Goal: Transaction & Acquisition: Download file/media

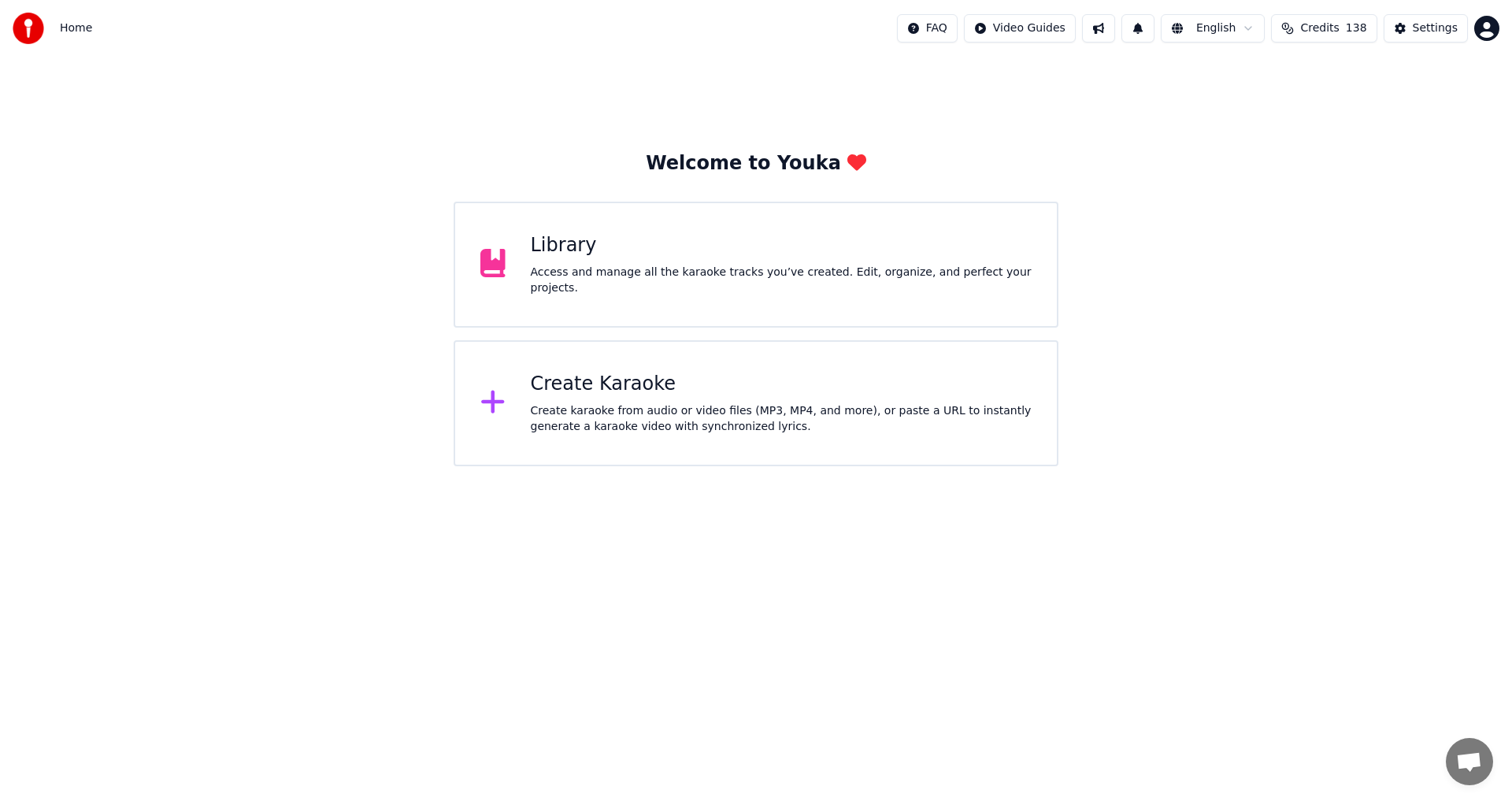
click at [616, 248] on div "Library" at bounding box center [781, 246] width 501 height 25
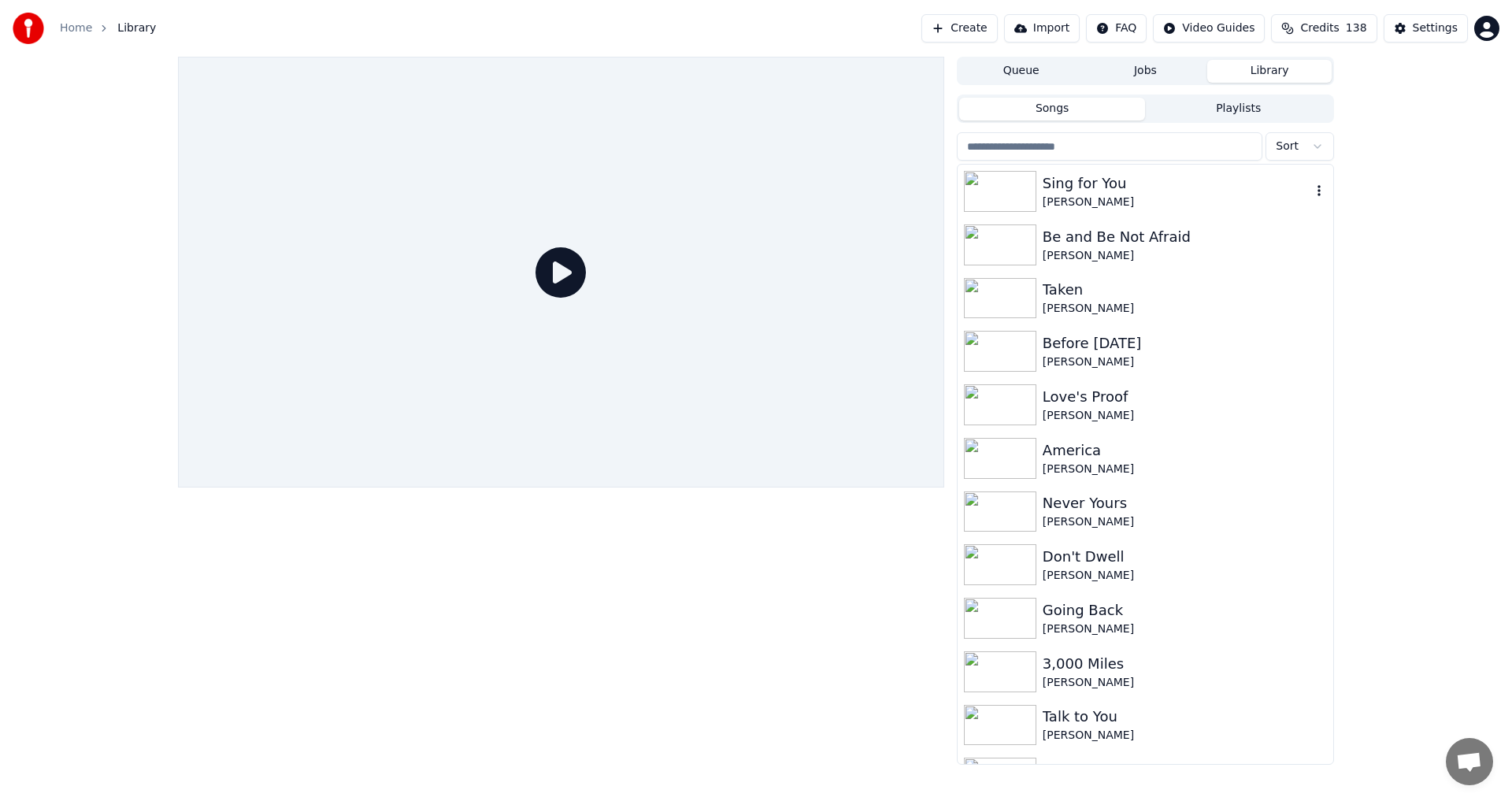
click at [616, 186] on div "Sing for You" at bounding box center [1176, 183] width 269 height 22
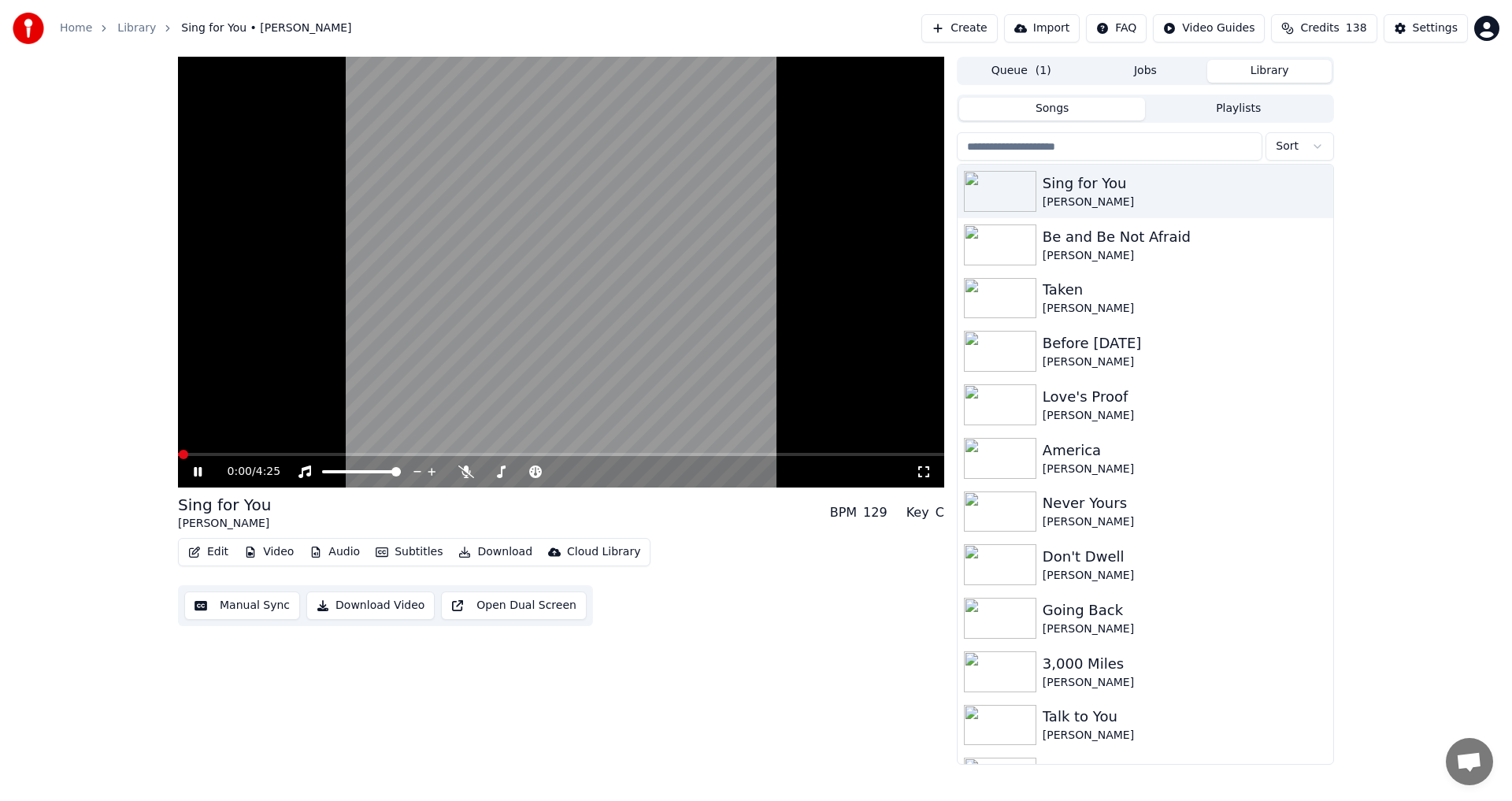
click at [193, 441] on icon at bounding box center [209, 471] width 37 height 12
click at [178, 441] on span at bounding box center [183, 455] width 10 height 10
click at [463, 441] on icon at bounding box center [466, 471] width 15 height 12
click at [197, 441] on icon at bounding box center [198, 472] width 10 height 11
click at [203, 441] on icon at bounding box center [209, 471] width 37 height 12
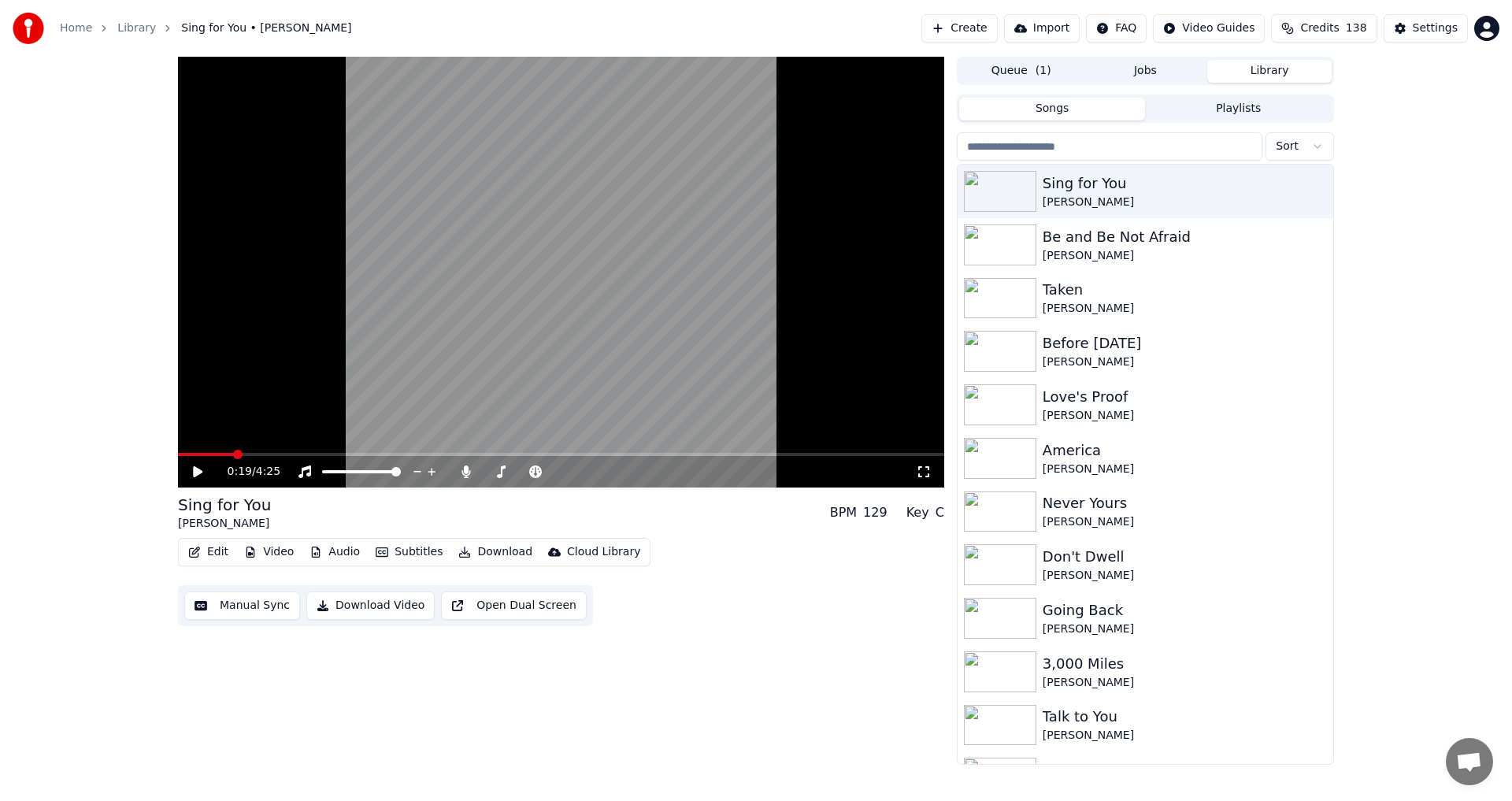
click at [203, 441] on icon at bounding box center [209, 471] width 37 height 12
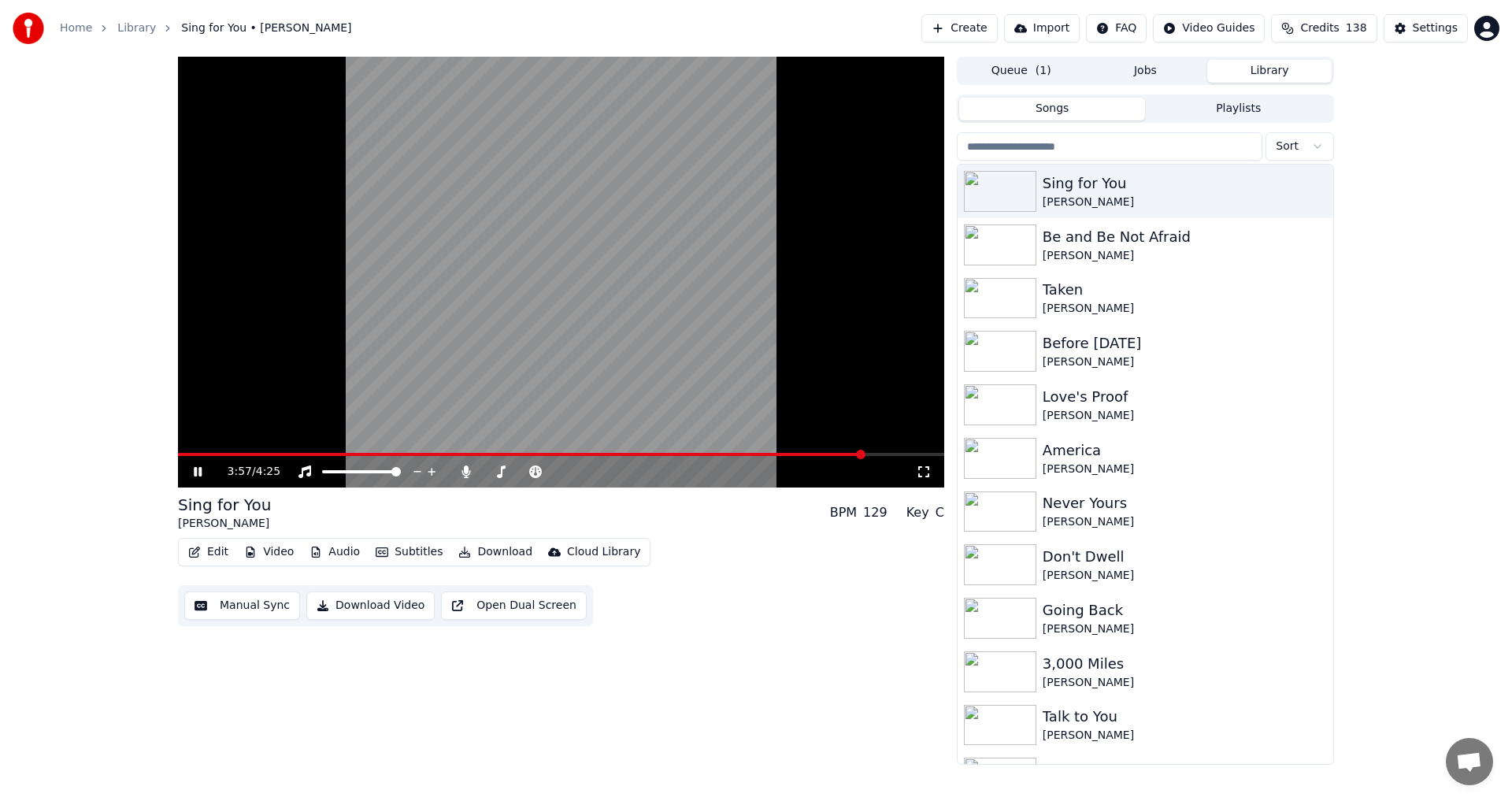
click at [200, 441] on icon at bounding box center [197, 472] width 8 height 10
click at [229, 441] on button "Manual Sync" at bounding box center [242, 606] width 116 height 29
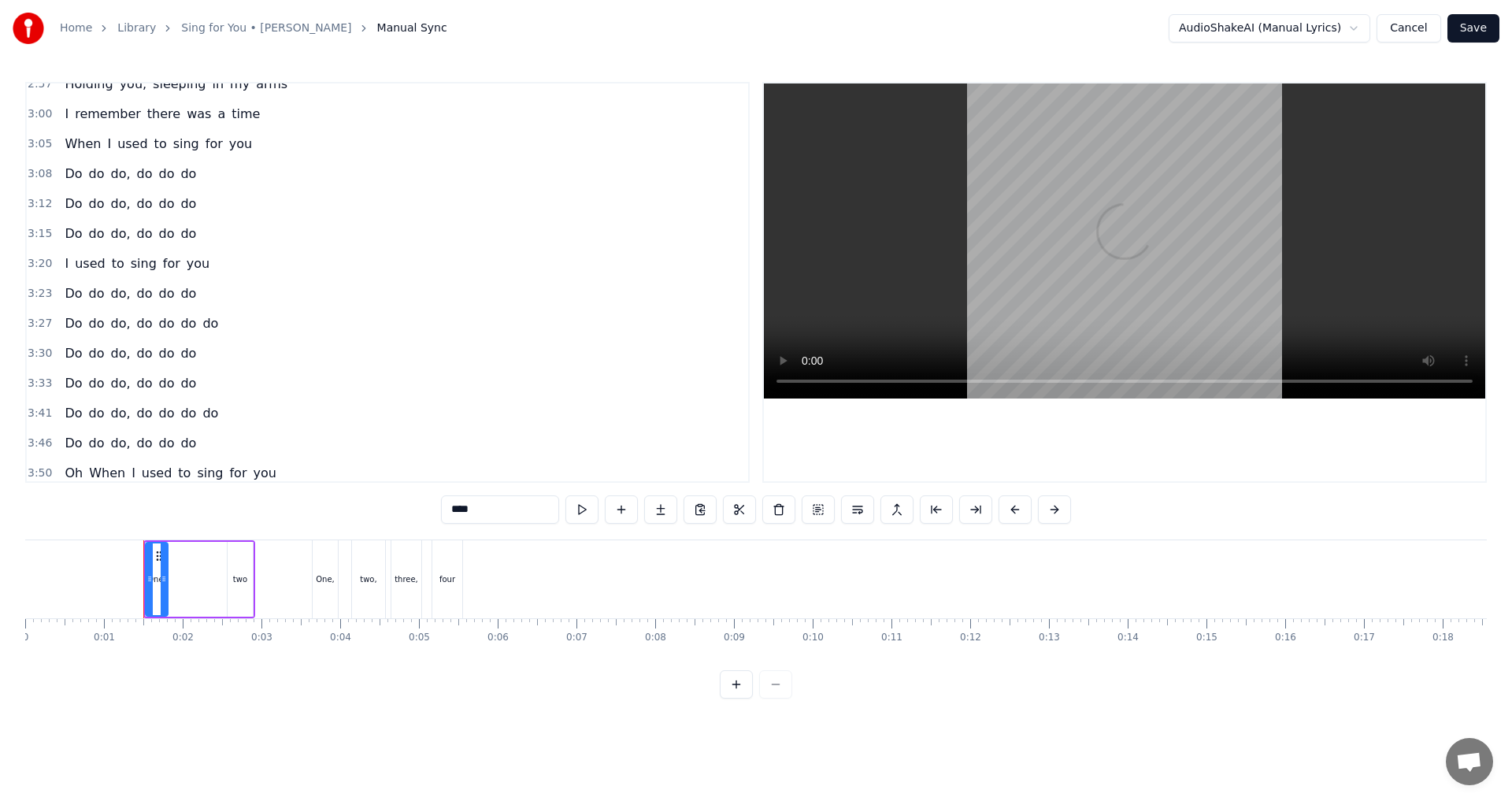
scroll to position [1218, 0]
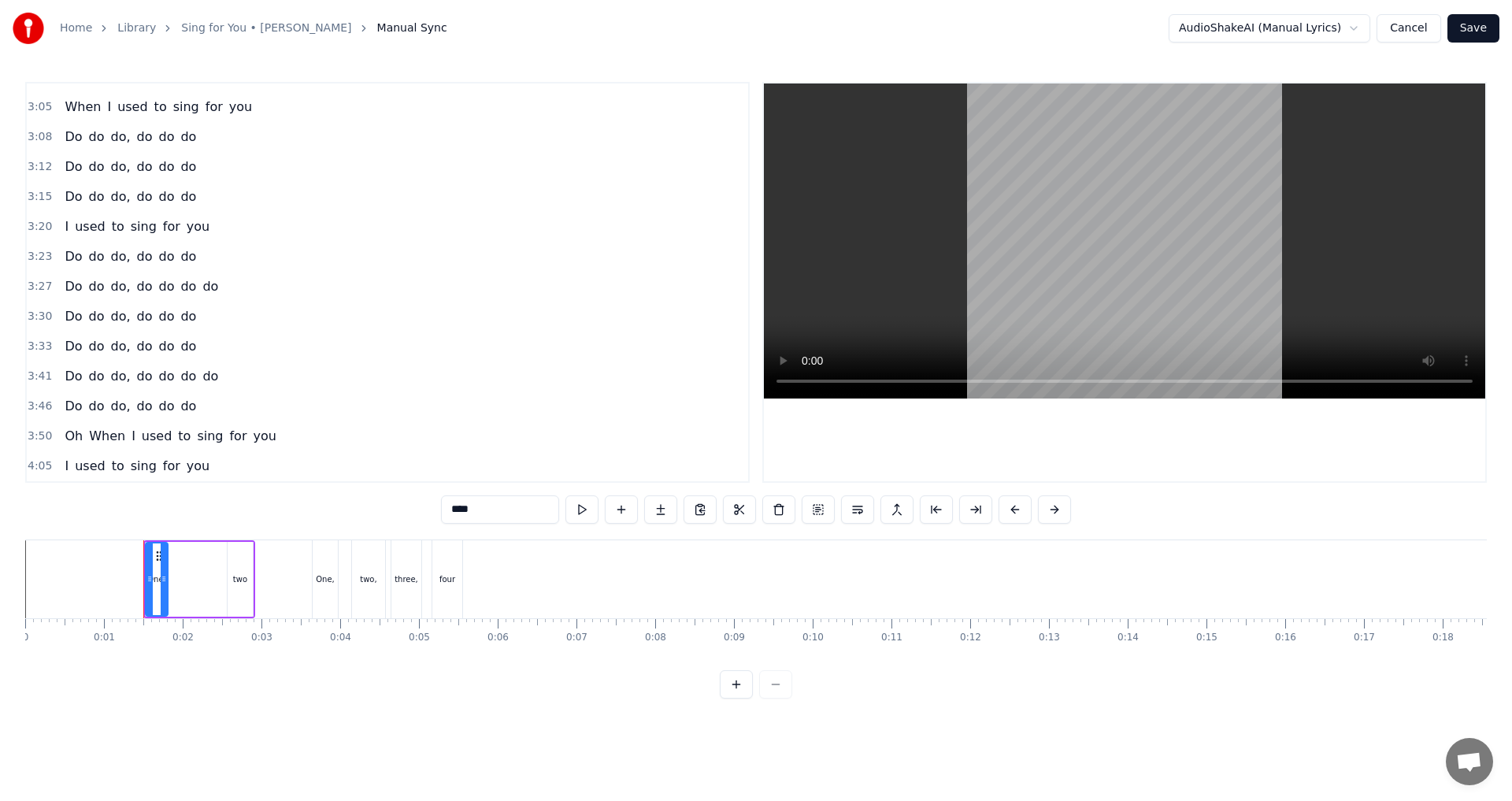
click at [70, 380] on span "Do" at bounding box center [73, 375] width 20 height 18
type input "**"
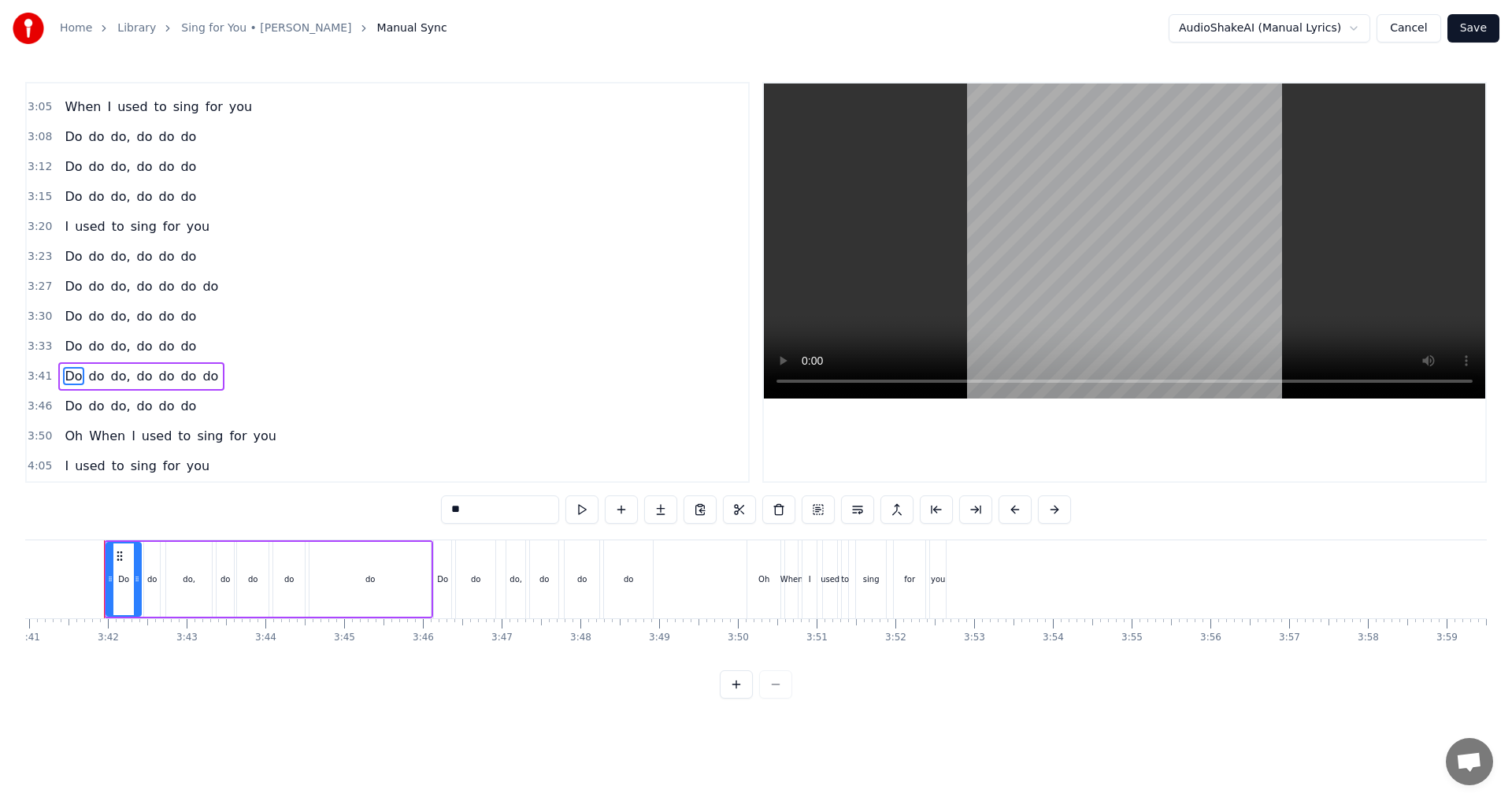
click at [74, 348] on span "Do" at bounding box center [73, 345] width 20 height 18
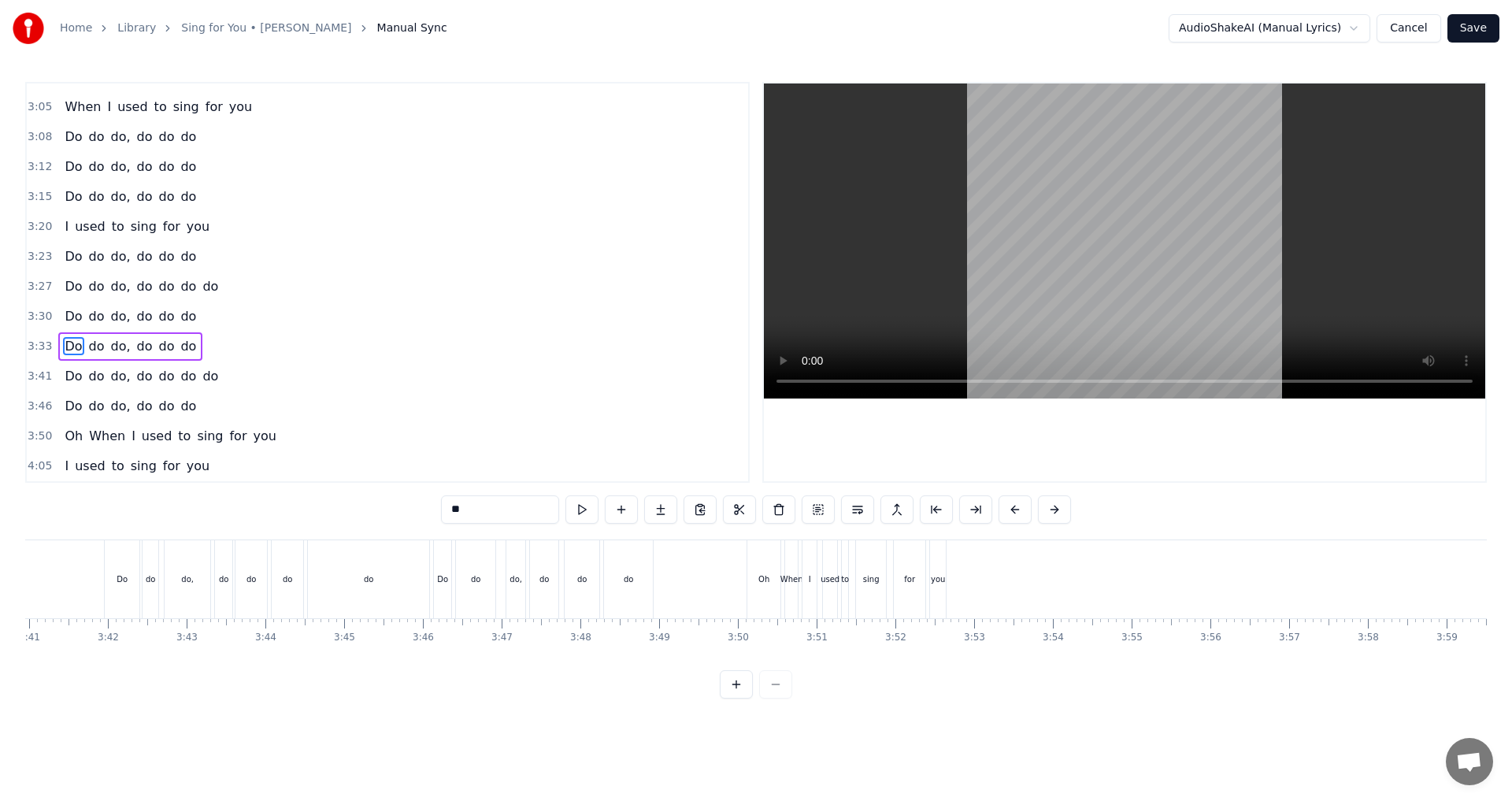
scroll to position [0, 16725]
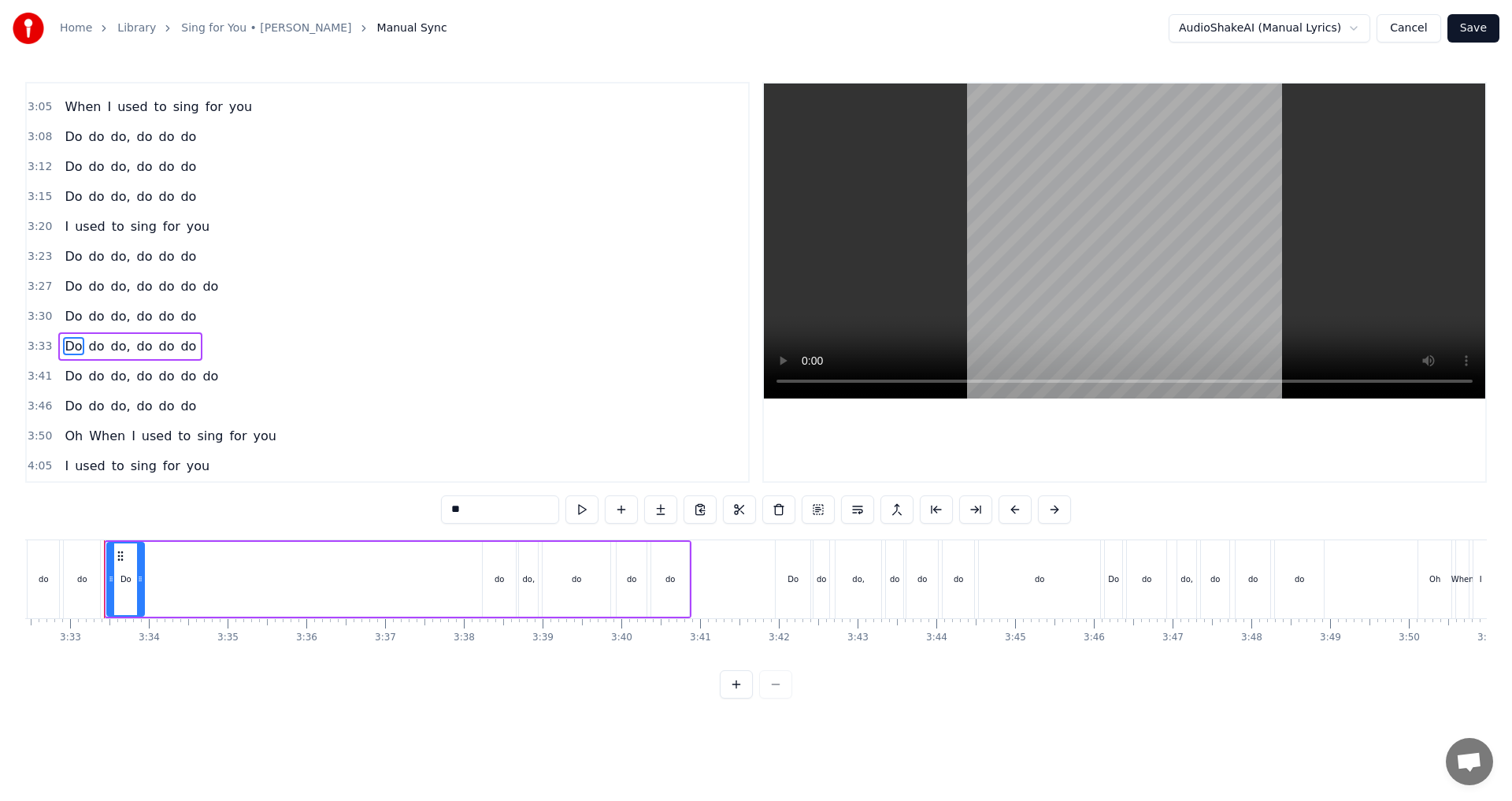
drag, startPoint x: 112, startPoint y: 553, endPoint x: 113, endPoint y: 562, distance: 9.1
click at [113, 441] on div at bounding box center [111, 579] width 7 height 72
drag, startPoint x: 122, startPoint y: 554, endPoint x: 455, endPoint y: 568, distance: 333.3
click at [455, 441] on div "Do" at bounding box center [460, 579] width 35 height 72
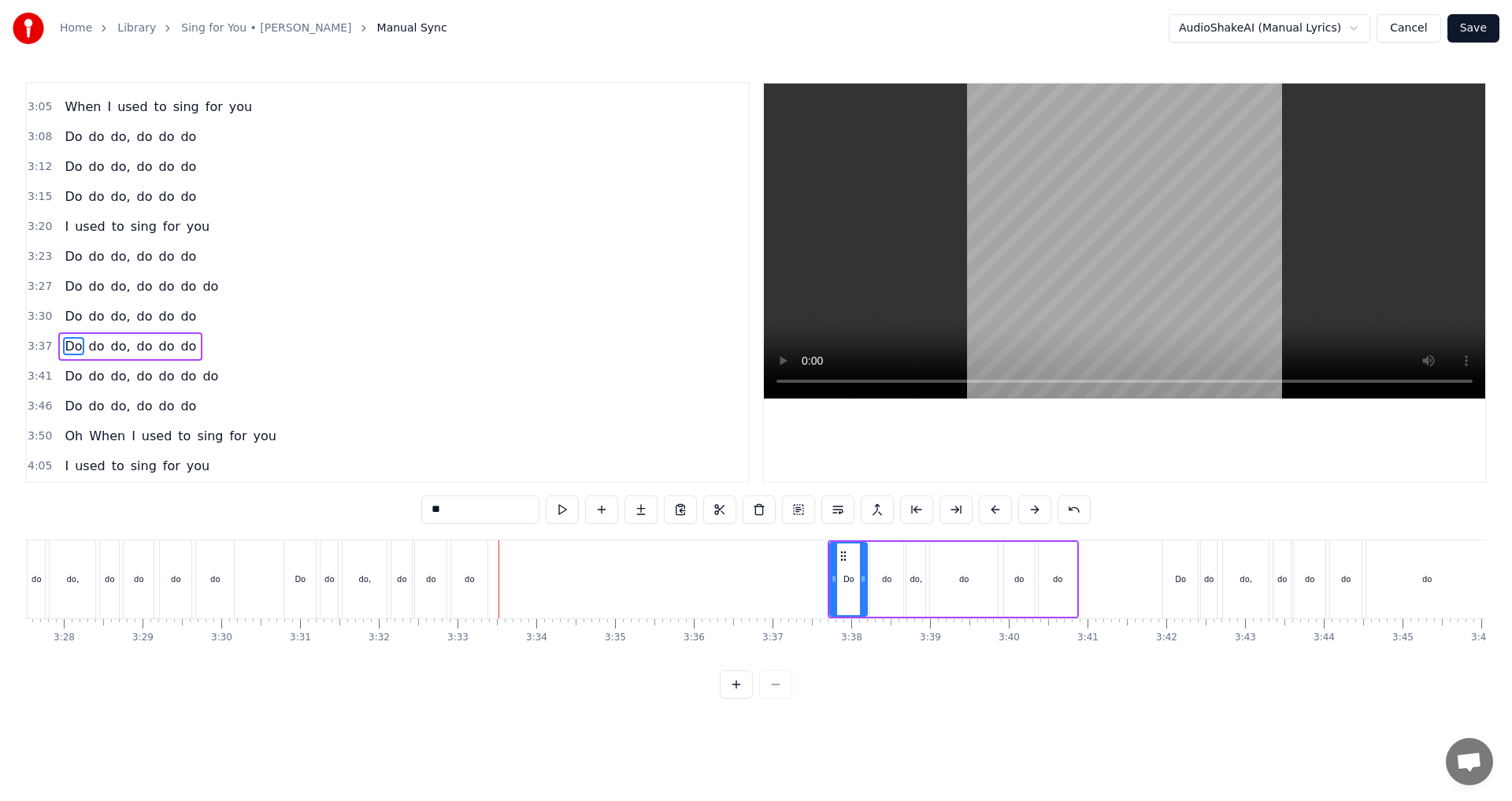
scroll to position [0, 16303]
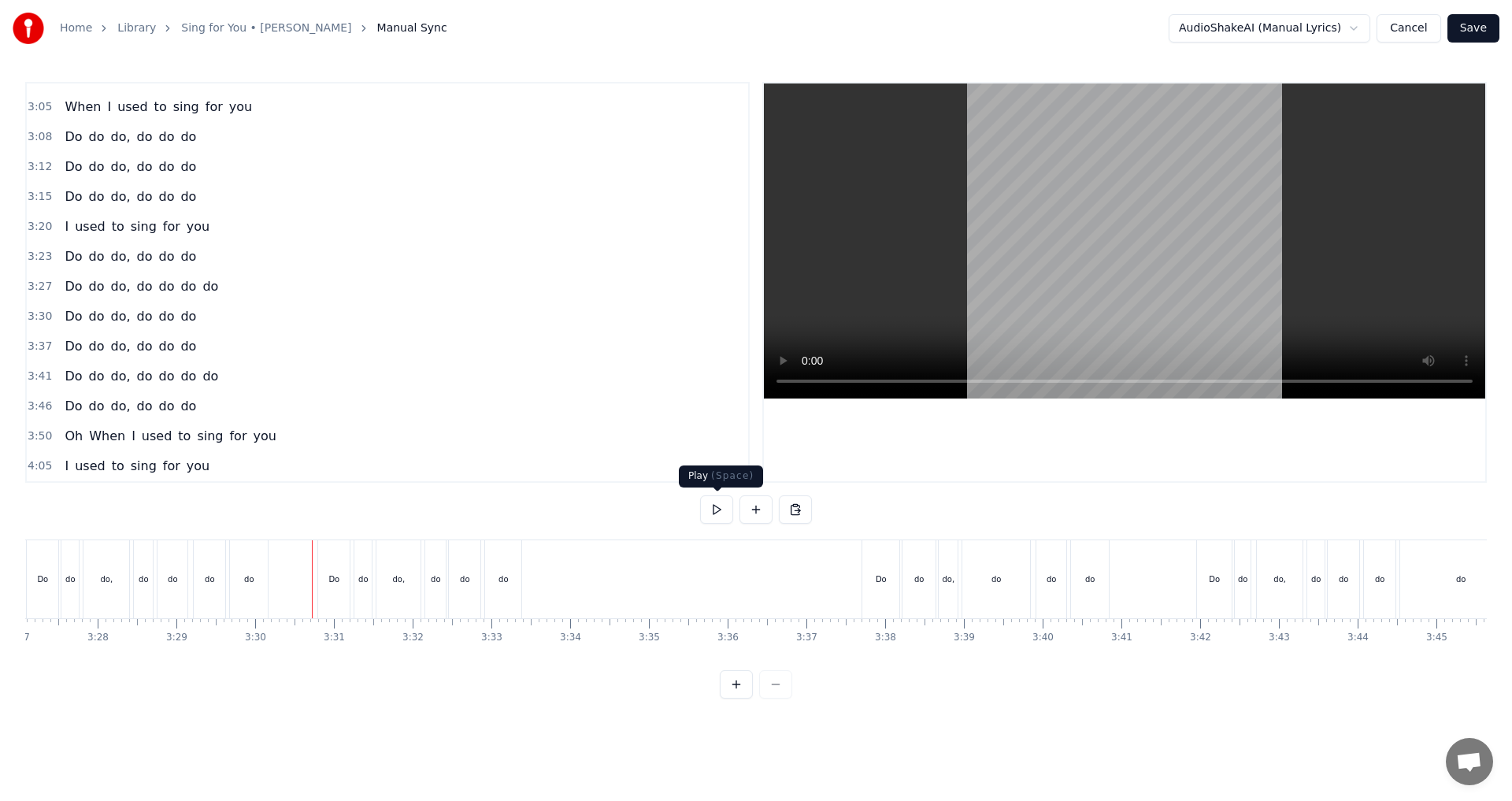
click at [616, 441] on button at bounding box center [716, 509] width 33 height 29
click at [506, 441] on div "do" at bounding box center [503, 578] width 36 height 78
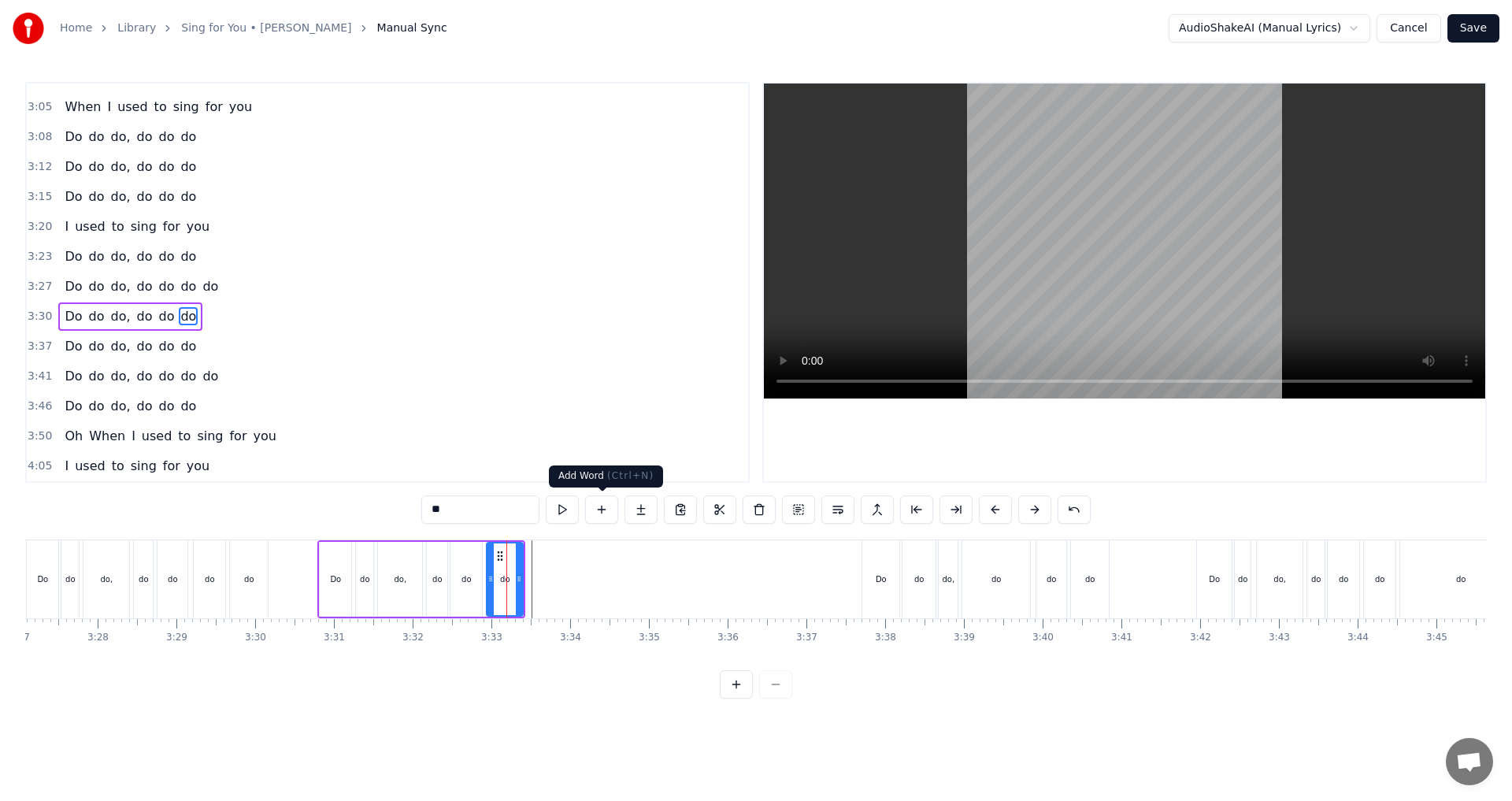
click at [597, 441] on button at bounding box center [601, 509] width 33 height 29
drag, startPoint x: 434, startPoint y: 513, endPoint x: 367, endPoint y: 505, distance: 67.5
click at [367, 441] on div "0:01 One, two 0:03 One, two, three, four 0:36 Sweet and high at the break of da…" at bounding box center [755, 390] width 1461 height 616
type input "**"
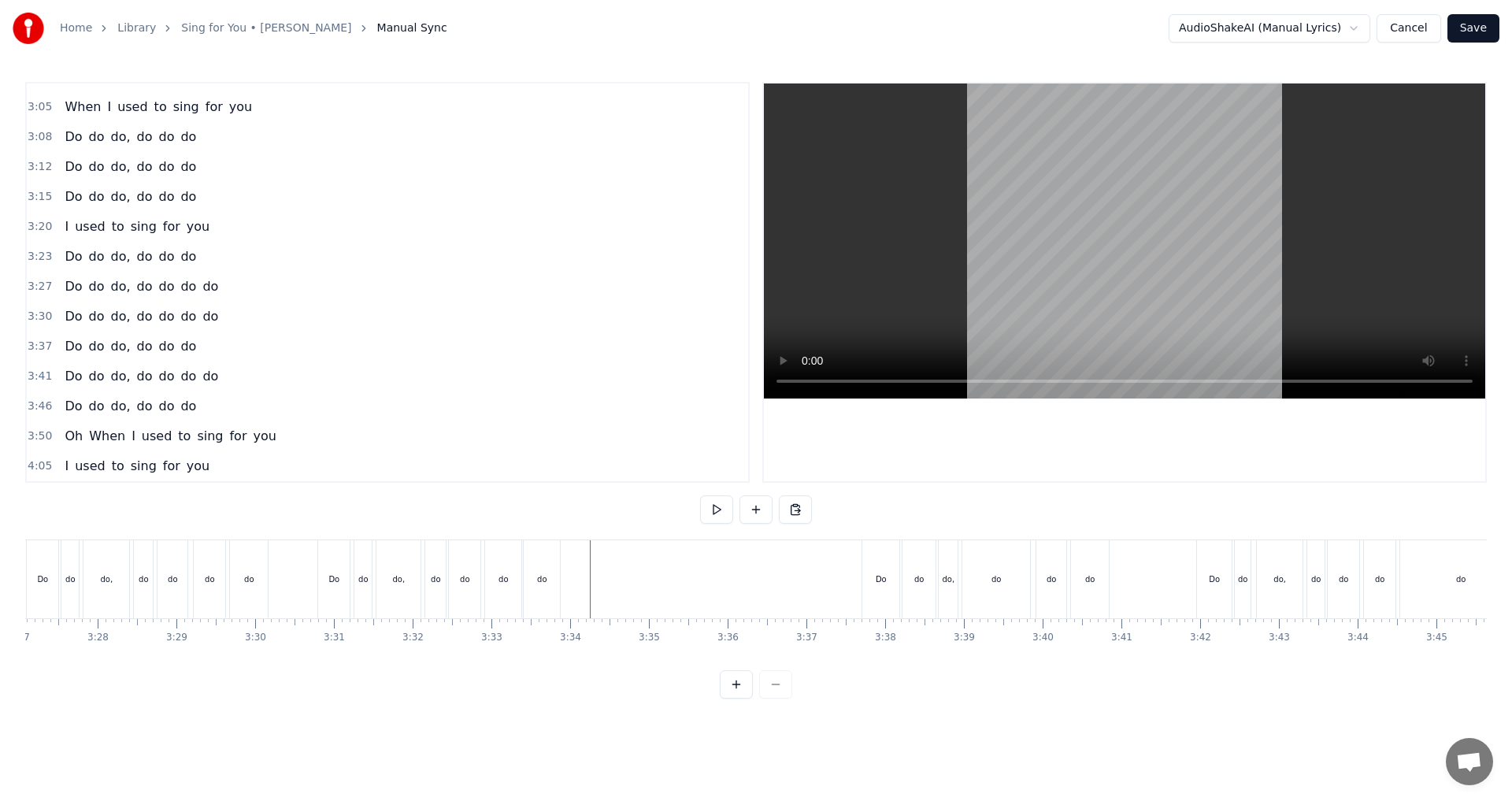
click at [616, 441] on button at bounding box center [716, 509] width 33 height 29
click at [616, 441] on div "Do" at bounding box center [880, 578] width 37 height 78
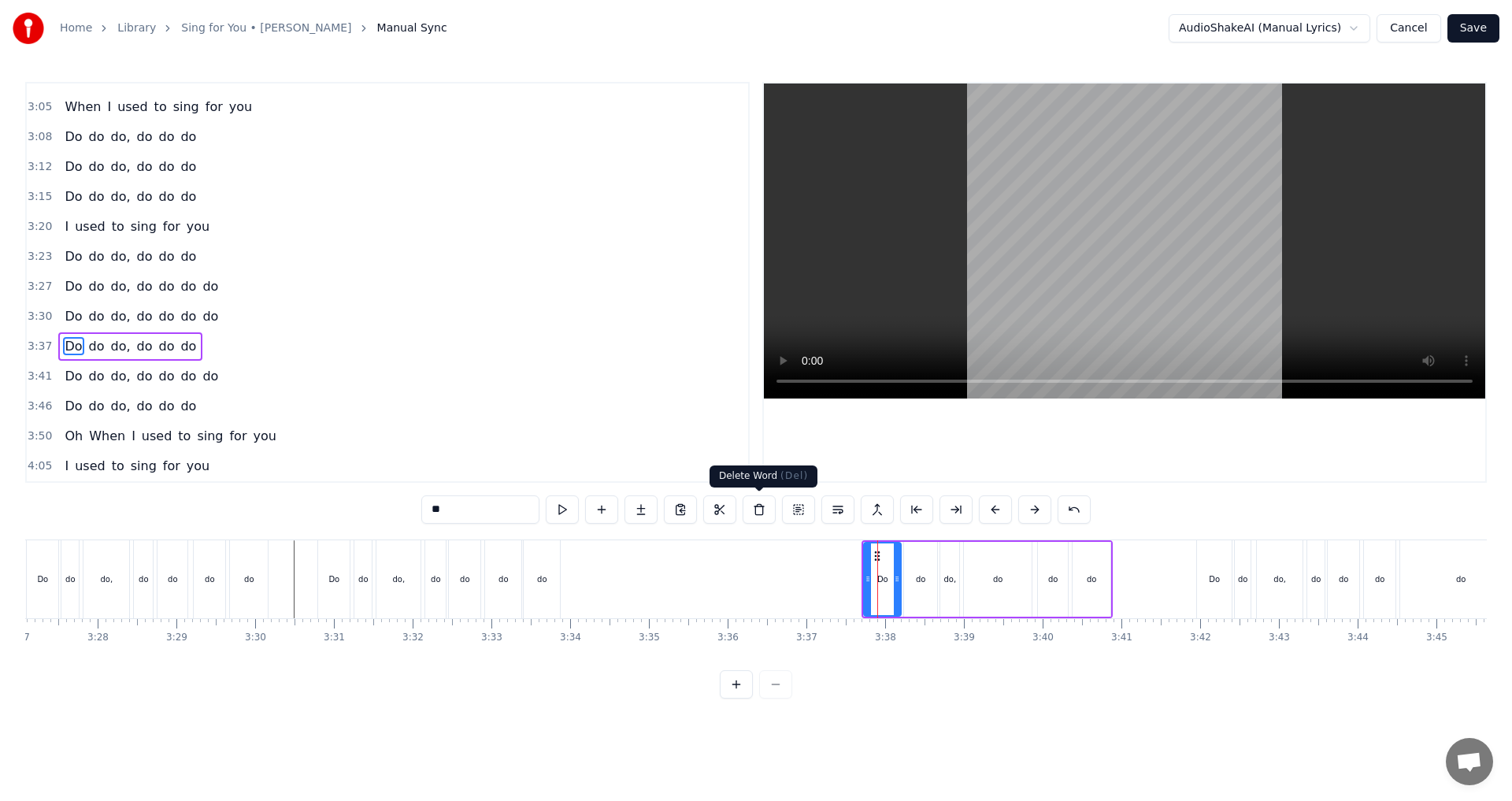
click at [616, 441] on button at bounding box center [759, 509] width 33 height 29
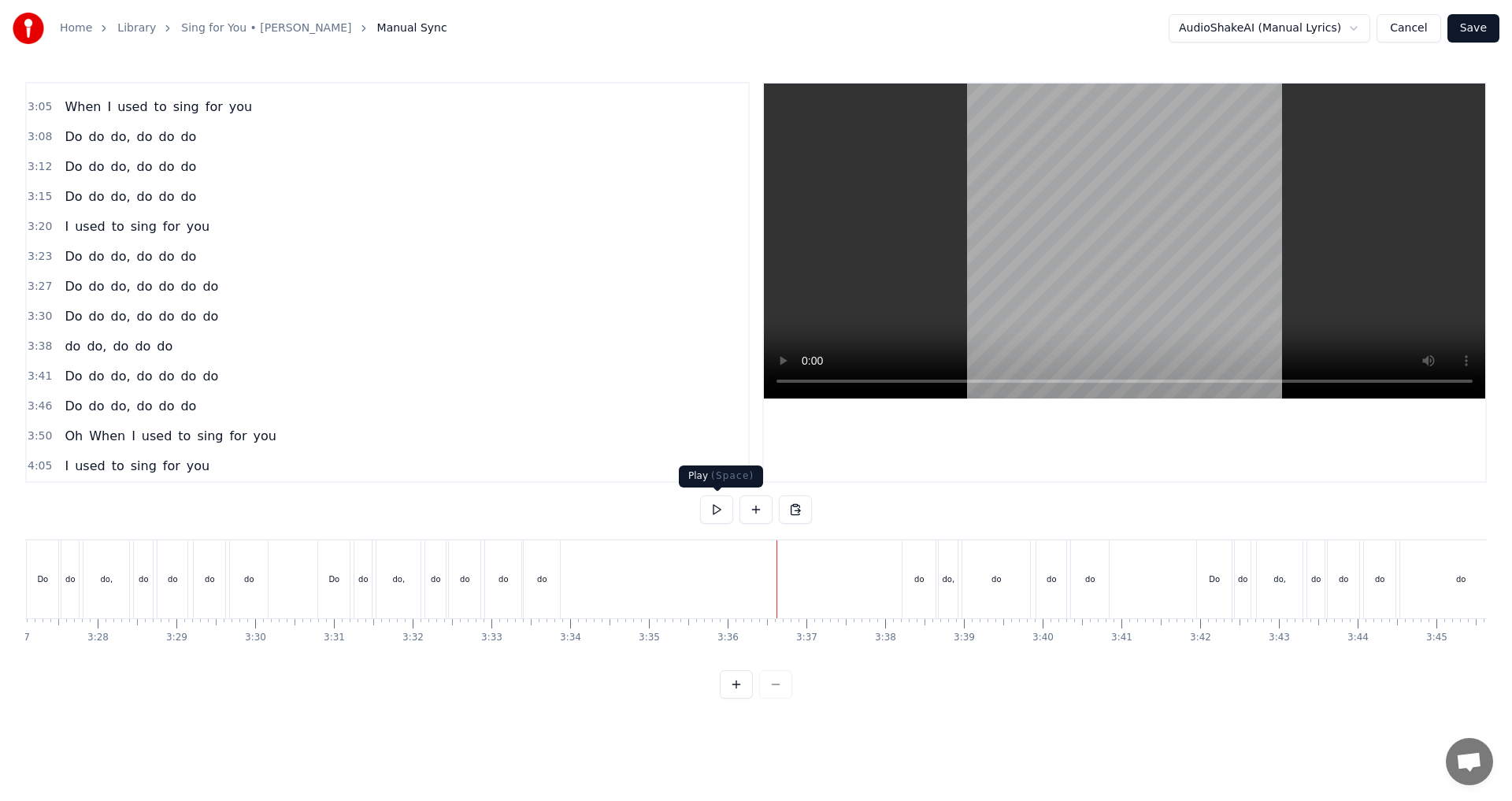
click at [616, 441] on button at bounding box center [716, 509] width 33 height 29
click at [616, 441] on div "do" at bounding box center [996, 579] width 10 height 11
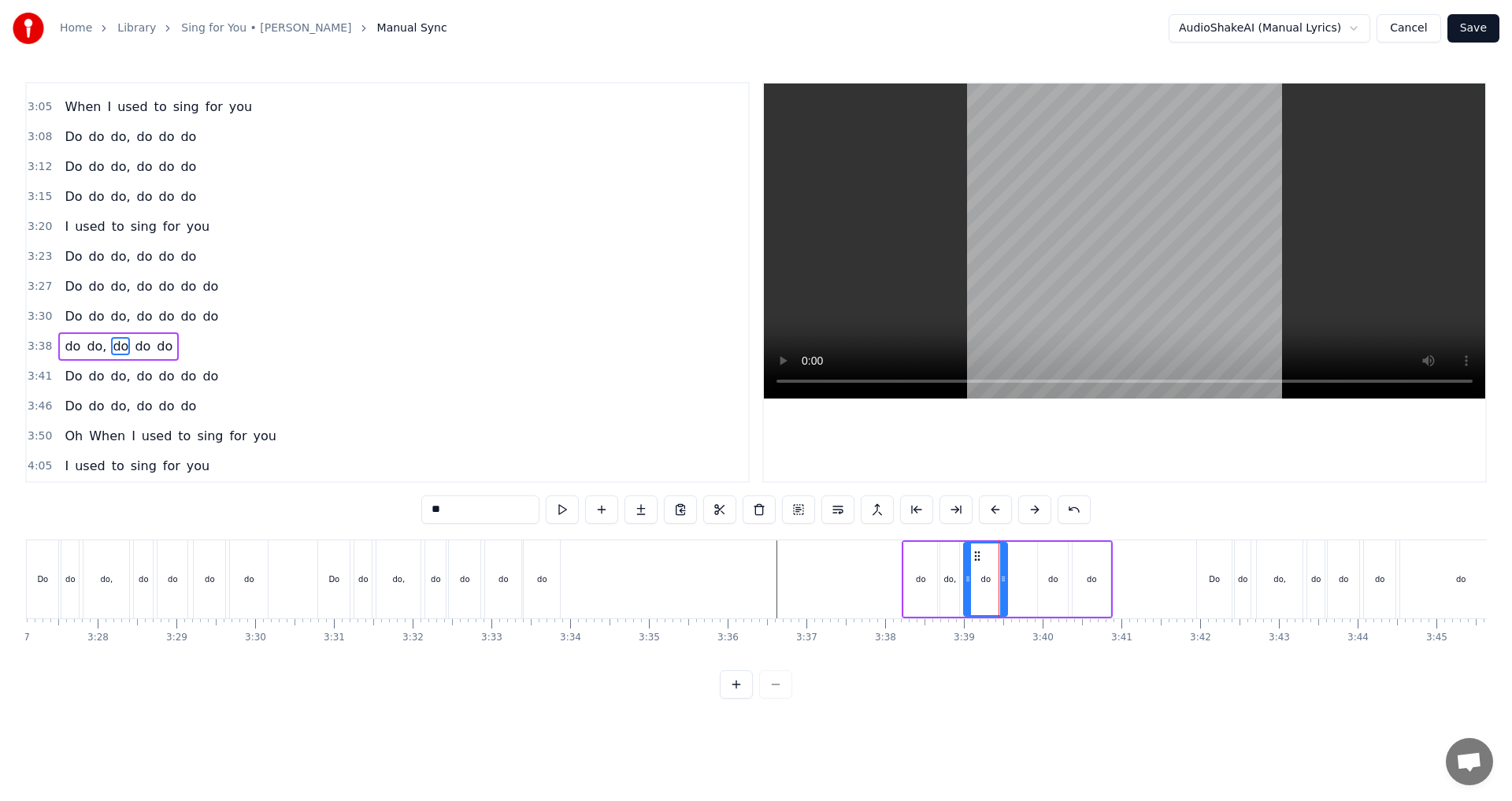
drag, startPoint x: 1025, startPoint y: 580, endPoint x: 1001, endPoint y: 580, distance: 24.0
click at [616, 441] on icon at bounding box center [1003, 578] width 7 height 12
click at [616, 441] on div "do do, do do do" at bounding box center [1007, 578] width 211 height 78
click at [616, 441] on div "do" at bounding box center [985, 579] width 43 height 75
click at [600, 441] on button at bounding box center [601, 509] width 33 height 29
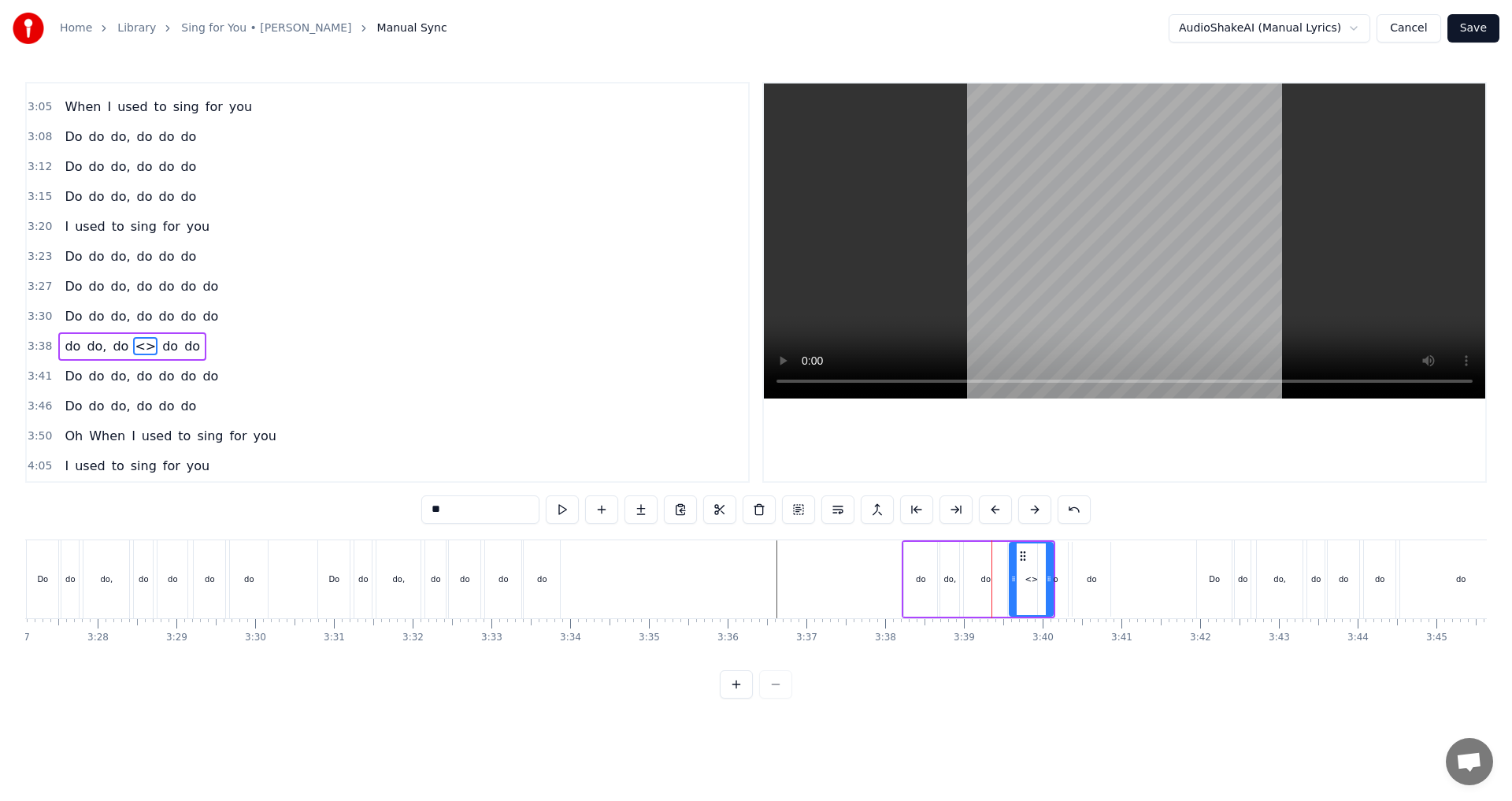
drag, startPoint x: 478, startPoint y: 507, endPoint x: 270, endPoint y: 509, distance: 208.0
click at [270, 441] on div "0:01 One, two 0:03 One, two, three, four 0:36 Sweet and high at the break of da…" at bounding box center [755, 390] width 1461 height 616
drag, startPoint x: 1047, startPoint y: 580, endPoint x: 1029, endPoint y: 577, distance: 18.2
click at [616, 441] on icon at bounding box center [1031, 578] width 7 height 12
type input "**"
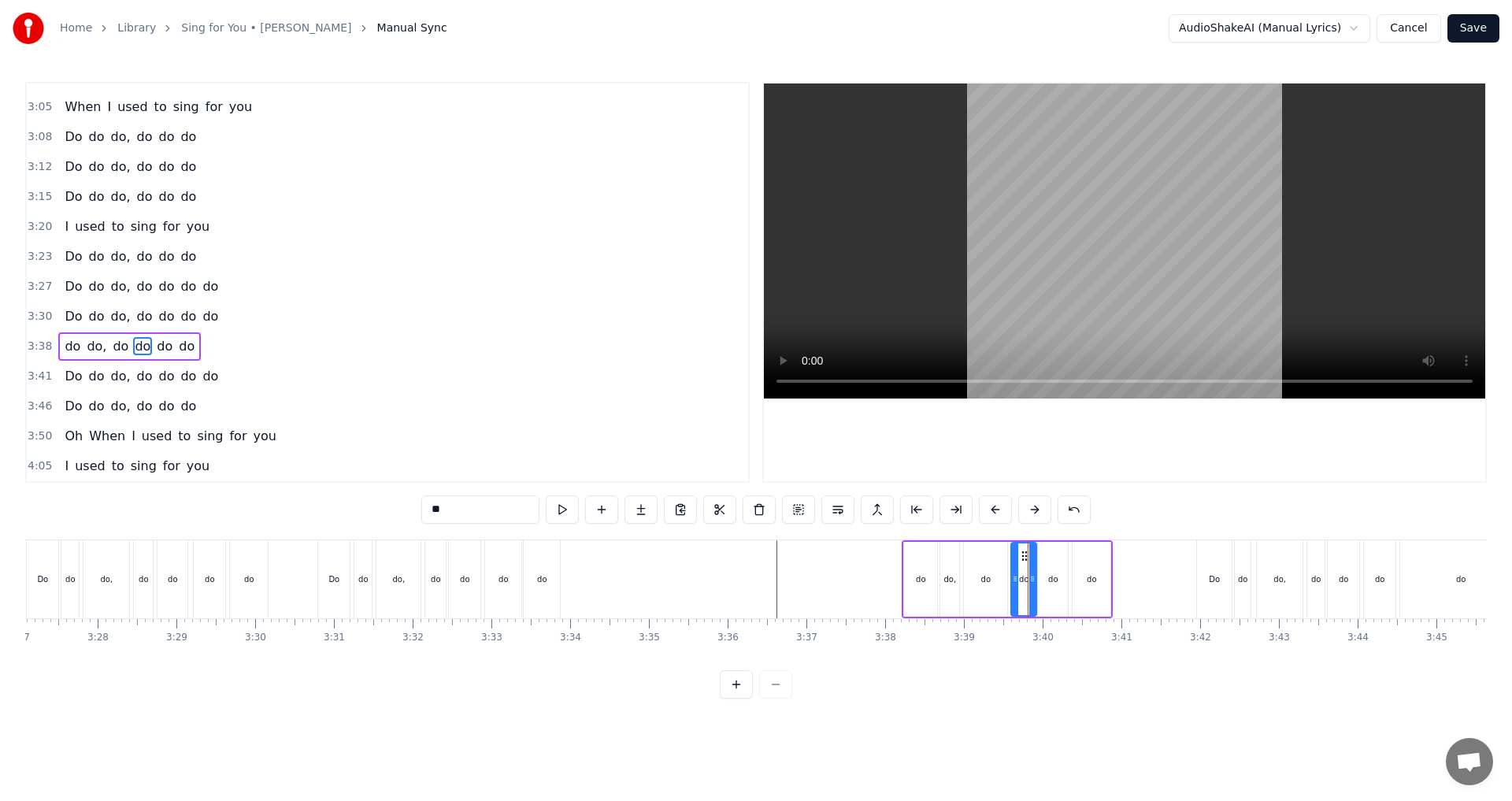
click at [616, 441] on icon at bounding box center [1024, 555] width 12 height 12
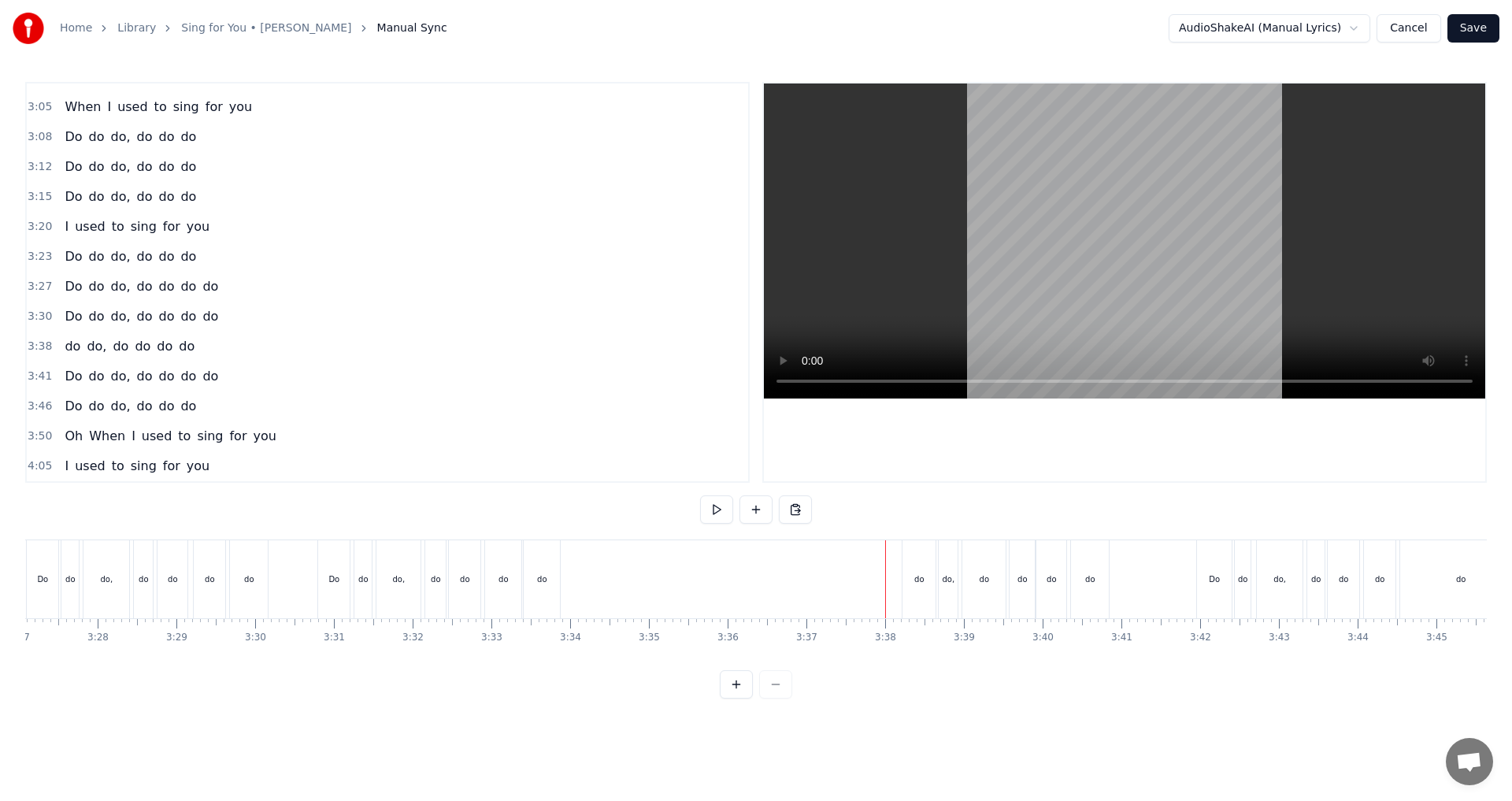
click at [616, 441] on div "do" at bounding box center [1022, 578] width 25 height 78
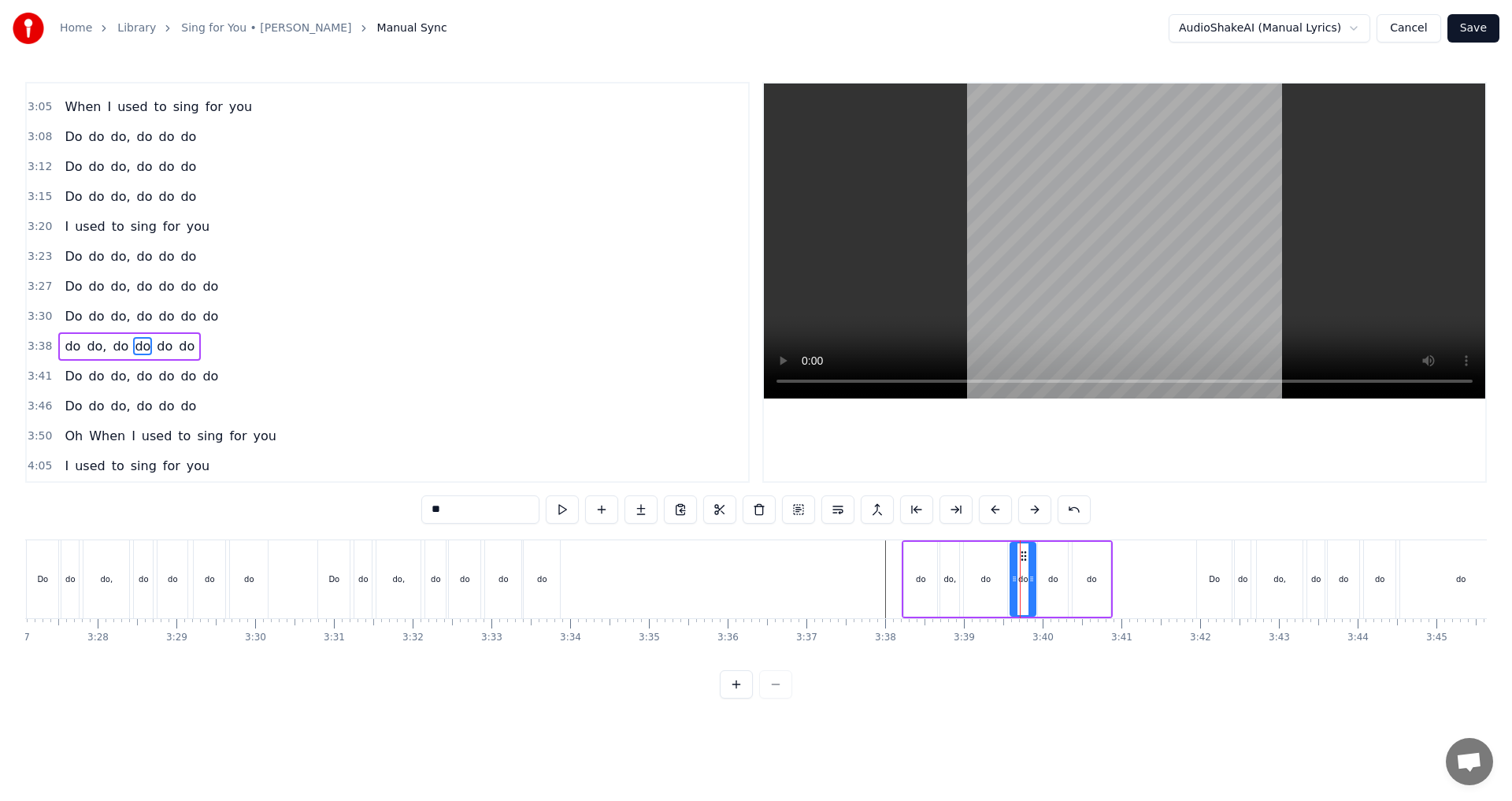
click at [616, 441] on icon at bounding box center [1023, 555] width 12 height 12
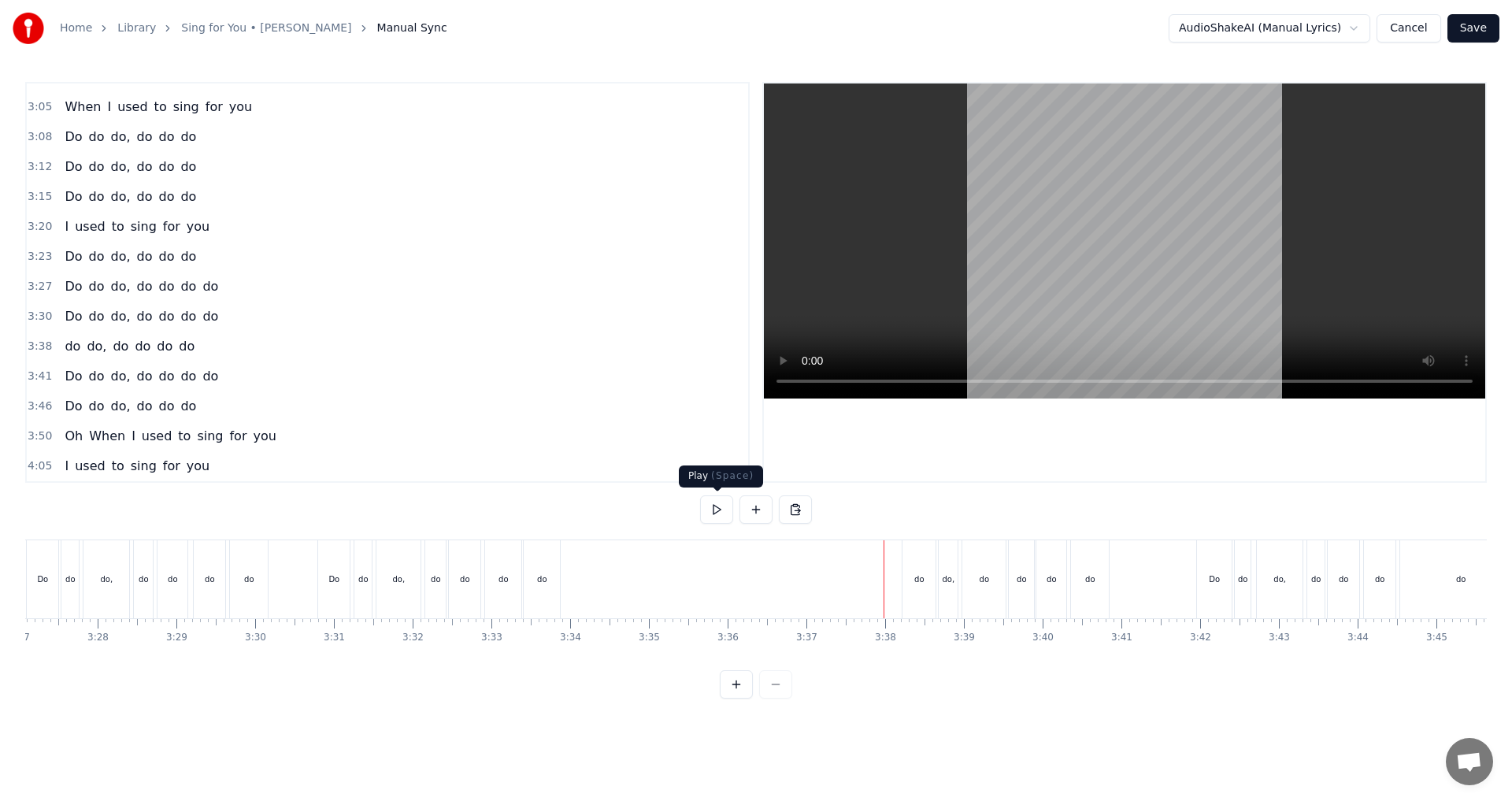
click at [616, 441] on button at bounding box center [716, 509] width 33 height 29
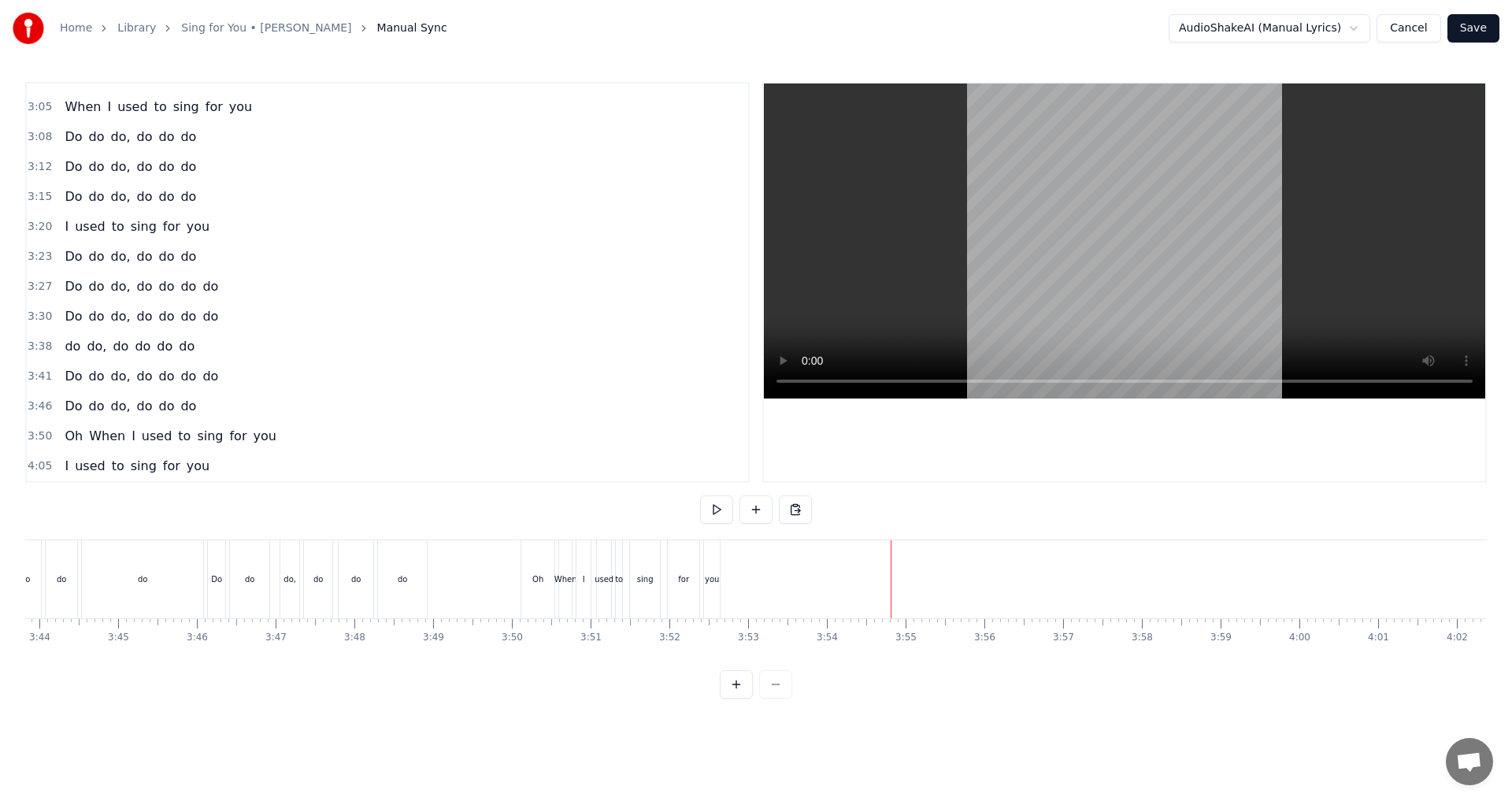
click at [145, 441] on div "do" at bounding box center [143, 579] width 10 height 11
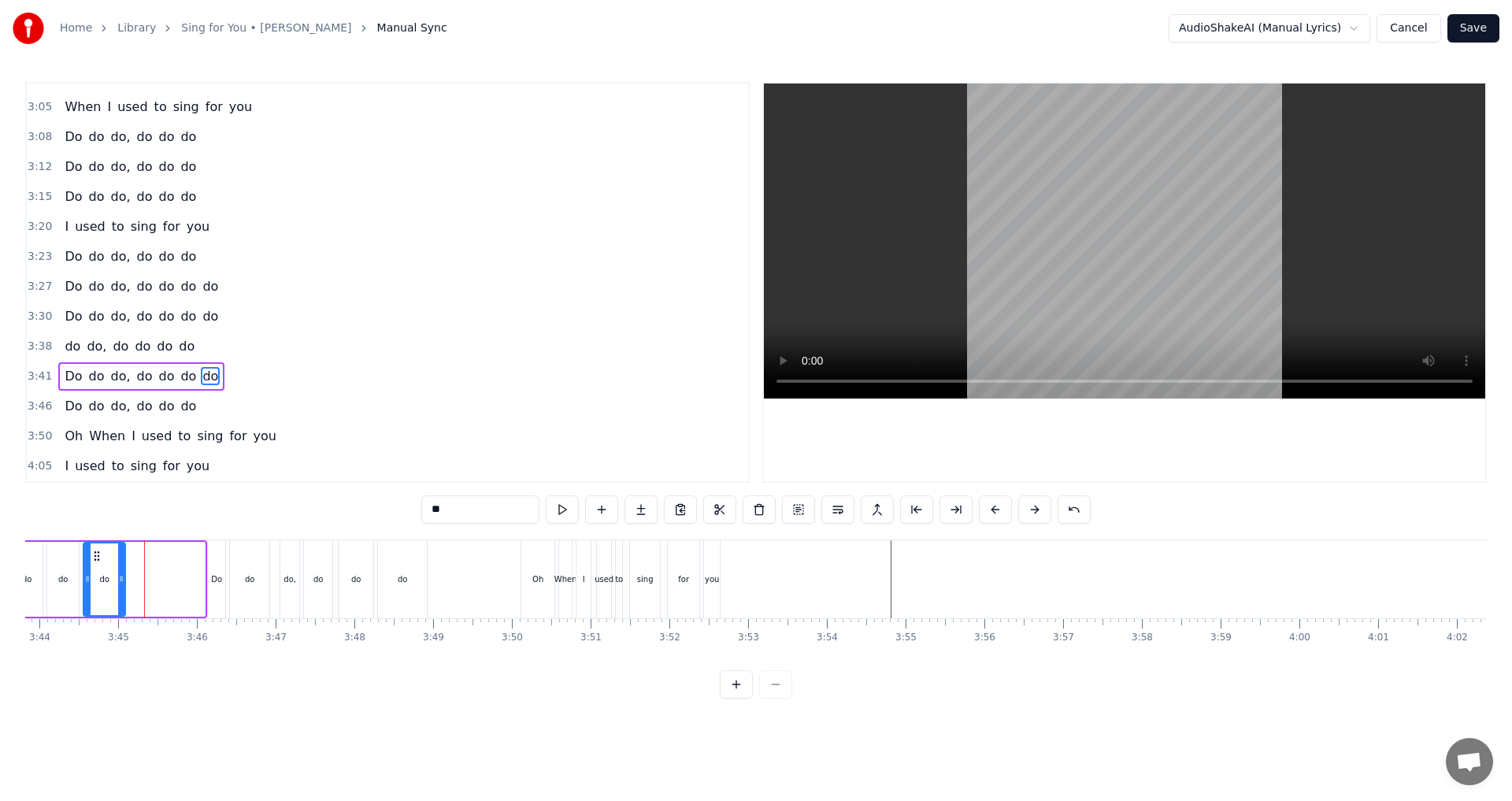
drag, startPoint x: 198, startPoint y: 580, endPoint x: 119, endPoint y: 577, distance: 79.1
click at [119, 441] on icon at bounding box center [121, 578] width 7 height 12
click at [64, 415] on div "Do do do, do do do" at bounding box center [130, 407] width 145 height 29
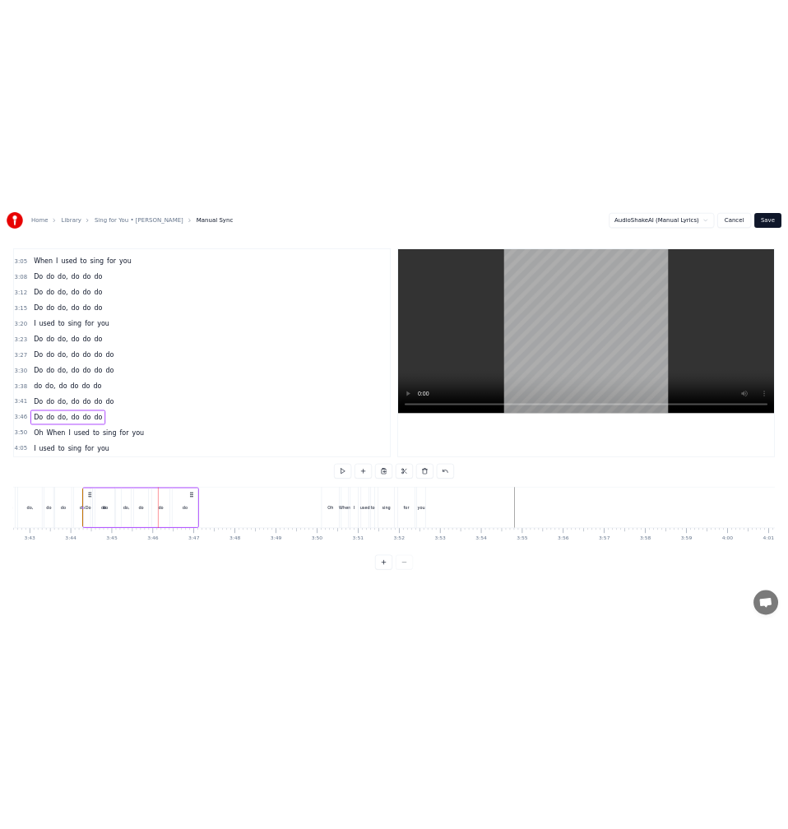
scroll to position [0, 18259]
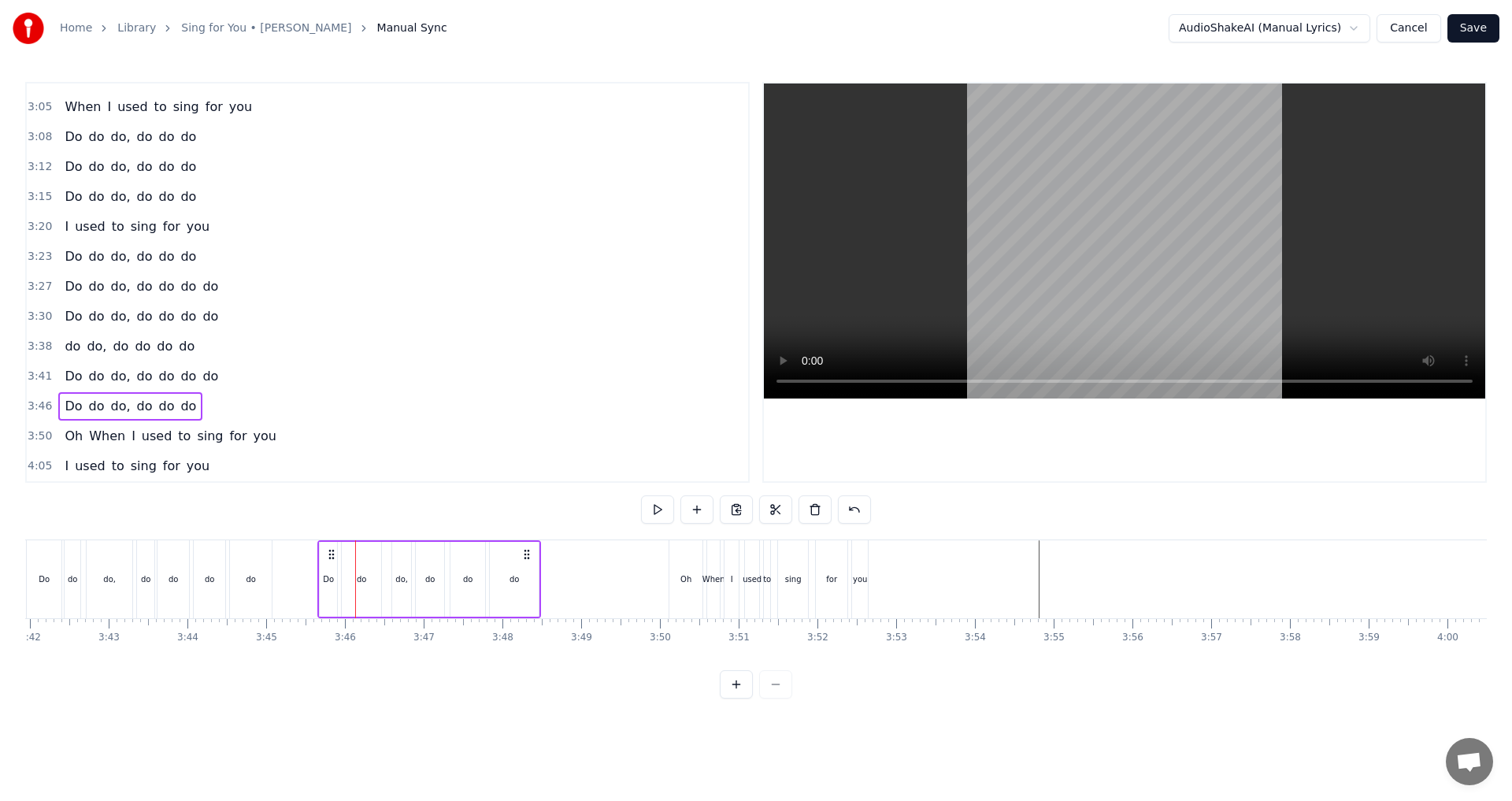
drag, startPoint x: 219, startPoint y: 553, endPoint x: 329, endPoint y: 556, distance: 110.0
click at [329, 441] on icon at bounding box center [331, 554] width 12 height 12
click at [363, 441] on div "do" at bounding box center [361, 579] width 39 height 75
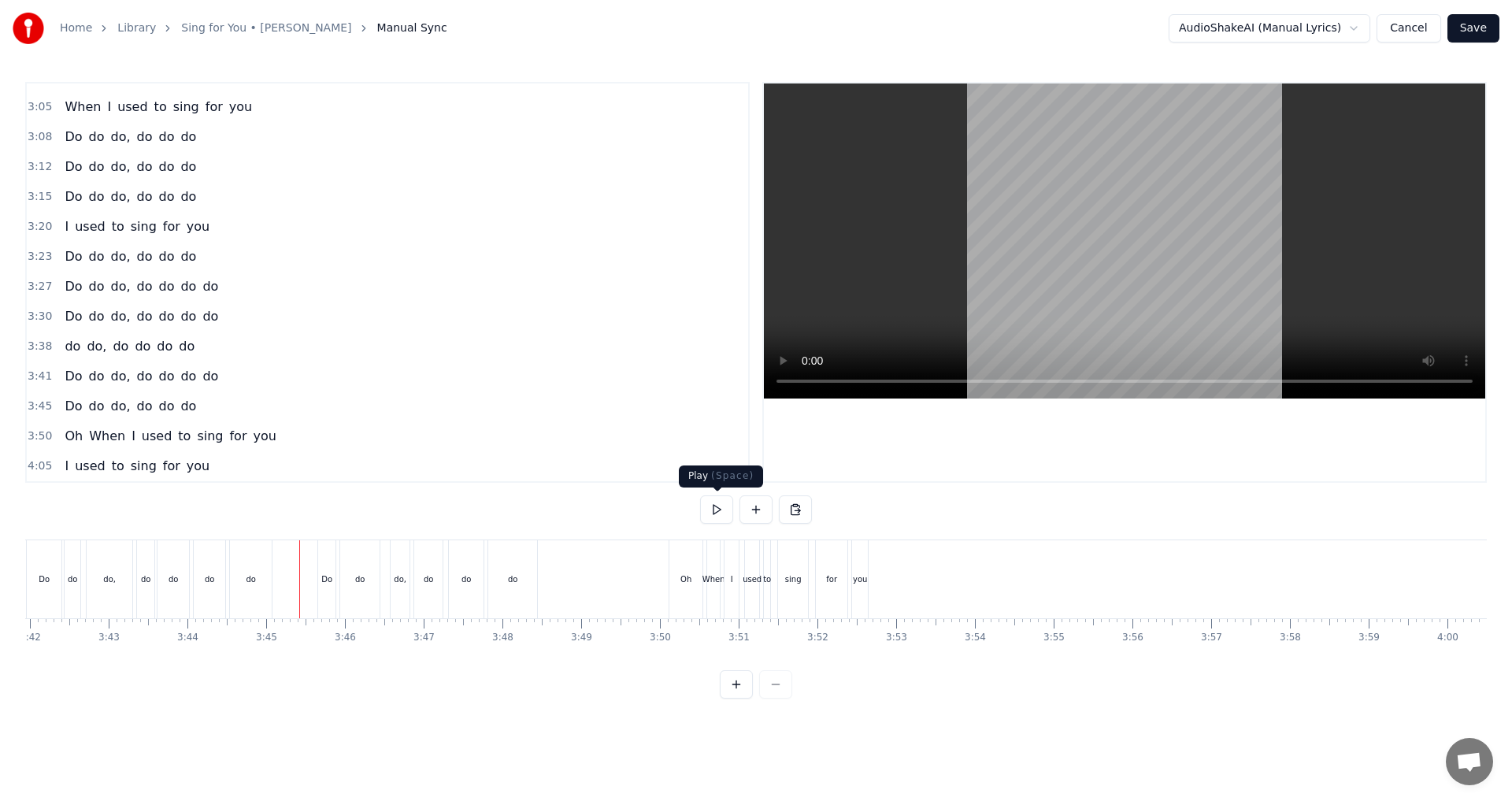
click at [616, 441] on button at bounding box center [716, 509] width 33 height 29
click at [616, 32] on button "Save" at bounding box center [1473, 29] width 52 height 29
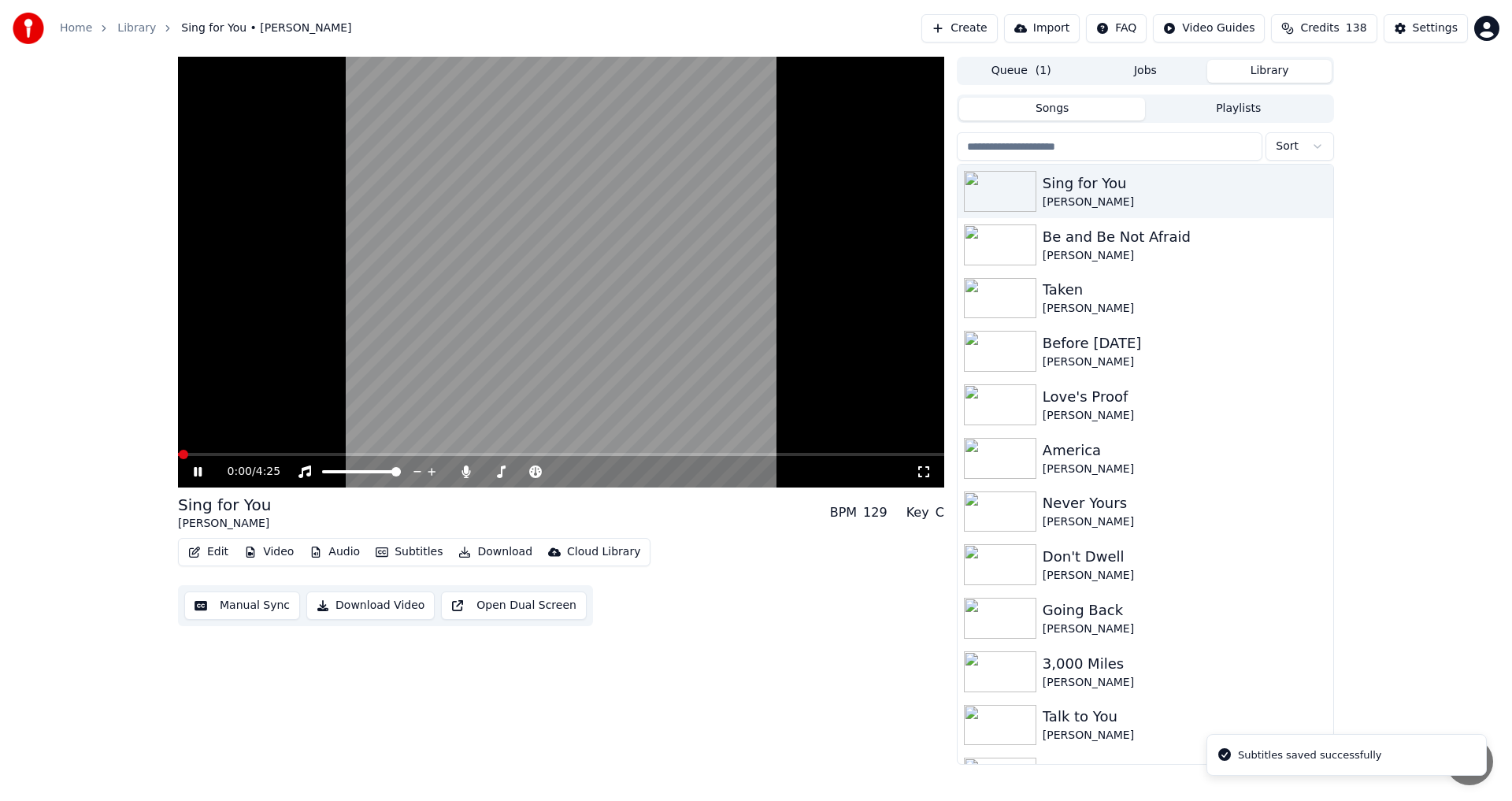
click at [199, 441] on icon at bounding box center [209, 471] width 37 height 12
click at [464, 441] on icon at bounding box center [465, 471] width 9 height 12
click at [277, 441] on button "Video" at bounding box center [268, 551] width 62 height 22
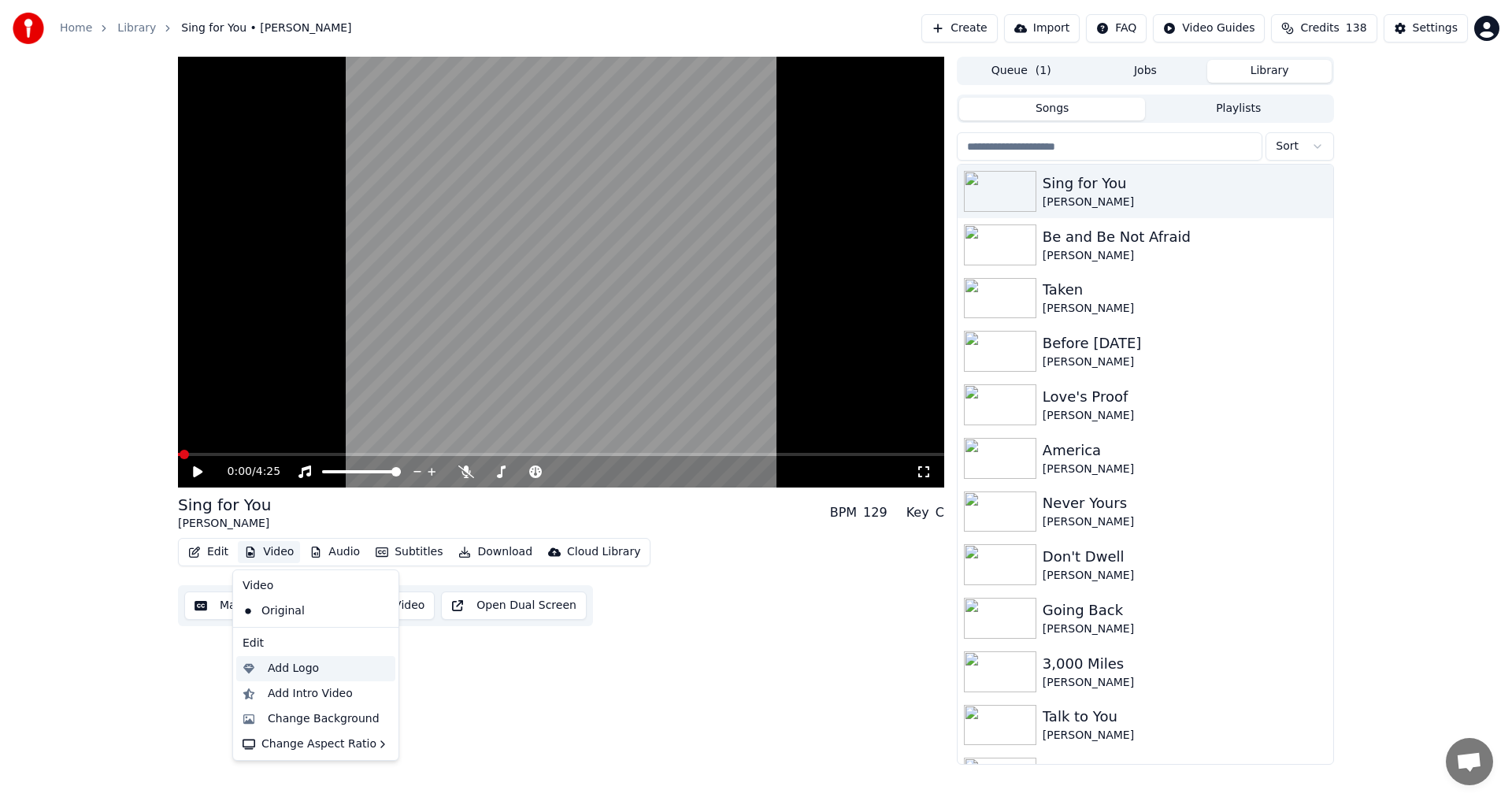
click at [300, 441] on div "Add Logo" at bounding box center [293, 668] width 51 height 15
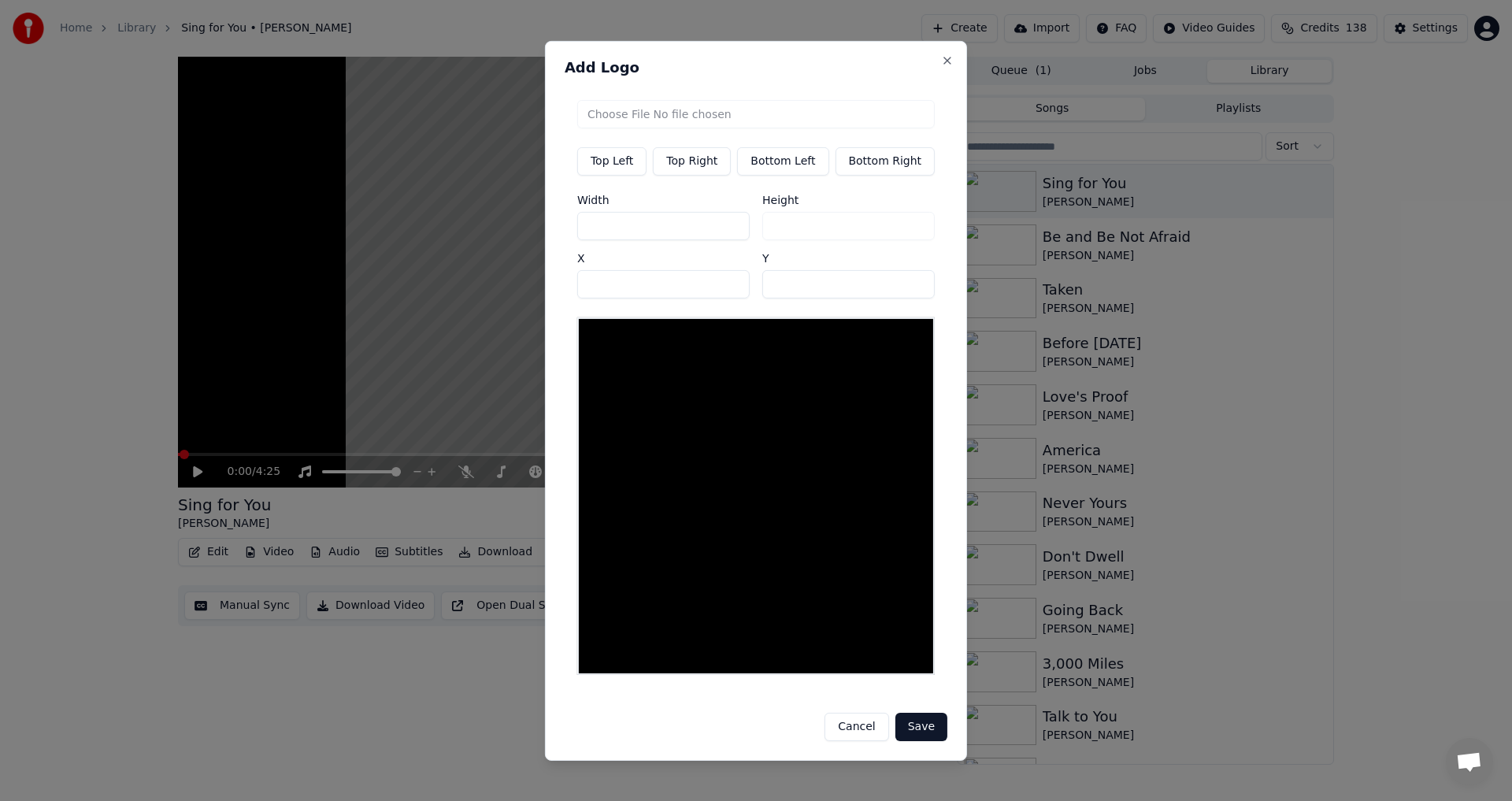
click at [616, 166] on button "Top Right" at bounding box center [691, 161] width 78 height 29
type input "***"
click at [616, 127] on input "file" at bounding box center [756, 114] width 358 height 29
type input "**********"
type input "***"
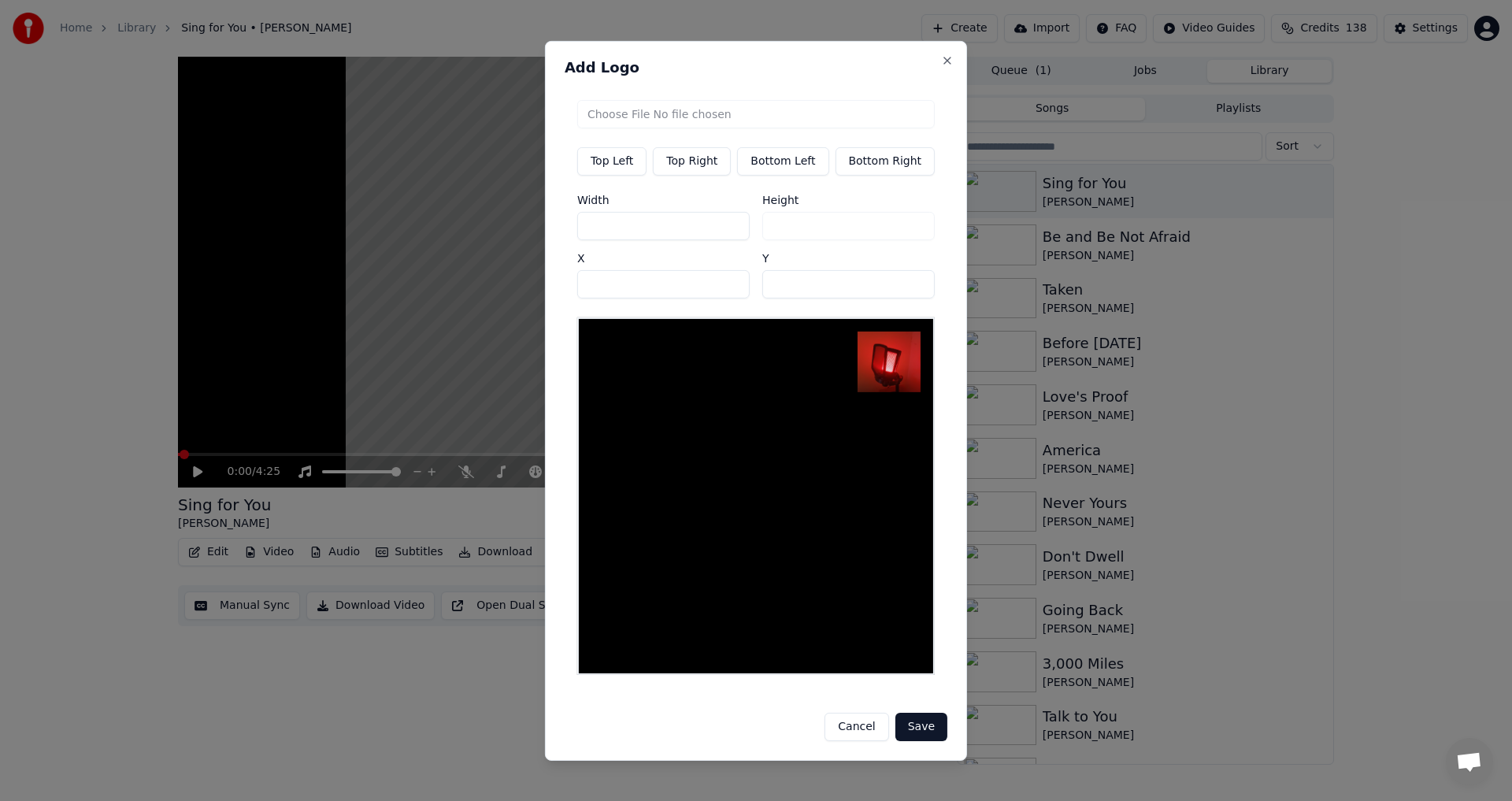
click at [616, 441] on button "Save" at bounding box center [921, 727] width 52 height 29
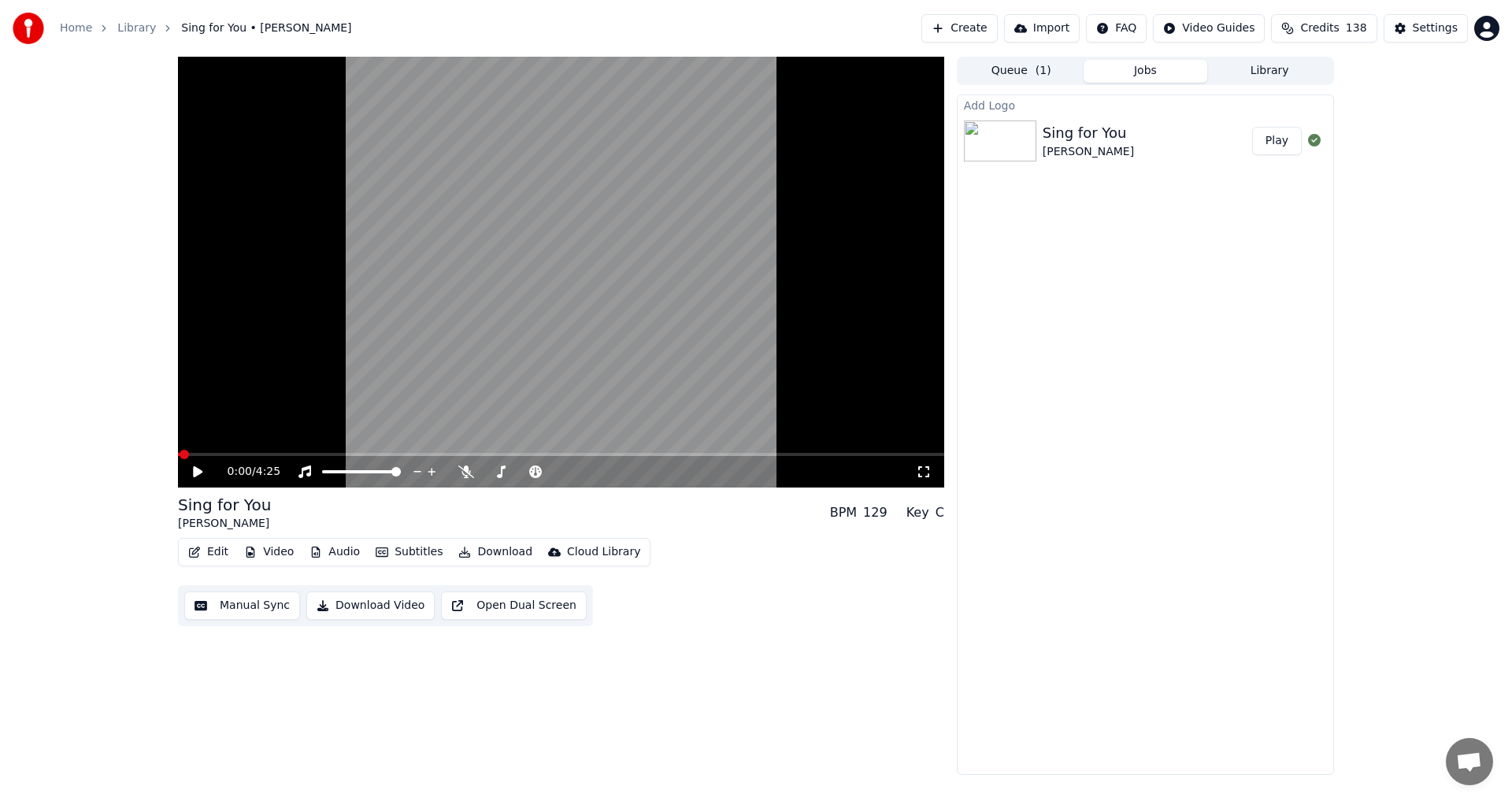
click at [524, 22] on div "Home Library Sing for You • Tracy Chapman Create Import FAQ Video Guides Credit…" at bounding box center [756, 28] width 1512 height 56
click at [616, 131] on button "Play" at bounding box center [1277, 141] width 50 height 29
click at [194, 441] on icon at bounding box center [197, 472] width 8 height 10
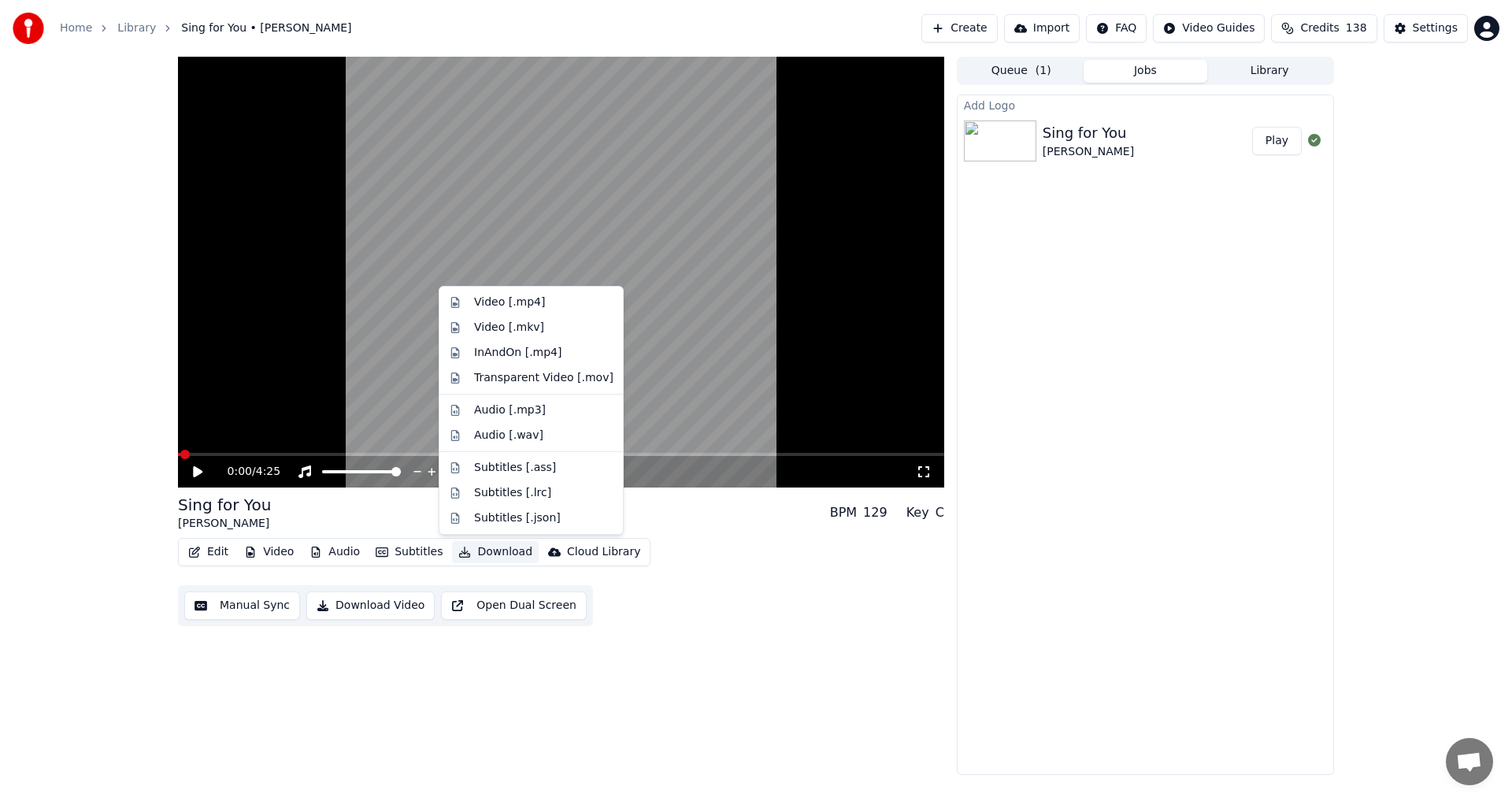
click at [493, 441] on button "Download" at bounding box center [495, 551] width 86 height 22
click at [527, 310] on div "Video [.mp4]" at bounding box center [530, 302] width 177 height 25
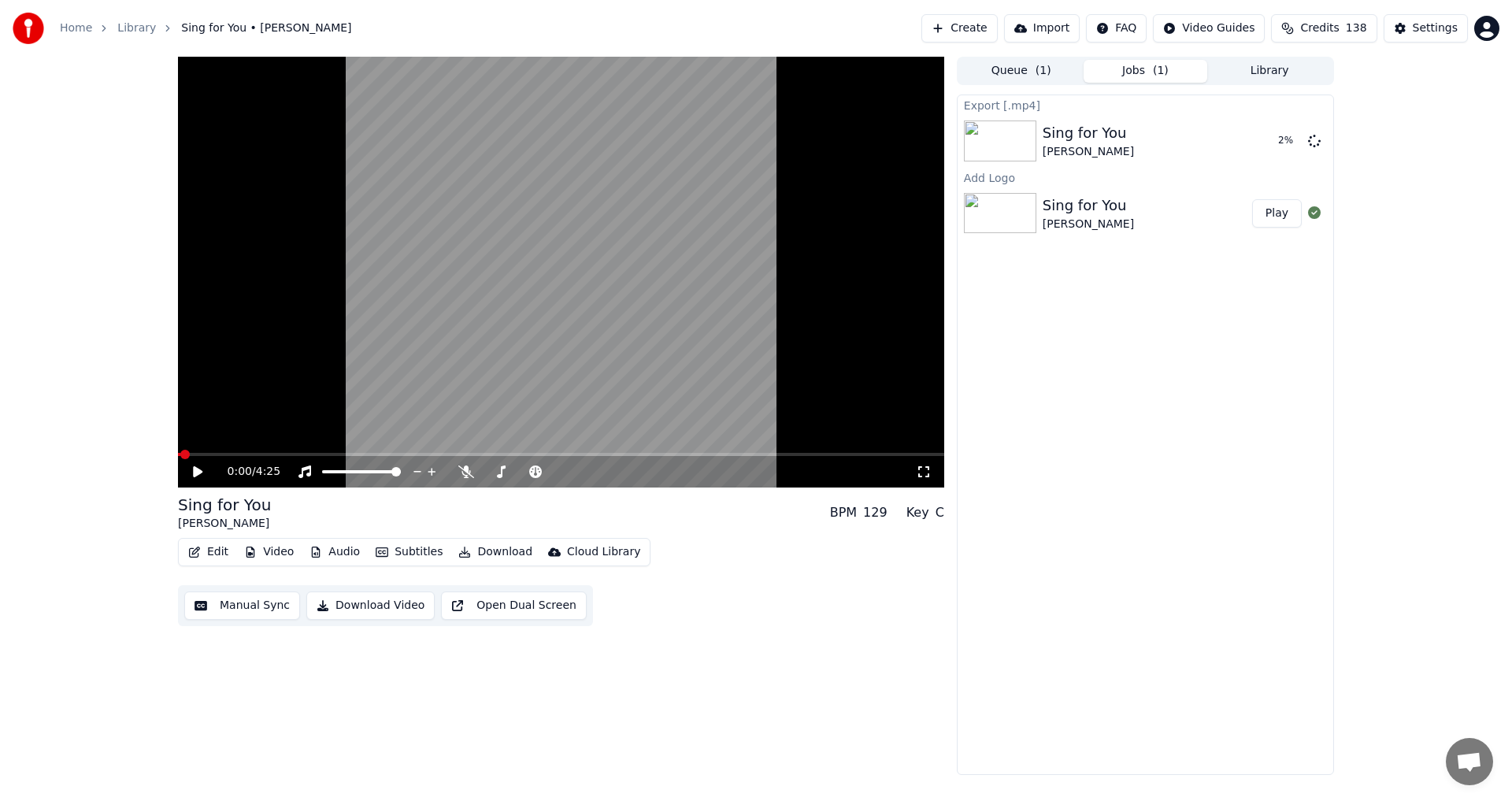
click at [616, 28] on button "Create" at bounding box center [960, 29] width 77 height 29
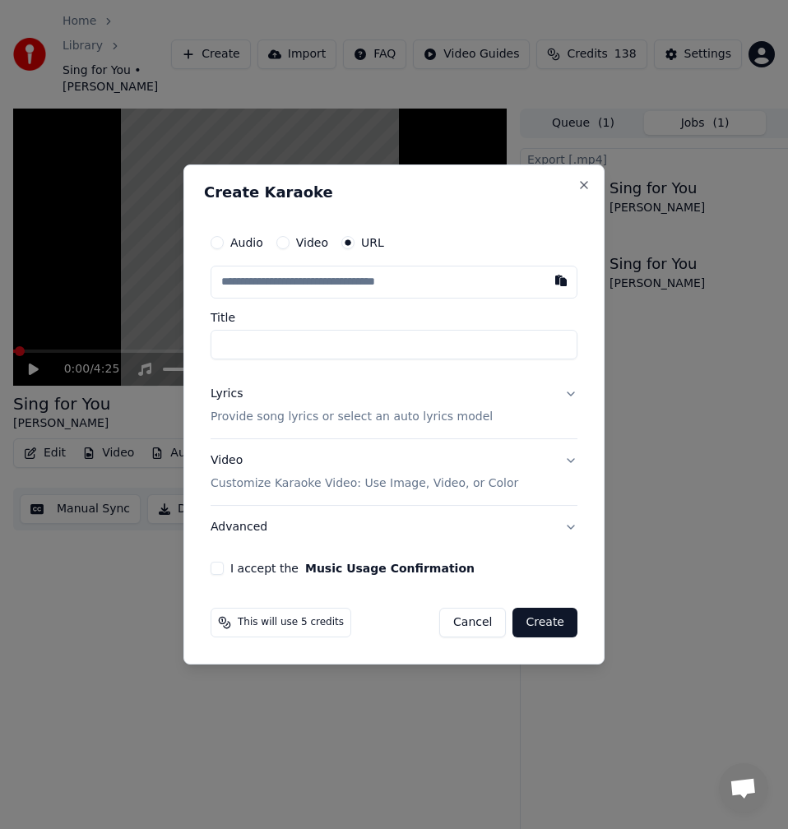
click at [466, 292] on input "text" at bounding box center [394, 282] width 367 height 33
click at [577, 290] on button "button" at bounding box center [561, 281] width 33 height 30
type input "**********"
click at [220, 343] on input "**********" at bounding box center [394, 345] width 367 height 30
type input "**********"
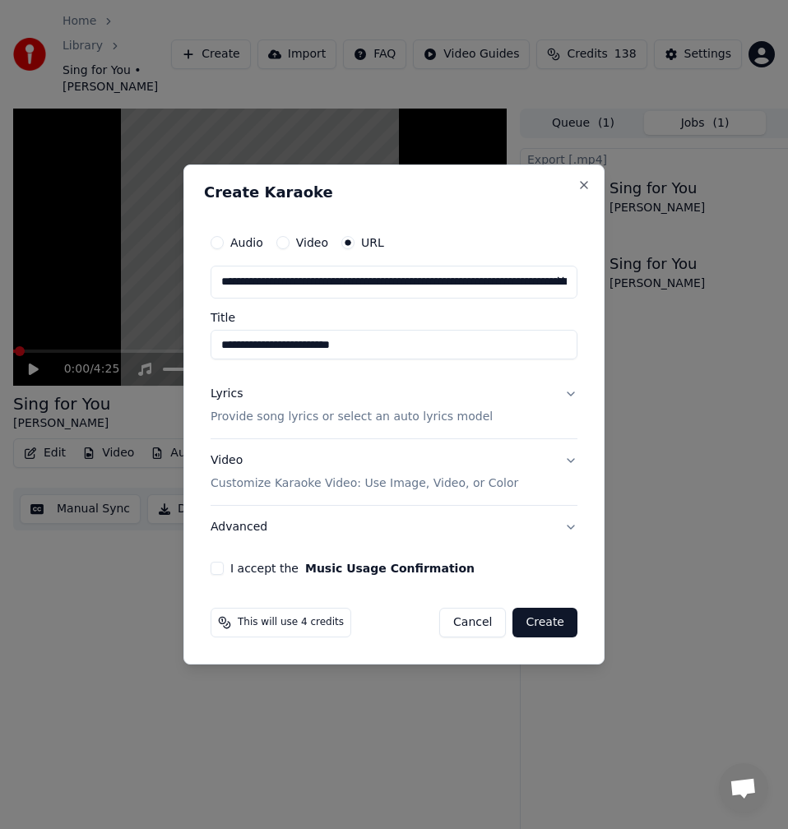
click at [248, 406] on div "Lyrics Provide song lyrics or select an auto lyrics model" at bounding box center [352, 405] width 282 height 39
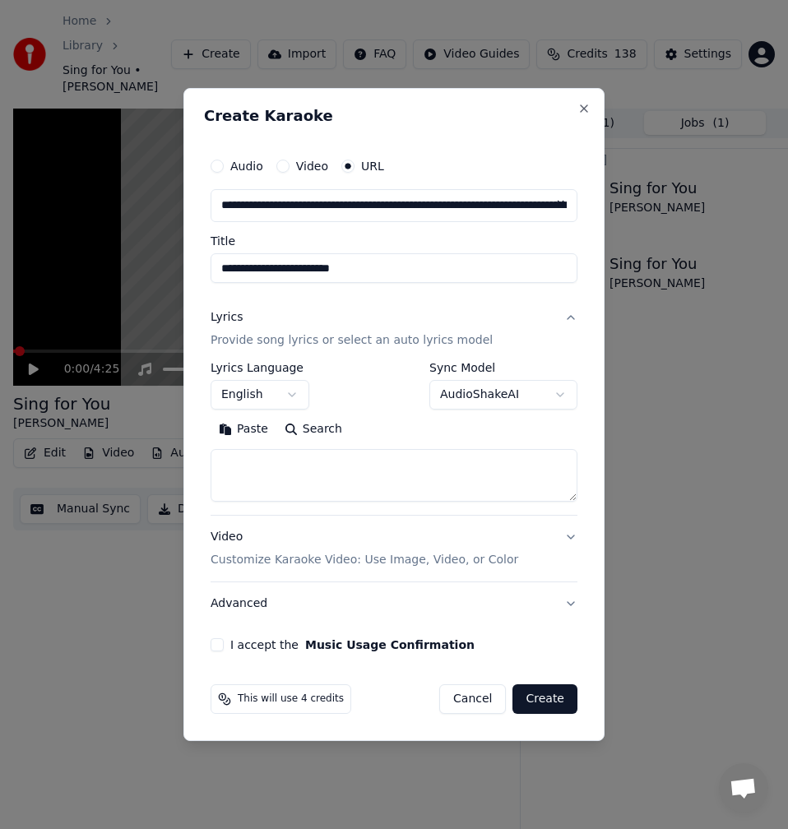
click at [325, 431] on button "Search" at bounding box center [313, 429] width 74 height 26
click at [388, 434] on button "Expand" at bounding box center [388, 429] width 77 height 26
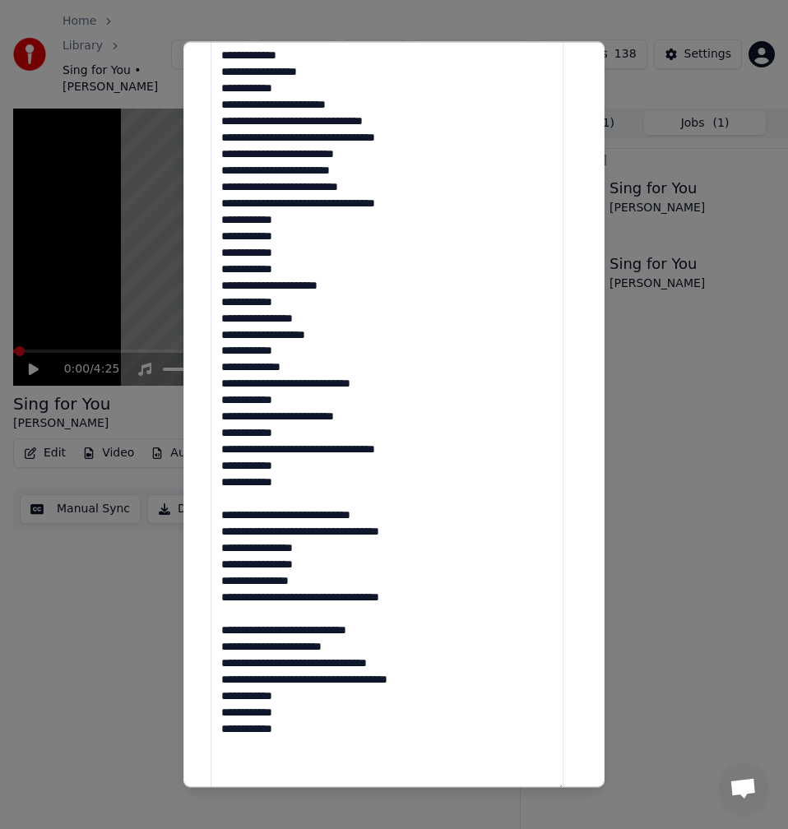
scroll to position [658, 0]
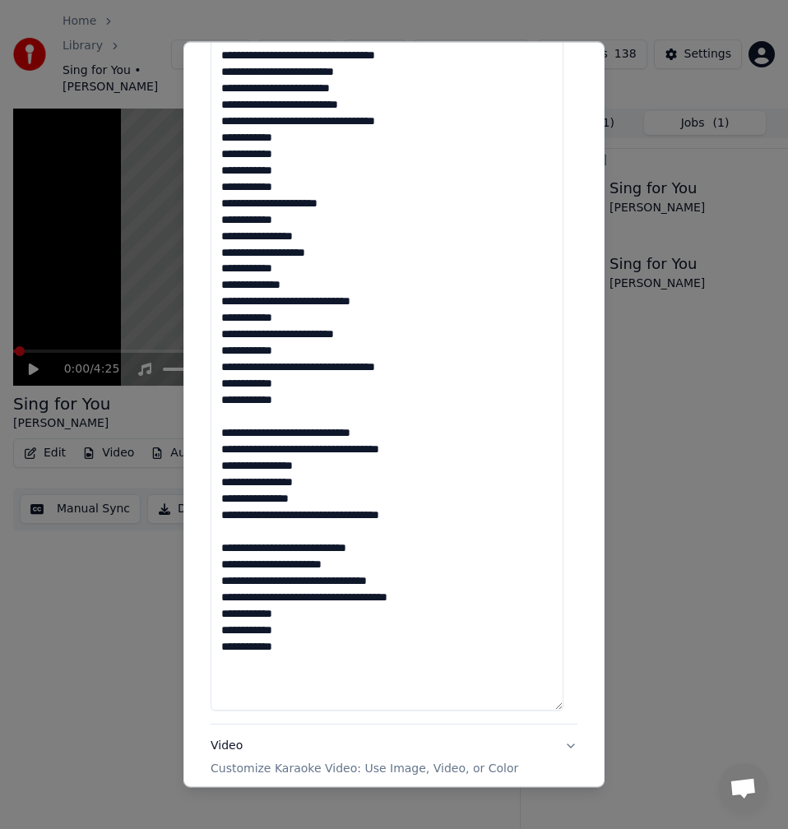
click at [232, 415] on textarea at bounding box center [387, 227] width 353 height 967
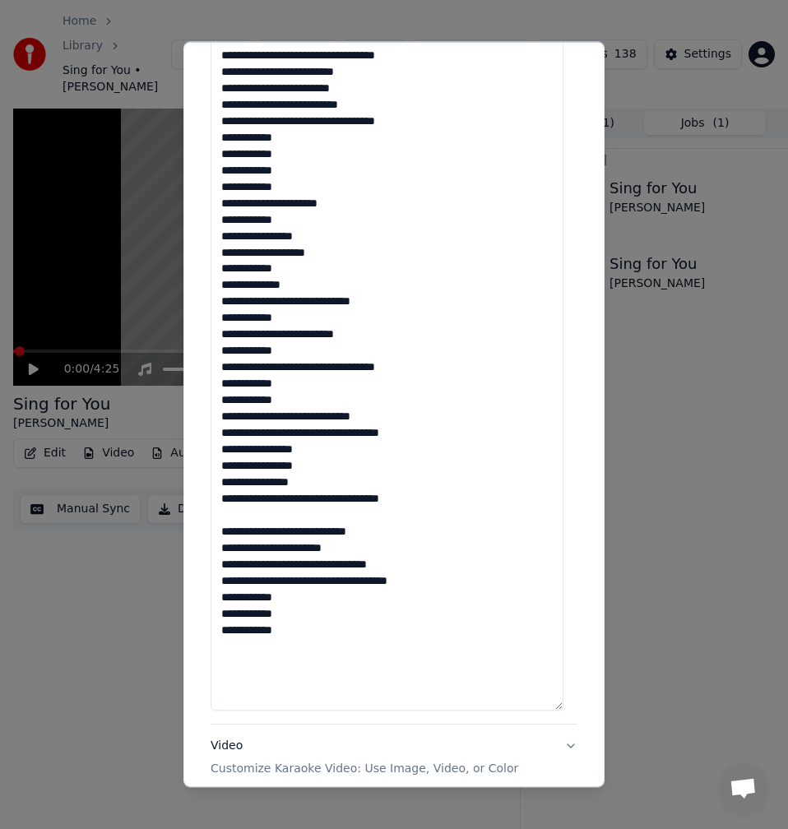
click at [242, 461] on textarea at bounding box center [387, 227] width 353 height 967
click at [243, 461] on textarea at bounding box center [387, 227] width 353 height 967
click at [245, 461] on textarea at bounding box center [387, 227] width 353 height 967
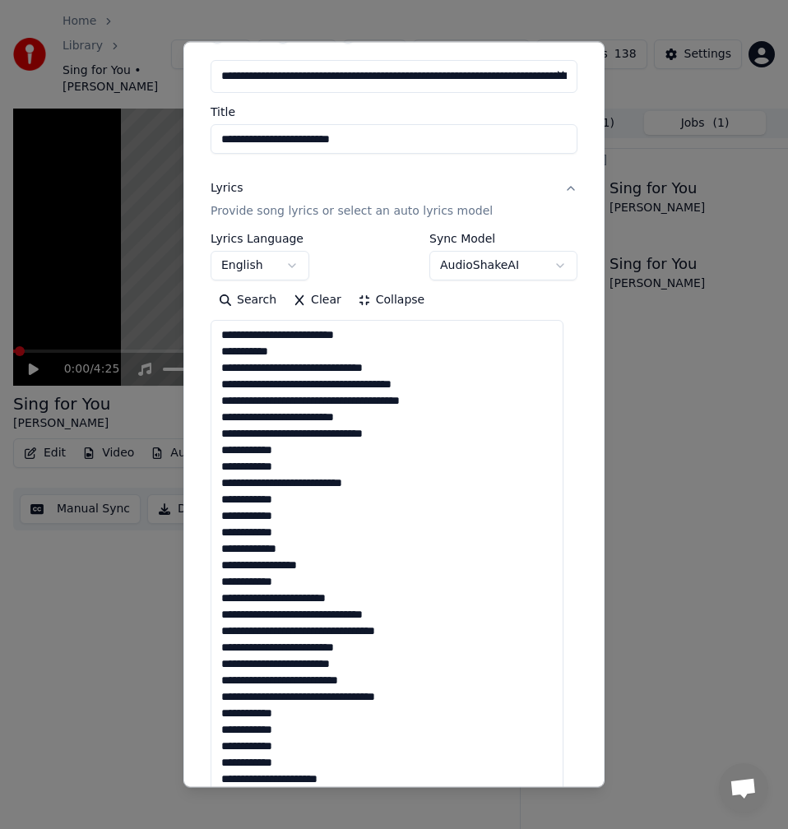
scroll to position [0, 0]
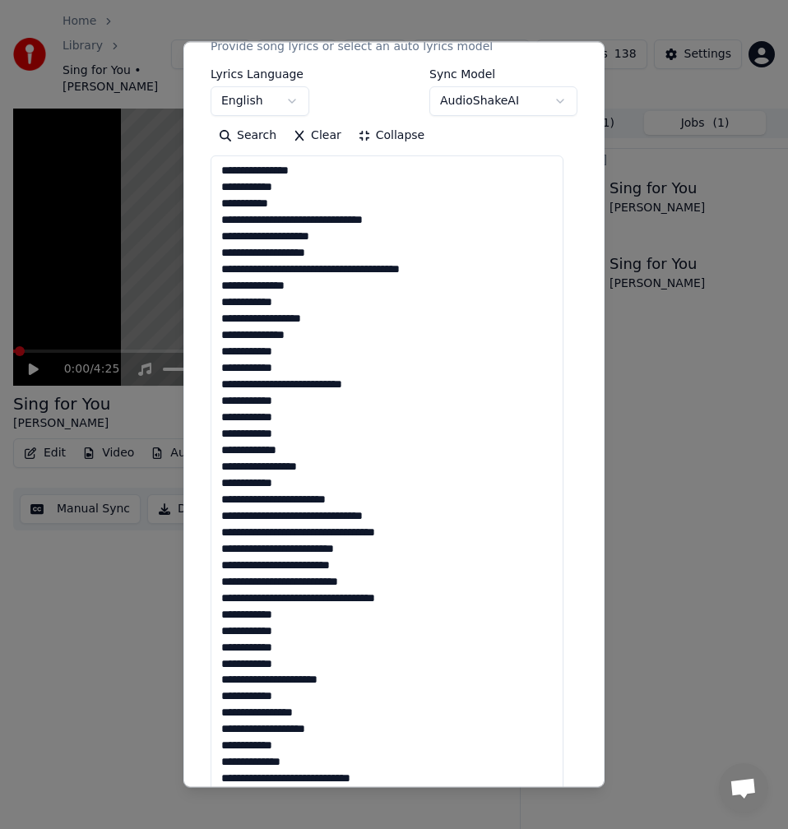
scroll to position [329, 0]
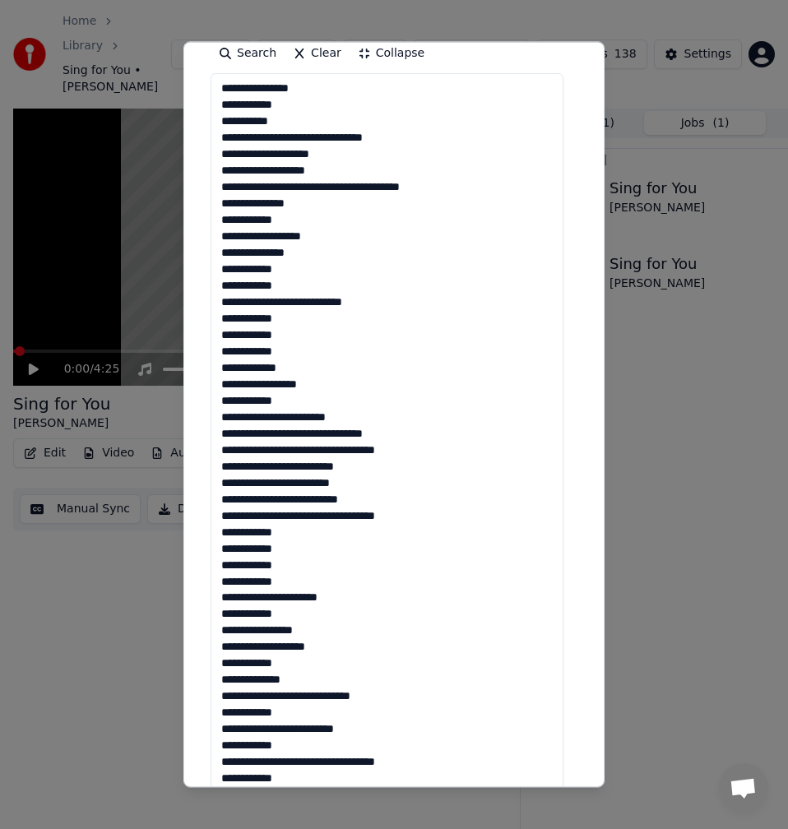
click at [275, 273] on textarea at bounding box center [387, 556] width 353 height 967
click at [282, 288] on textarea at bounding box center [387, 556] width 353 height 967
click at [285, 303] on textarea at bounding box center [387, 556] width 353 height 967
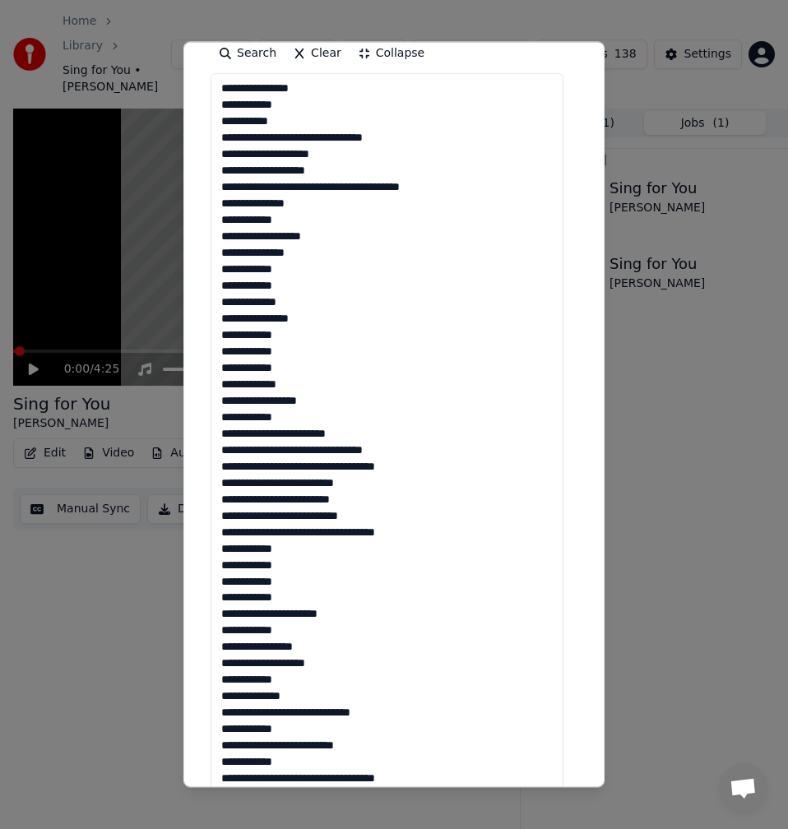
click at [285, 340] on textarea at bounding box center [387, 556] width 353 height 967
click at [278, 355] on textarea at bounding box center [387, 556] width 353 height 967
click at [285, 376] on textarea at bounding box center [387, 556] width 353 height 967
click at [302, 418] on textarea at bounding box center [387, 556] width 353 height 967
click at [362, 436] on textarea at bounding box center [387, 556] width 353 height 967
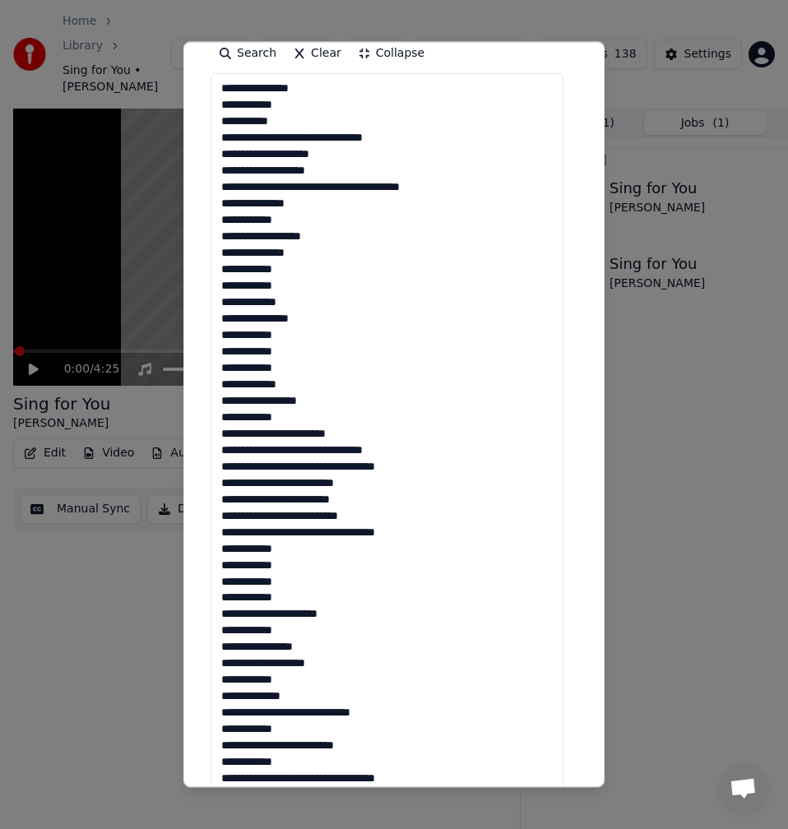
click at [434, 449] on textarea at bounding box center [387, 556] width 353 height 967
click at [299, 461] on textarea at bounding box center [387, 556] width 353 height 967
click at [403, 461] on textarea at bounding box center [387, 556] width 353 height 967
click at [272, 461] on textarea at bounding box center [387, 556] width 353 height 967
click at [278, 461] on textarea at bounding box center [387, 556] width 353 height 967
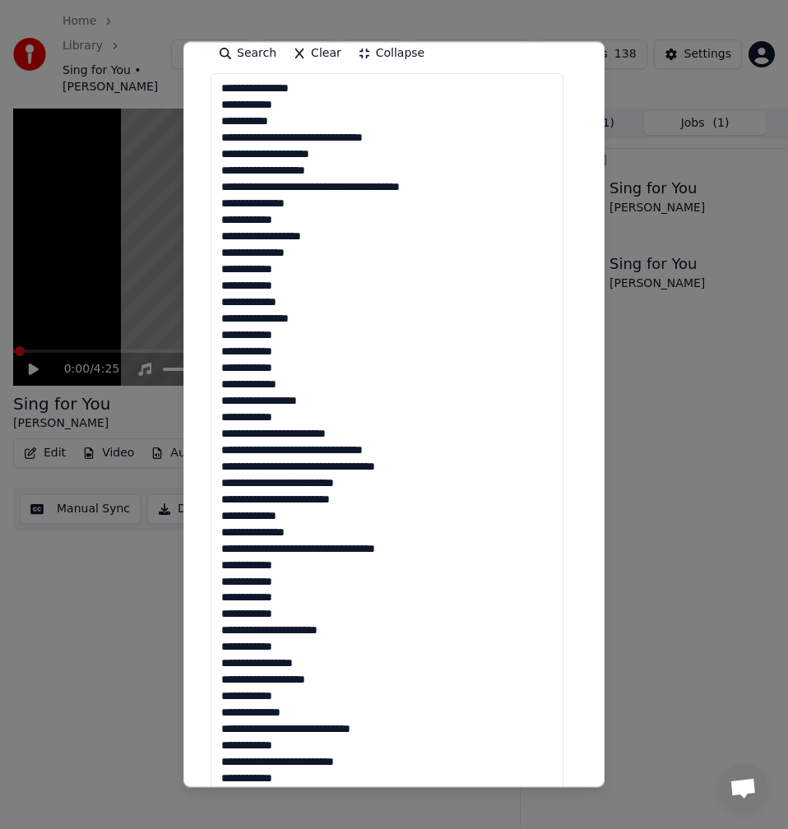
click at [287, 461] on textarea at bounding box center [387, 556] width 353 height 967
click at [291, 461] on textarea at bounding box center [387, 556] width 353 height 967
click at [288, 461] on textarea at bounding box center [387, 556] width 353 height 967
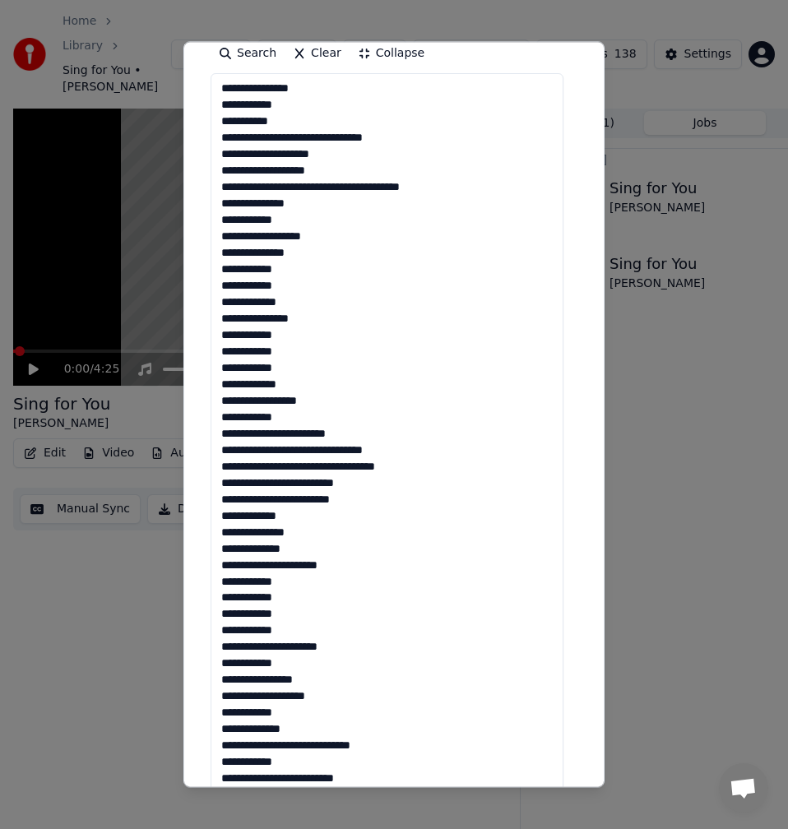
scroll to position [0, 0]
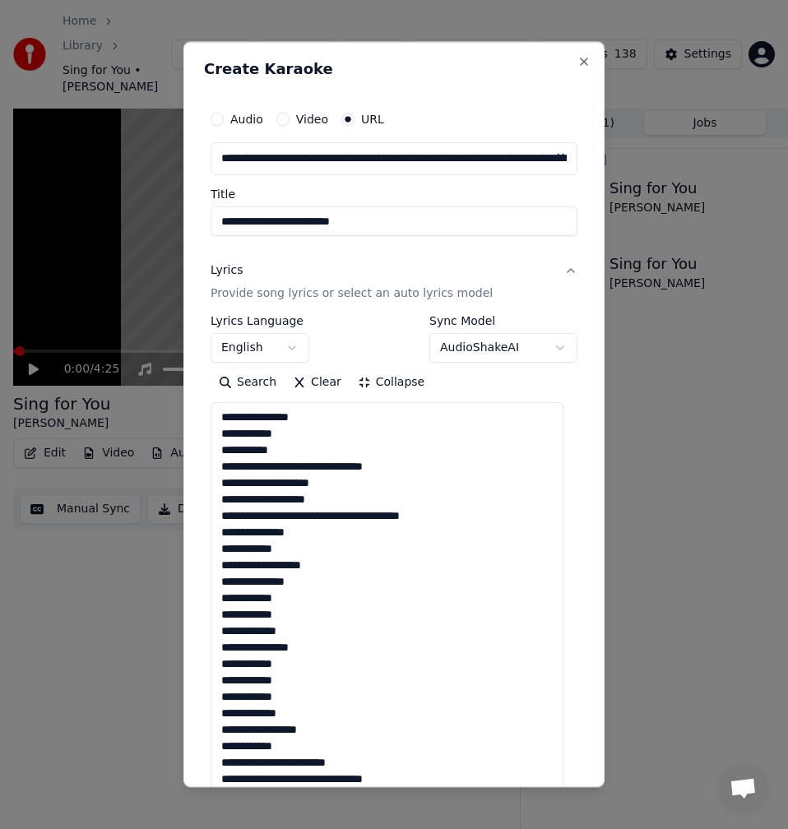
drag, startPoint x: 232, startPoint y: 435, endPoint x: 218, endPoint y: 435, distance: 14.0
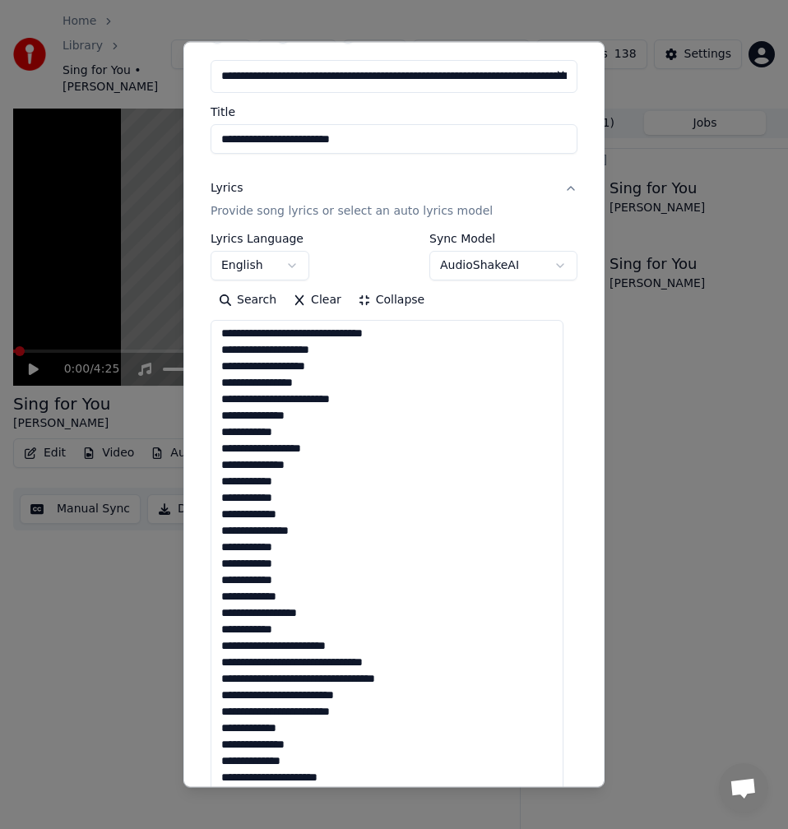
scroll to position [247, 0]
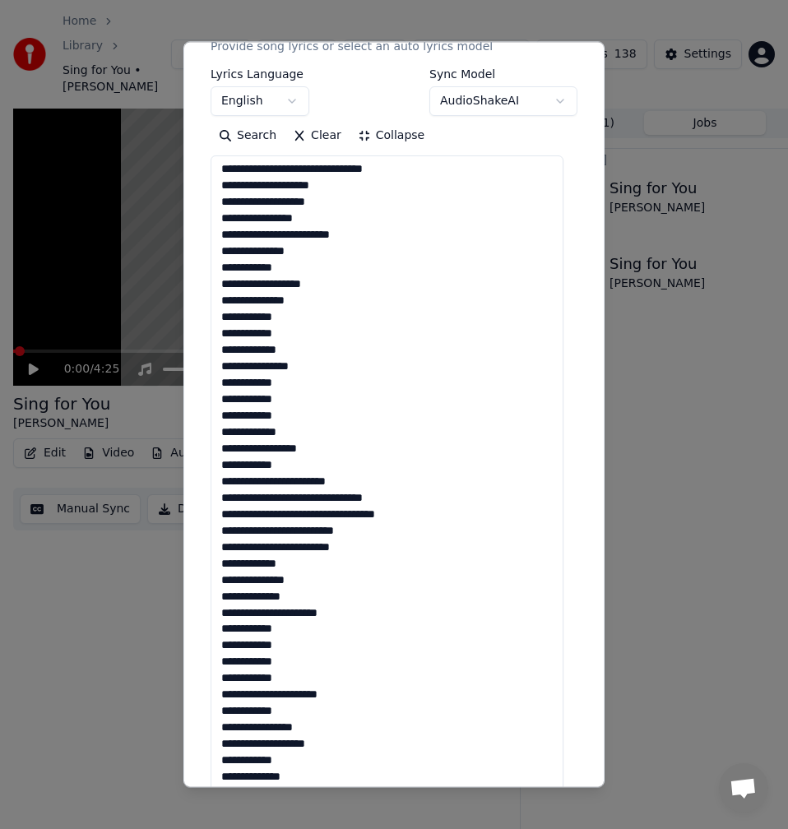
click at [281, 320] on textarea at bounding box center [387, 638] width 353 height 967
click at [276, 339] on textarea at bounding box center [387, 638] width 353 height 967
click at [299, 346] on textarea at bounding box center [387, 638] width 353 height 967
click at [321, 366] on textarea at bounding box center [387, 638] width 353 height 967
click at [276, 382] on textarea at bounding box center [387, 638] width 353 height 967
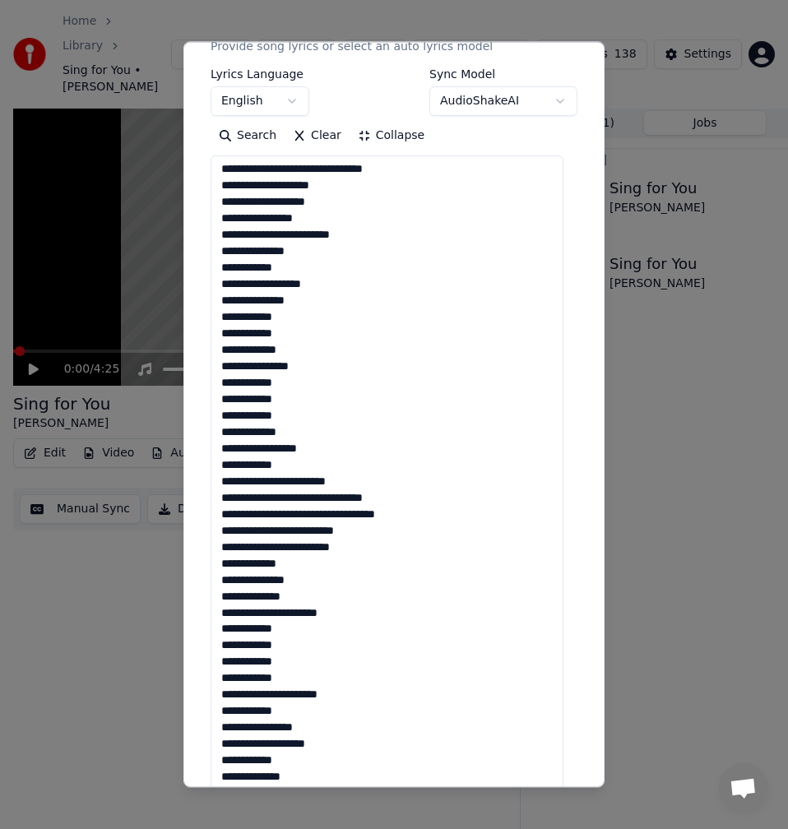
click at [282, 401] on textarea at bounding box center [387, 638] width 353 height 967
click at [286, 418] on textarea at bounding box center [387, 638] width 353 height 967
click at [295, 429] on textarea at bounding box center [387, 638] width 353 height 967
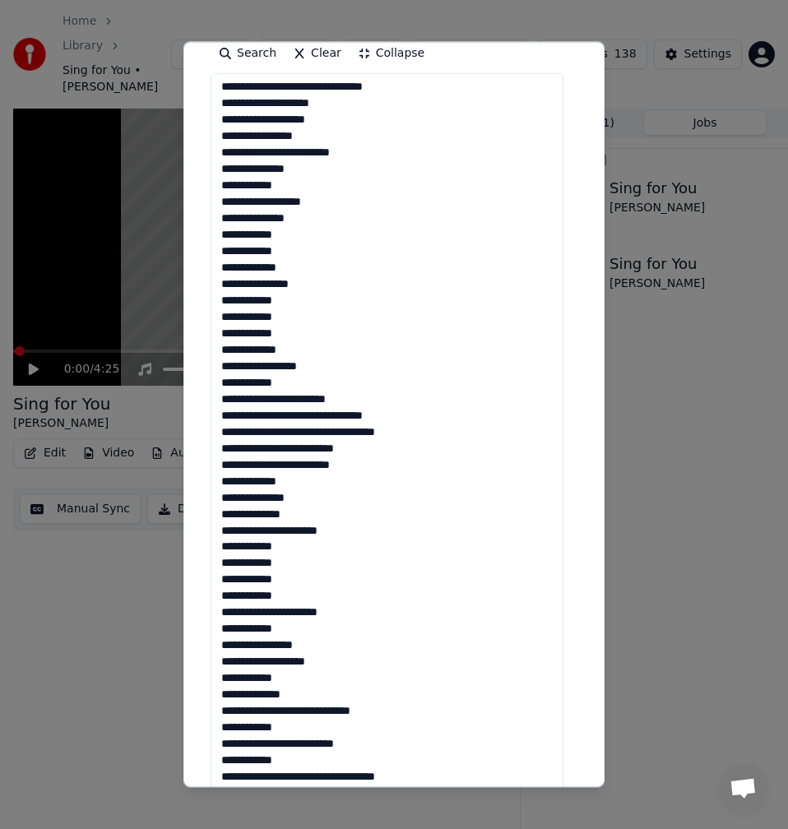
scroll to position [411, 0]
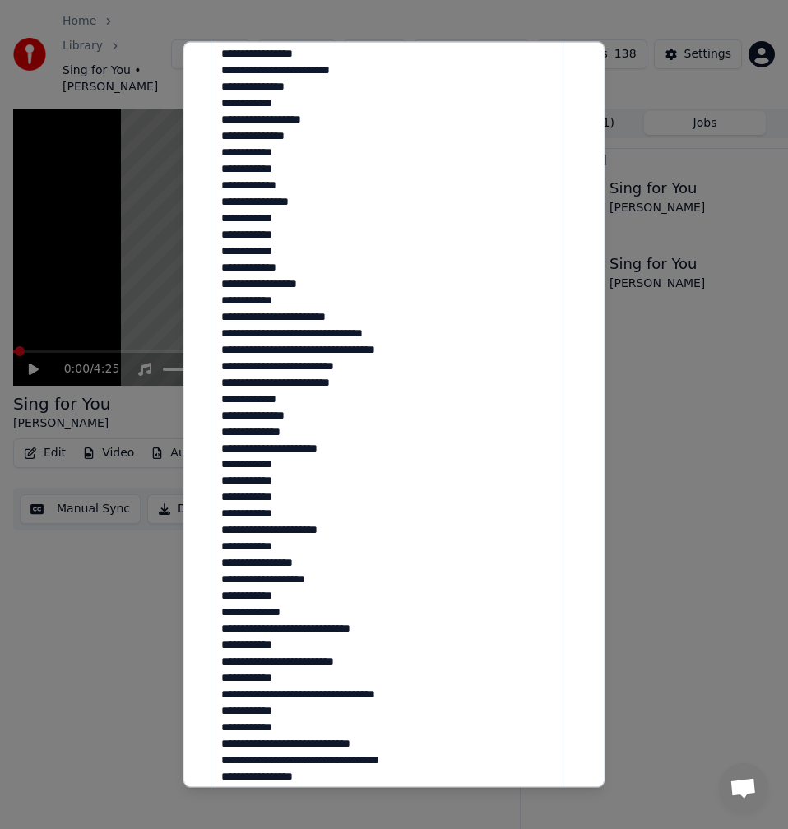
click at [343, 295] on textarea at bounding box center [387, 474] width 353 height 967
click at [336, 288] on textarea at bounding box center [387, 474] width 353 height 967
click at [305, 297] on textarea at bounding box center [387, 474] width 353 height 967
click at [359, 318] on textarea at bounding box center [387, 474] width 353 height 967
click at [336, 336] on textarea at bounding box center [387, 474] width 353 height 967
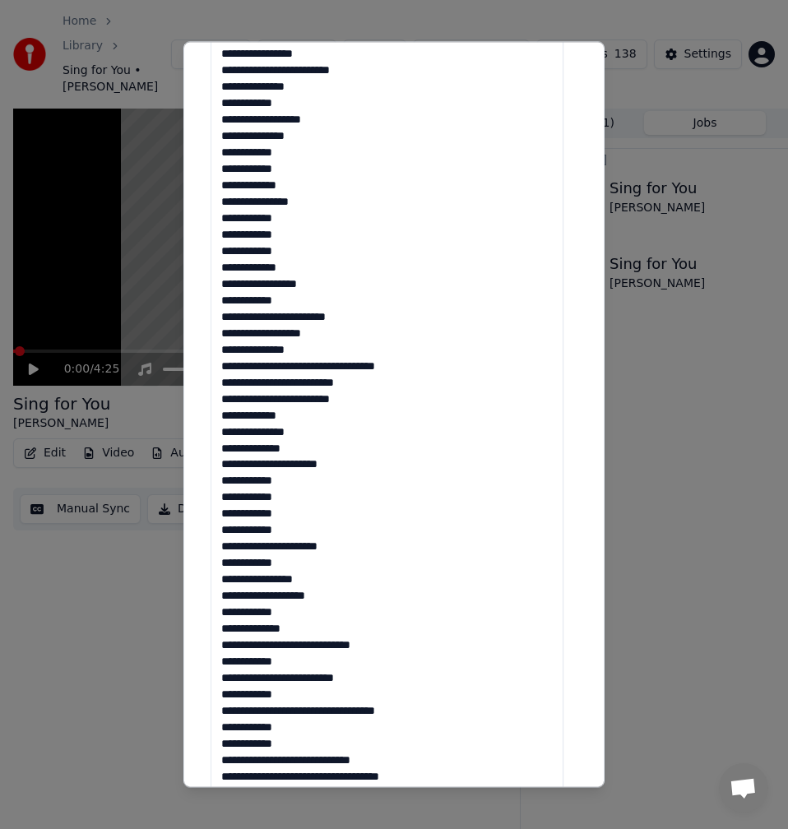
click at [300, 366] on textarea at bounding box center [387, 474] width 353 height 967
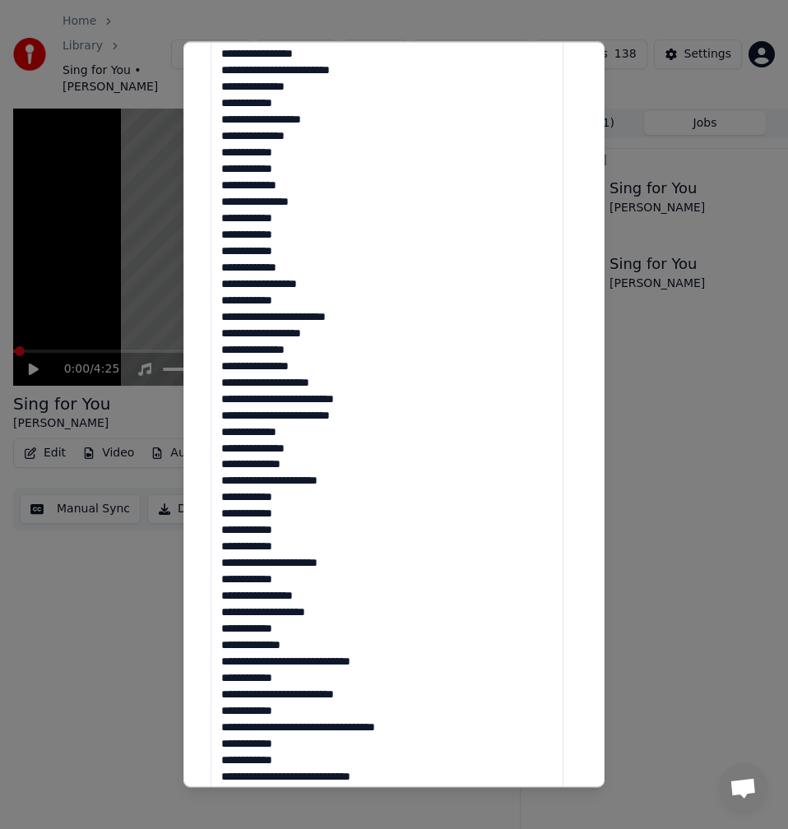
click at [313, 401] on textarea at bounding box center [387, 474] width 353 height 967
click at [309, 402] on textarea at bounding box center [387, 474] width 353 height 967
click at [311, 399] on textarea at bounding box center [387, 474] width 353 height 967
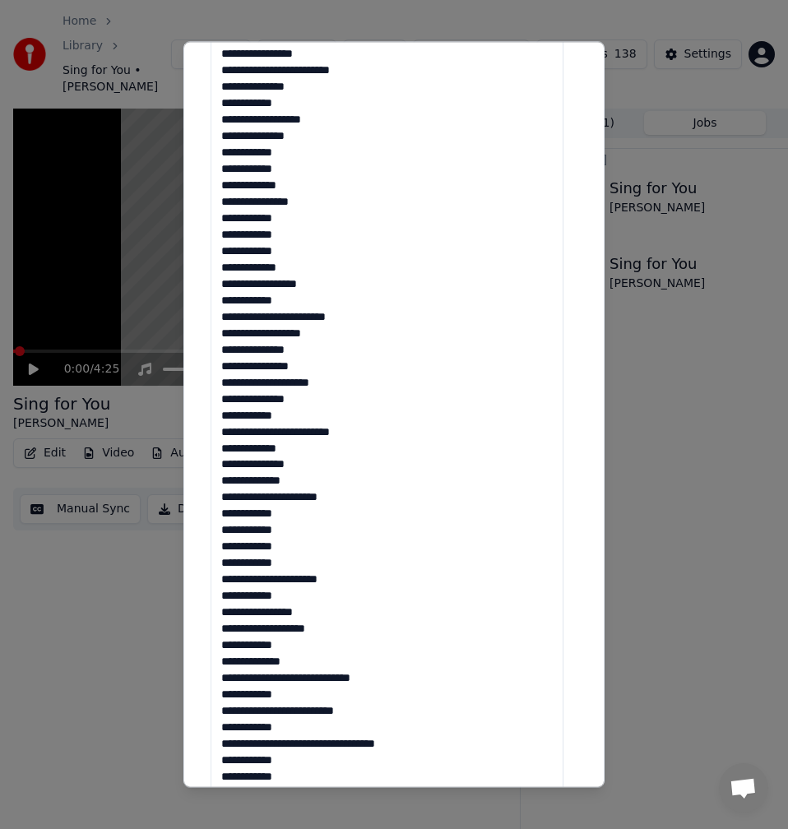
click at [293, 432] on textarea at bounding box center [387, 474] width 353 height 967
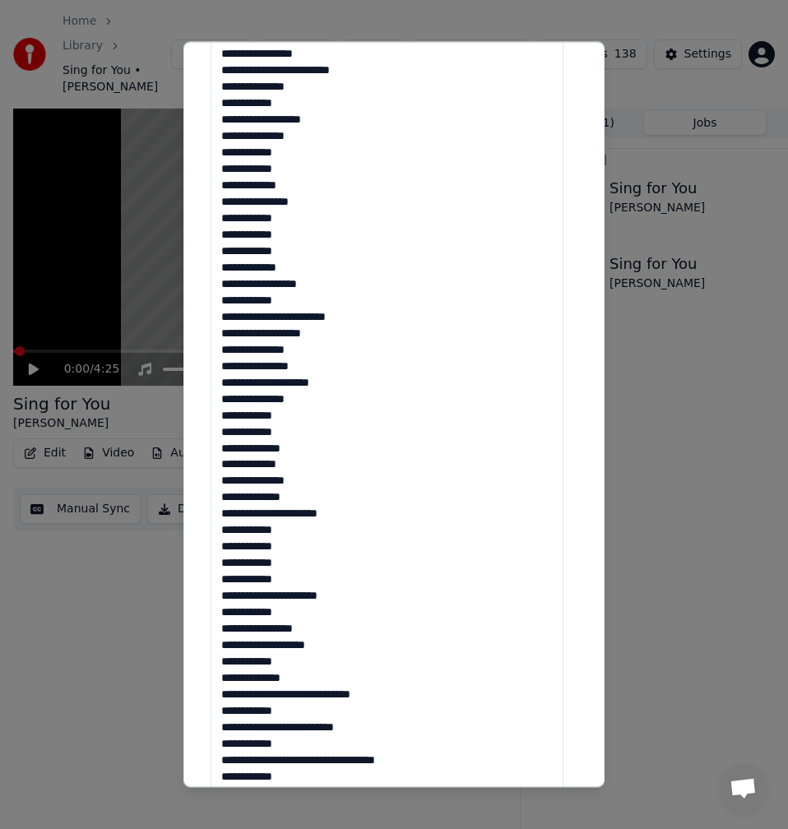
scroll to position [117, 0]
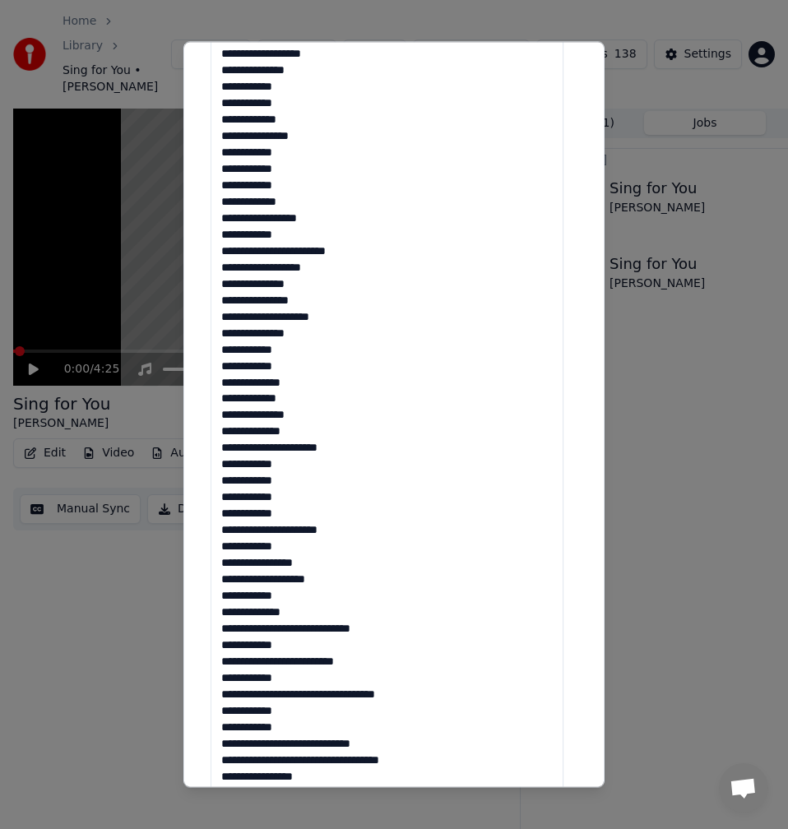
click at [285, 400] on textarea at bounding box center [387, 474] width 353 height 967
click at [314, 418] on textarea at bounding box center [387, 474] width 353 height 967
click at [356, 450] on textarea at bounding box center [387, 474] width 353 height 967
click at [286, 461] on textarea at bounding box center [387, 474] width 353 height 967
click at [278, 461] on textarea at bounding box center [387, 474] width 353 height 967
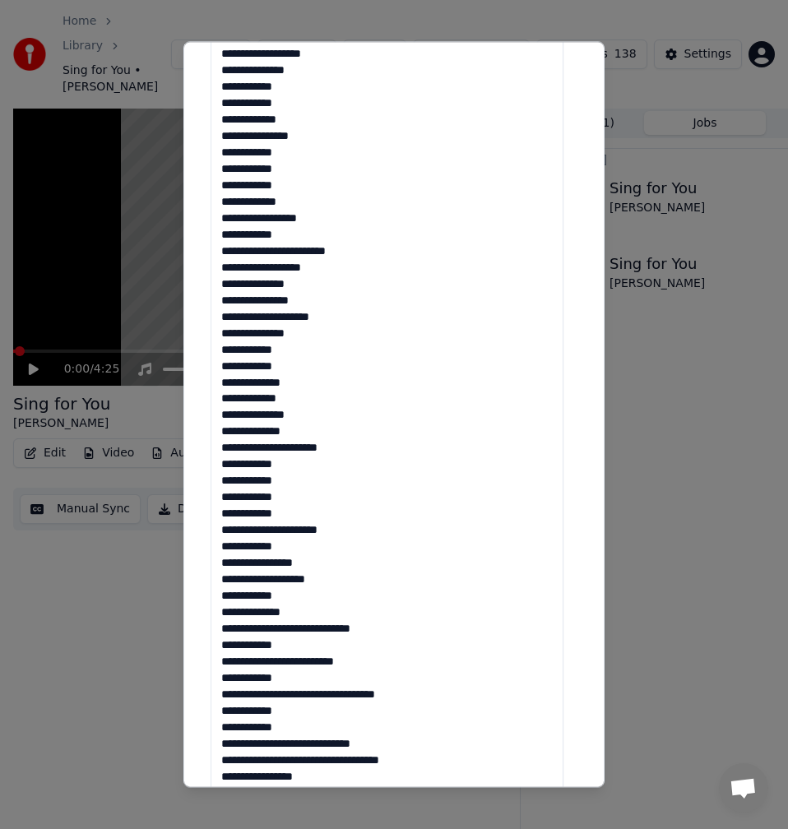
click at [278, 461] on textarea at bounding box center [387, 474] width 353 height 967
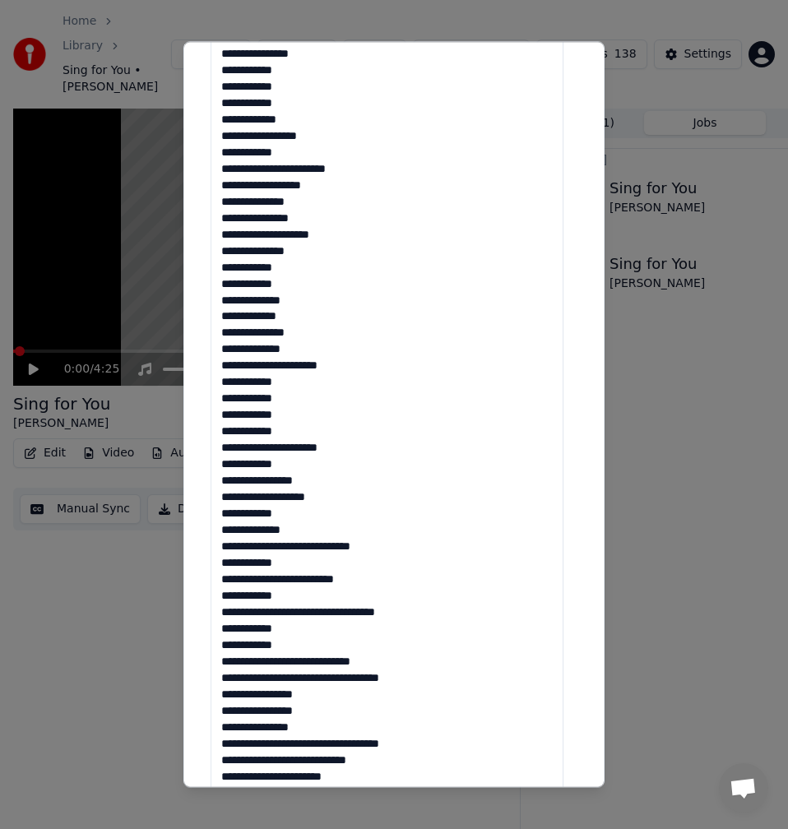
scroll to position [576, 0]
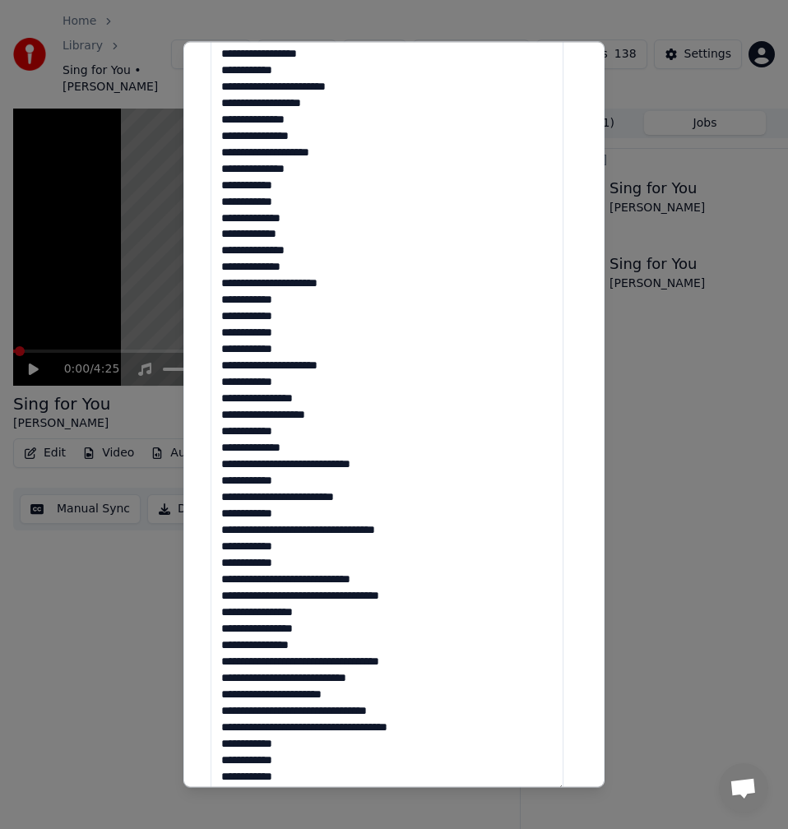
click at [281, 347] on textarea at bounding box center [387, 309] width 353 height 967
click at [355, 364] on textarea at bounding box center [387, 309] width 353 height 967
click at [275, 384] on textarea at bounding box center [387, 309] width 353 height 967
click at [316, 391] on textarea at bounding box center [387, 309] width 353 height 967
click at [316, 403] on textarea at bounding box center [387, 309] width 353 height 967
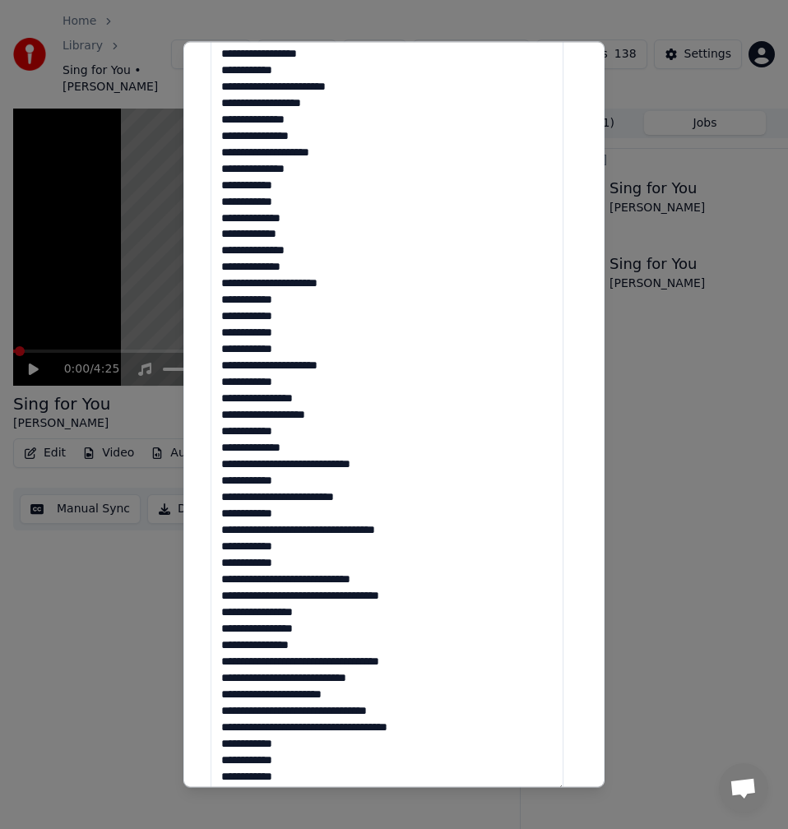
click at [327, 413] on textarea at bounding box center [387, 309] width 353 height 967
click at [290, 425] on textarea at bounding box center [387, 309] width 353 height 967
click at [319, 446] on textarea at bounding box center [387, 309] width 353 height 967
click at [397, 461] on textarea at bounding box center [387, 309] width 353 height 967
click at [282, 461] on textarea at bounding box center [387, 309] width 353 height 967
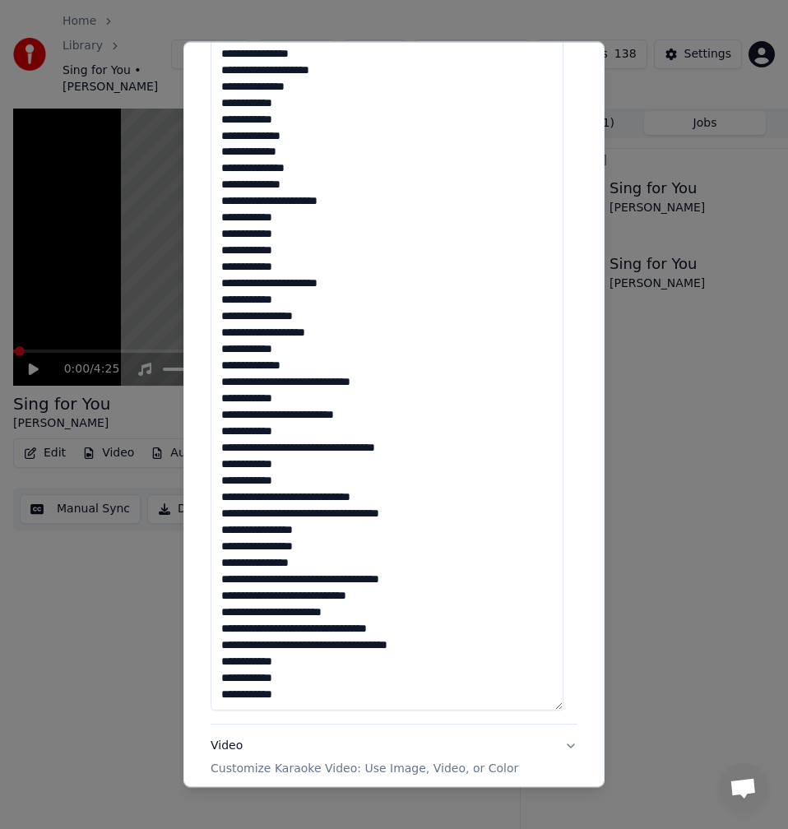
scroll to position [740, 0]
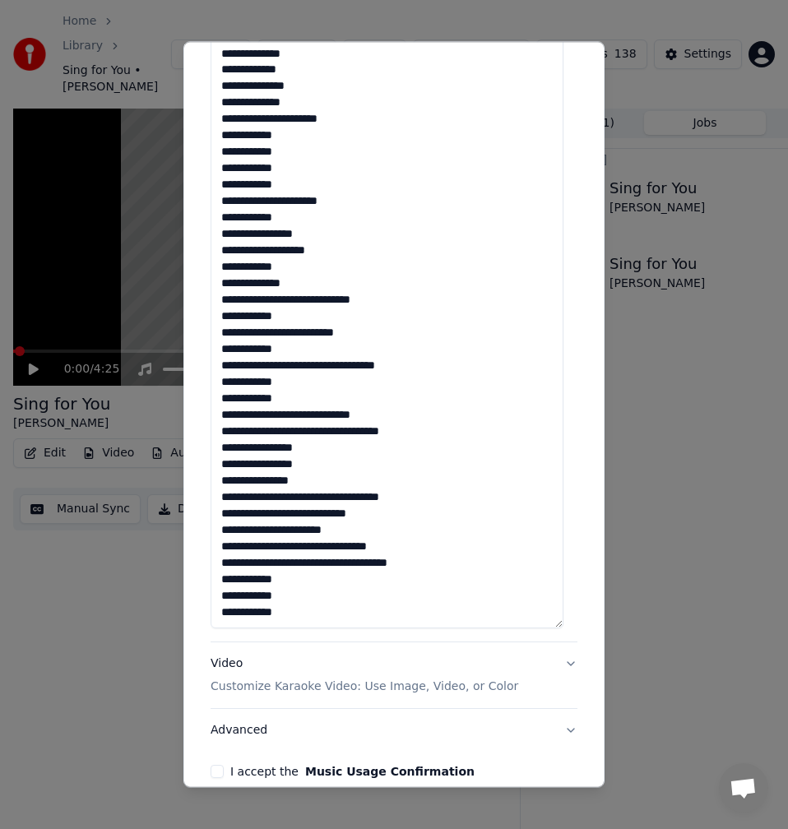
click at [281, 333] on textarea at bounding box center [387, 145] width 353 height 967
click at [344, 330] on textarea at bounding box center [387, 145] width 353 height 967
click at [336, 338] on textarea at bounding box center [387, 145] width 353 height 967
click at [296, 371] on textarea at bounding box center [387, 145] width 353 height 967
click at [299, 370] on textarea at bounding box center [387, 145] width 353 height 967
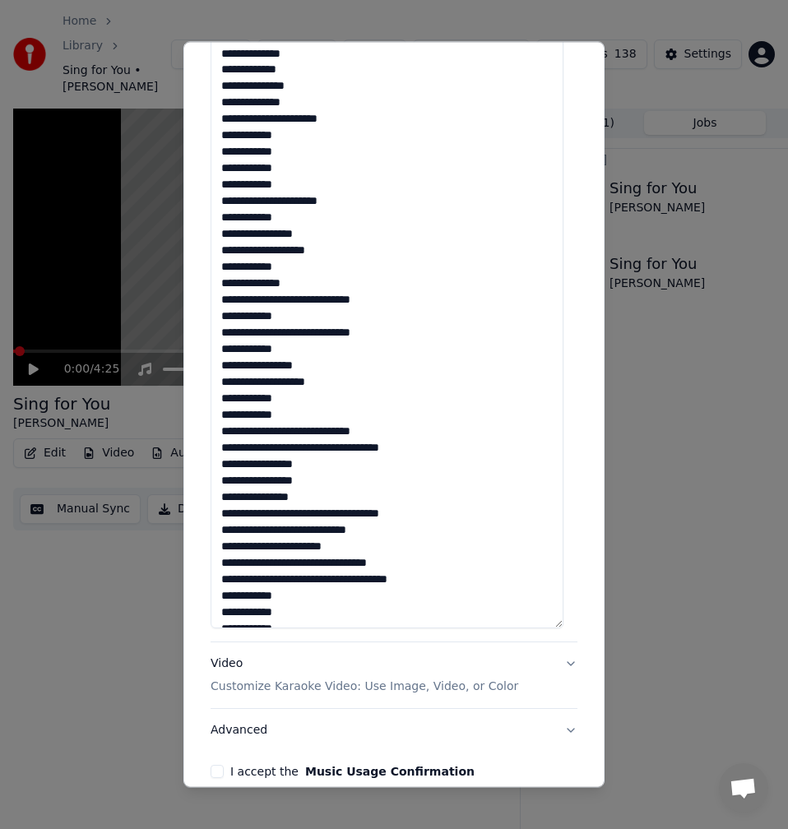
click at [272, 411] on textarea at bounding box center [387, 145] width 353 height 967
click at [258, 434] on textarea at bounding box center [387, 145] width 353 height 967
click at [408, 425] on textarea at bounding box center [387, 145] width 353 height 967
click at [317, 446] on textarea at bounding box center [387, 145] width 353 height 967
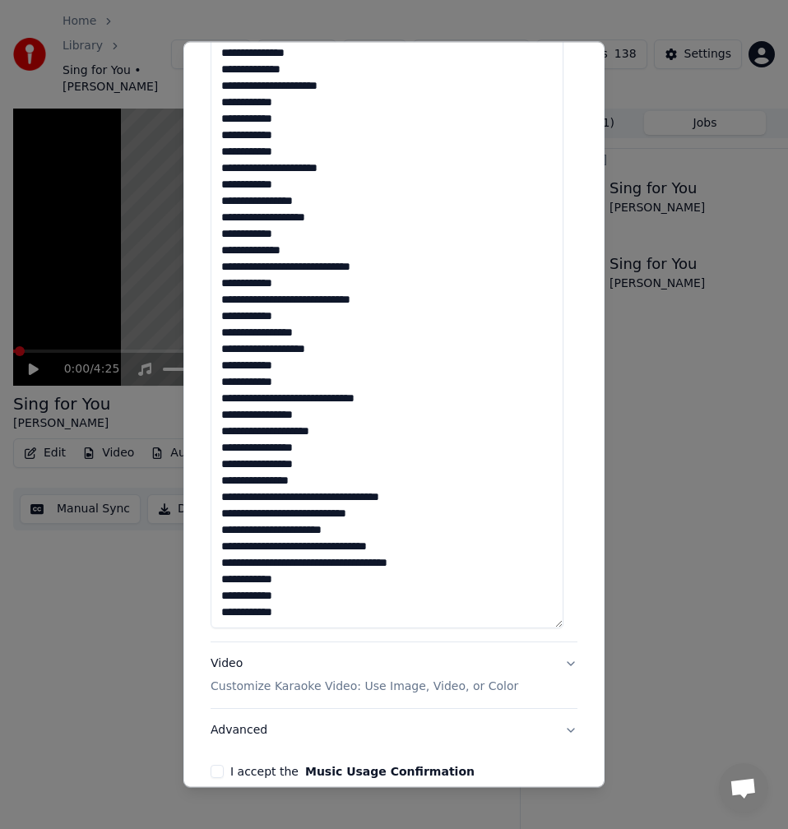
click at [329, 446] on textarea at bounding box center [387, 145] width 353 height 967
click at [339, 461] on textarea at bounding box center [387, 145] width 353 height 967
click at [289, 461] on textarea at bounding box center [387, 145] width 353 height 967
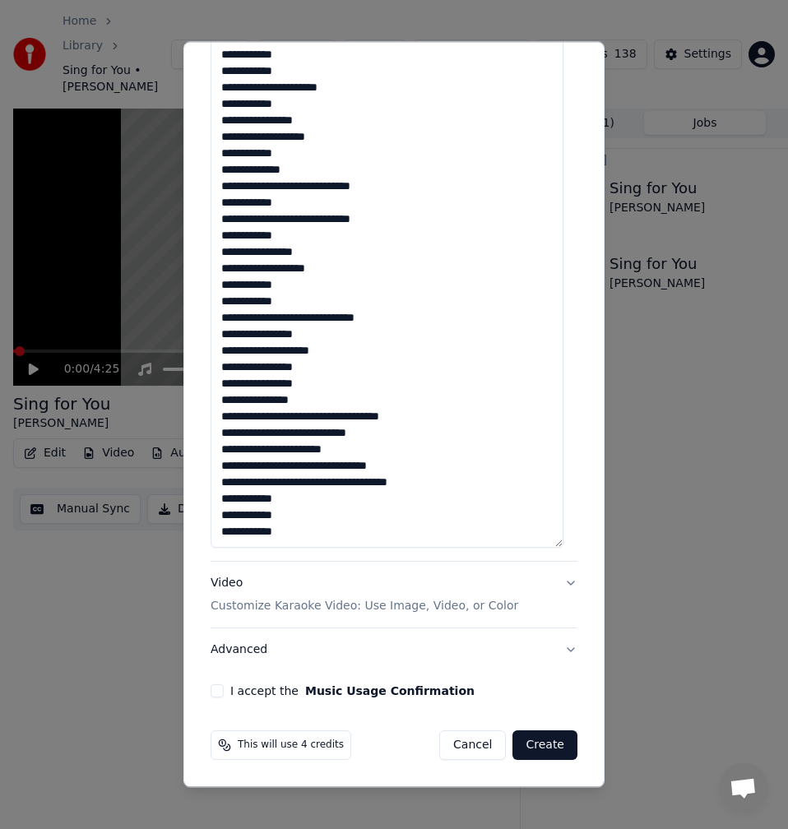
click at [439, 420] on textarea at bounding box center [387, 64] width 353 height 967
click at [311, 429] on textarea at bounding box center [387, 64] width 353 height 967
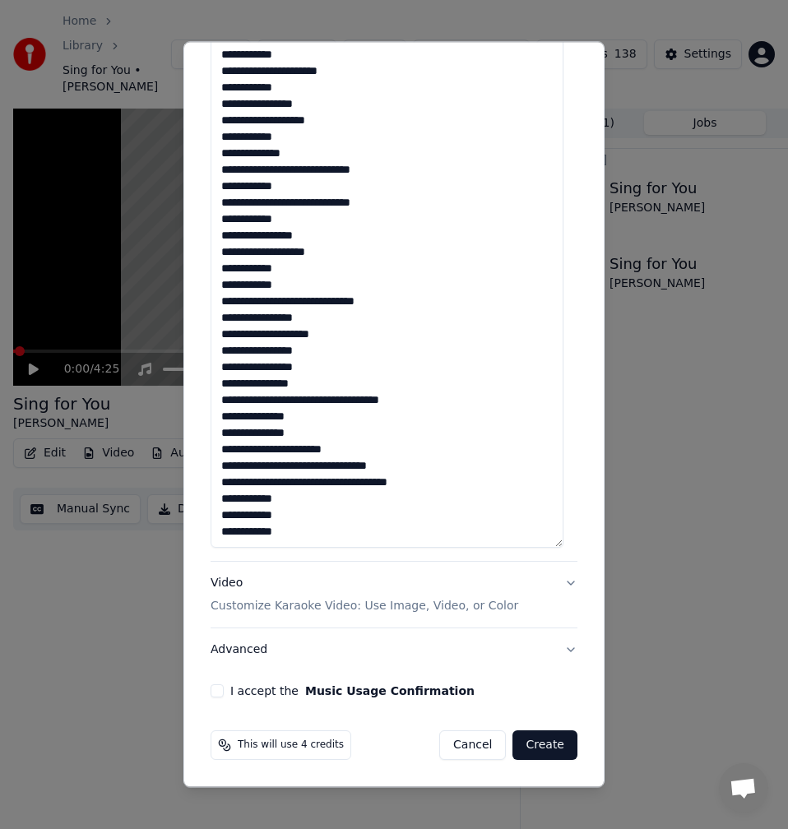
click at [293, 449] on textarea at bounding box center [387, 64] width 353 height 967
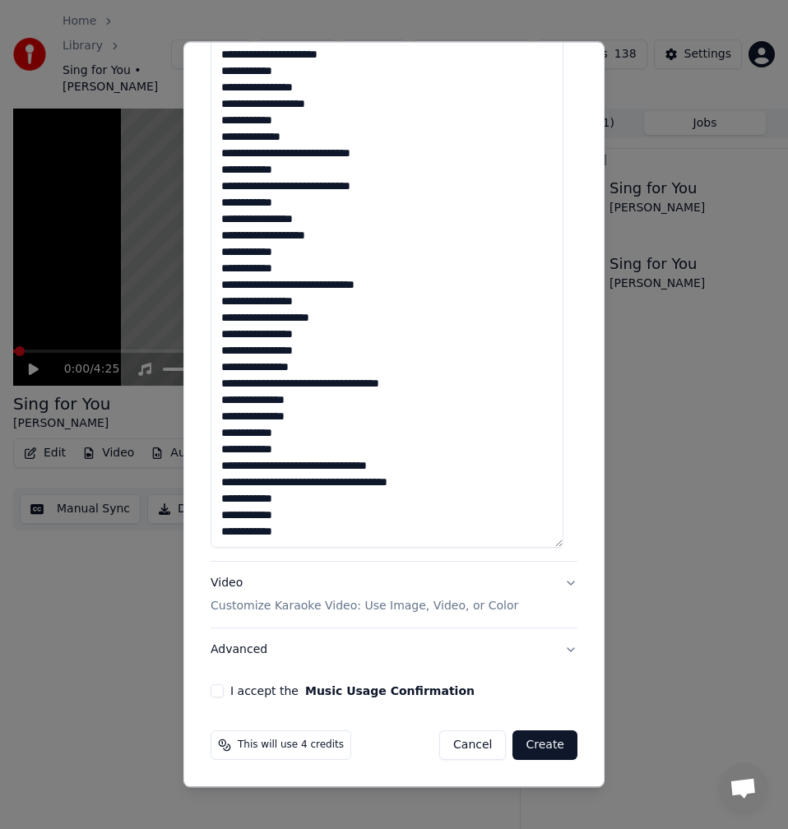
click at [316, 461] on textarea at bounding box center [387, 64] width 353 height 967
click at [313, 461] on textarea at bounding box center [387, 64] width 353 height 967
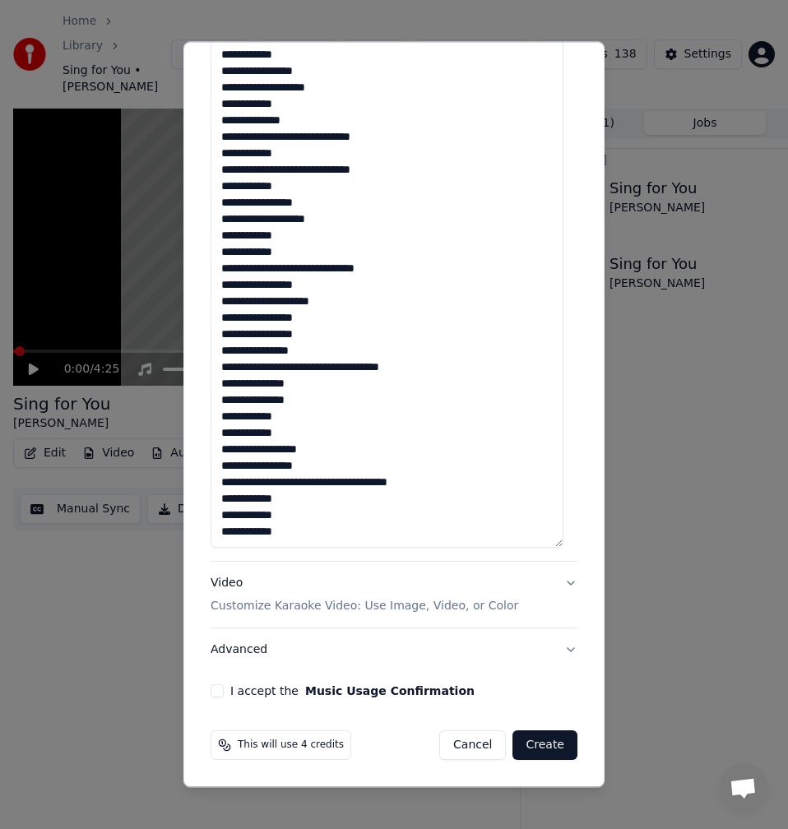
click at [292, 461] on textarea at bounding box center [387, 64] width 353 height 967
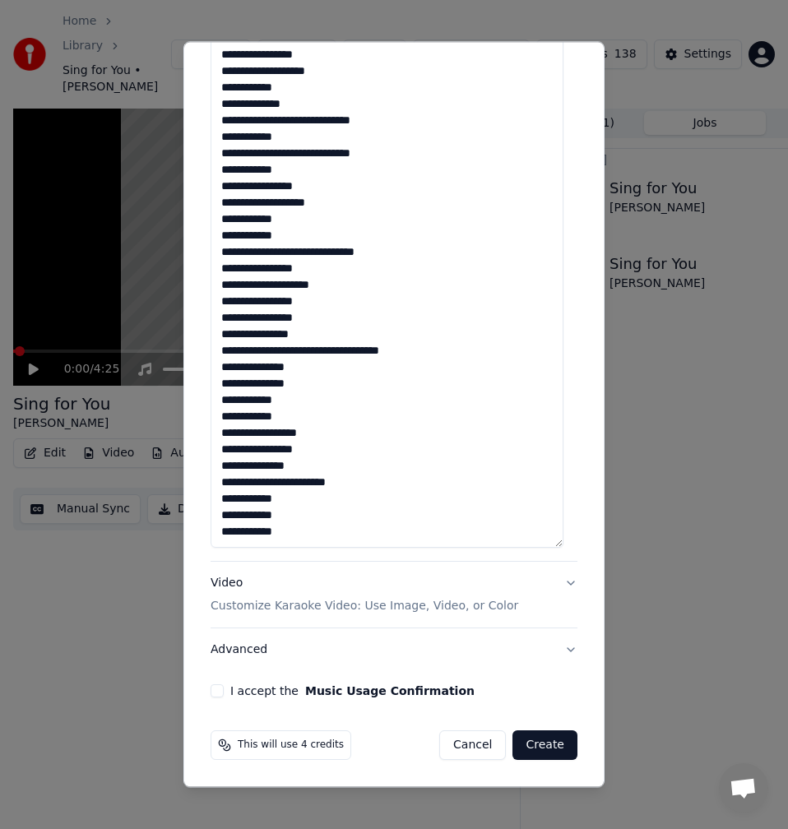
click at [372, 461] on textarea at bounding box center [387, 64] width 353 height 967
click at [280, 461] on textarea at bounding box center [387, 64] width 353 height 967
click at [281, 461] on textarea at bounding box center [387, 64] width 353 height 967
click at [290, 461] on textarea at bounding box center [387, 64] width 353 height 967
type textarea "**********"
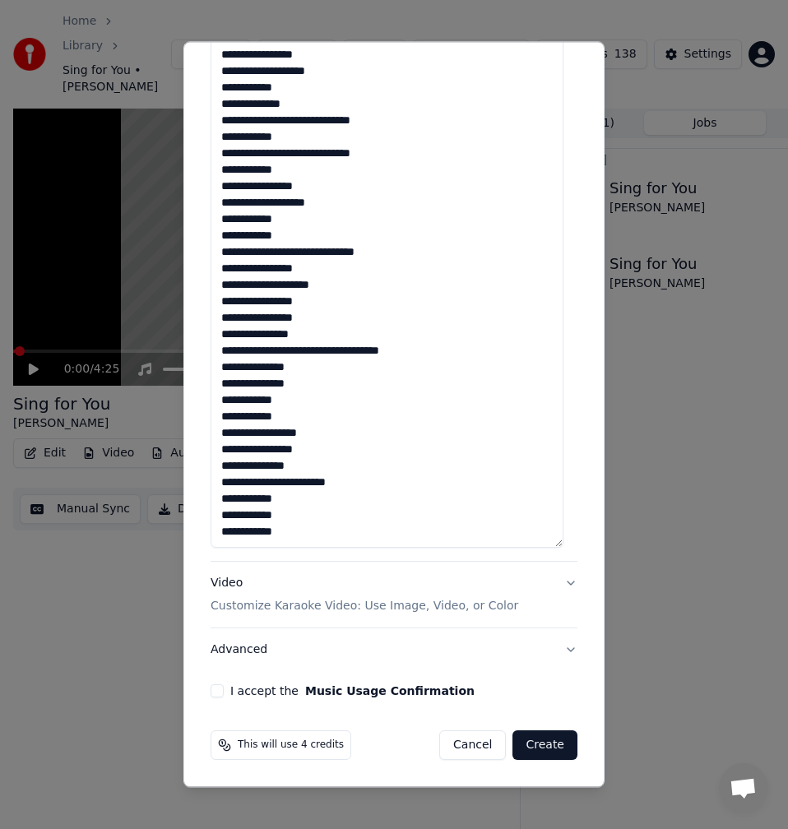
click at [223, 461] on button "I accept the Music Usage Confirmation" at bounding box center [217, 690] width 13 height 13
click at [246, 461] on button "Advanced" at bounding box center [394, 650] width 367 height 43
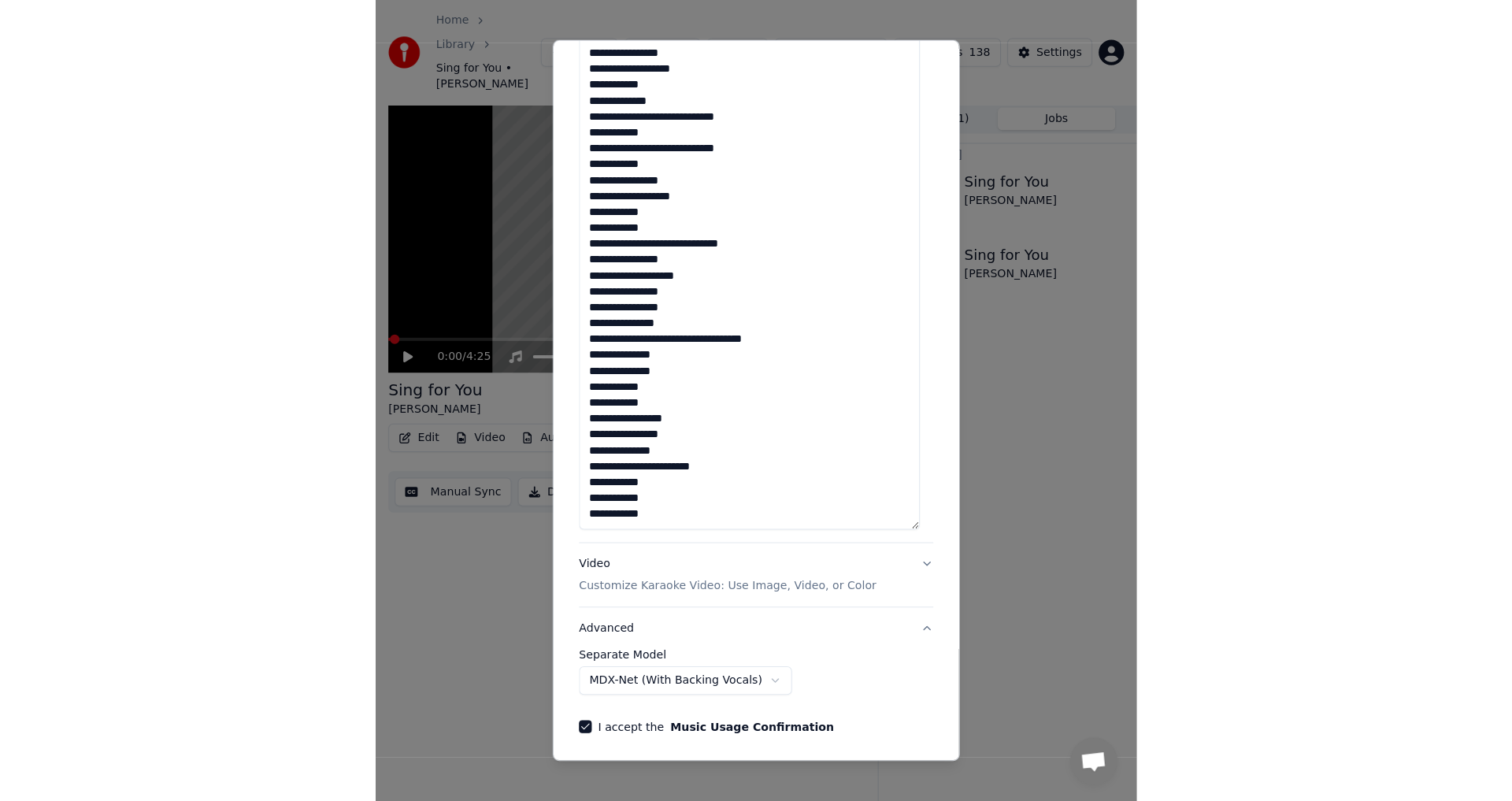
scroll to position [0, 0]
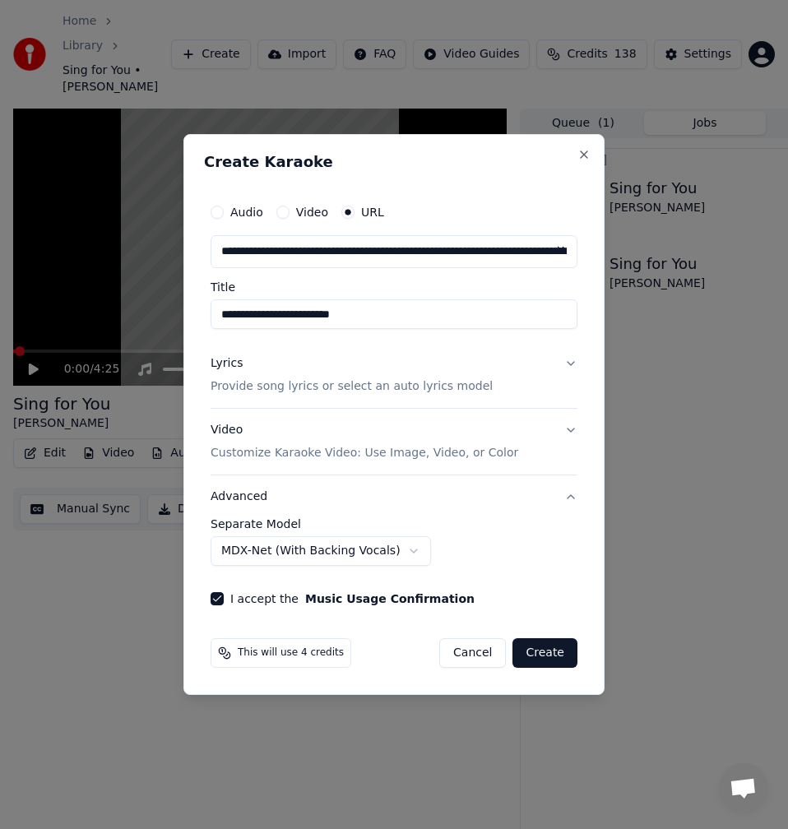
click at [333, 461] on body "**********" at bounding box center [394, 414] width 788 height 829
click at [554, 461] on button "Create" at bounding box center [545, 653] width 65 height 30
select select "**********"
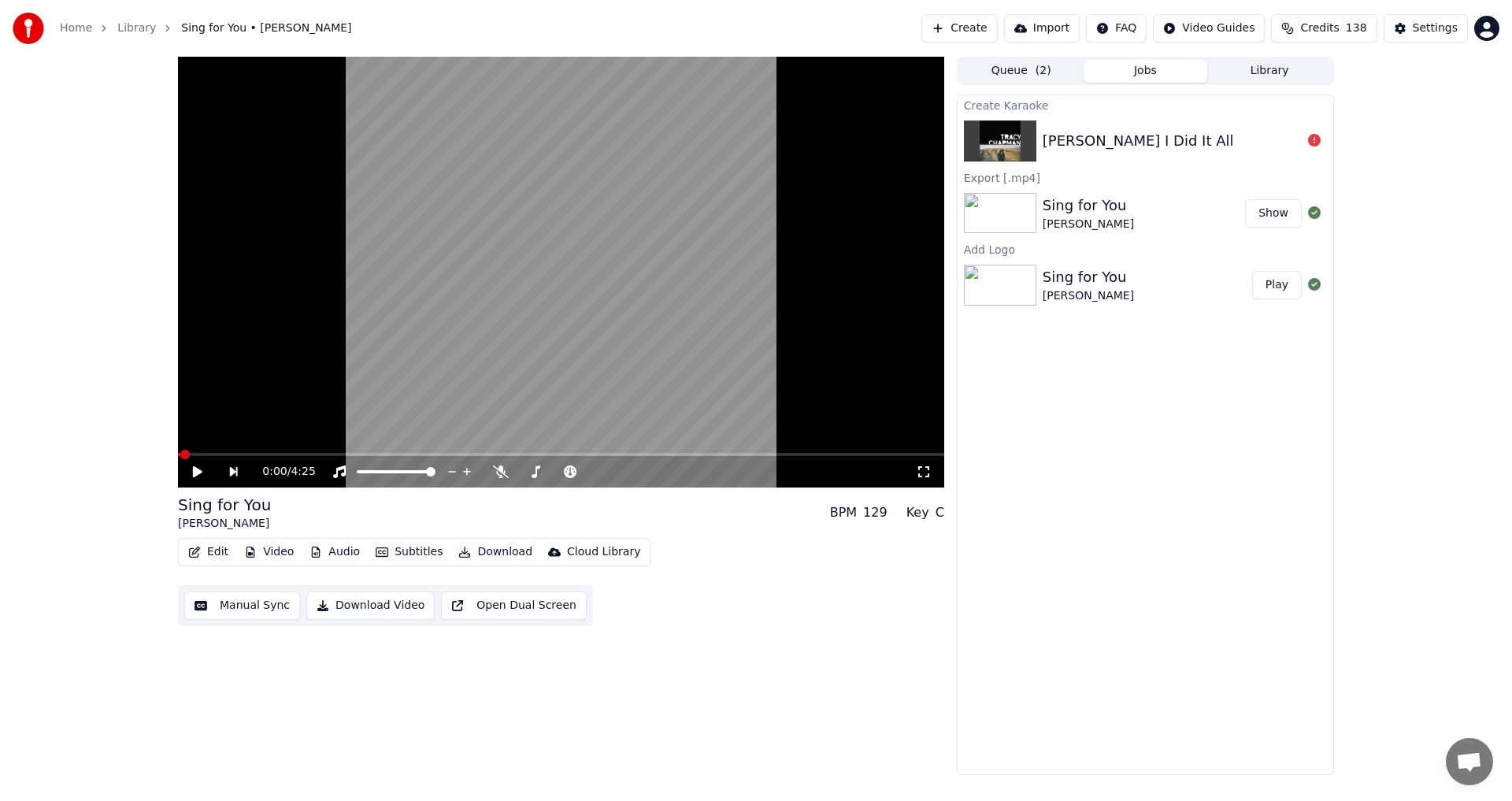
click at [616, 137] on div "[PERSON_NAME] I Did It All" at bounding box center [1171, 141] width 259 height 22
click at [616, 139] on div at bounding box center [1314, 141] width 25 height 19
click at [616, 139] on icon at bounding box center [1313, 140] width 12 height 12
click at [597, 25] on div "Home Library Sing for You • Tracy Chapman Create Import FAQ Video Guides Credit…" at bounding box center [756, 28] width 1512 height 56
click at [616, 32] on button "Create" at bounding box center [960, 29] width 77 height 29
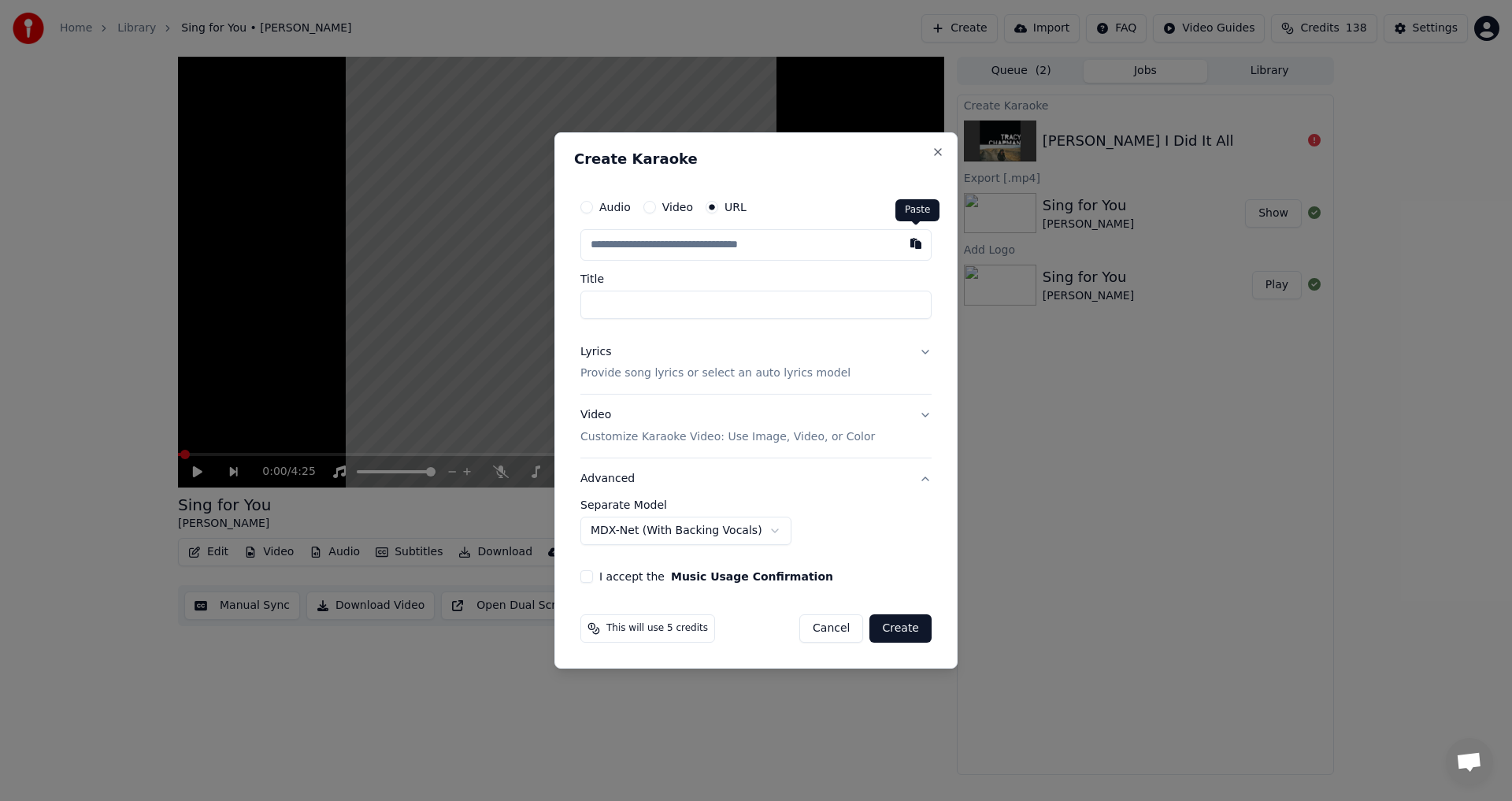
click at [616, 243] on button "button" at bounding box center [915, 243] width 32 height 29
type input "**********"
click at [616, 242] on button at bounding box center [915, 243] width 32 height 29
click at [616, 441] on button "Cancel" at bounding box center [831, 629] width 64 height 29
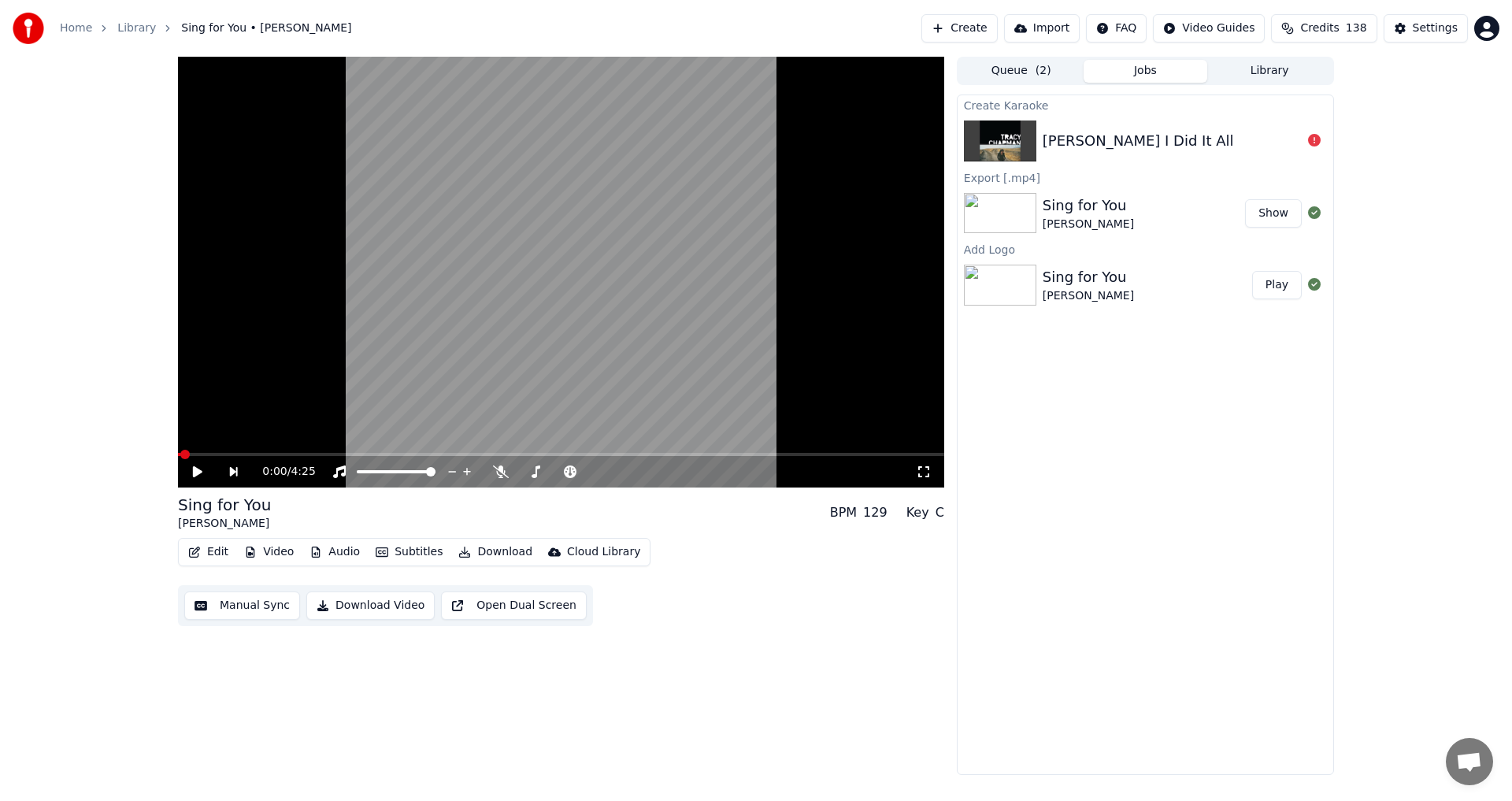
click at [616, 29] on button "Create" at bounding box center [960, 29] width 77 height 29
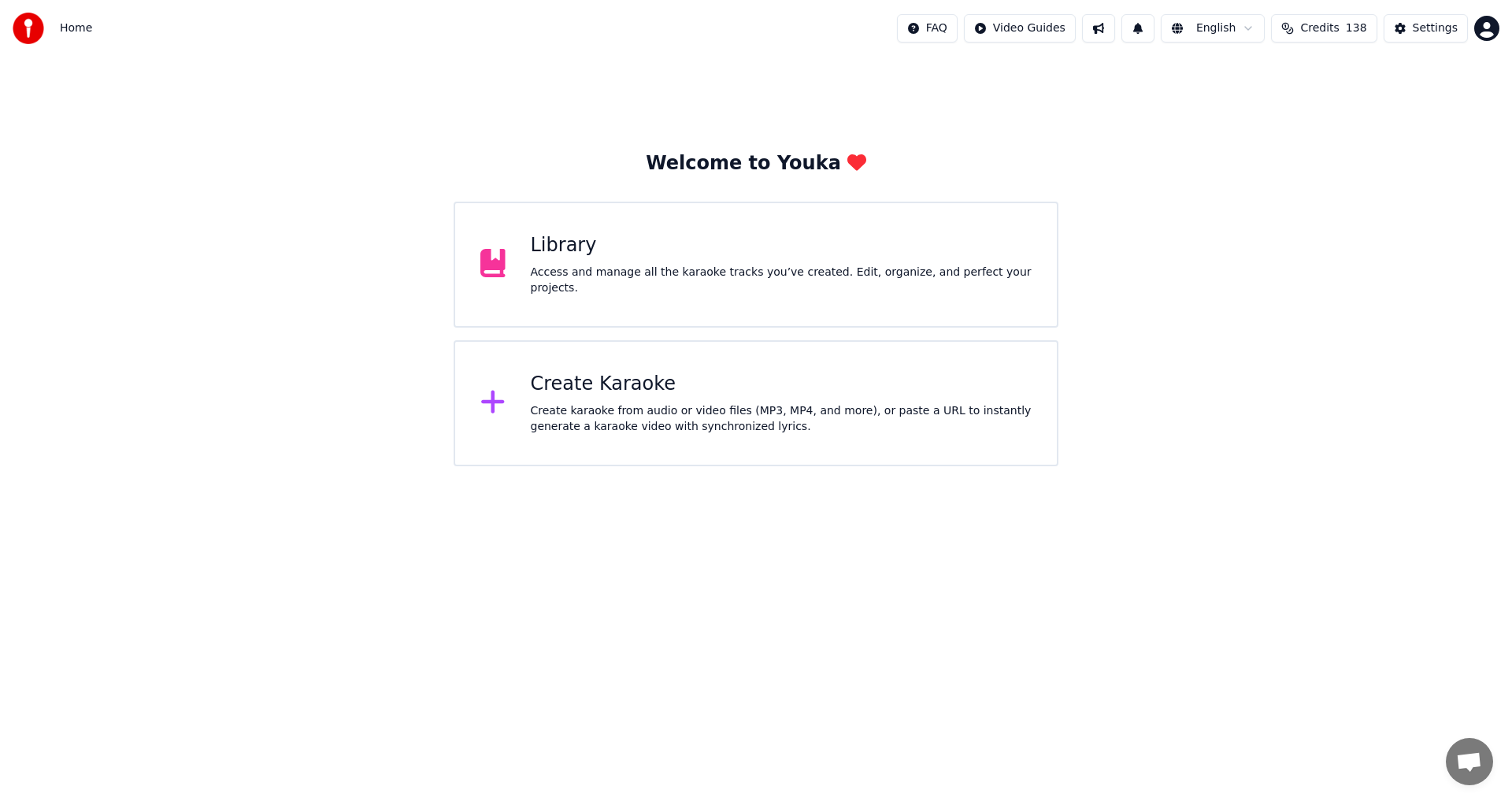
click at [810, 420] on div "Create karaoke from audio or video files (MP3, MP4, and more), or paste a URL t…" at bounding box center [781, 418] width 501 height 32
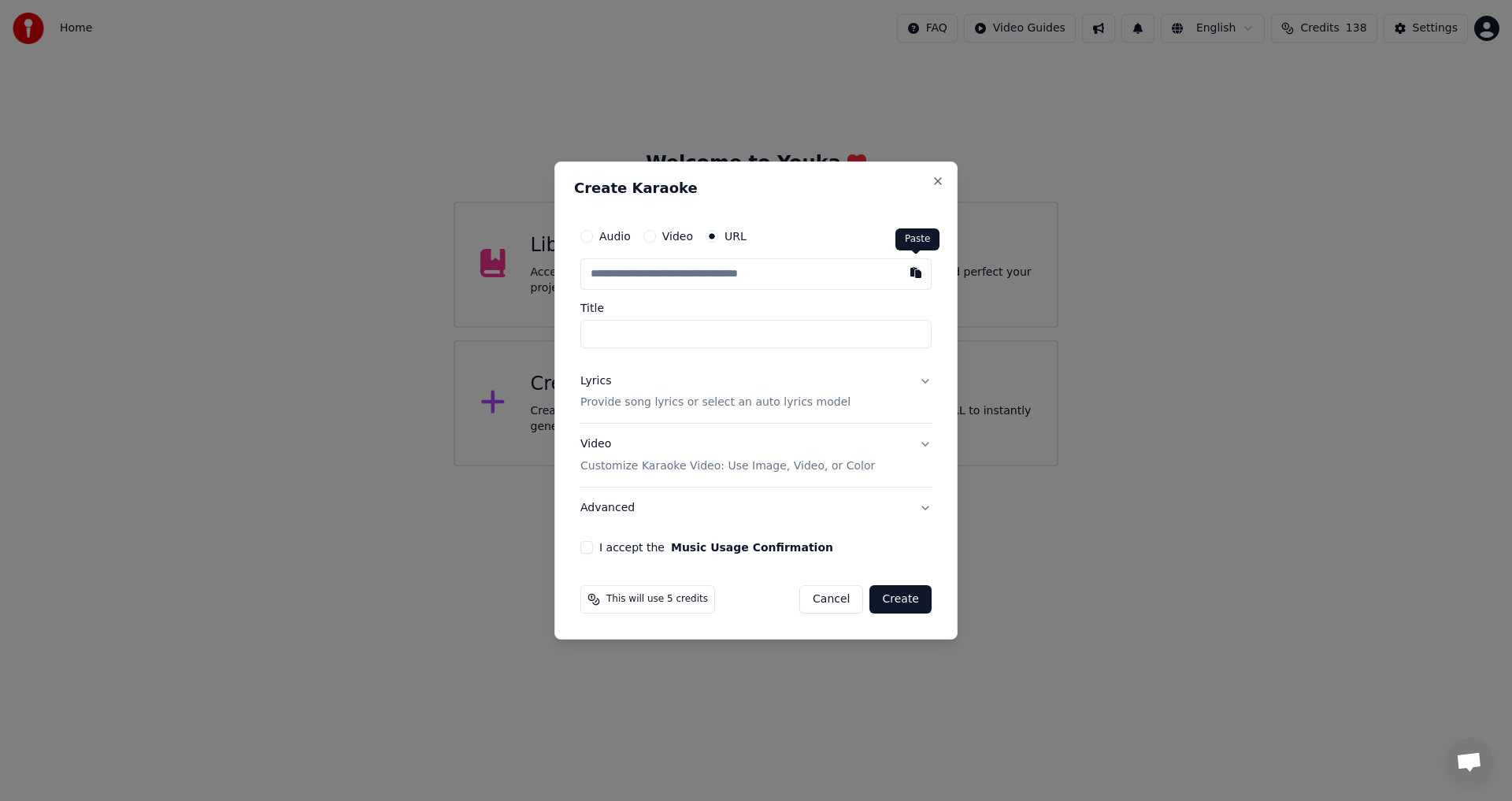
click at [919, 267] on button "button" at bounding box center [915, 273] width 32 height 29
type input "**********"
click at [589, 333] on input "**********" at bounding box center [755, 334] width 351 height 29
type input "**********"
click at [606, 389] on div "Lyrics Provide song lyrics or select an auto lyrics model" at bounding box center [715, 391] width 270 height 37
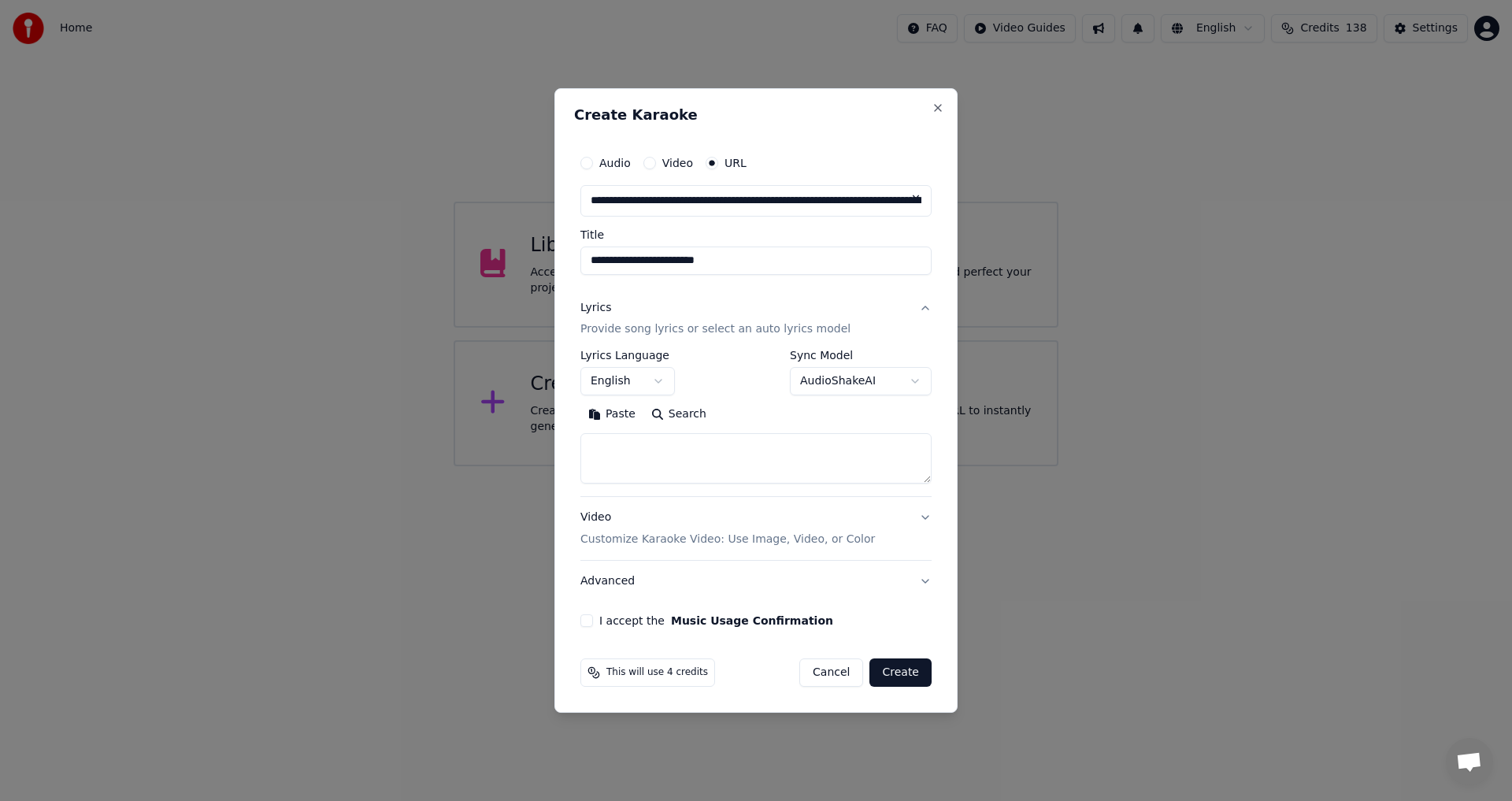
click at [681, 418] on button "Search" at bounding box center [678, 414] width 71 height 25
click at [753, 415] on button "Expand" at bounding box center [749, 414] width 74 height 25
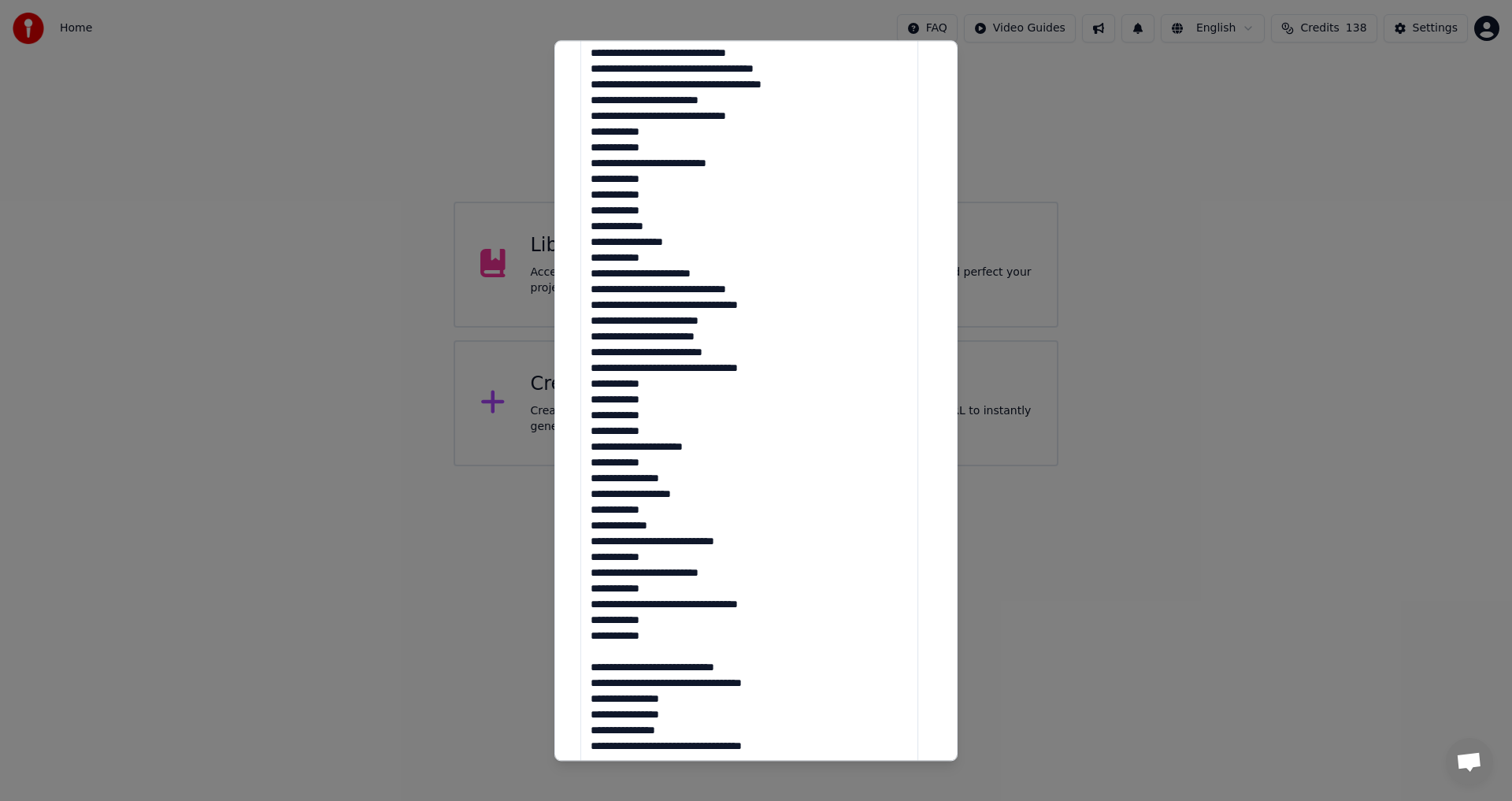
scroll to position [473, 0]
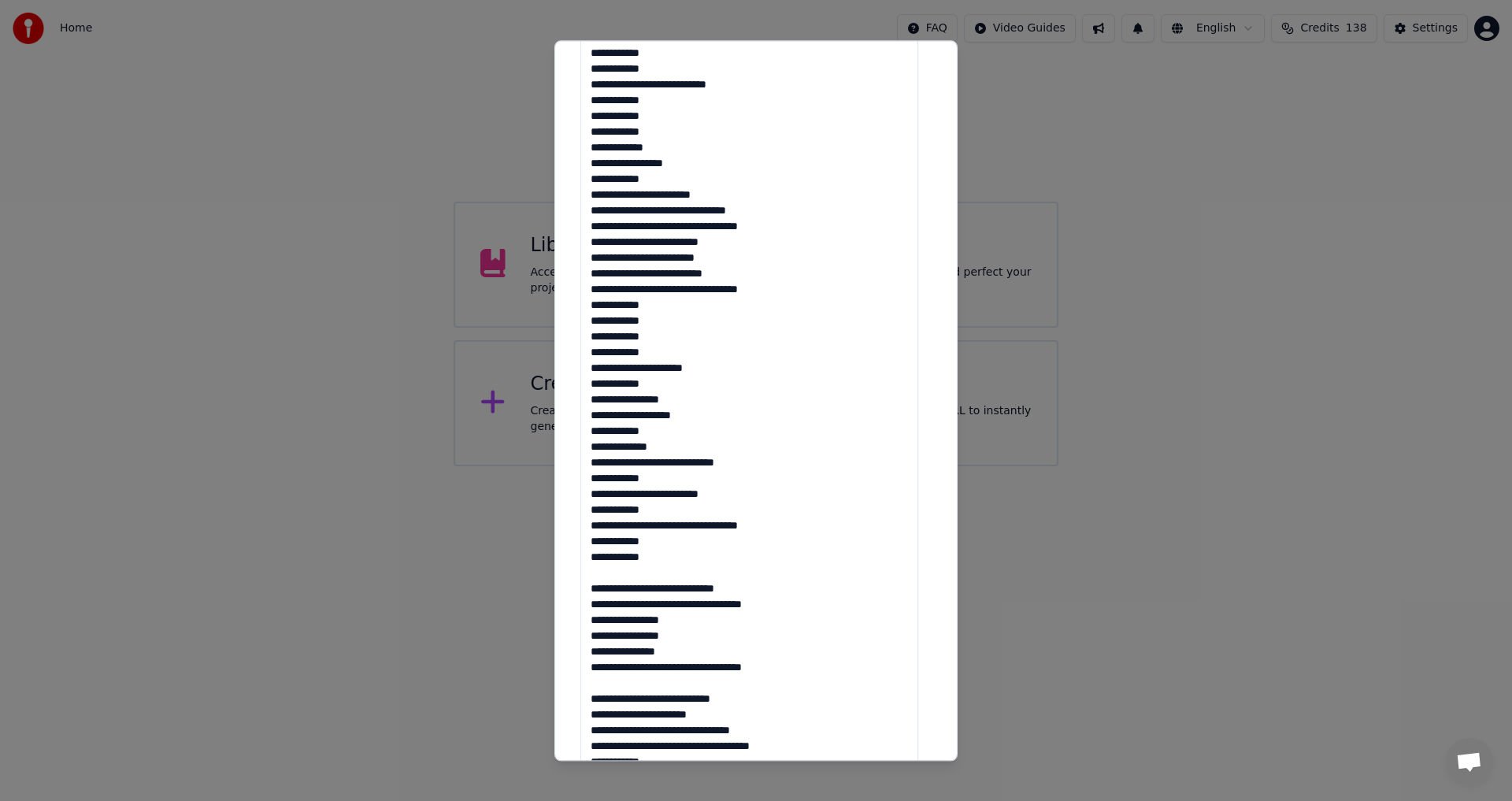
click at [597, 575] on textarea at bounding box center [748, 376] width 338 height 925
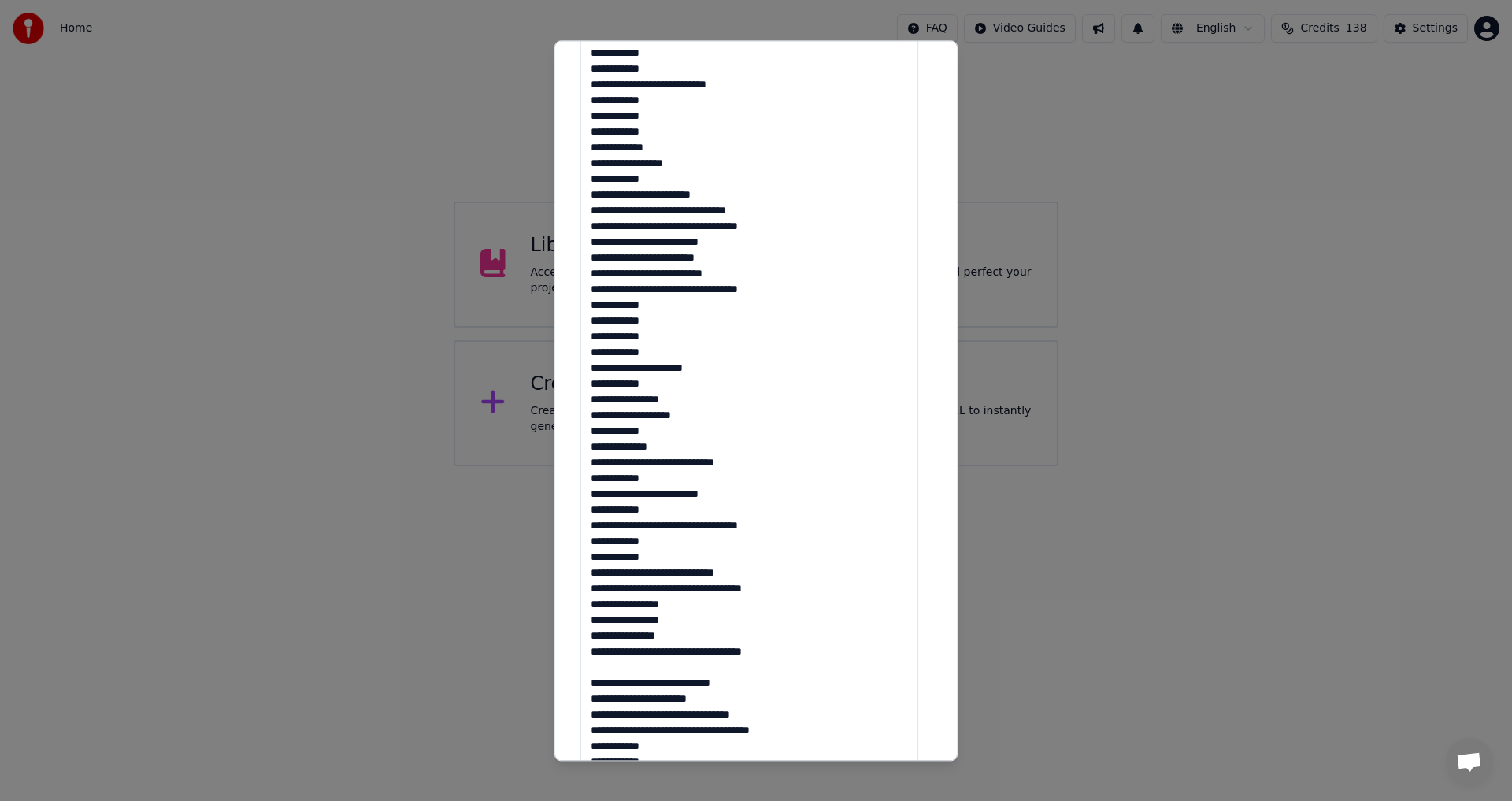
drag, startPoint x: 623, startPoint y: 570, endPoint x: 631, endPoint y: 575, distance: 9.4
click at [625, 572] on textarea at bounding box center [748, 376] width 338 height 925
click at [628, 575] on textarea at bounding box center [748, 376] width 338 height 925
click at [614, 669] on textarea at bounding box center [748, 376] width 338 height 925
click at [700, 502] on textarea at bounding box center [748, 376] width 338 height 925
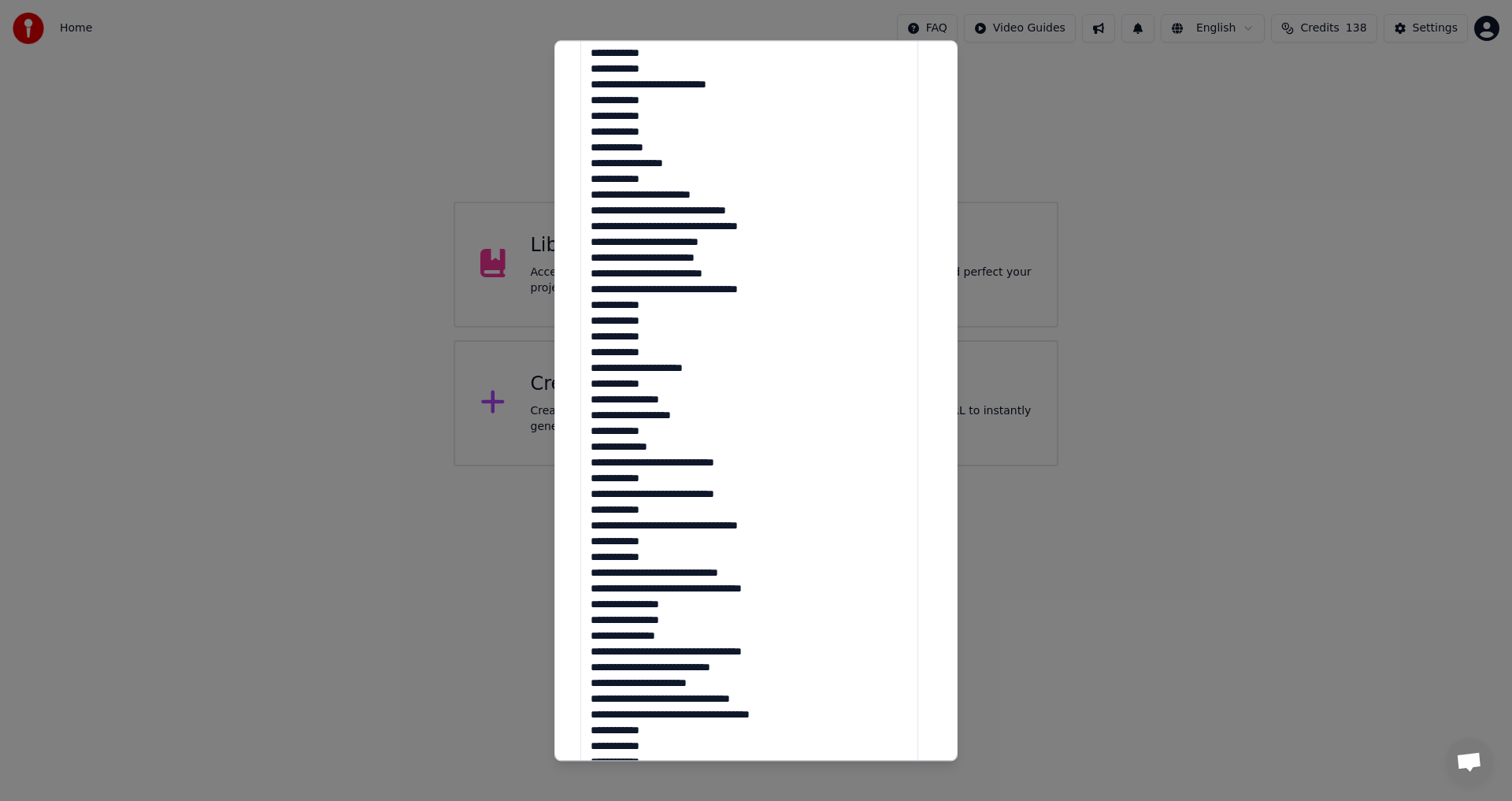
scroll to position [779, 0]
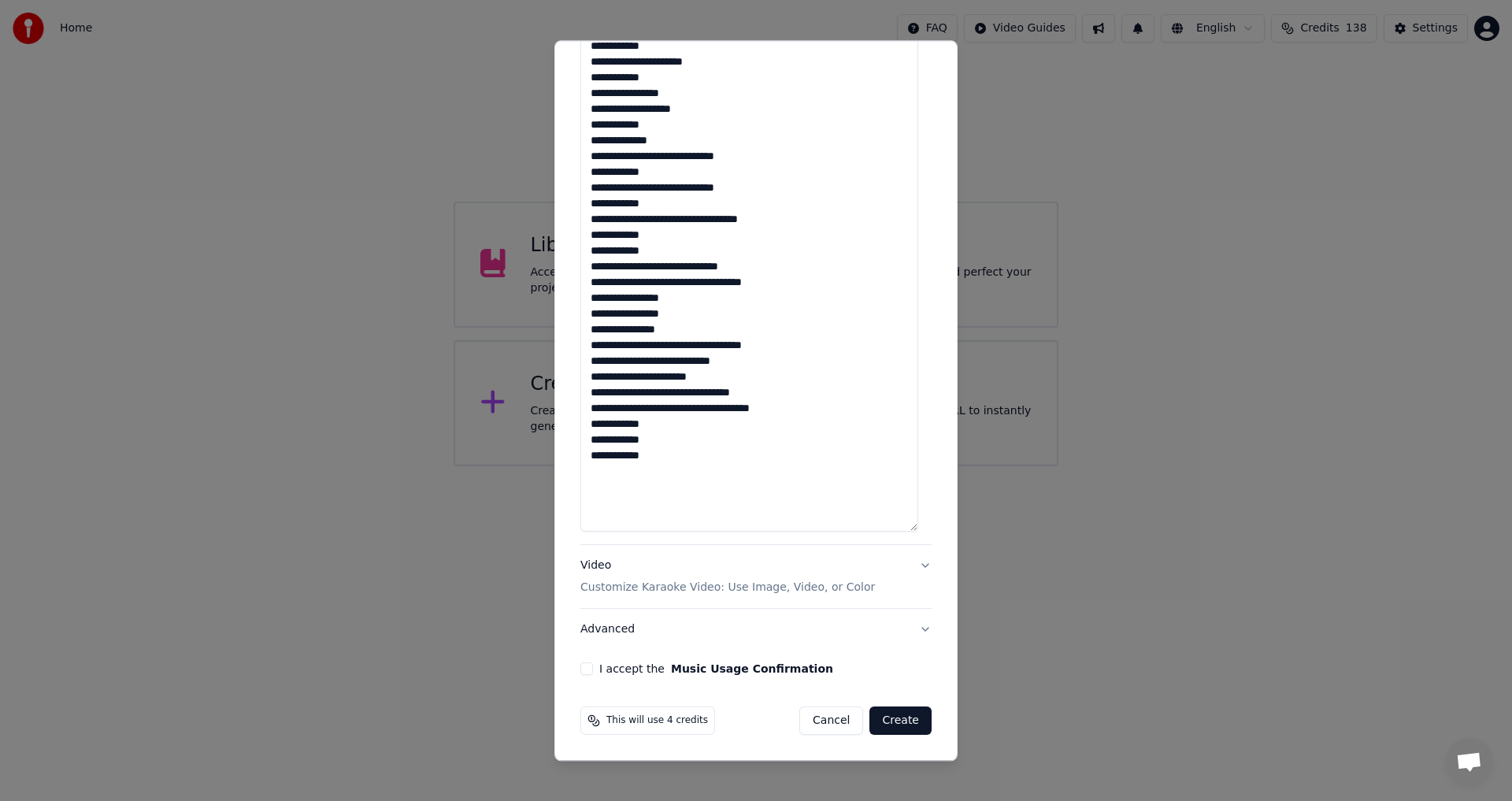
type textarea "**********"
click at [586, 672] on button "I accept the Music Usage Confirmation" at bounding box center [586, 669] width 12 height 12
click at [613, 637] on button "Advanced" at bounding box center [755, 630] width 351 height 41
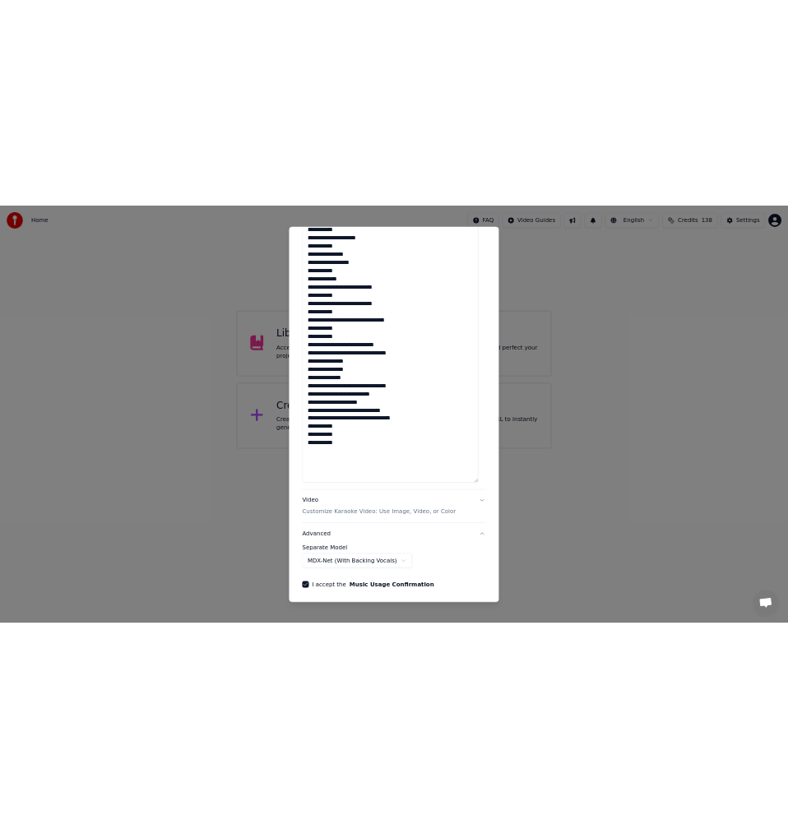
scroll to position [0, 0]
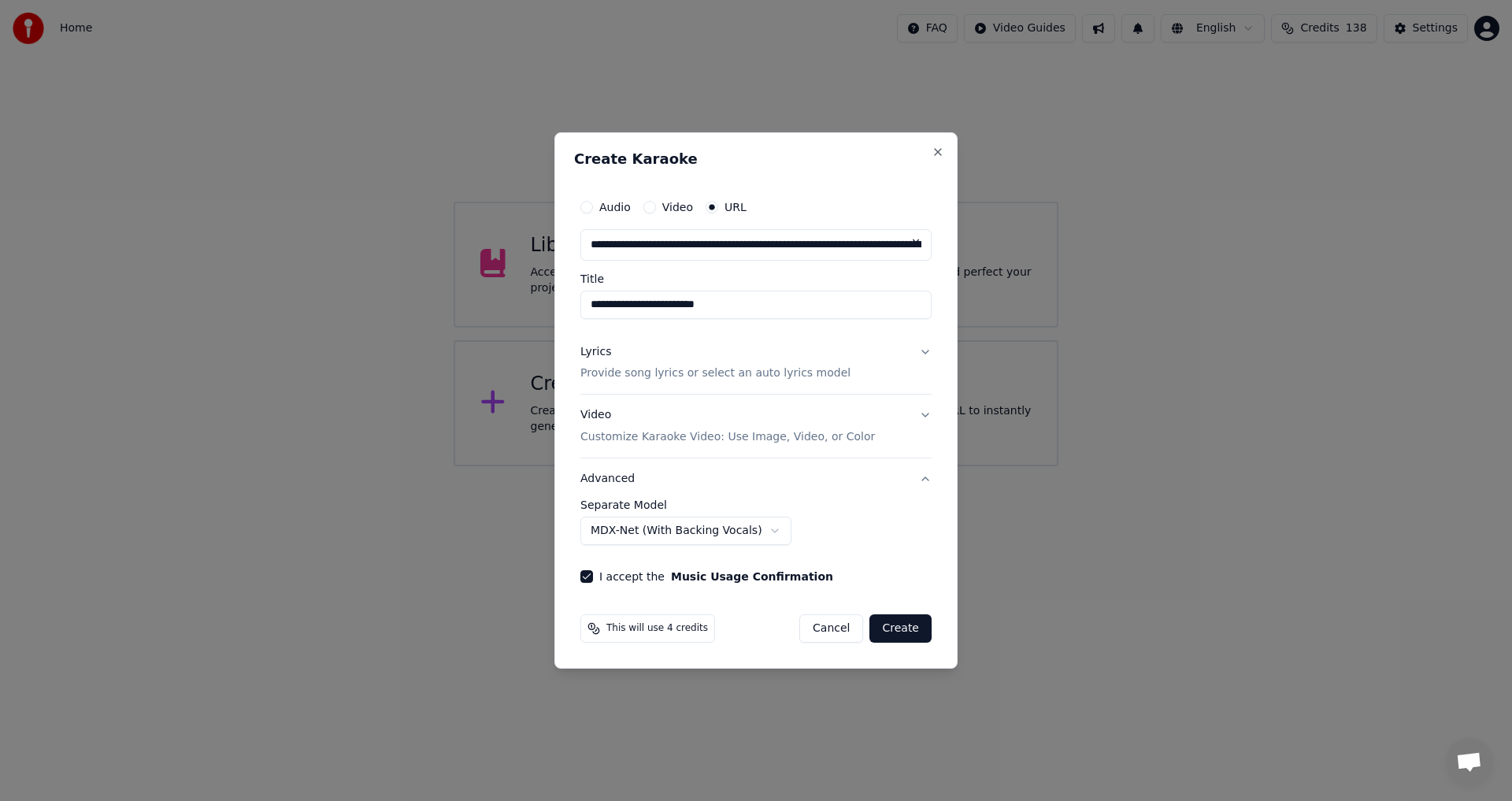
click at [665, 466] on body "**********" at bounding box center [756, 233] width 1512 height 466
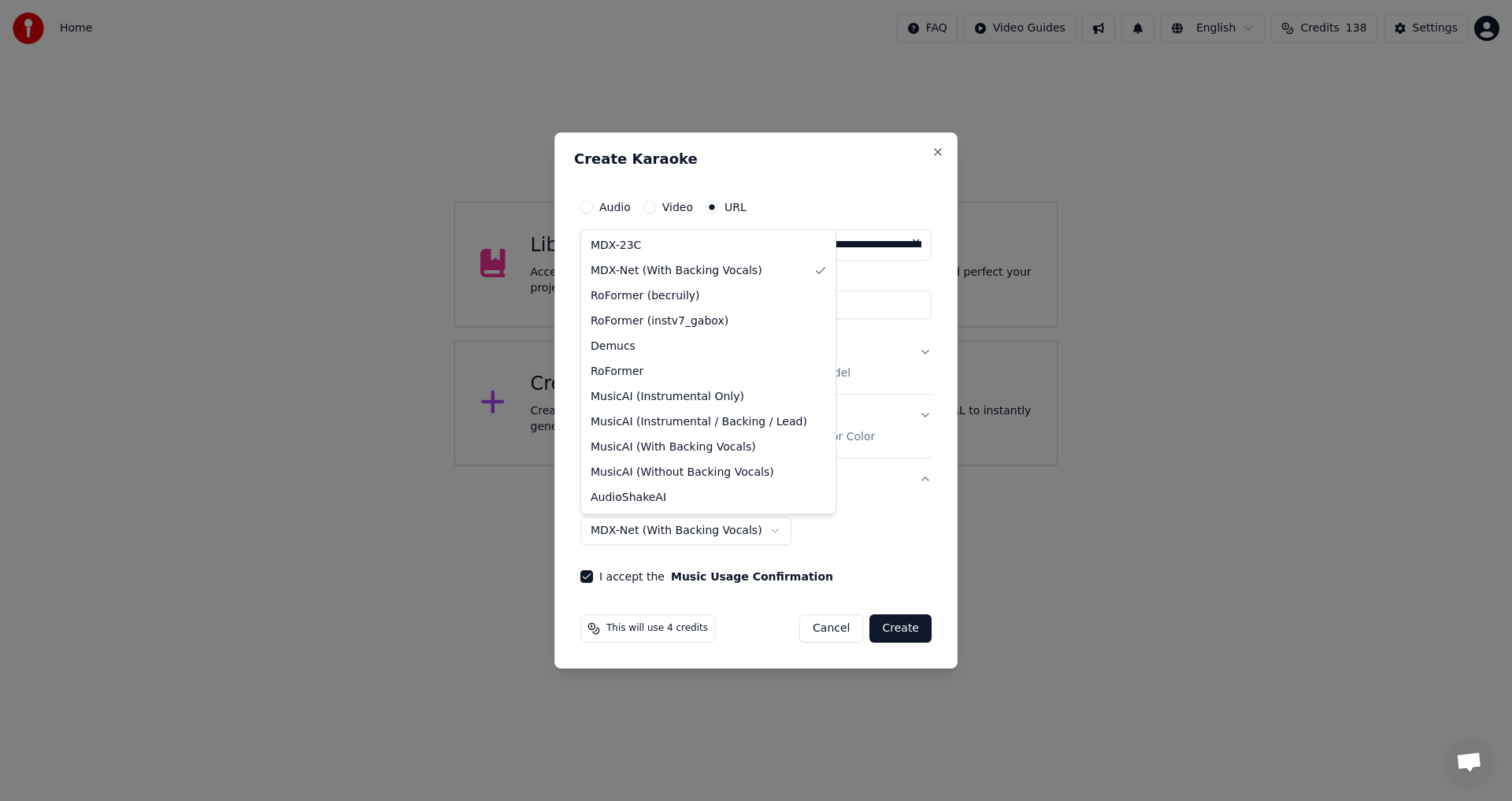
select select "******"
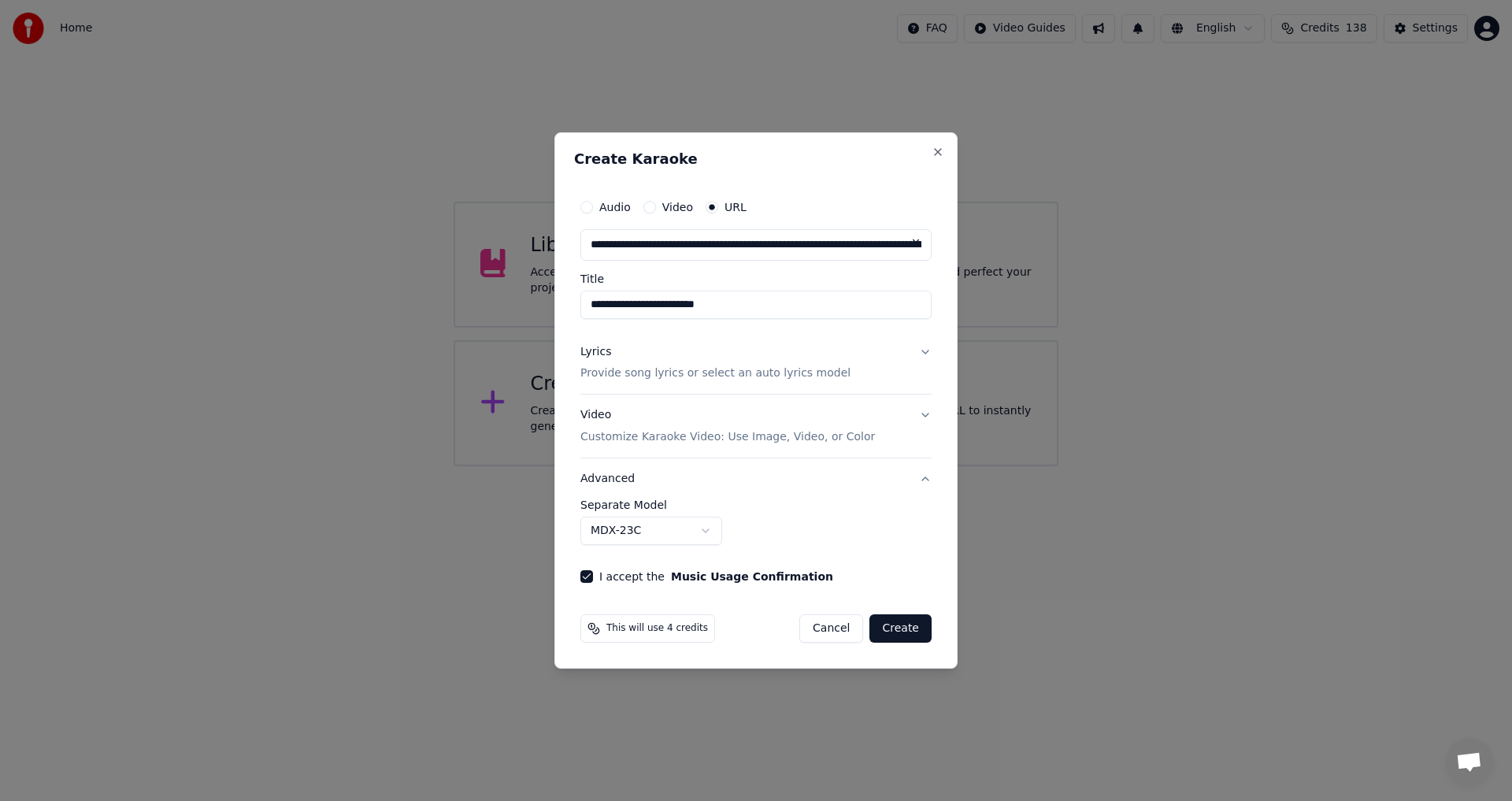
click at [908, 630] on button "Create" at bounding box center [900, 629] width 62 height 29
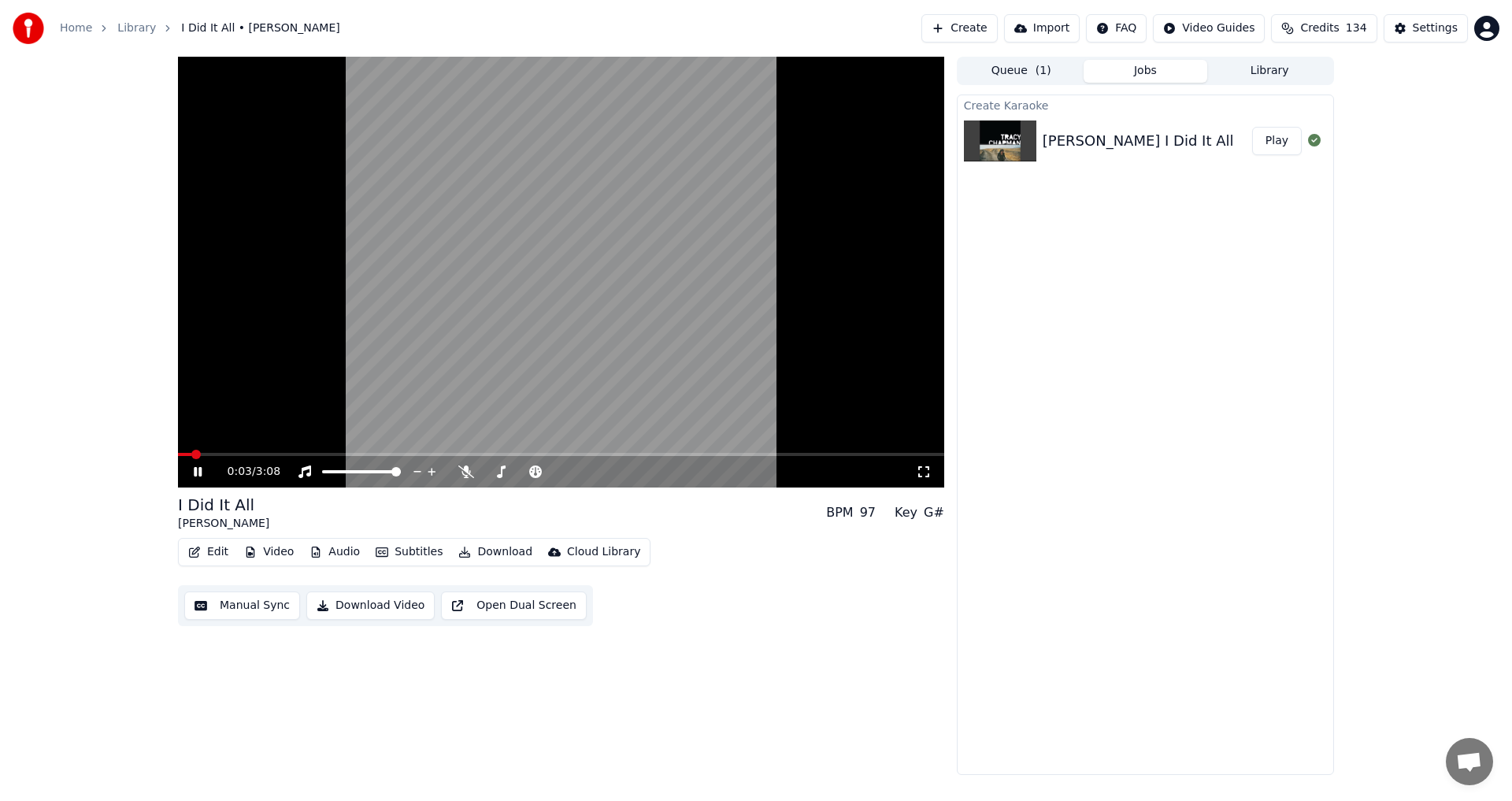
click at [201, 474] on icon at bounding box center [197, 472] width 8 height 10
click at [178, 452] on span at bounding box center [183, 455] width 10 height 10
click at [467, 474] on icon at bounding box center [466, 471] width 15 height 12
click at [207, 475] on icon at bounding box center [209, 471] width 37 height 12
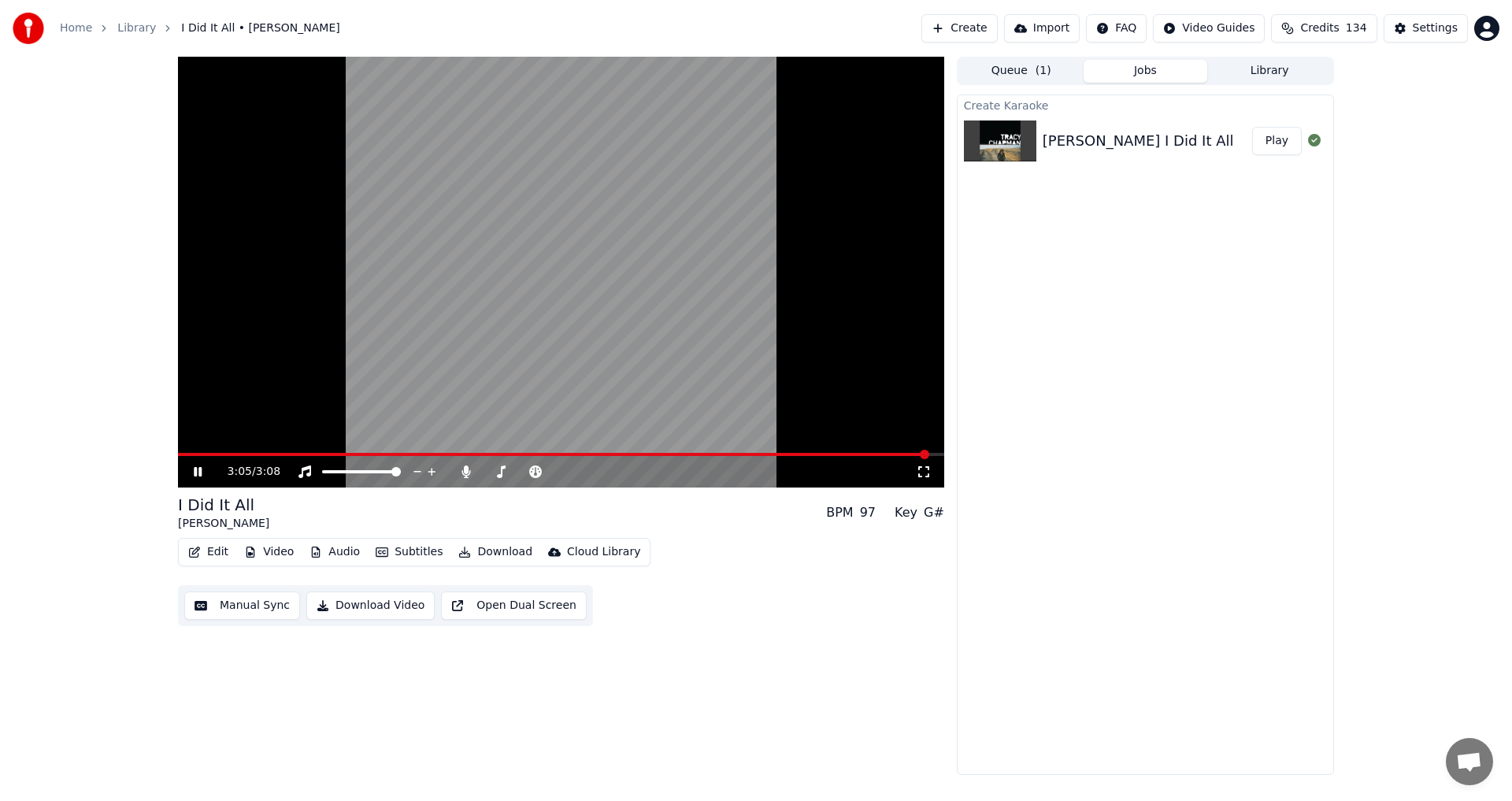
click at [200, 472] on icon at bounding box center [197, 472] width 8 height 10
click at [464, 473] on icon at bounding box center [466, 471] width 15 height 12
click at [277, 554] on button "Video" at bounding box center [268, 551] width 62 height 22
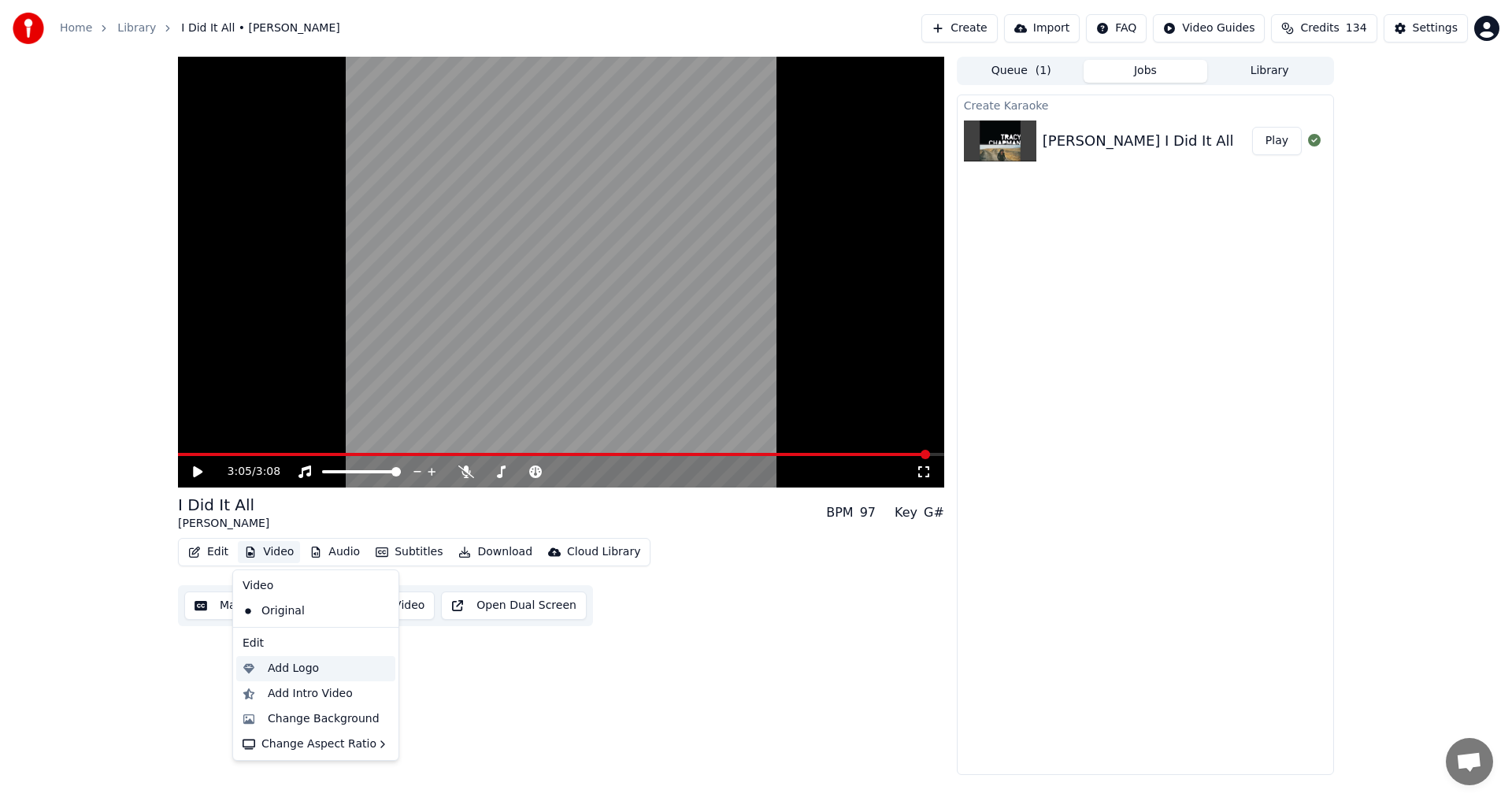
click at [296, 670] on div "Add Logo" at bounding box center [293, 668] width 51 height 15
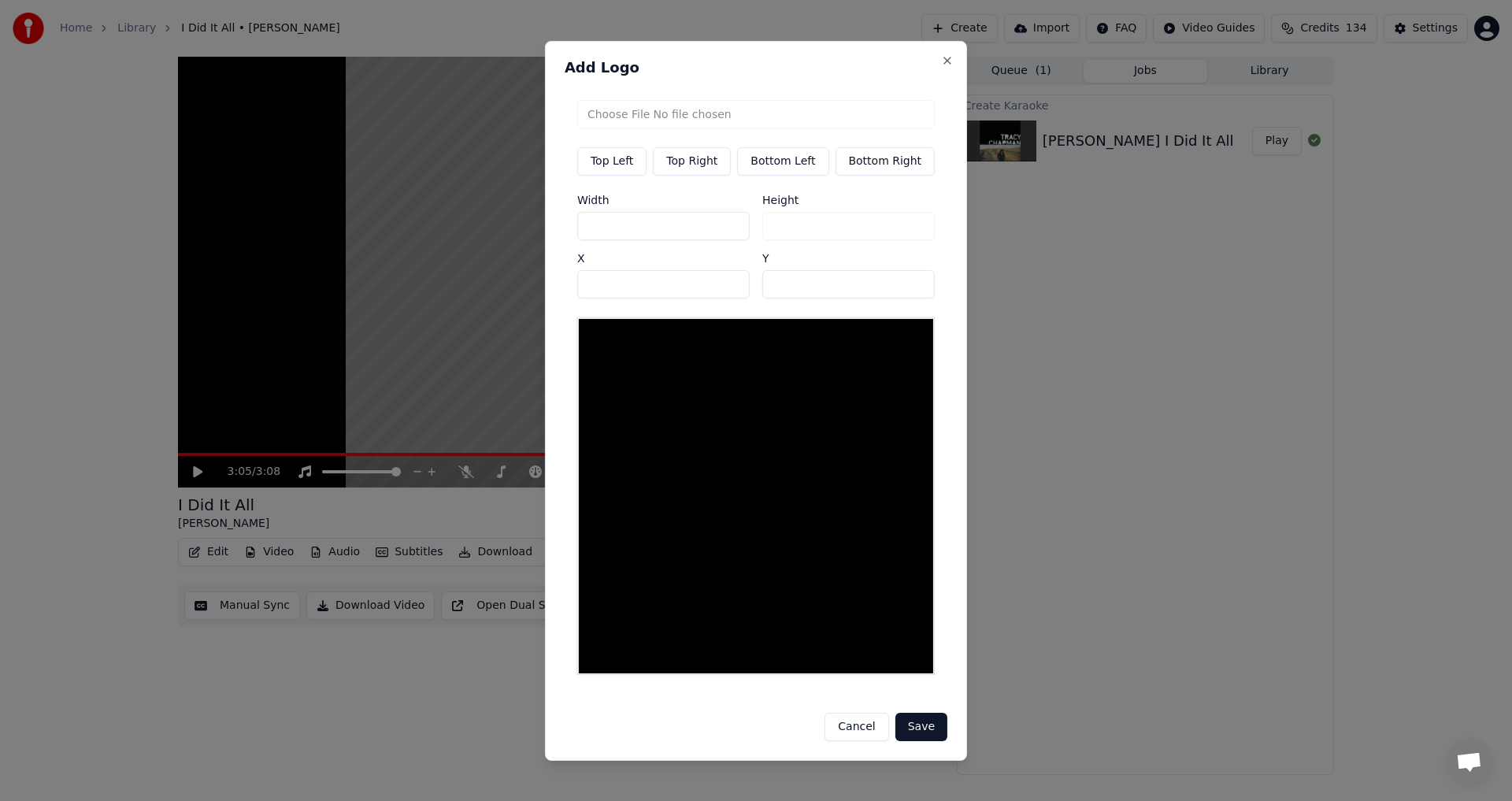
click at [695, 167] on button "Top Right" at bounding box center [691, 161] width 78 height 29
type input "***"
click at [722, 119] on input "file" at bounding box center [756, 114] width 358 height 29
type input "**********"
type input "***"
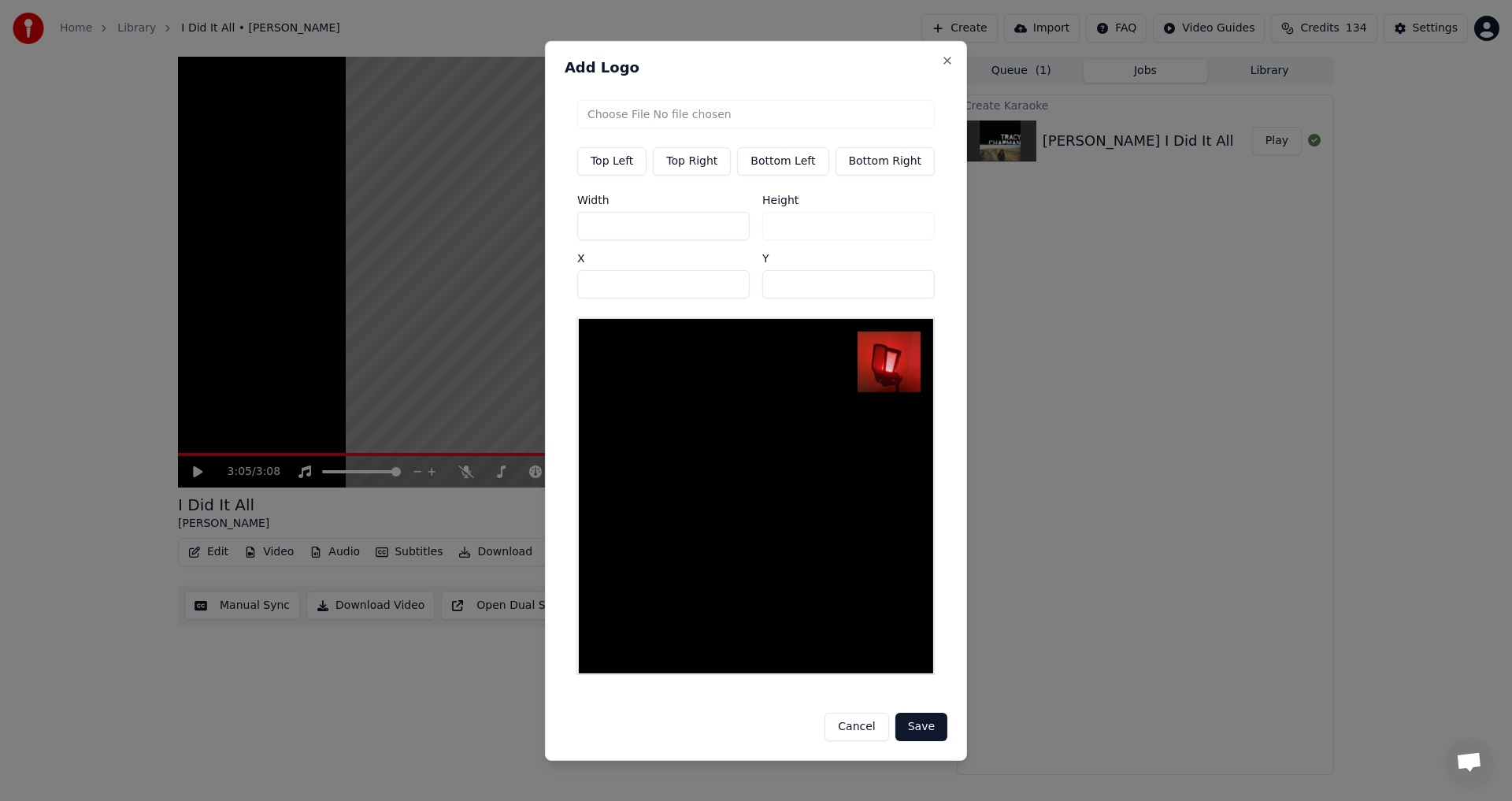
click at [923, 722] on button "Save" at bounding box center [921, 727] width 52 height 29
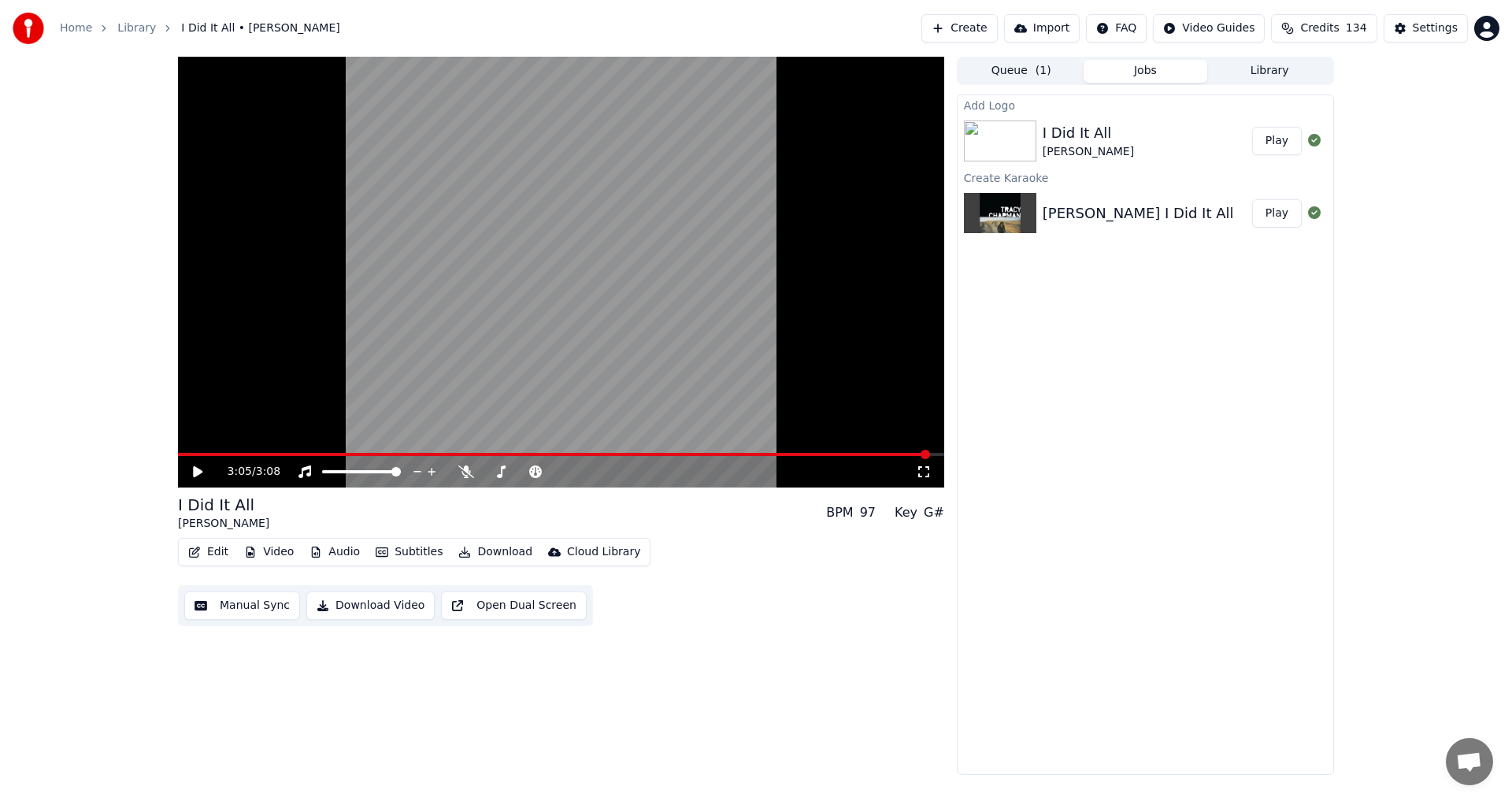
click at [1281, 143] on button "Play" at bounding box center [1277, 141] width 50 height 29
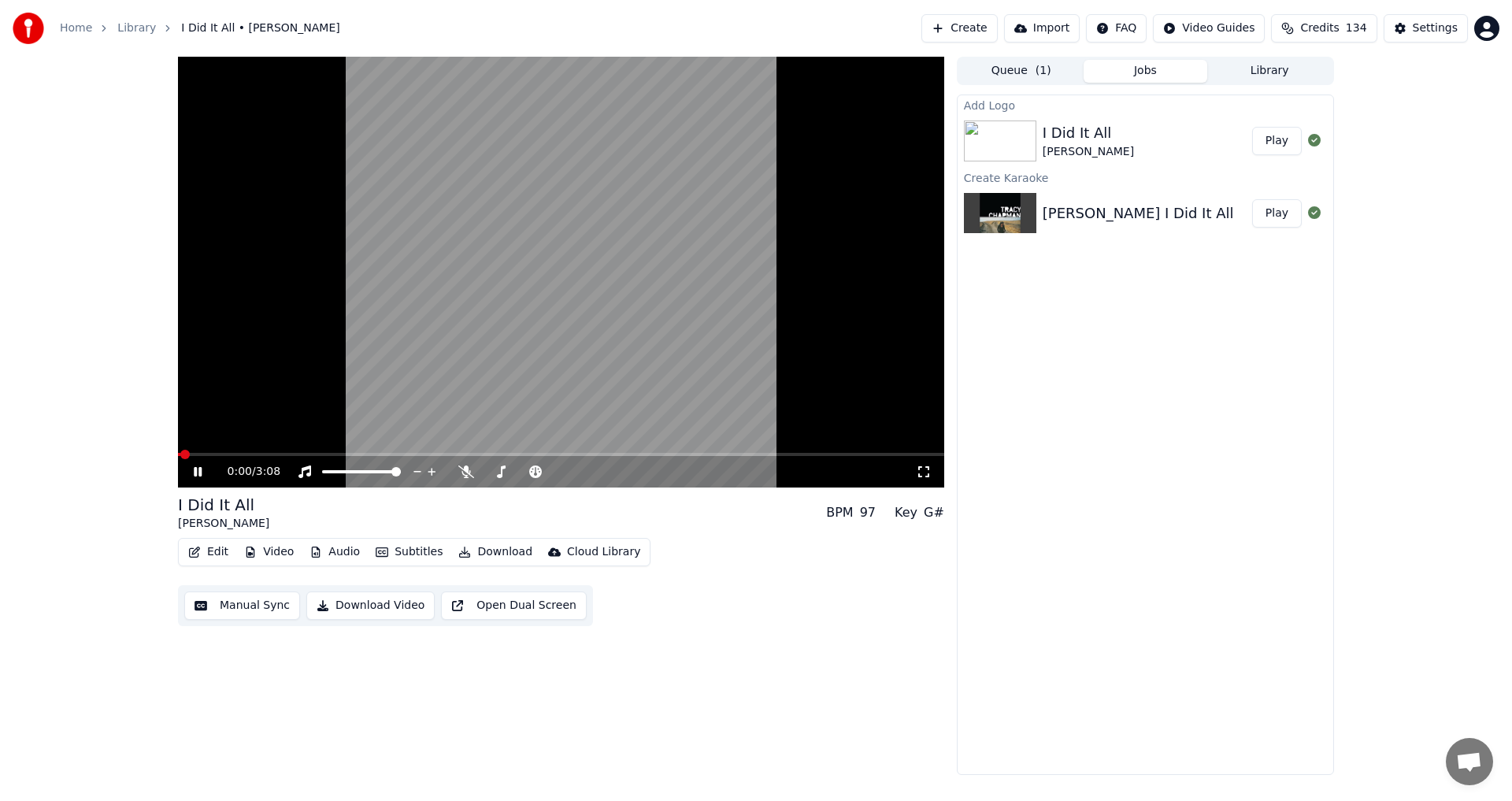
click at [202, 470] on icon at bounding box center [209, 471] width 37 height 12
click at [478, 558] on button "Download" at bounding box center [495, 551] width 86 height 22
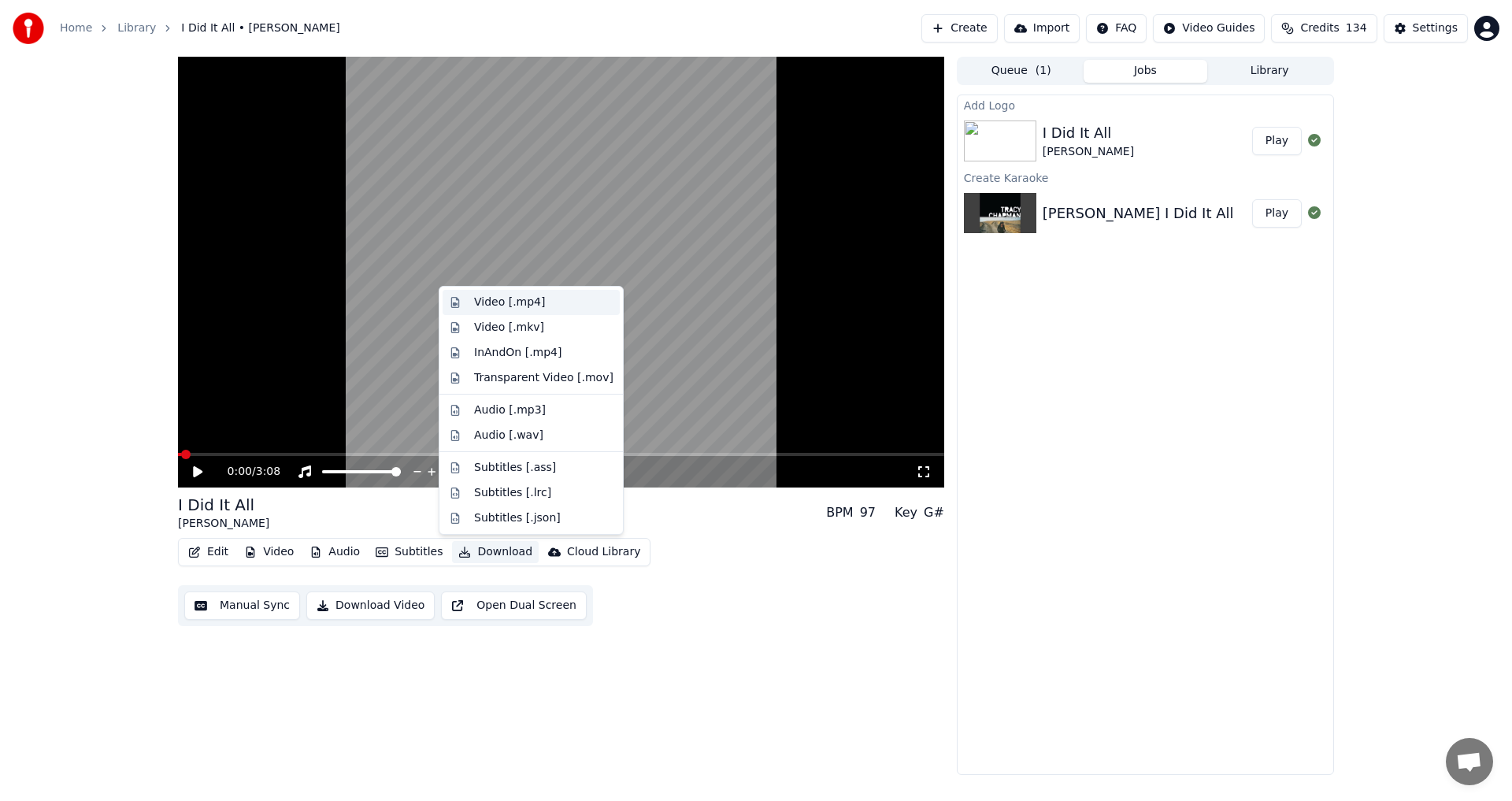
click at [507, 298] on div "Video [.mp4]" at bounding box center [509, 302] width 71 height 15
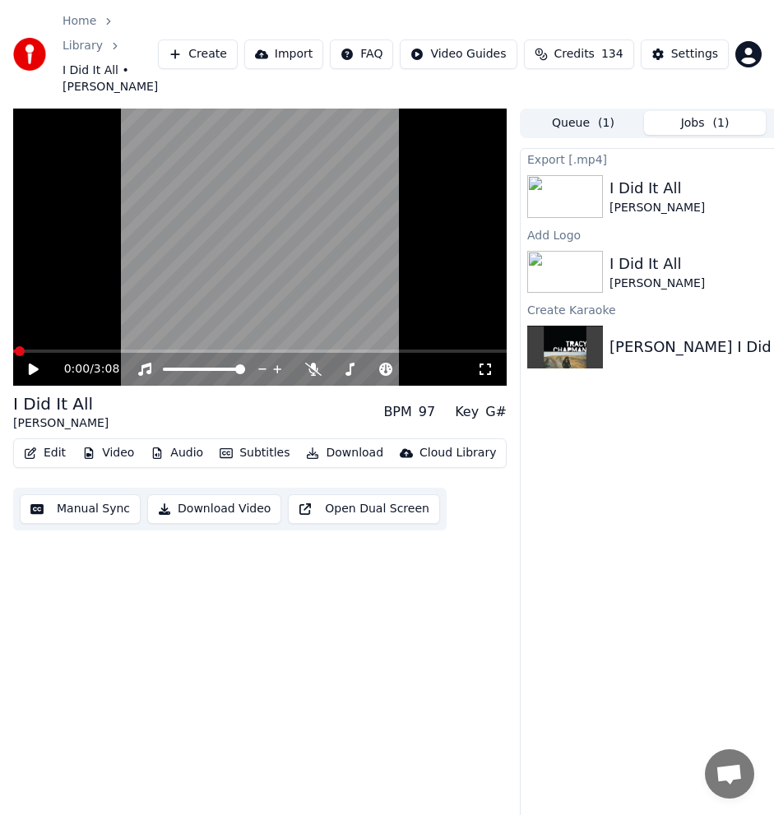
click at [222, 46] on button "Create" at bounding box center [198, 54] width 80 height 30
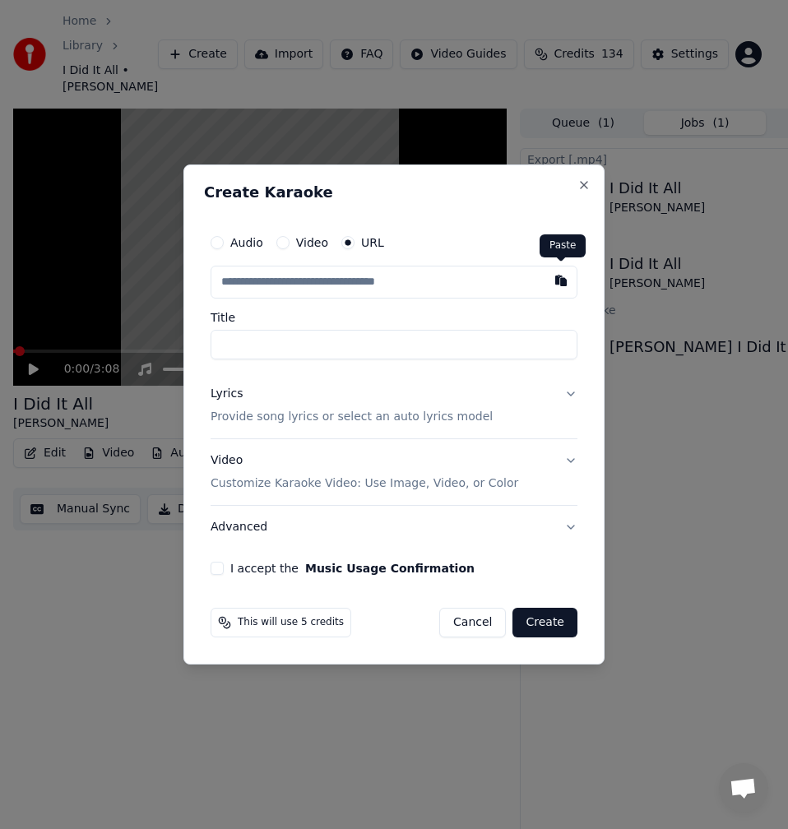
click at [563, 290] on button "button" at bounding box center [561, 281] width 33 height 30
type input "**********"
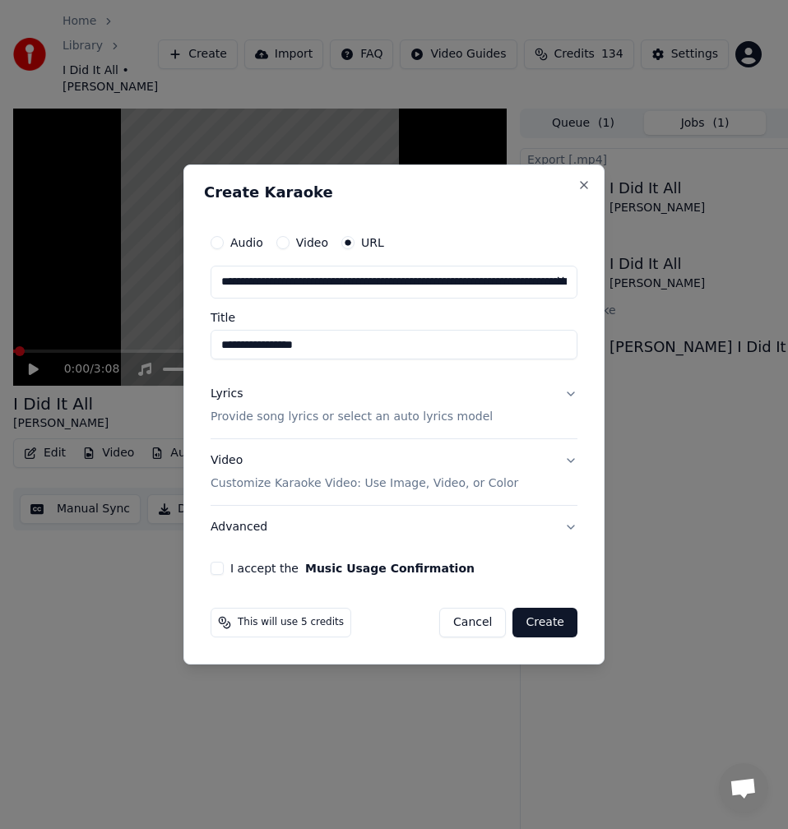
click at [217, 341] on input "**********" at bounding box center [394, 345] width 367 height 30
type input "**********"
click at [249, 434] on button "Lyrics Provide song lyrics or select an auto lyrics model" at bounding box center [394, 406] width 367 height 66
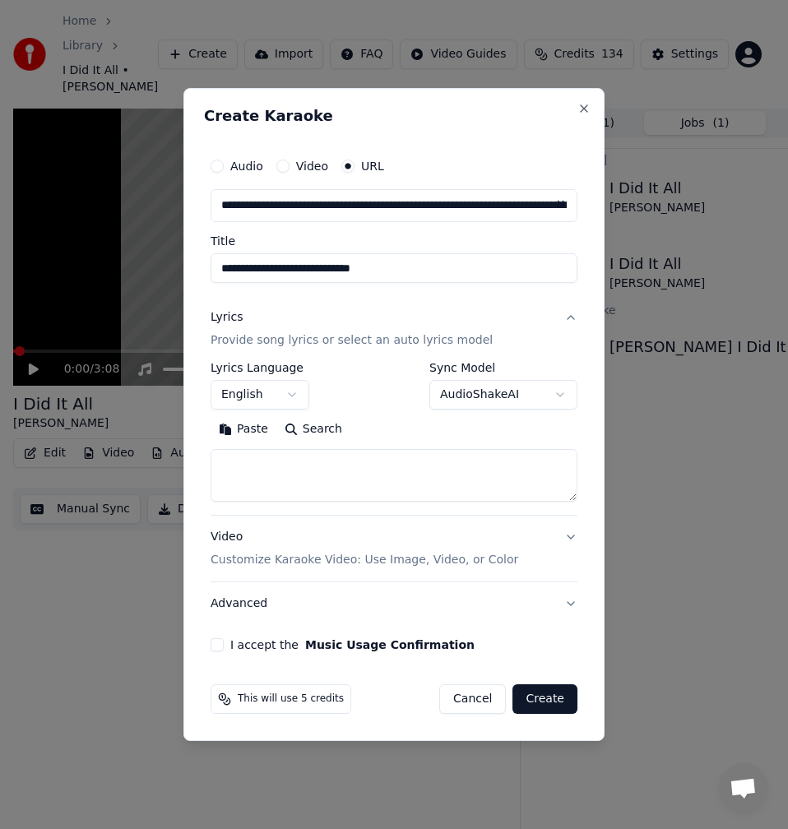
click at [327, 432] on button "Search" at bounding box center [313, 429] width 74 height 26
click at [387, 434] on button "Expand" at bounding box center [388, 429] width 77 height 26
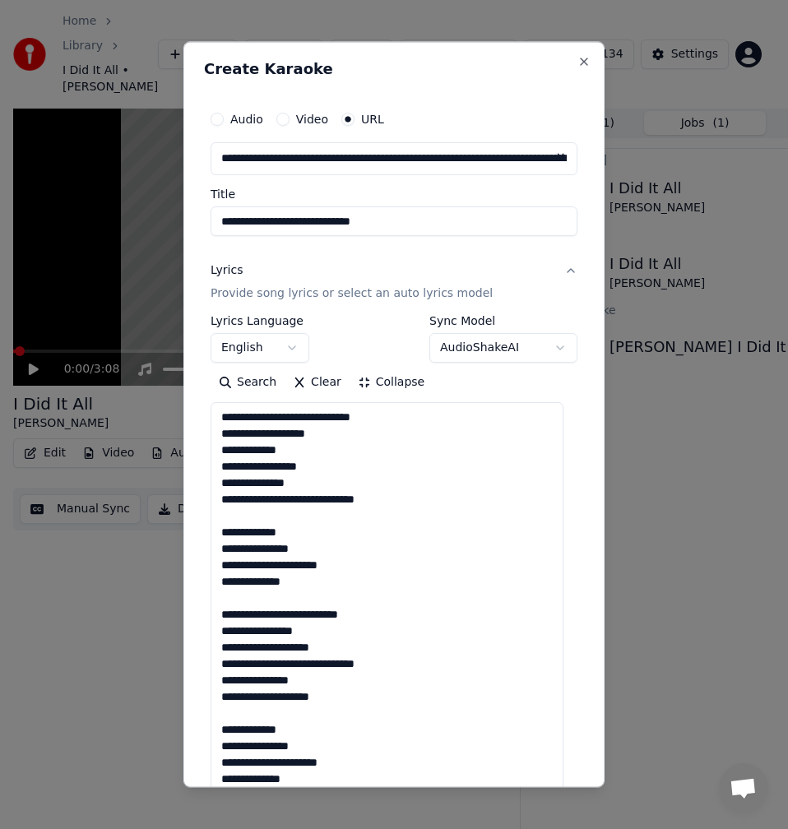
click at [246, 517] on textarea "**********" at bounding box center [387, 803] width 353 height 802
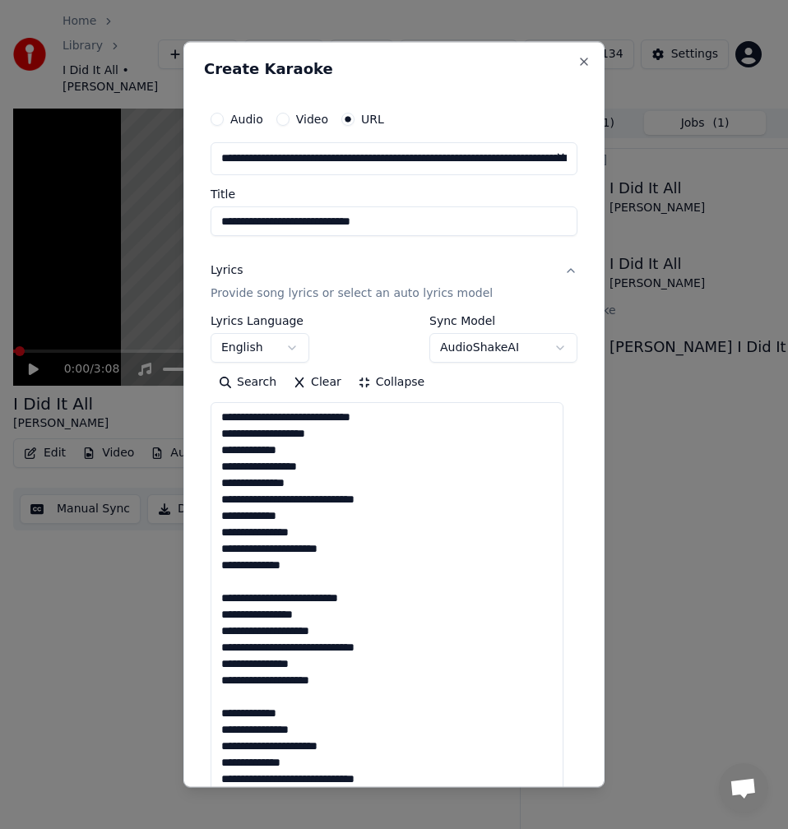
click at [252, 580] on textarea "**********" at bounding box center [387, 803] width 353 height 802
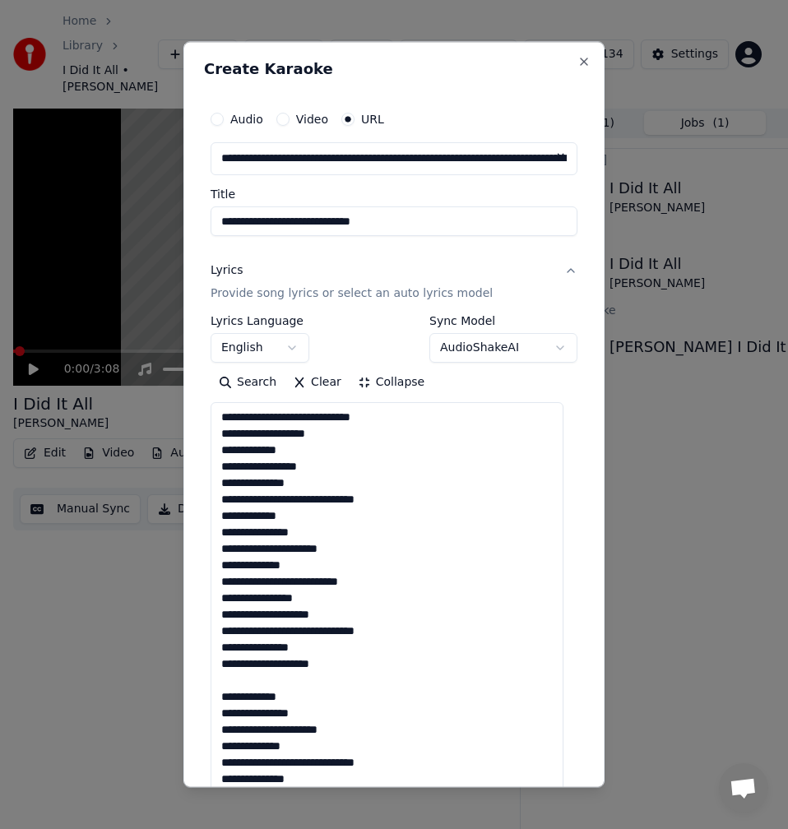
click at [249, 683] on textarea "**********" at bounding box center [387, 803] width 353 height 802
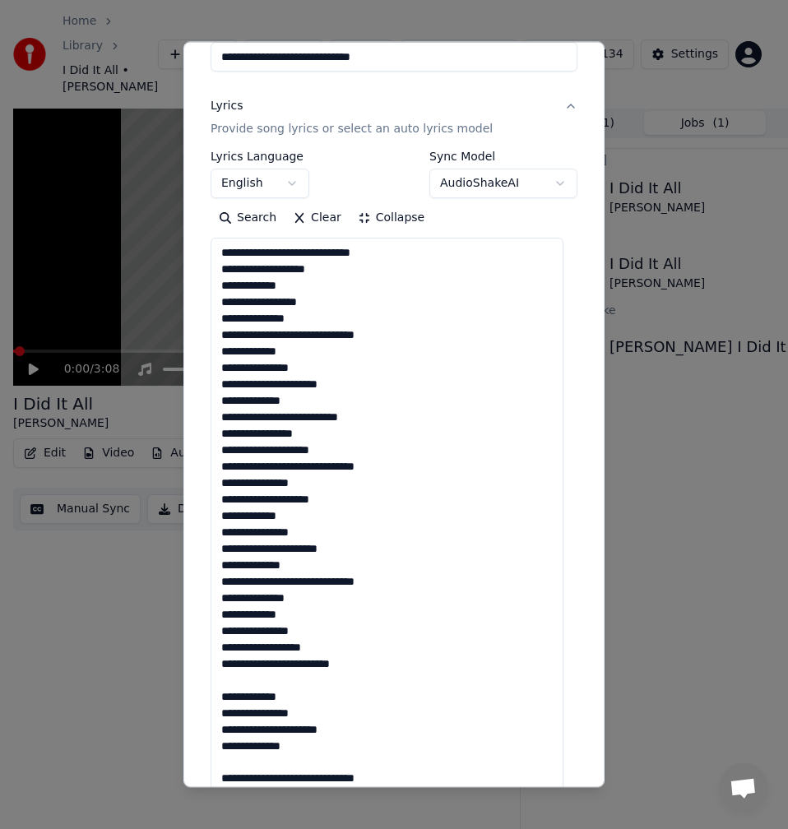
scroll to position [329, 0]
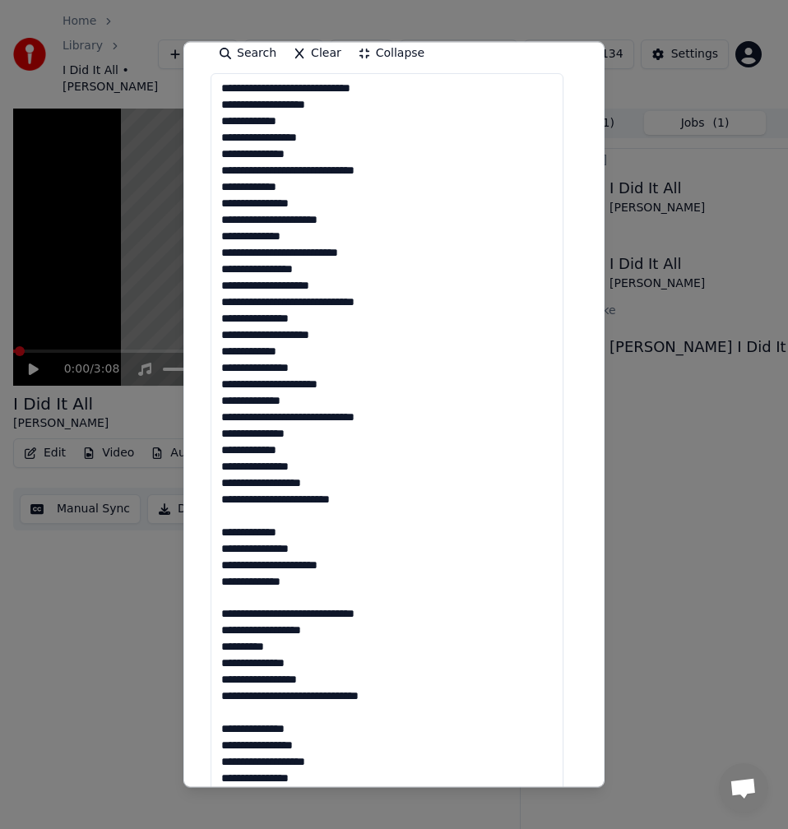
click at [244, 520] on textarea "**********" at bounding box center [387, 474] width 353 height 802
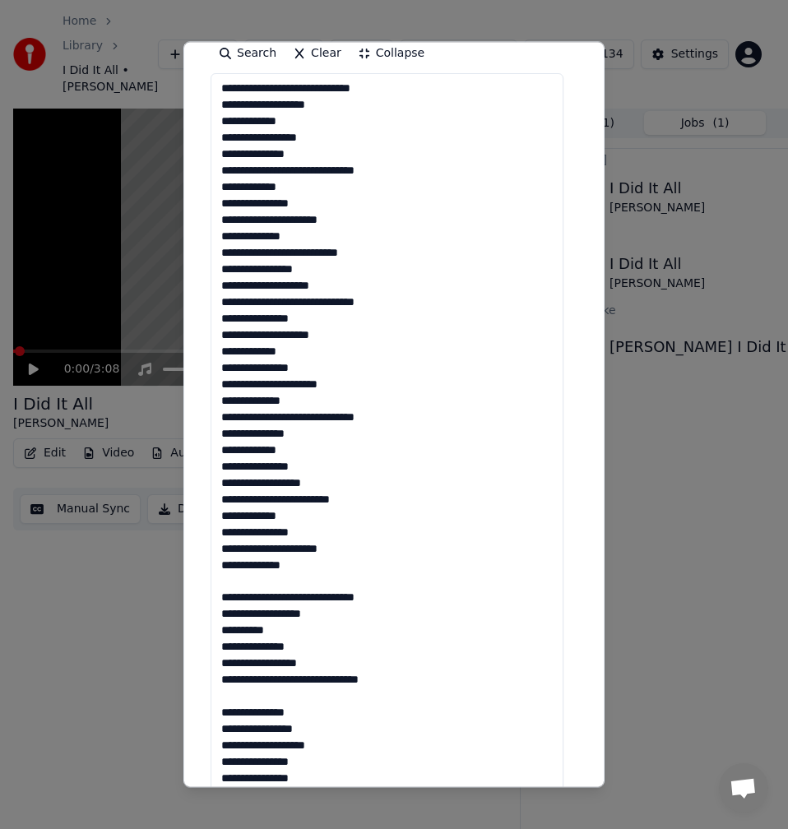
click at [255, 577] on textarea "**********" at bounding box center [387, 474] width 353 height 802
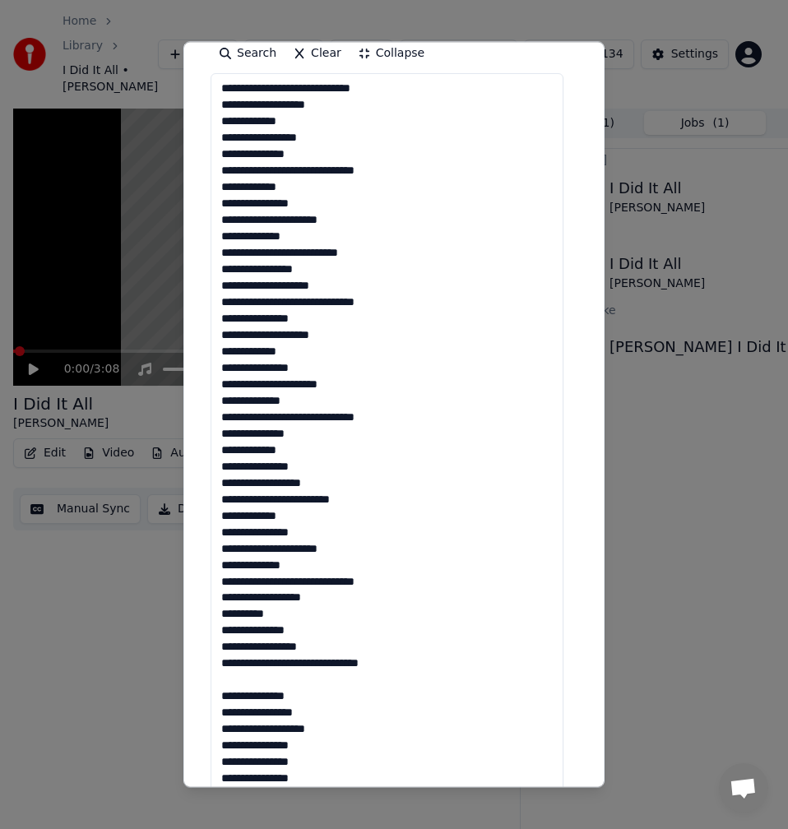
click at [242, 678] on textarea "**********" at bounding box center [387, 474] width 353 height 802
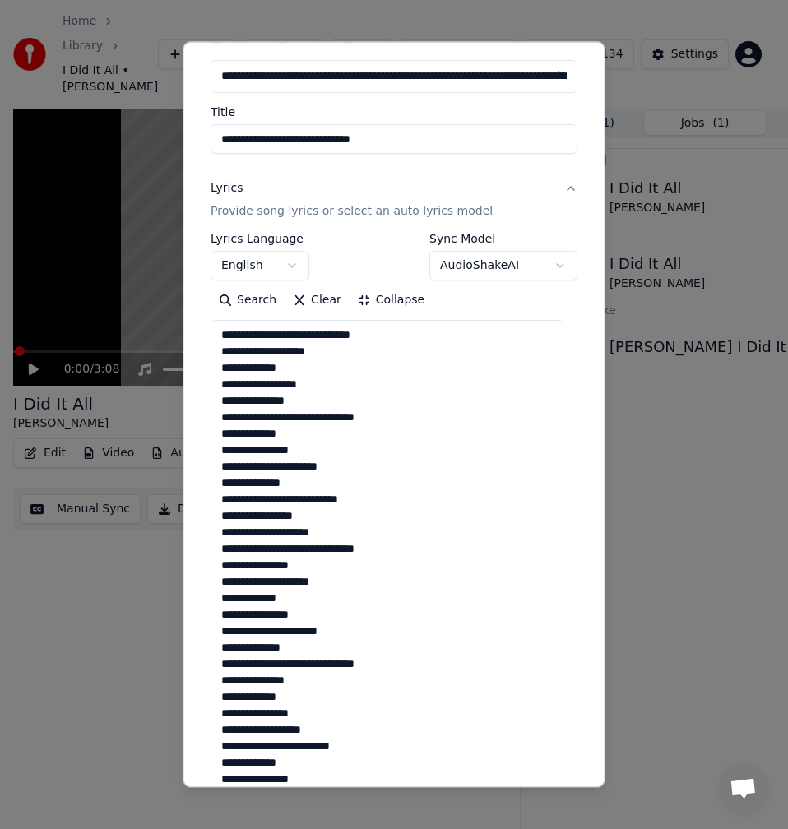
scroll to position [0, 0]
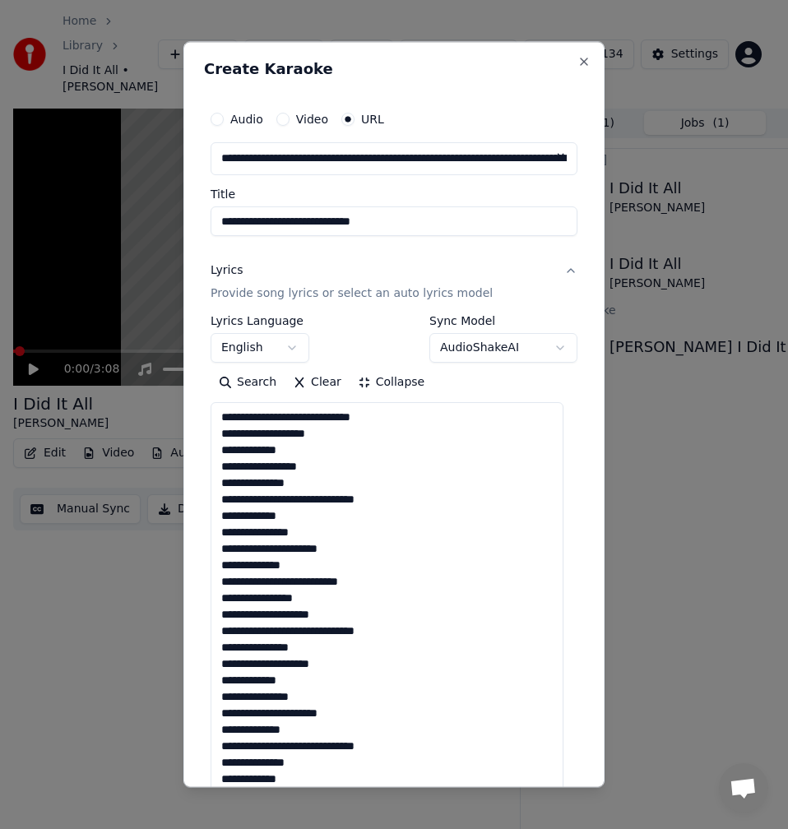
click at [391, 420] on textarea "**********" at bounding box center [387, 803] width 353 height 802
drag, startPoint x: 291, startPoint y: 415, endPoint x: 296, endPoint y: 426, distance: 11.8
click at [293, 415] on textarea "**********" at bounding box center [387, 803] width 353 height 802
click at [284, 411] on textarea "**********" at bounding box center [387, 803] width 353 height 802
click at [288, 415] on textarea "**********" at bounding box center [387, 803] width 353 height 802
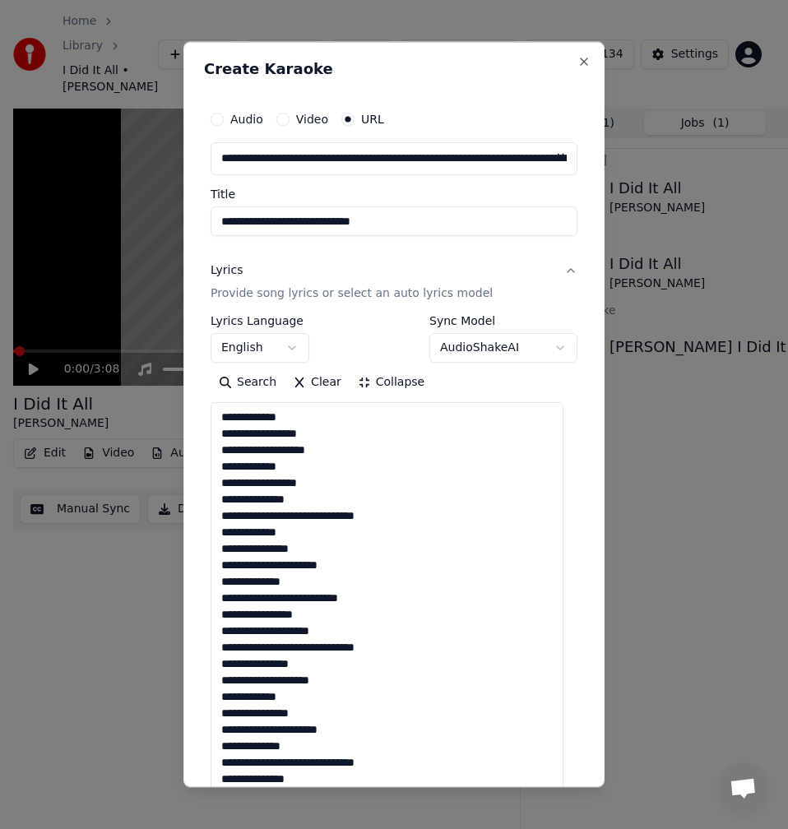
click at [344, 453] on textarea "**********" at bounding box center [387, 803] width 353 height 802
click at [312, 468] on textarea "**********" at bounding box center [387, 803] width 353 height 802
click at [332, 485] on textarea "**********" at bounding box center [387, 803] width 353 height 802
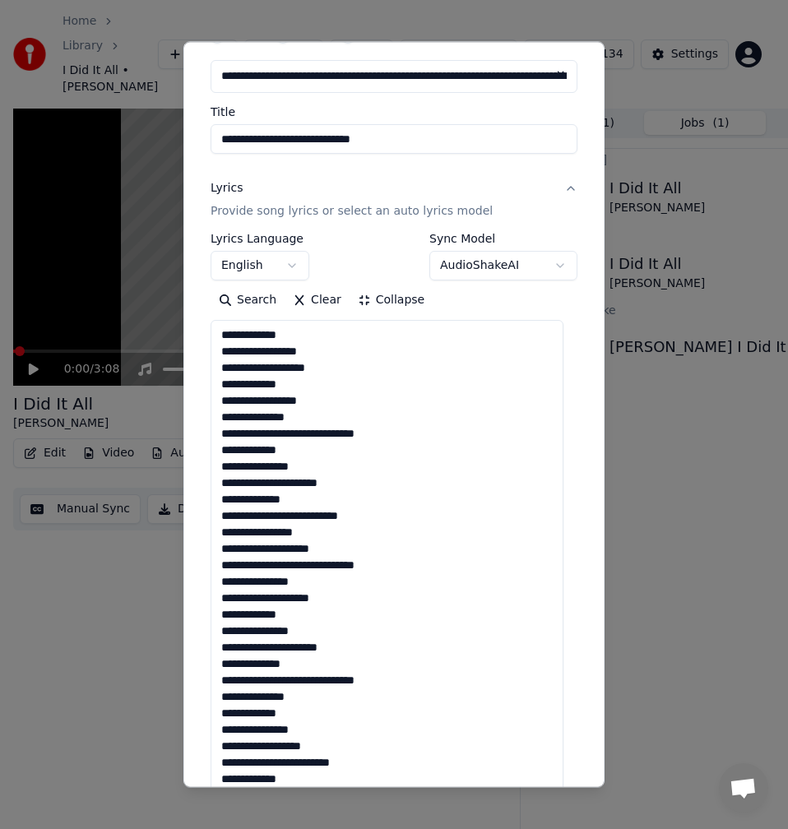
click at [326, 401] on textarea "**********" at bounding box center [387, 721] width 353 height 802
click at [318, 417] on textarea "**********" at bounding box center [387, 721] width 353 height 802
click at [302, 441] on textarea "**********" at bounding box center [387, 721] width 353 height 802
click at [306, 439] on textarea "**********" at bounding box center [387, 721] width 353 height 802
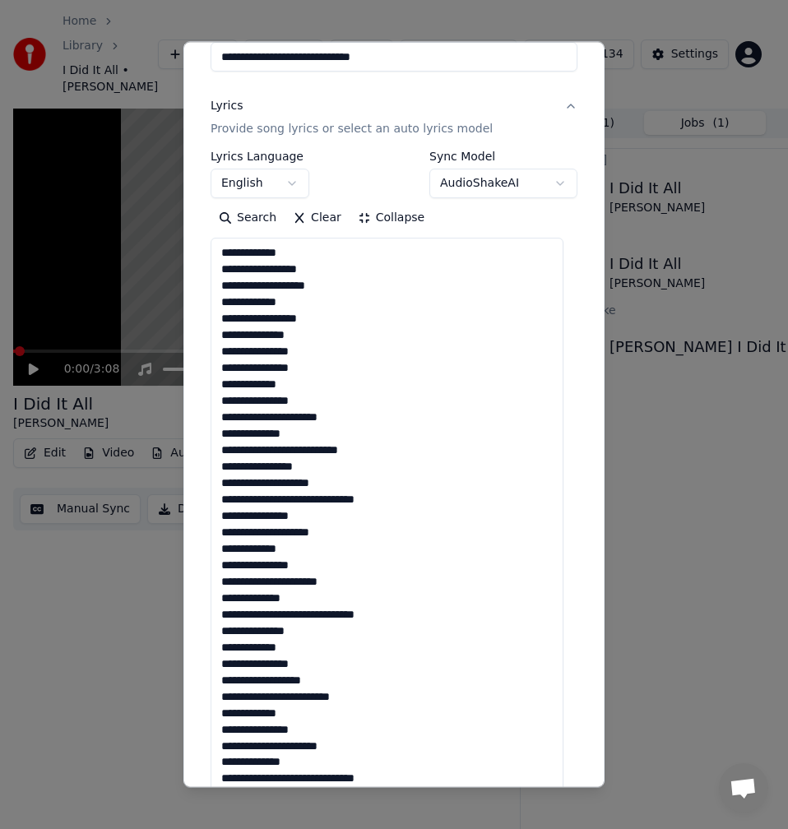
scroll to position [247, 0]
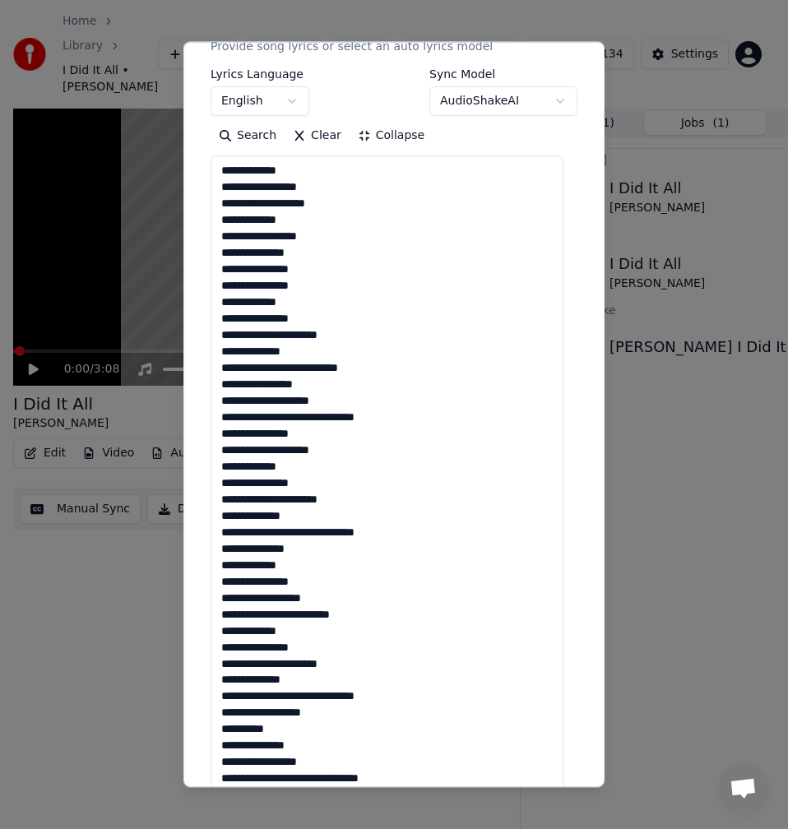
click at [302, 304] on textarea "**********" at bounding box center [387, 556] width 353 height 802
click at [321, 318] on textarea "**********" at bounding box center [387, 556] width 353 height 802
click at [380, 345] on textarea "**********" at bounding box center [387, 556] width 353 height 802
click at [360, 332] on textarea "**********" at bounding box center [387, 556] width 353 height 802
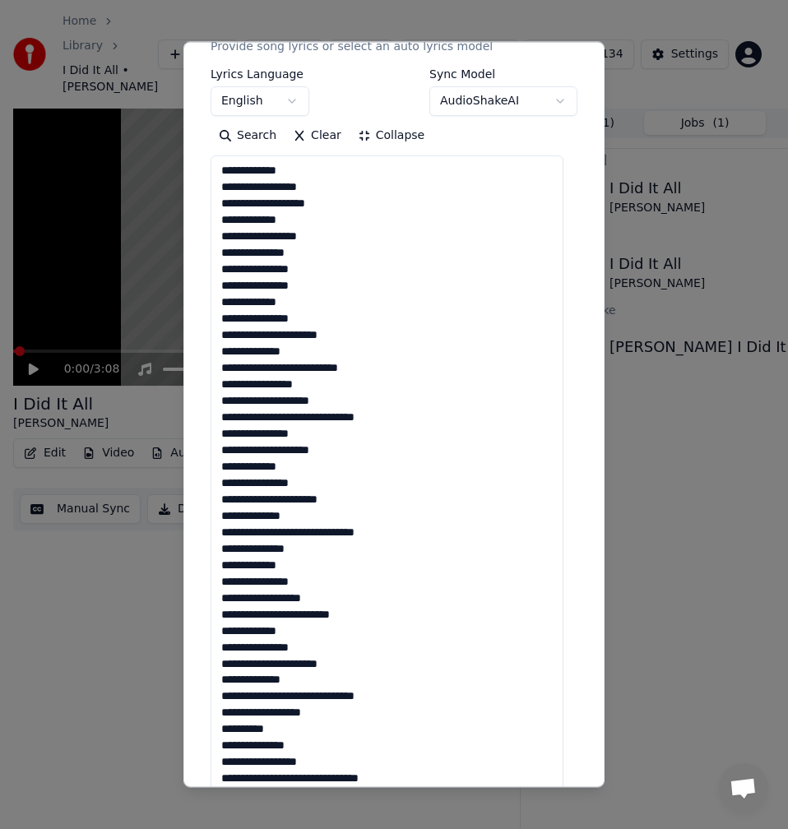
click at [299, 354] on textarea "**********" at bounding box center [387, 556] width 353 height 802
click at [288, 369] on textarea "**********" at bounding box center [387, 556] width 353 height 802
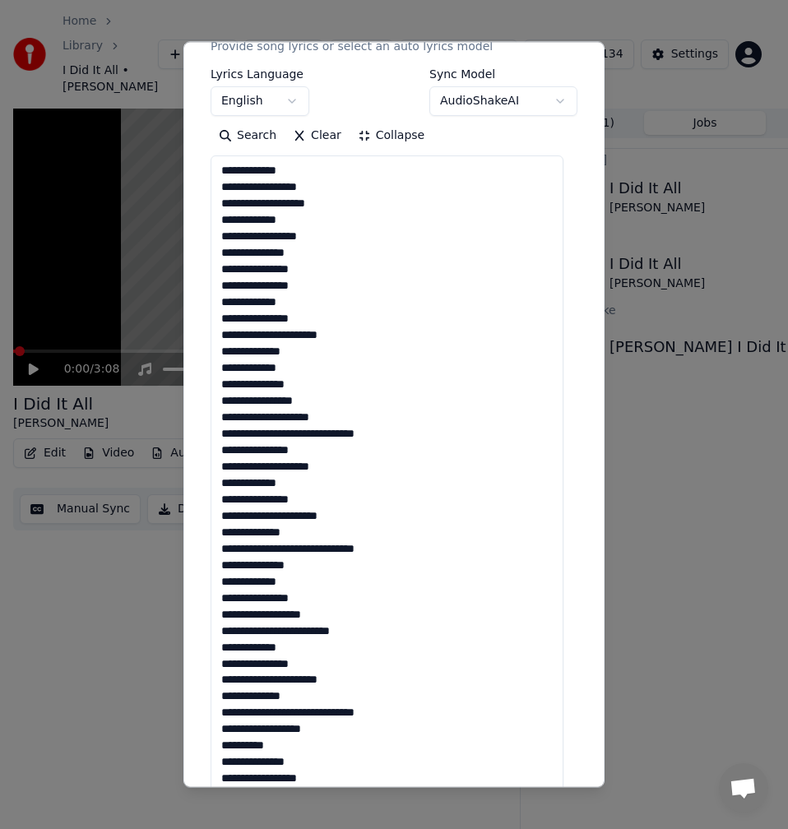
click at [262, 174] on textarea "**********" at bounding box center [387, 556] width 353 height 802
click at [322, 405] on textarea "**********" at bounding box center [387, 556] width 353 height 802
click at [347, 420] on textarea "**********" at bounding box center [387, 556] width 353 height 802
click at [315, 438] on textarea "**********" at bounding box center [387, 556] width 353 height 802
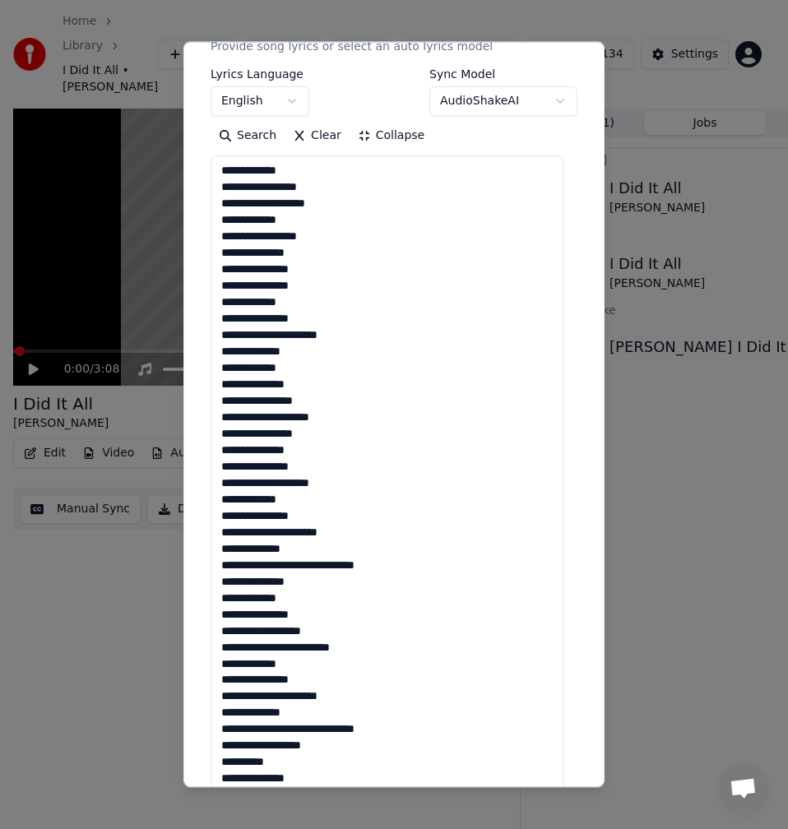
scroll to position [411, 0]
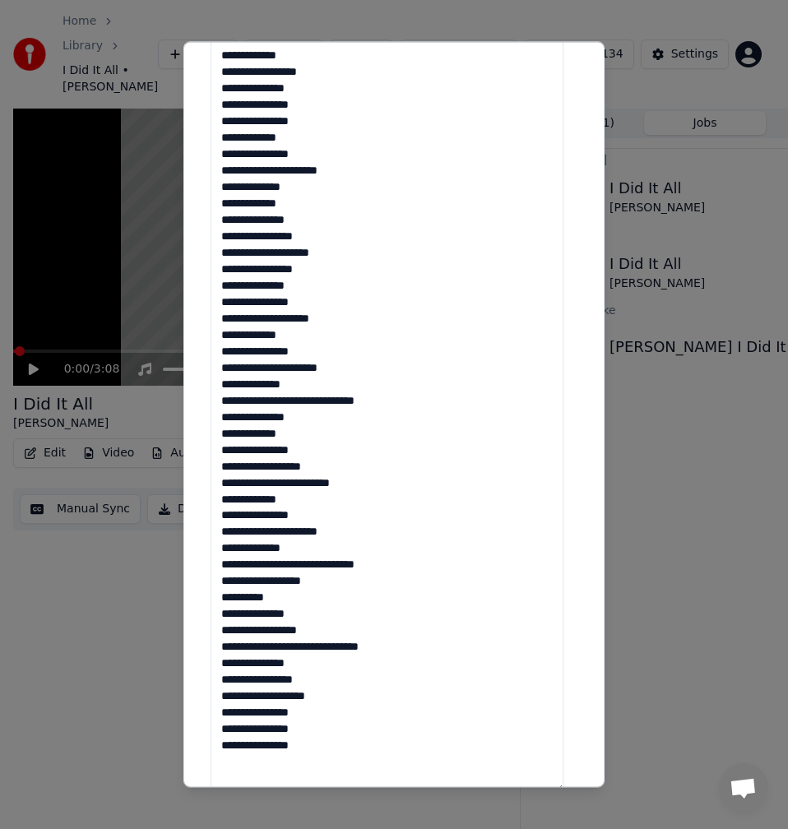
click at [322, 305] on textarea "**********" at bounding box center [387, 392] width 353 height 802
click at [357, 315] on textarea "**********" at bounding box center [387, 392] width 353 height 802
click at [298, 343] on textarea "**********" at bounding box center [387, 392] width 353 height 802
click at [312, 355] on textarea "**********" at bounding box center [387, 392] width 353 height 802
click at [361, 367] on textarea "**********" at bounding box center [387, 392] width 353 height 802
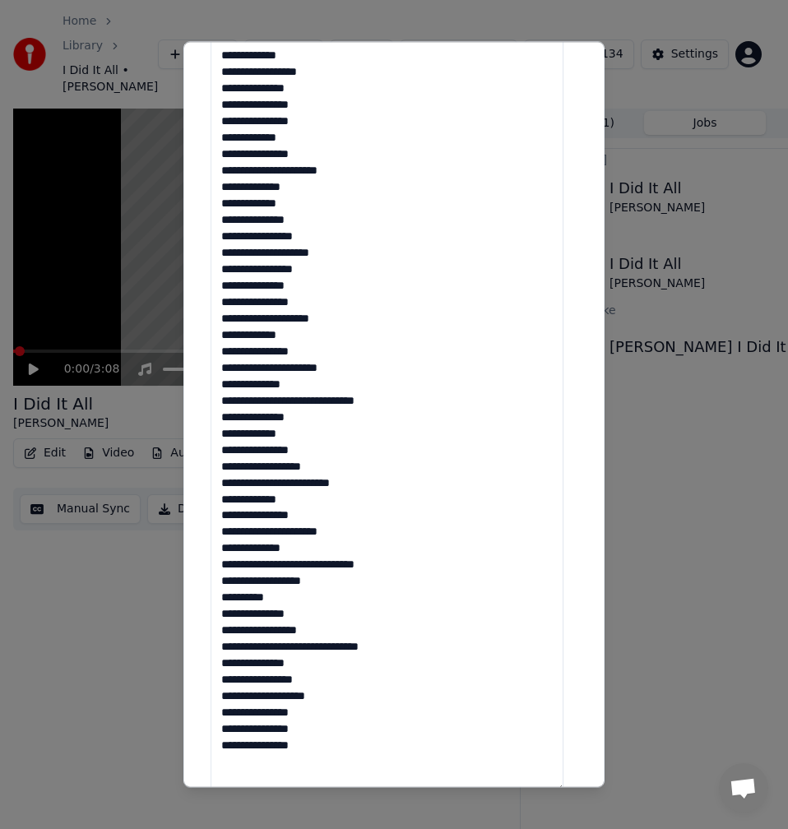
scroll to position [494, 0]
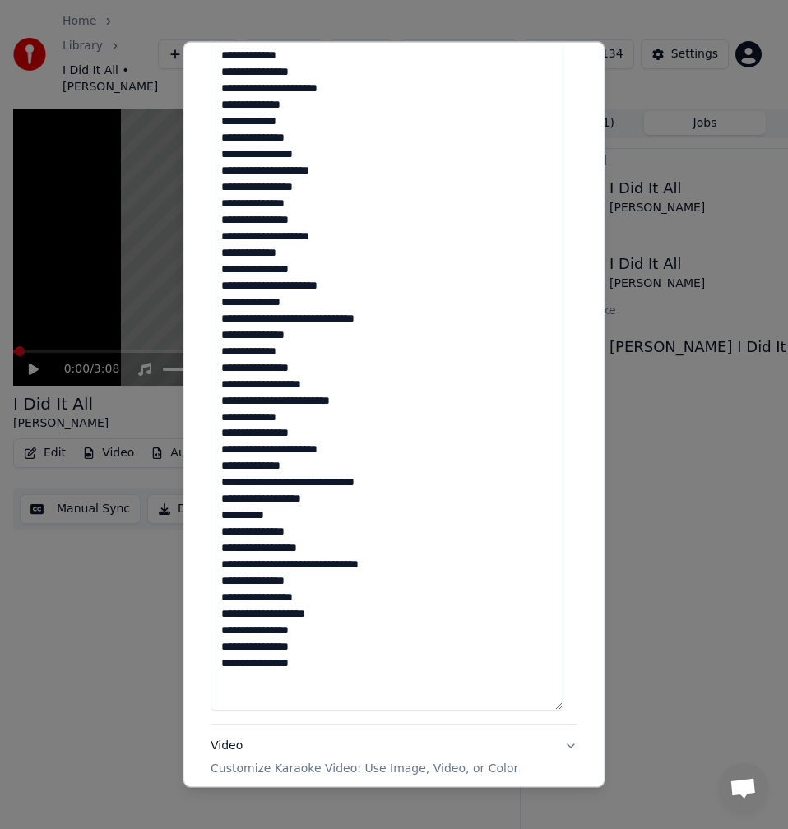
click at [300, 303] on textarea "**********" at bounding box center [387, 310] width 353 height 802
click at [294, 318] on textarea "**********" at bounding box center [387, 310] width 353 height 802
click at [287, 314] on textarea "**********" at bounding box center [387, 310] width 353 height 802
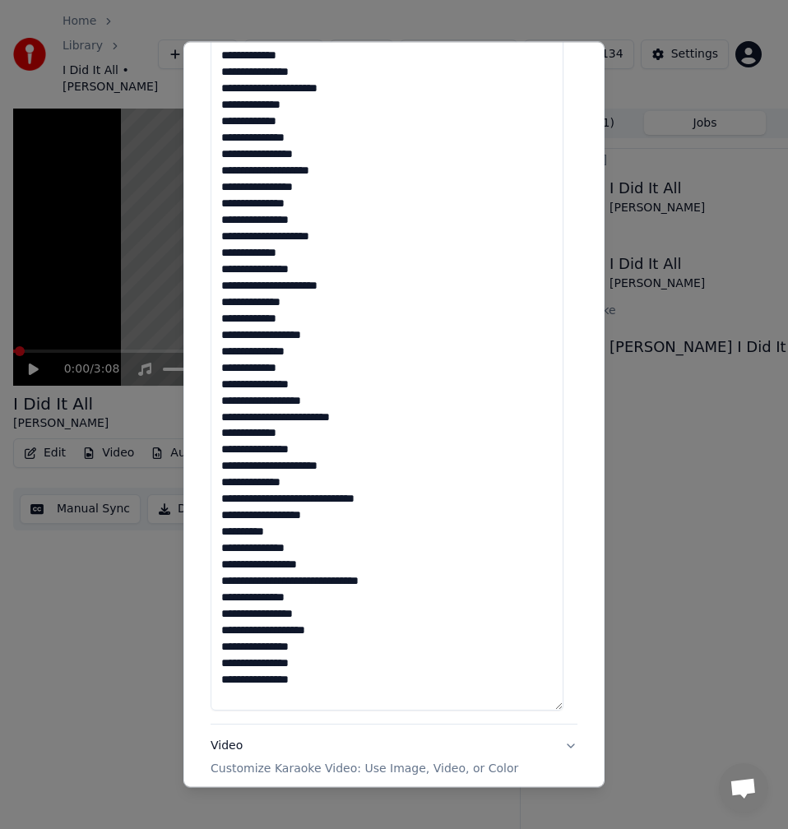
click at [306, 349] on textarea "**********" at bounding box center [387, 310] width 353 height 802
click at [305, 368] on textarea "**********" at bounding box center [387, 310] width 353 height 802
click at [332, 379] on textarea "**********" at bounding box center [387, 310] width 353 height 802
click at [334, 398] on textarea "**********" at bounding box center [387, 310] width 353 height 802
click at [358, 417] on textarea "**********" at bounding box center [387, 310] width 353 height 802
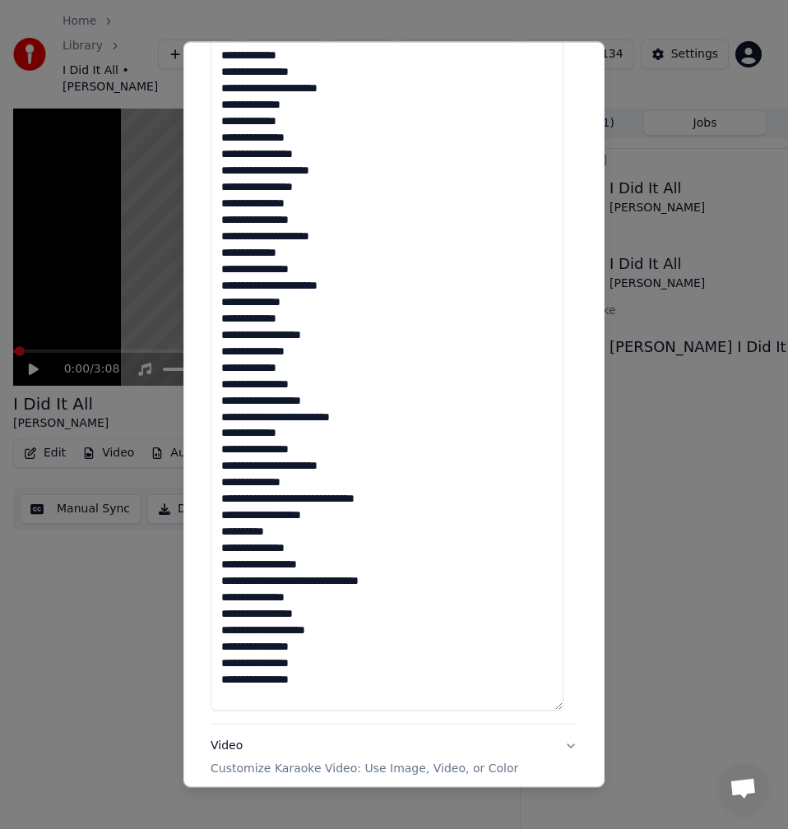
click at [296, 421] on textarea "**********" at bounding box center [387, 310] width 353 height 802
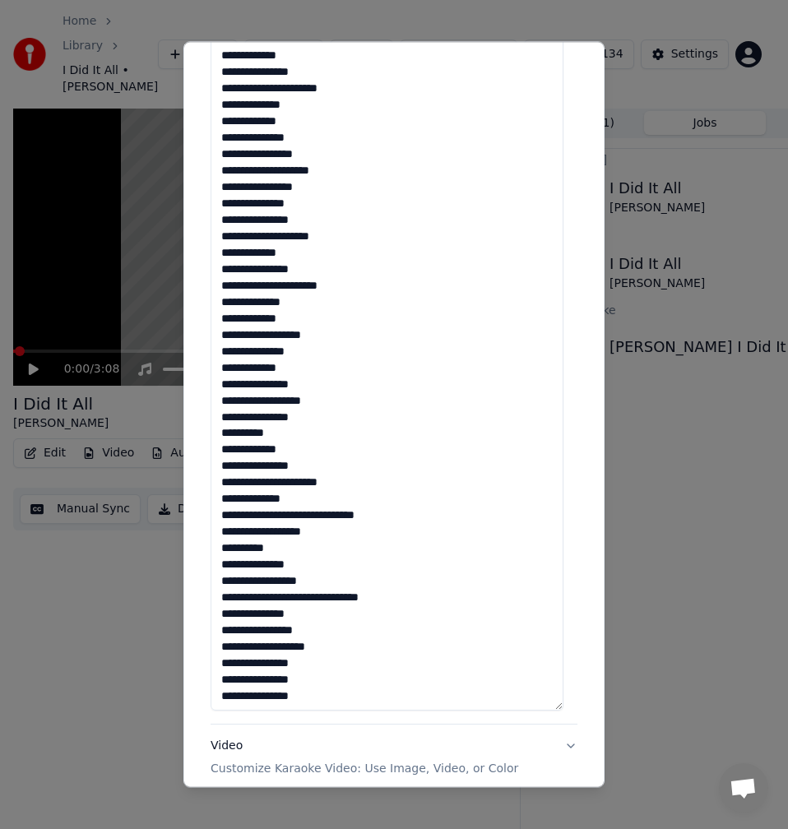
scroll to position [2, 0]
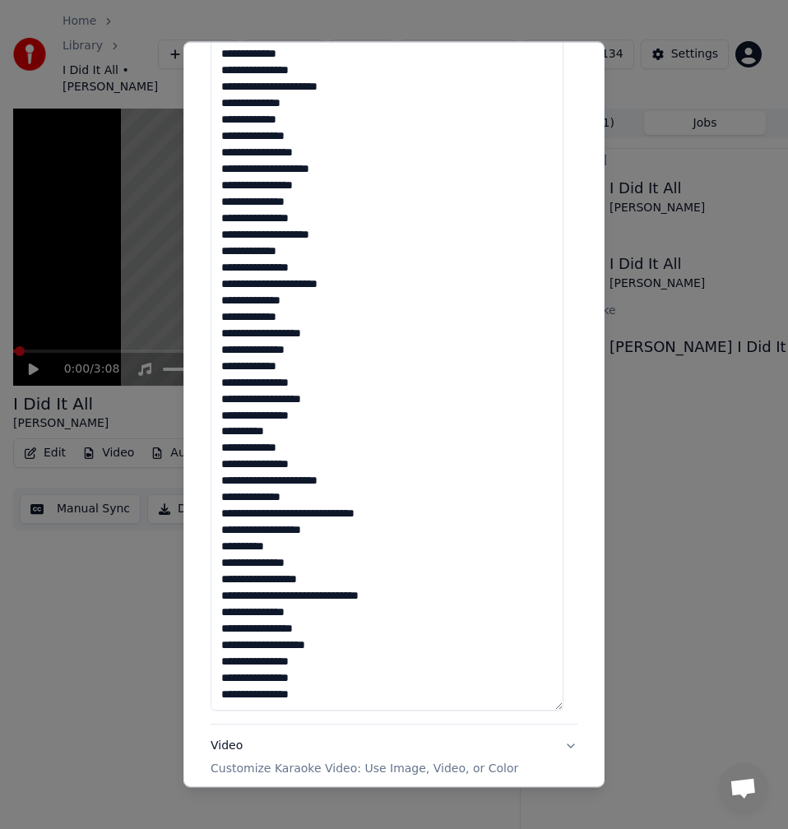
click at [311, 437] on textarea "**********" at bounding box center [387, 310] width 353 height 802
click at [312, 451] on textarea "**********" at bounding box center [387, 310] width 353 height 802
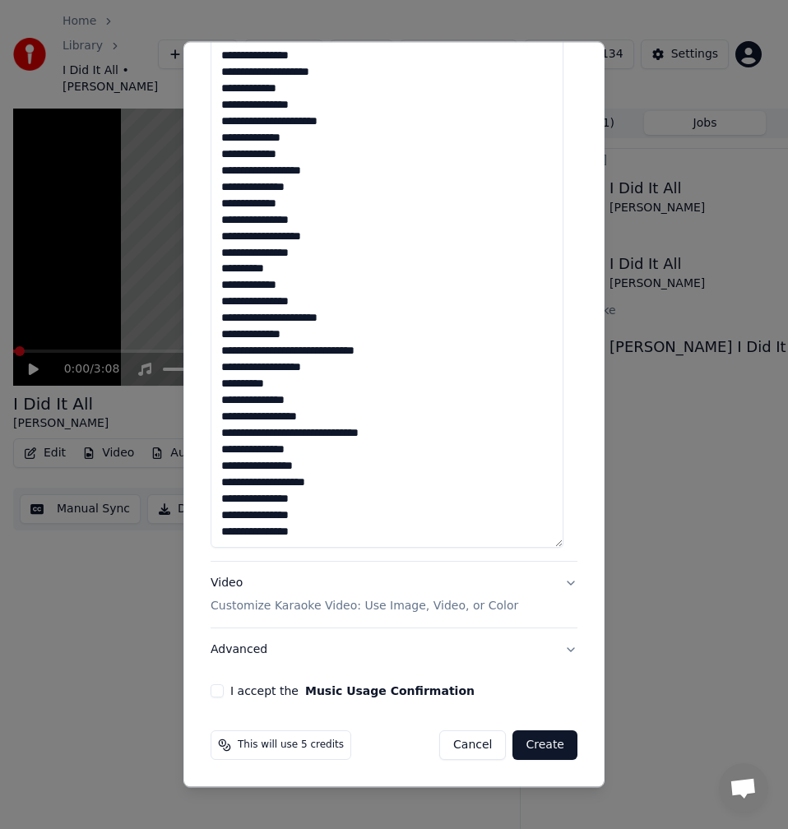
click at [327, 307] on textarea "**********" at bounding box center [387, 147] width 353 height 802
click at [358, 309] on textarea "**********" at bounding box center [387, 147] width 353 height 802
click at [355, 323] on textarea "**********" at bounding box center [387, 147] width 353 height 802
click at [346, 321] on textarea "**********" at bounding box center [387, 147] width 353 height 802
click at [295, 327] on textarea "**********" at bounding box center [387, 147] width 353 height 802
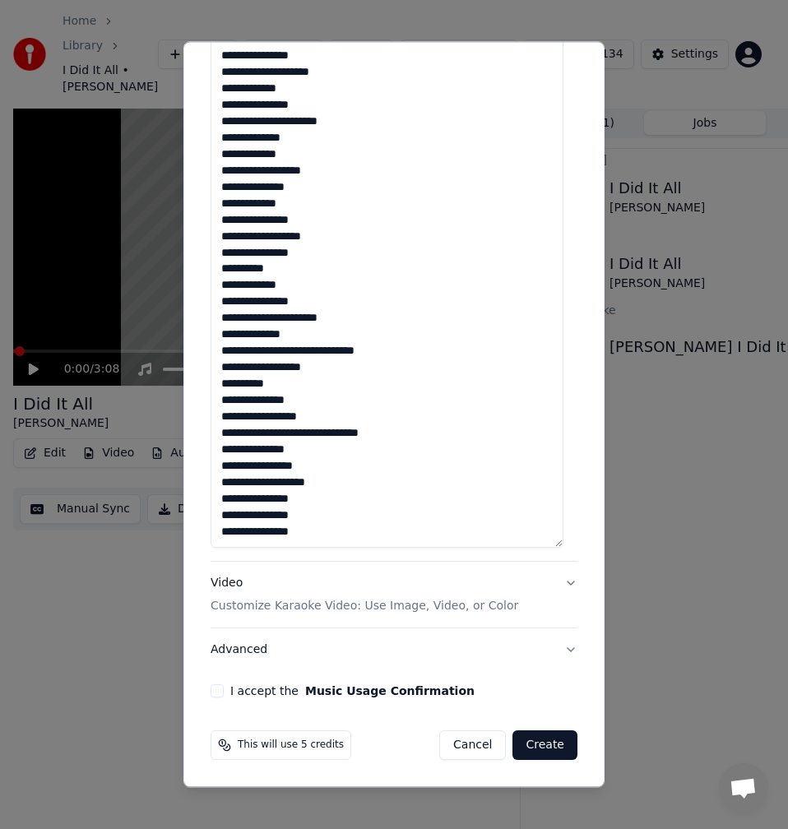
click at [299, 346] on textarea "**********" at bounding box center [387, 147] width 353 height 802
click at [299, 332] on textarea "**********" at bounding box center [387, 147] width 353 height 802
click at [288, 353] on textarea "**********" at bounding box center [387, 147] width 353 height 802
click at [295, 350] on textarea "**********" at bounding box center [387, 147] width 353 height 802
click at [288, 352] on textarea "**********" at bounding box center [387, 147] width 353 height 802
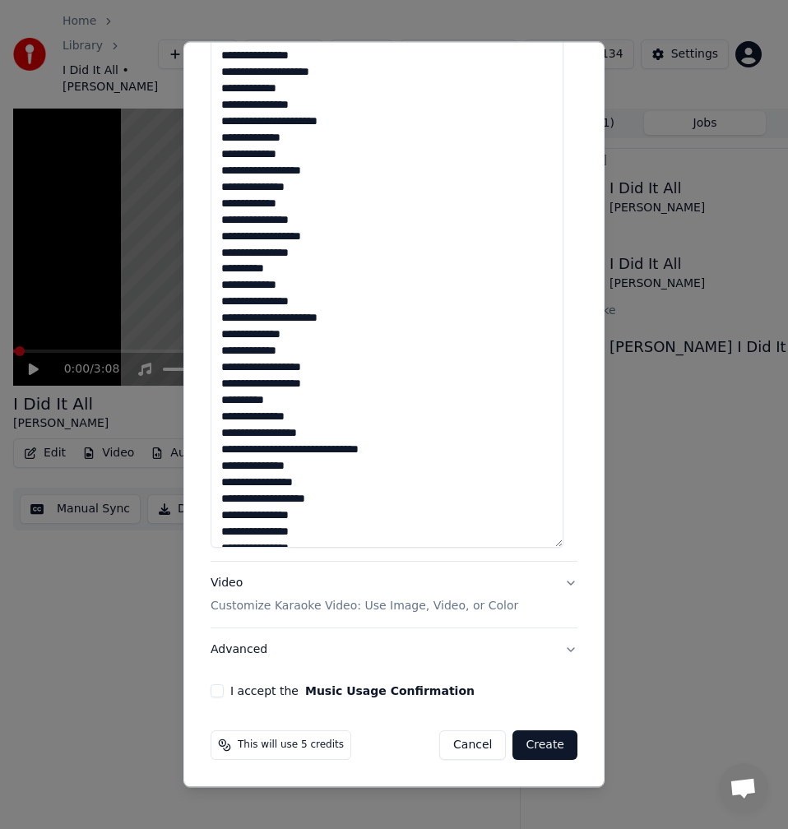
click at [285, 354] on textarea "**********" at bounding box center [387, 147] width 353 height 802
click at [294, 341] on textarea "**********" at bounding box center [387, 147] width 353 height 802
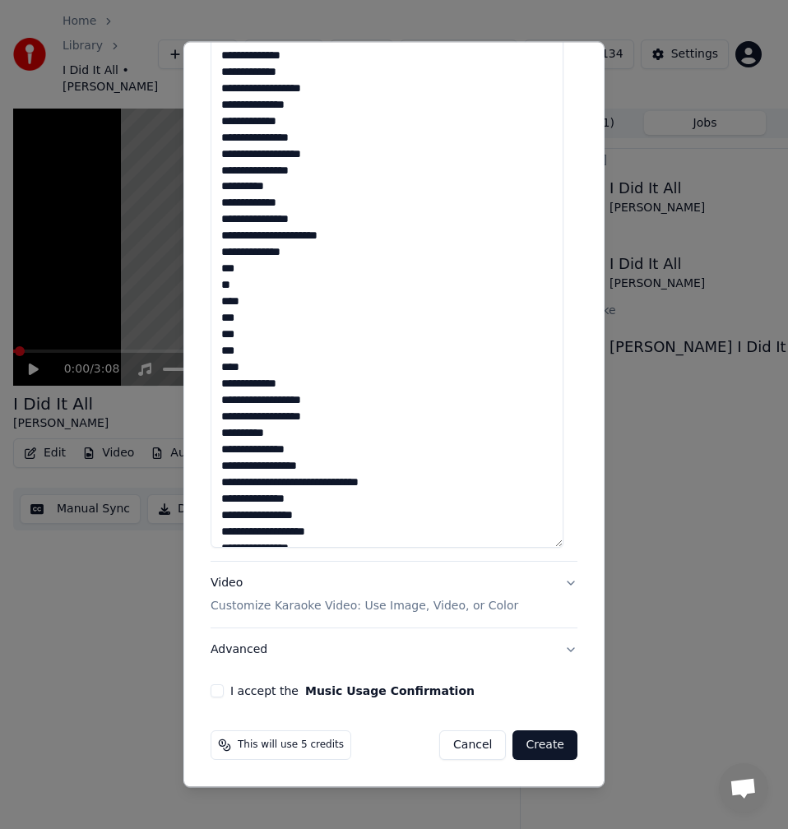
scroll to position [133, 0]
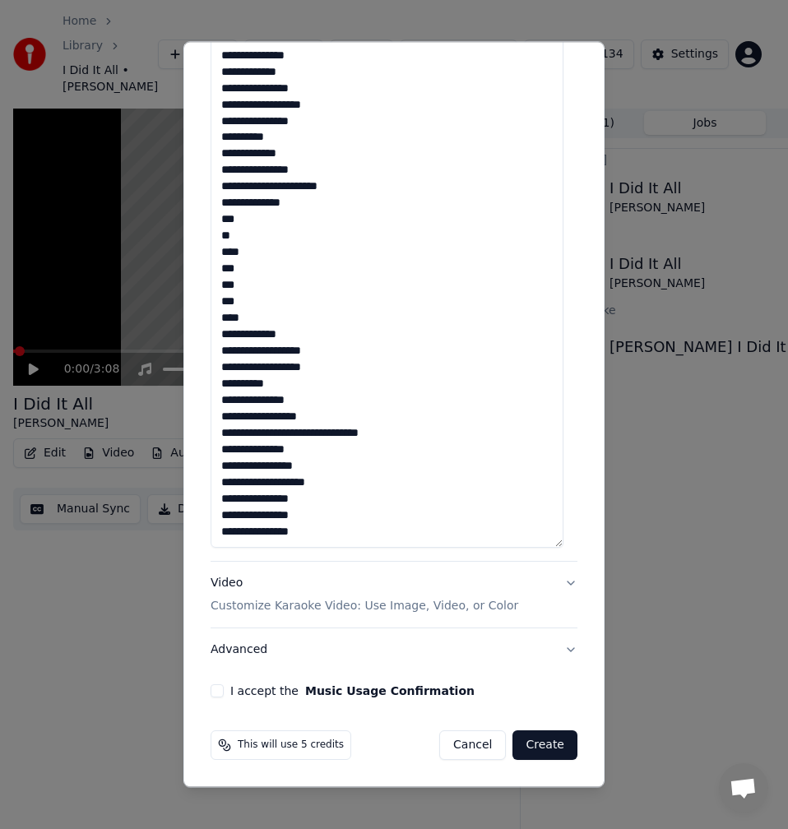
click at [352, 348] on textarea "**********" at bounding box center [387, 147] width 353 height 802
click at [327, 364] on textarea "**********" at bounding box center [387, 147] width 353 height 802
click at [282, 385] on textarea "**********" at bounding box center [387, 147] width 353 height 802
click at [299, 401] on textarea "**********" at bounding box center [387, 147] width 353 height 802
click at [337, 419] on textarea "**********" at bounding box center [387, 147] width 353 height 802
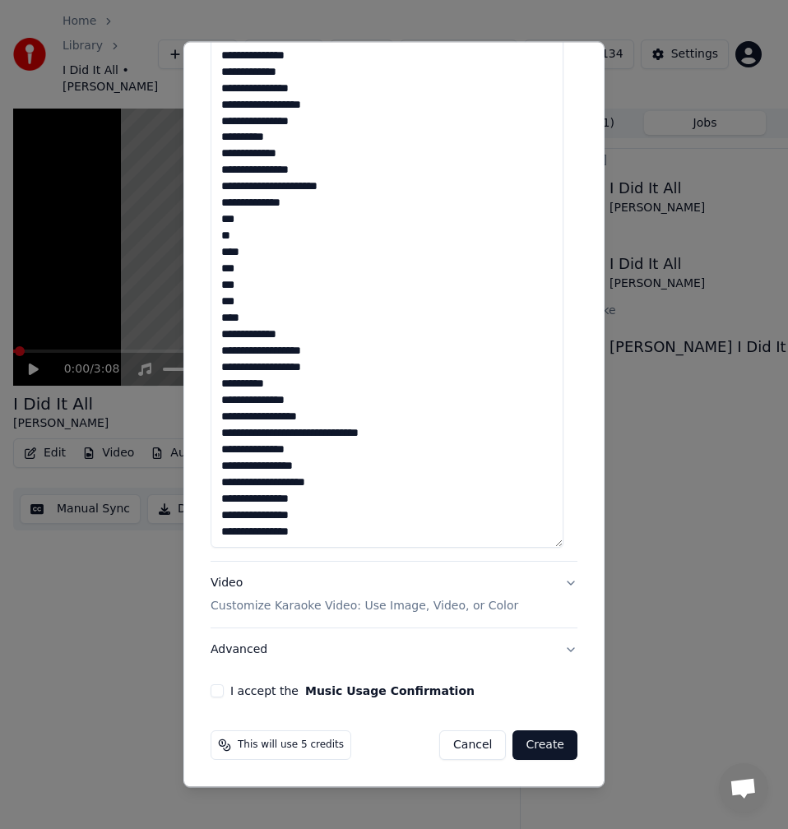
click at [297, 433] on textarea "**********" at bounding box center [387, 147] width 353 height 802
click at [306, 462] on textarea "**********" at bounding box center [387, 147] width 353 height 802
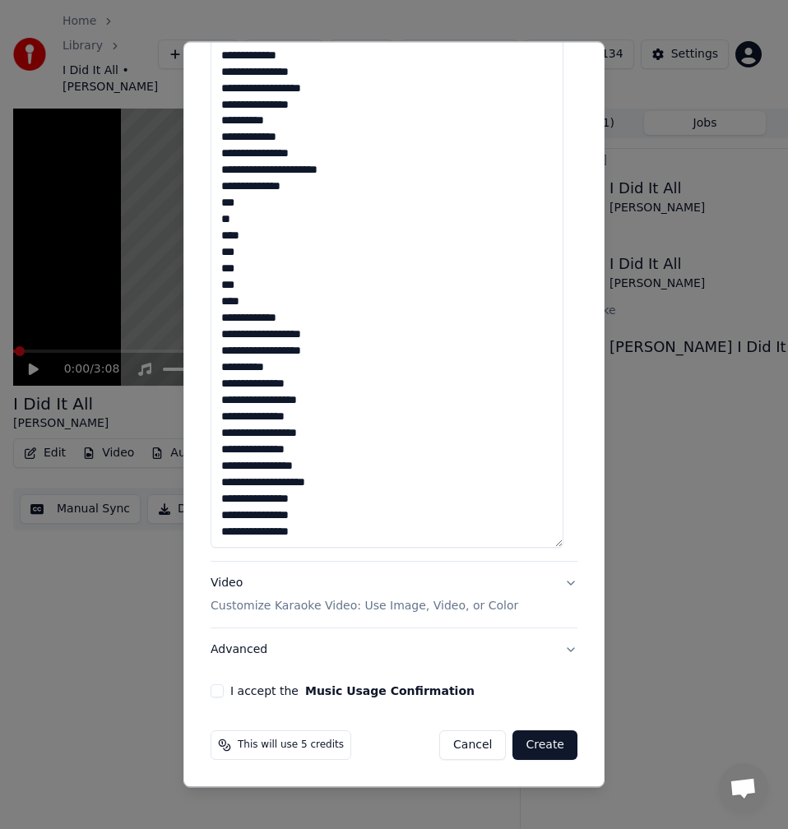
click at [321, 467] on textarea "**********" at bounding box center [387, 147] width 353 height 802
click at [332, 485] on textarea "**********" at bounding box center [387, 147] width 353 height 802
click at [332, 503] on textarea "**********" at bounding box center [387, 147] width 353 height 802
click at [322, 509] on textarea "**********" at bounding box center [387, 147] width 353 height 802
click at [330, 531] on textarea "**********" at bounding box center [387, 147] width 353 height 802
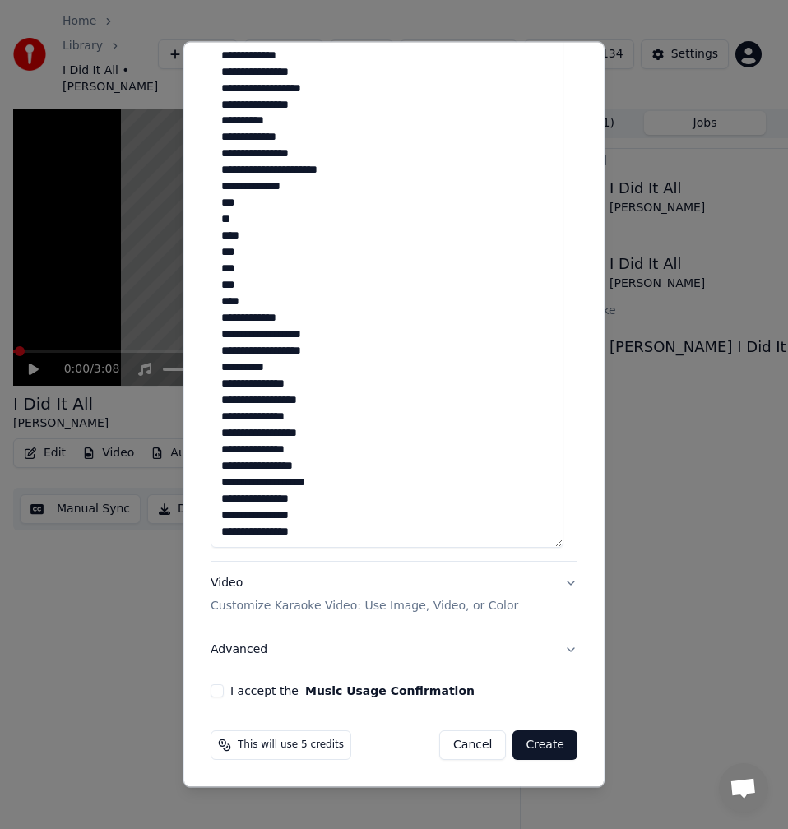
type textarea "**********"
click at [222, 688] on button "I accept the Music Usage Confirmation" at bounding box center [217, 690] width 13 height 13
click at [240, 661] on button "Advanced" at bounding box center [394, 650] width 367 height 43
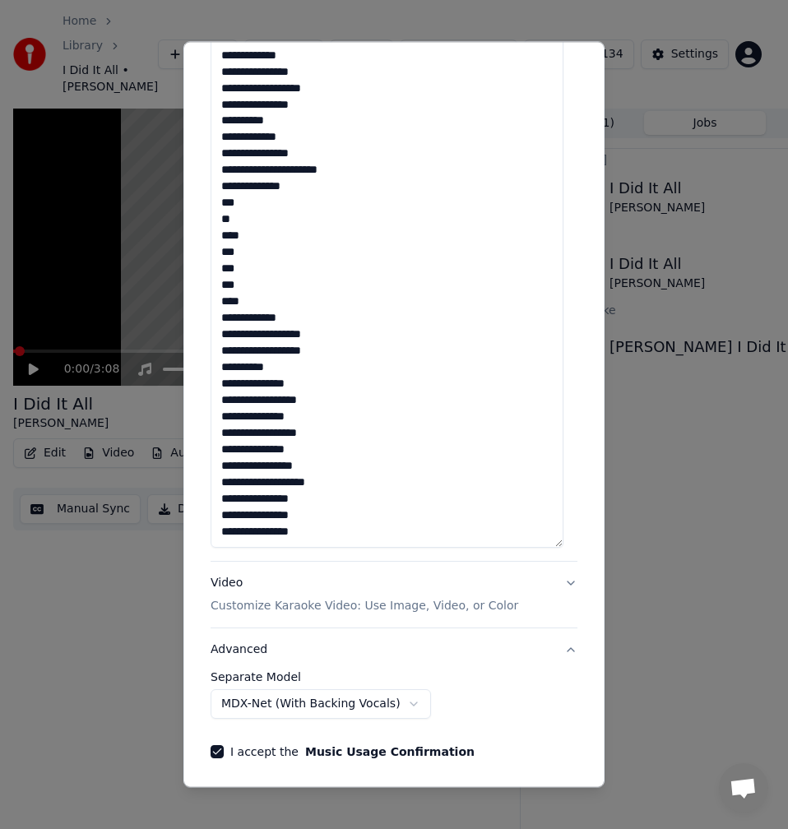
scroll to position [0, 0]
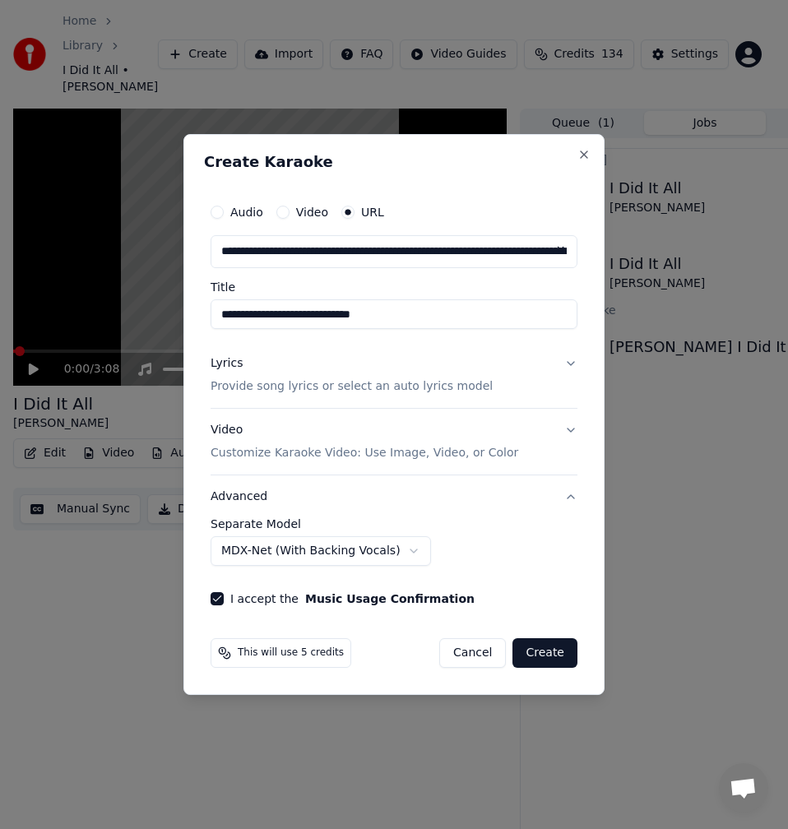
click at [327, 564] on body "**********" at bounding box center [387, 414] width 774 height 829
click at [548, 655] on button "Create" at bounding box center [545, 653] width 65 height 30
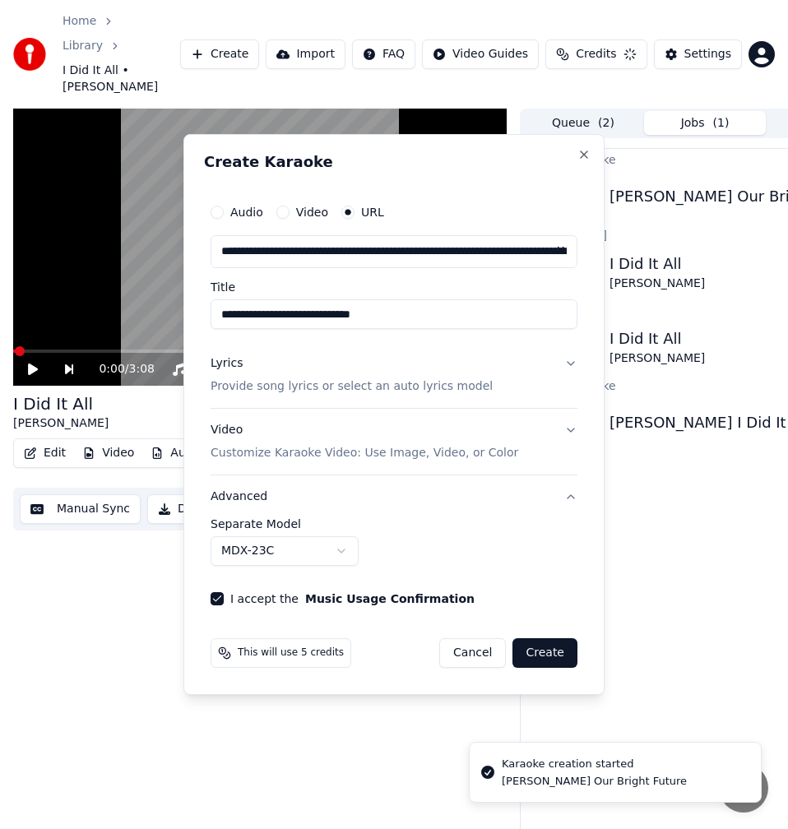
select select "**********"
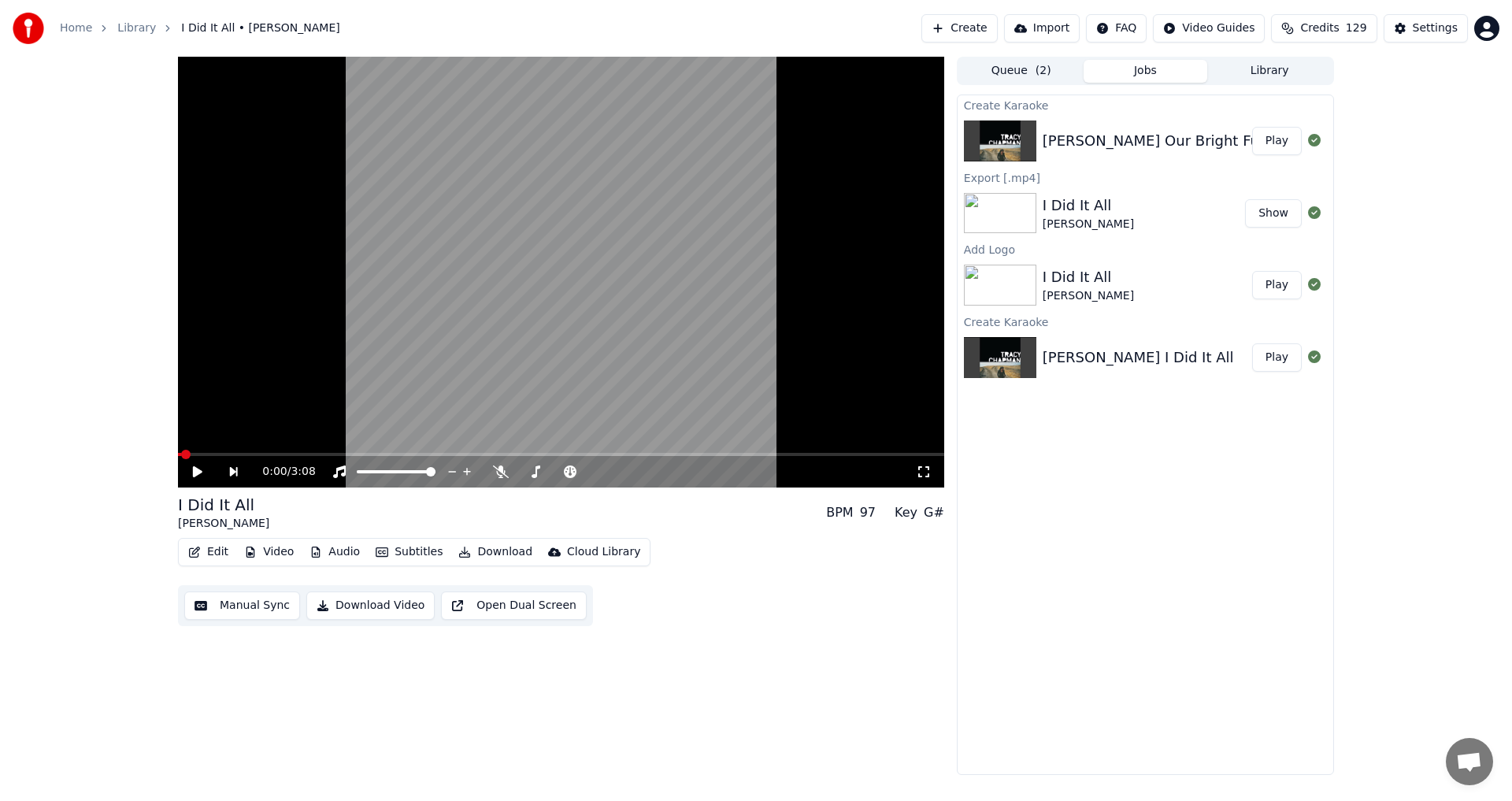
click at [1108, 553] on div "Create Karaoke [PERSON_NAME] Our Bright Future Play Export [.mp4] I Did It All …" at bounding box center [1145, 434] width 377 height 680
click at [503, 473] on icon at bounding box center [500, 471] width 15 height 12
click at [1285, 145] on button "Play" at bounding box center [1277, 141] width 50 height 29
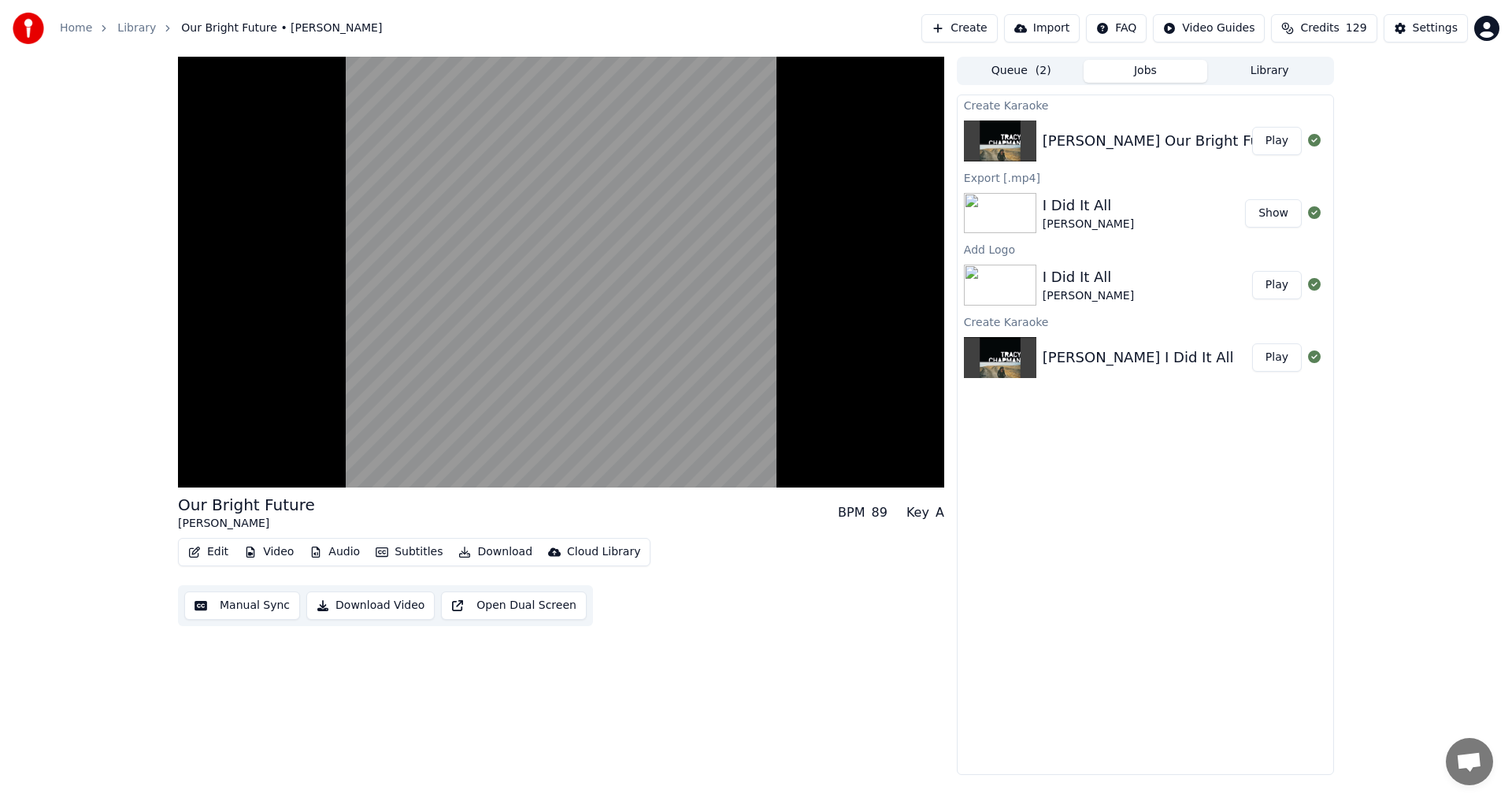
click at [721, 706] on div "Our Bright Future [PERSON_NAME] BPM 89 Key A Edit Video Audio Subtitles Downloa…" at bounding box center [561, 415] width 766 height 718
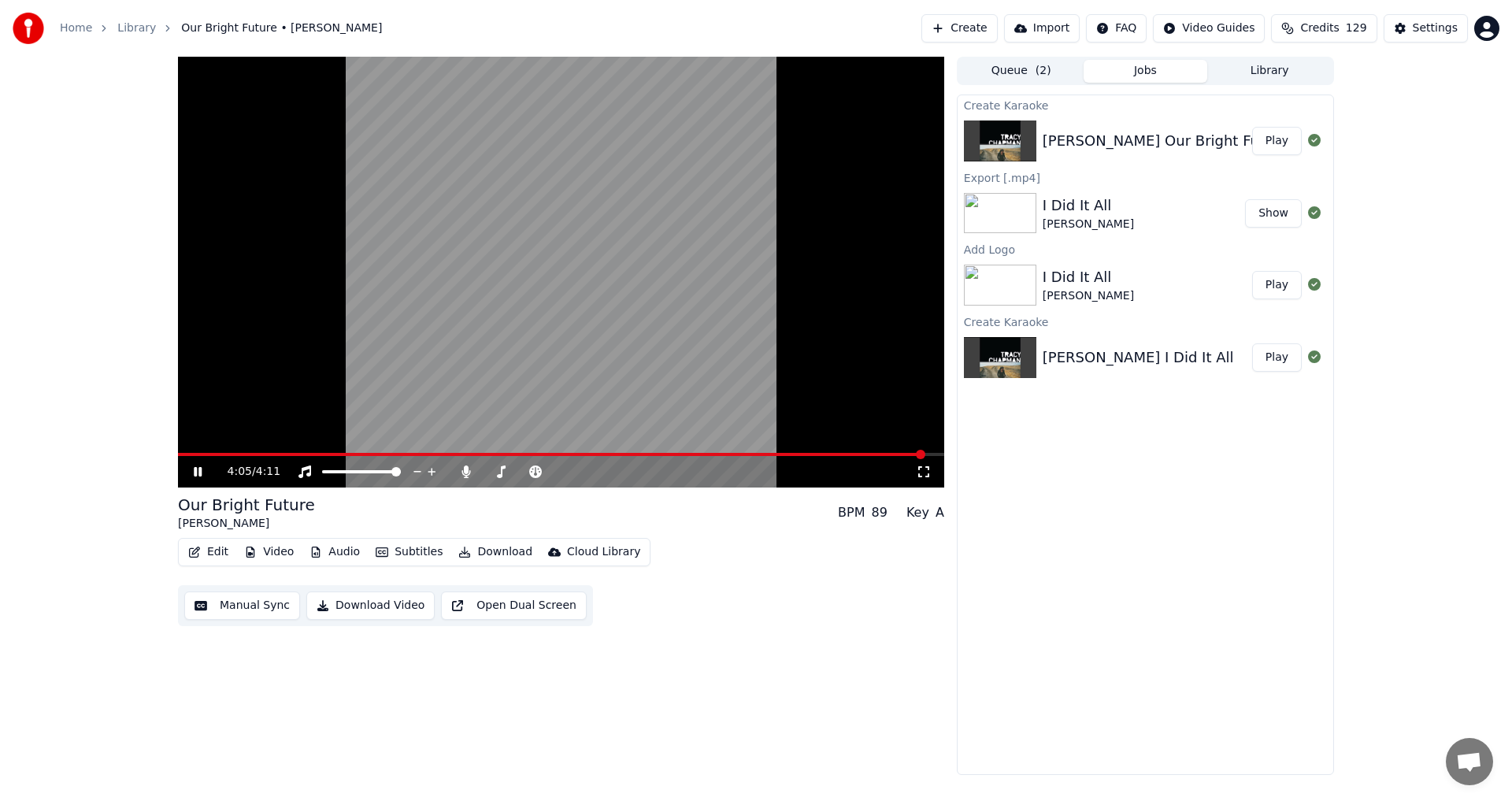
click at [195, 468] on icon at bounding box center [197, 472] width 8 height 10
click at [467, 470] on icon at bounding box center [465, 471] width 9 height 12
click at [264, 552] on button "Video" at bounding box center [268, 551] width 62 height 22
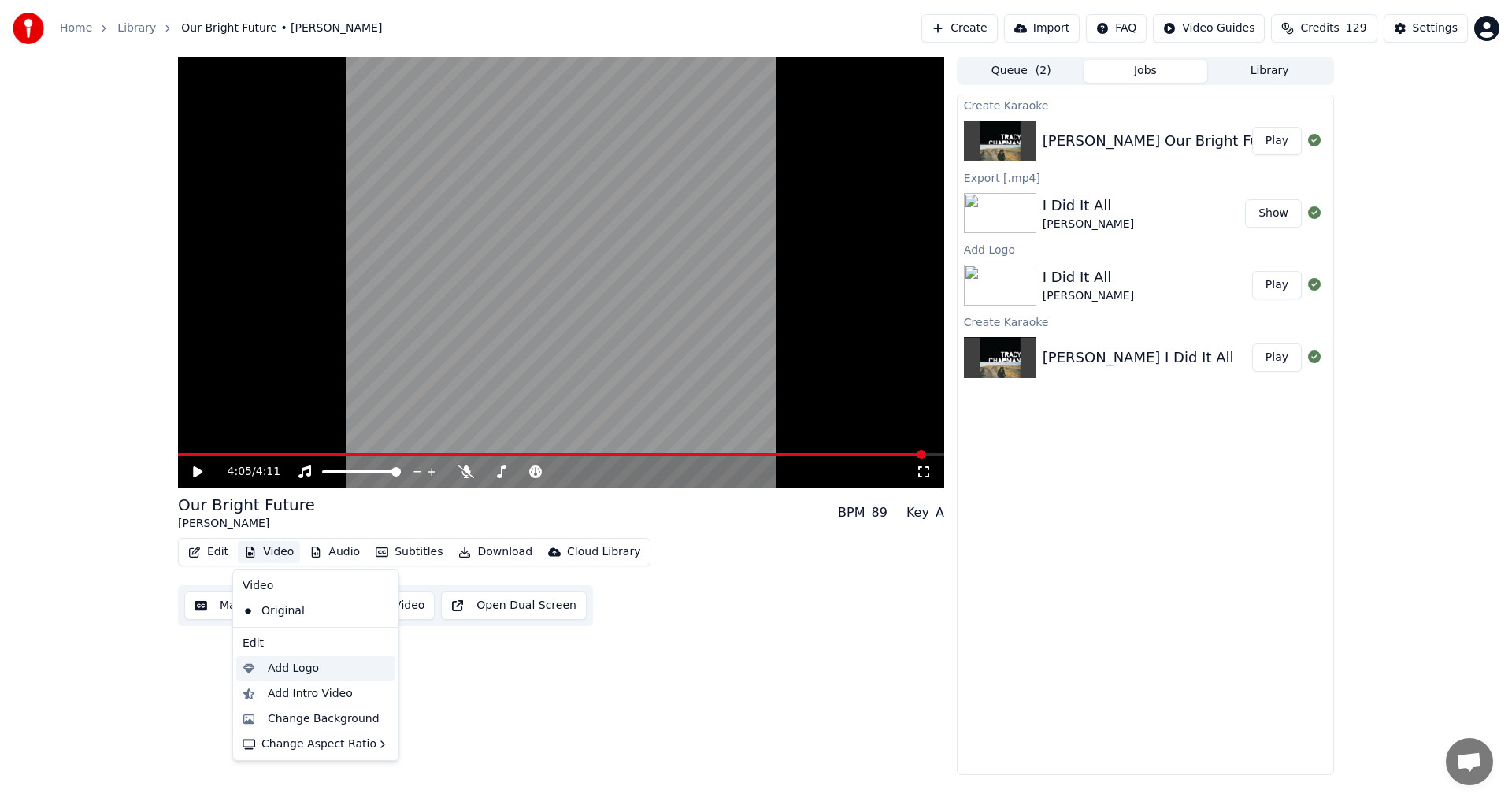
click at [289, 670] on div "Add Logo" at bounding box center [293, 668] width 51 height 15
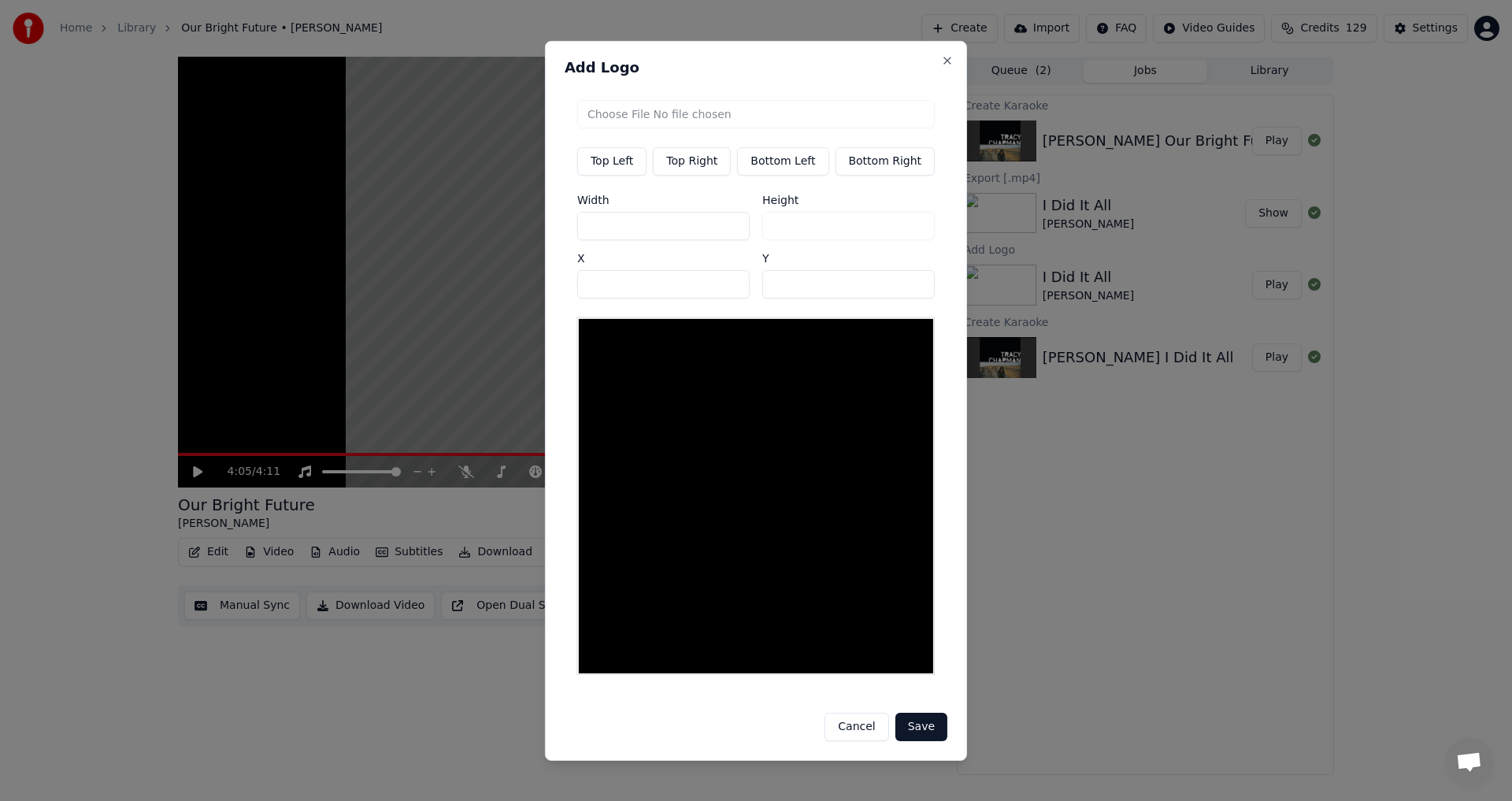
click at [686, 164] on button "Top Right" at bounding box center [691, 161] width 78 height 29
type input "***"
click at [712, 122] on input "file" at bounding box center [756, 114] width 358 height 29
type input "**********"
type input "***"
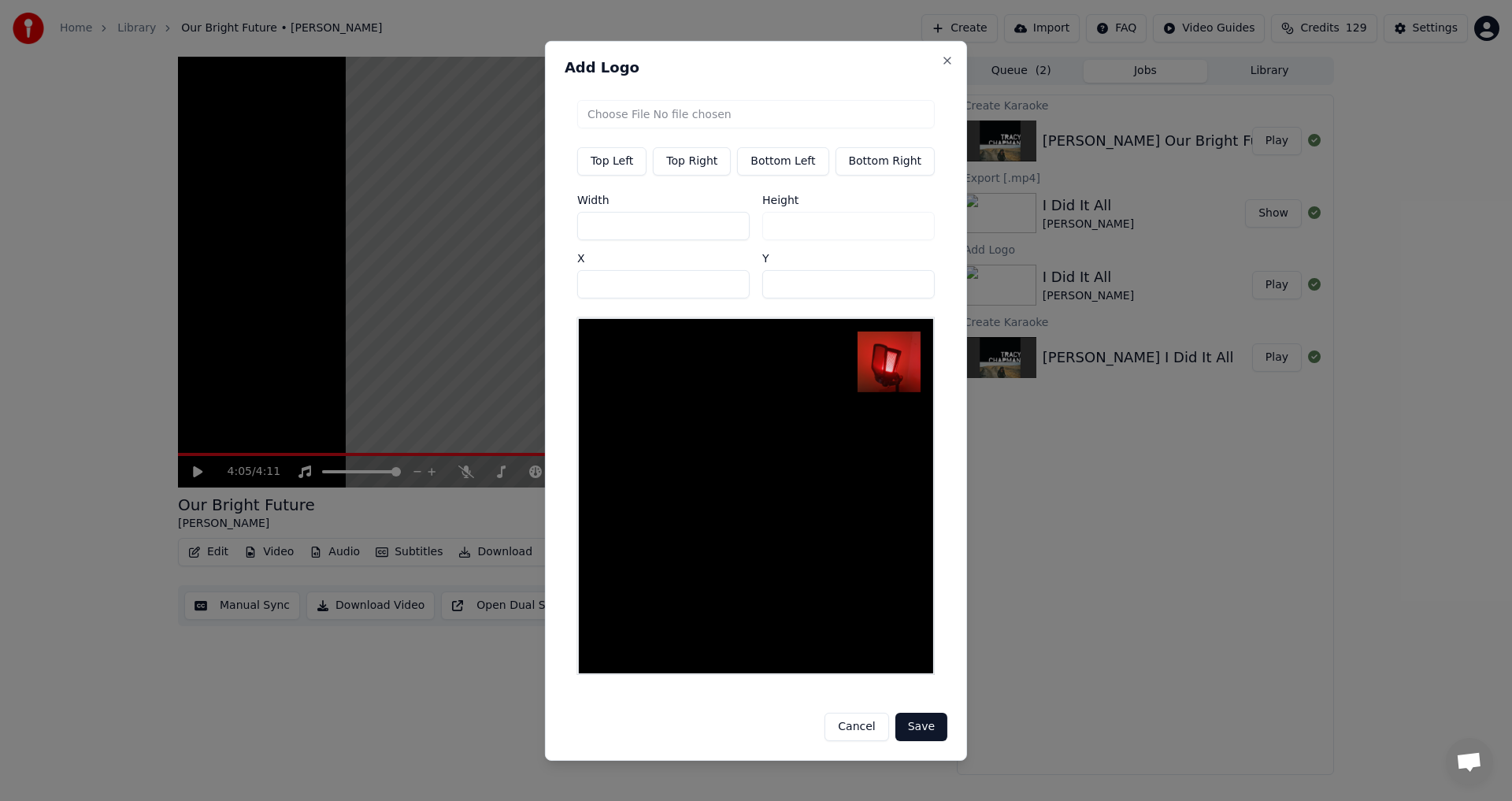
click at [912, 713] on button "Save" at bounding box center [921, 727] width 52 height 29
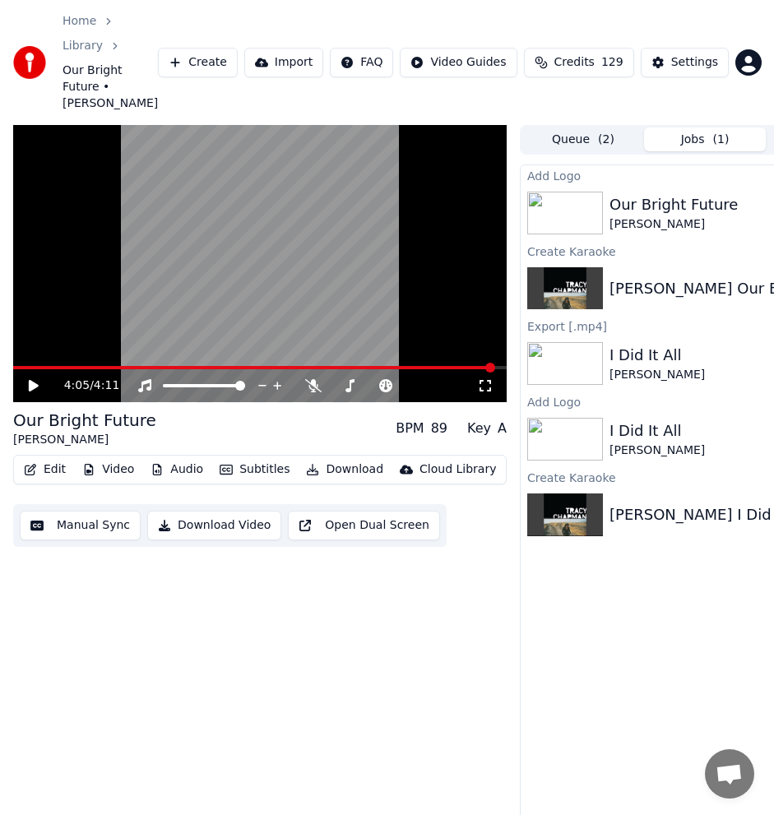
click at [435, 620] on div "4:05 / 4:11 Our Bright Future [PERSON_NAME] BPM 89 Key A Edit Video Audio Subti…" at bounding box center [260, 491] width 494 height 732
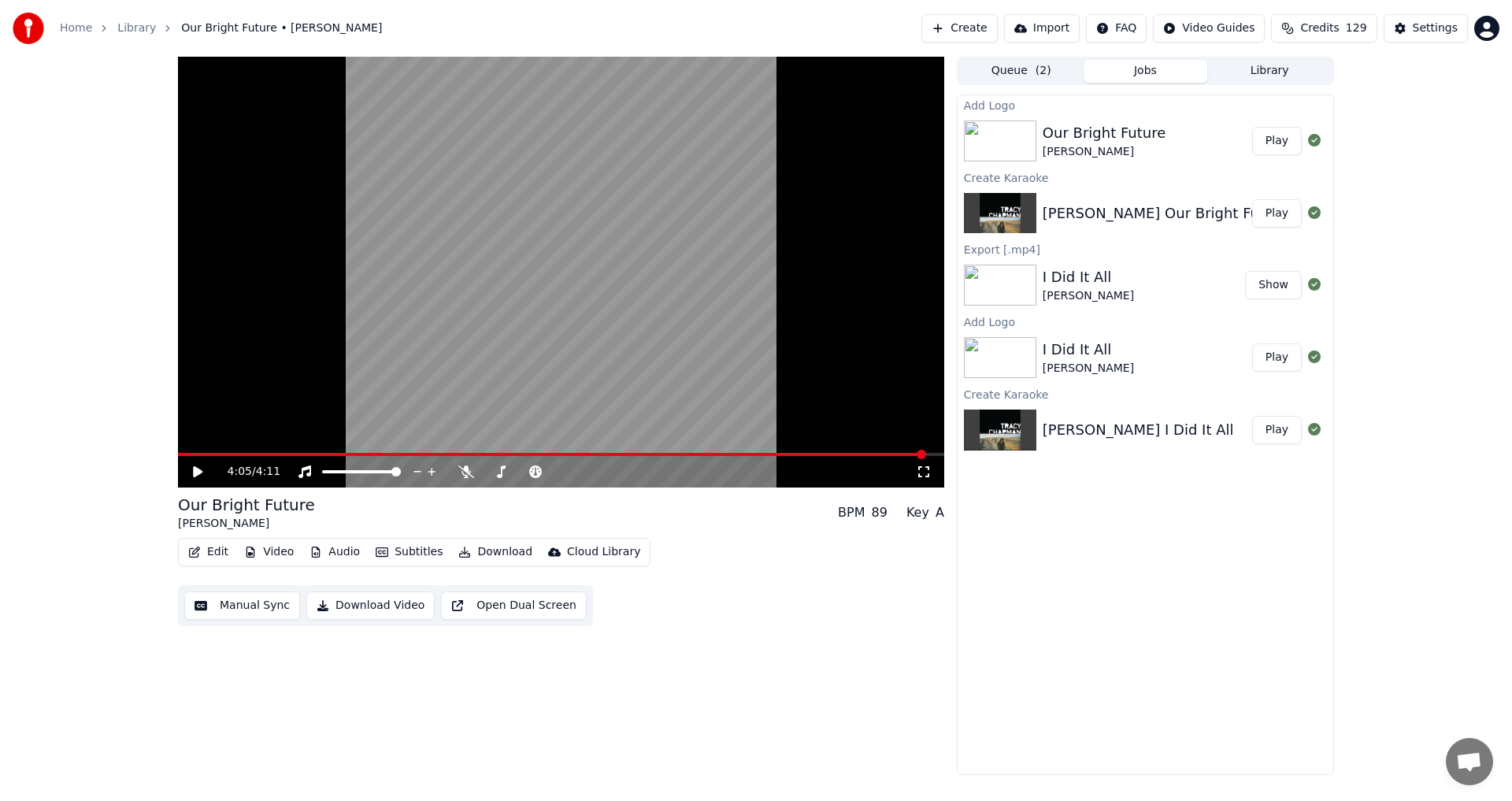
click at [1285, 139] on button "Play" at bounding box center [1277, 141] width 50 height 29
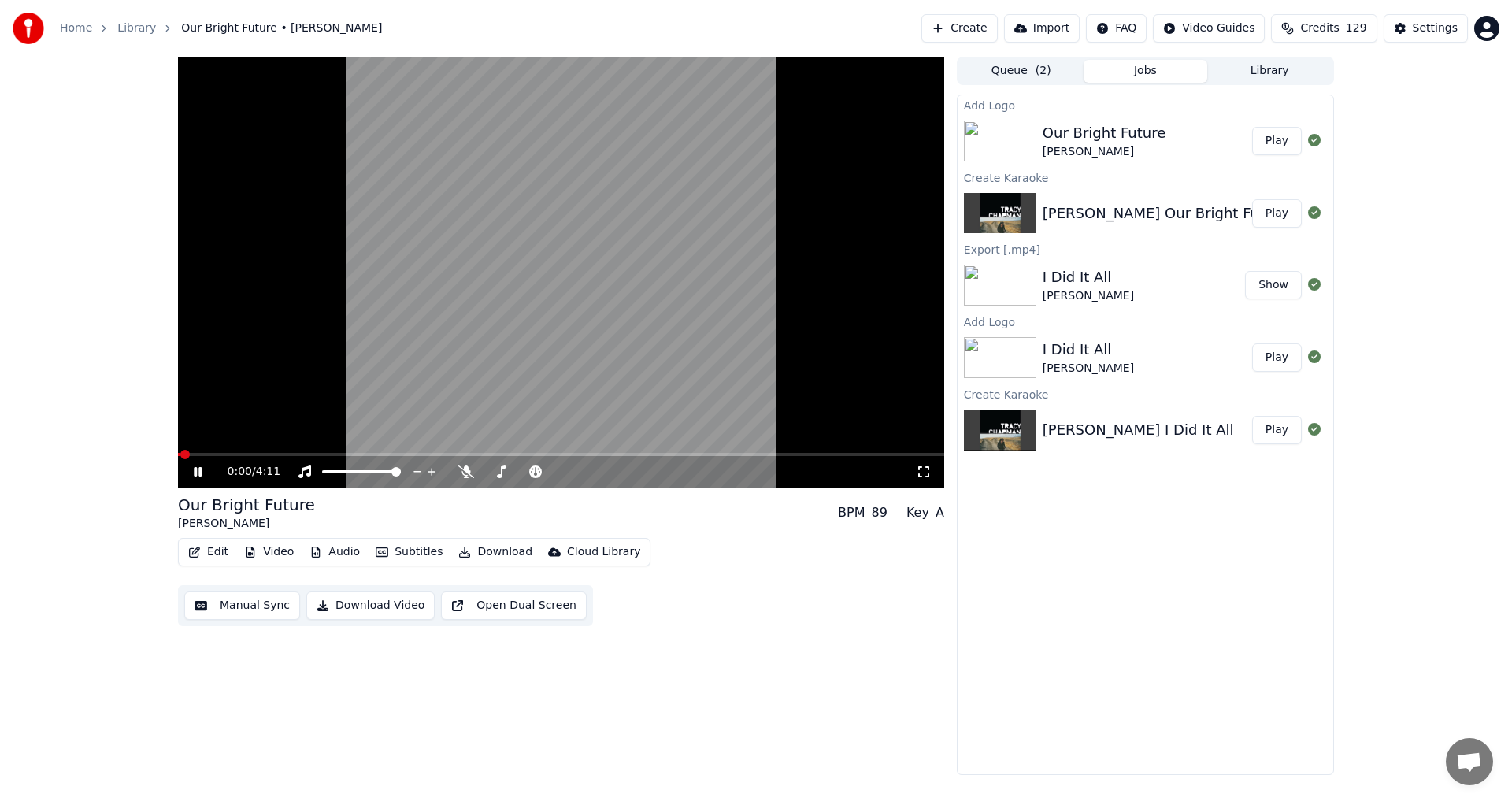
click at [199, 470] on icon at bounding box center [197, 472] width 8 height 10
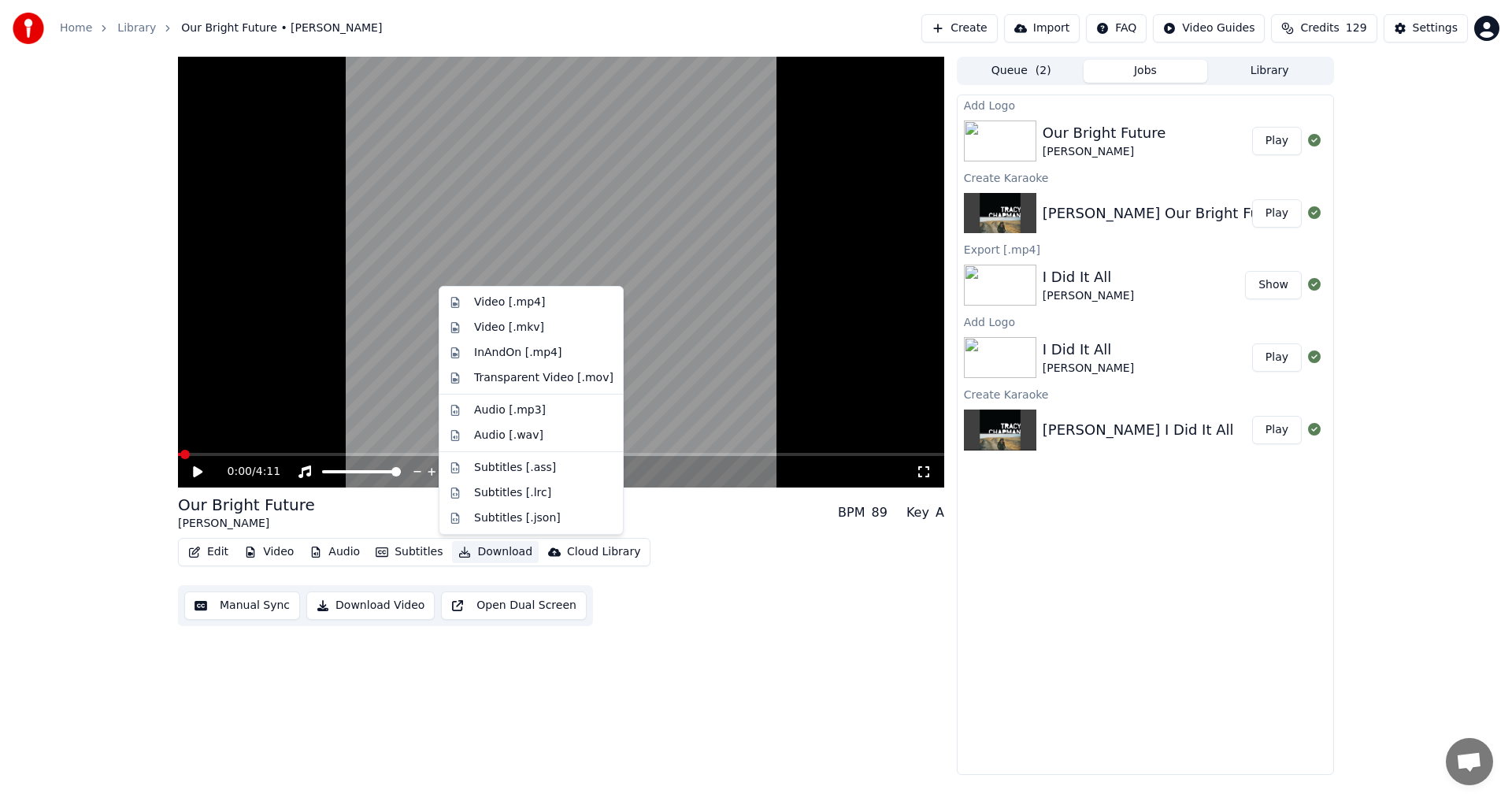
click at [500, 550] on button "Download" at bounding box center [495, 551] width 86 height 22
click at [522, 300] on div "Video [.mp4]" at bounding box center [509, 302] width 71 height 15
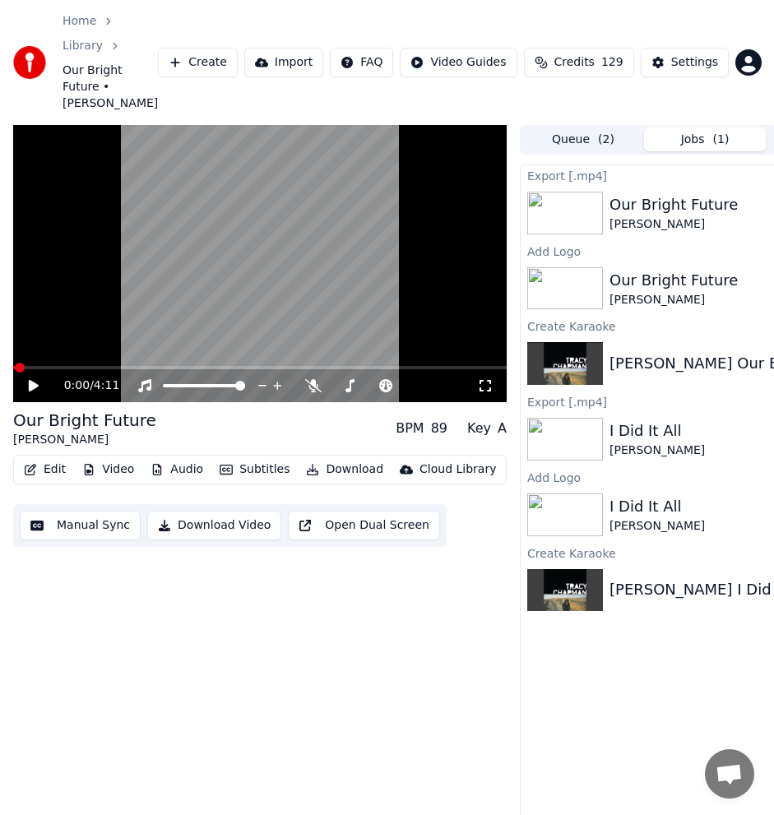
click at [233, 48] on button "Create" at bounding box center [198, 63] width 80 height 30
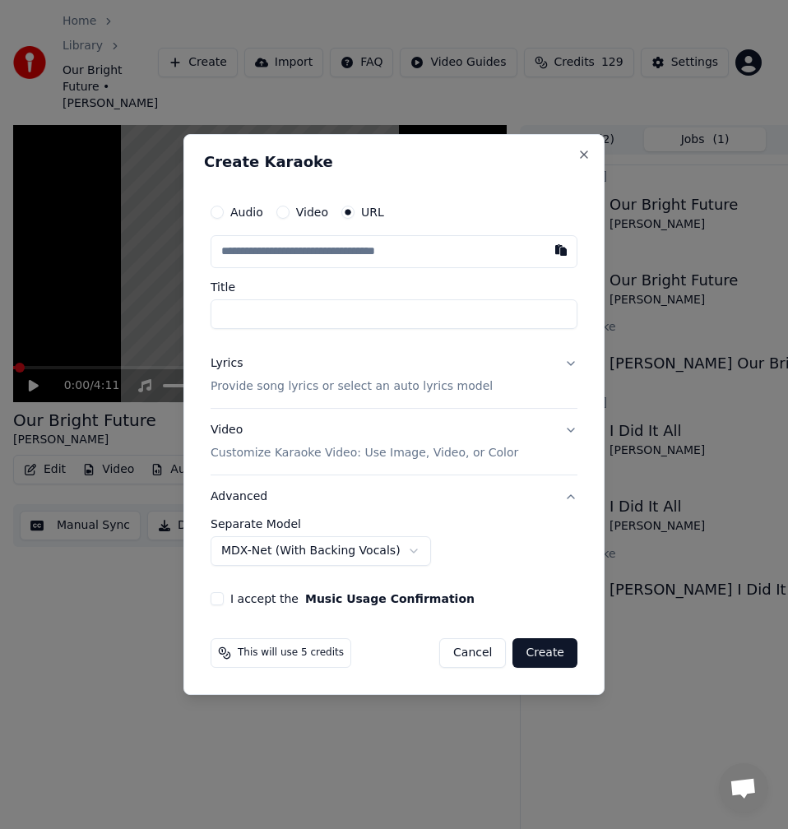
click at [342, 246] on input "text" at bounding box center [394, 251] width 367 height 33
click at [580, 251] on div "**********" at bounding box center [394, 400] width 380 height 423
click at [569, 251] on button "button" at bounding box center [561, 250] width 33 height 30
type input "**********"
click at [218, 312] on input "**********" at bounding box center [394, 314] width 367 height 30
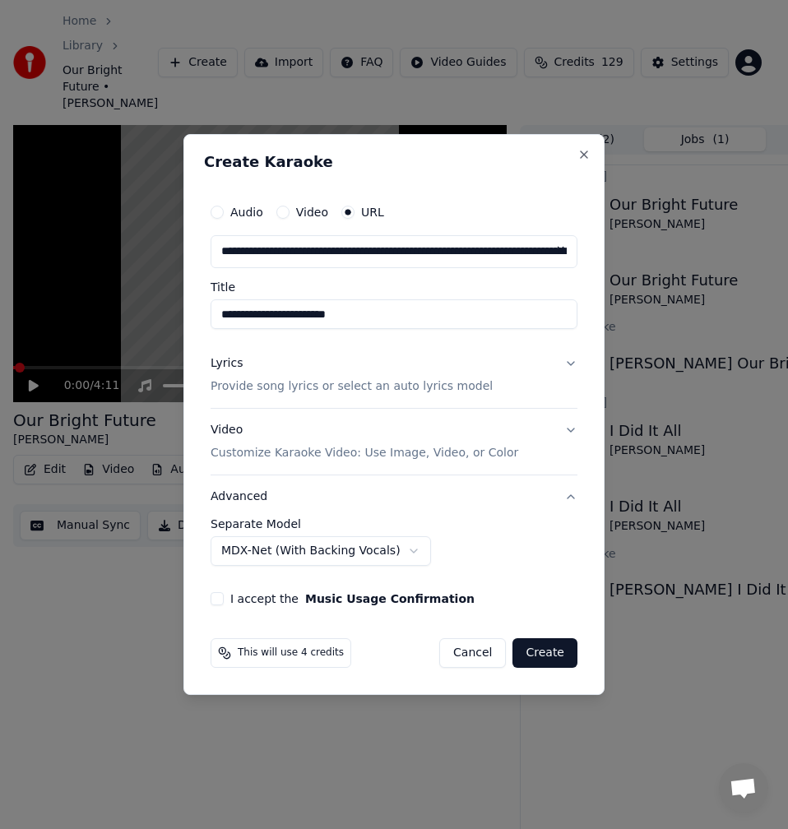
type input "**********"
click at [235, 365] on div "Lyrics" at bounding box center [227, 363] width 32 height 16
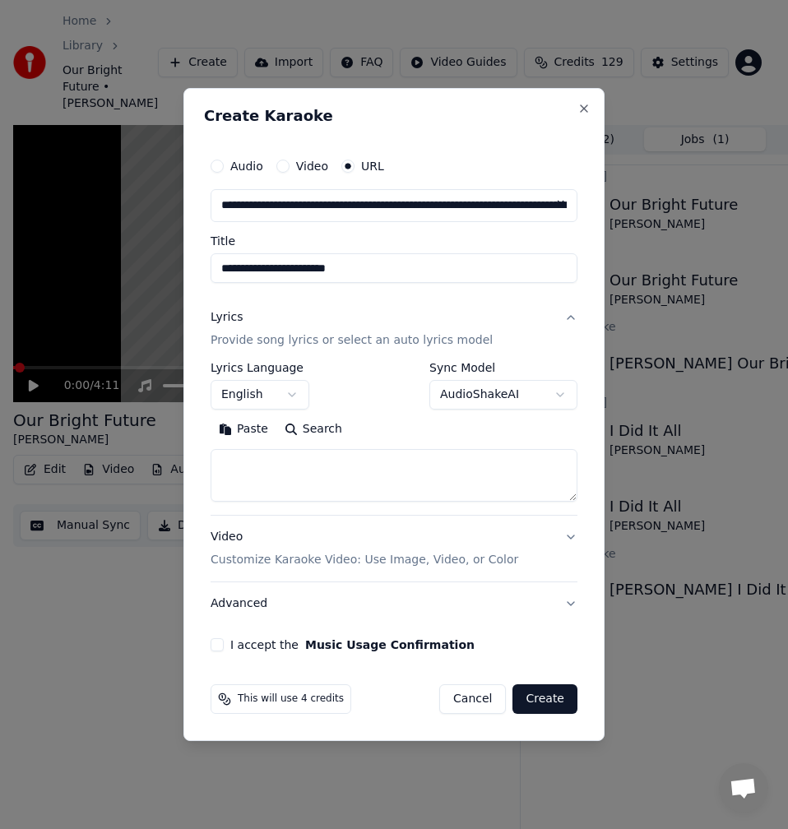
click at [295, 440] on button "Search" at bounding box center [313, 429] width 74 height 26
click at [367, 430] on button "Expand" at bounding box center [388, 429] width 77 height 26
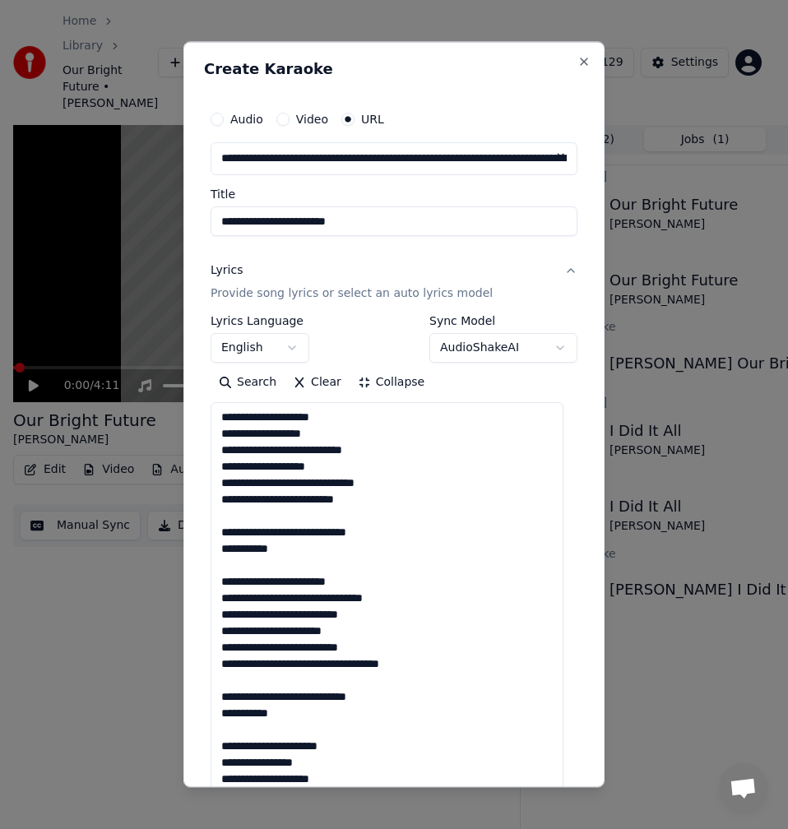
click at [269, 517] on textarea at bounding box center [387, 836] width 353 height 868
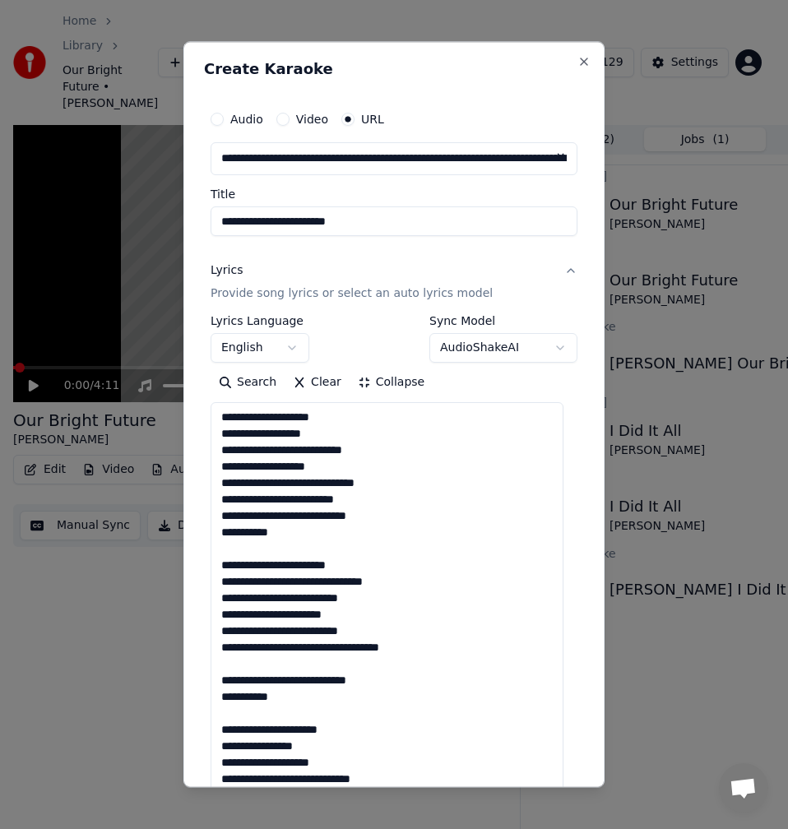
click at [256, 552] on textarea at bounding box center [387, 836] width 353 height 868
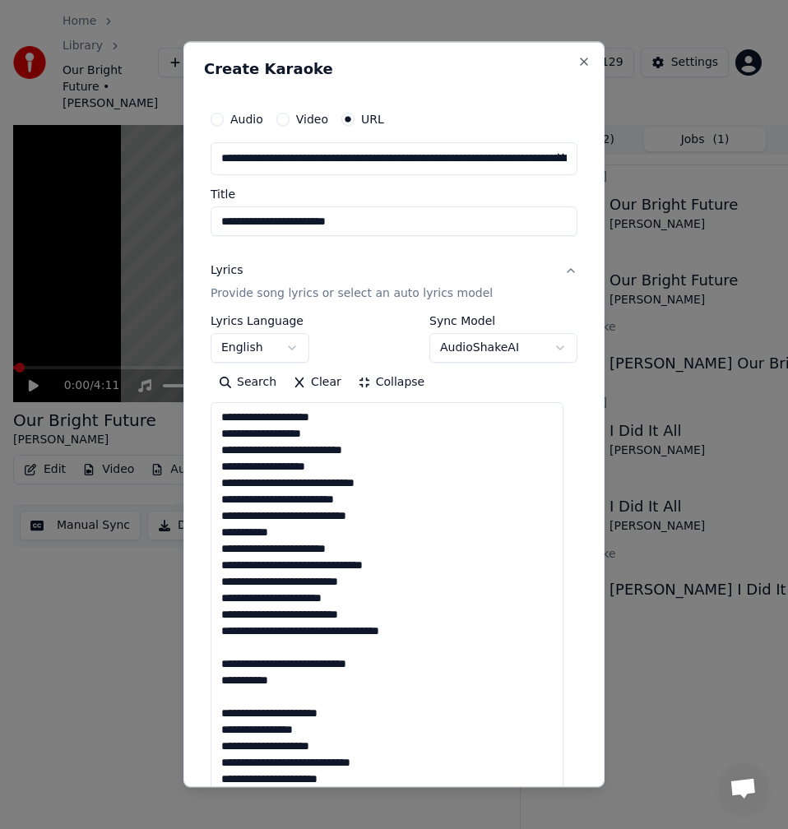
click at [253, 645] on textarea at bounding box center [387, 836] width 353 height 868
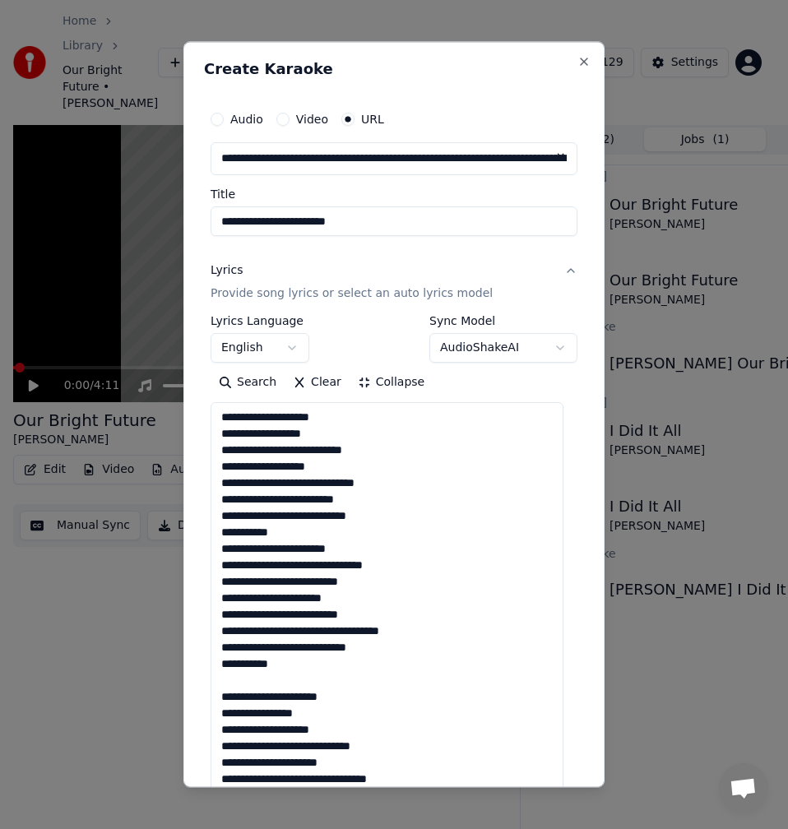
click at [243, 683] on textarea at bounding box center [387, 836] width 353 height 868
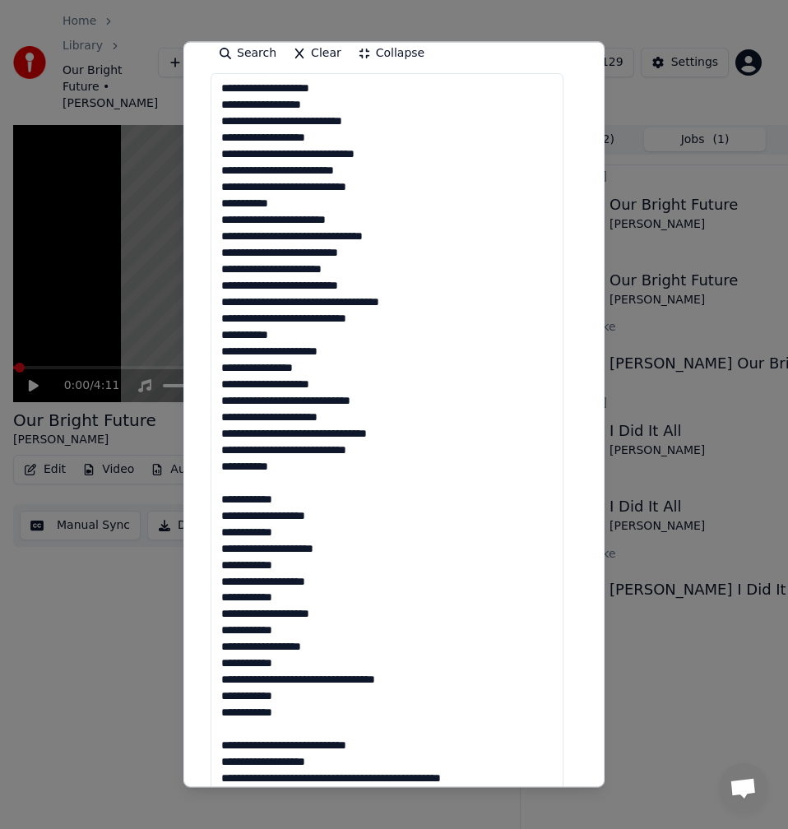
click at [254, 490] on textarea at bounding box center [387, 507] width 353 height 868
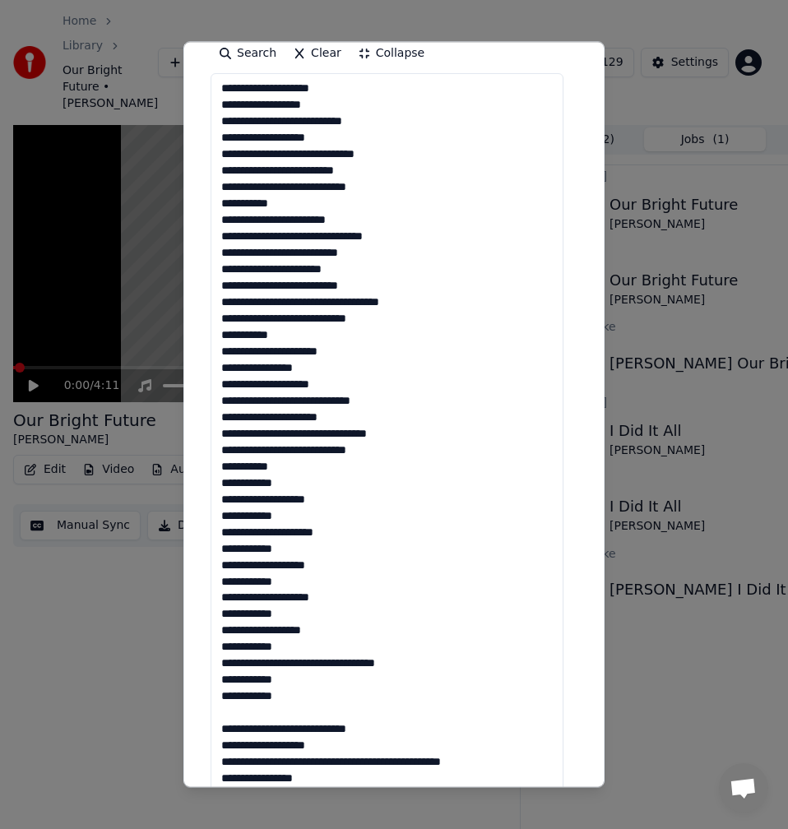
click at [239, 713] on textarea at bounding box center [387, 507] width 353 height 868
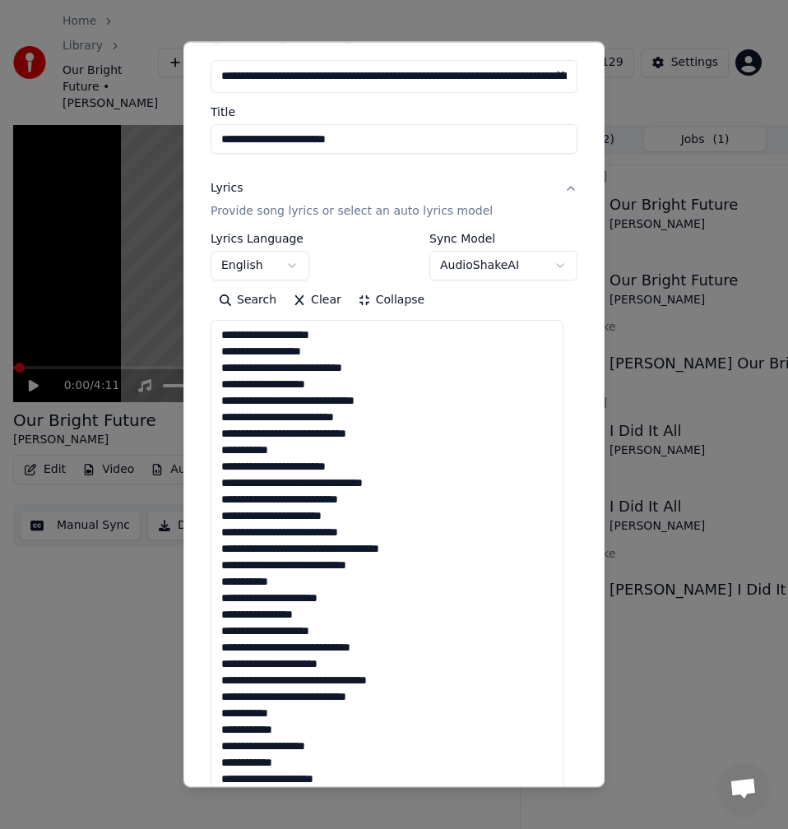
scroll to position [0, 0]
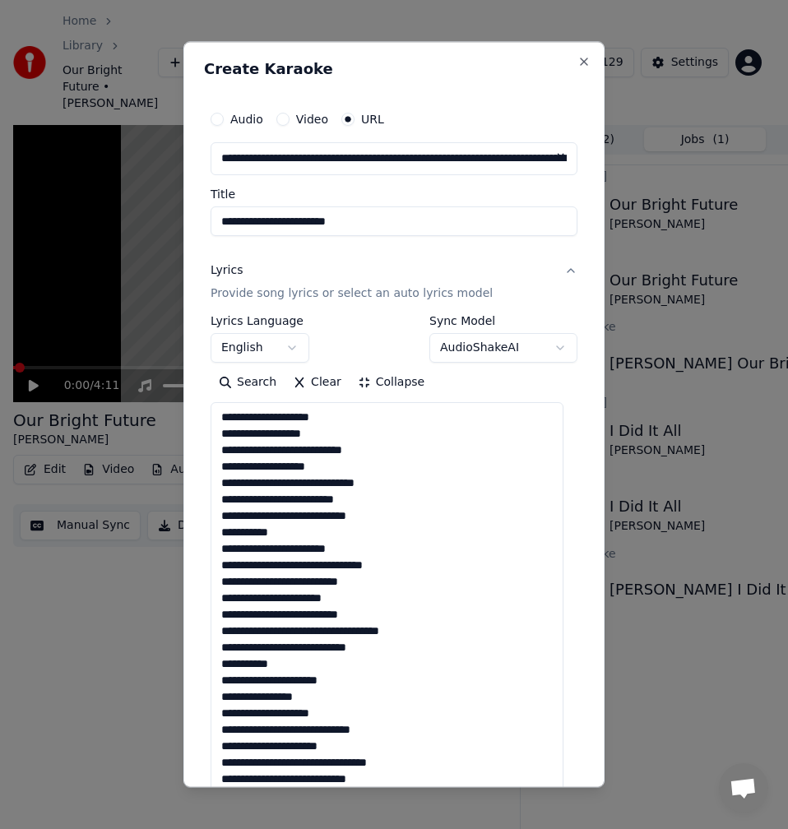
click at [346, 413] on textarea at bounding box center [387, 836] width 353 height 868
click at [225, 420] on textarea at bounding box center [387, 836] width 353 height 868
click at [338, 433] on textarea at bounding box center [387, 836] width 353 height 868
click at [296, 432] on textarea at bounding box center [387, 836] width 353 height 868
click at [346, 466] on textarea at bounding box center [387, 836] width 353 height 868
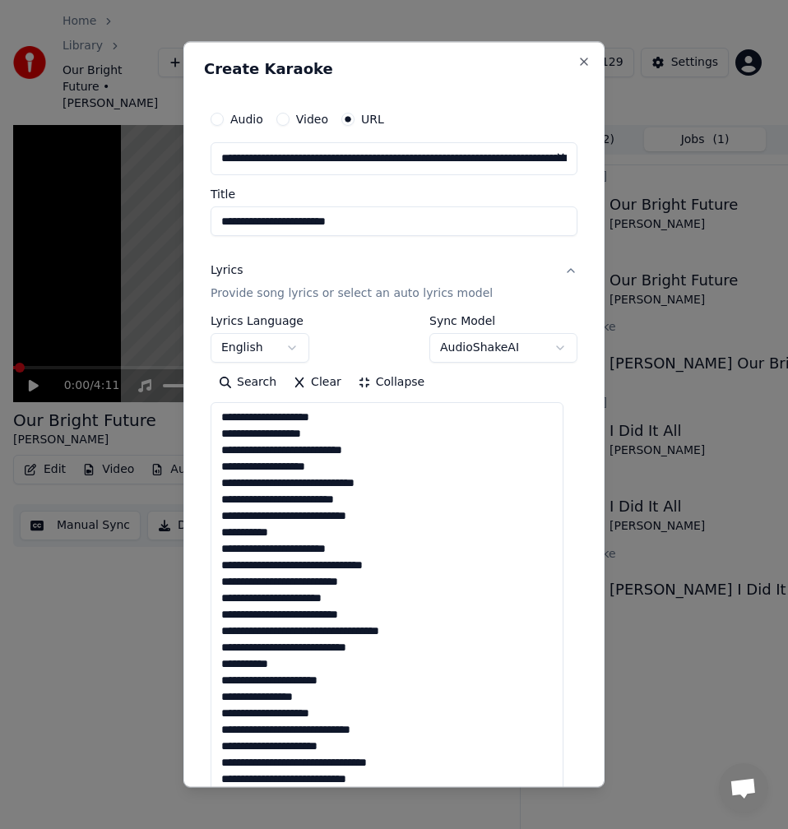
scroll to position [82, 0]
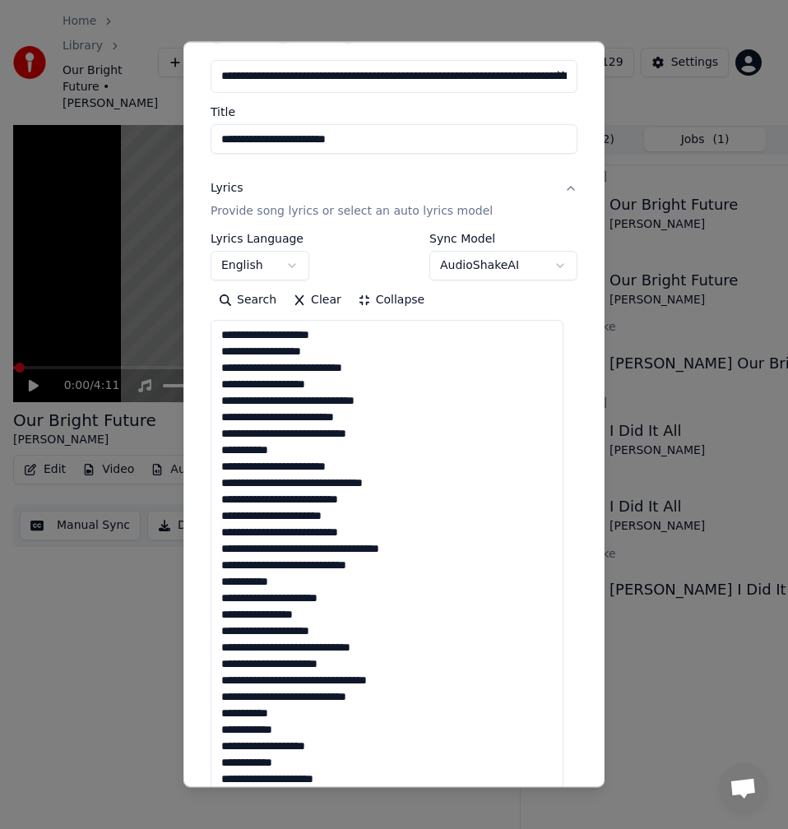
click at [399, 400] on textarea at bounding box center [387, 754] width 353 height 868
click at [387, 415] on textarea at bounding box center [387, 754] width 353 height 868
click at [369, 432] on textarea at bounding box center [387, 754] width 353 height 868
click at [302, 454] on textarea at bounding box center [387, 754] width 353 height 868
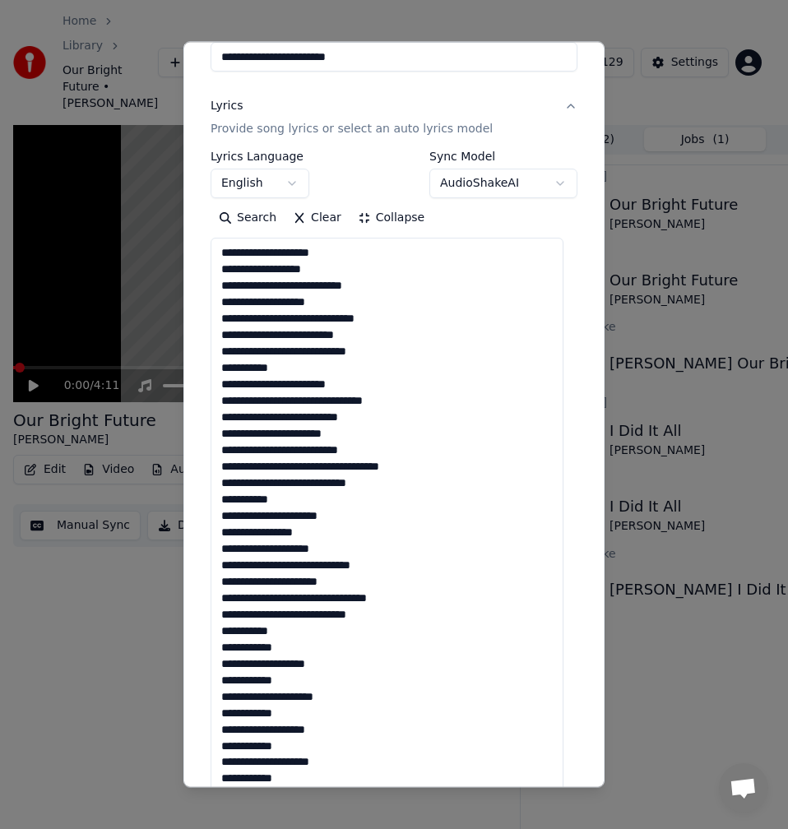
click at [368, 384] on textarea at bounding box center [387, 672] width 353 height 868
click at [401, 398] on textarea at bounding box center [387, 672] width 353 height 868
click at [374, 419] on textarea at bounding box center [387, 672] width 353 height 868
click at [353, 429] on textarea at bounding box center [387, 672] width 353 height 868
click at [368, 449] on textarea at bounding box center [387, 672] width 353 height 868
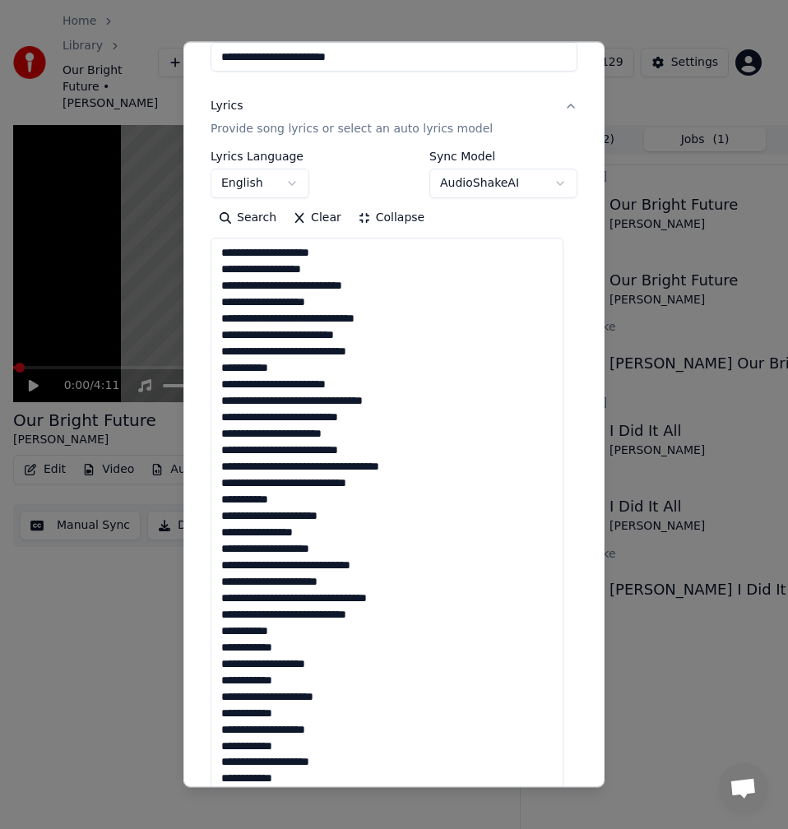
click at [434, 463] on textarea at bounding box center [387, 672] width 353 height 868
click at [353, 484] on textarea at bounding box center [387, 672] width 353 height 868
click at [296, 495] on textarea at bounding box center [387, 672] width 353 height 868
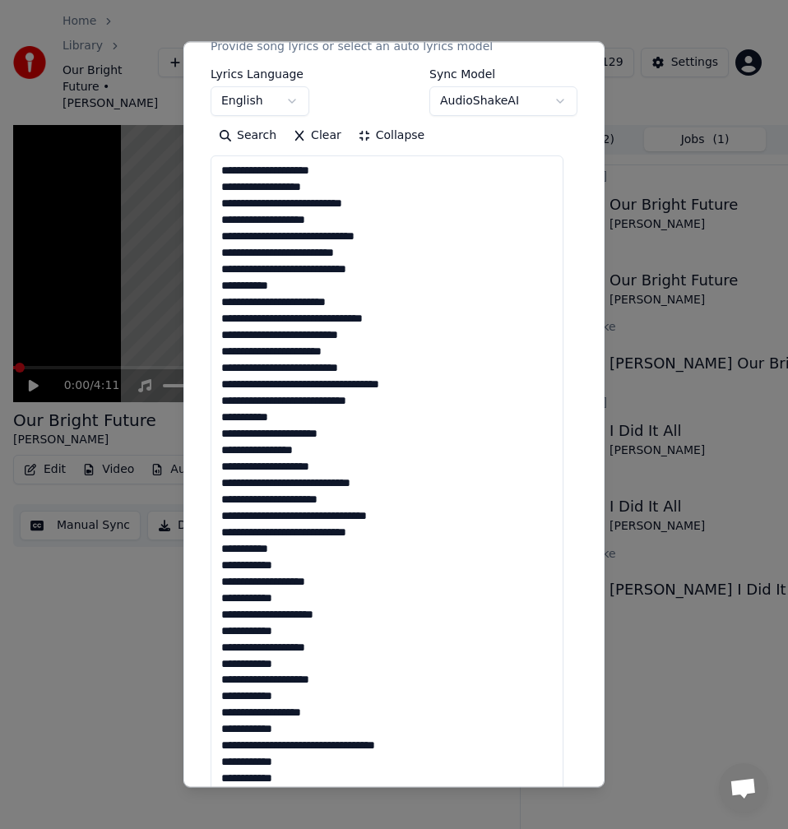
scroll to position [329, 0]
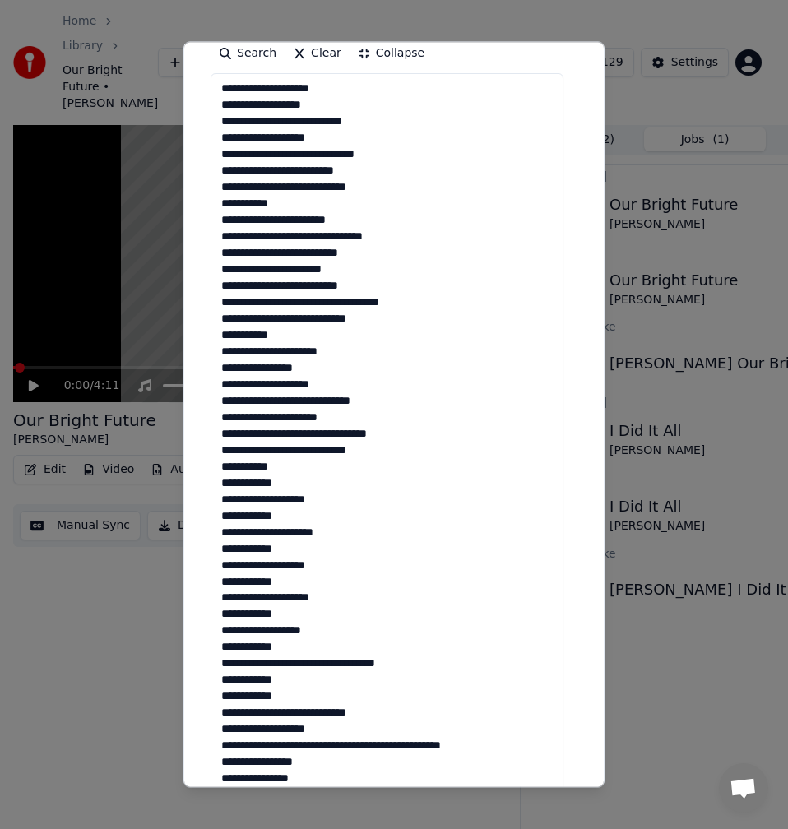
click at [345, 352] on textarea at bounding box center [387, 507] width 353 height 868
click at [335, 360] on textarea at bounding box center [387, 507] width 353 height 868
click at [329, 366] on textarea at bounding box center [387, 507] width 353 height 868
click at [347, 383] on textarea at bounding box center [387, 507] width 353 height 868
click at [415, 395] on textarea at bounding box center [387, 507] width 353 height 868
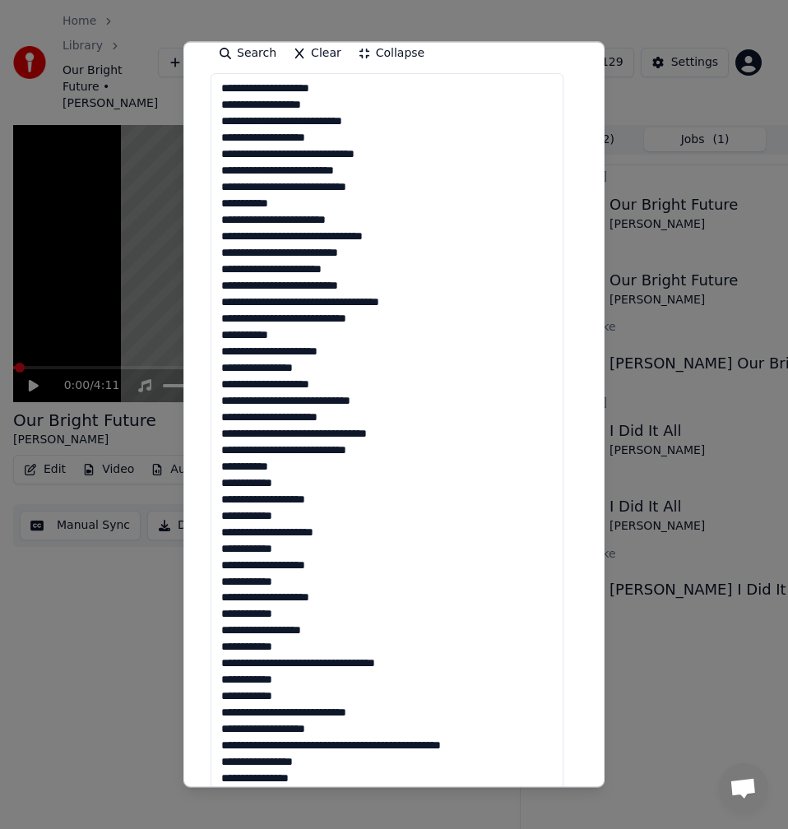
click at [353, 419] on textarea at bounding box center [387, 507] width 353 height 868
click at [414, 434] on textarea at bounding box center [387, 507] width 353 height 868
click at [363, 452] on textarea at bounding box center [387, 507] width 353 height 868
click at [296, 469] on textarea at bounding box center [387, 507] width 353 height 868
click at [292, 484] on textarea at bounding box center [387, 507] width 353 height 868
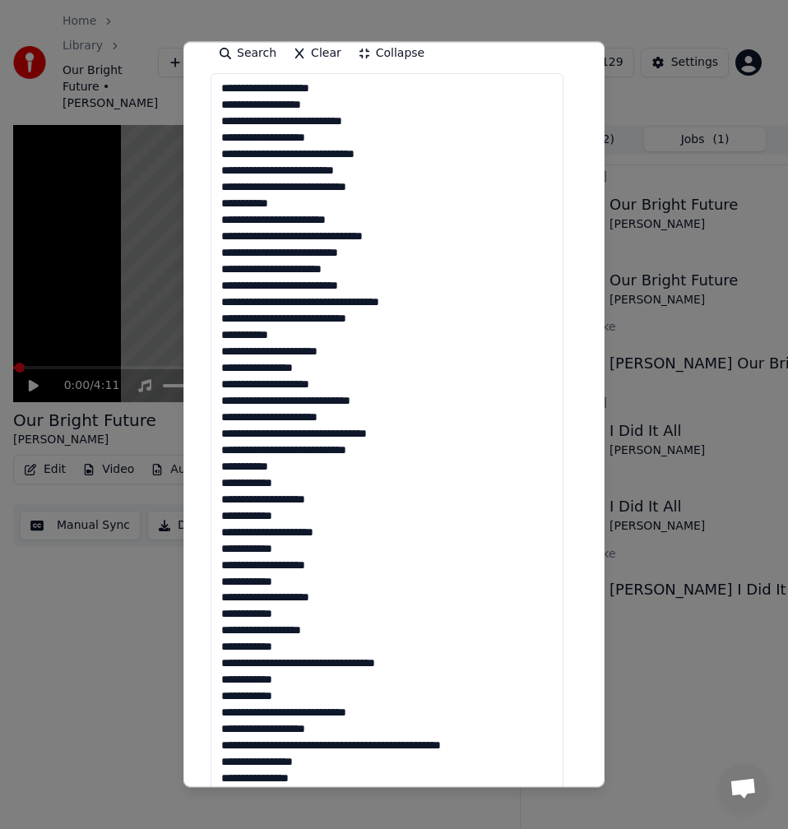
click at [320, 490] on textarea at bounding box center [387, 507] width 353 height 868
click at [325, 502] on textarea at bounding box center [387, 507] width 353 height 868
click at [282, 513] on textarea at bounding box center [387, 507] width 353 height 868
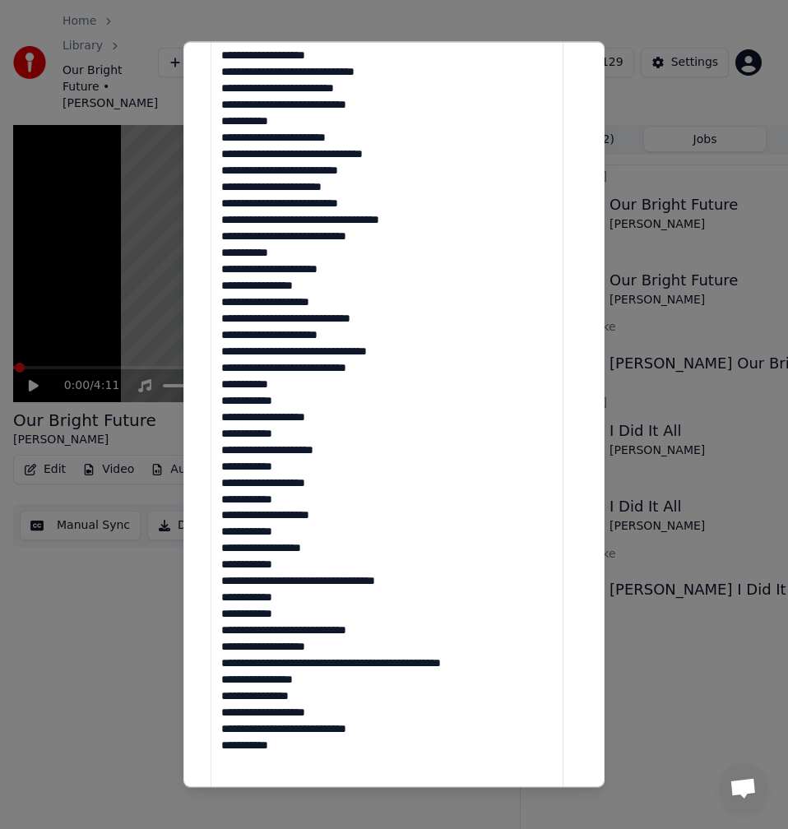
drag, startPoint x: 331, startPoint y: 450, endPoint x: 335, endPoint y: 465, distance: 15.4
click at [332, 450] on textarea at bounding box center [387, 425] width 353 height 868
click at [286, 466] on textarea at bounding box center [387, 425] width 353 height 868
click at [330, 485] on textarea at bounding box center [387, 425] width 353 height 868
click at [282, 503] on textarea at bounding box center [387, 425] width 353 height 868
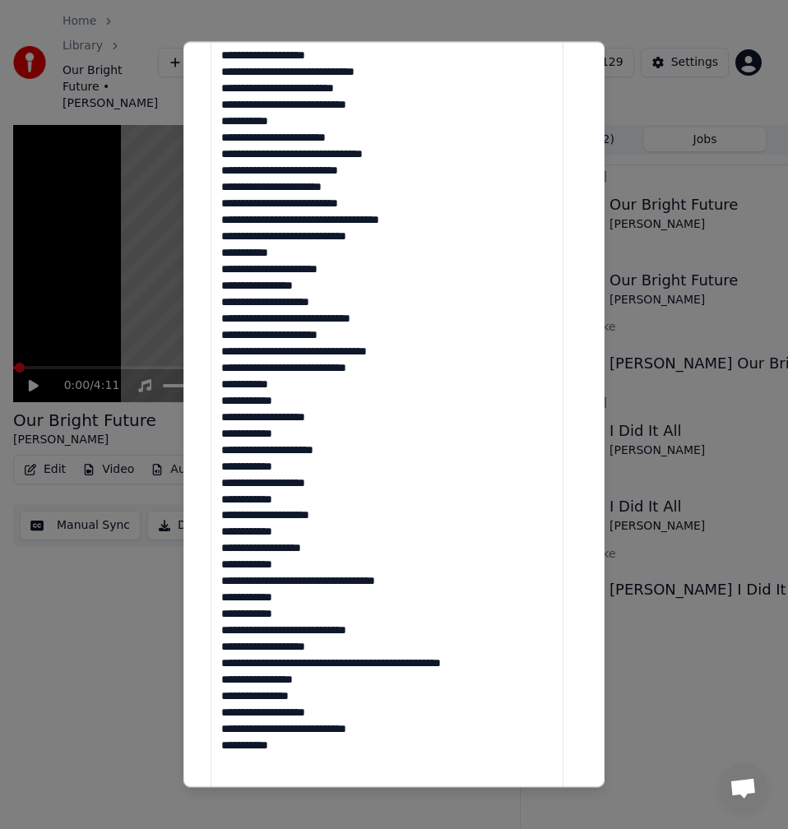
click at [332, 514] on textarea at bounding box center [387, 425] width 353 height 868
click at [282, 530] on textarea at bounding box center [387, 425] width 353 height 868
click at [318, 541] on textarea at bounding box center [387, 425] width 353 height 868
click at [295, 559] on textarea at bounding box center [387, 425] width 353 height 868
click at [449, 578] on textarea at bounding box center [387, 425] width 353 height 868
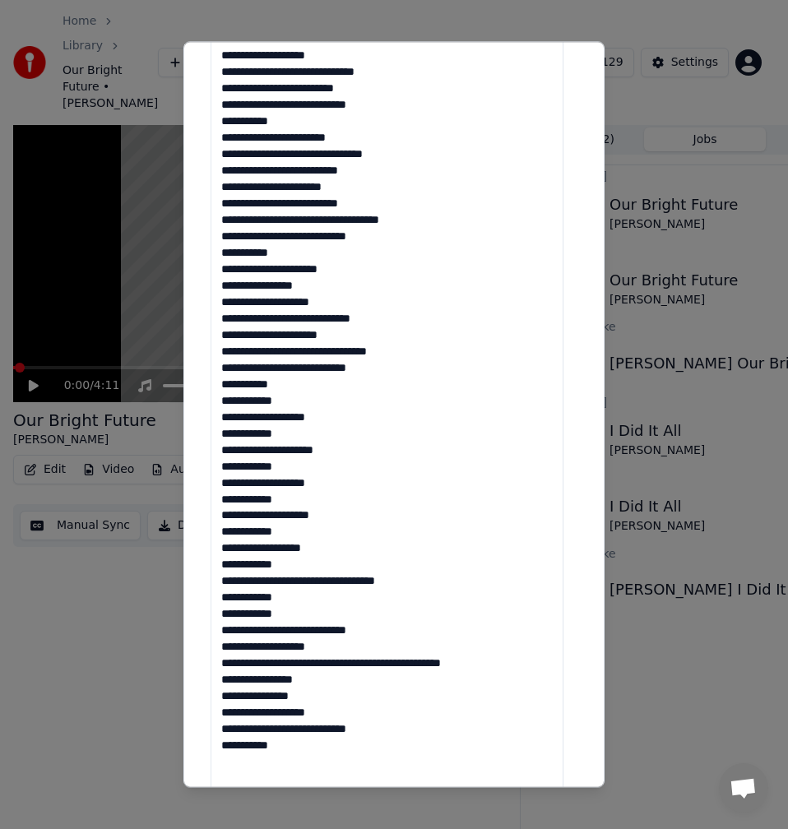
click at [285, 596] on textarea at bounding box center [387, 425] width 353 height 868
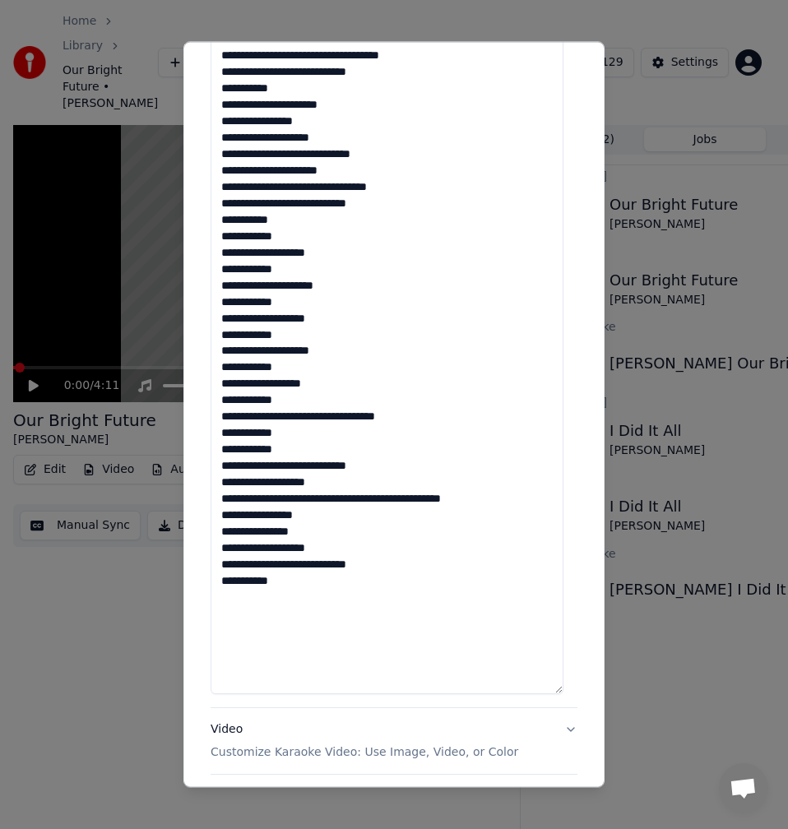
scroll to position [658, 0]
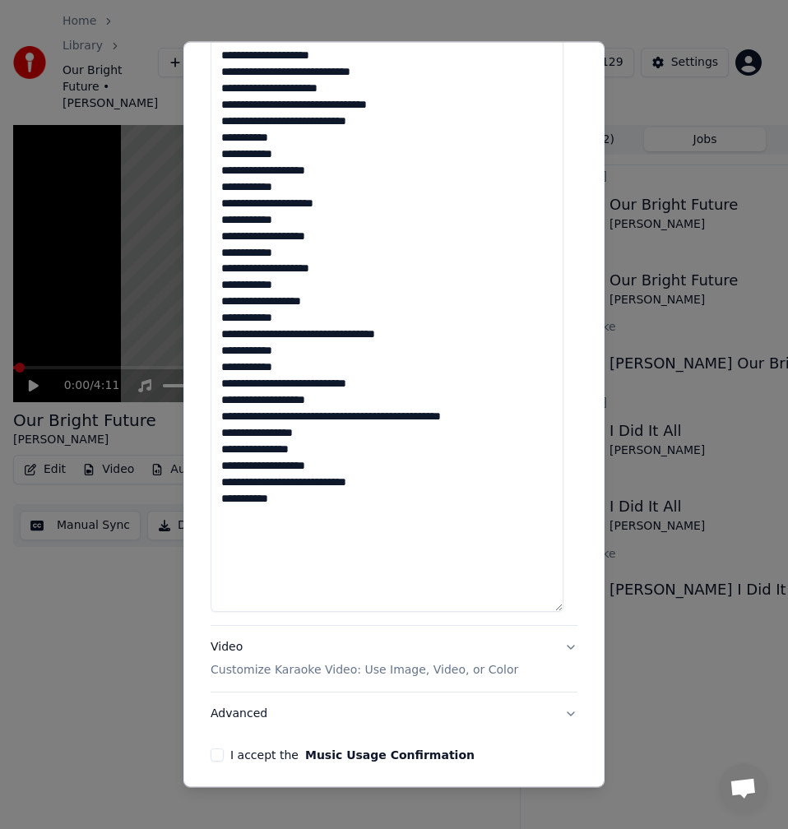
click at [290, 368] on textarea at bounding box center [387, 178] width 353 height 868
click at [391, 384] on textarea at bounding box center [387, 178] width 353 height 868
click at [327, 400] on textarea at bounding box center [387, 178] width 353 height 868
click at [383, 419] on textarea at bounding box center [387, 178] width 353 height 868
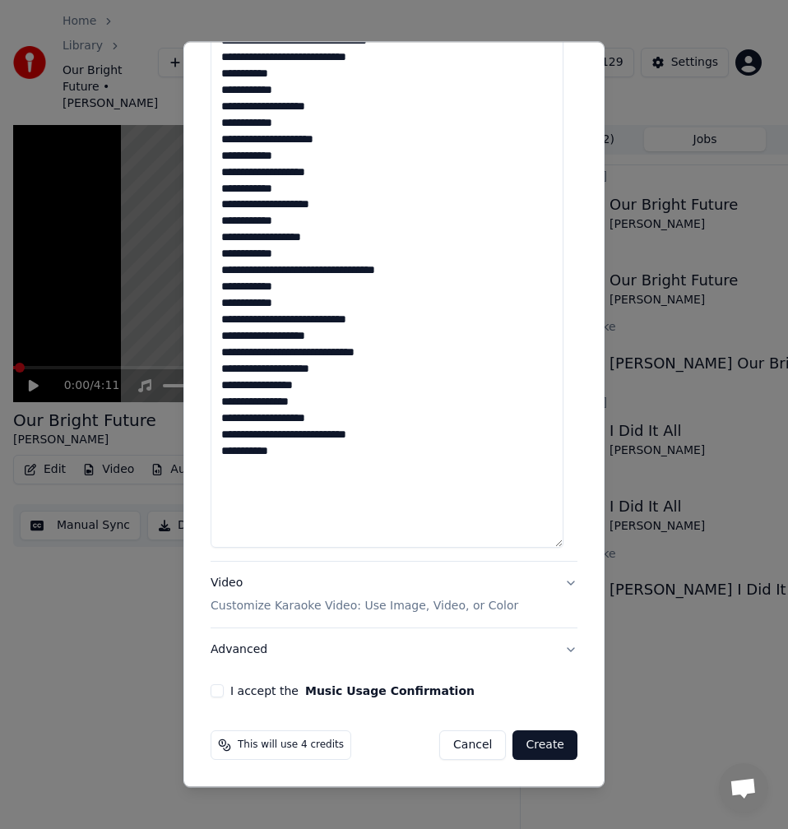
click at [315, 383] on textarea at bounding box center [387, 114] width 353 height 868
click at [314, 402] on textarea at bounding box center [387, 114] width 353 height 868
click at [354, 413] on textarea at bounding box center [387, 114] width 353 height 868
click at [282, 420] on textarea at bounding box center [387, 114] width 353 height 868
click at [383, 433] on textarea at bounding box center [387, 114] width 353 height 868
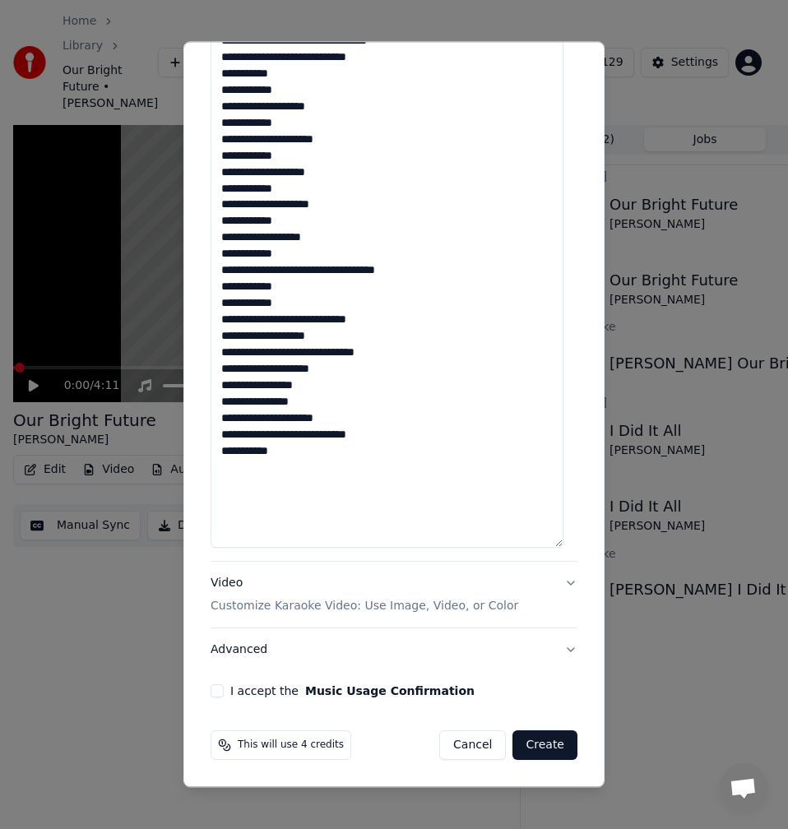
click at [298, 450] on textarea at bounding box center [387, 114] width 353 height 868
type textarea "**********"
click at [217, 687] on button "I accept the Music Usage Confirmation" at bounding box center [217, 690] width 13 height 13
click at [244, 652] on button "Advanced" at bounding box center [394, 650] width 367 height 43
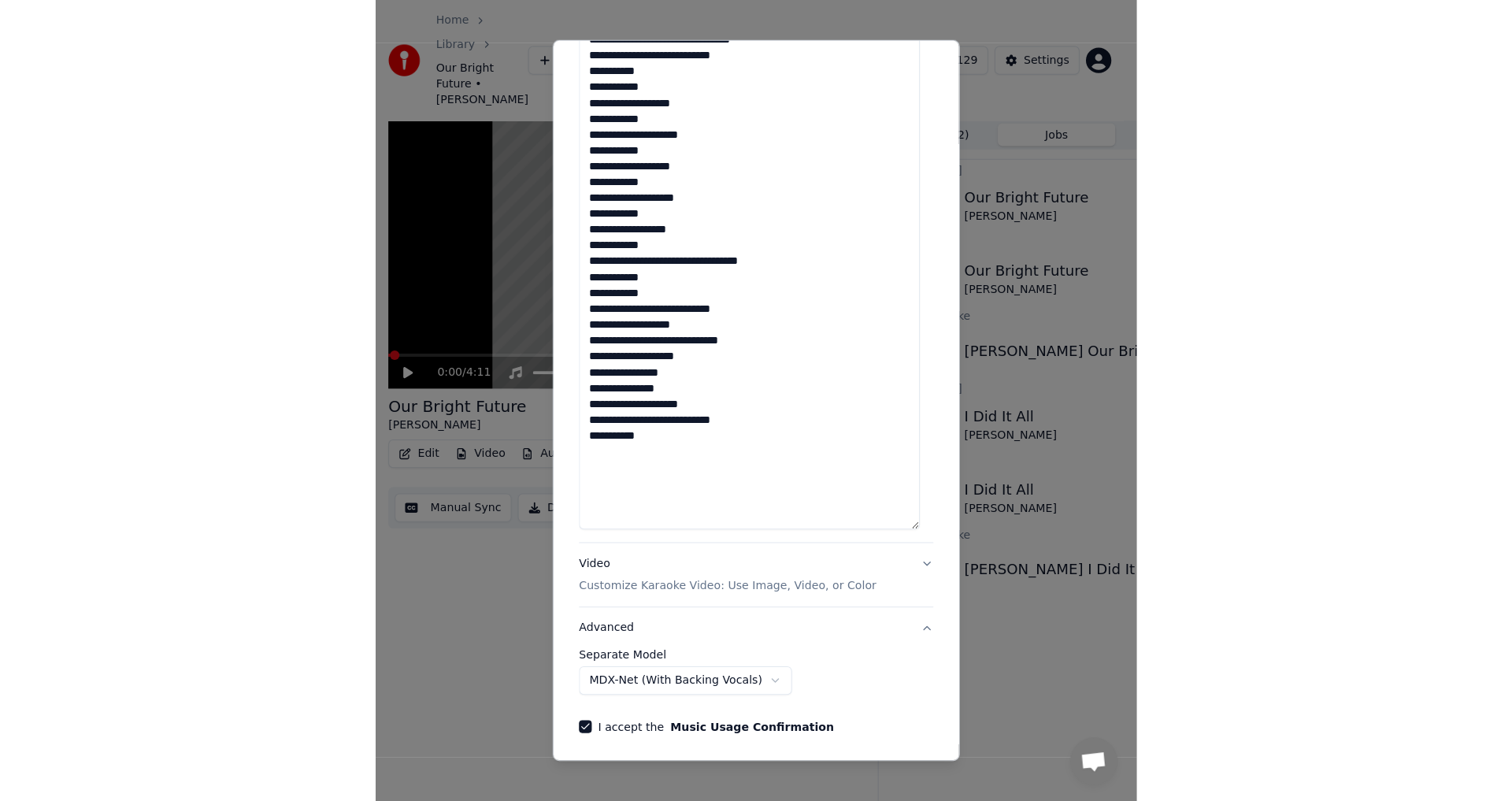
scroll to position [0, 0]
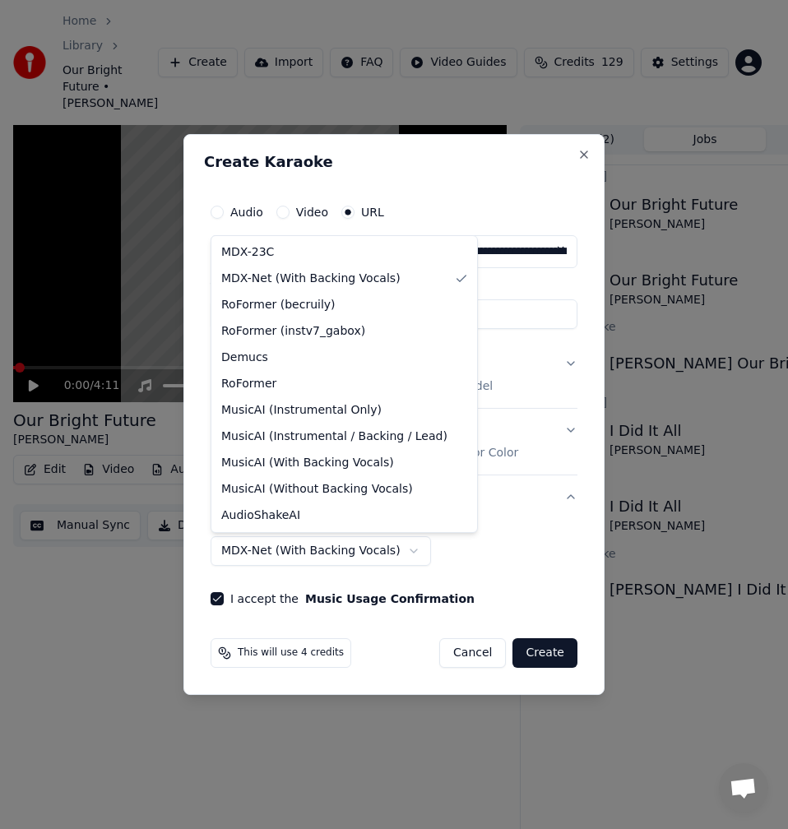
click at [306, 546] on body "**********" at bounding box center [387, 414] width 774 height 829
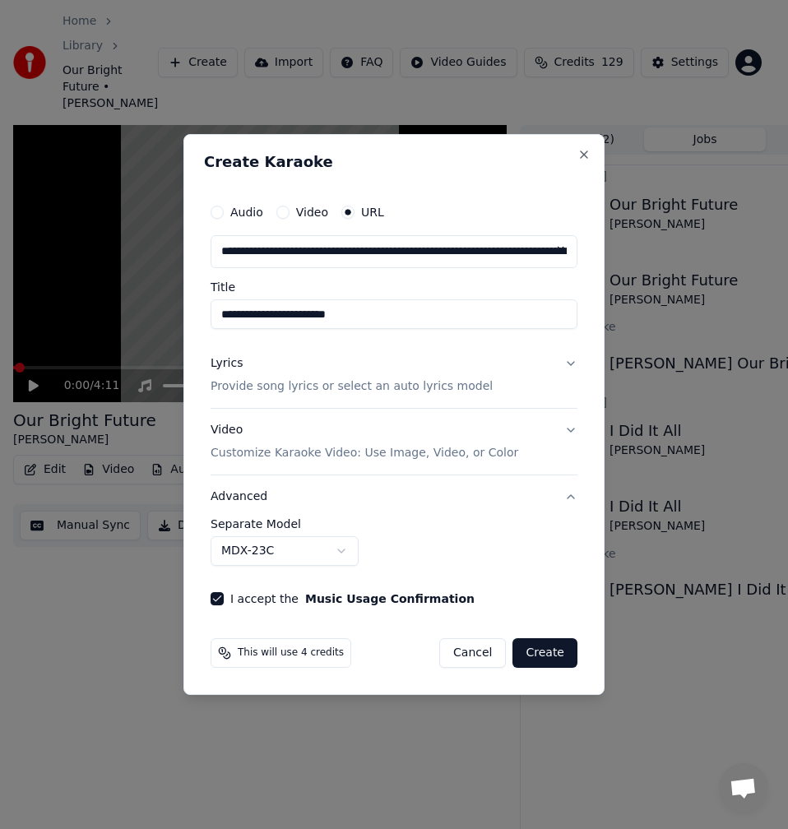
click at [550, 653] on button "Create" at bounding box center [545, 653] width 65 height 30
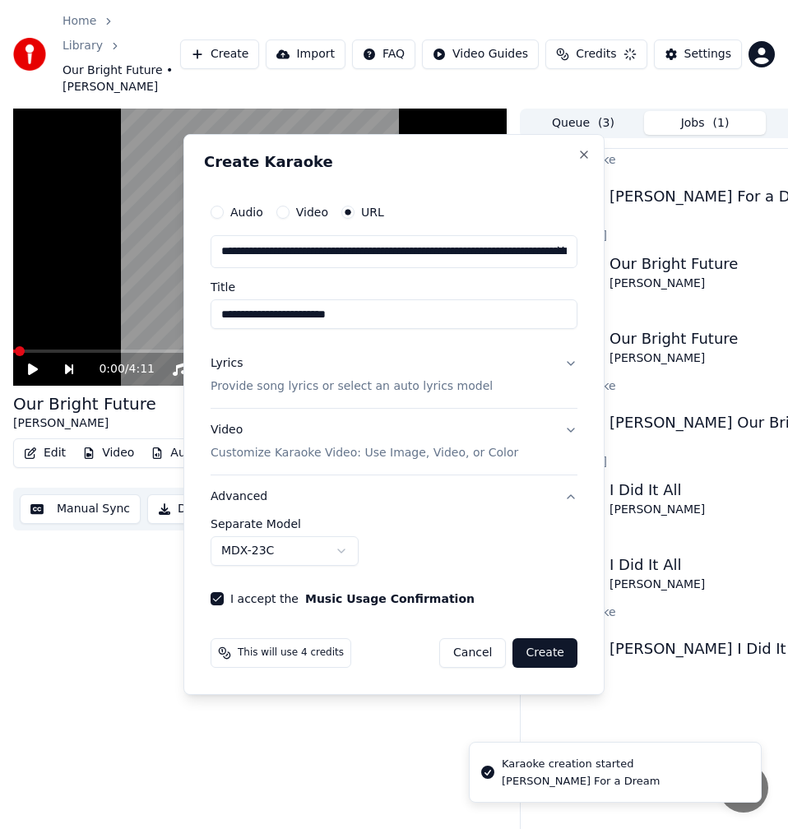
select select "**********"
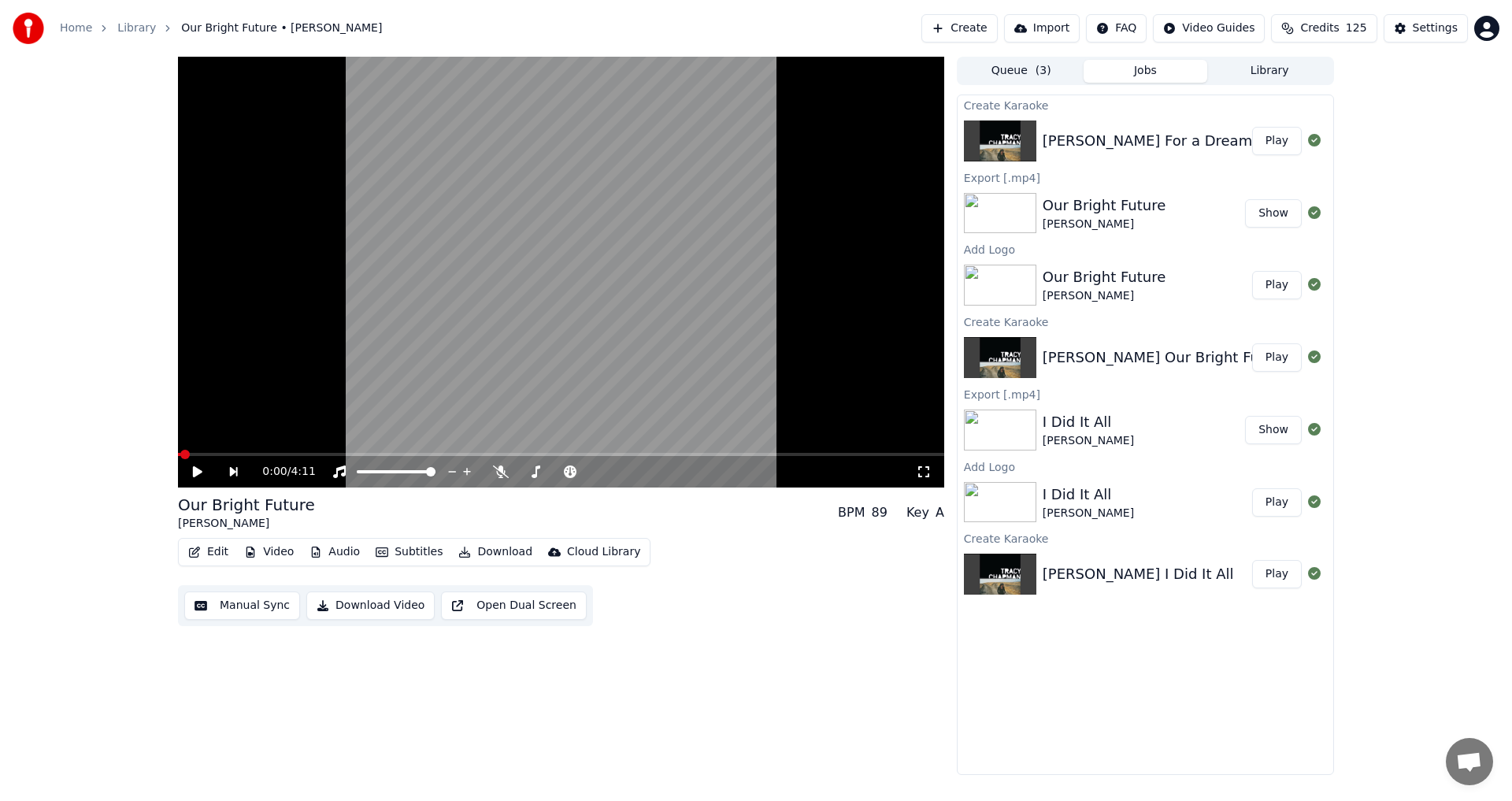
click at [1283, 141] on button "Play" at bounding box center [1277, 141] width 50 height 29
click at [471, 473] on icon at bounding box center [466, 471] width 15 height 12
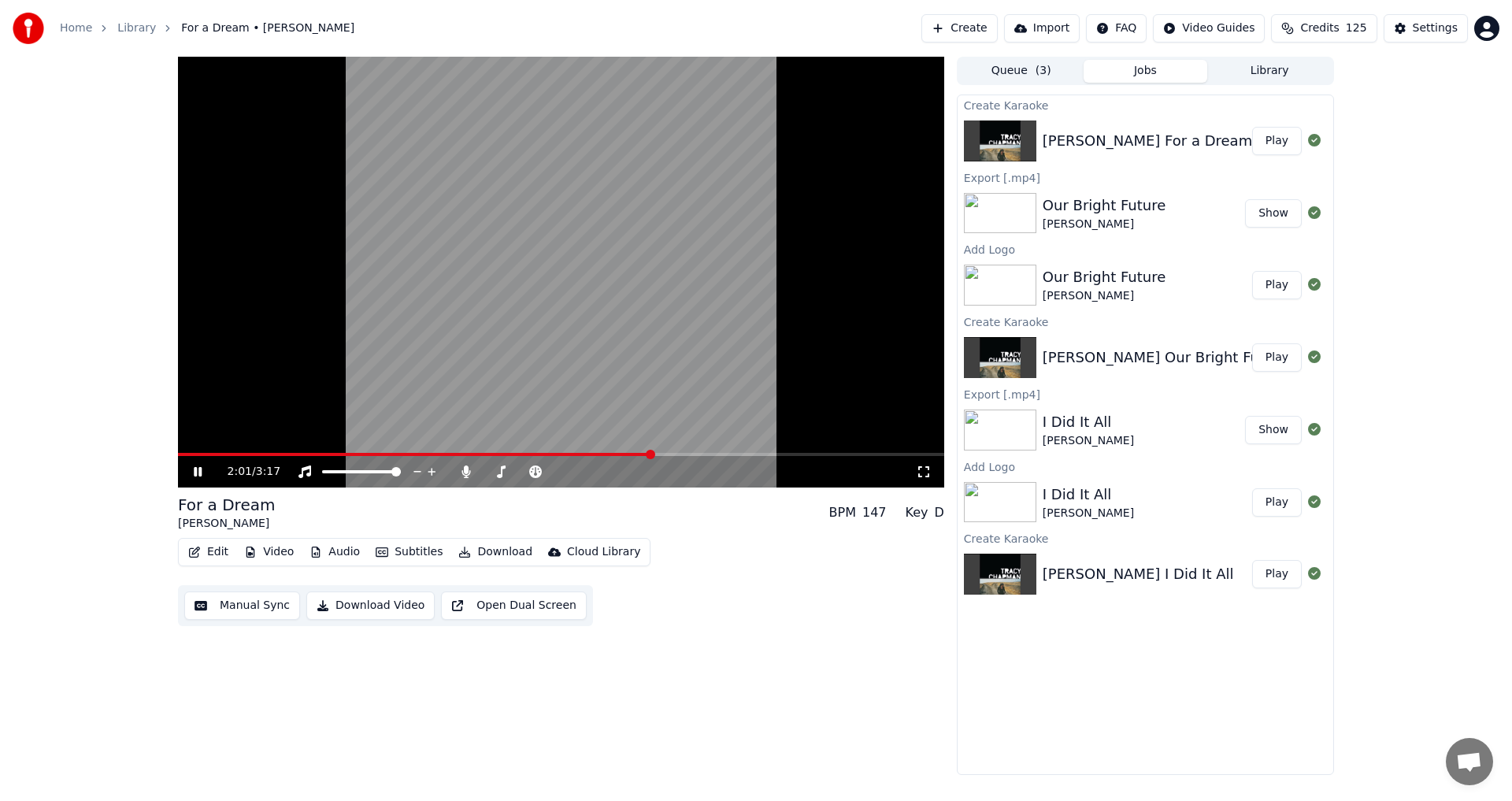
click at [204, 471] on icon at bounding box center [209, 471] width 37 height 12
click at [225, 615] on button "Manual Sync" at bounding box center [242, 606] width 116 height 29
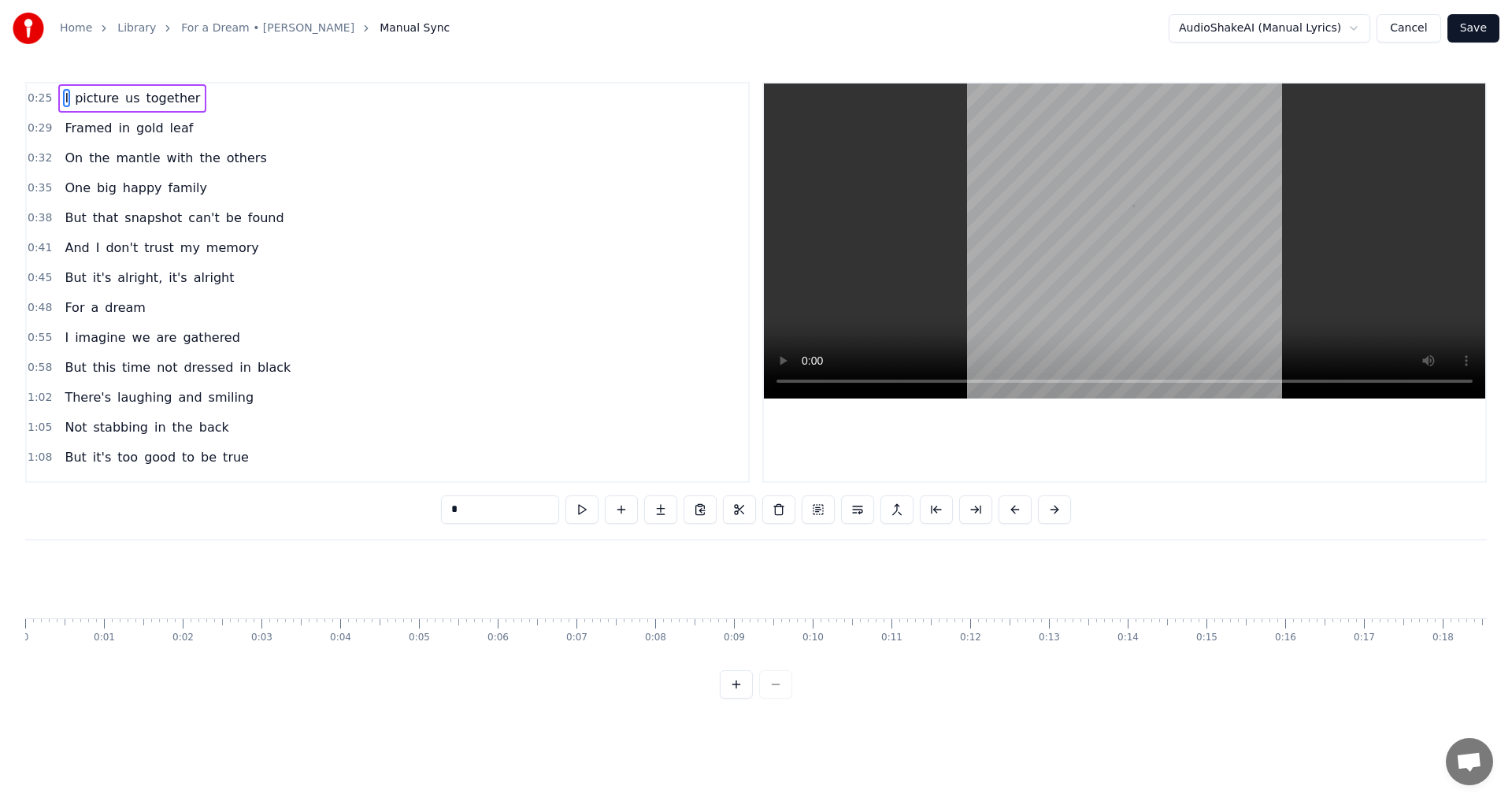
scroll to position [0, 1966]
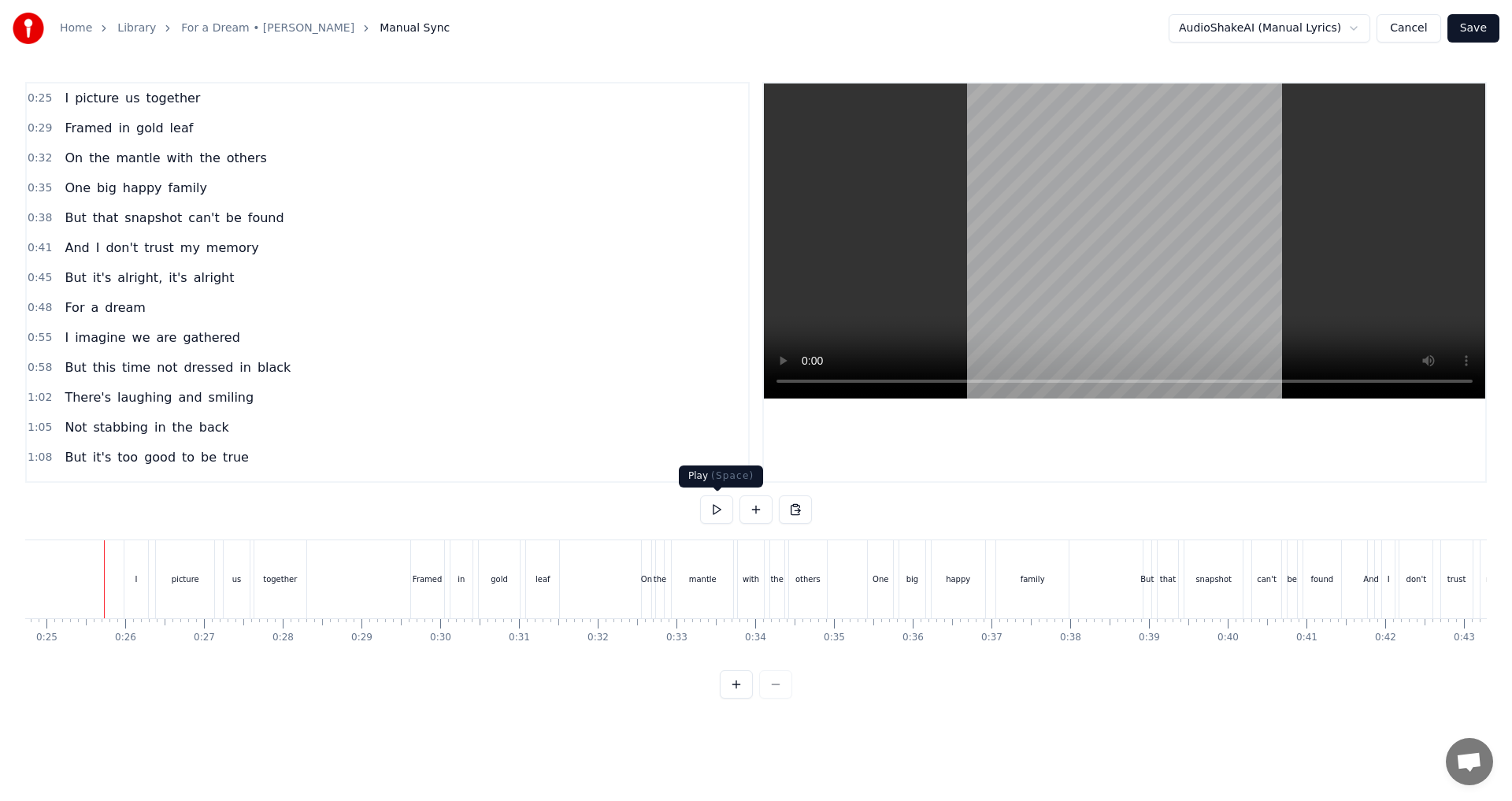
click at [708, 514] on button at bounding box center [716, 509] width 33 height 29
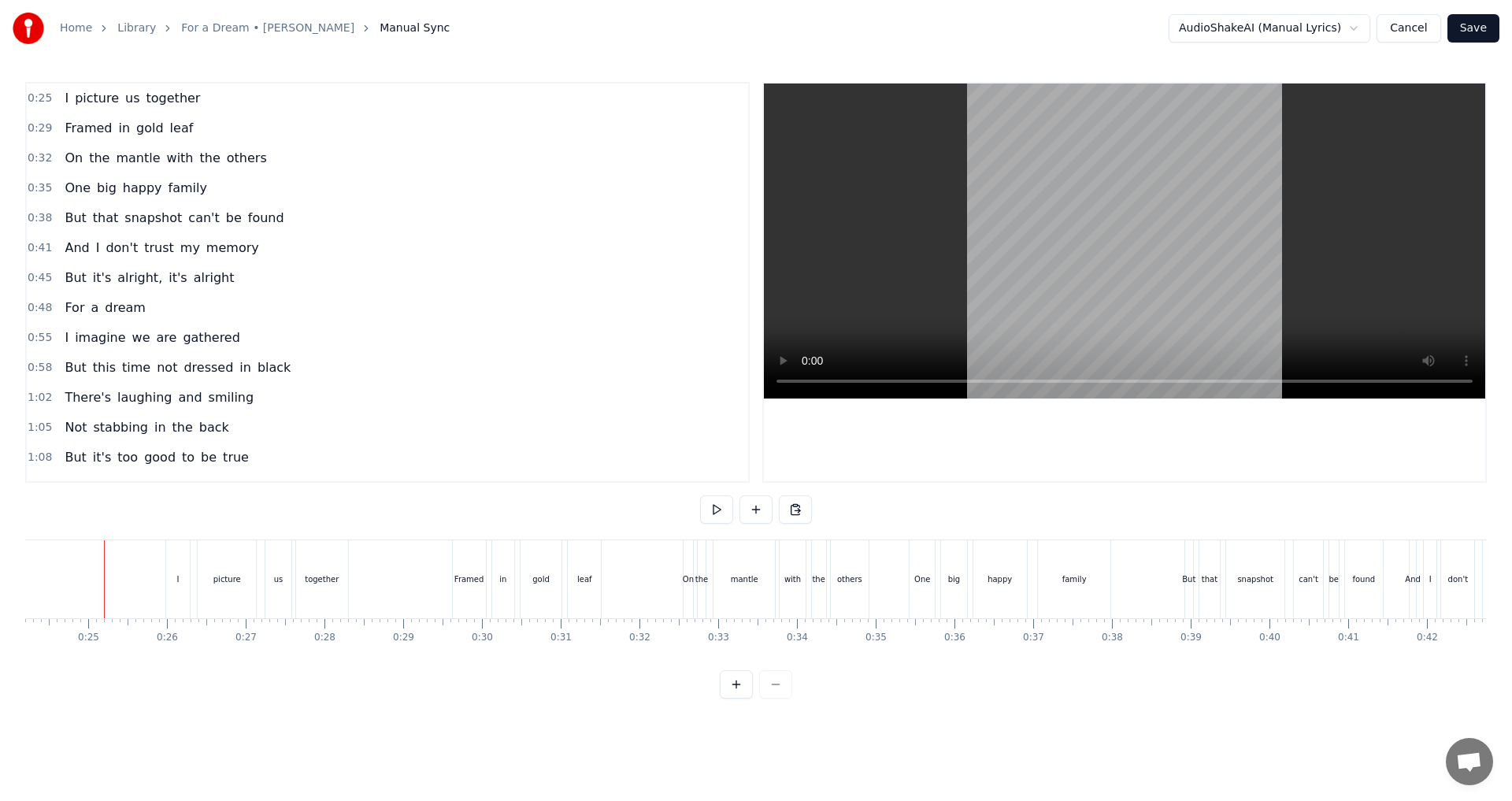
click at [174, 583] on div "I" at bounding box center [178, 578] width 24 height 78
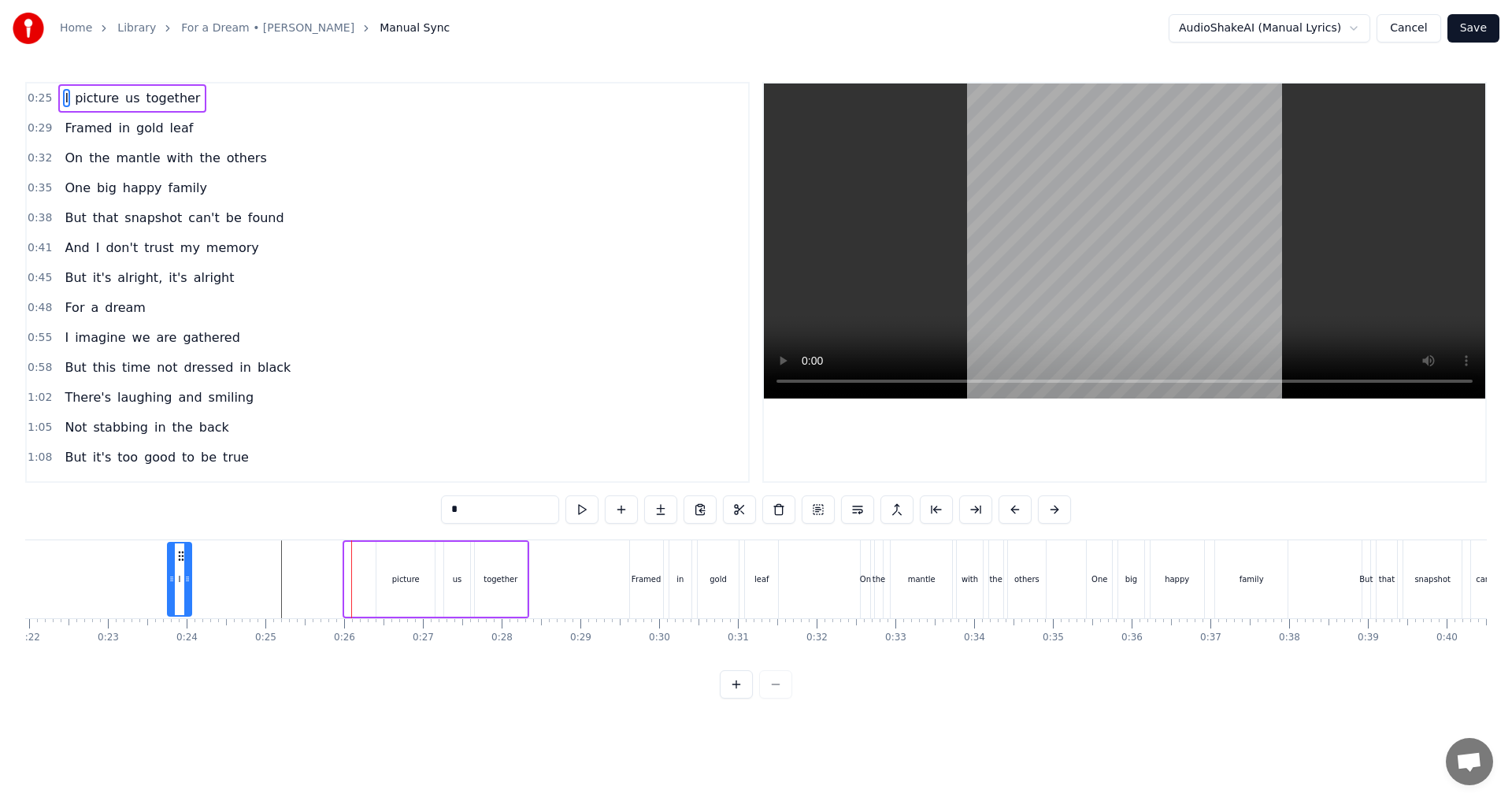
scroll to position [0, 1666]
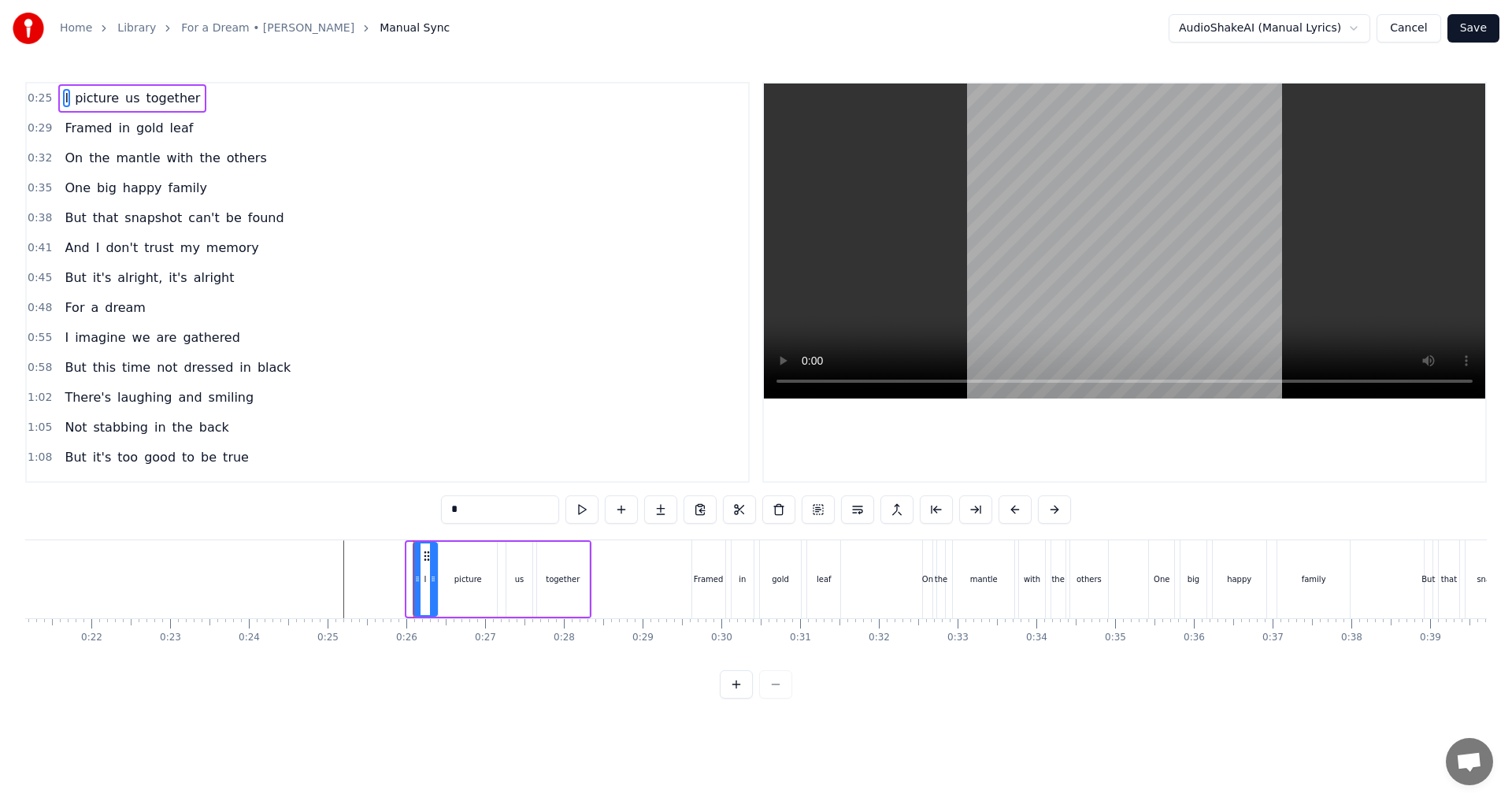
drag, startPoint x: 177, startPoint y: 555, endPoint x: 425, endPoint y: 563, distance: 248.1
click at [425, 563] on div "I" at bounding box center [425, 579] width 22 height 72
click at [113, 109] on div "I picture us together" at bounding box center [132, 99] width 148 height 29
drag, startPoint x: 429, startPoint y: 553, endPoint x: 415, endPoint y: 548, distance: 14.9
click at [415, 548] on icon at bounding box center [411, 554] width 12 height 12
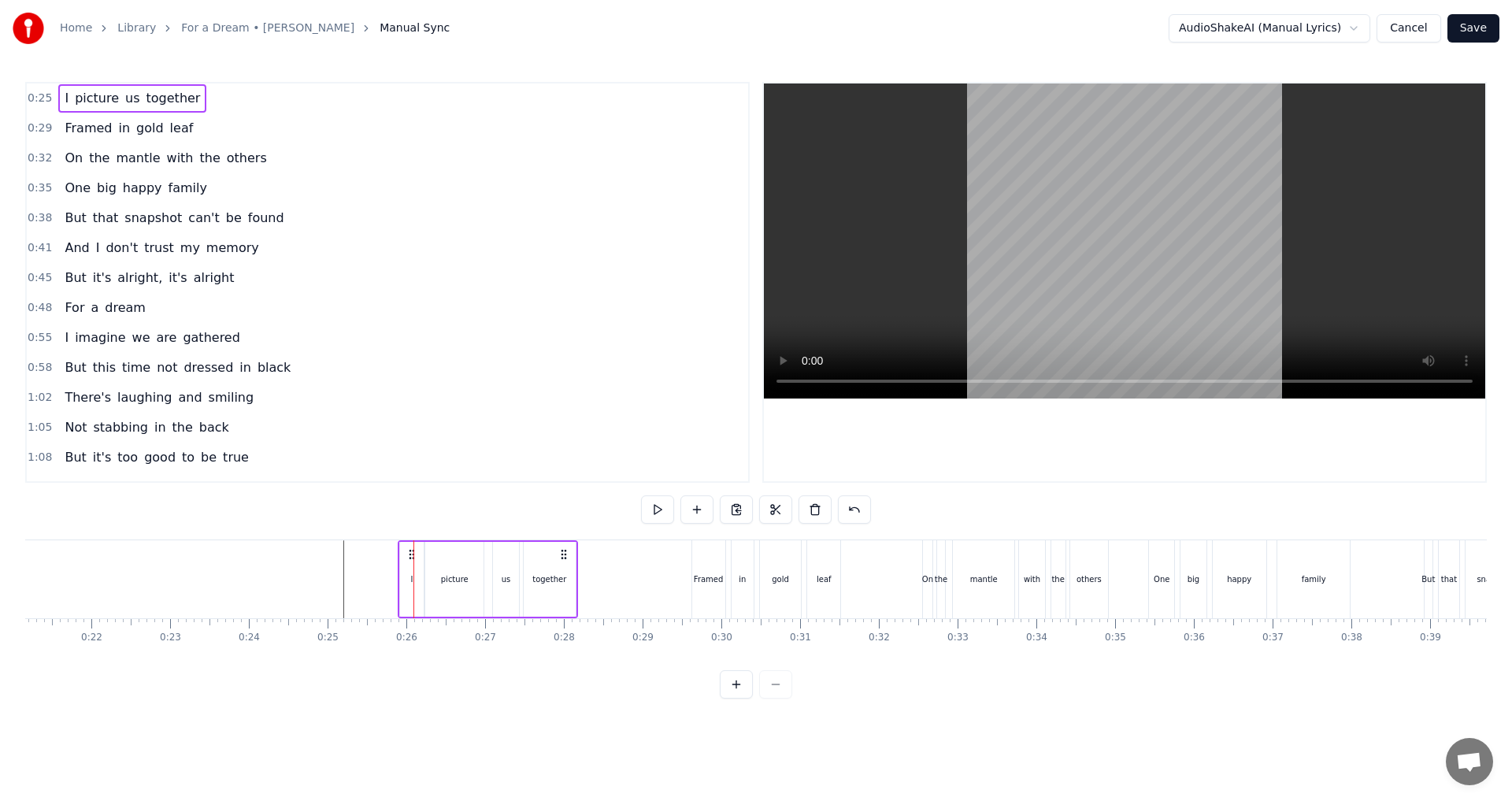
click at [121, 140] on div "Framed in gold leaf" at bounding box center [128, 128] width 141 height 29
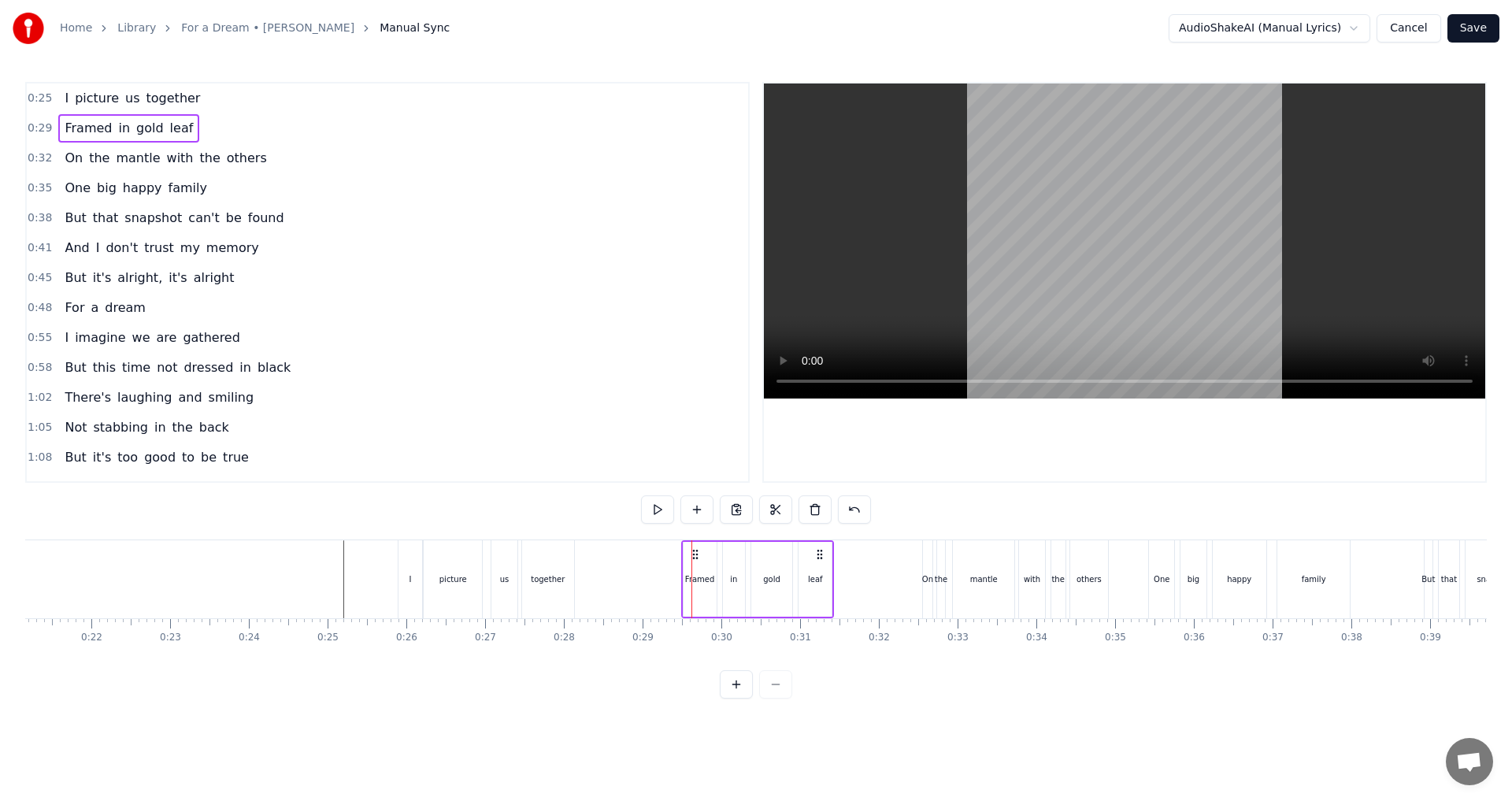
drag, startPoint x: 706, startPoint y: 554, endPoint x: 696, endPoint y: 553, distance: 10.0
click at [696, 553] on circle at bounding box center [696, 553] width 1 height 1
click at [204, 167] on div "On the mantle with the others" at bounding box center [166, 159] width 214 height 29
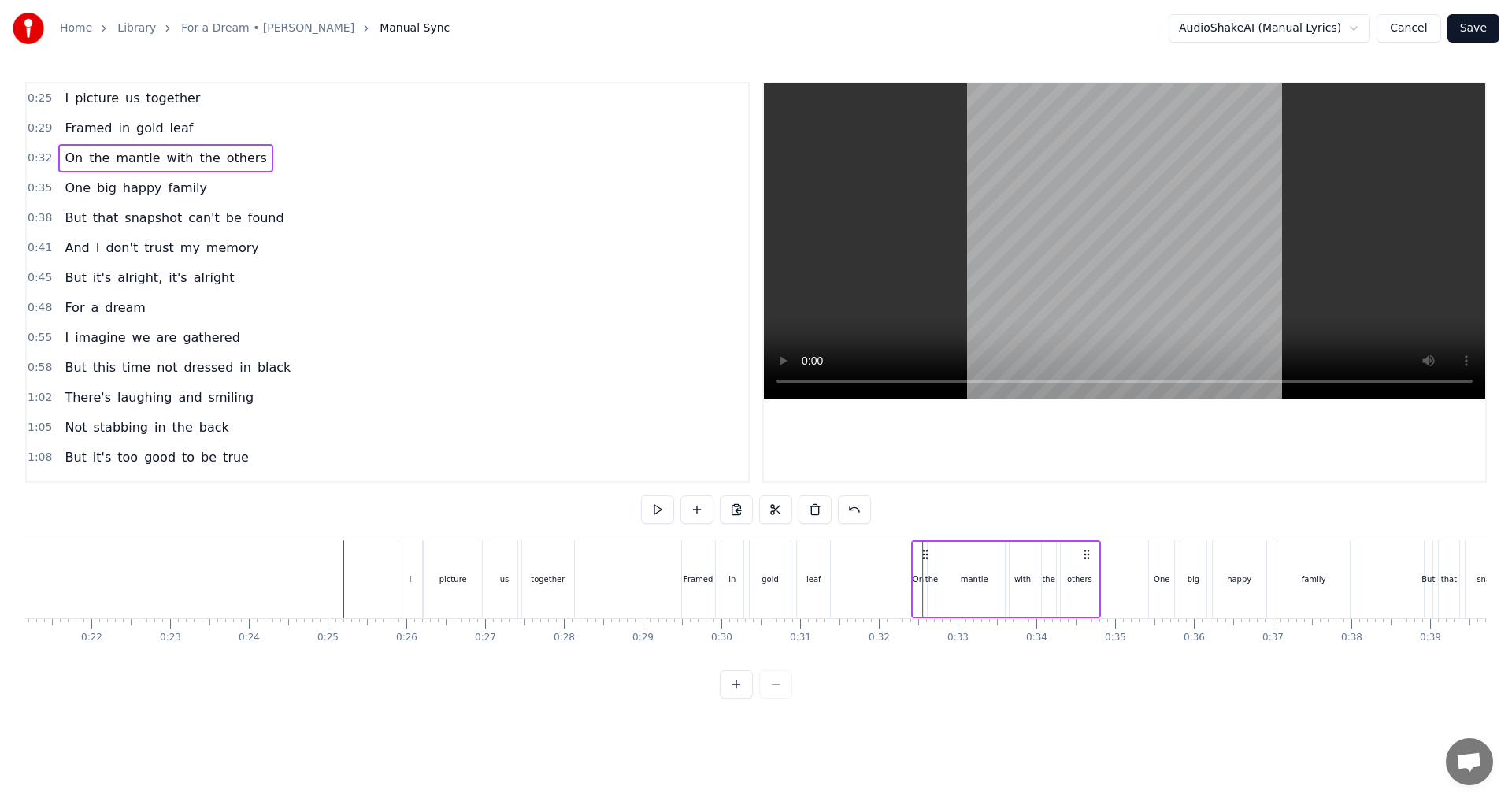
drag, startPoint x: 933, startPoint y: 555, endPoint x: 922, endPoint y: 554, distance: 11.0
click at [69, 199] on div "One big happy family" at bounding box center [135, 189] width 154 height 29
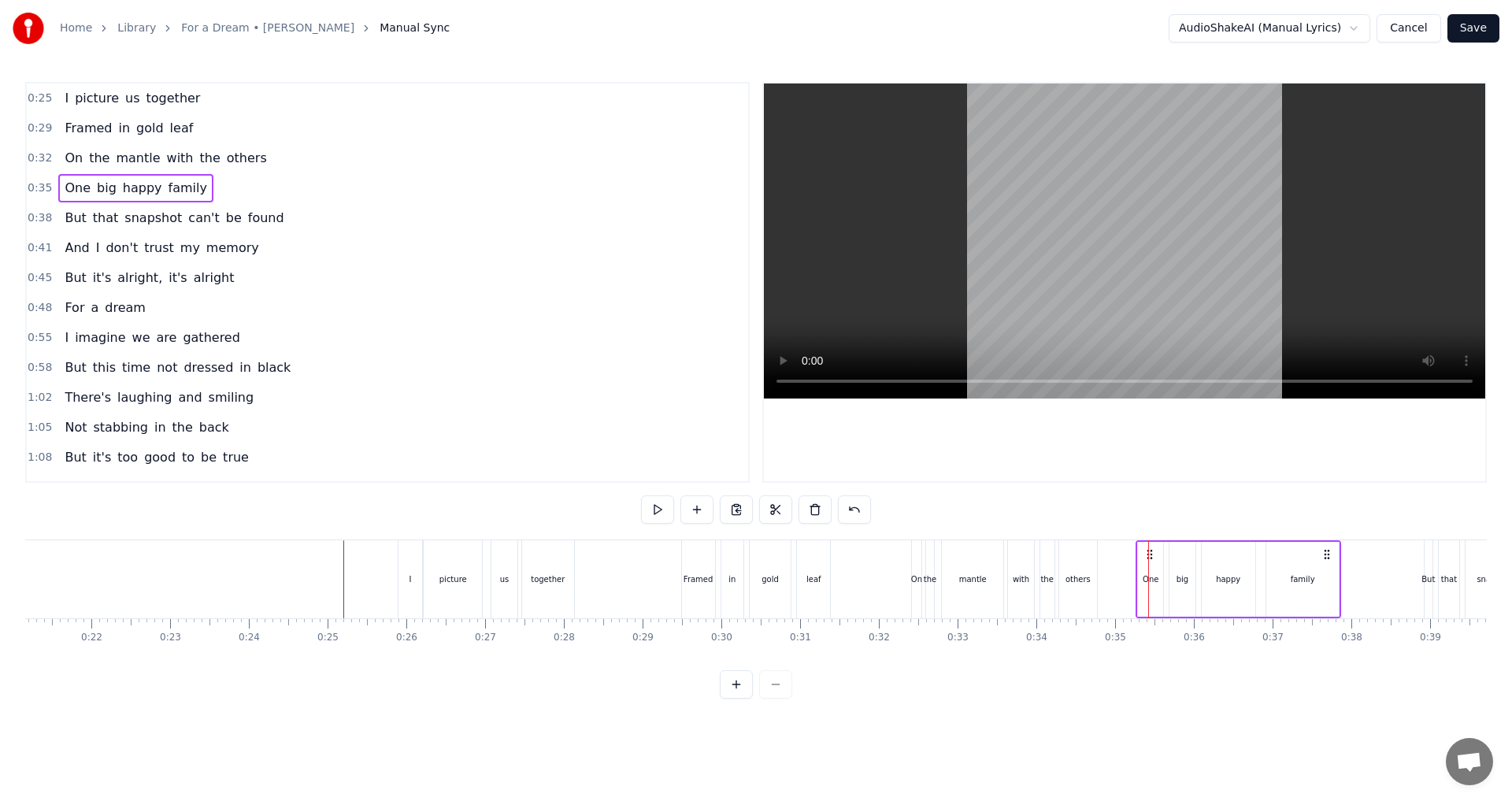
drag, startPoint x: 1157, startPoint y: 553, endPoint x: 1145, endPoint y: 552, distance: 12.0
click at [1145, 552] on icon at bounding box center [1149, 554] width 12 height 12
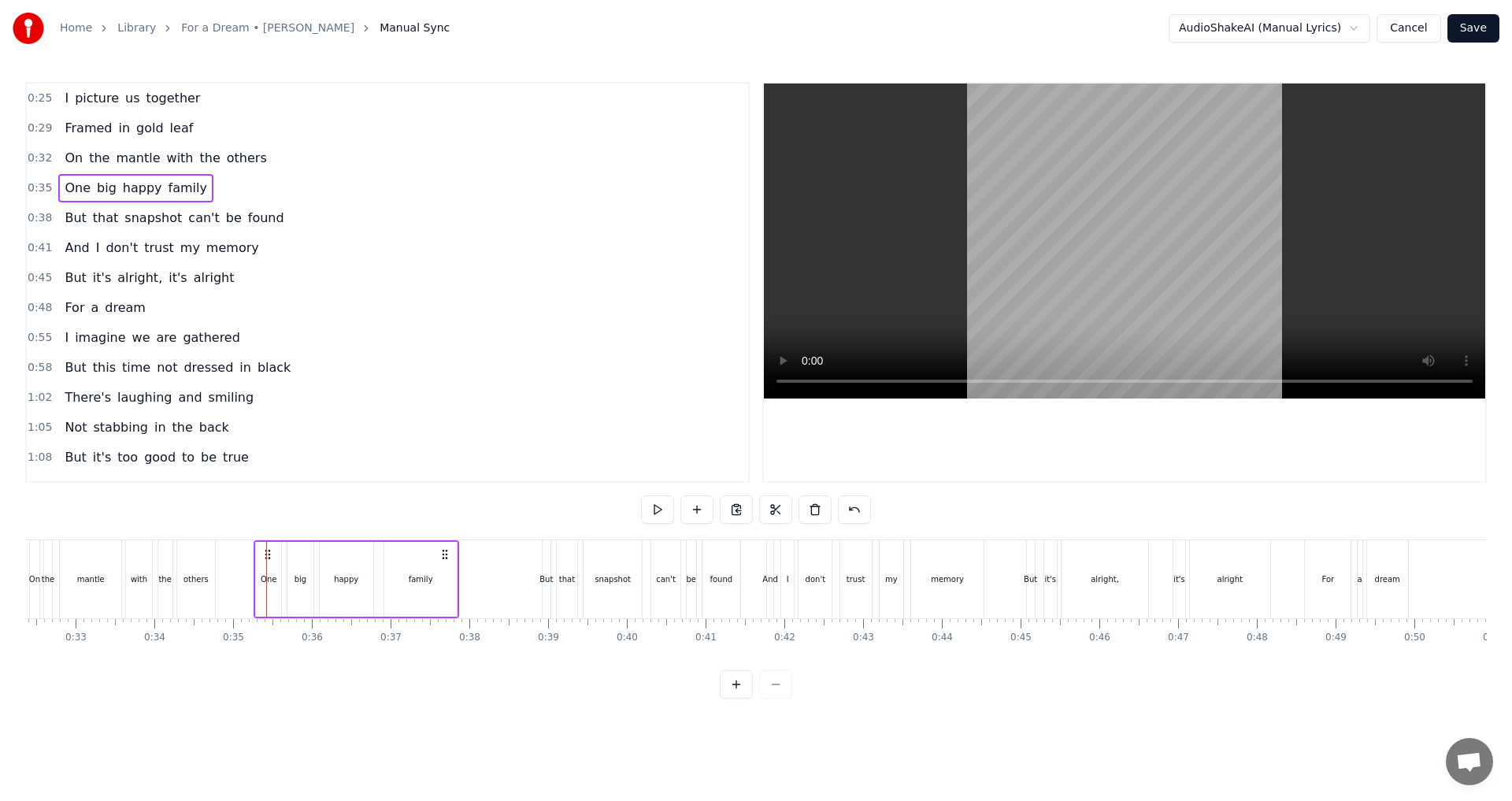
scroll to position [0, 2611]
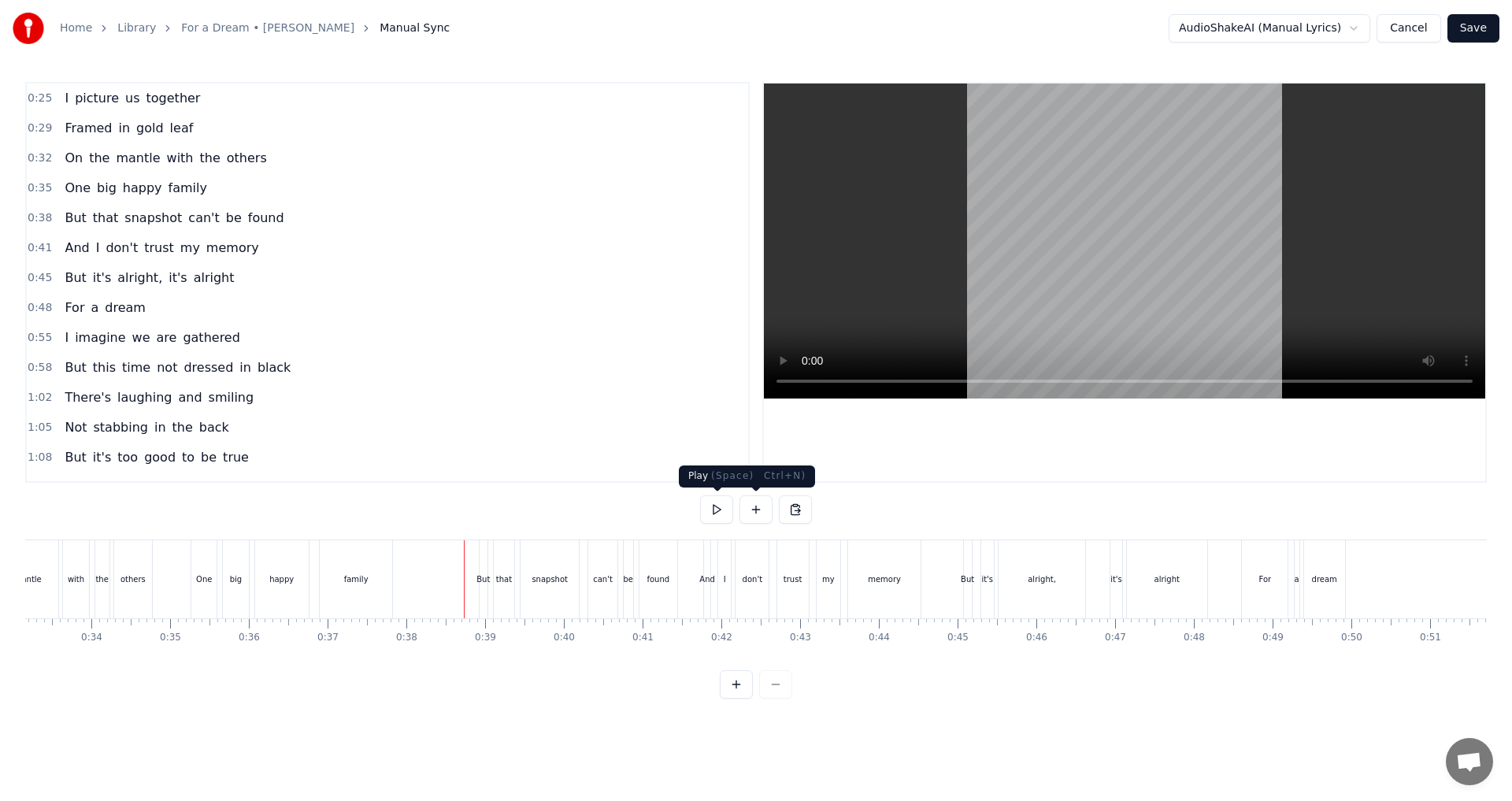
click at [722, 511] on button at bounding box center [716, 509] width 33 height 29
click at [62, 229] on div "But that snapshot can't be found" at bounding box center [174, 218] width 232 height 29
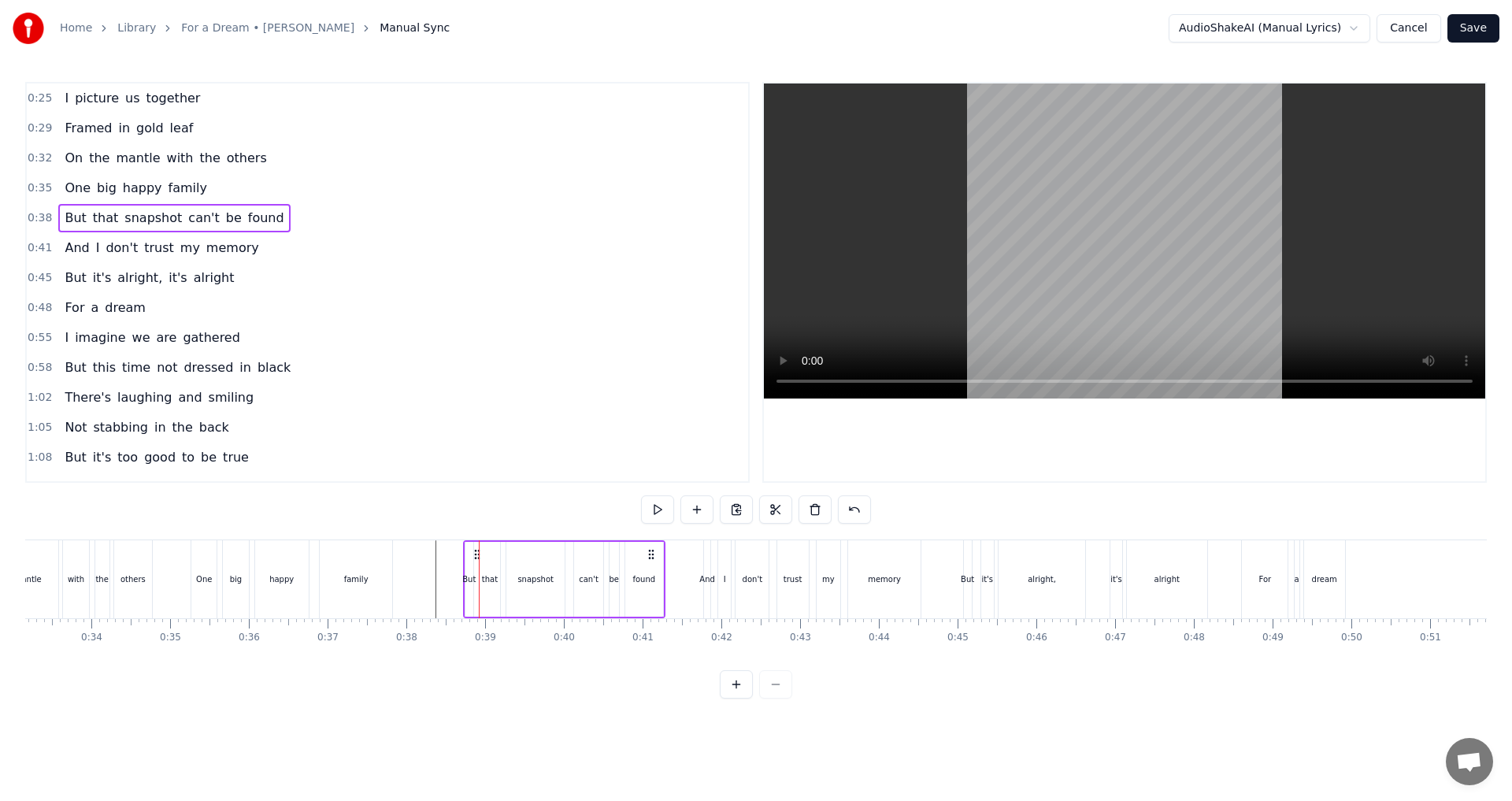
drag, startPoint x: 490, startPoint y: 548, endPoint x: 474, endPoint y: 548, distance: 16.0
click at [474, 548] on icon at bounding box center [477, 554] width 12 height 12
click at [74, 257] on div "And I don't trust my memory" at bounding box center [162, 248] width 207 height 29
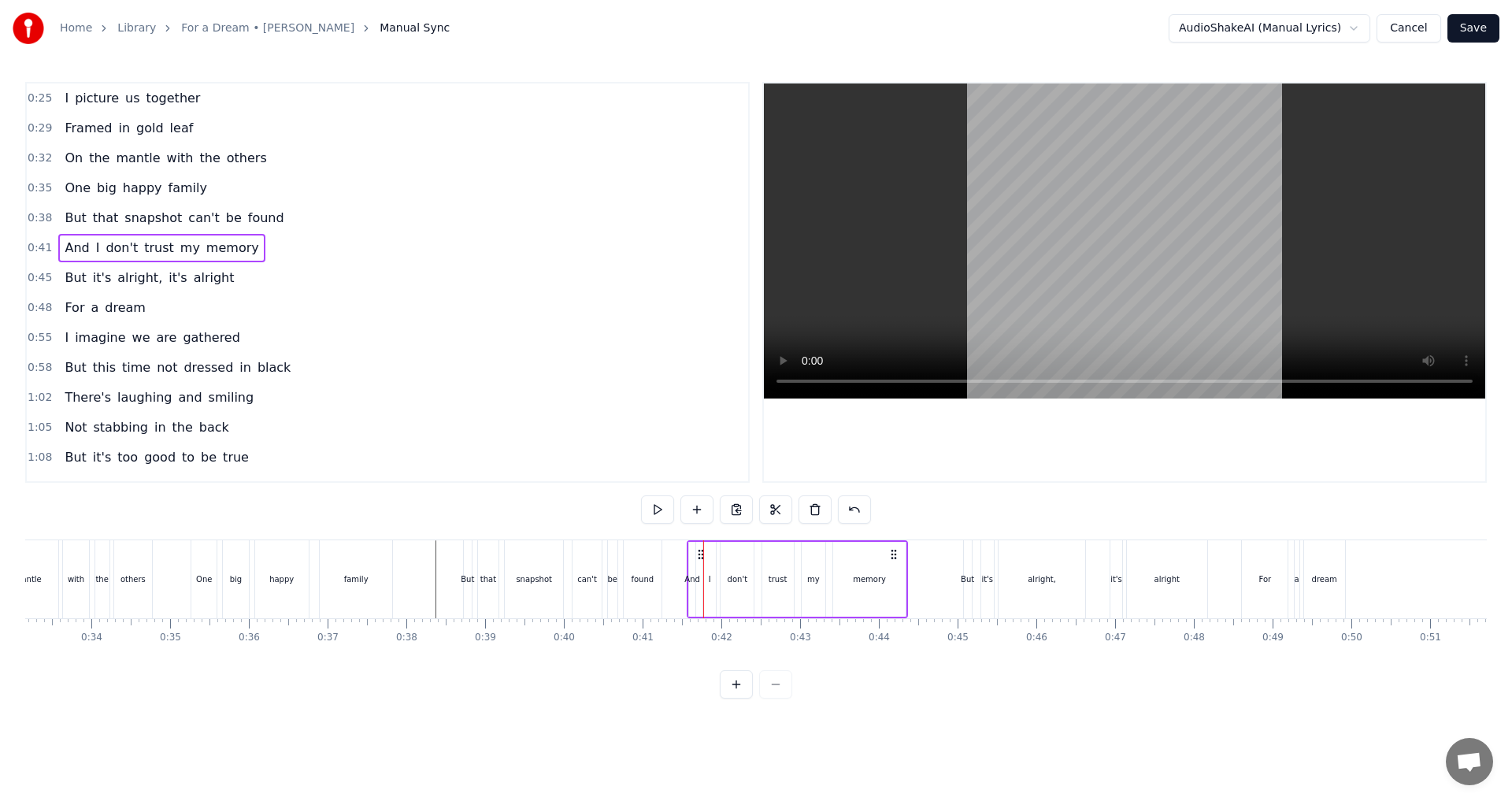
drag, startPoint x: 717, startPoint y: 549, endPoint x: 700, endPoint y: 550, distance: 17.0
click at [700, 550] on icon at bounding box center [700, 554] width 12 height 12
click at [82, 288] on div "But it's alright, it's alright" at bounding box center [149, 278] width 182 height 29
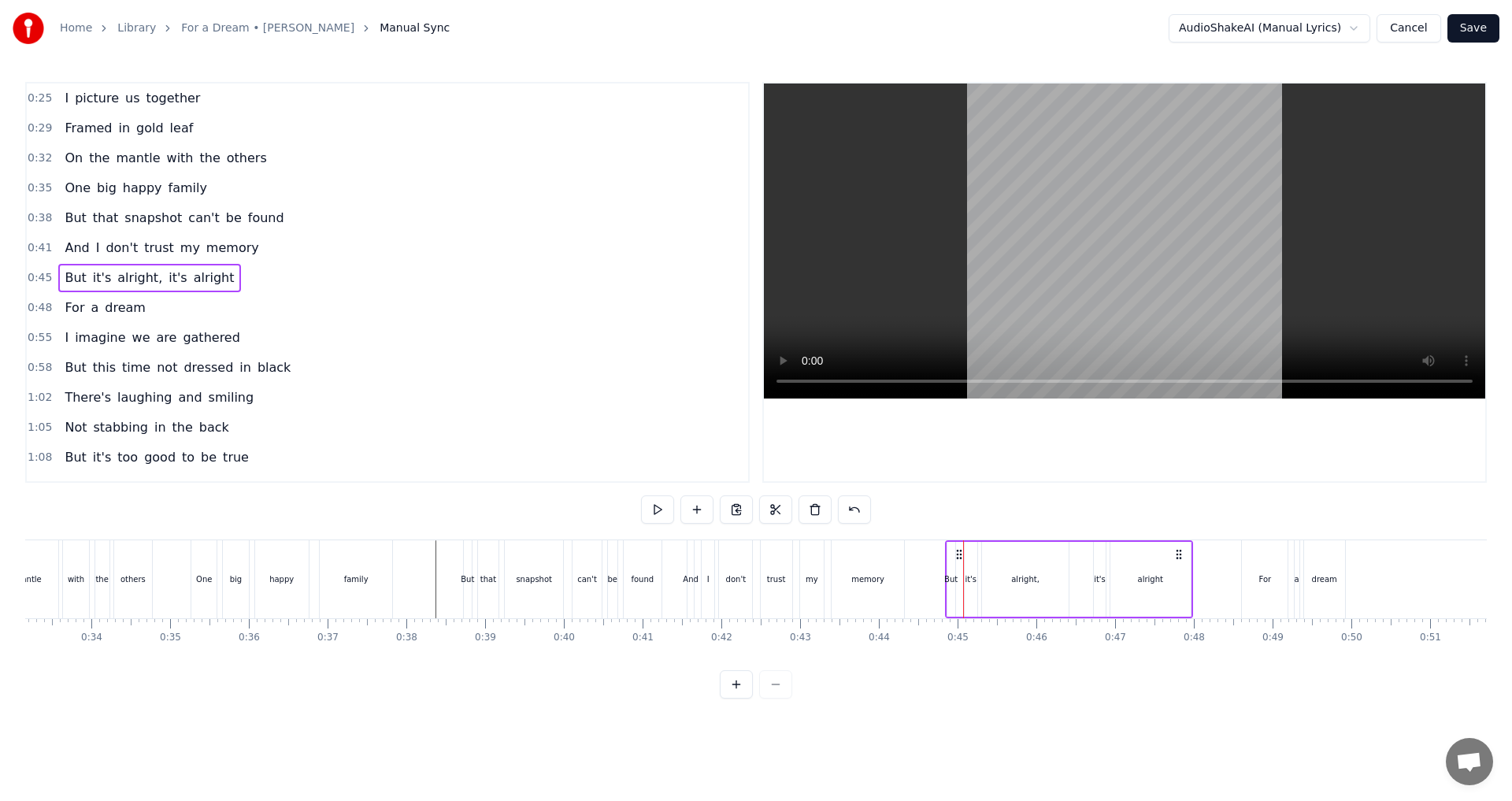
drag, startPoint x: 975, startPoint y: 555, endPoint x: 957, endPoint y: 553, distance: 18.1
click at [957, 553] on icon at bounding box center [958, 554] width 12 height 12
click at [63, 318] on div "For a dream" at bounding box center [104, 308] width 93 height 29
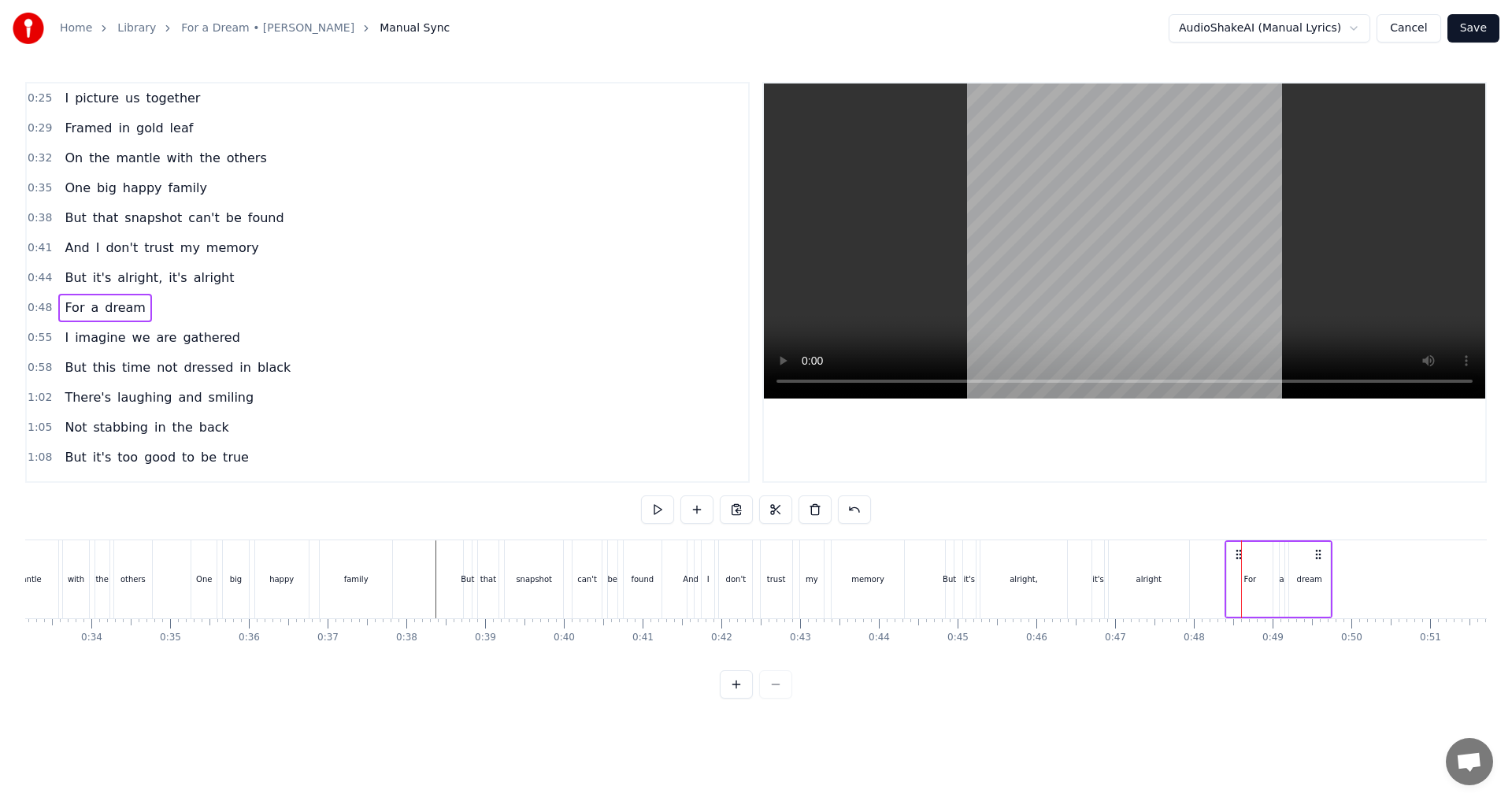
drag, startPoint x: 1253, startPoint y: 554, endPoint x: 1236, endPoint y: 554, distance: 17.0
click at [1236, 554] on circle at bounding box center [1236, 553] width 1 height 1
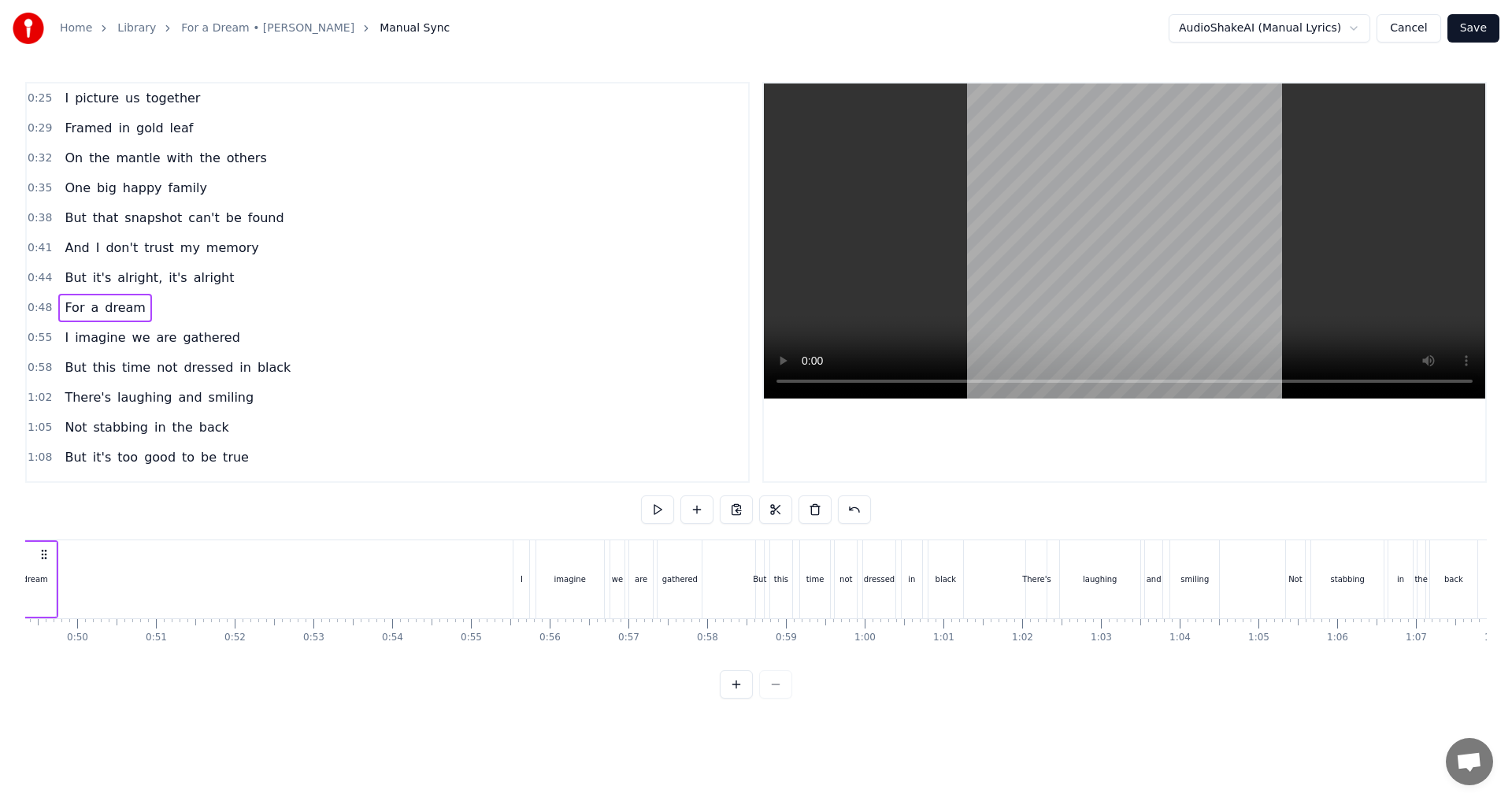
scroll to position [0, 3996]
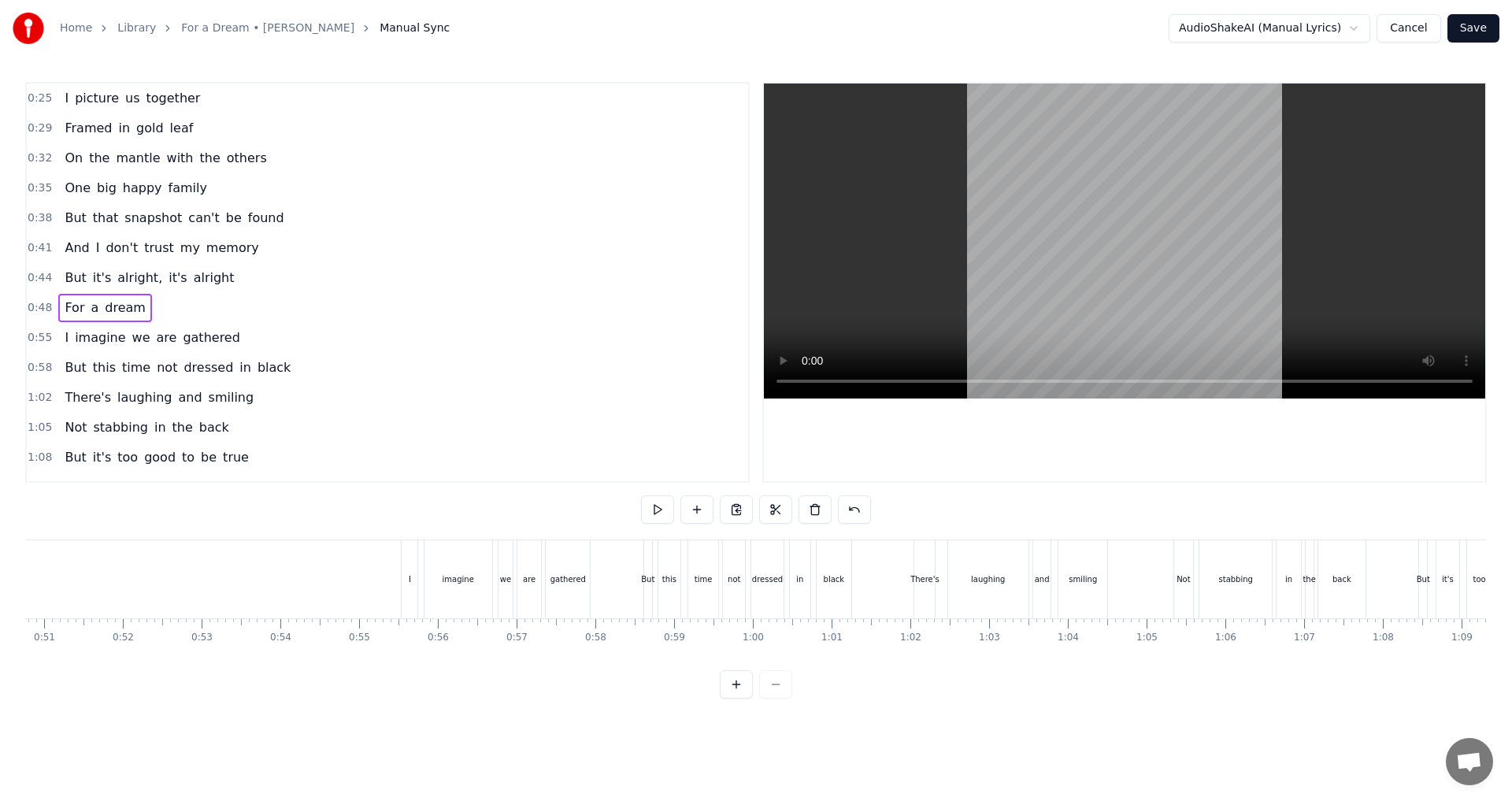
click at [75, 348] on div "I imagine we are gathered" at bounding box center [152, 338] width 188 height 29
drag, startPoint x: 415, startPoint y: 550, endPoint x: 393, endPoint y: 550, distance: 22.0
click at [393, 550] on icon at bounding box center [393, 554] width 12 height 12
click at [82, 375] on div "But this time not dressed in black" at bounding box center [177, 367] width 238 height 29
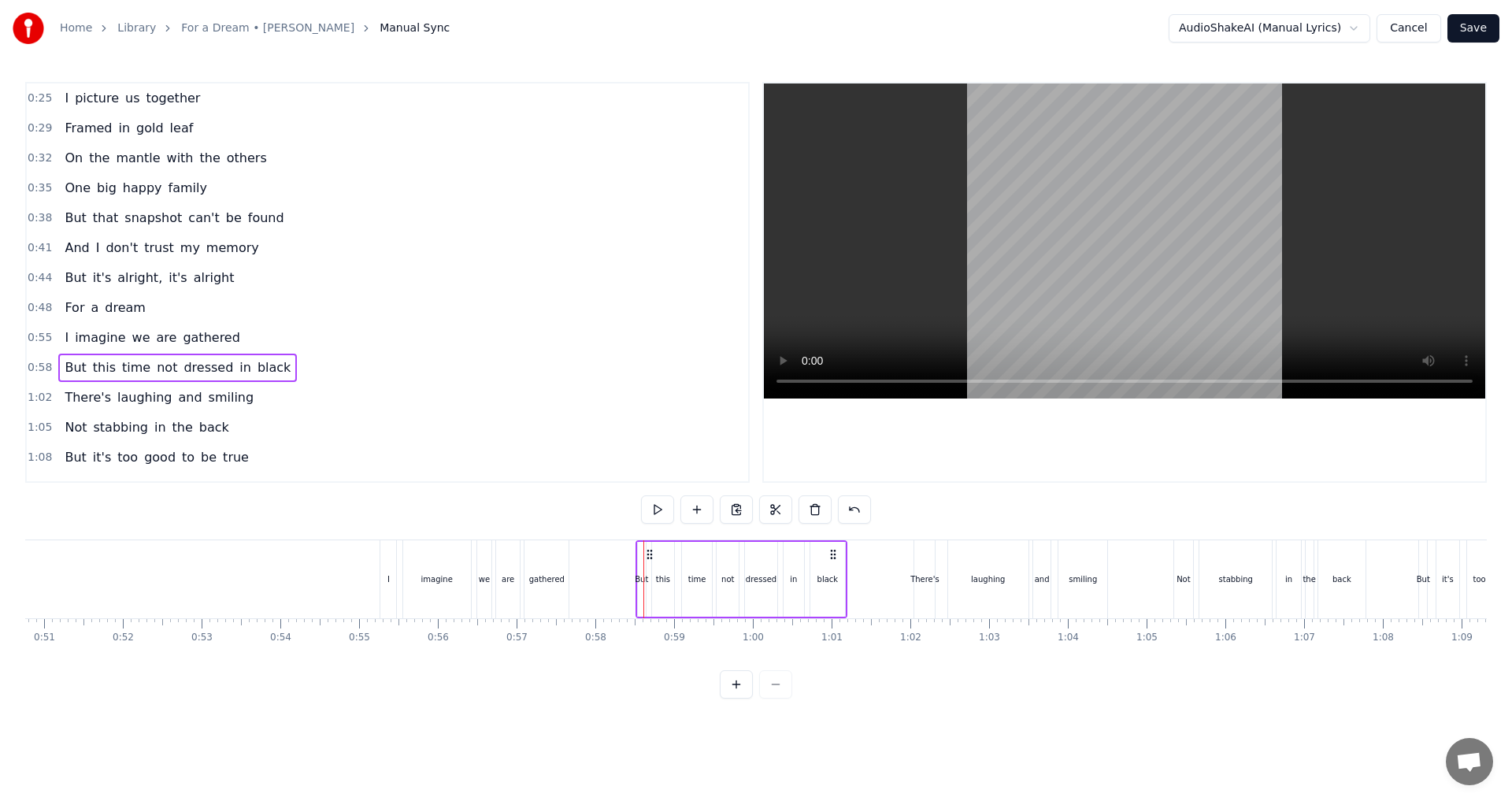
click at [648, 553] on icon at bounding box center [649, 554] width 12 height 12
click at [828, 592] on div "black" at bounding box center [828, 579] width 34 height 75
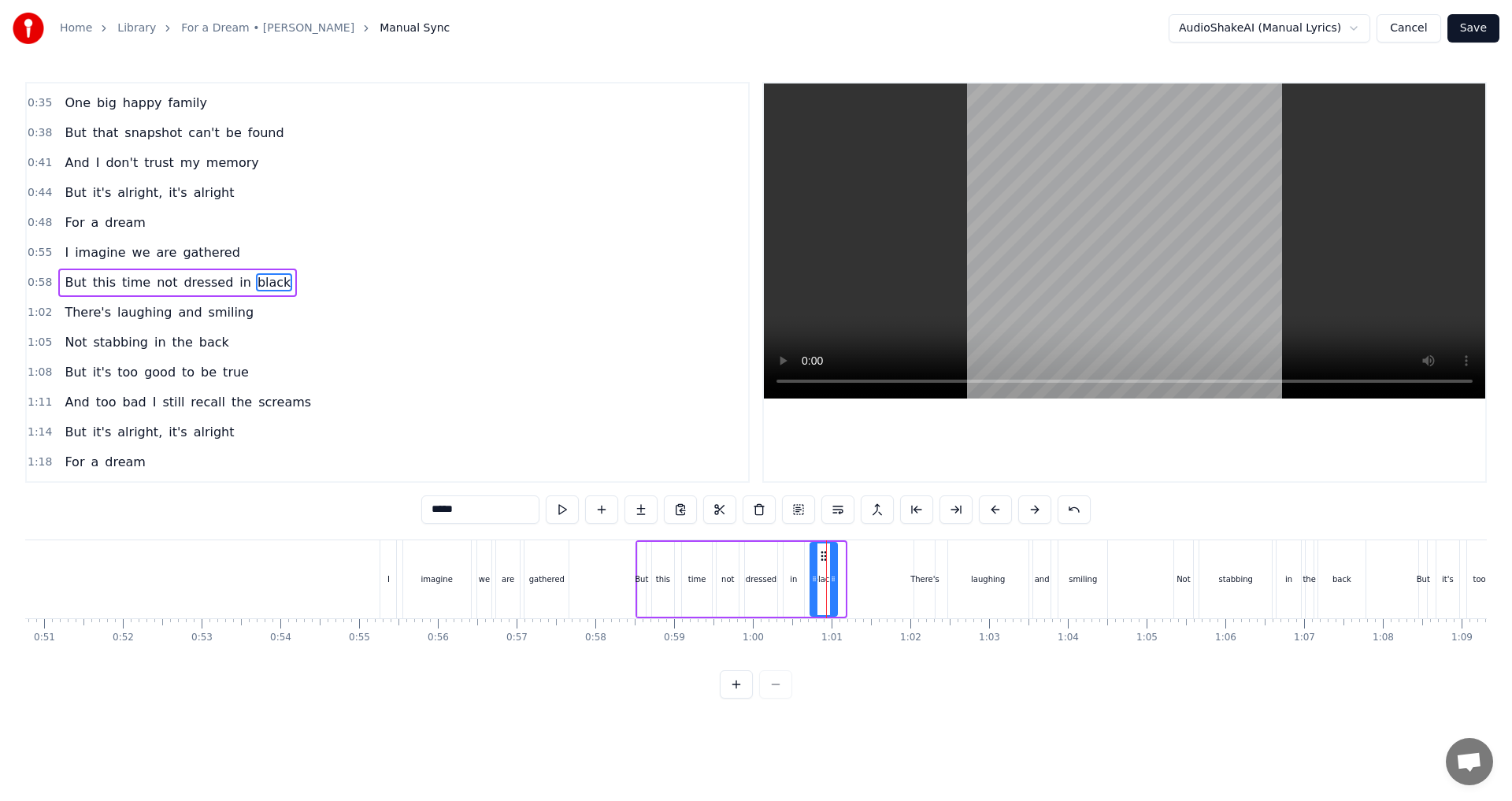
click at [832, 579] on icon at bounding box center [833, 578] width 7 height 12
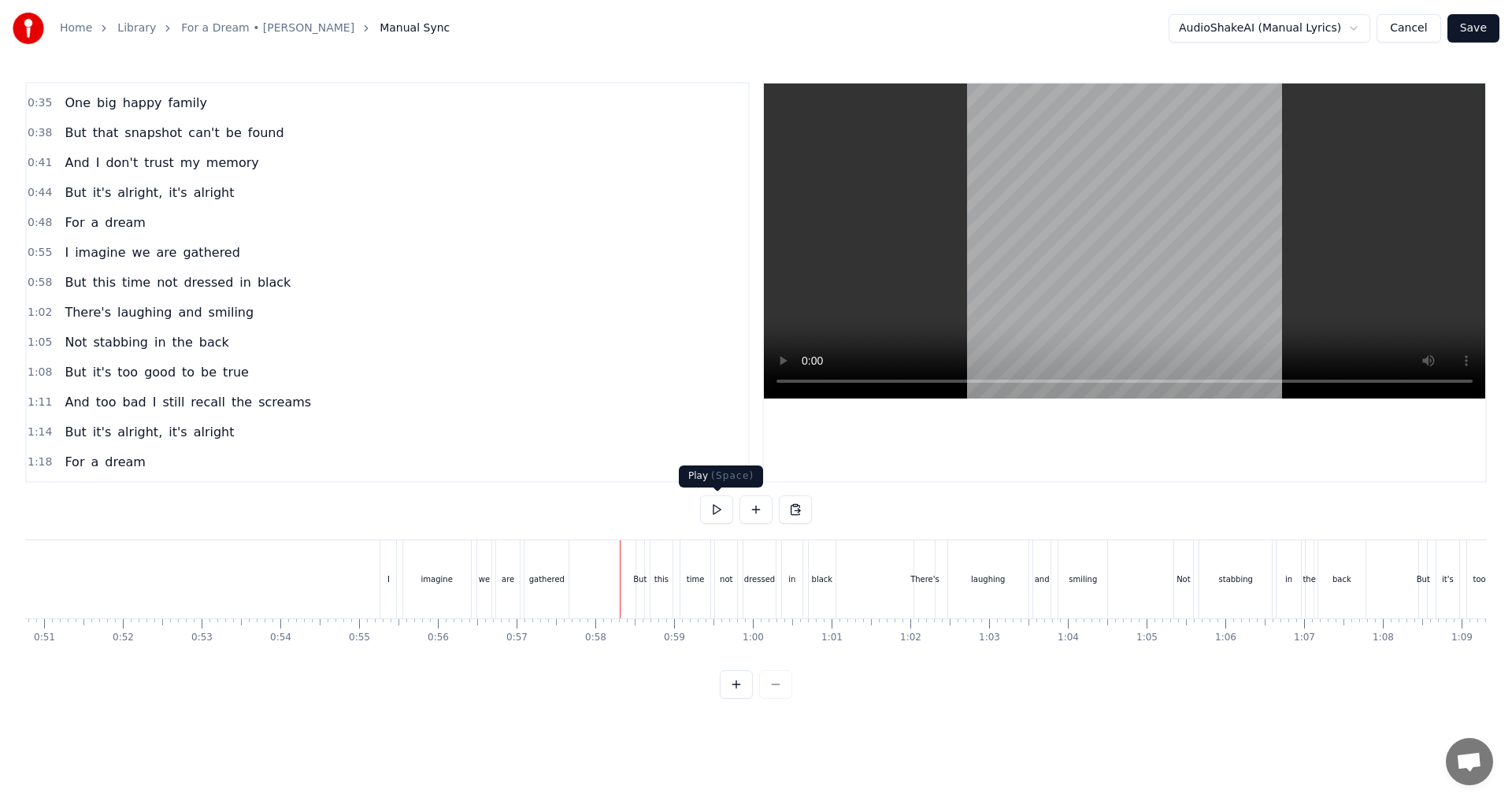
click at [722, 511] on button at bounding box center [716, 509] width 33 height 29
click at [96, 322] on span "There's" at bounding box center [88, 312] width 50 height 18
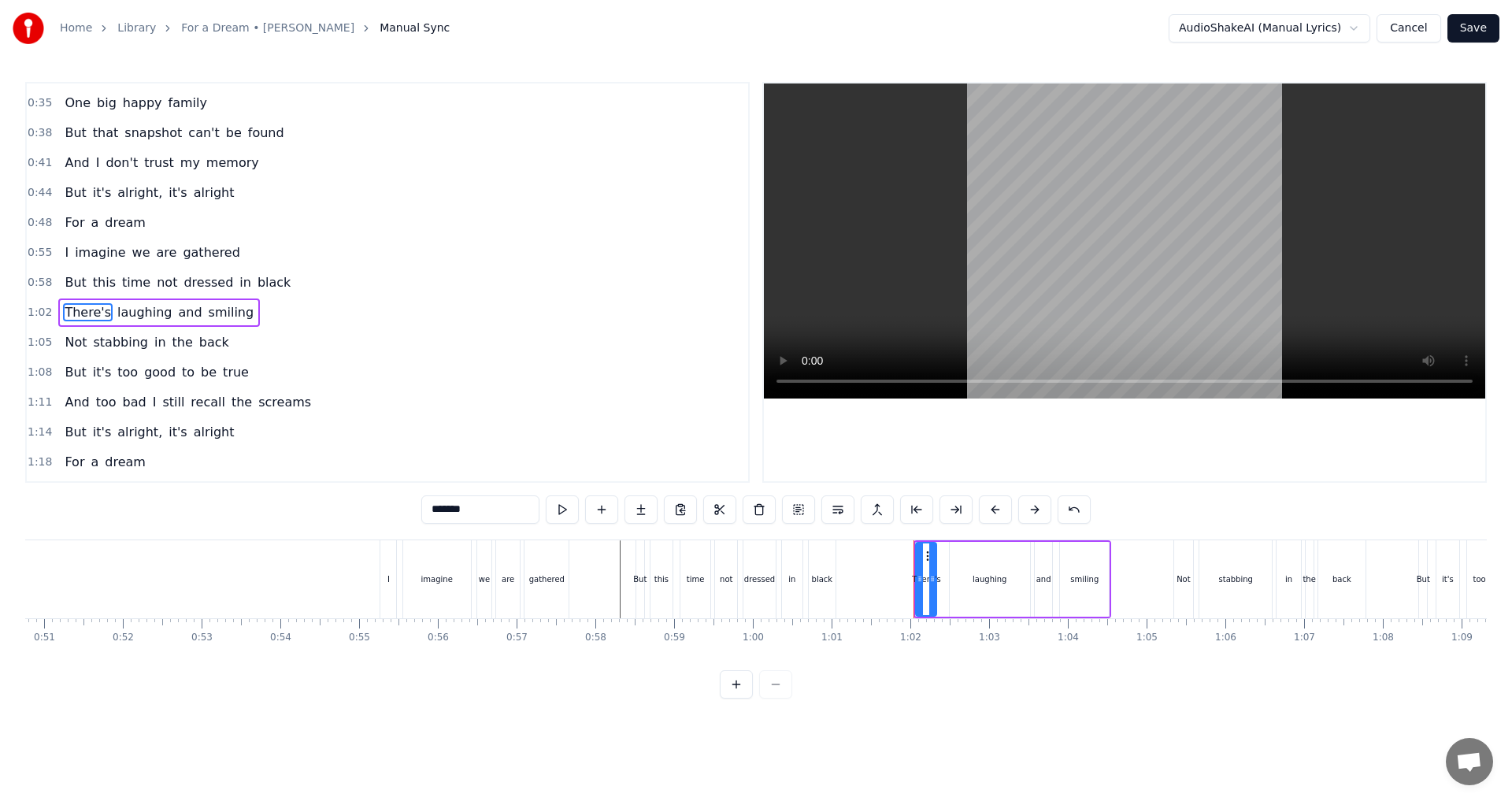
scroll to position [115, 0]
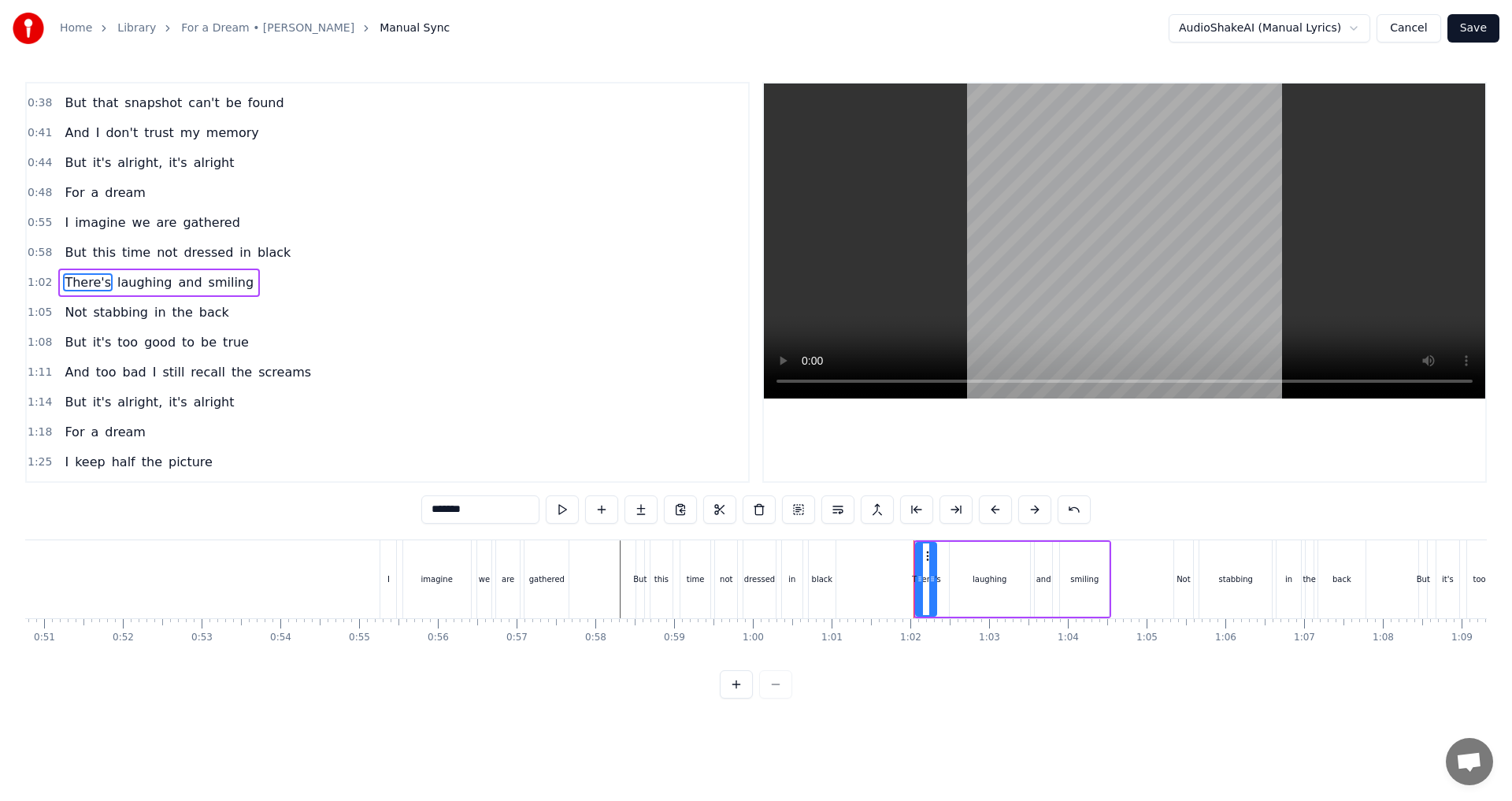
click at [109, 292] on div "There's laughing and smiling" at bounding box center [159, 283] width 202 height 29
drag, startPoint x: 925, startPoint y: 552, endPoint x: 903, endPoint y: 552, distance: 22.0
click at [903, 552] on icon at bounding box center [905, 554] width 12 height 12
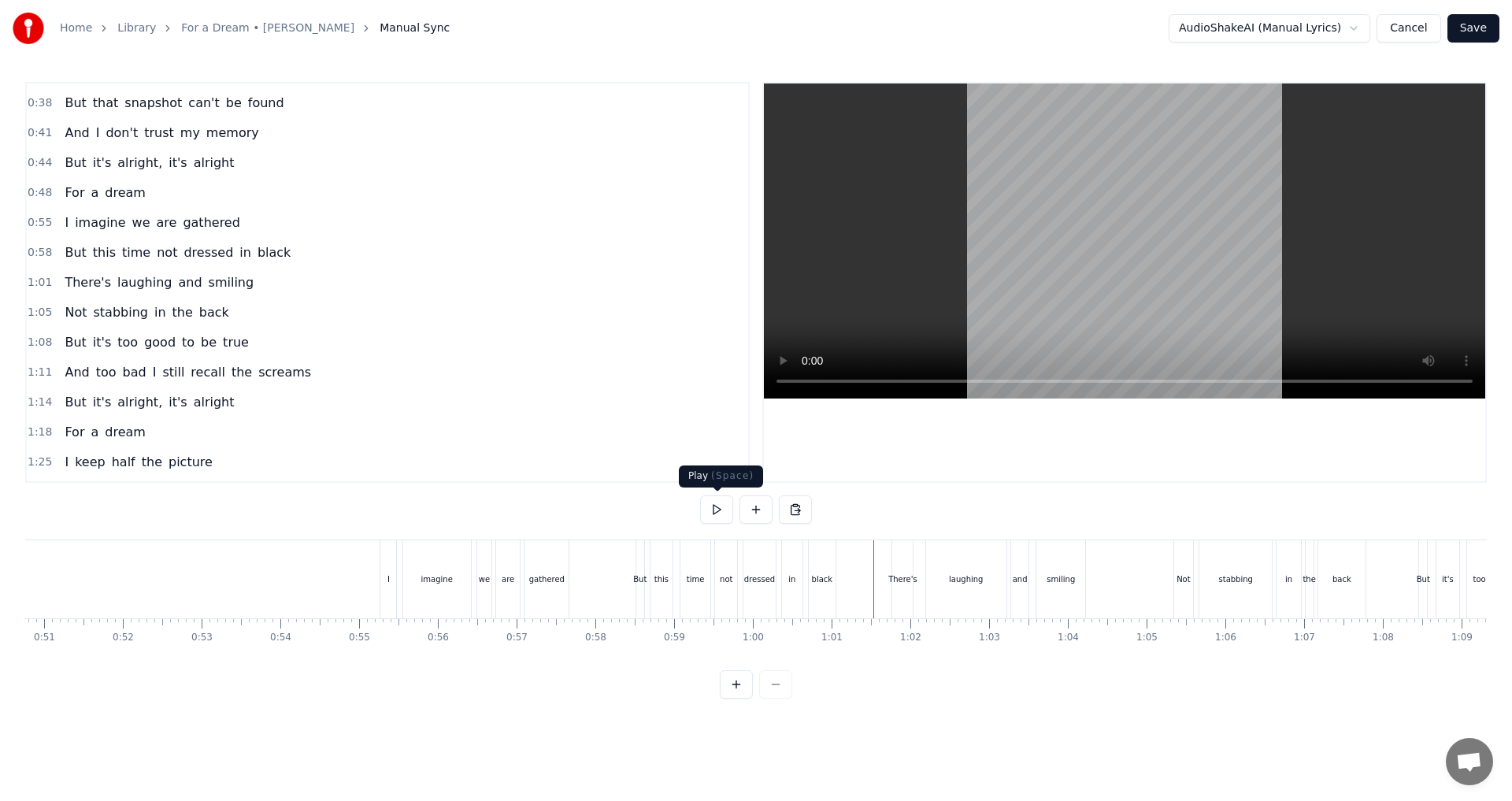
click at [715, 511] on button at bounding box center [716, 509] width 33 height 29
click at [82, 324] on div "Not stabbing in the back" at bounding box center [146, 313] width 176 height 29
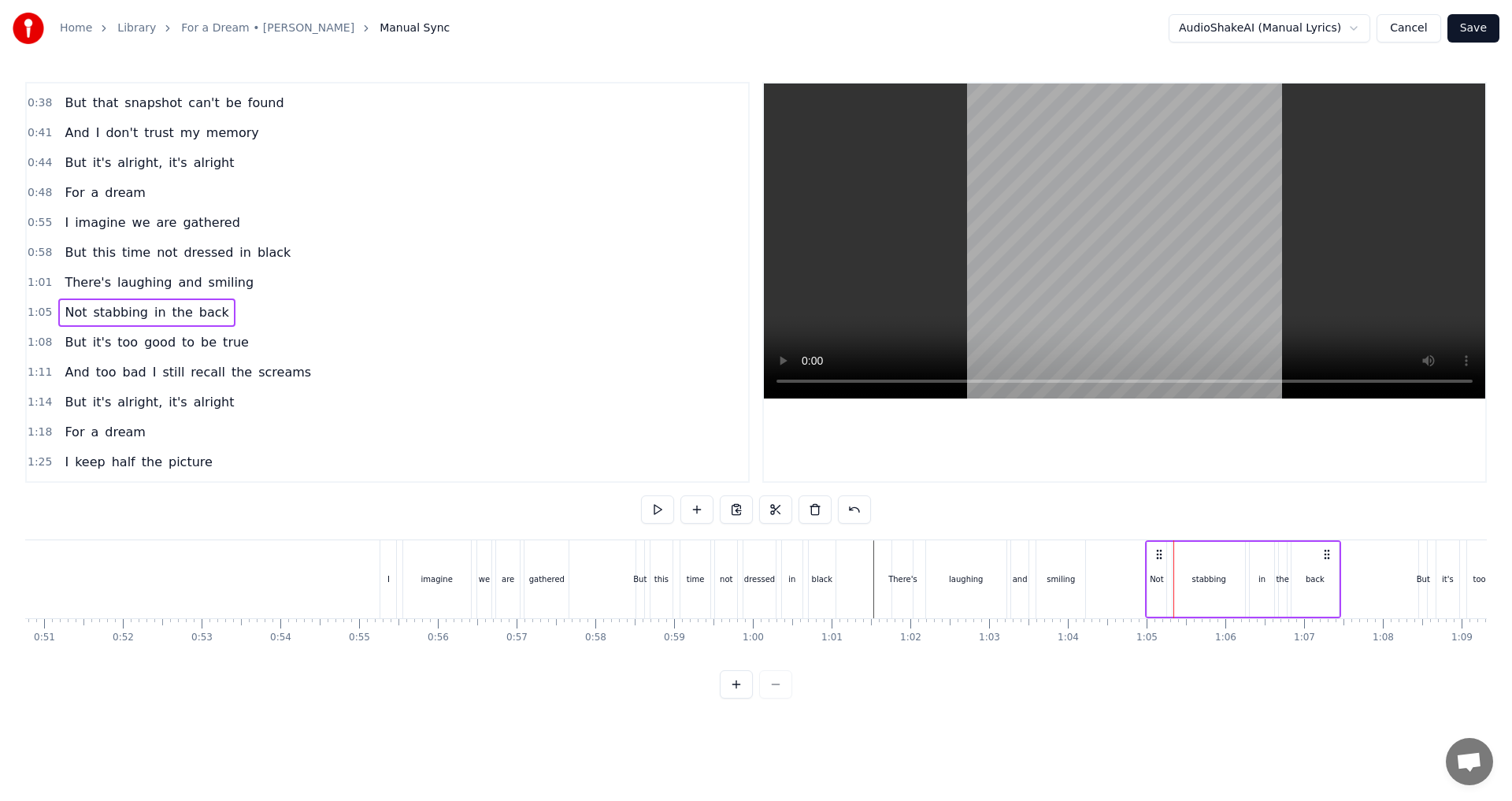
drag, startPoint x: 1187, startPoint y: 555, endPoint x: 1158, endPoint y: 556, distance: 29.0
click at [1158, 556] on icon at bounding box center [1158, 554] width 12 height 12
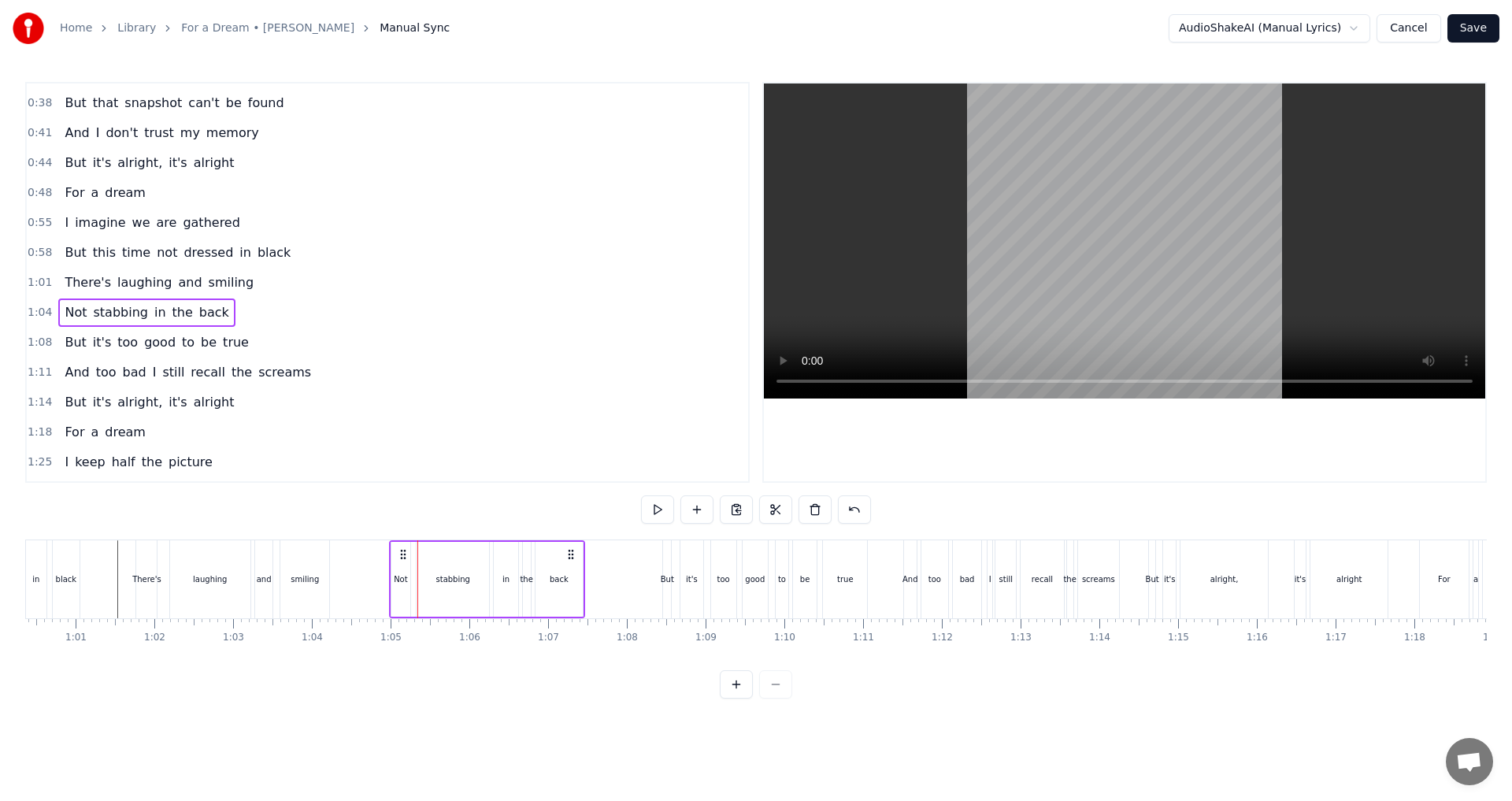
scroll to position [0, 4847]
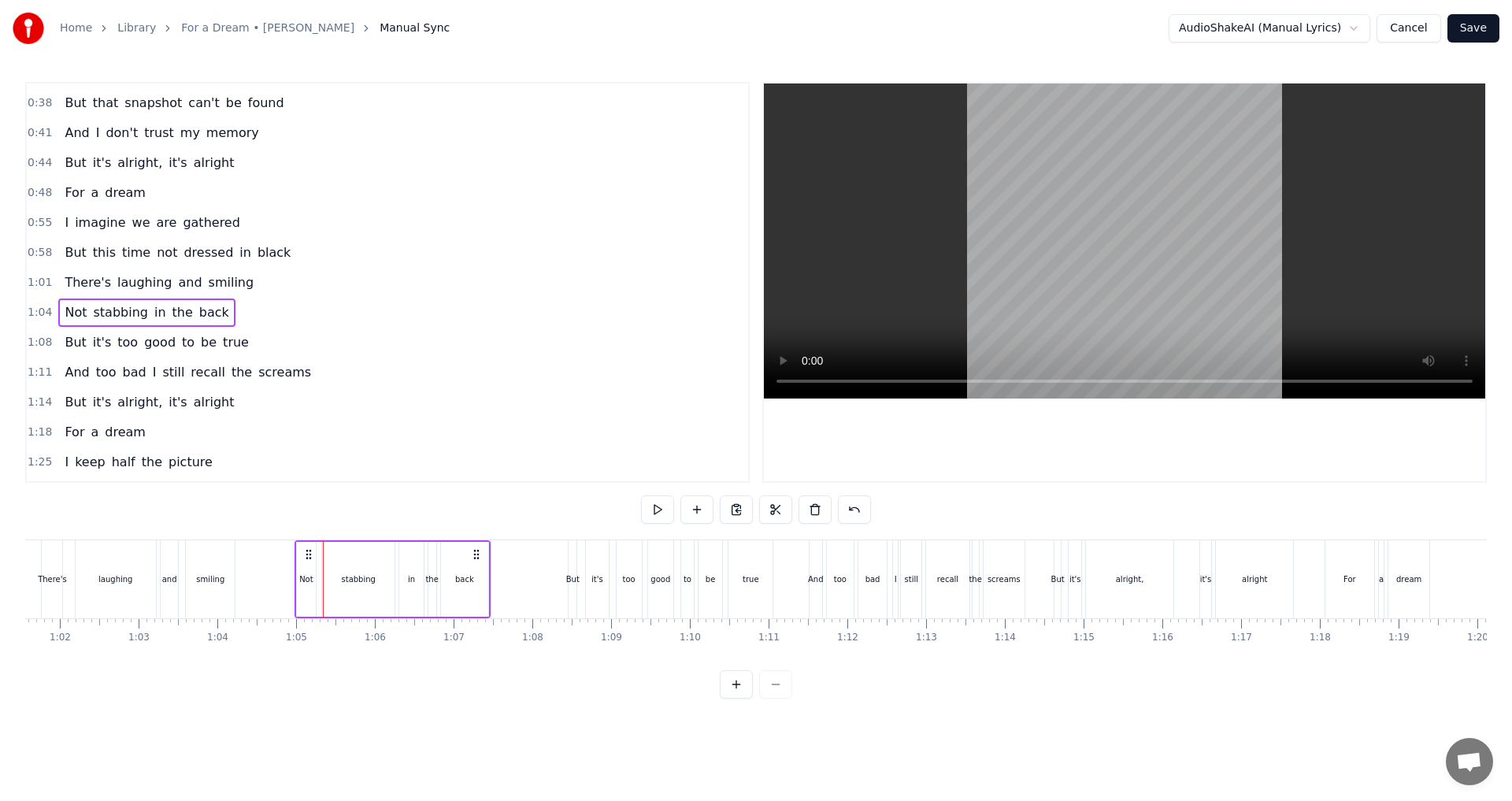
click at [62, 353] on div "But it's too good to be true" at bounding box center [157, 343] width 197 height 29
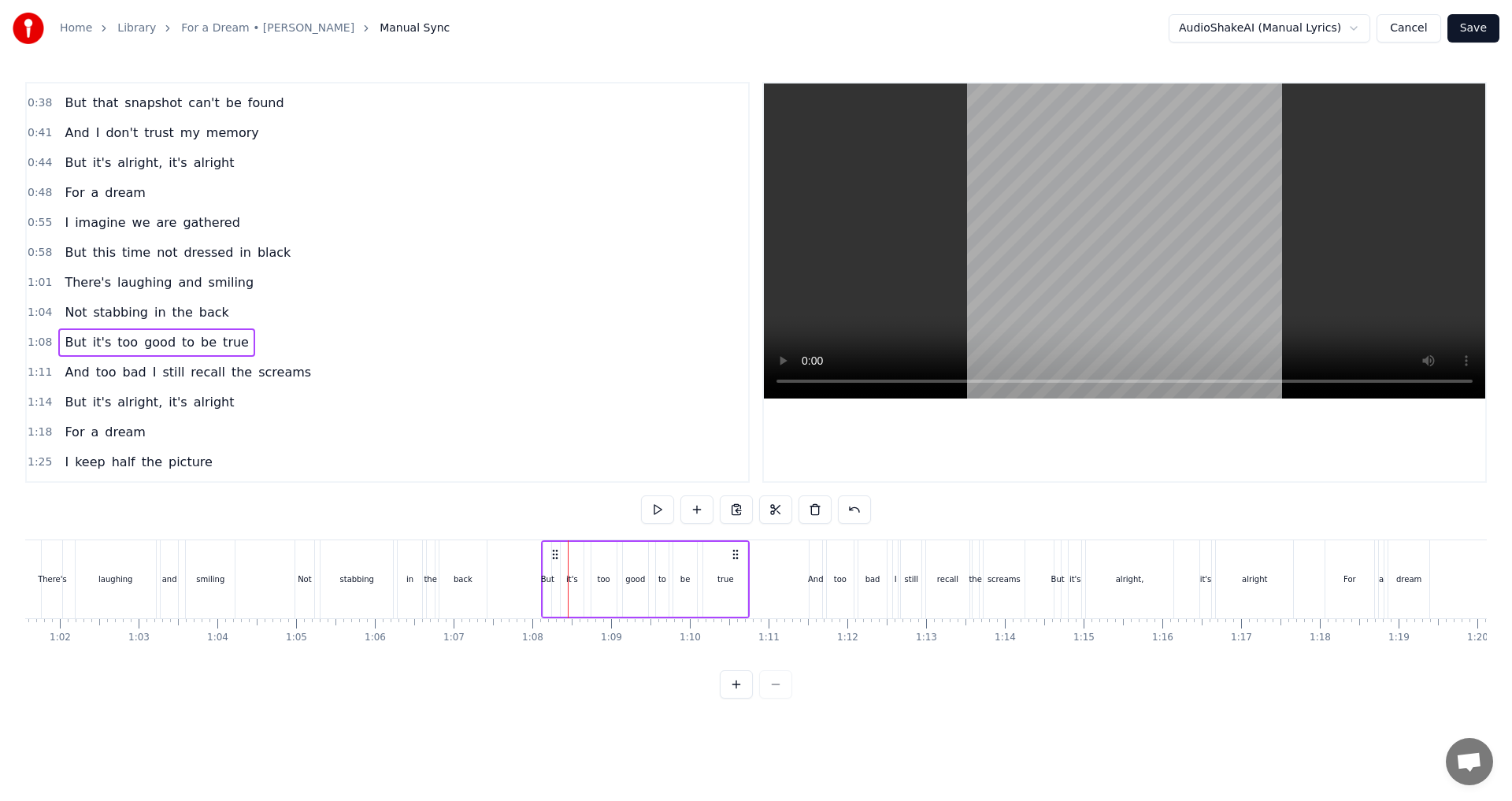
drag, startPoint x: 583, startPoint y: 551, endPoint x: 556, endPoint y: 553, distance: 27.1
click at [556, 553] on icon at bounding box center [554, 554] width 12 height 12
click at [75, 386] on div "And too bad I still recall the screams" at bounding box center [188, 372] width 259 height 29
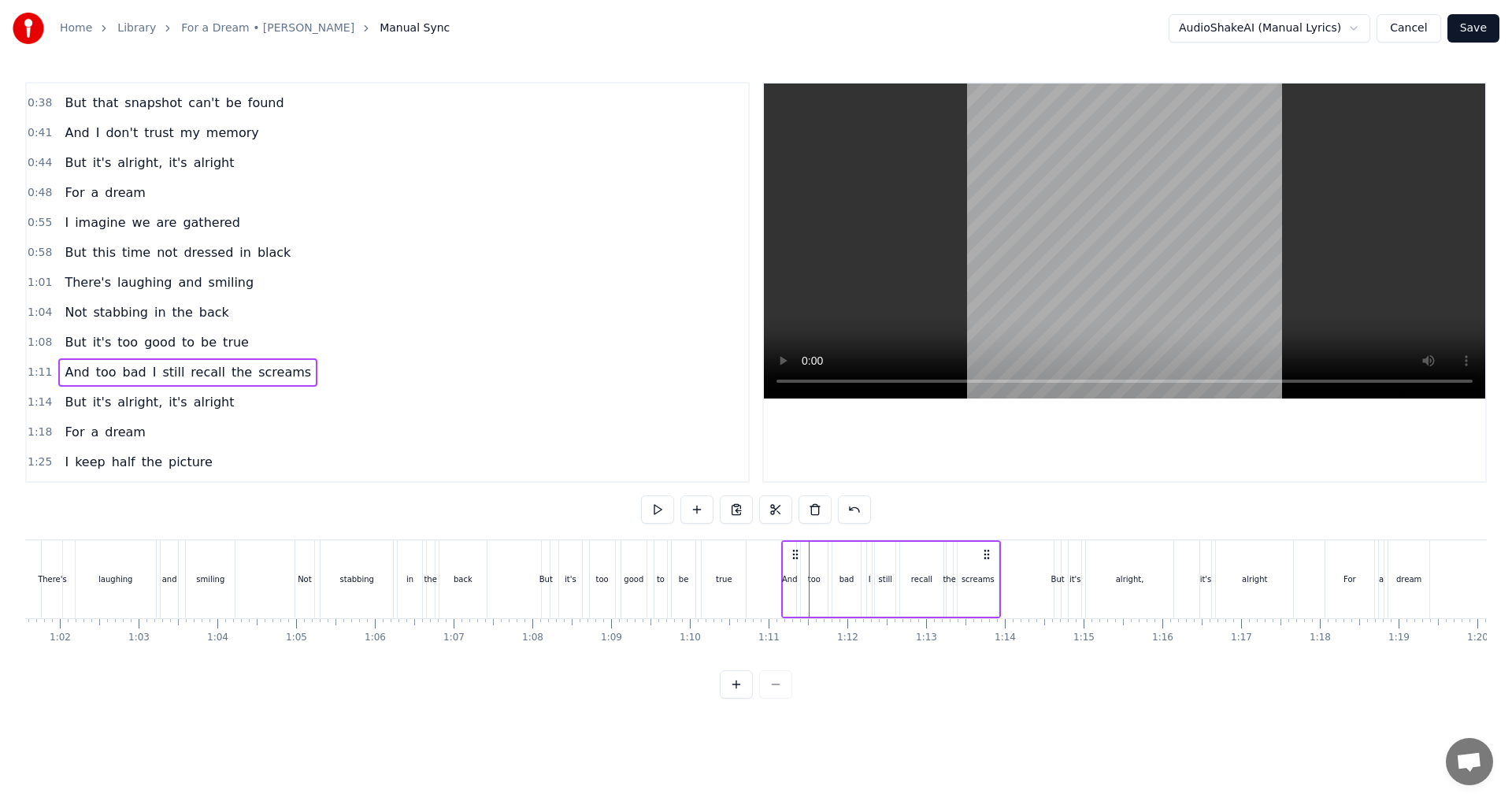
drag, startPoint x: 819, startPoint y: 551, endPoint x: 791, endPoint y: 553, distance: 28.1
click at [791, 553] on icon at bounding box center [794, 554] width 12 height 12
click at [78, 412] on div "But it's alright, it's alright" at bounding box center [149, 403] width 182 height 29
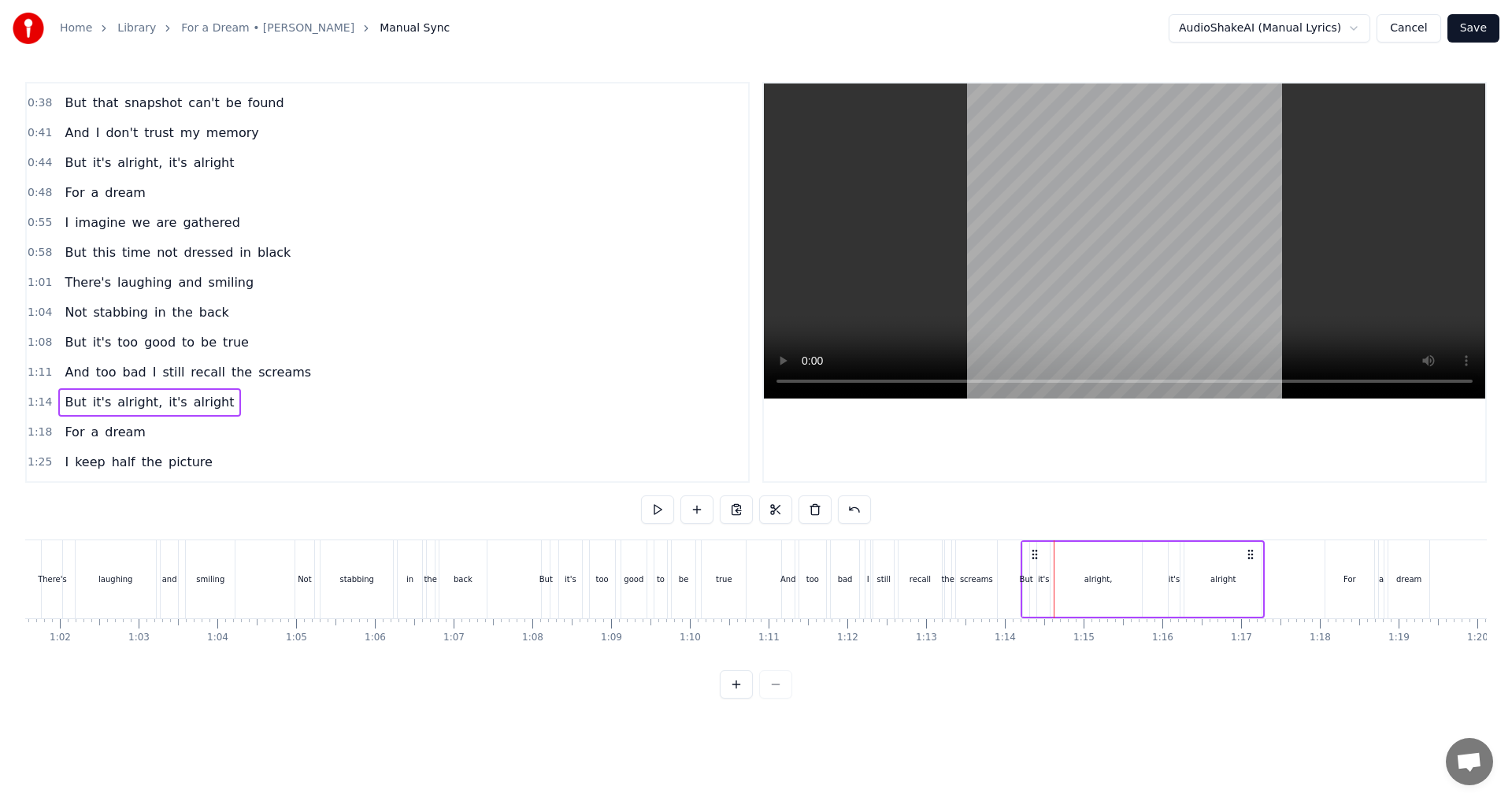
drag, startPoint x: 1068, startPoint y: 553, endPoint x: 1034, endPoint y: 553, distance: 34.0
click at [1034, 553] on icon at bounding box center [1034, 554] width 12 height 12
click at [74, 438] on span "For" at bounding box center [75, 432] width 23 height 18
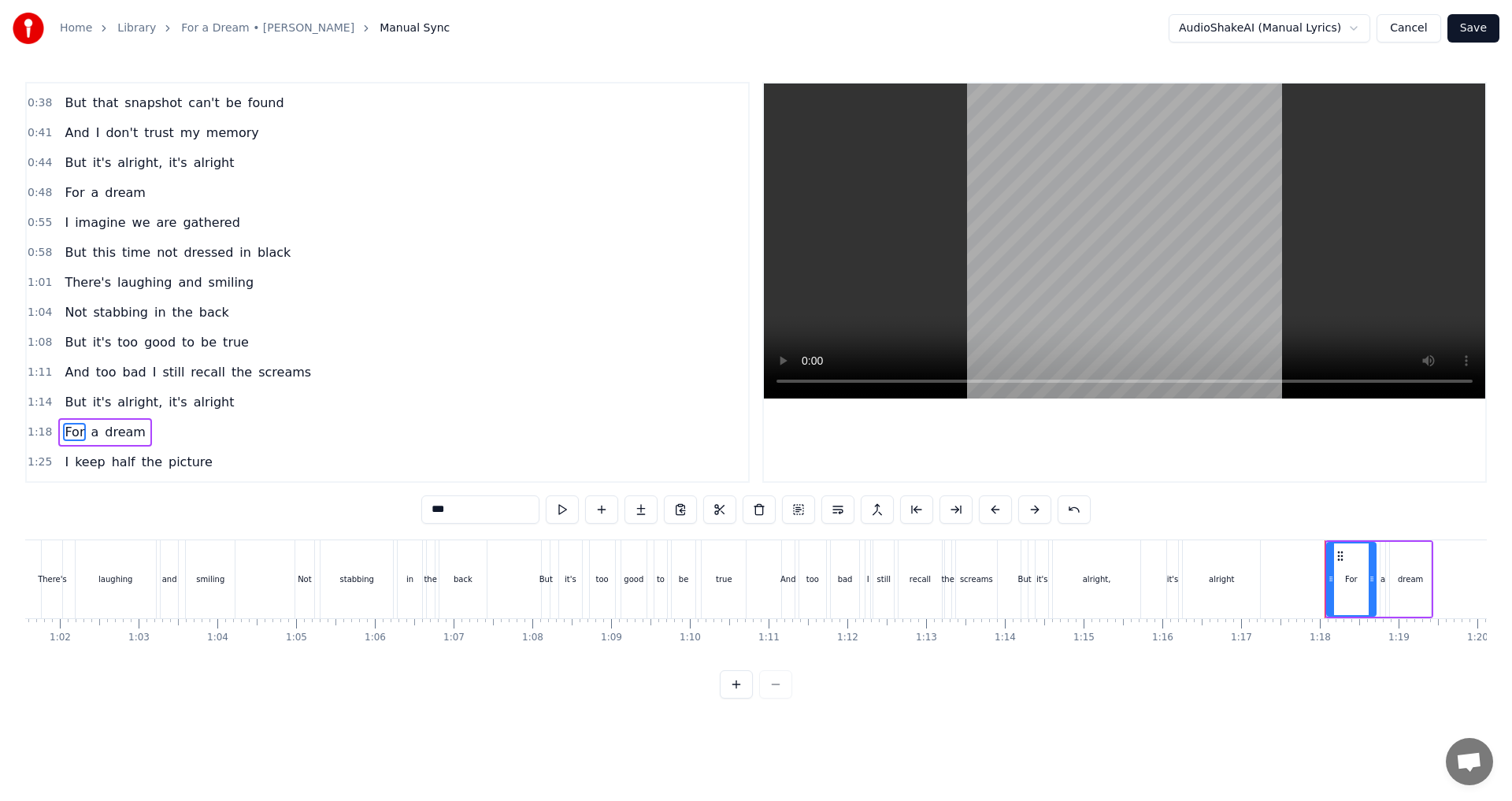
scroll to position [264, 0]
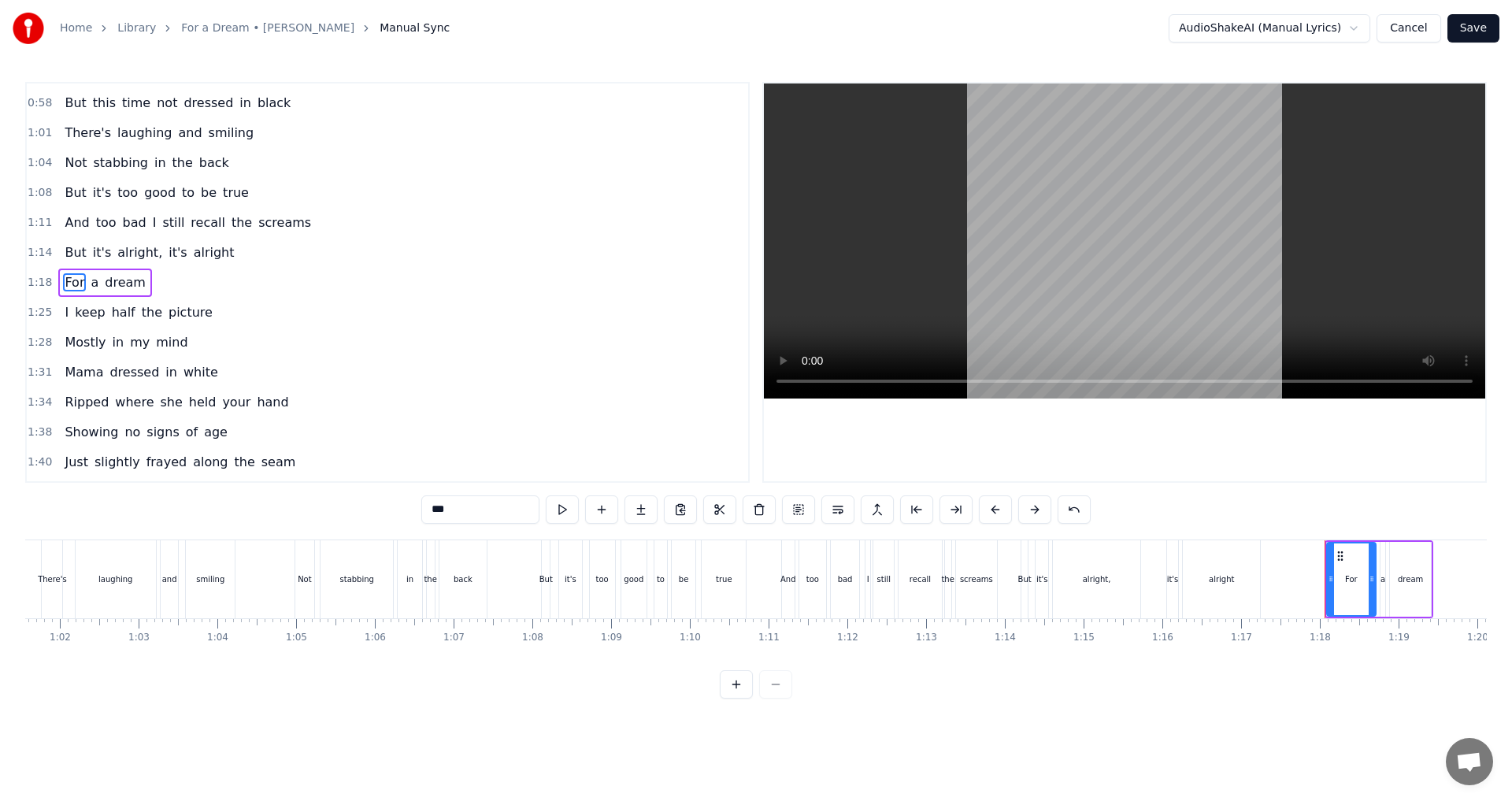
click at [89, 291] on span "a" at bounding box center [95, 281] width 11 height 18
type input "*"
click at [80, 293] on div "For a dream" at bounding box center [104, 283] width 93 height 29
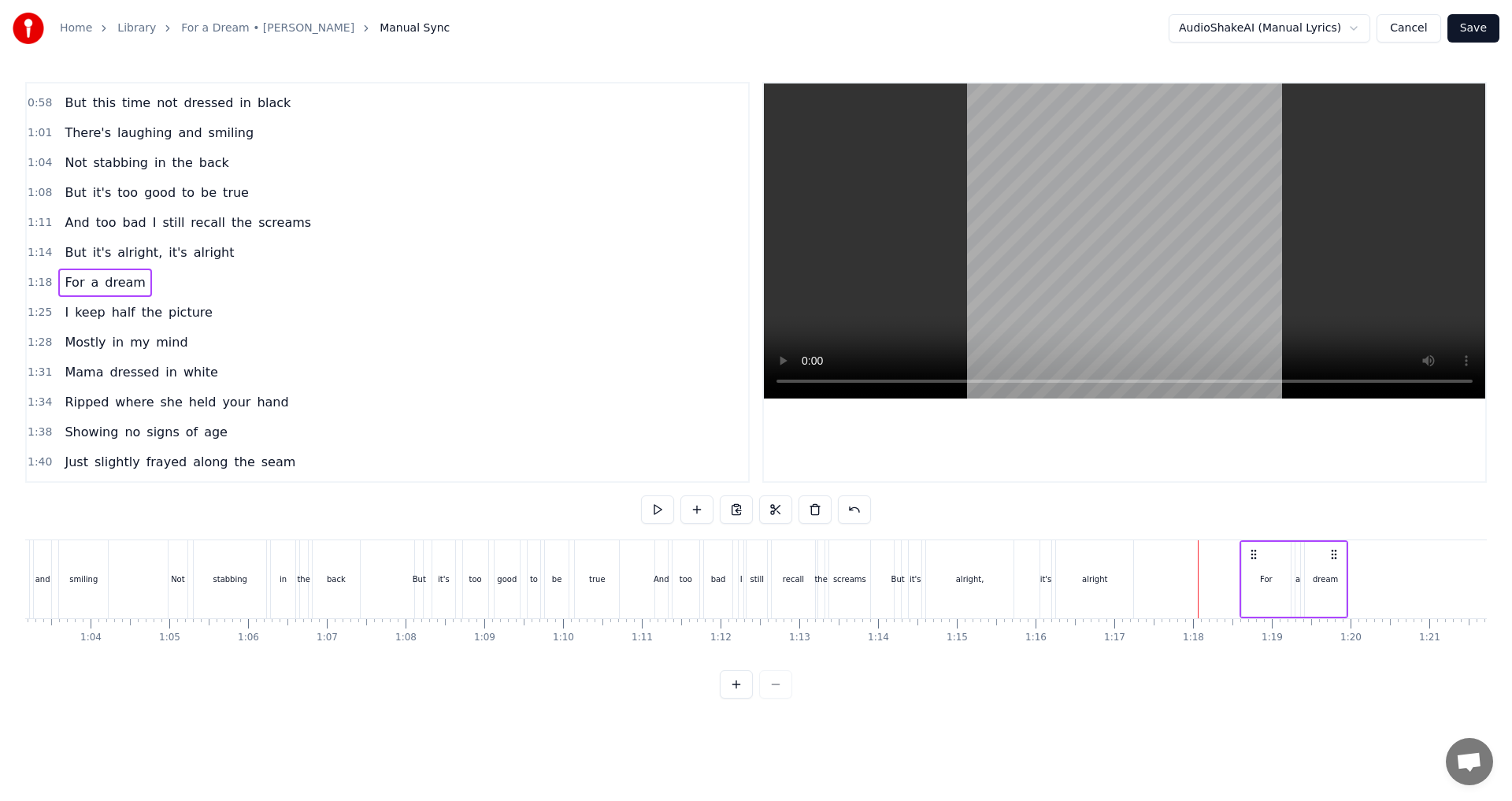
scroll to position [0, 4977]
drag, startPoint x: 1336, startPoint y: 555, endPoint x: 1176, endPoint y: 547, distance: 160.2
click at [1176, 548] on icon at bounding box center [1178, 554] width 12 height 12
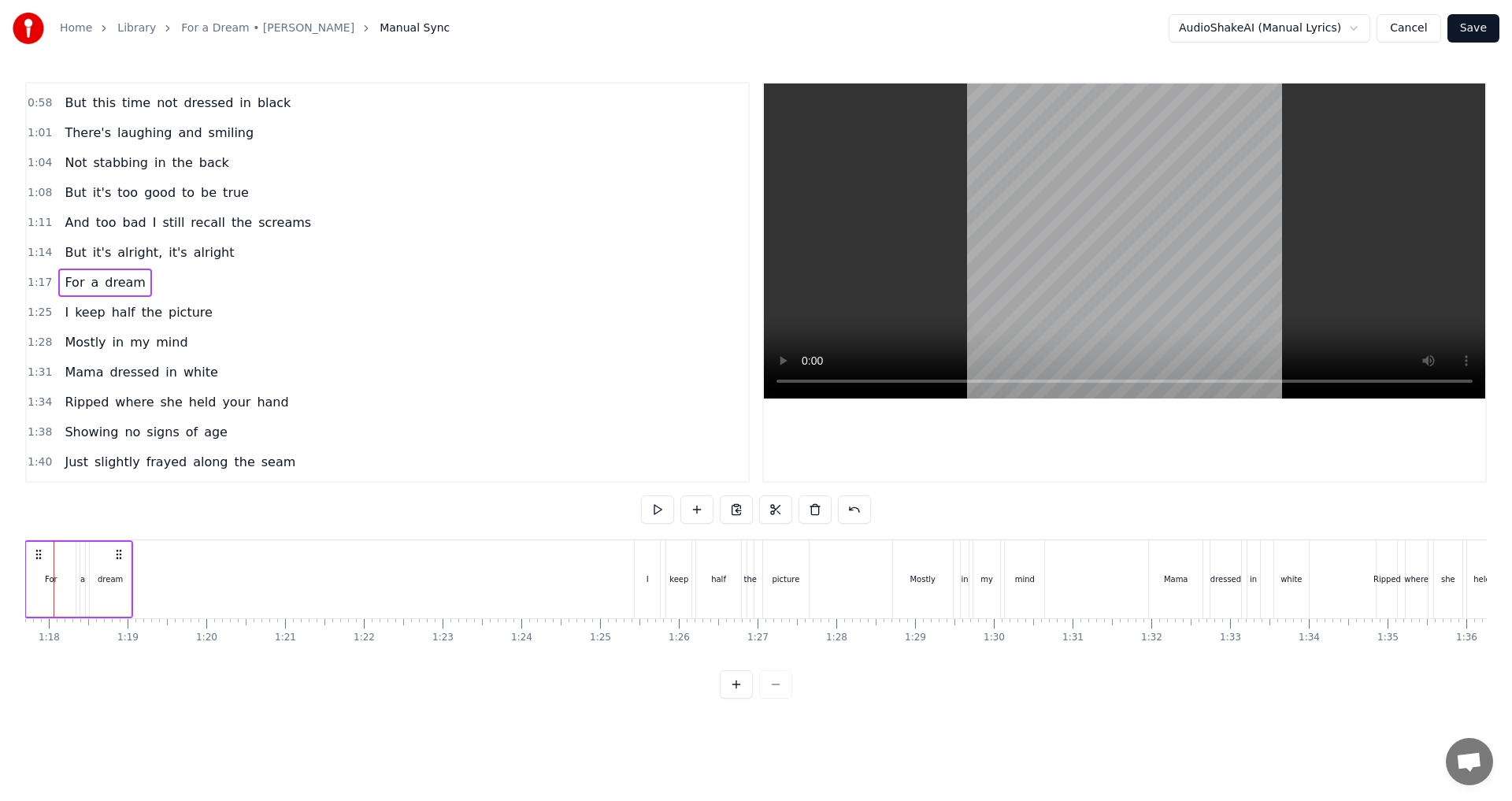
scroll to position [0, 6219]
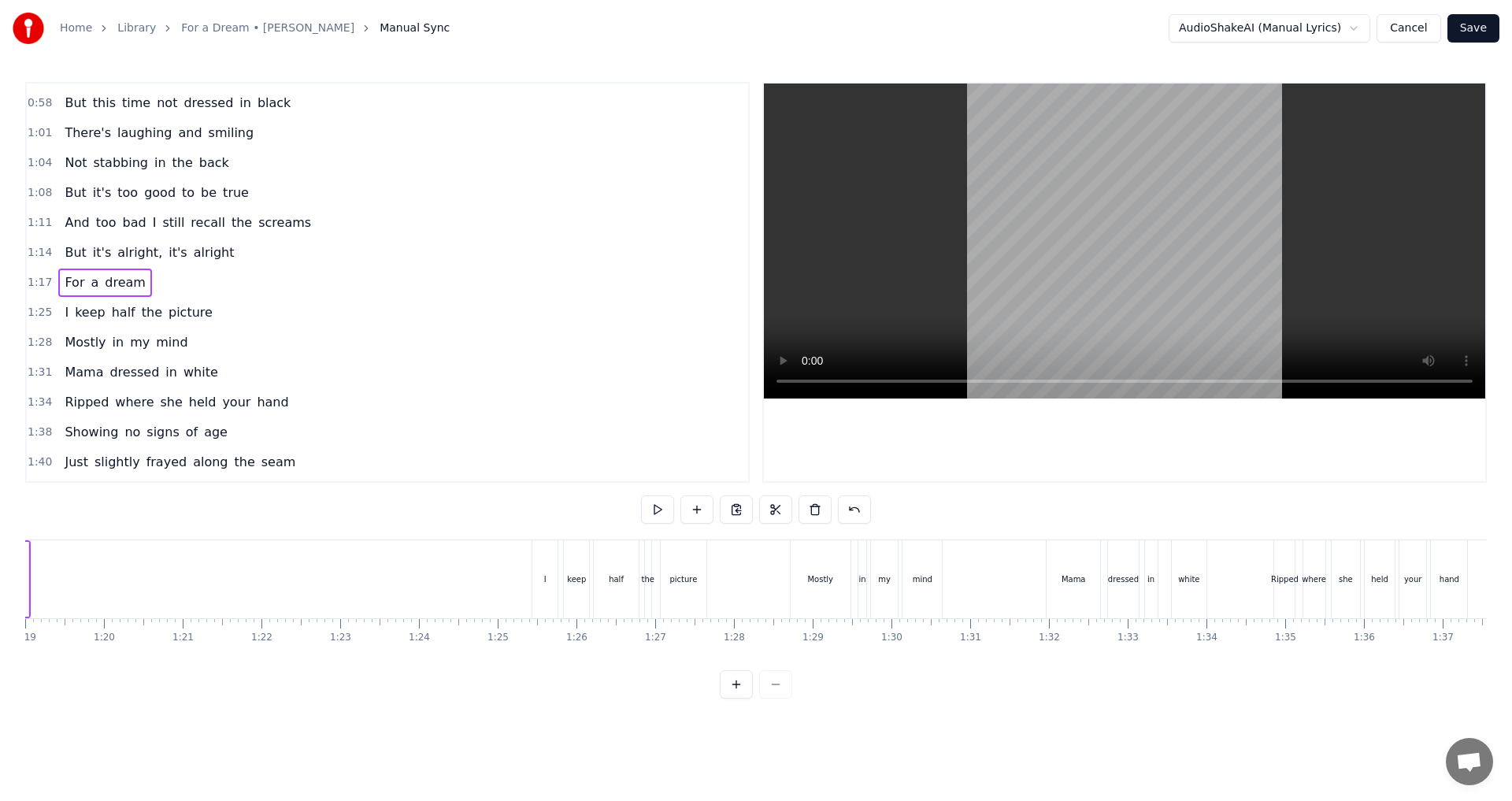
click at [101, 322] on div "I keep half the picture" at bounding box center [138, 313] width 160 height 29
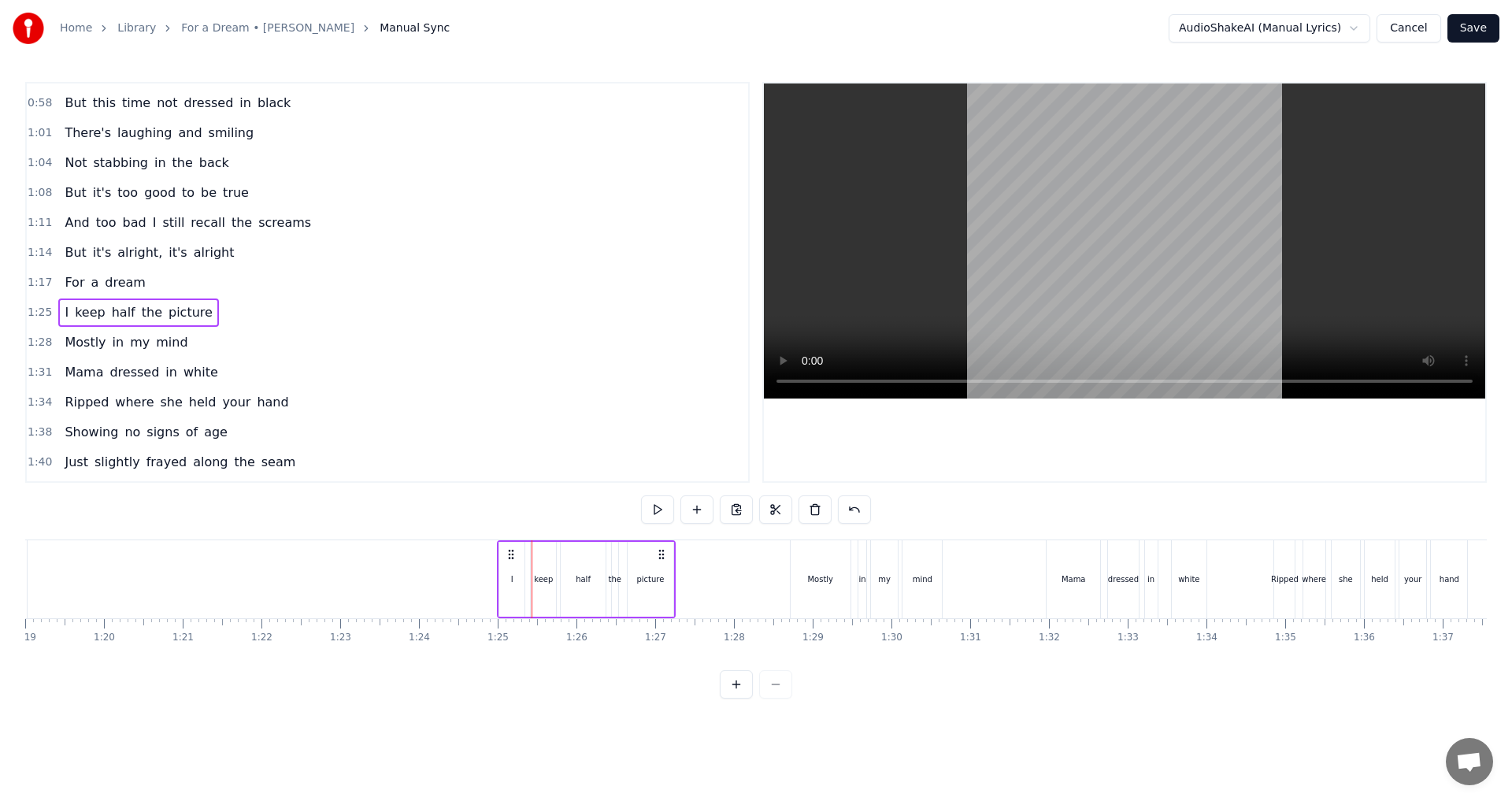
drag, startPoint x: 545, startPoint y: 556, endPoint x: 510, endPoint y: 553, distance: 35.1
click at [510, 553] on icon at bounding box center [510, 554] width 12 height 12
click at [80, 353] on div "Mostly in my mind" at bounding box center [126, 343] width 136 height 29
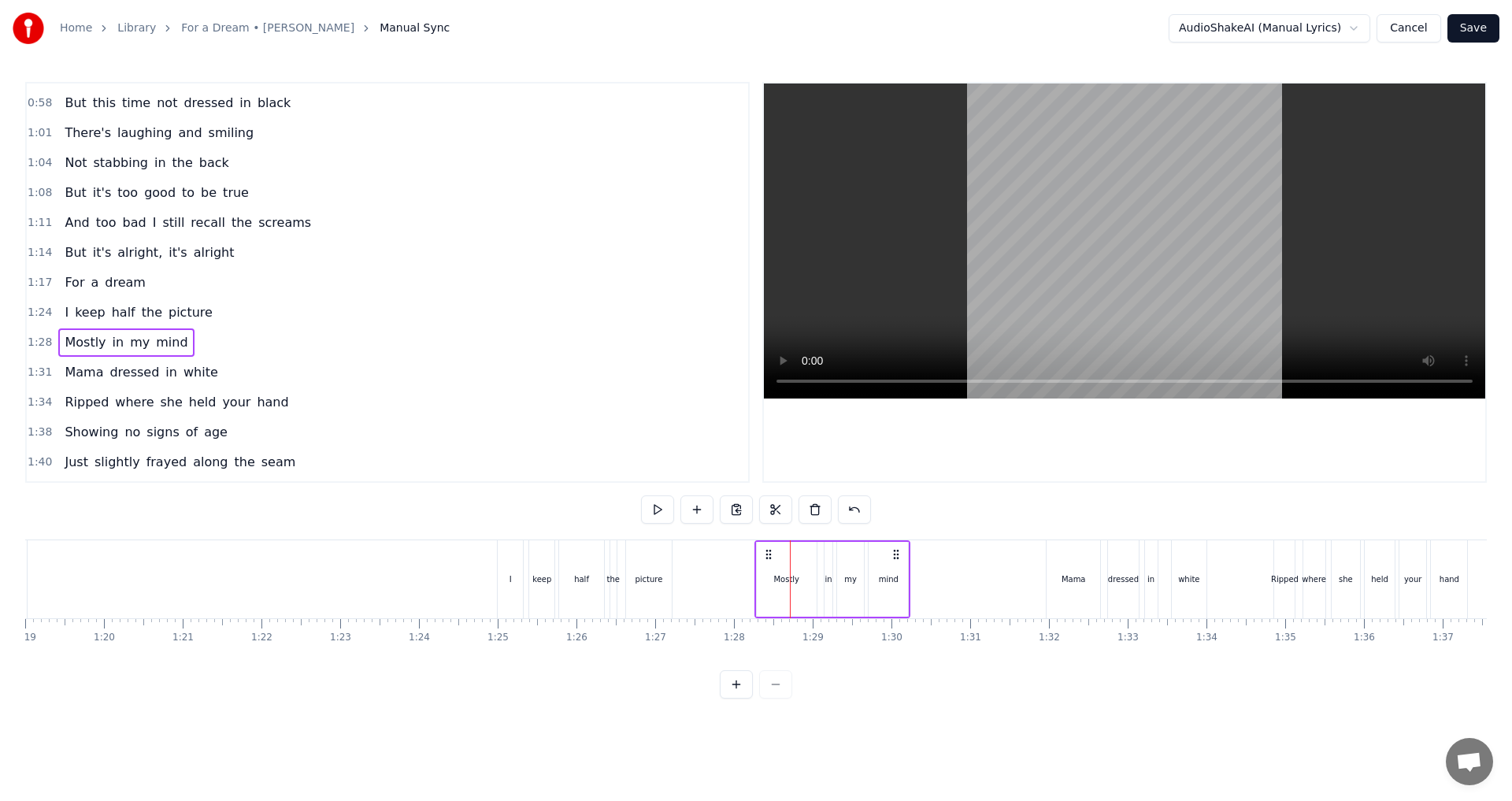
drag, startPoint x: 799, startPoint y: 552, endPoint x: 764, endPoint y: 551, distance: 35.0
click at [764, 551] on icon at bounding box center [767, 554] width 12 height 12
click at [105, 384] on div "Mama dressed in white" at bounding box center [141, 372] width 166 height 29
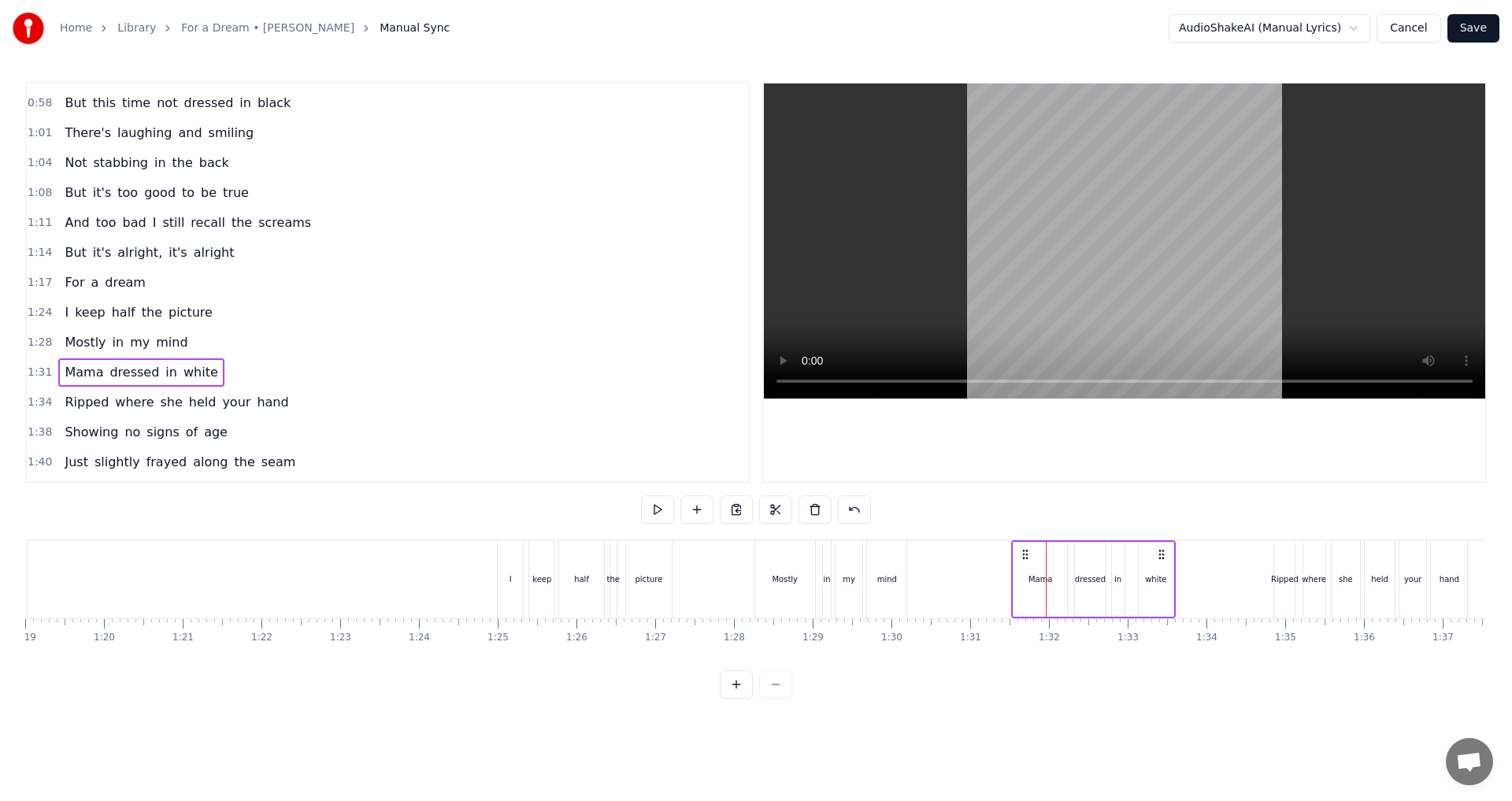
drag, startPoint x: 1057, startPoint y: 553, endPoint x: 1023, endPoint y: 555, distance: 34.1
click at [1023, 555] on icon at bounding box center [1025, 554] width 12 height 12
click at [105, 415] on div "Ripped where she held your hand" at bounding box center [176, 403] width 236 height 29
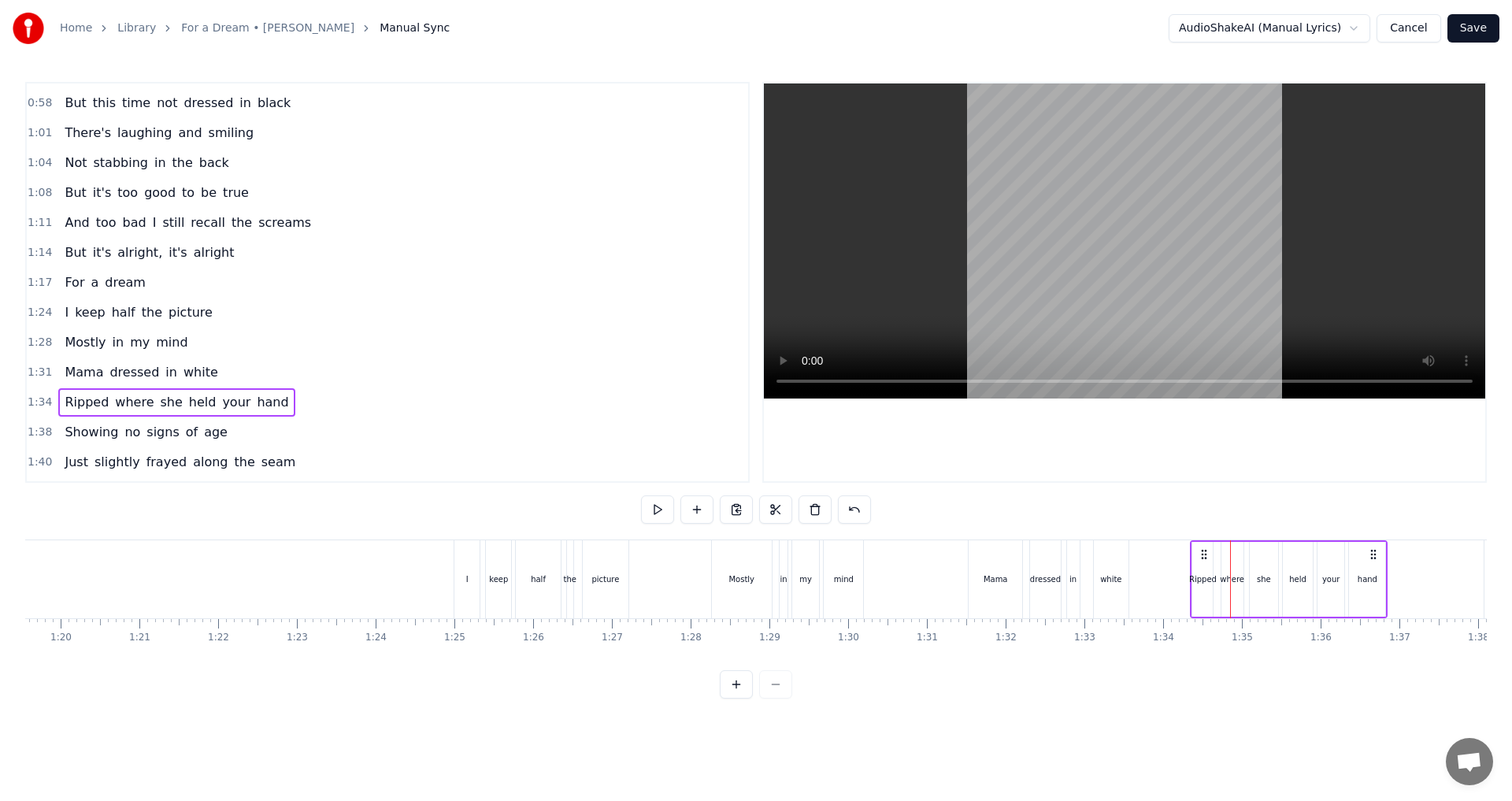
scroll to position [0, 6269]
drag, startPoint x: 1281, startPoint y: 551, endPoint x: 1194, endPoint y: 548, distance: 87.1
click at [1194, 548] on icon at bounding box center [1199, 554] width 12 height 12
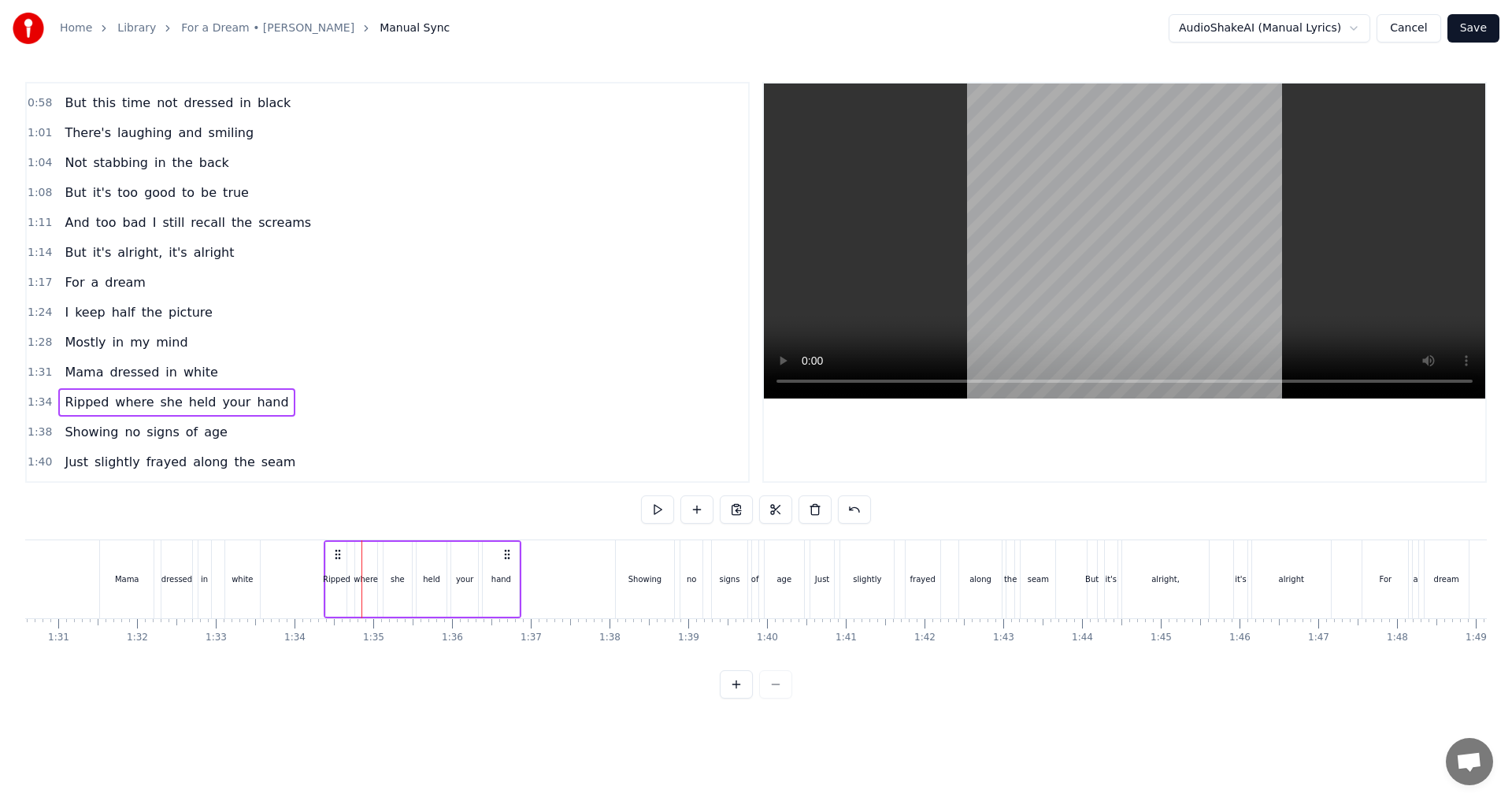
scroll to position [0, 7165]
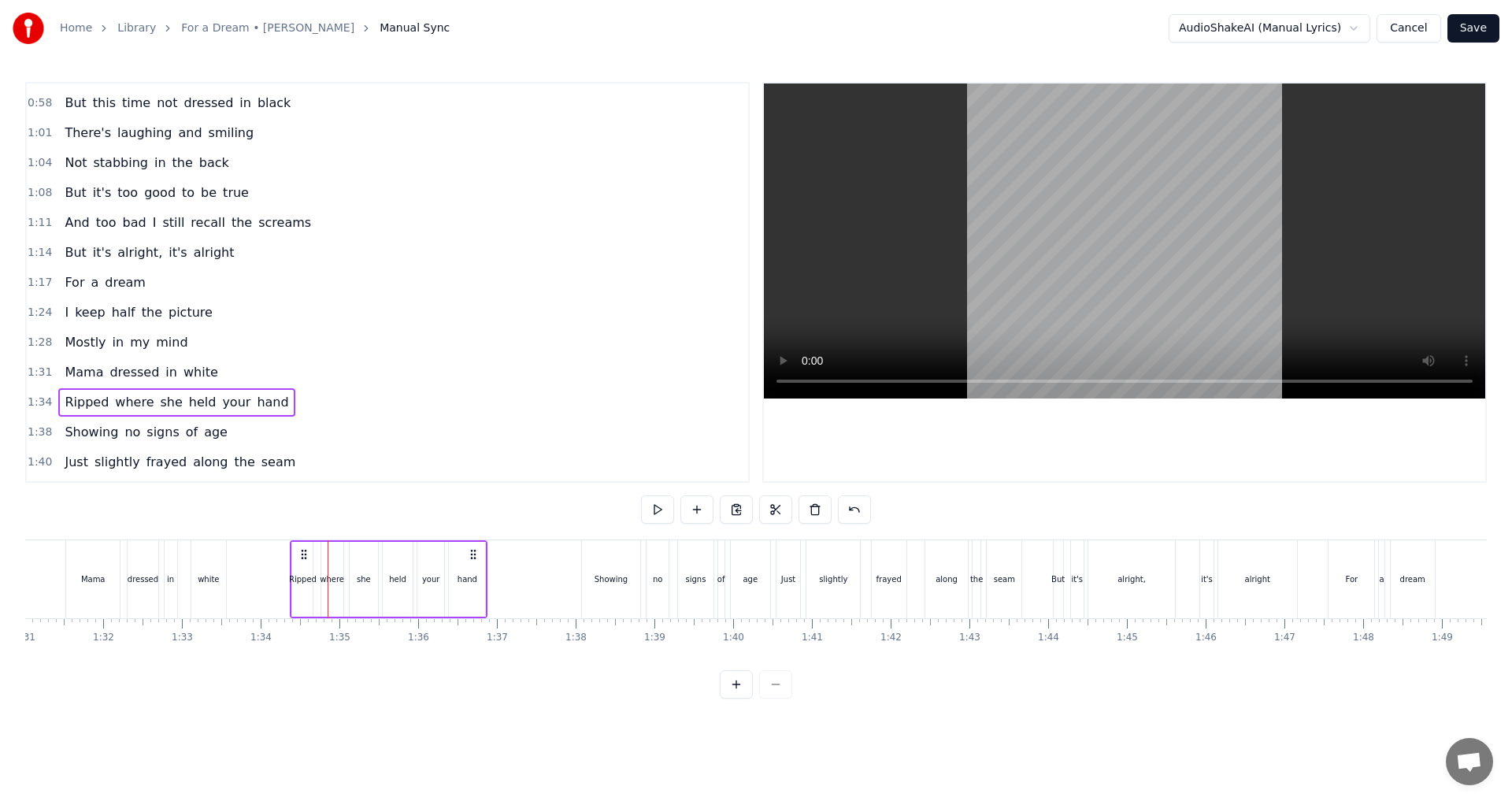
click at [69, 442] on div "Showing no signs of age" at bounding box center [145, 433] width 175 height 29
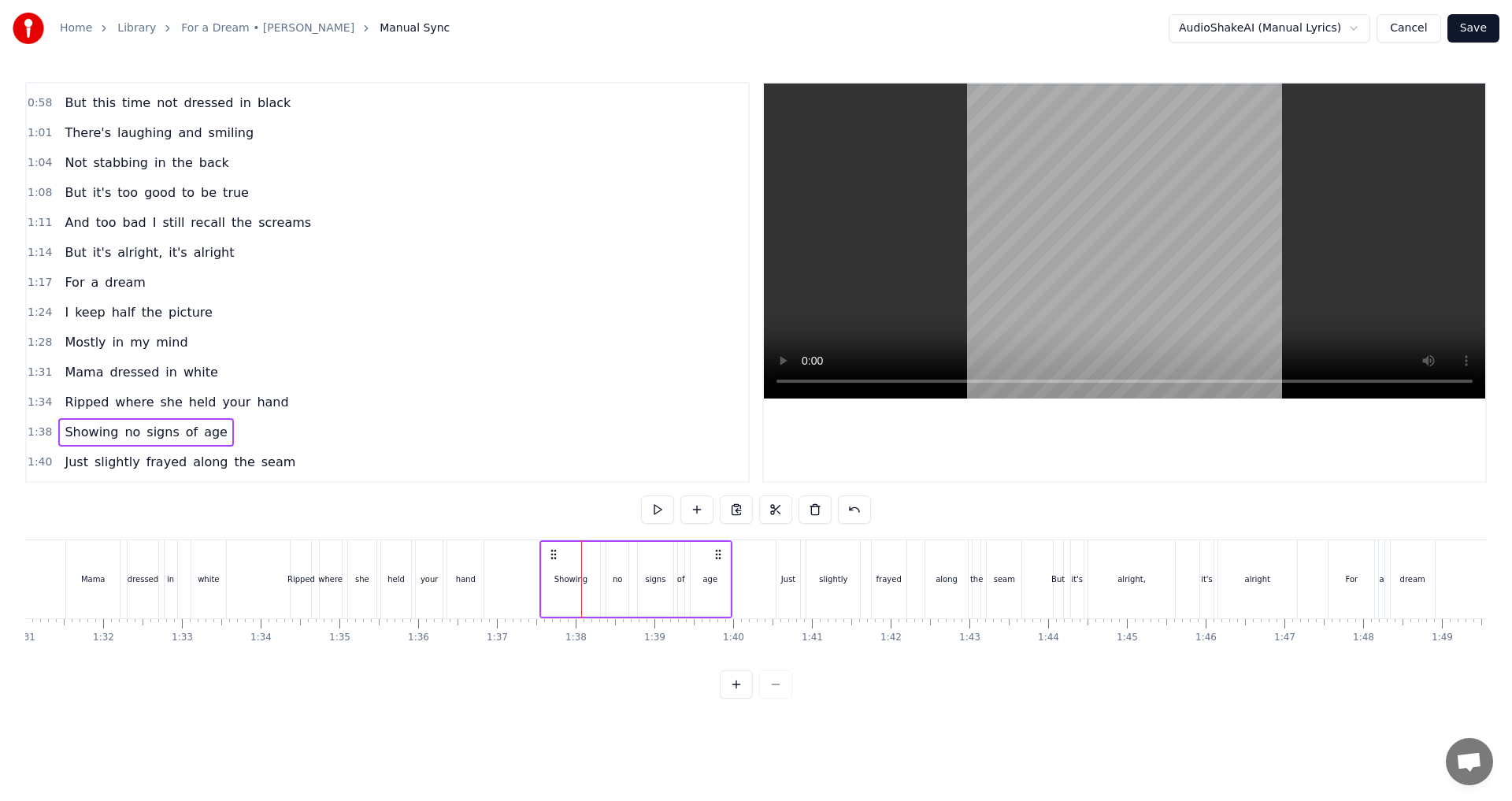
drag, startPoint x: 595, startPoint y: 555, endPoint x: 553, endPoint y: 552, distance: 42.1
click at [553, 552] on icon at bounding box center [553, 554] width 12 height 12
click at [91, 473] on div "Just slightly frayed along the seam" at bounding box center [180, 462] width 243 height 29
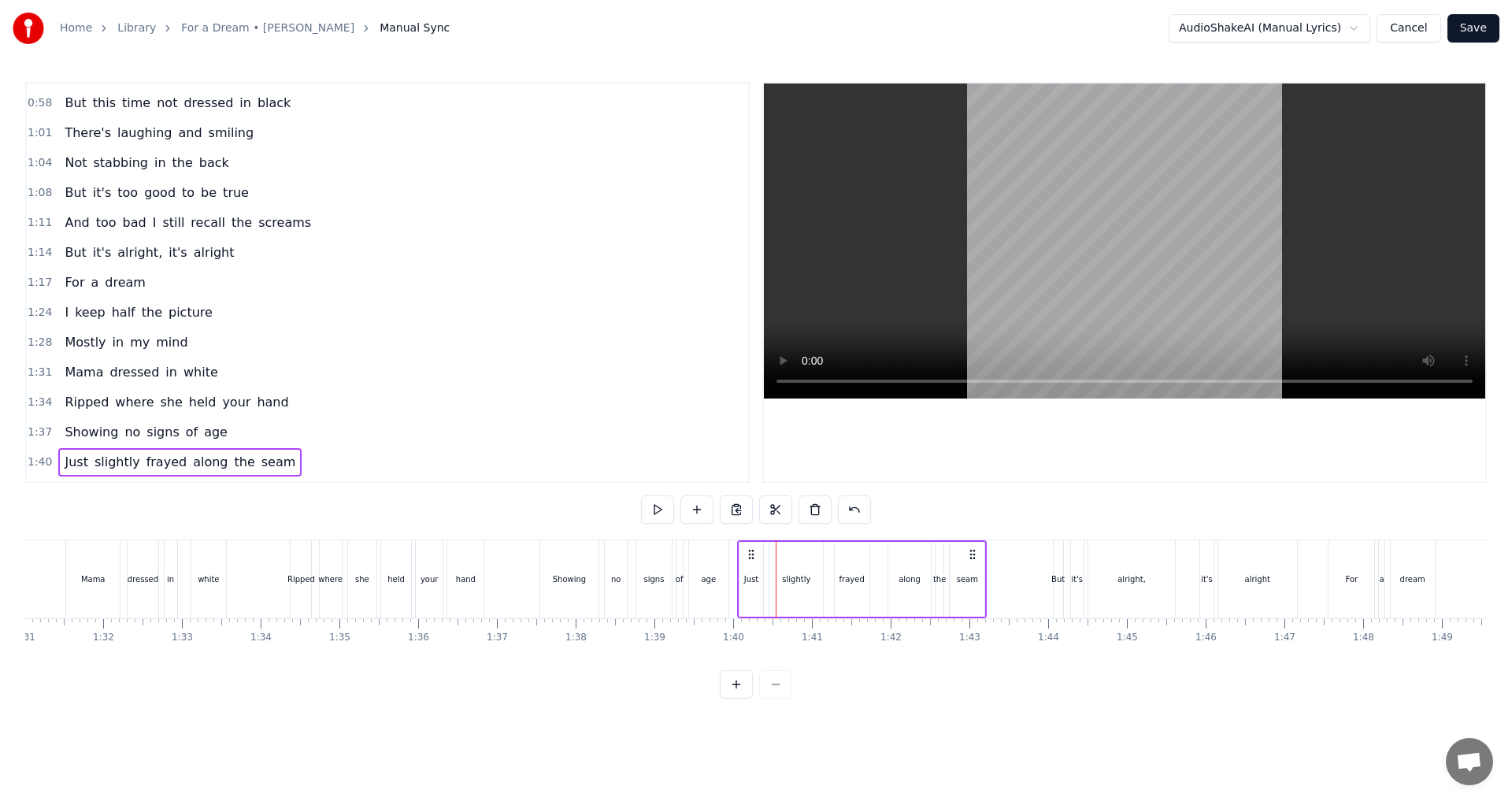
drag, startPoint x: 791, startPoint y: 555, endPoint x: 752, endPoint y: 554, distance: 39.0
click at [752, 554] on icon at bounding box center [750, 554] width 12 height 12
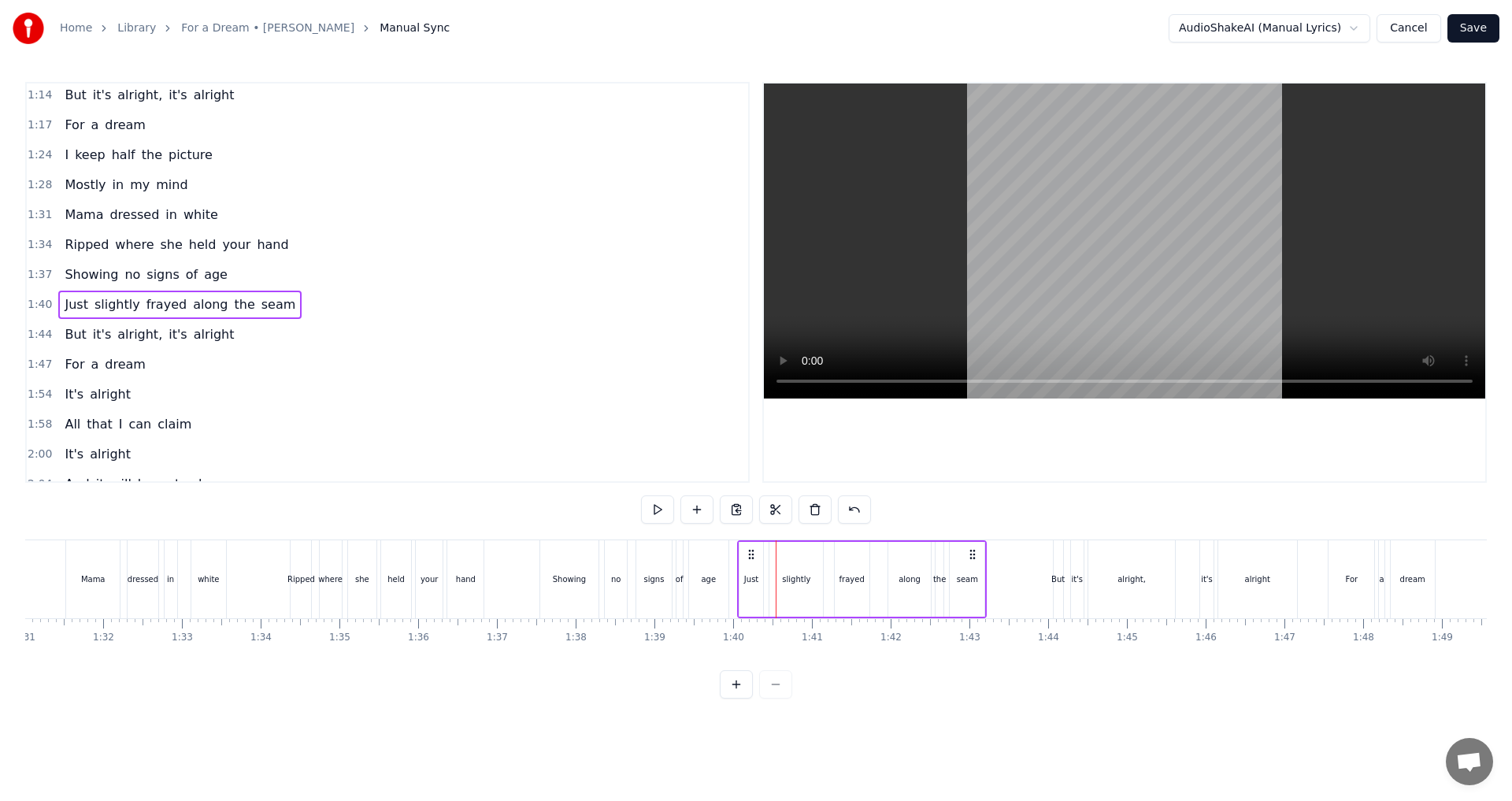
click at [65, 347] on div "But it's alright, it's alright" at bounding box center [149, 335] width 182 height 29
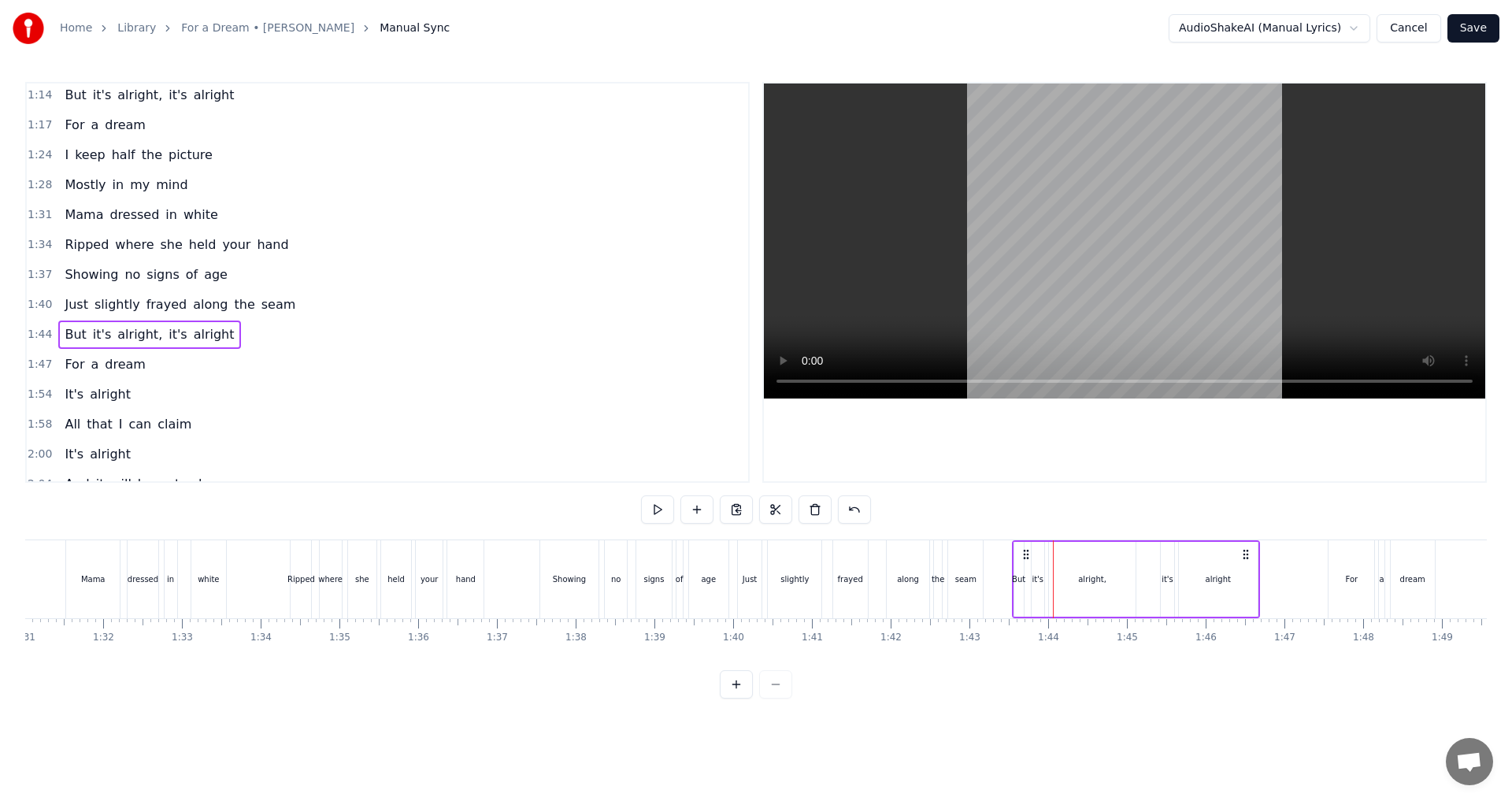
drag, startPoint x: 1068, startPoint y: 551, endPoint x: 1027, endPoint y: 550, distance: 41.0
click at [1027, 550] on circle at bounding box center [1027, 549] width 1 height 1
click at [85, 376] on div "For a dream" at bounding box center [104, 365] width 93 height 29
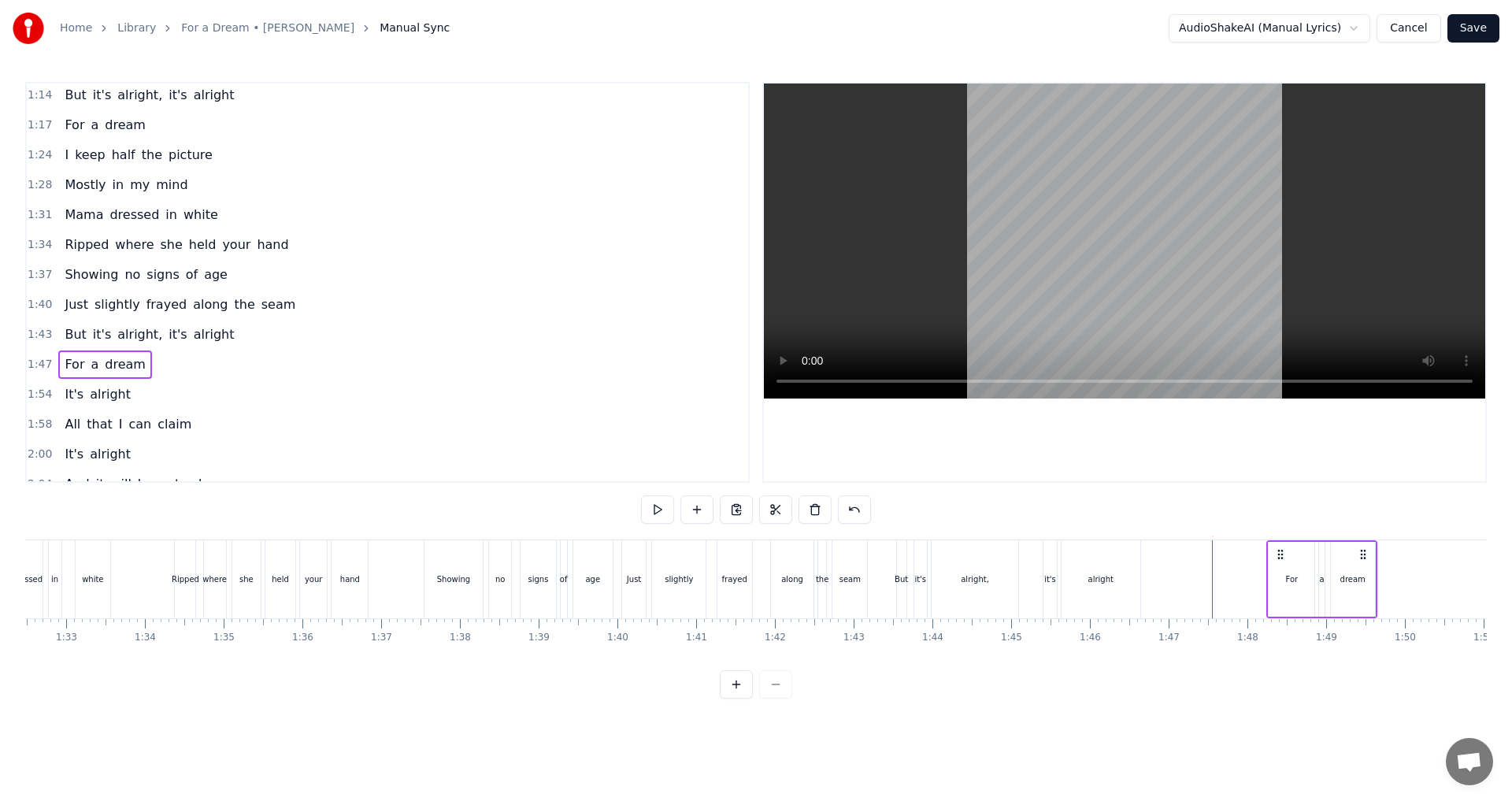
scroll to position [0, 7312]
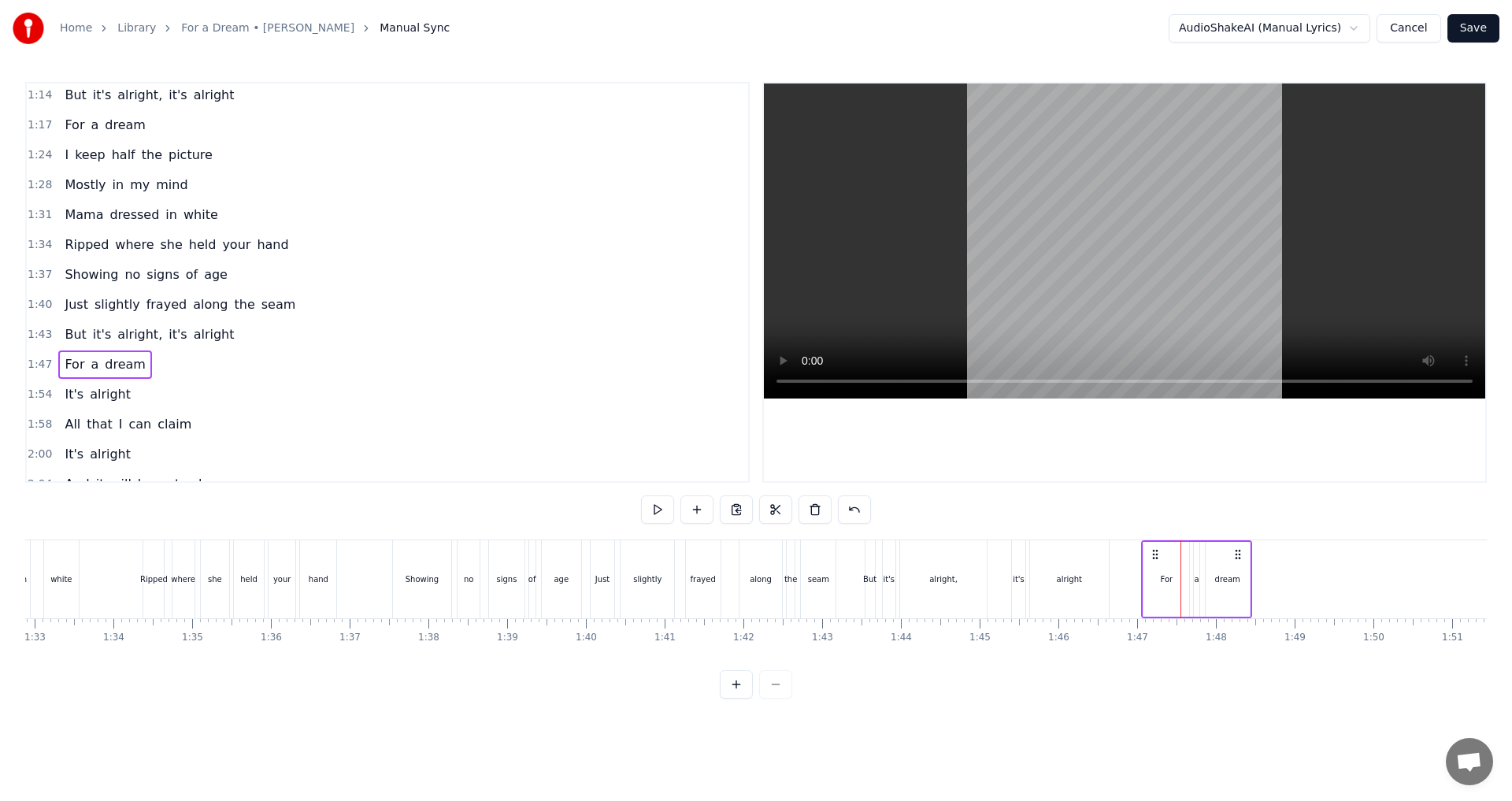
drag, startPoint x: 1340, startPoint y: 553, endPoint x: 1153, endPoint y: 566, distance: 187.5
click at [1153, 566] on div "For a dream" at bounding box center [1196, 578] width 111 height 78
drag, startPoint x: 819, startPoint y: 670, endPoint x: 842, endPoint y: 664, distance: 23.8
click at [844, 657] on div "I picture us together Framed in gold leaf On the mantle with the others One big…" at bounding box center [755, 598] width 1461 height 118
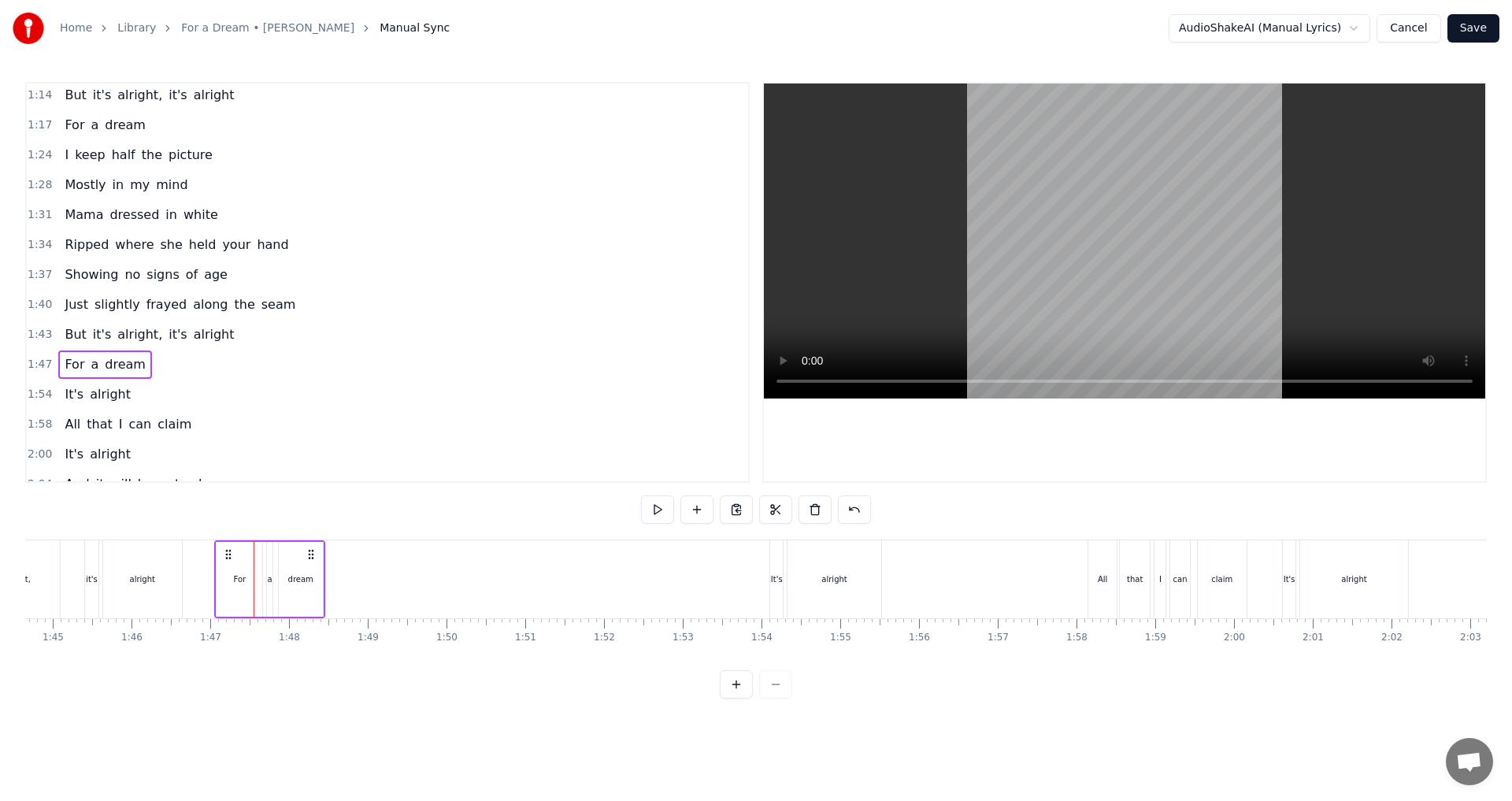
scroll to position [0, 8256]
click at [78, 403] on div "It's alright" at bounding box center [98, 394] width 78 height 29
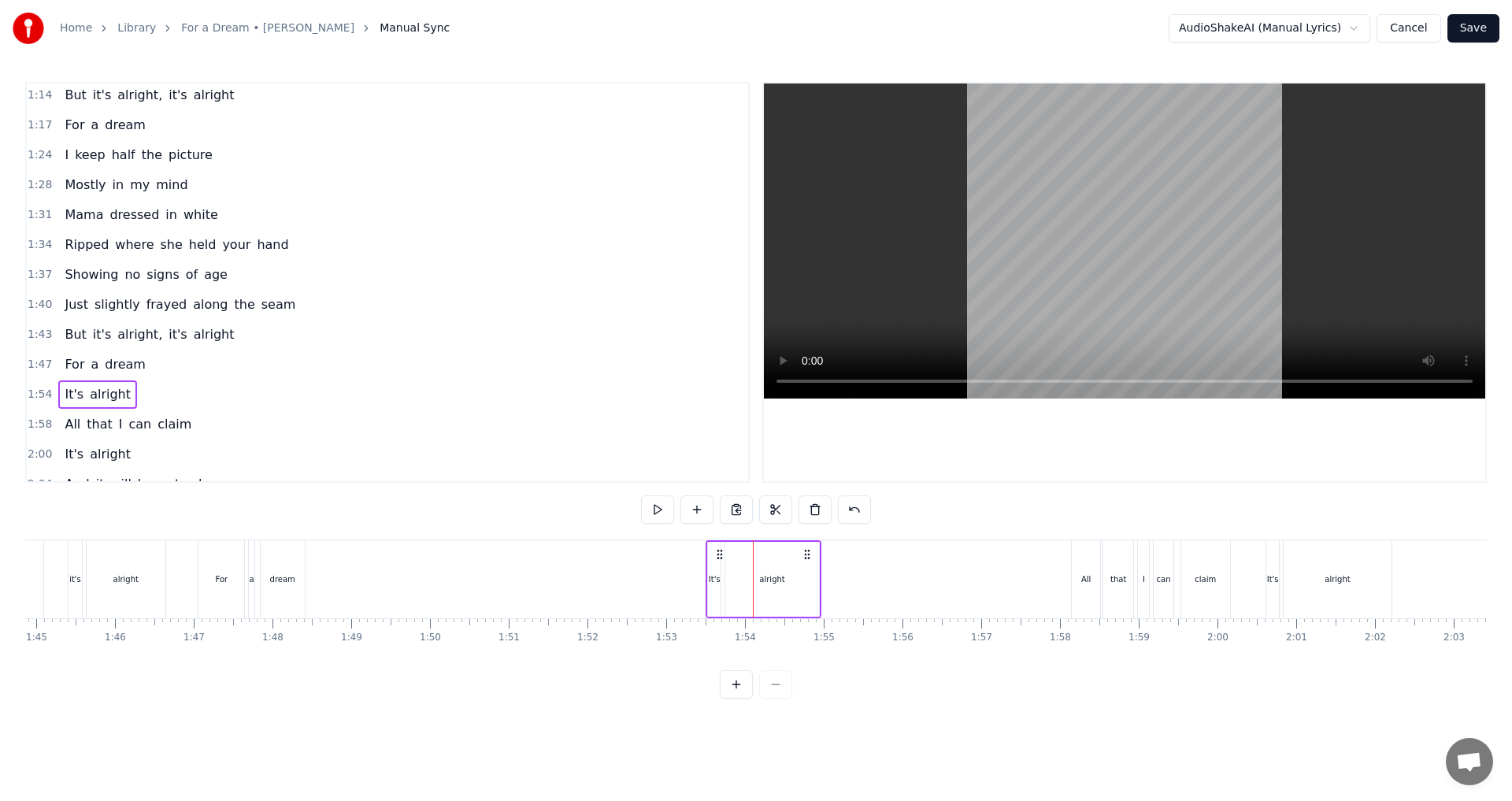
drag, startPoint x: 766, startPoint y: 555, endPoint x: 719, endPoint y: 553, distance: 47.0
click at [719, 553] on icon at bounding box center [719, 554] width 12 height 12
click at [105, 433] on div "All that I can claim" at bounding box center [128, 425] width 140 height 29
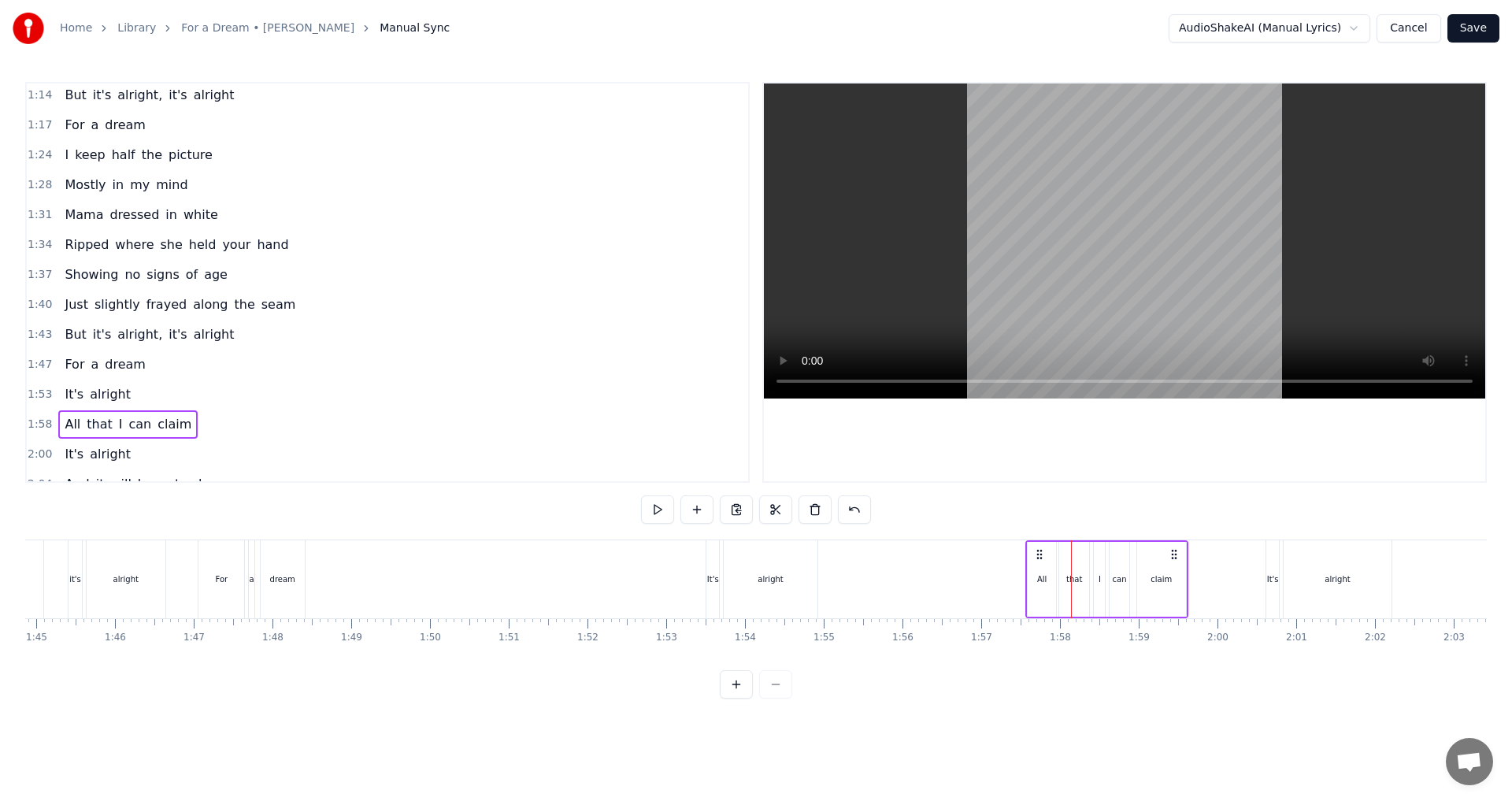
drag, startPoint x: 1084, startPoint y: 553, endPoint x: 1038, endPoint y: 554, distance: 46.0
click at [1037, 554] on circle at bounding box center [1036, 553] width 1 height 1
click at [122, 466] on div "It's alright" at bounding box center [98, 455] width 78 height 29
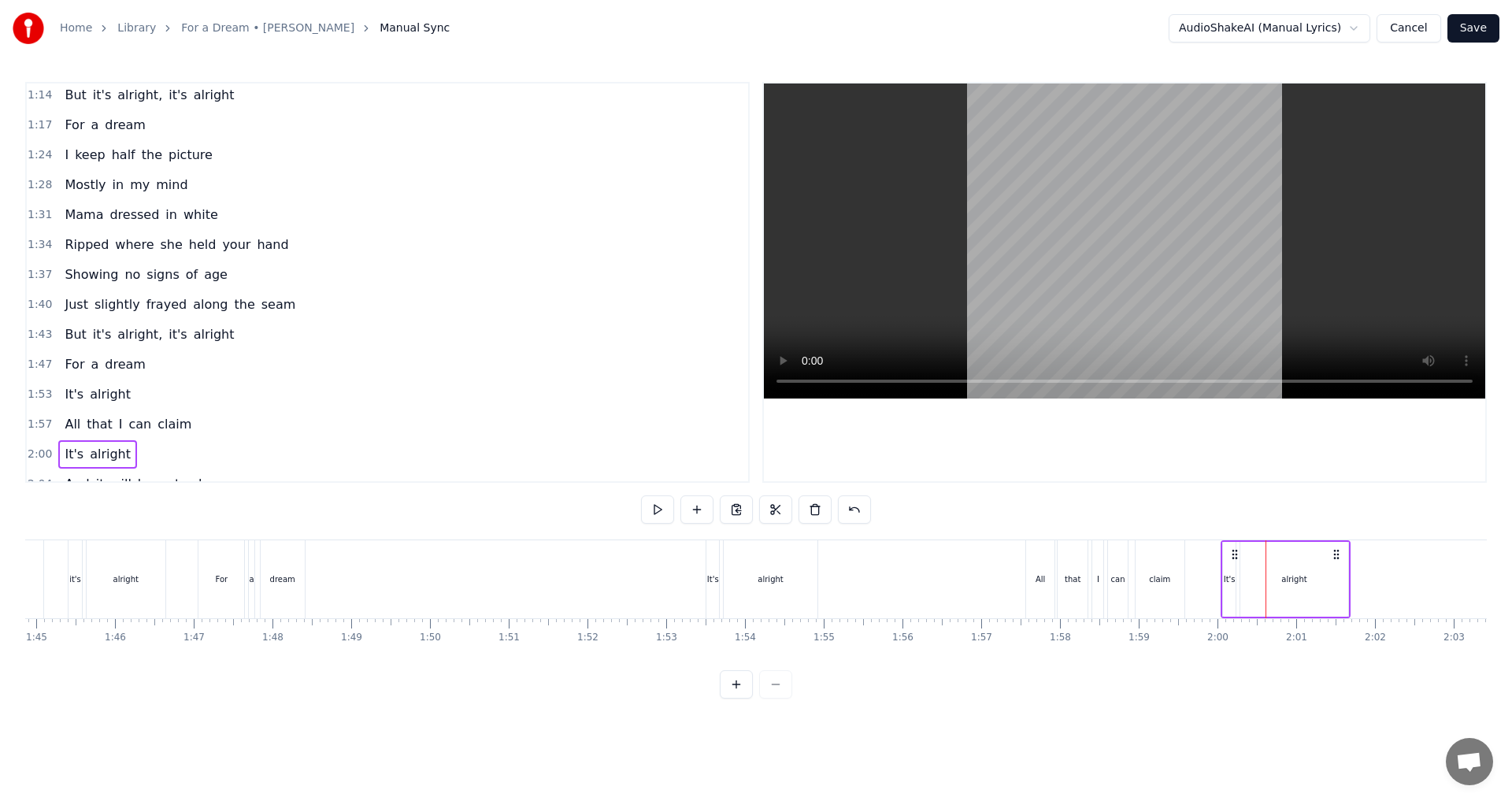
drag, startPoint x: 1279, startPoint y: 555, endPoint x: 1234, endPoint y: 555, distance: 45.0
click at [1234, 555] on icon at bounding box center [1234, 554] width 12 height 12
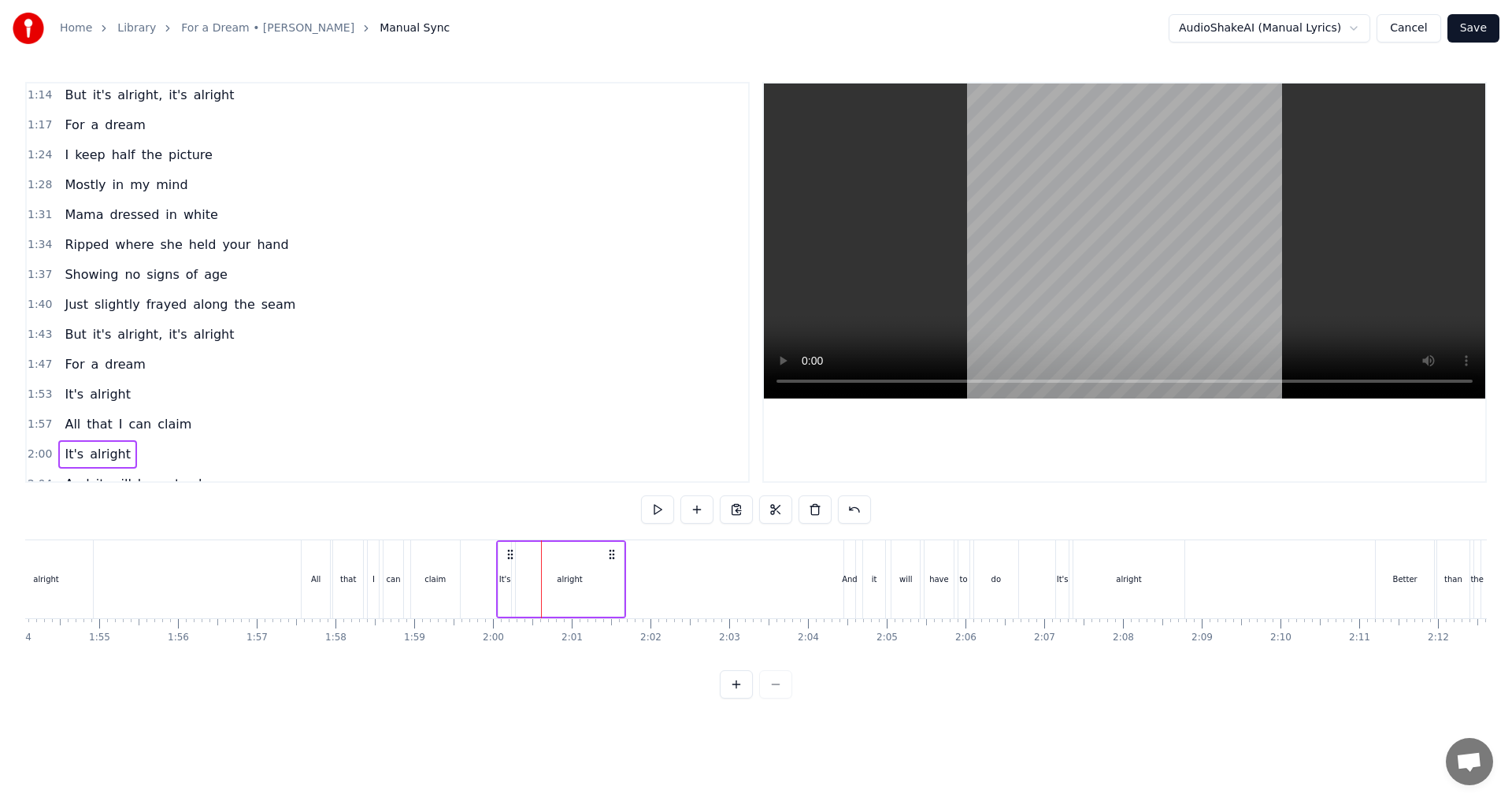
scroll to position [580, 0]
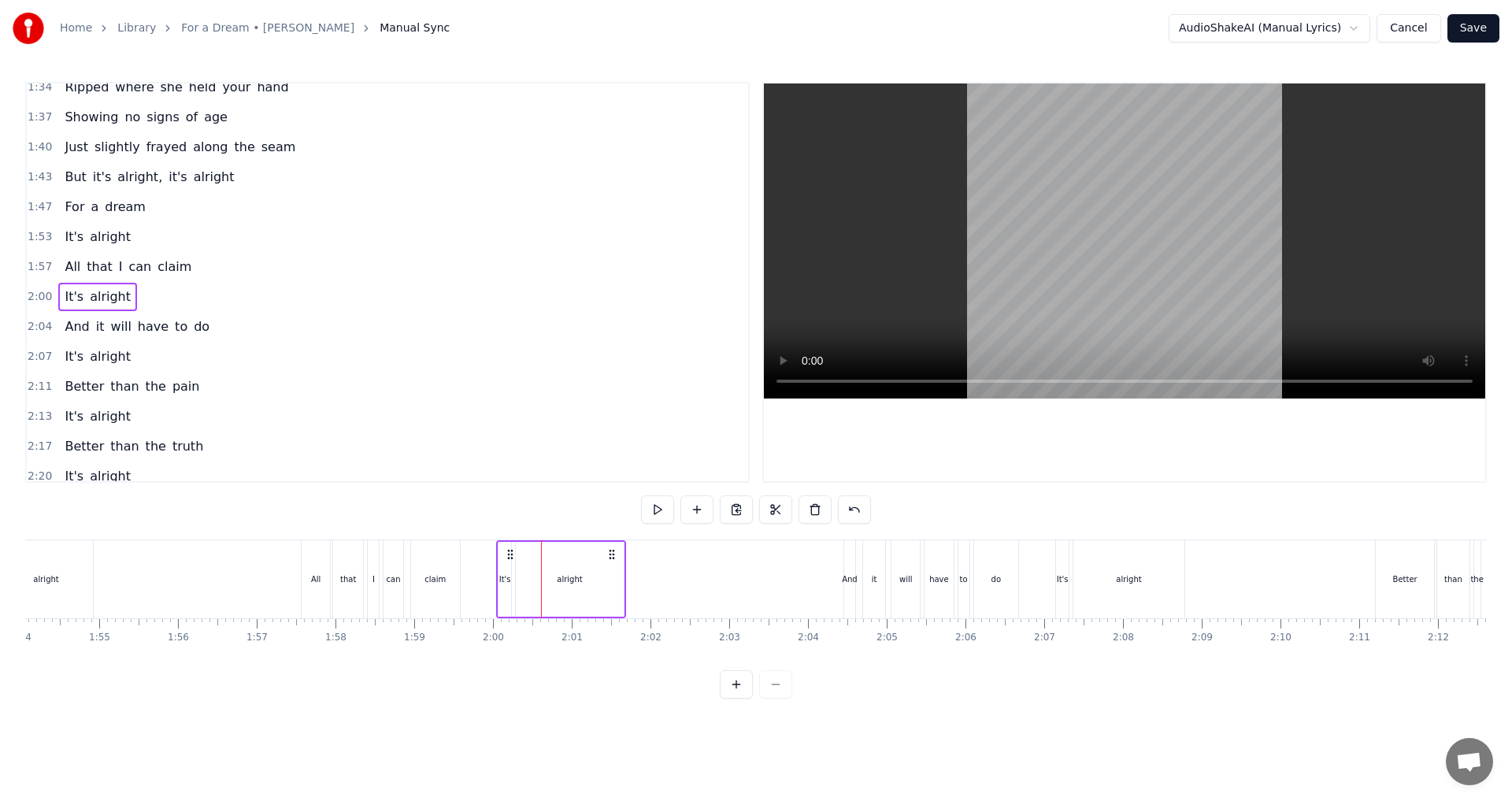
click at [69, 338] on div "And it will have to do" at bounding box center [137, 327] width 158 height 29
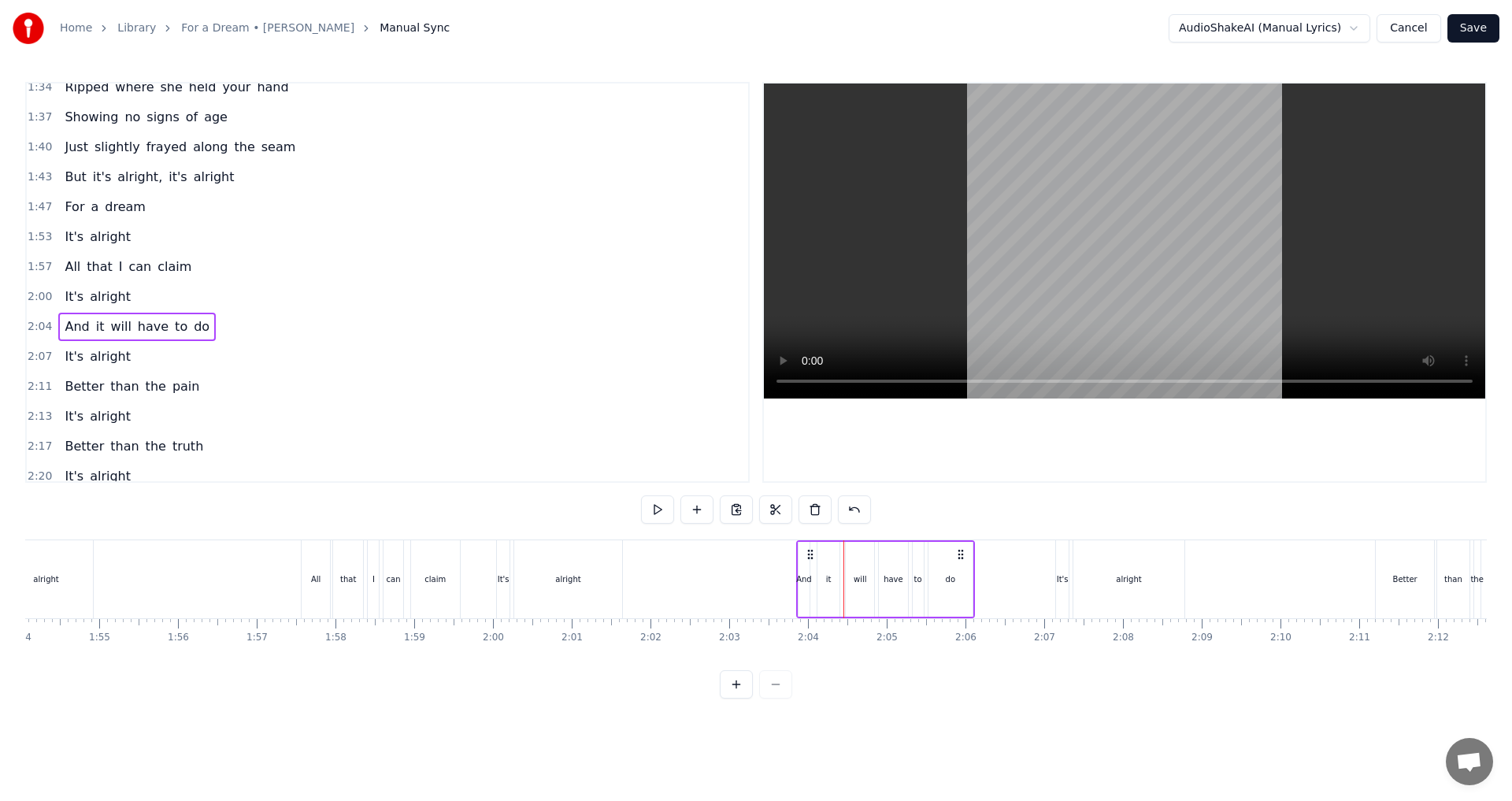
drag, startPoint x: 853, startPoint y: 557, endPoint x: 806, endPoint y: 557, distance: 47.0
click at [806, 557] on icon at bounding box center [810, 554] width 12 height 12
click at [88, 364] on span "alright" at bounding box center [110, 357] width 44 height 19
click at [120, 366] on span "alright" at bounding box center [110, 357] width 44 height 19
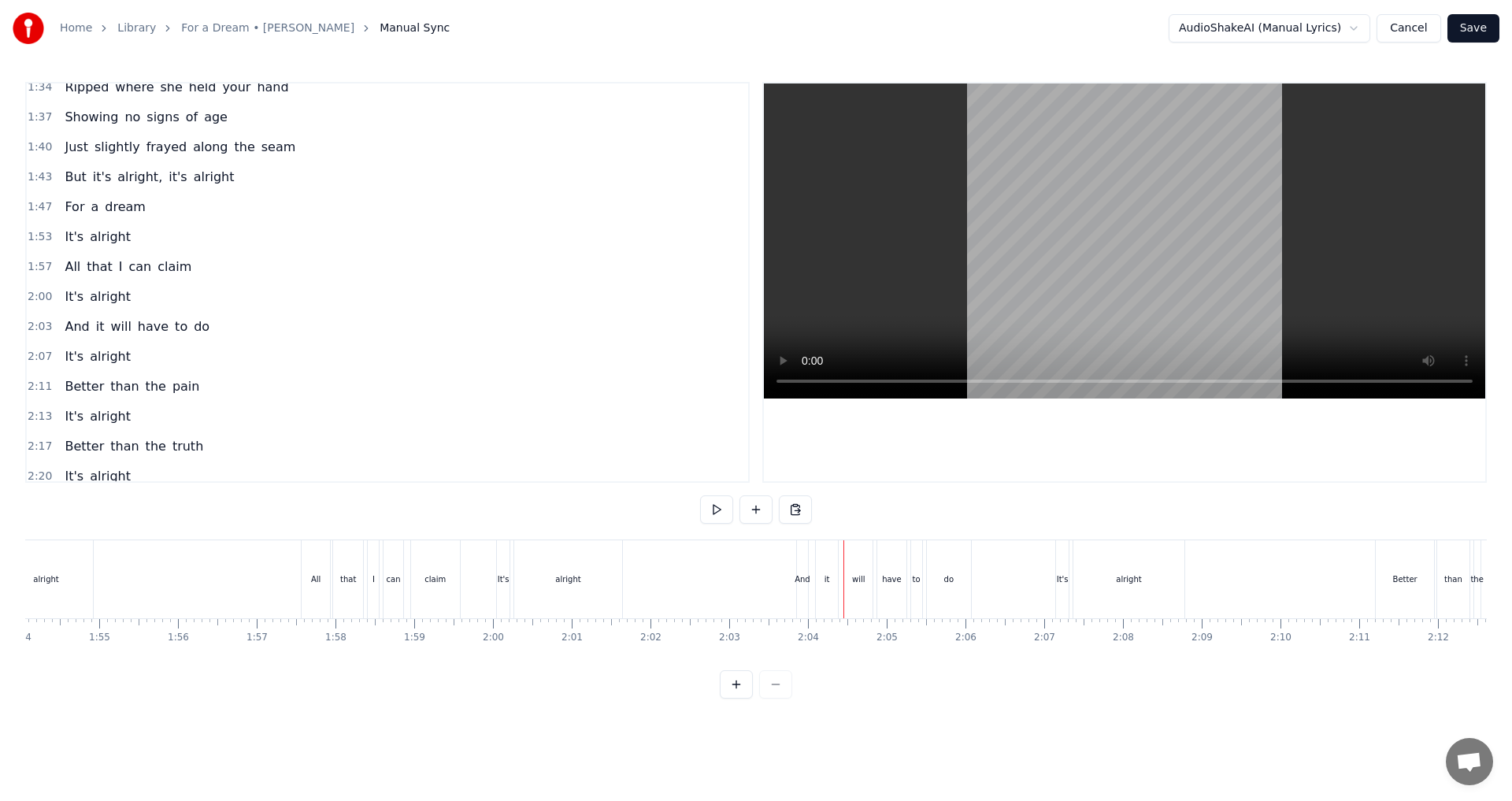
click at [74, 367] on div "It's alright" at bounding box center [98, 357] width 78 height 29
drag, startPoint x: 1065, startPoint y: 553, endPoint x: 1013, endPoint y: 553, distance: 52.0
click at [1013, 553] on icon at bounding box center [1016, 554] width 12 height 12
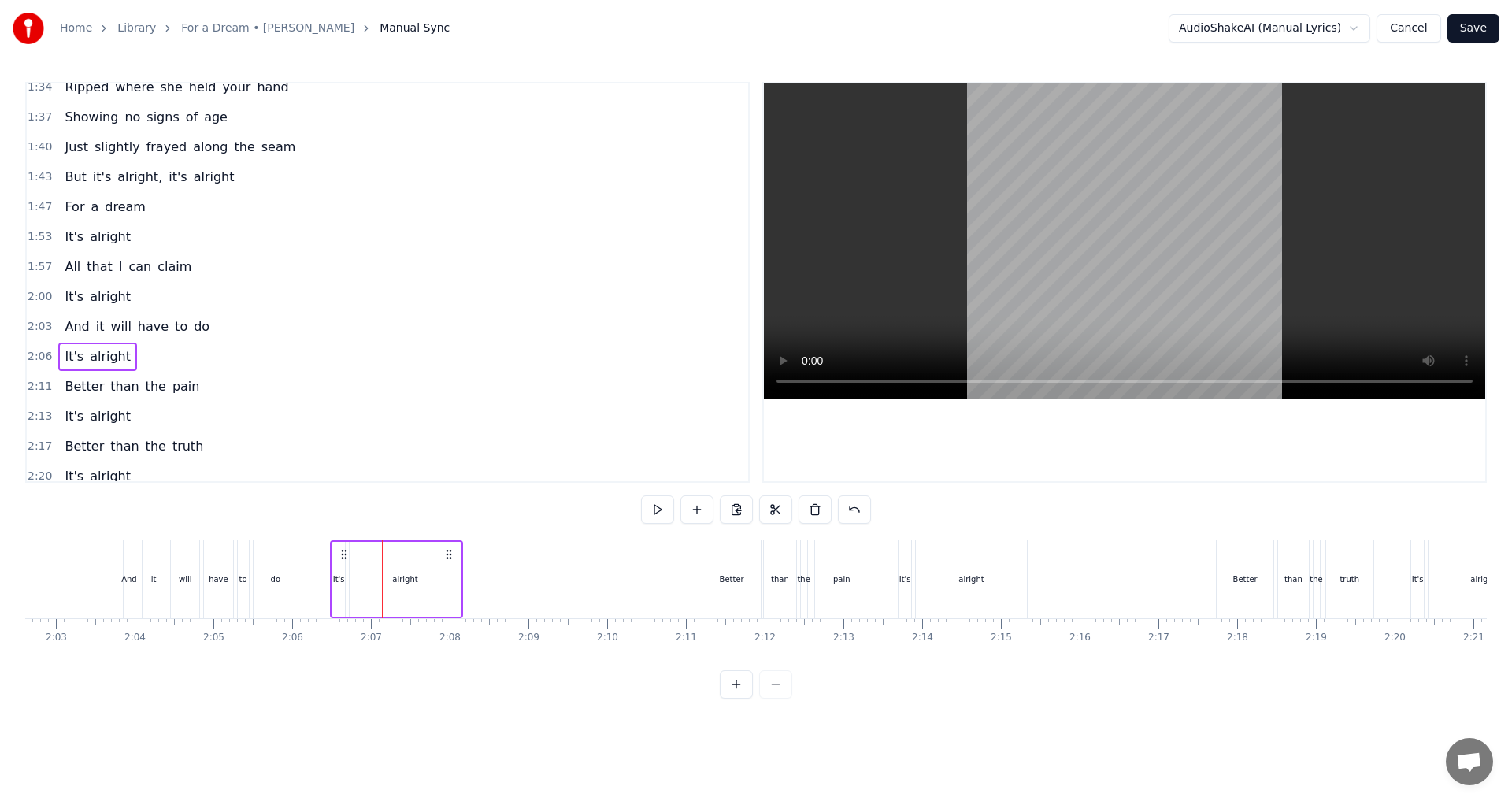
scroll to position [0, 9696]
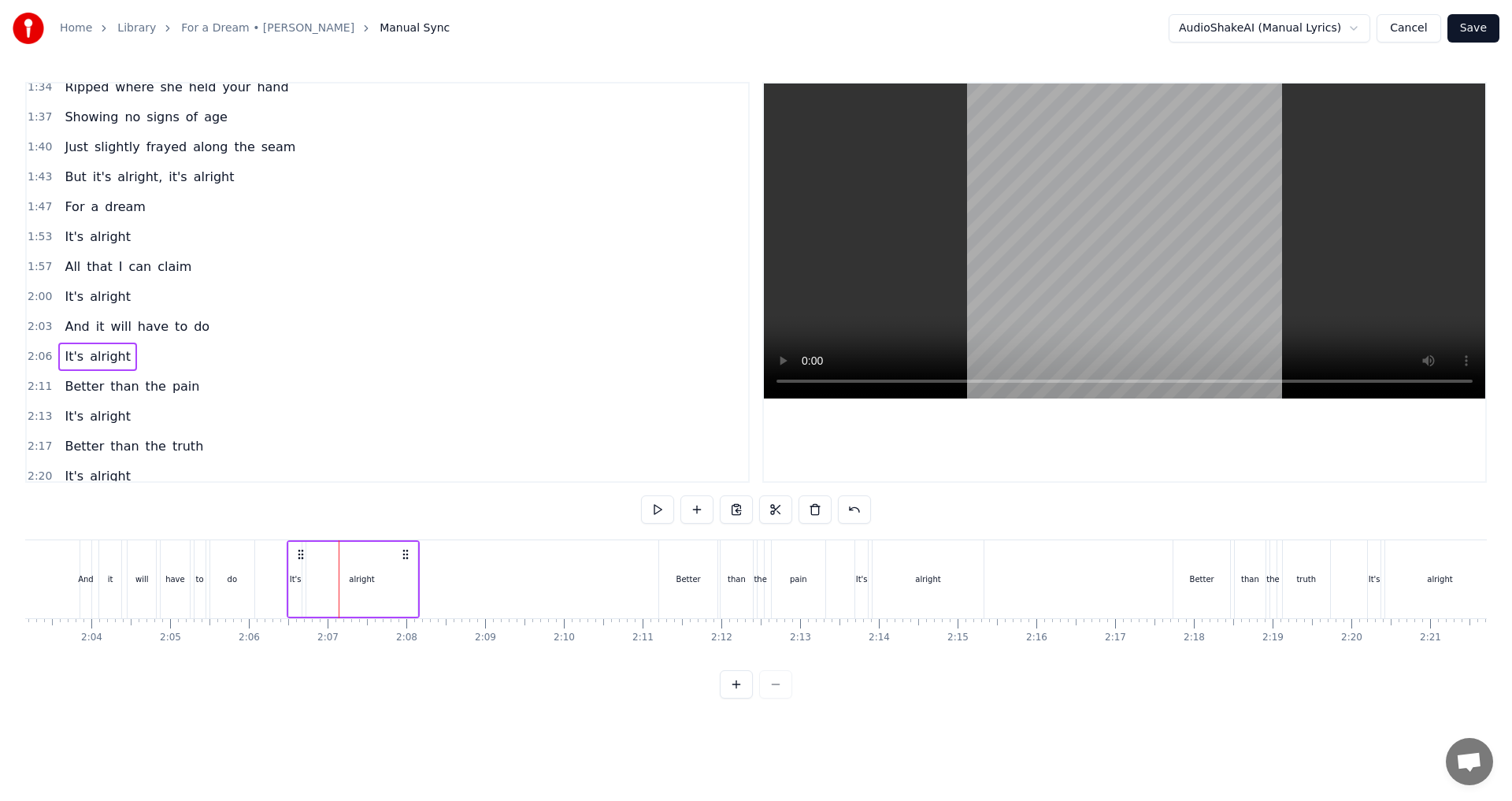
click at [122, 394] on span "than" at bounding box center [124, 386] width 32 height 18
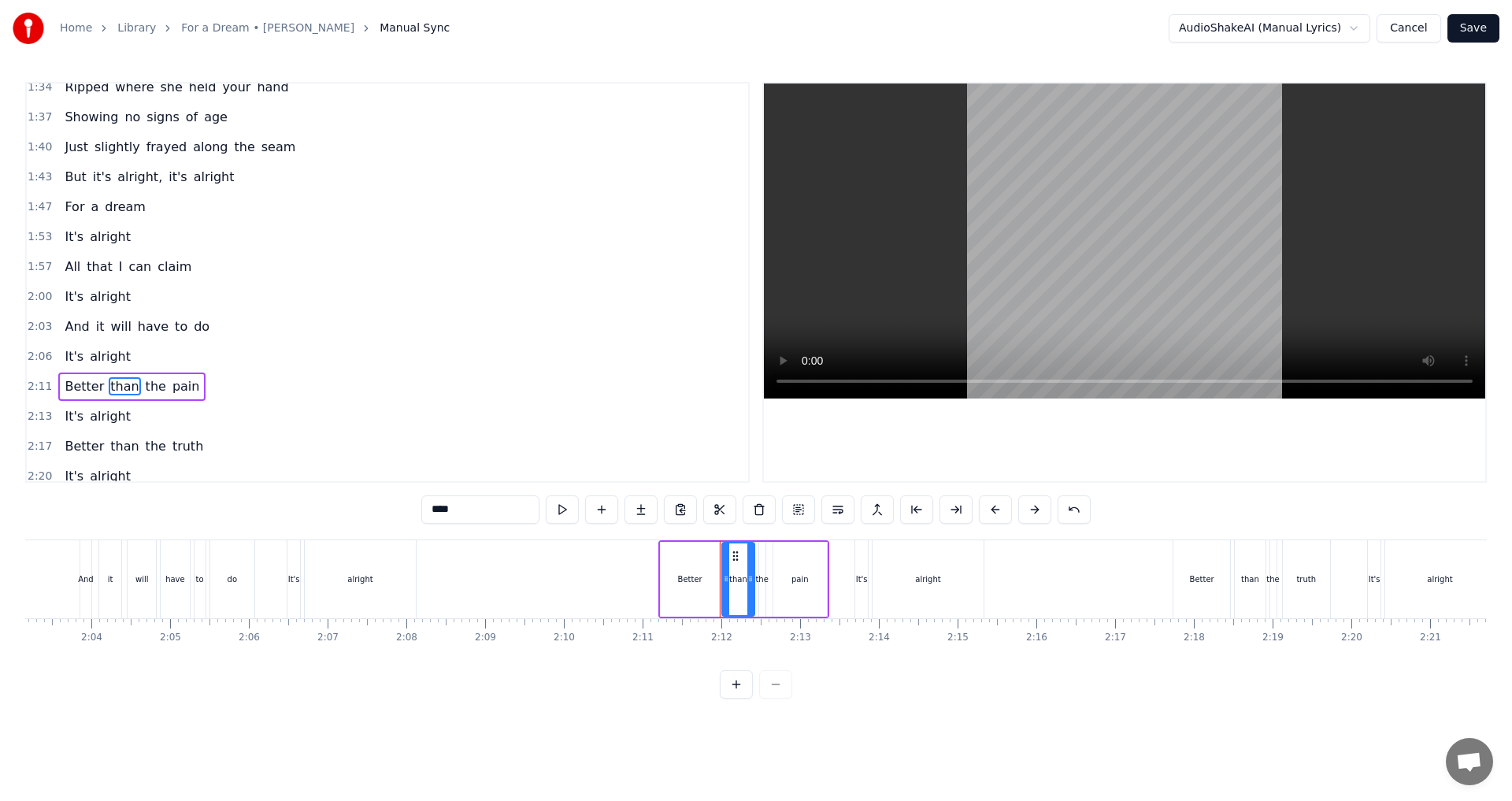
scroll to position [683, 0]
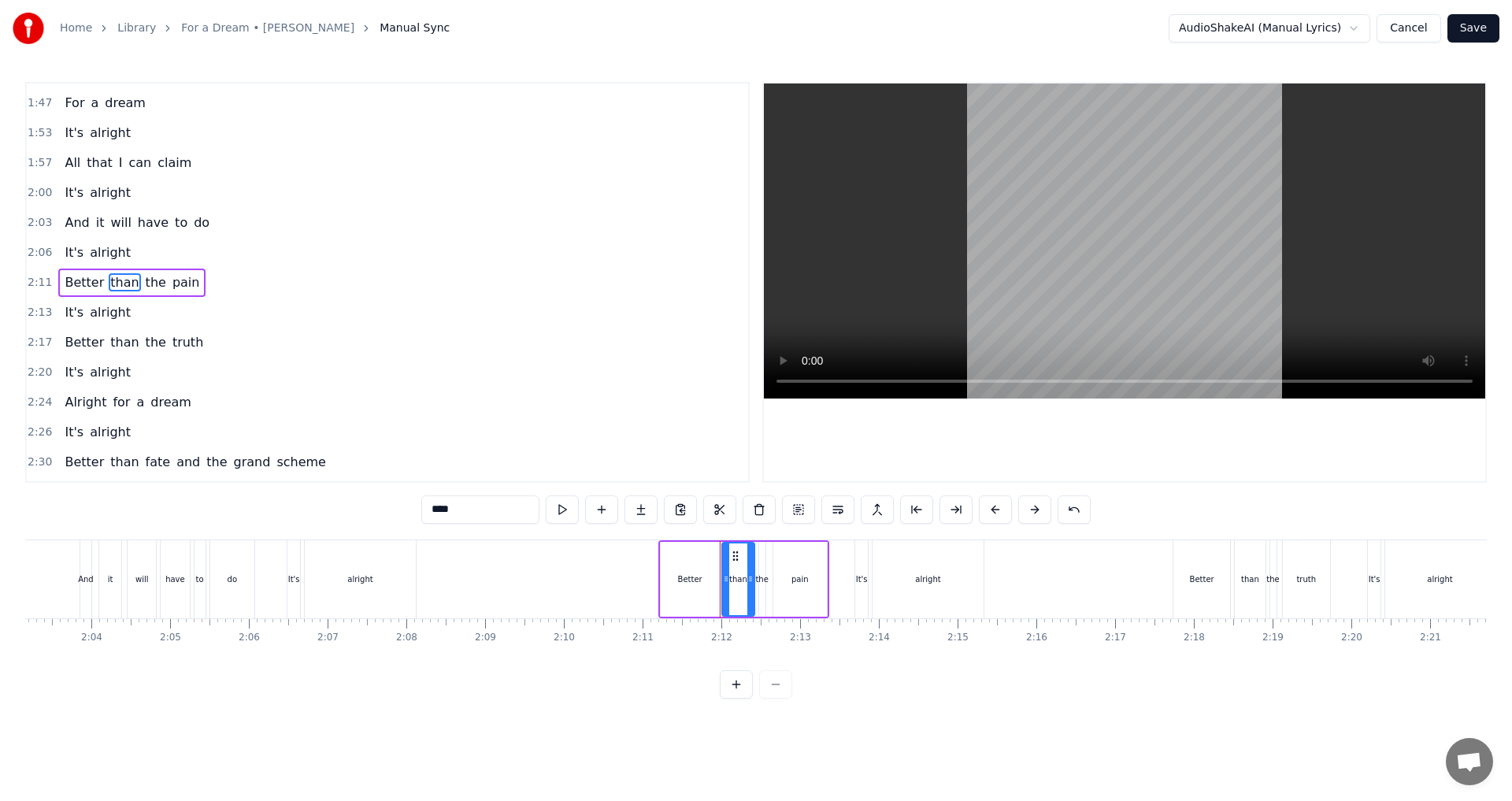
click at [175, 296] on div "Better than the pain" at bounding box center [132, 283] width 147 height 29
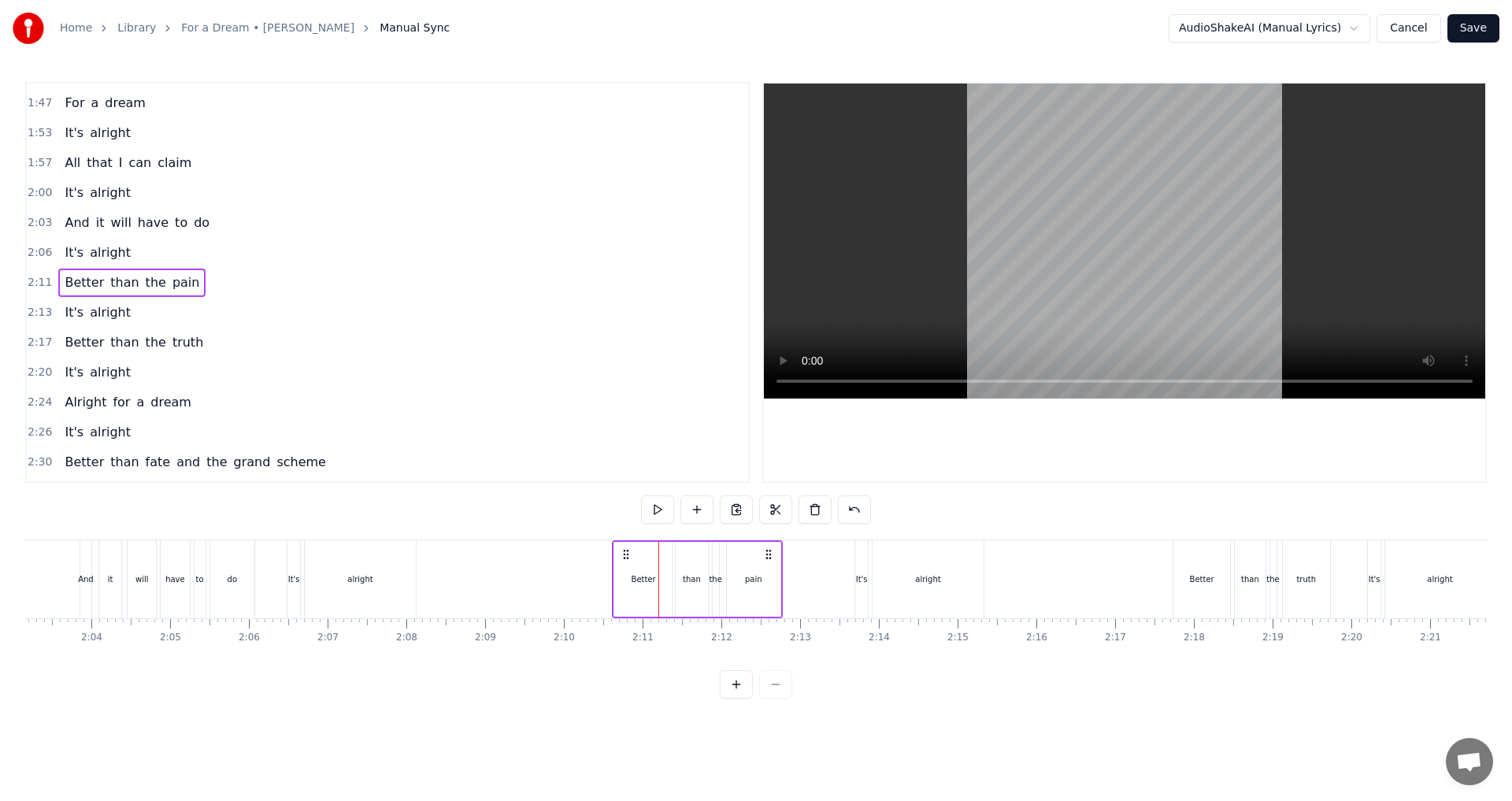
drag, startPoint x: 672, startPoint y: 556, endPoint x: 625, endPoint y: 552, distance: 47.2
click at [625, 552] on icon at bounding box center [625, 554] width 12 height 12
click at [111, 323] on div "It's alright" at bounding box center [98, 313] width 78 height 29
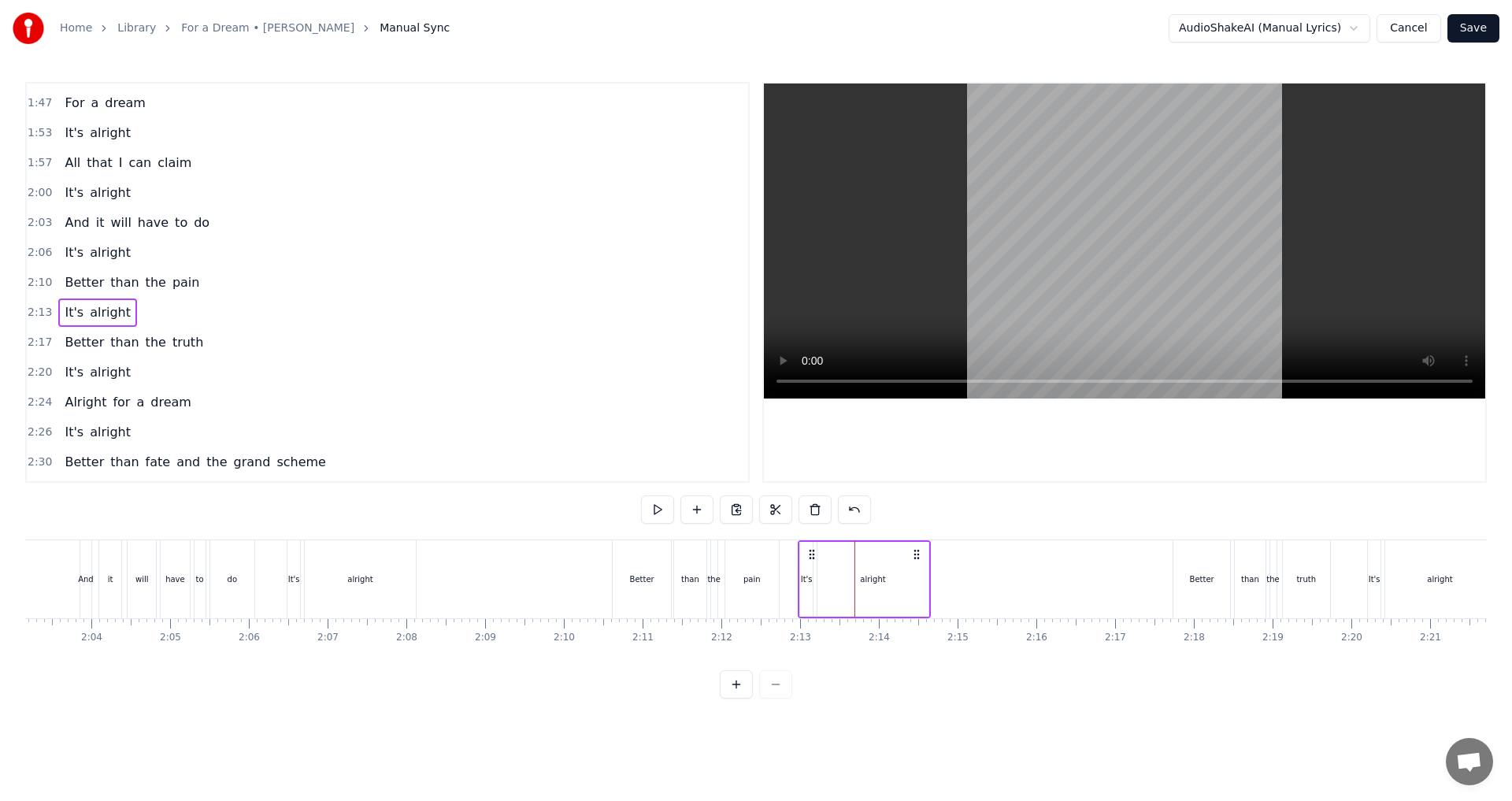
drag, startPoint x: 865, startPoint y: 553, endPoint x: 809, endPoint y: 555, distance: 56.0
click at [809, 555] on icon at bounding box center [812, 554] width 12 height 12
click at [152, 355] on div "Better than the truth" at bounding box center [134, 343] width 151 height 29
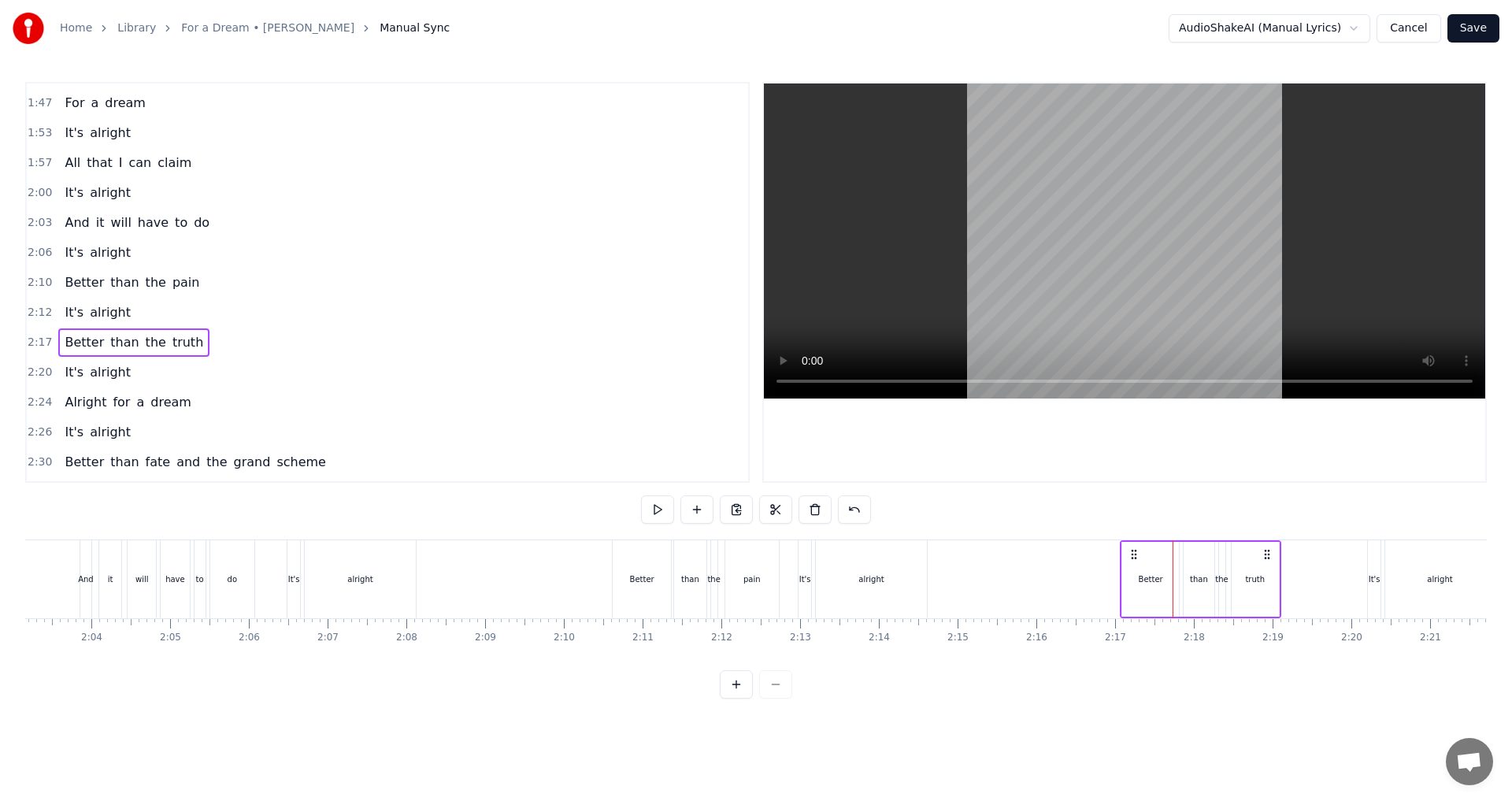
drag, startPoint x: 1183, startPoint y: 555, endPoint x: 1130, endPoint y: 562, distance: 53.5
click at [1130, 562] on div "Better than the truth" at bounding box center [1200, 578] width 162 height 78
click at [74, 384] on div "It's alright" at bounding box center [98, 372] width 78 height 29
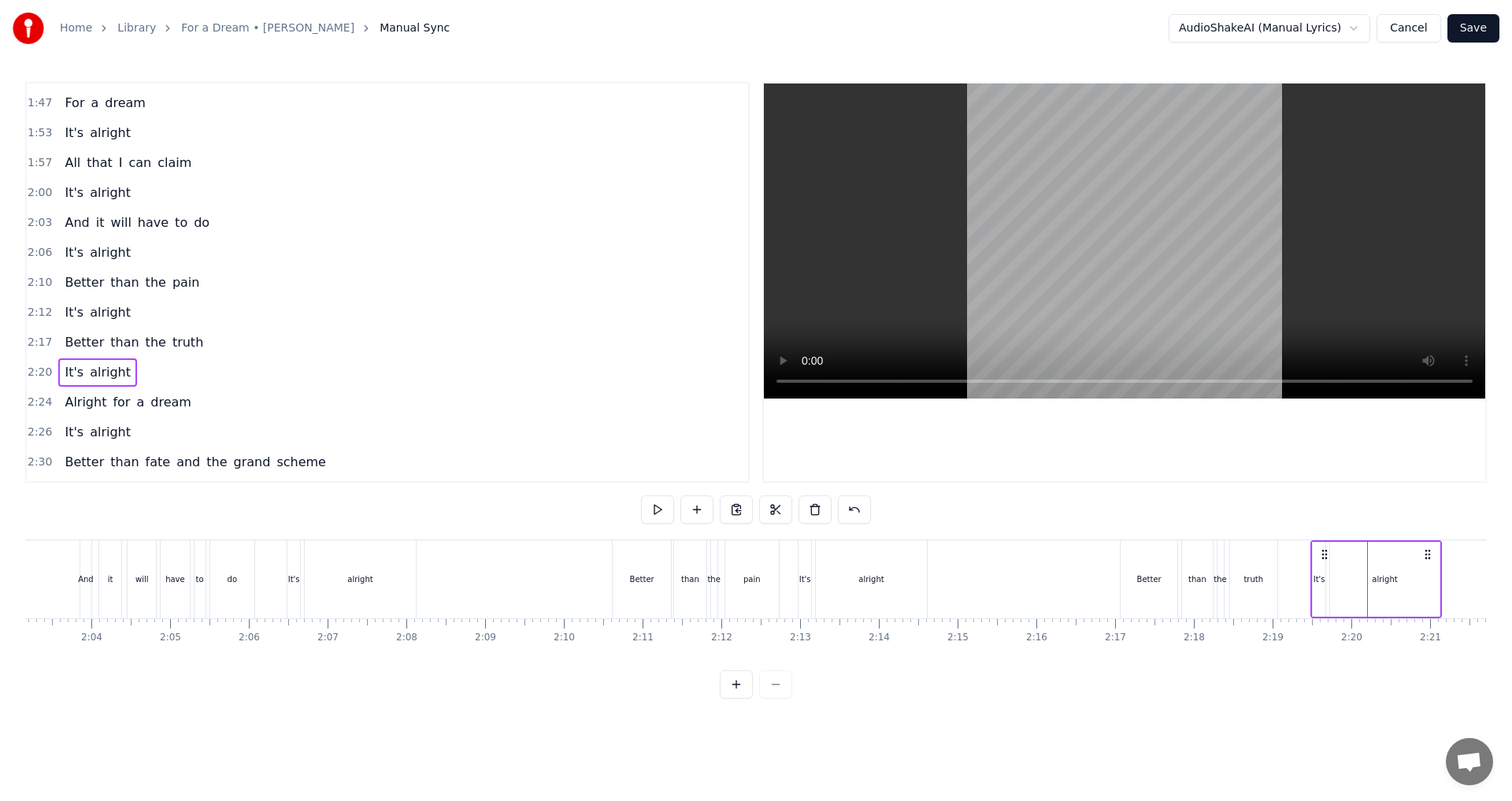
drag, startPoint x: 1381, startPoint y: 553, endPoint x: 1324, endPoint y: 549, distance: 57.1
click at [1324, 549] on icon at bounding box center [1323, 554] width 12 height 12
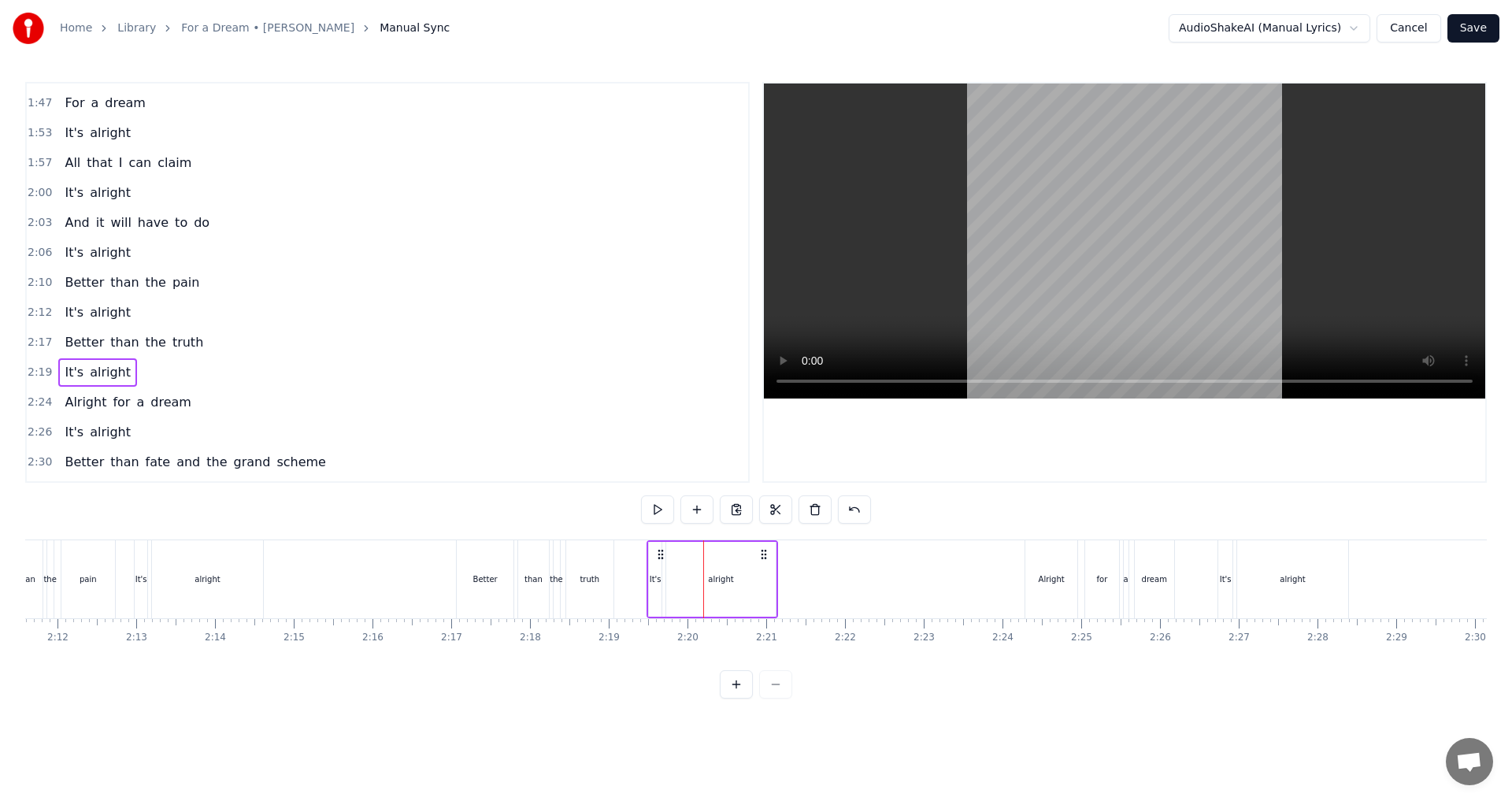
scroll to position [0, 10667]
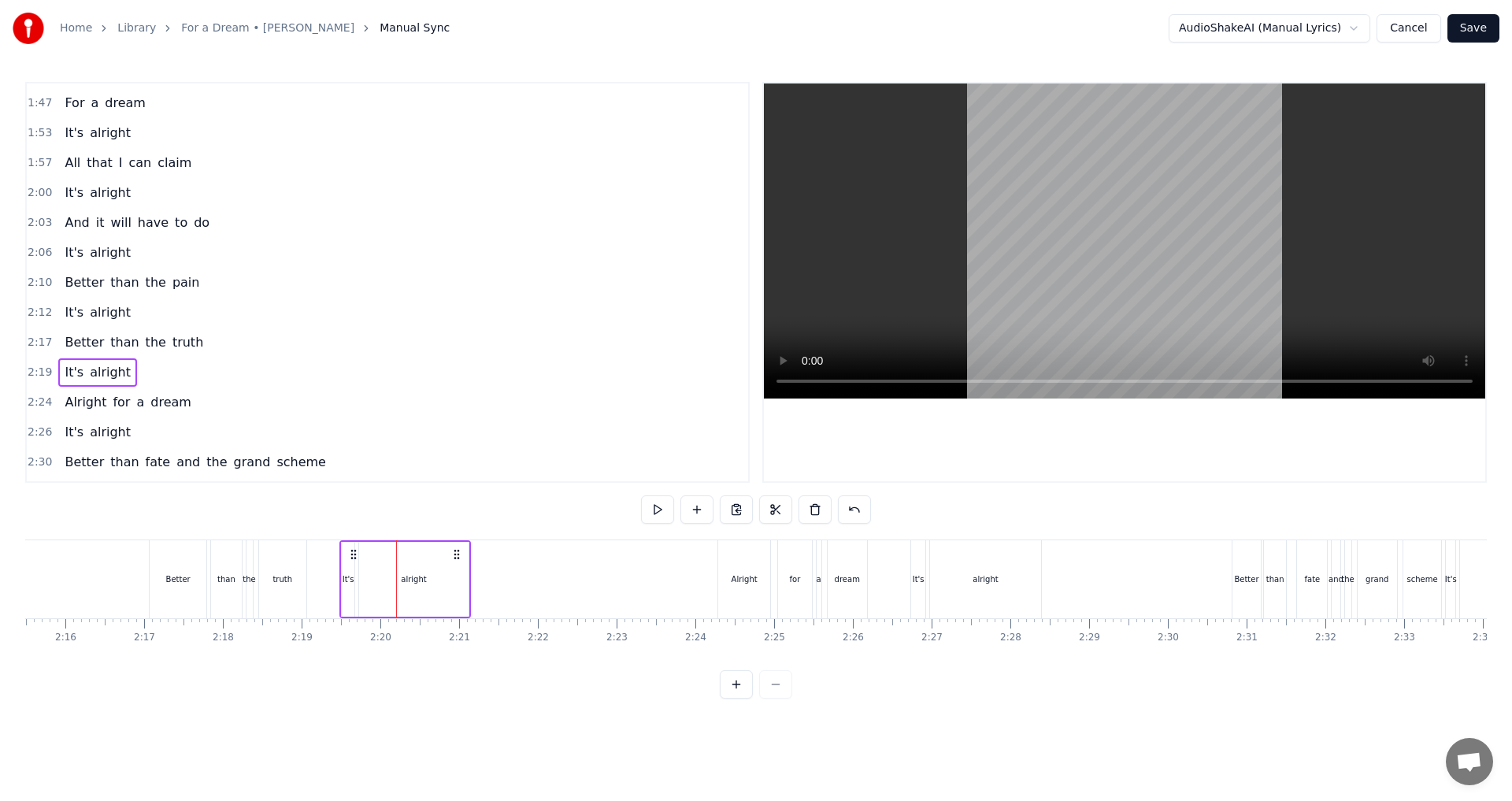
click at [130, 412] on div "Alright for a dream" at bounding box center [127, 403] width 139 height 29
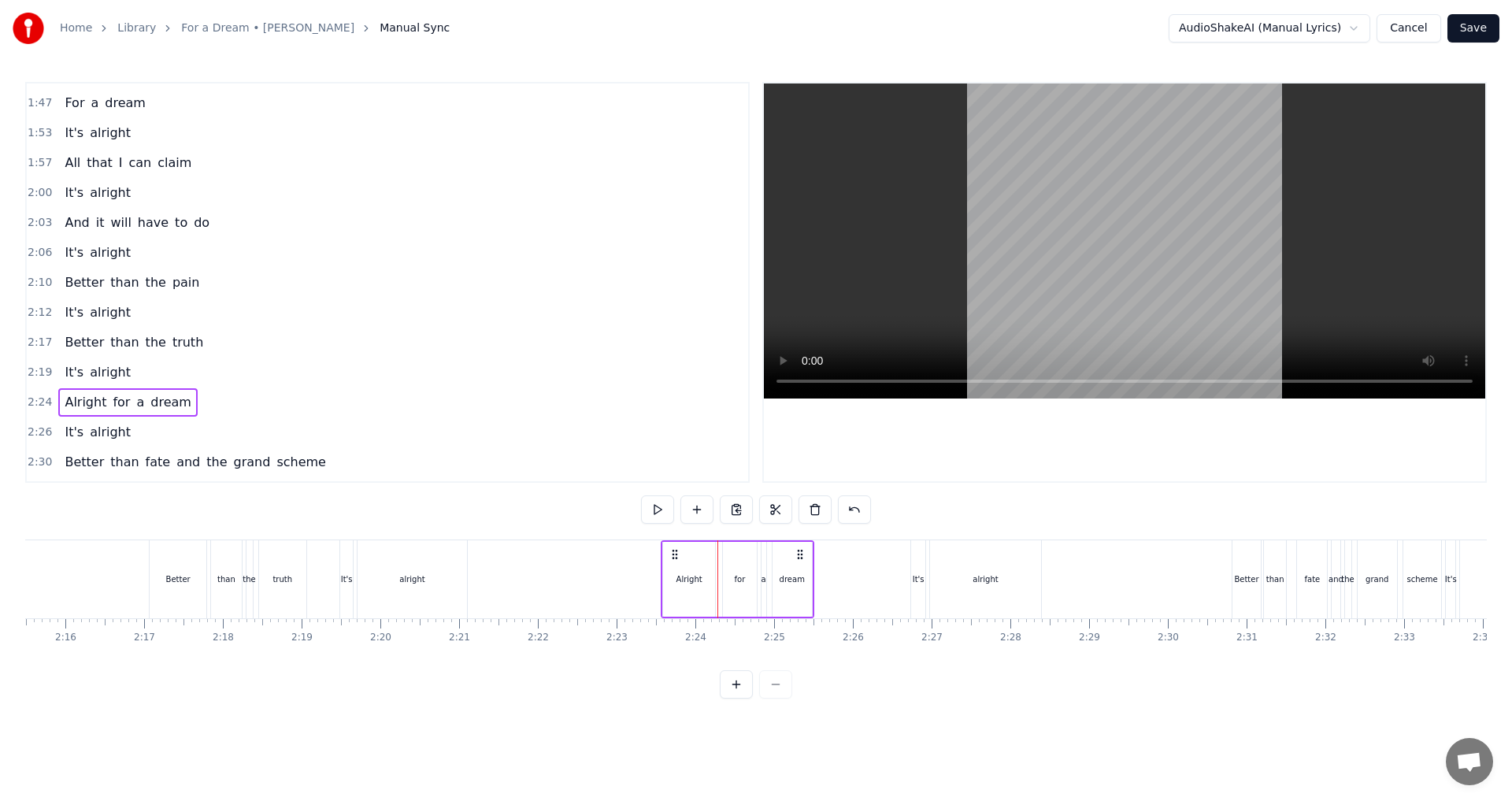
drag, startPoint x: 732, startPoint y: 550, endPoint x: 676, endPoint y: 552, distance: 56.0
click at [676, 552] on icon at bounding box center [674, 554] width 12 height 12
click at [113, 446] on div "It's alright" at bounding box center [98, 433] width 78 height 29
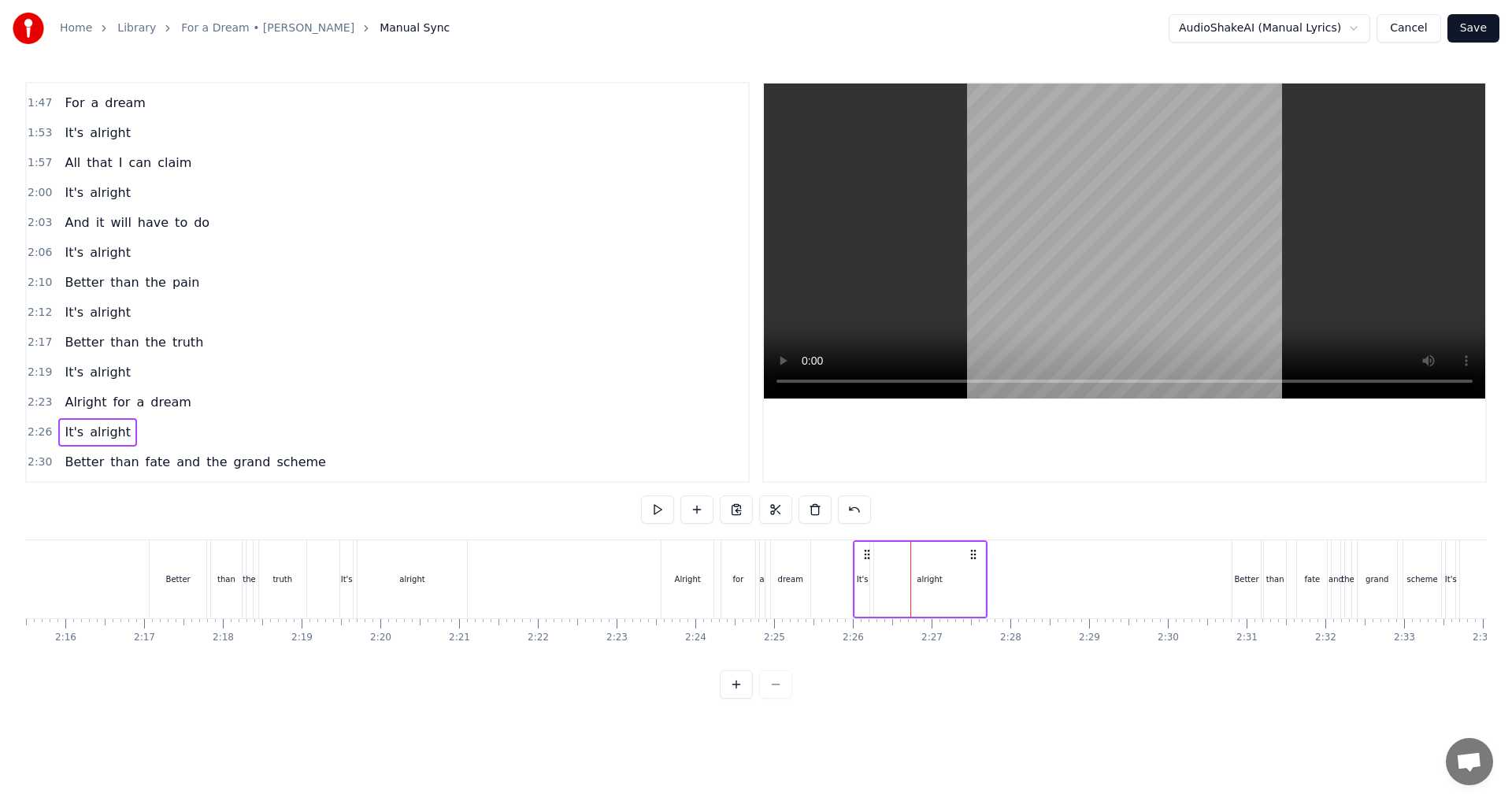
drag, startPoint x: 929, startPoint y: 551, endPoint x: 872, endPoint y: 549, distance: 57.0
click at [872, 549] on icon at bounding box center [866, 554] width 12 height 12
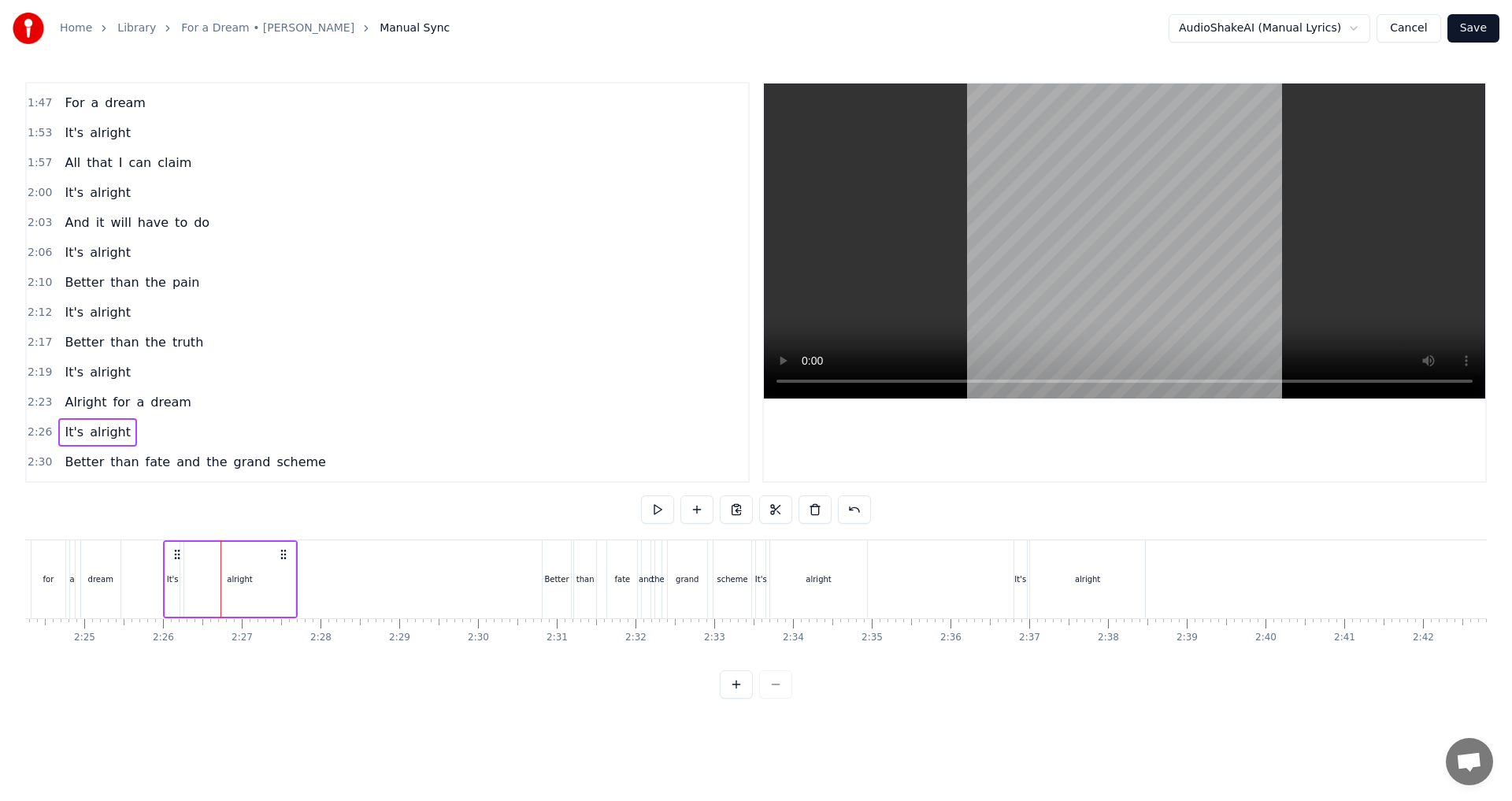
scroll to position [0, 11365]
click at [175, 470] on span "and" at bounding box center [189, 461] width 27 height 18
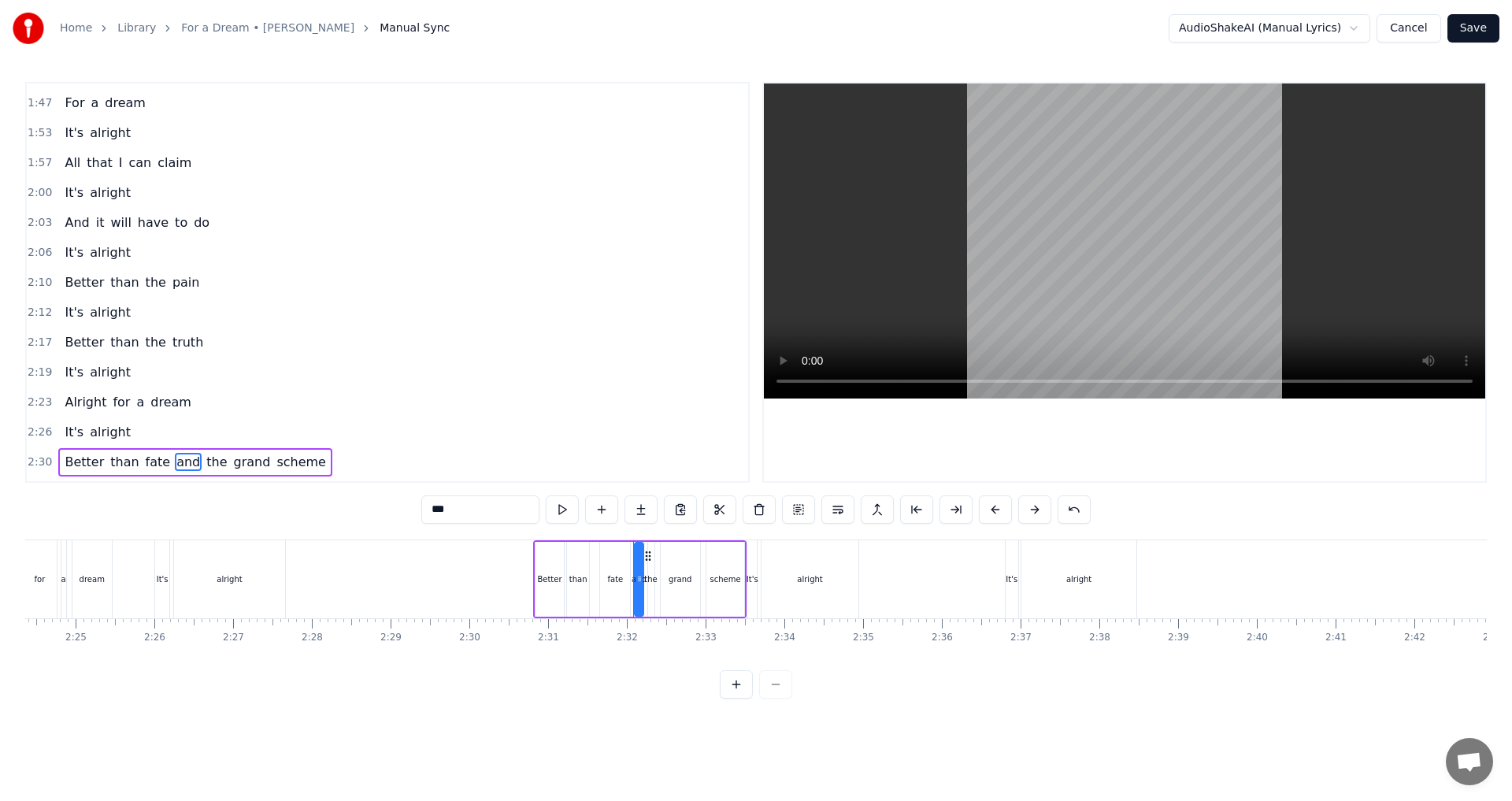
scroll to position [863, 0]
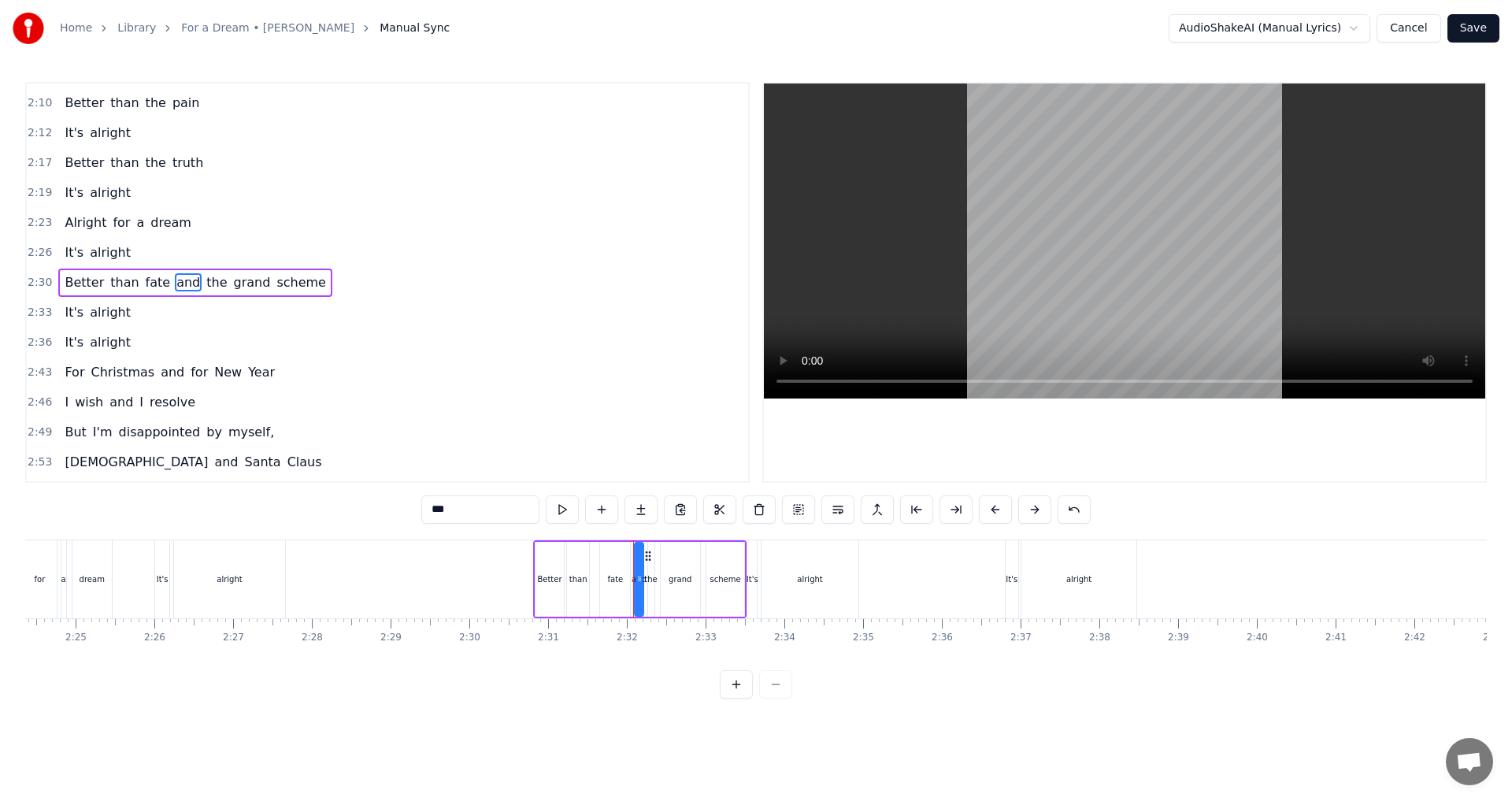
click at [144, 296] on div "Better than fate and the grand scheme" at bounding box center [194, 283] width 273 height 29
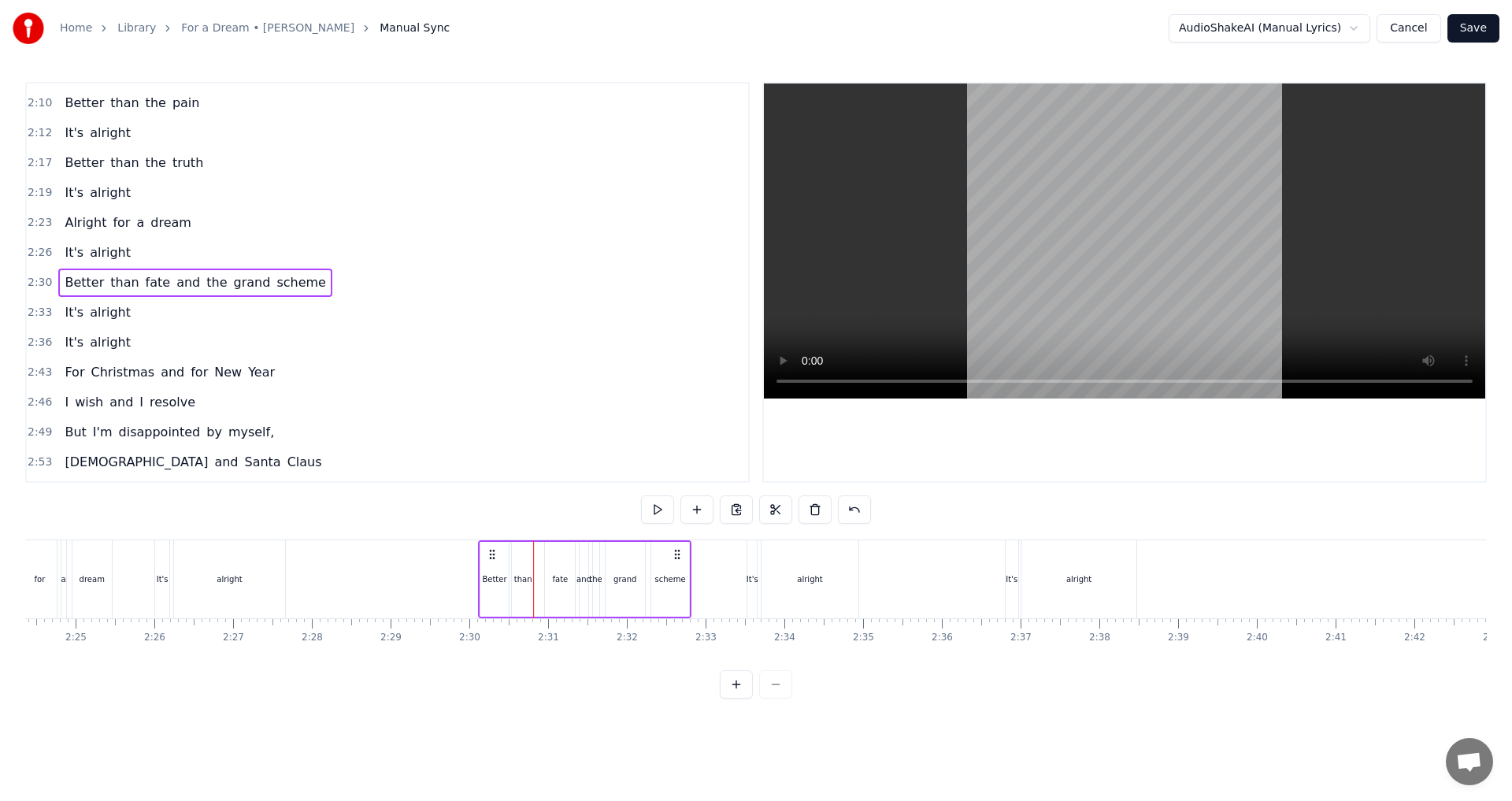
drag, startPoint x: 545, startPoint y: 550, endPoint x: 490, endPoint y: 546, distance: 55.1
click at [490, 546] on div "Better than fate and the grand scheme" at bounding box center [584, 578] width 213 height 78
click at [82, 322] on div "It's alright" at bounding box center [98, 313] width 78 height 29
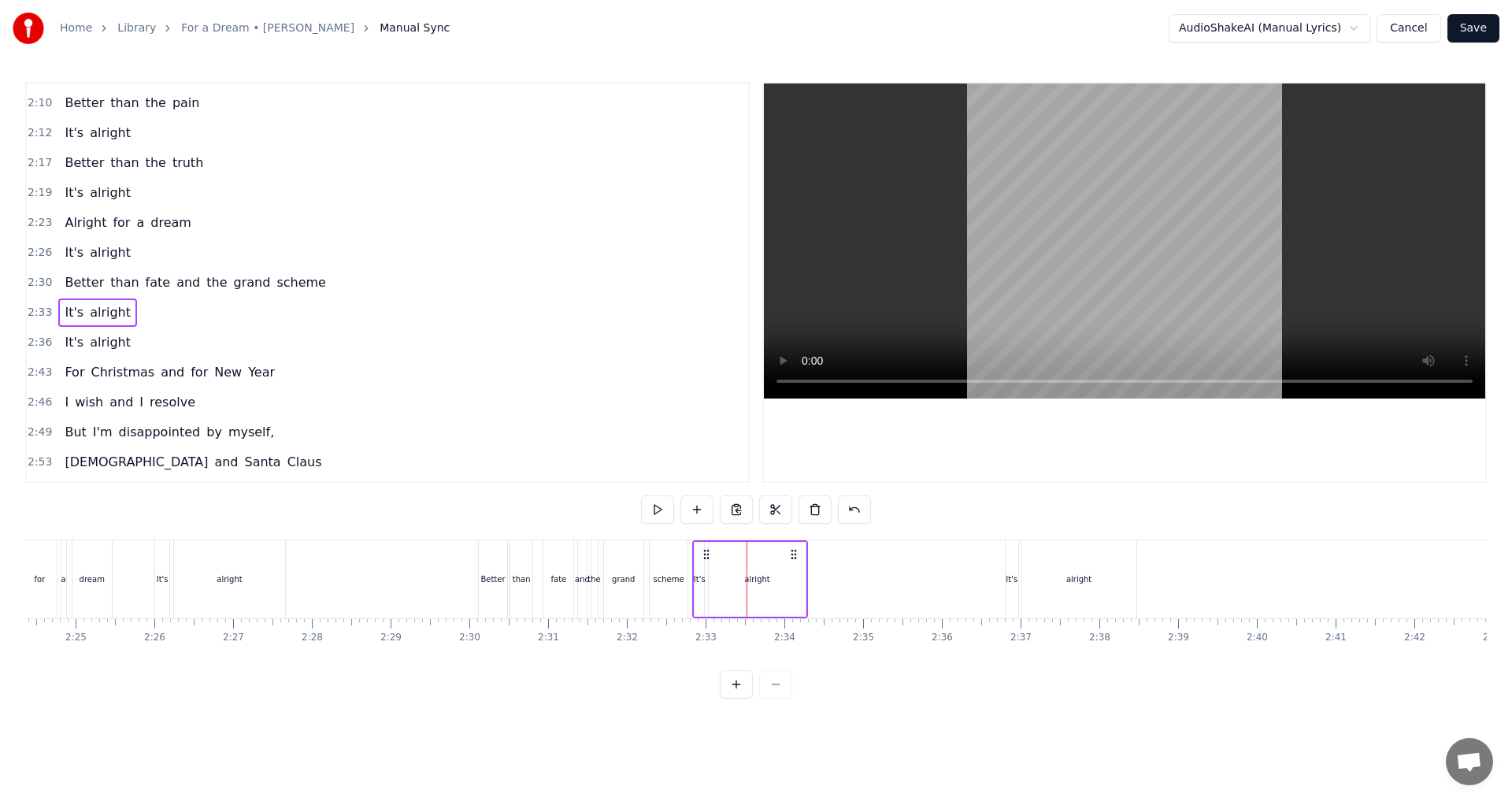
drag, startPoint x: 759, startPoint y: 553, endPoint x: 704, endPoint y: 548, distance: 55.2
click at [704, 548] on icon at bounding box center [705, 554] width 12 height 12
click at [87, 352] on div "It's alright" at bounding box center [98, 343] width 78 height 29
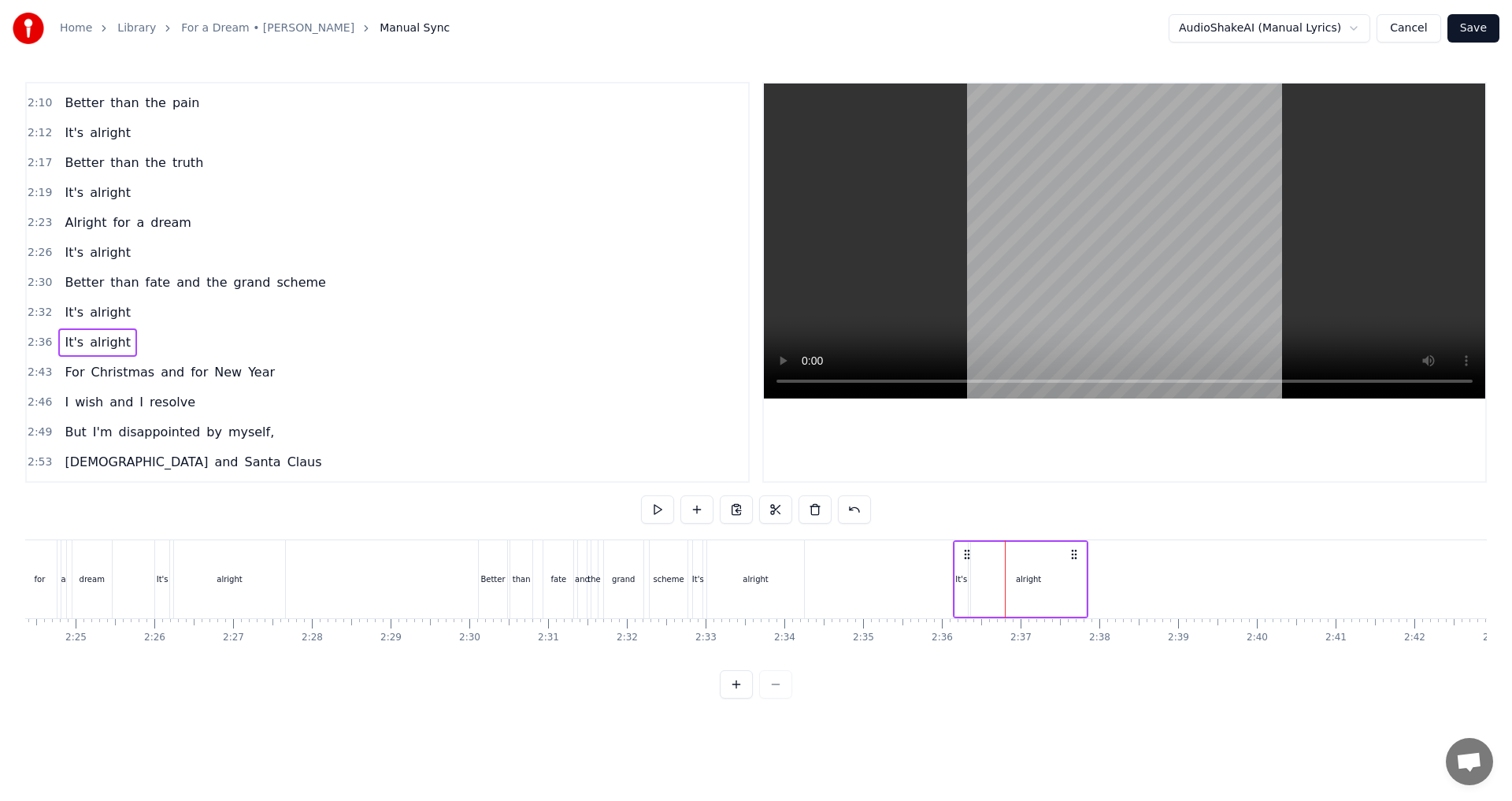
drag, startPoint x: 1017, startPoint y: 556, endPoint x: 966, endPoint y: 551, distance: 51.2
click at [966, 551] on icon at bounding box center [967, 554] width 12 height 12
click at [1079, 582] on div "alright" at bounding box center [1028, 579] width 116 height 75
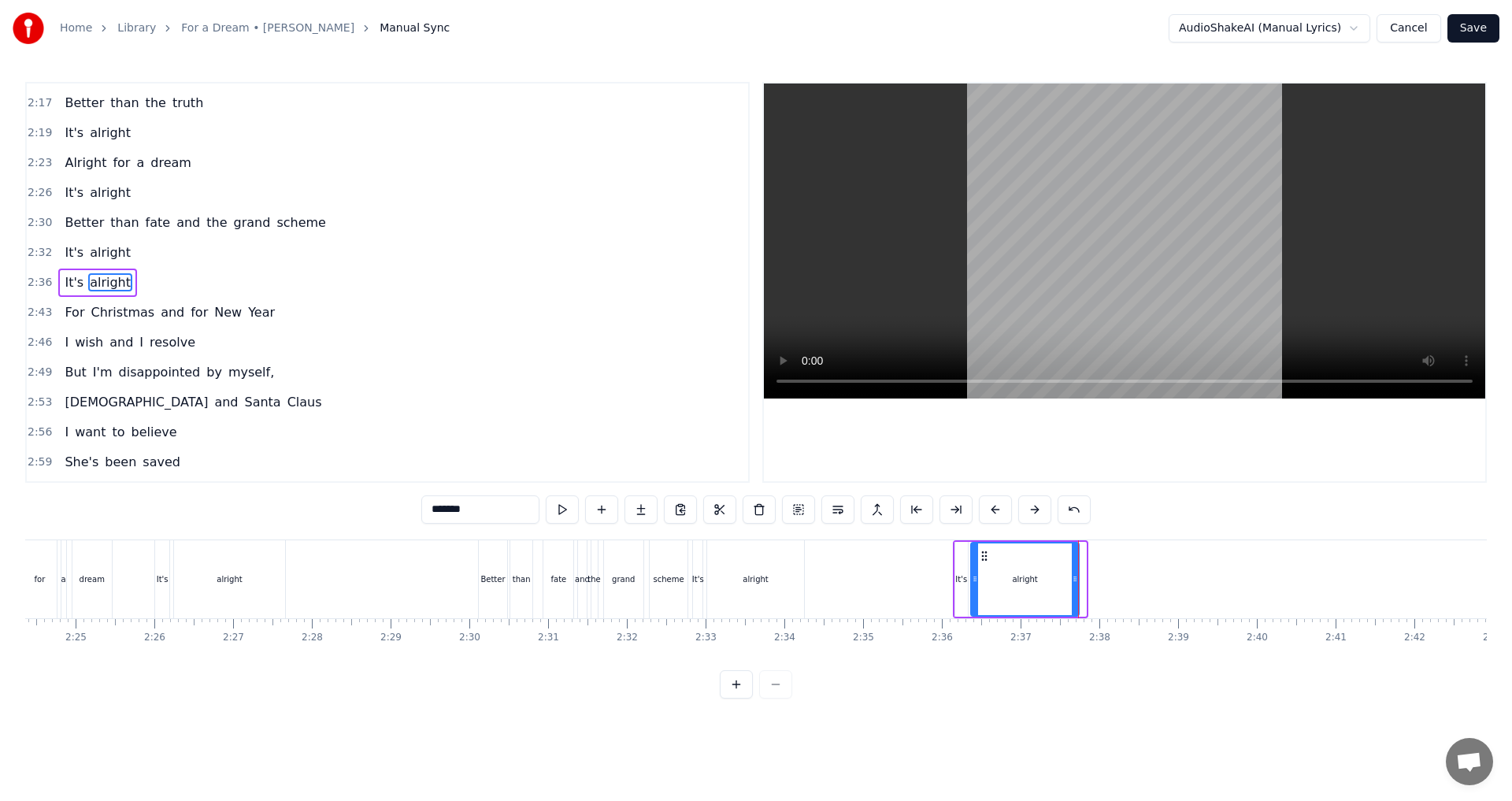
click at [1073, 583] on icon at bounding box center [1075, 578] width 7 height 12
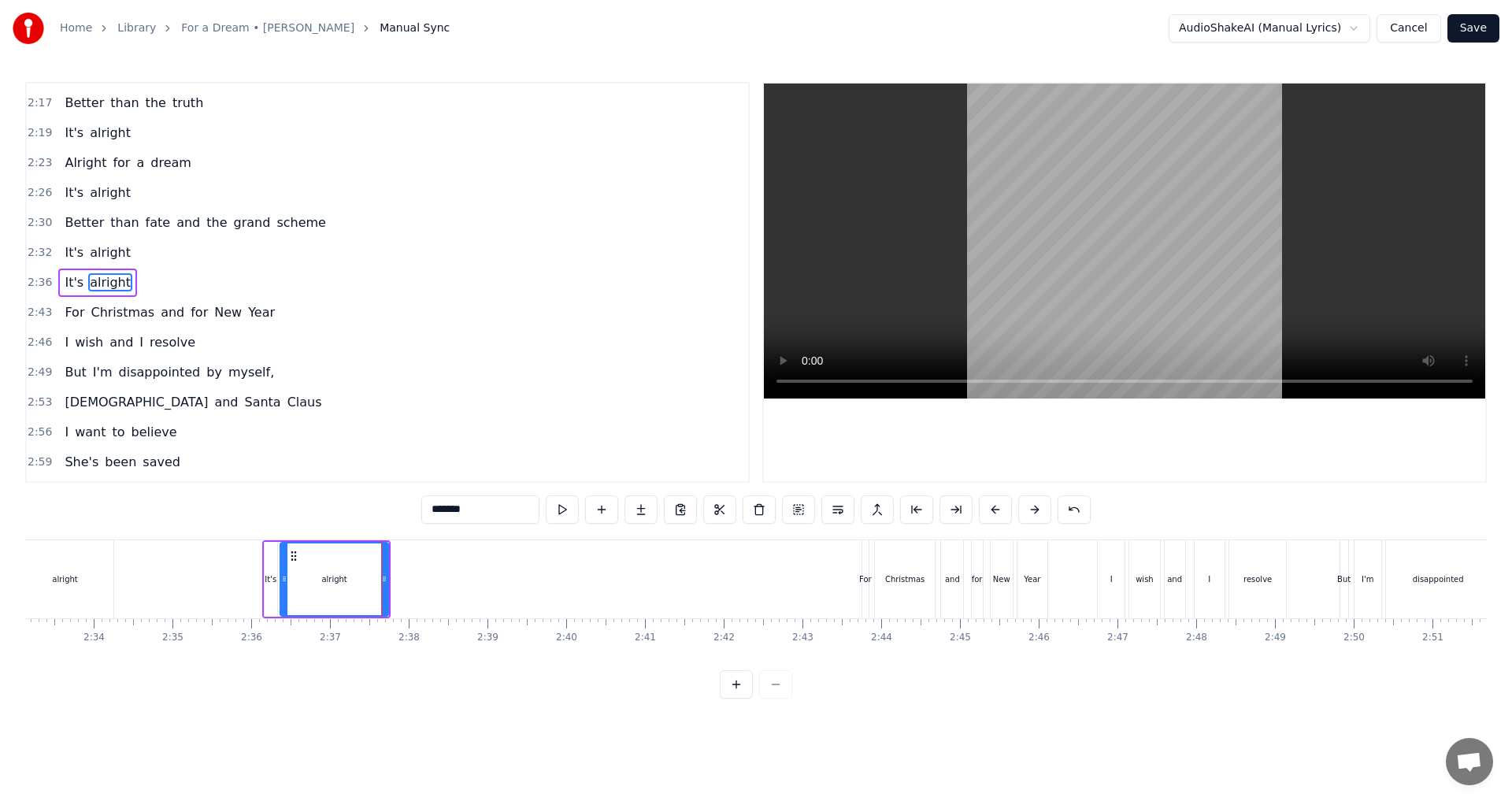
scroll to position [0, 12200]
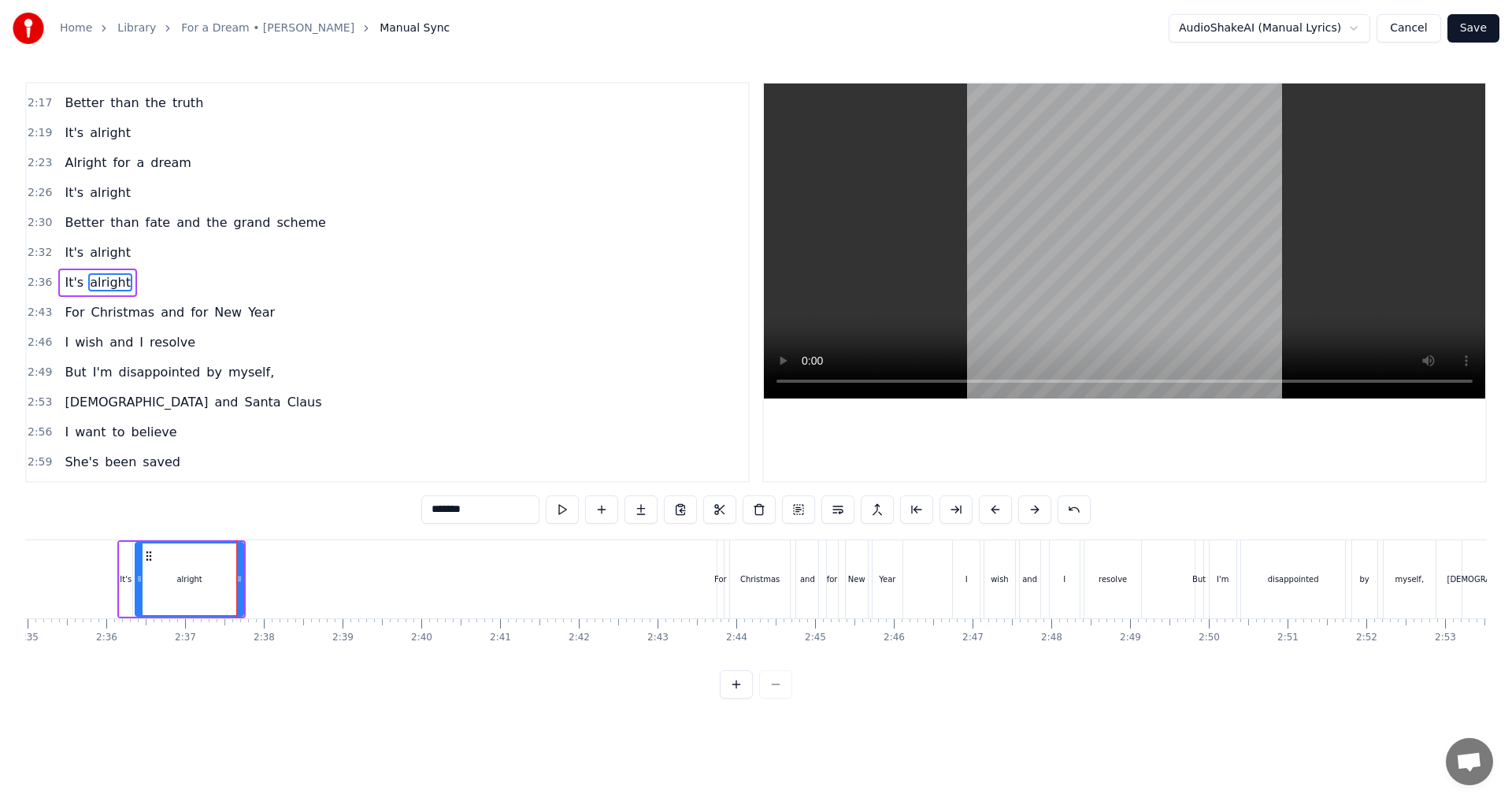
click at [96, 322] on div "For Christmas and for New Year" at bounding box center [169, 313] width 223 height 29
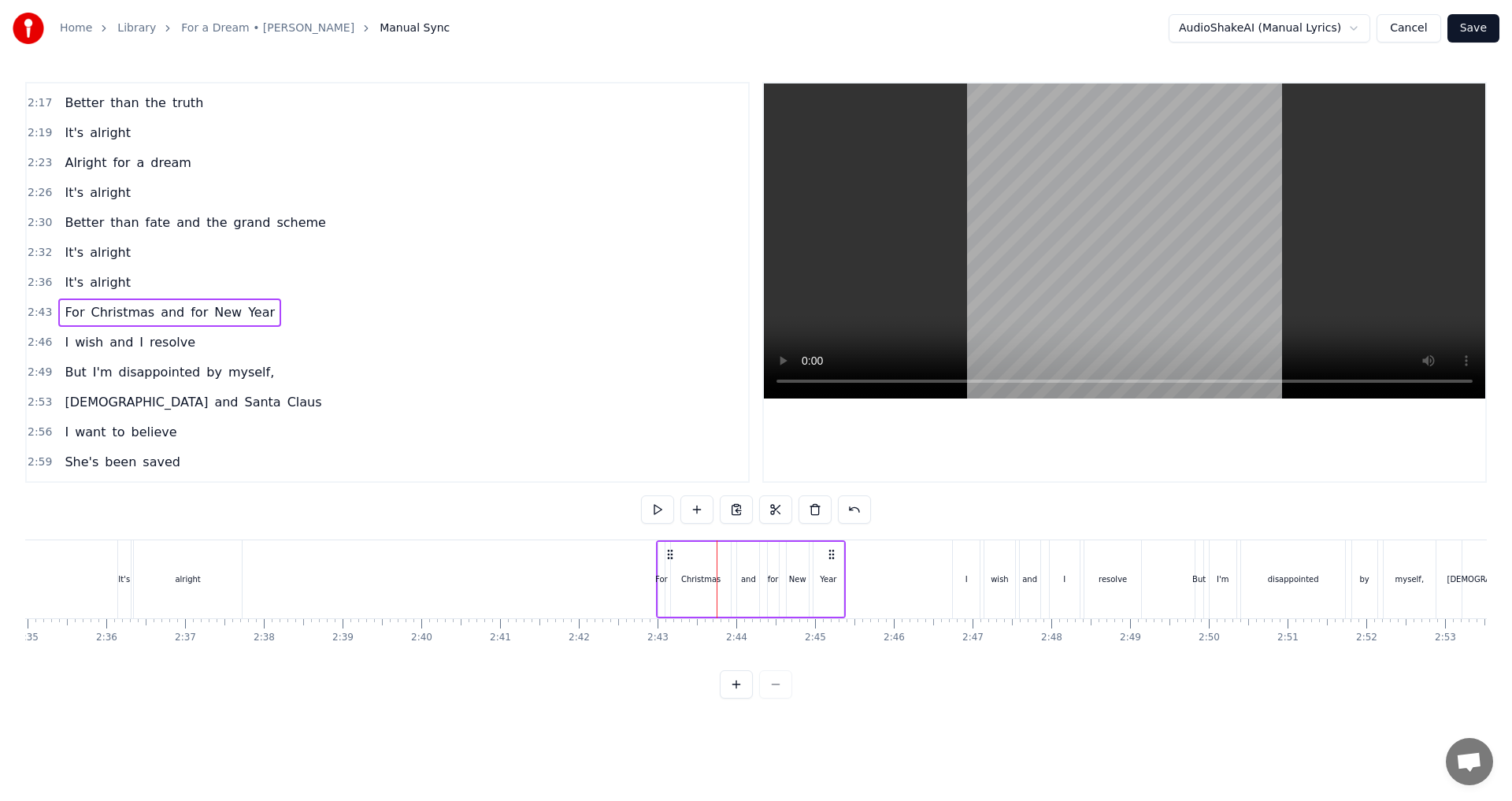
drag, startPoint x: 726, startPoint y: 551, endPoint x: 667, endPoint y: 551, distance: 59.0
click at [667, 551] on icon at bounding box center [670, 554] width 12 height 12
click at [69, 352] on div "I wish and I resolve" at bounding box center [130, 343] width 144 height 29
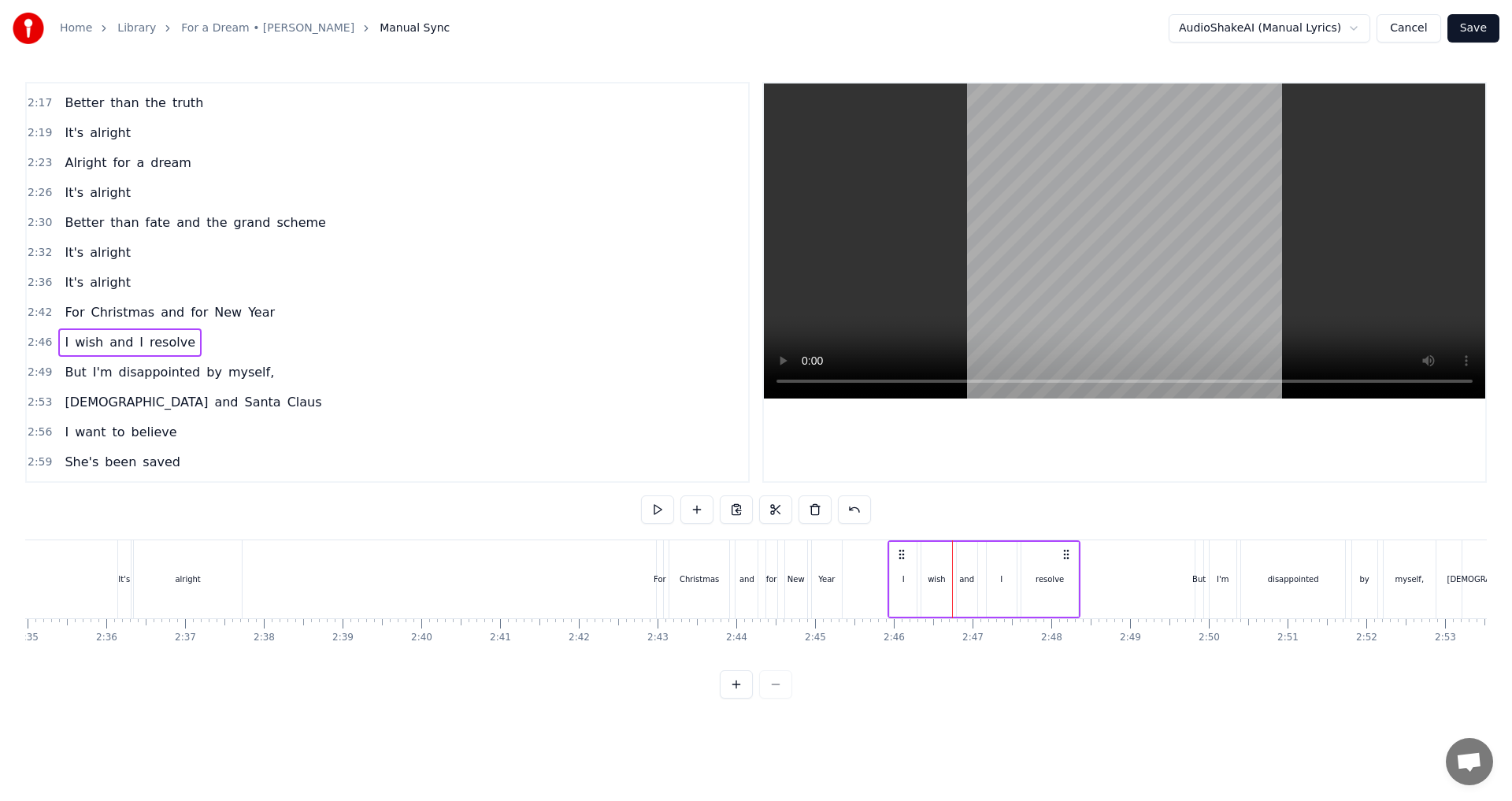
drag, startPoint x: 967, startPoint y: 551, endPoint x: 902, endPoint y: 562, distance: 65.9
click at [902, 562] on div "I wish and I resolve" at bounding box center [984, 578] width 193 height 78
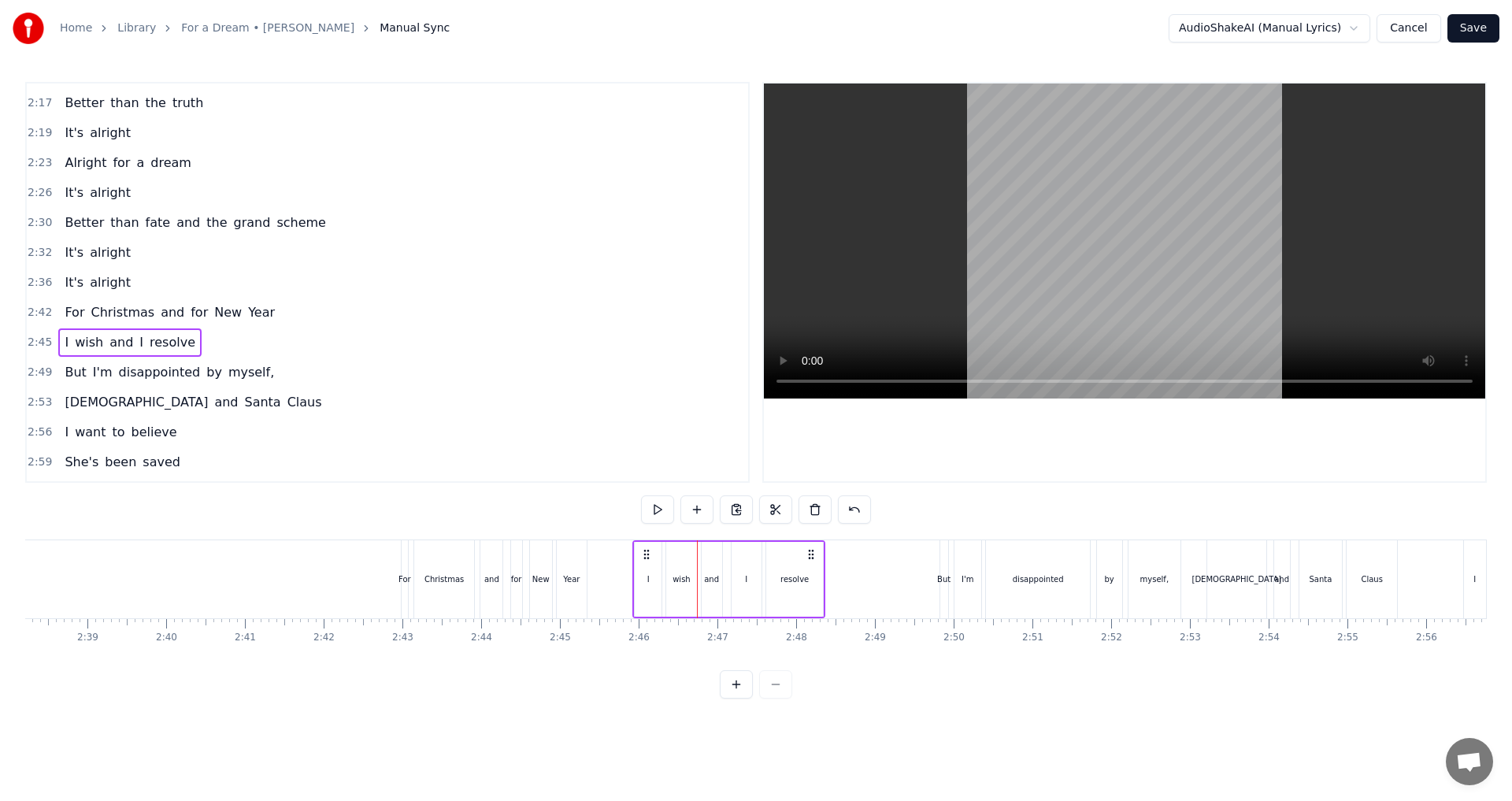
scroll to position [0, 12482]
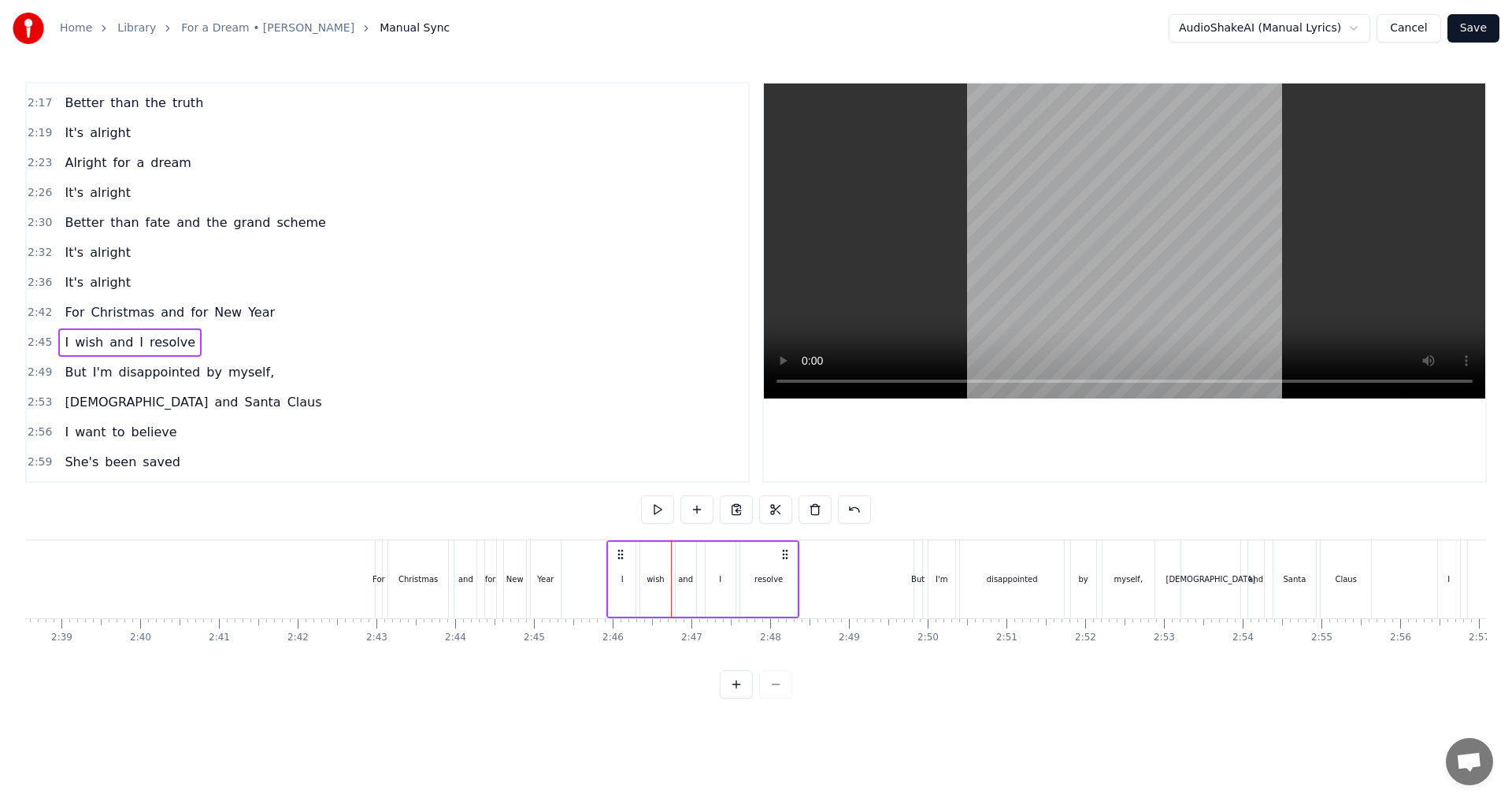
click at [91, 381] on span "I'm" at bounding box center [102, 371] width 23 height 18
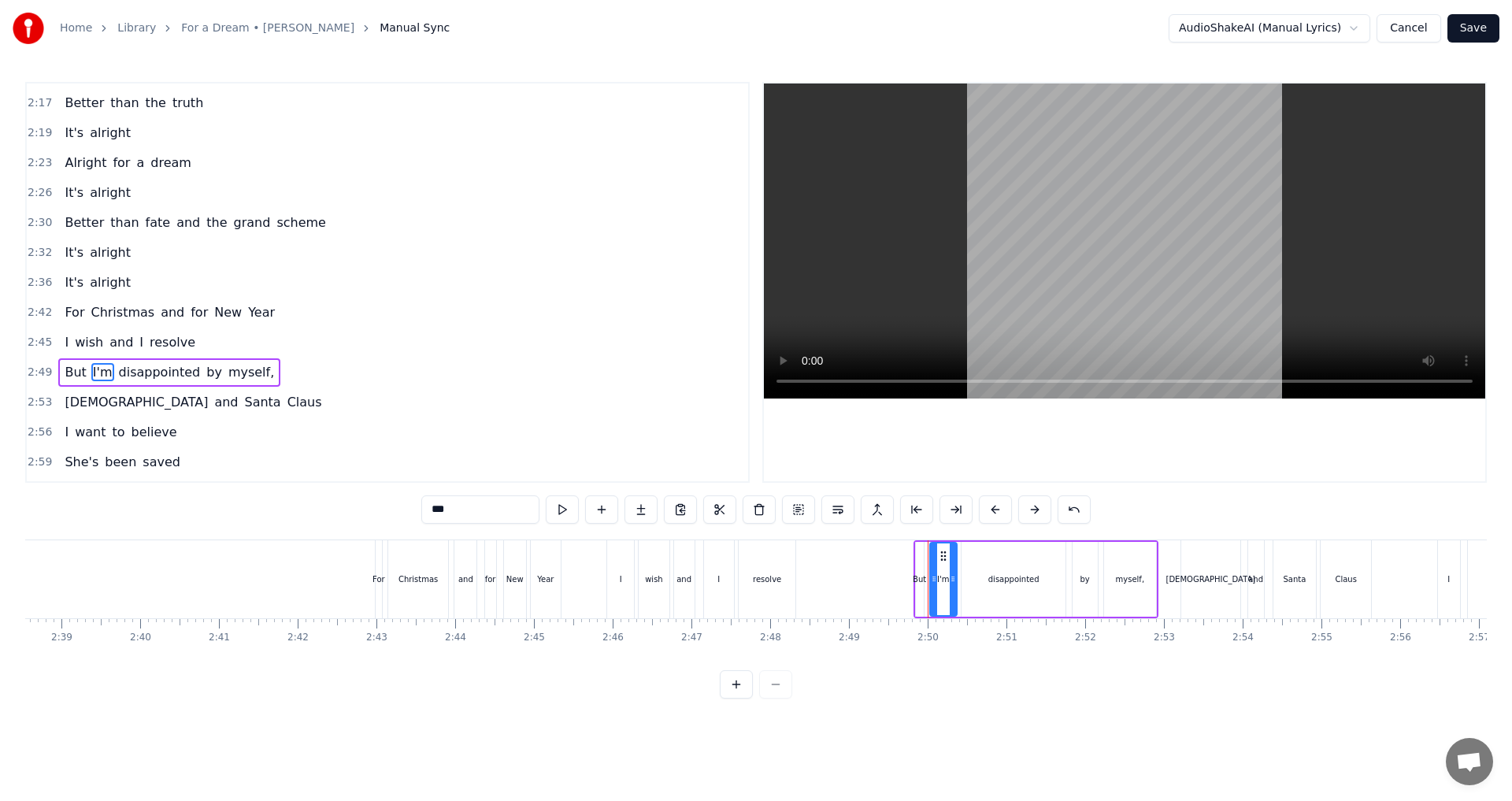
scroll to position [1009, 0]
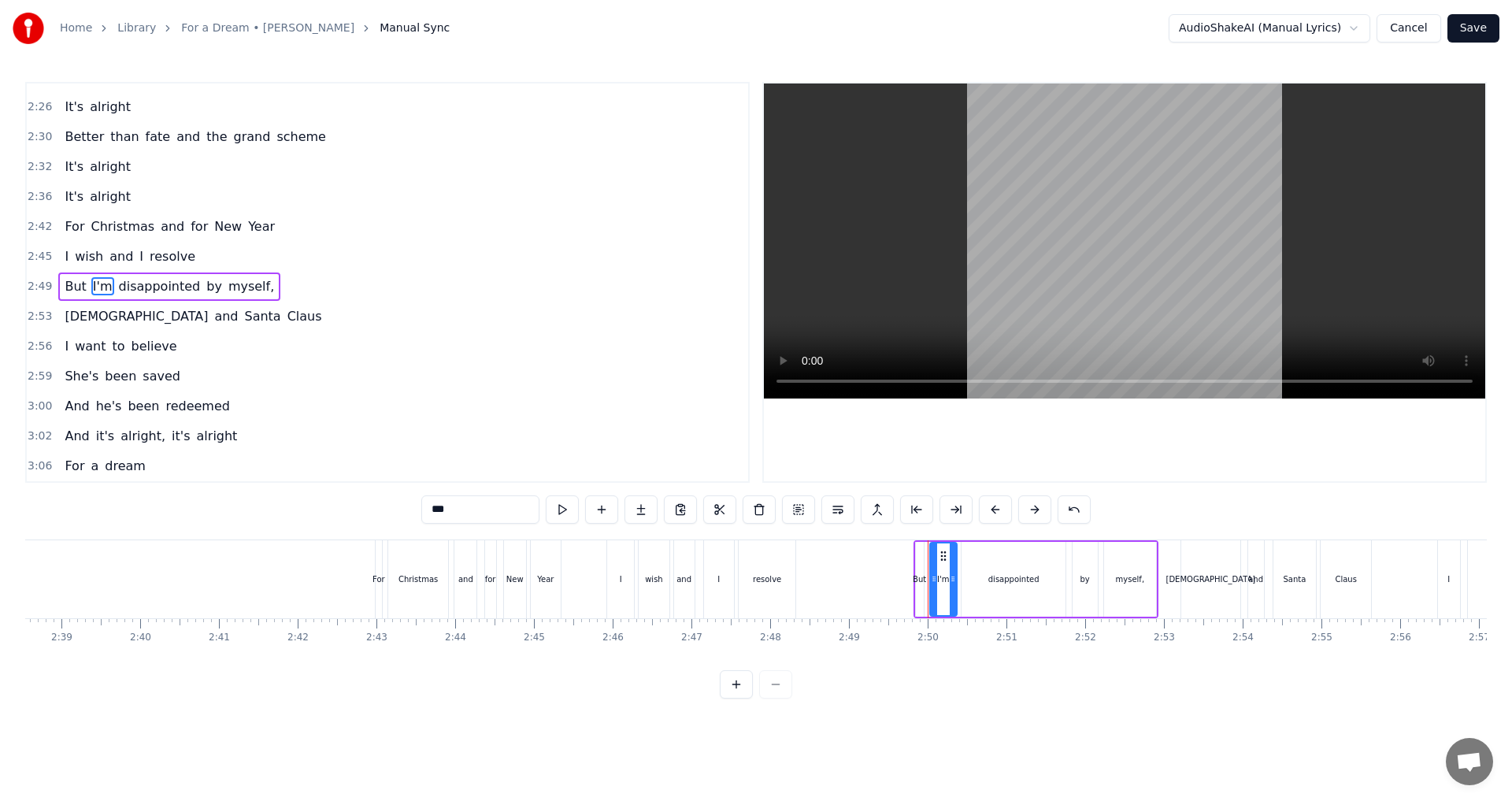
click at [79, 299] on div "But I'm disappointed by myself," at bounding box center [169, 287] width 222 height 29
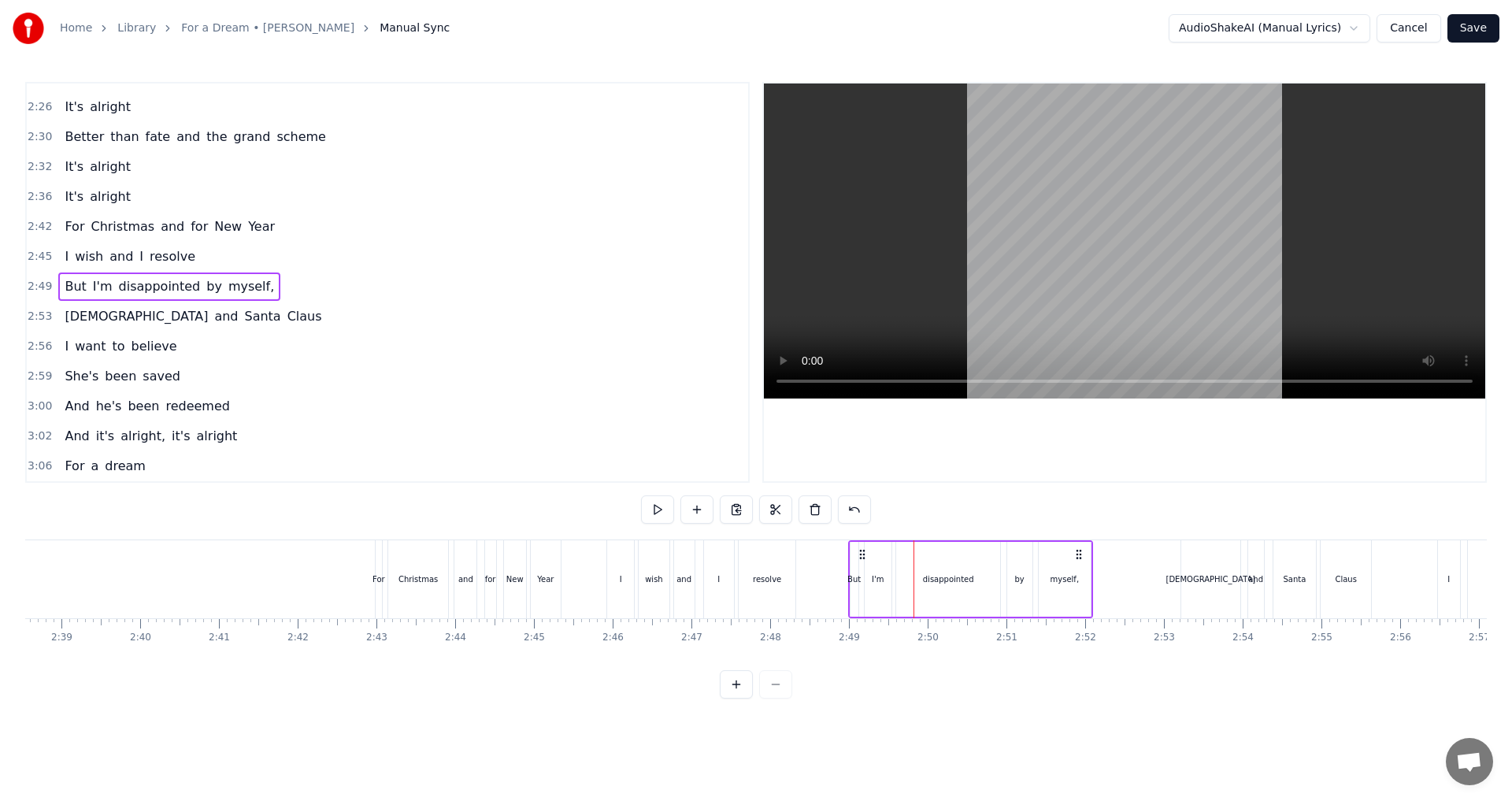
drag, startPoint x: 928, startPoint y: 551, endPoint x: 863, endPoint y: 550, distance: 65.0
click at [863, 550] on circle at bounding box center [863, 549] width 1 height 1
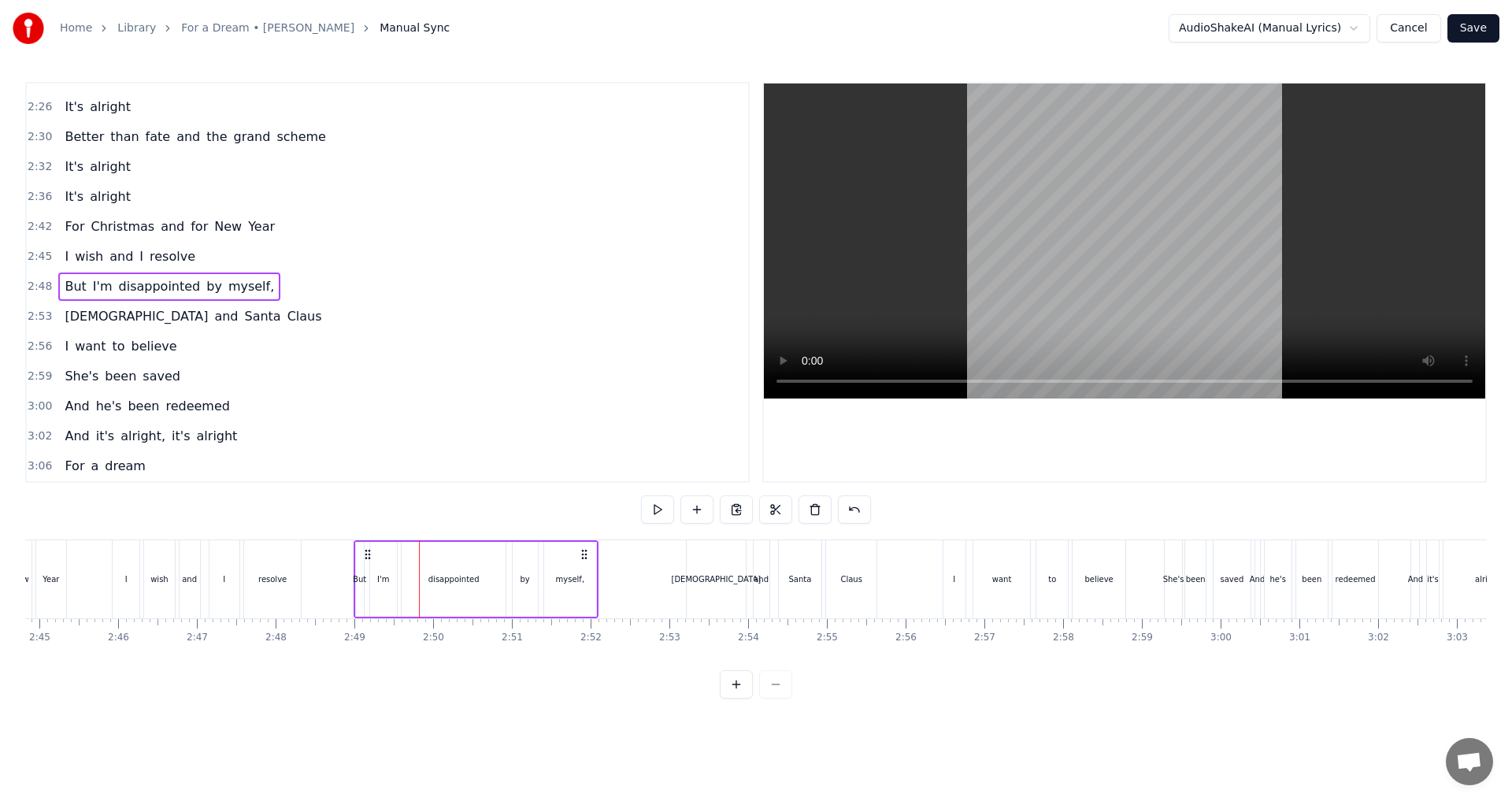
scroll to position [0, 12994]
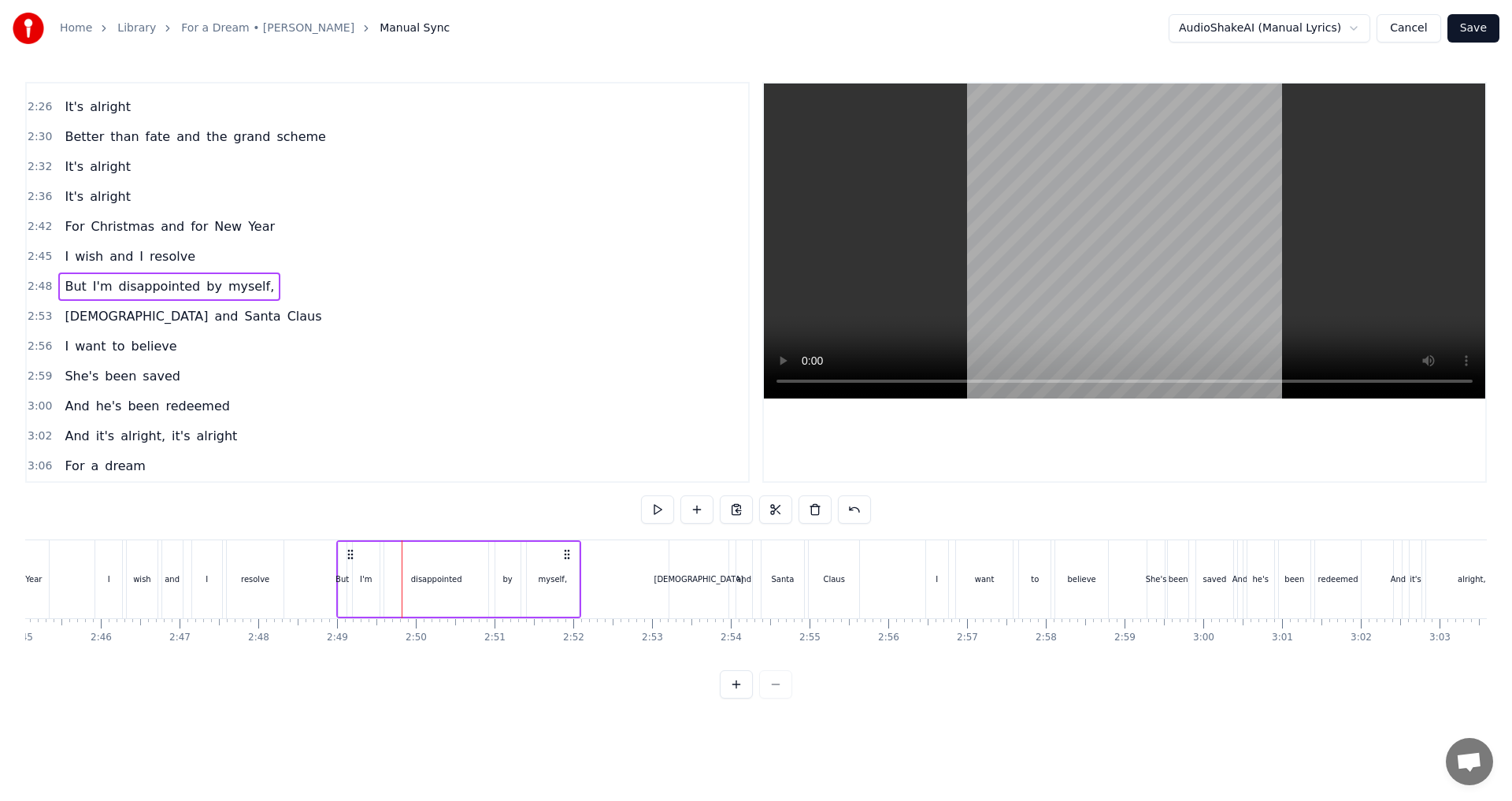
click at [242, 324] on span "Santa" at bounding box center [261, 316] width 39 height 18
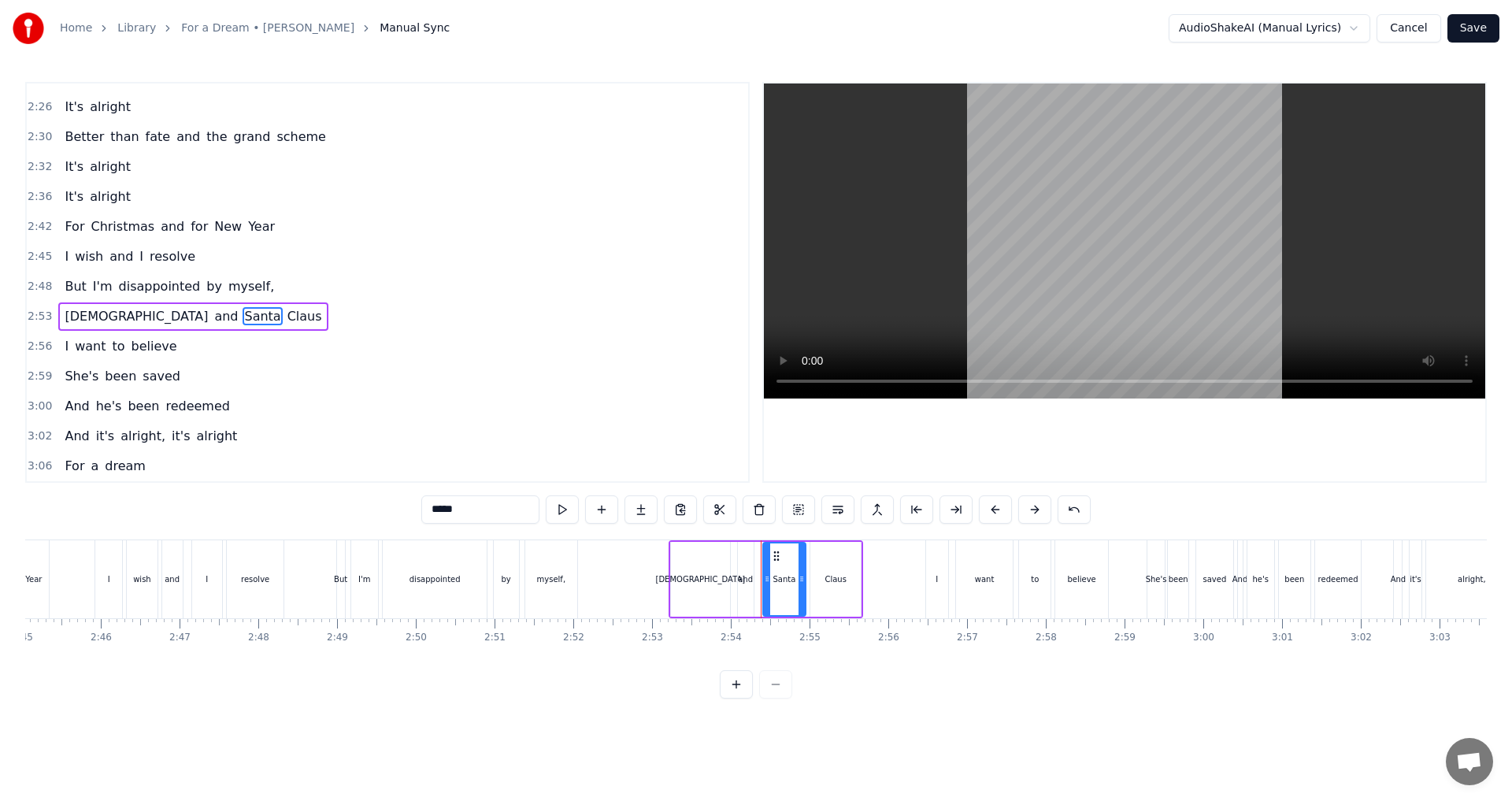
click at [120, 330] on div "[DEMOGRAPHIC_DATA] and [DEMOGRAPHIC_DATA]" at bounding box center [192, 317] width 269 height 29
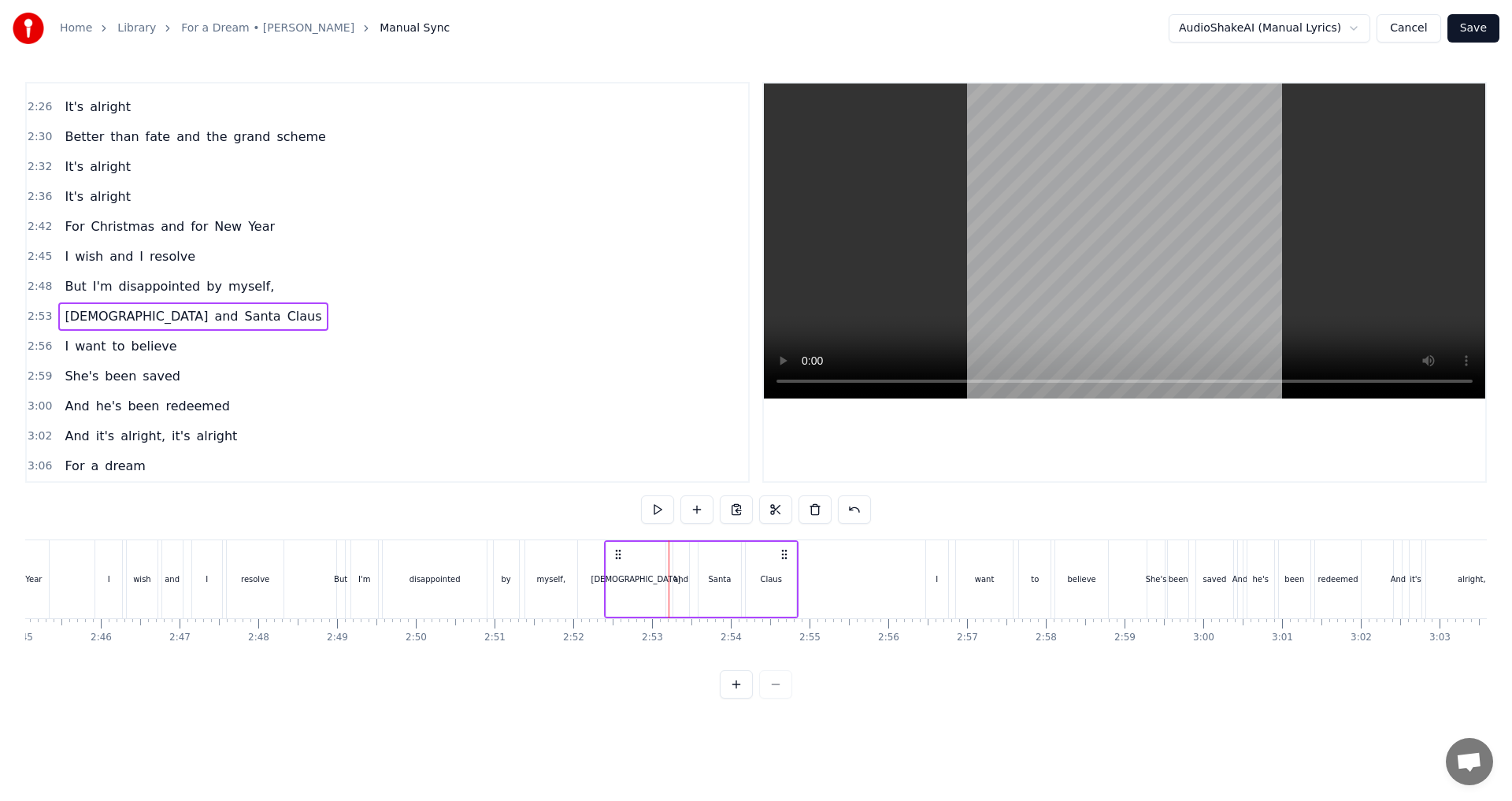
drag, startPoint x: 678, startPoint y: 552, endPoint x: 612, endPoint y: 552, distance: 66.0
click at [612, 552] on icon at bounding box center [617, 554] width 12 height 12
click at [82, 358] on div "I want to believe" at bounding box center [121, 346] width 124 height 29
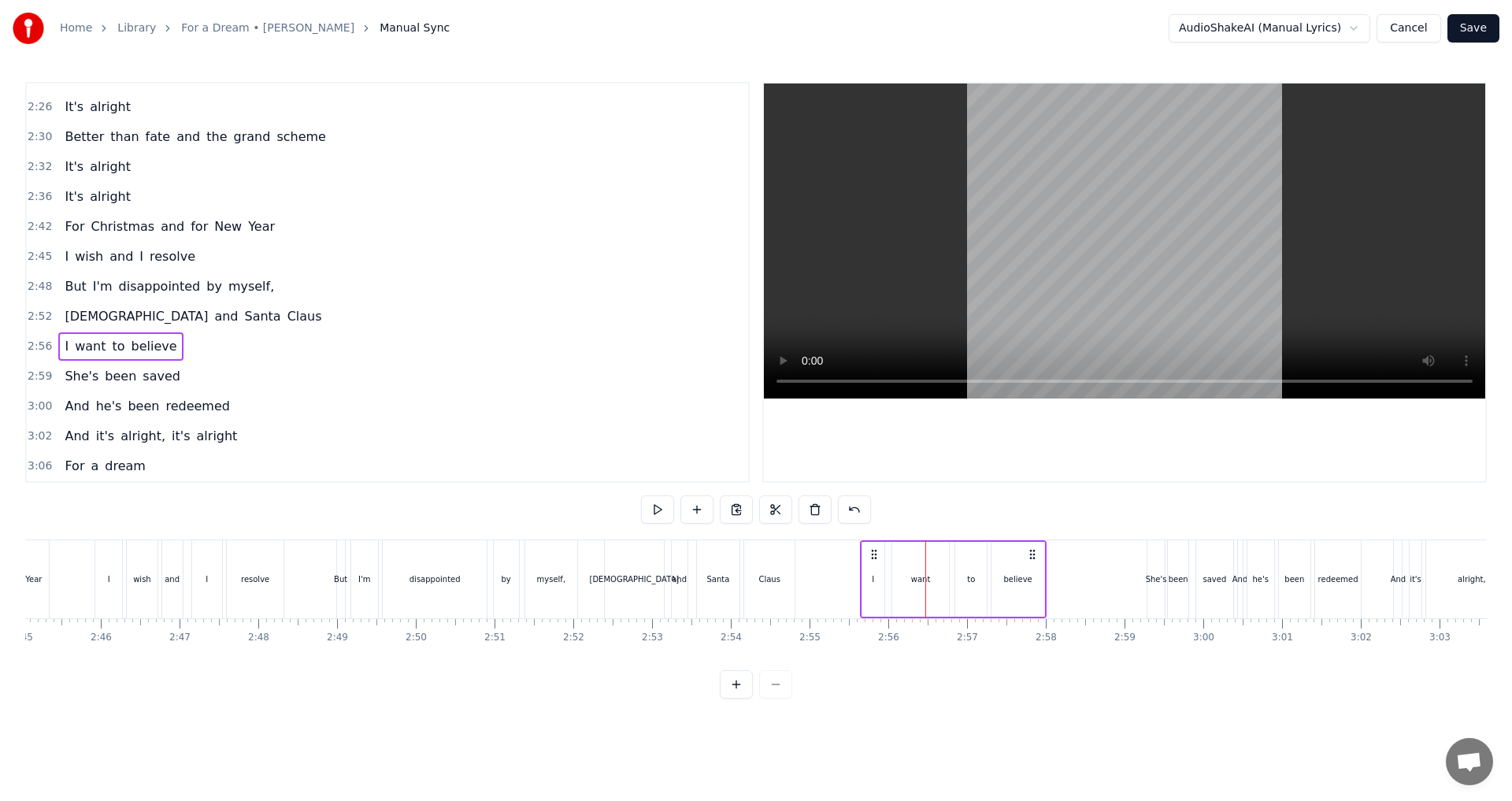
drag, startPoint x: 938, startPoint y: 554, endPoint x: 873, endPoint y: 553, distance: 65.0
click at [873, 553] on icon at bounding box center [874, 554] width 12 height 12
click at [929, 580] on div "want" at bounding box center [920, 579] width 56 height 75
click at [939, 581] on icon at bounding box center [941, 578] width 7 height 12
click at [100, 389] on div "She's been saved" at bounding box center [122, 376] width 127 height 29
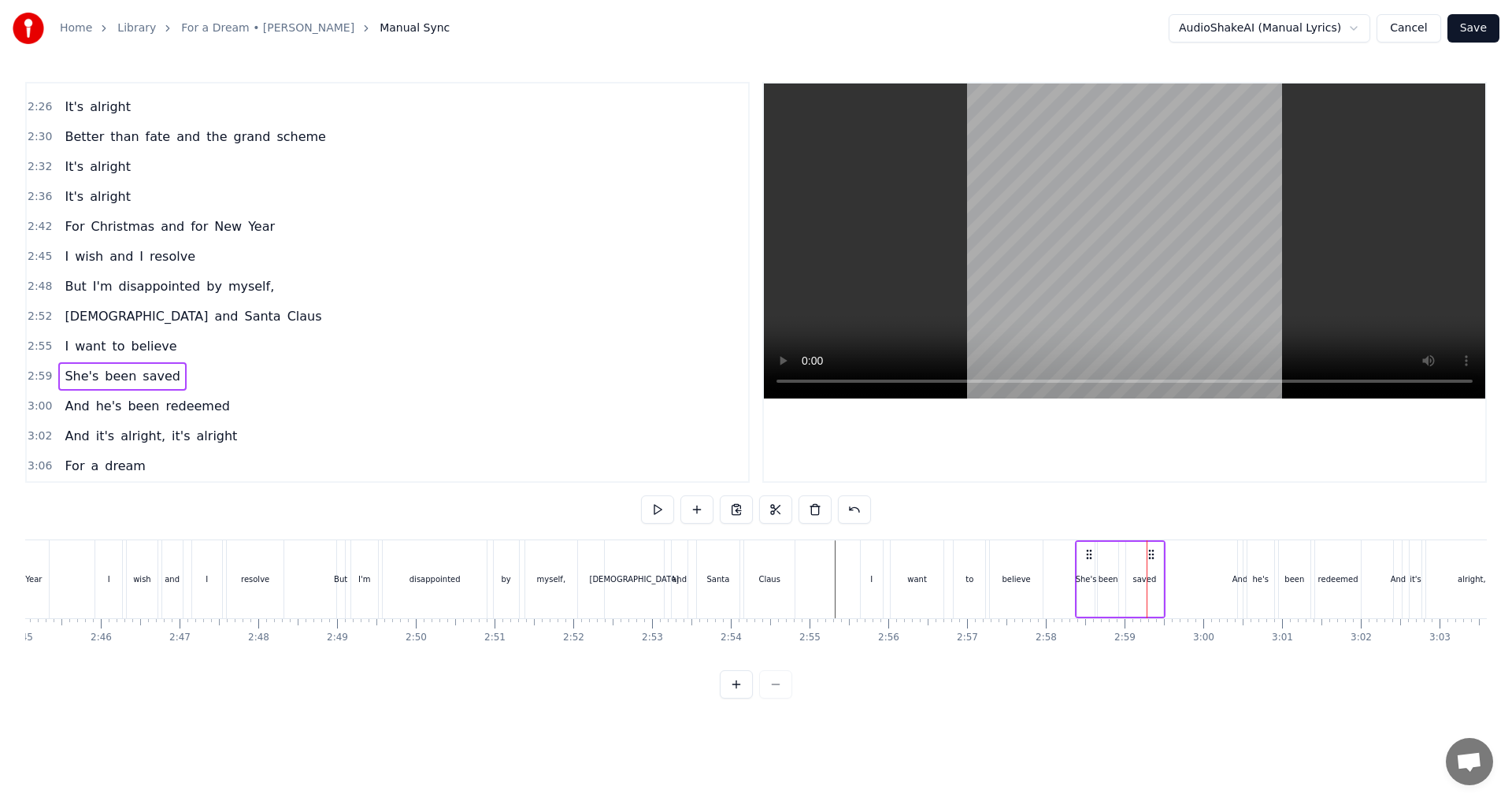
drag, startPoint x: 1159, startPoint y: 551, endPoint x: 1087, endPoint y: 554, distance: 72.1
click at [1087, 554] on icon at bounding box center [1088, 554] width 12 height 12
click at [78, 416] on div "And he's been redeemed" at bounding box center [146, 407] width 177 height 29
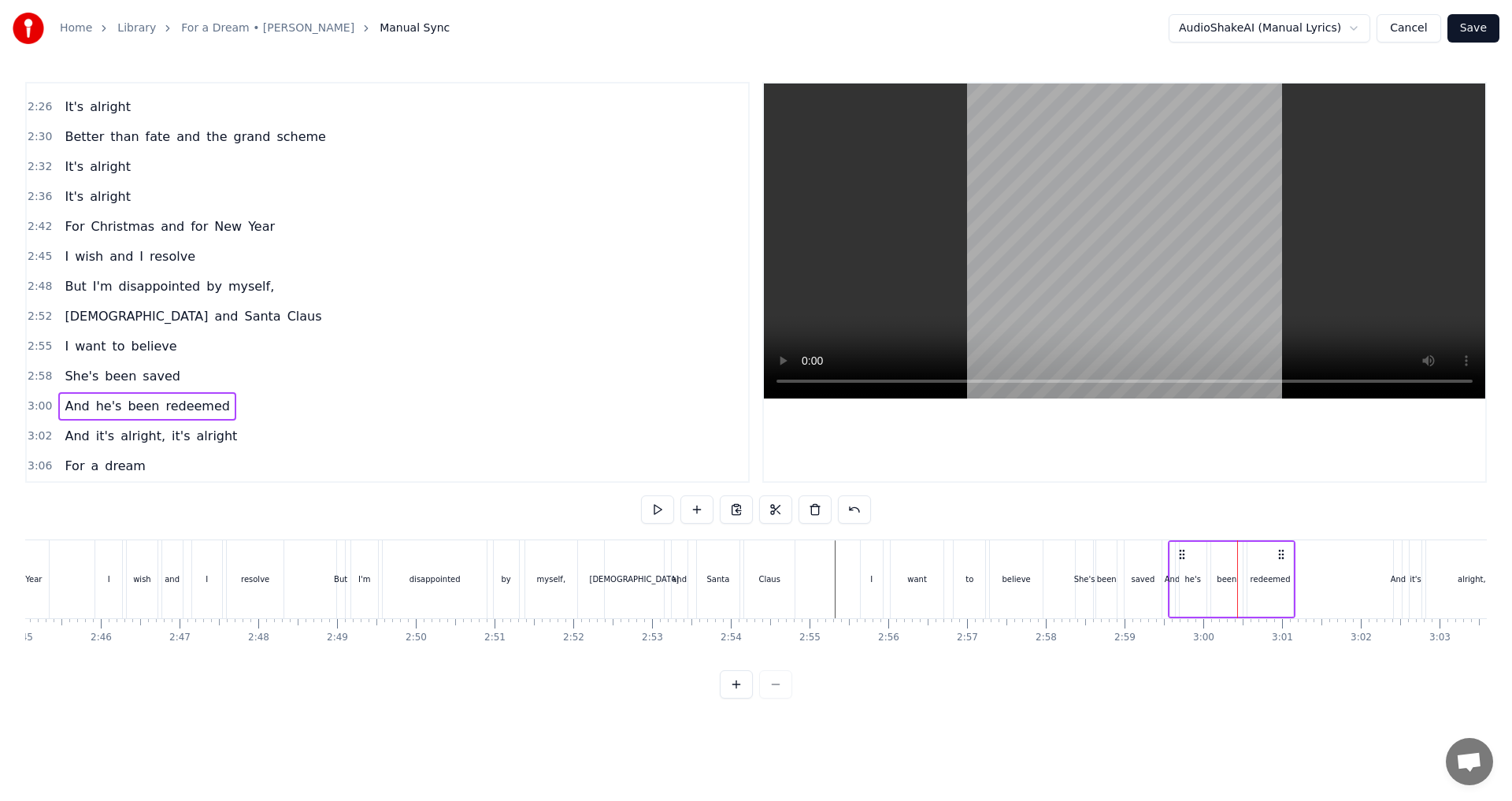
drag, startPoint x: 1250, startPoint y: 553, endPoint x: 1180, endPoint y: 557, distance: 70.1
click at [1180, 557] on icon at bounding box center [1181, 554] width 12 height 12
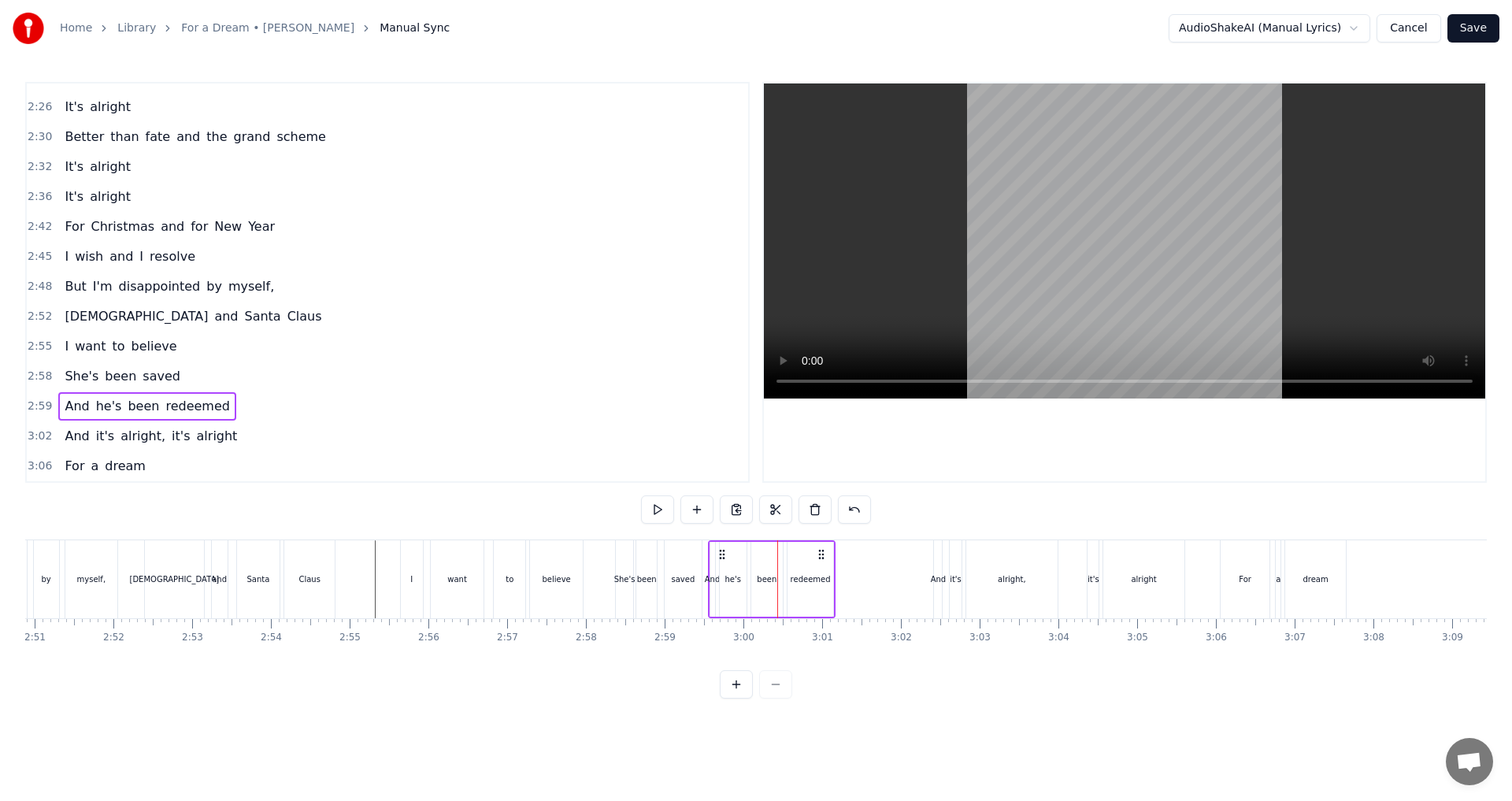
scroll to position [0, 13521]
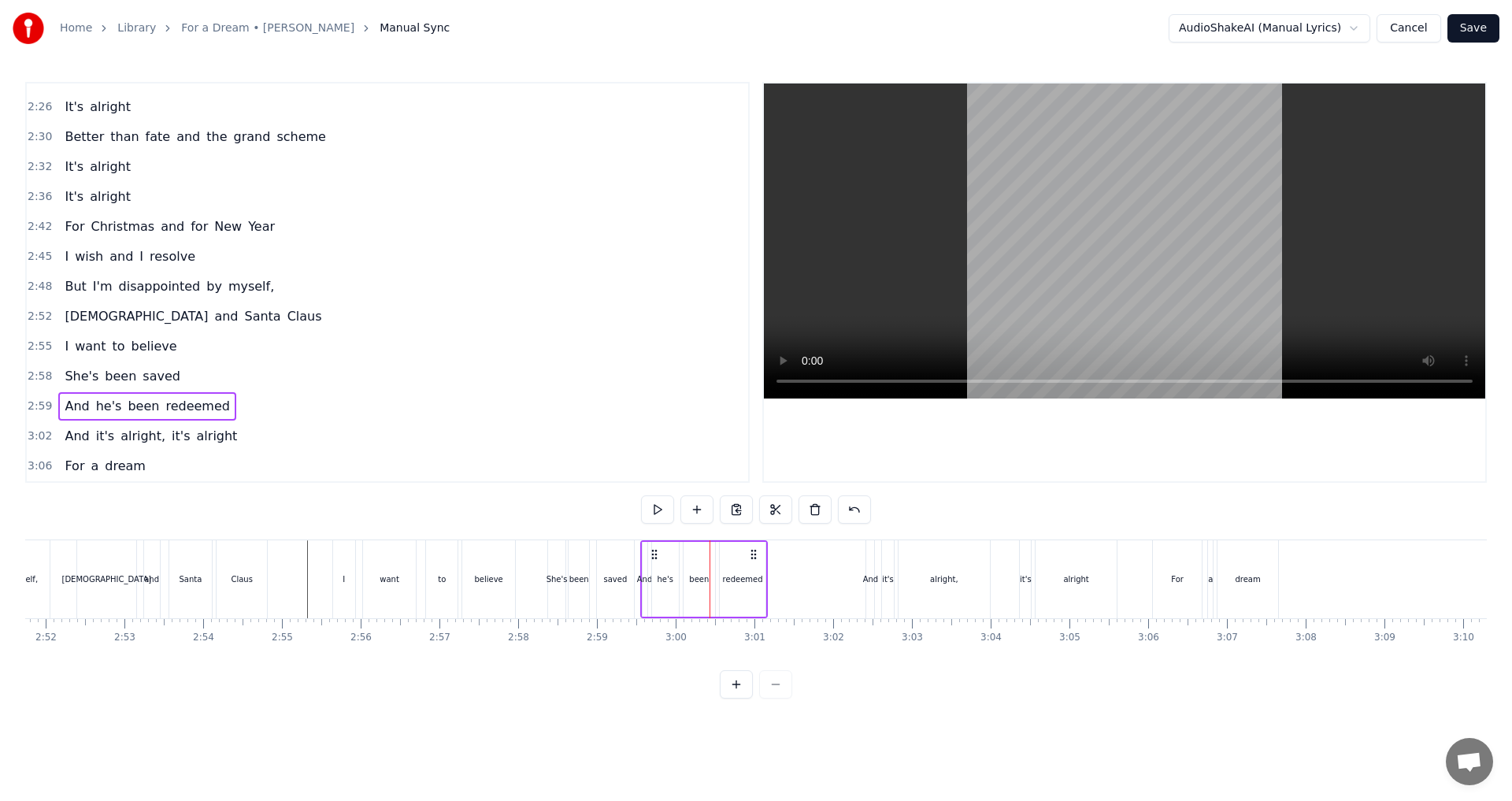
click at [115, 446] on div "And it's alright, it's alright" at bounding box center [150, 436] width 185 height 29
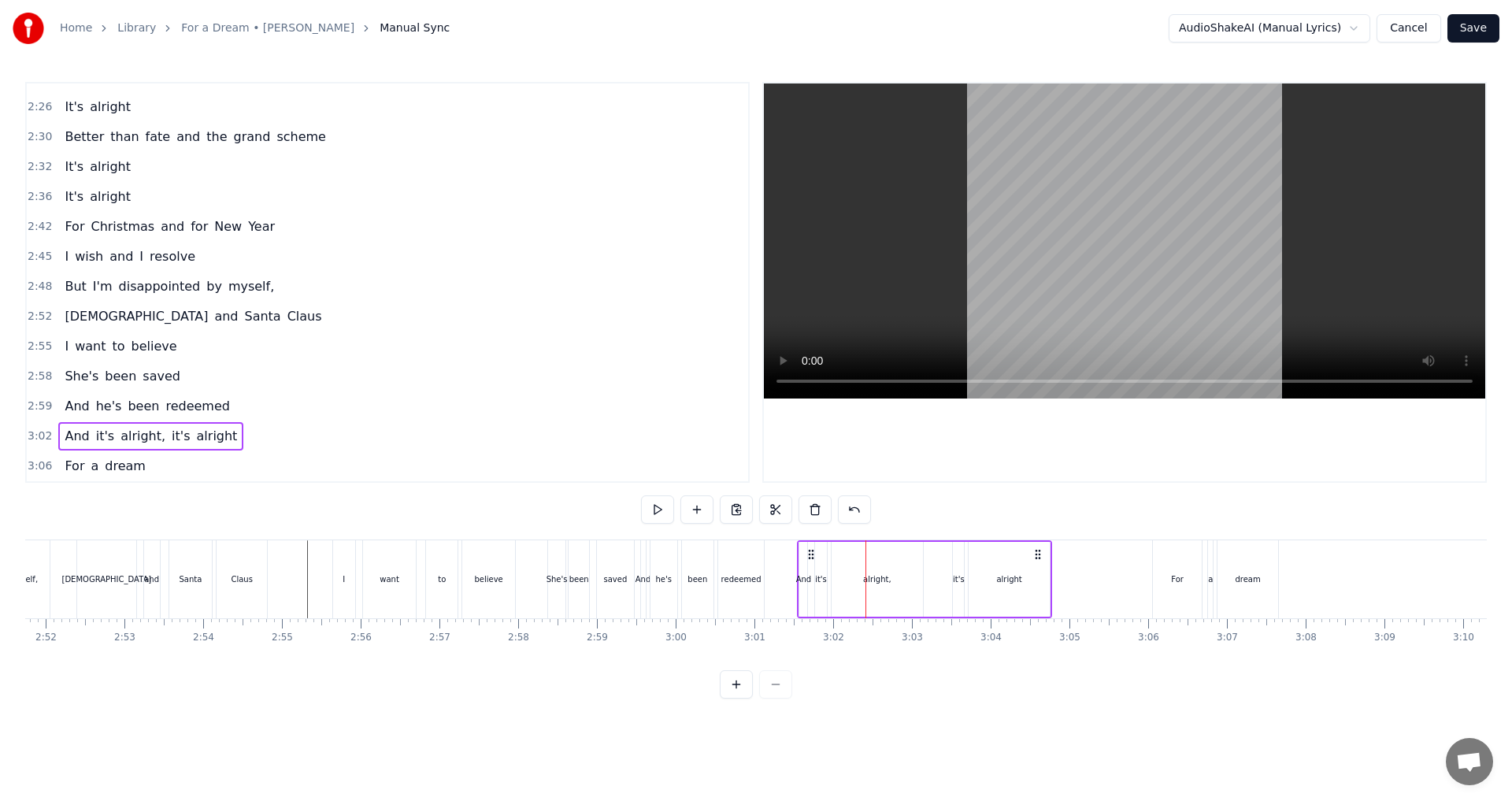
drag, startPoint x: 874, startPoint y: 554, endPoint x: 806, endPoint y: 555, distance: 68.0
click at [806, 555] on icon at bounding box center [811, 554] width 12 height 12
click at [907, 581] on div "alright," at bounding box center [878, 579] width 92 height 75
click at [913, 581] on icon at bounding box center [913, 578] width 7 height 12
click at [101, 476] on div "For a dream" at bounding box center [104, 466] width 93 height 29
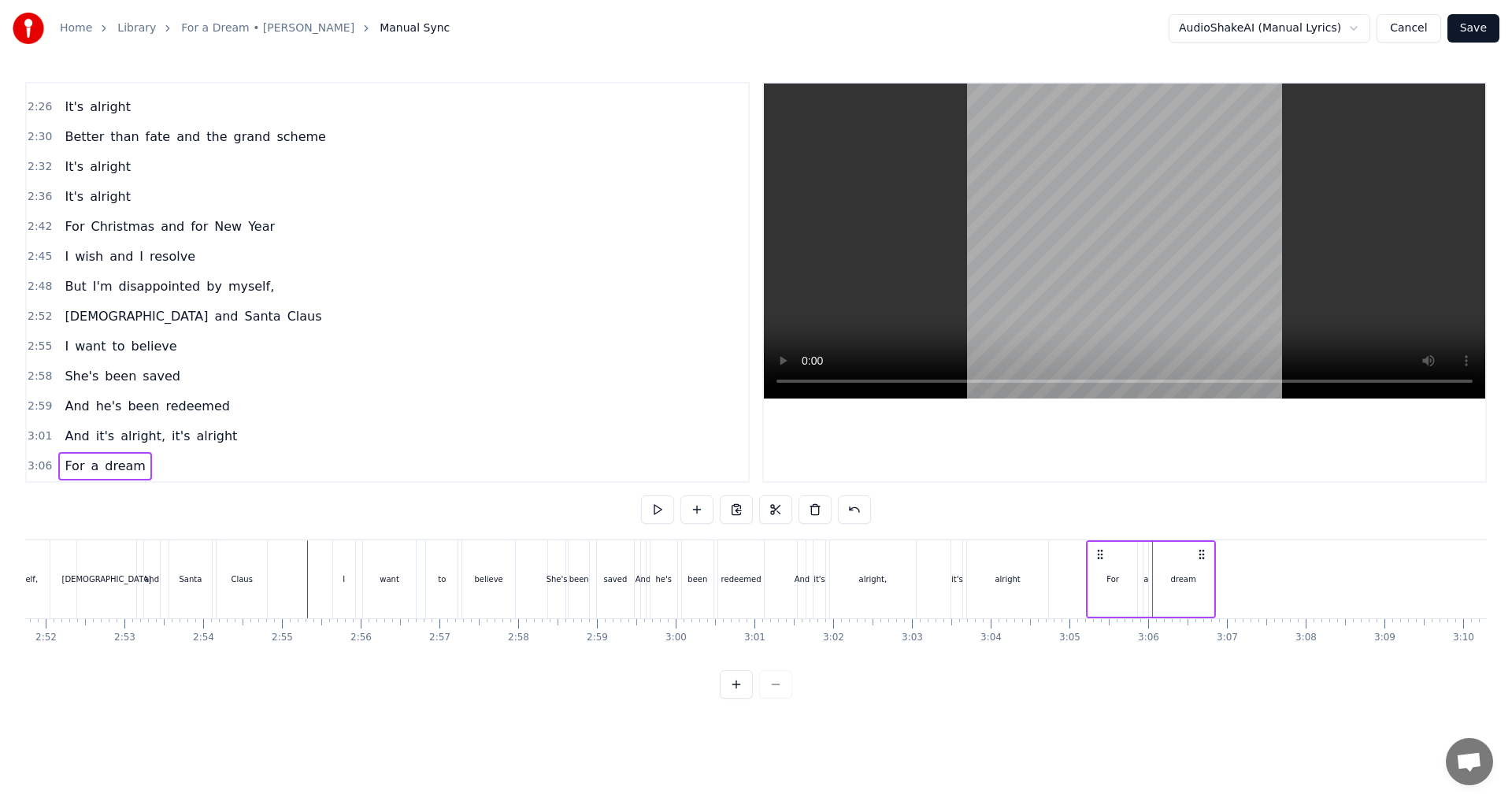
drag, startPoint x: 1163, startPoint y: 556, endPoint x: 1097, endPoint y: 556, distance: 66.0
click at [1097, 556] on icon at bounding box center [1100, 554] width 12 height 12
click at [1486, 32] on button "Save" at bounding box center [1473, 29] width 52 height 29
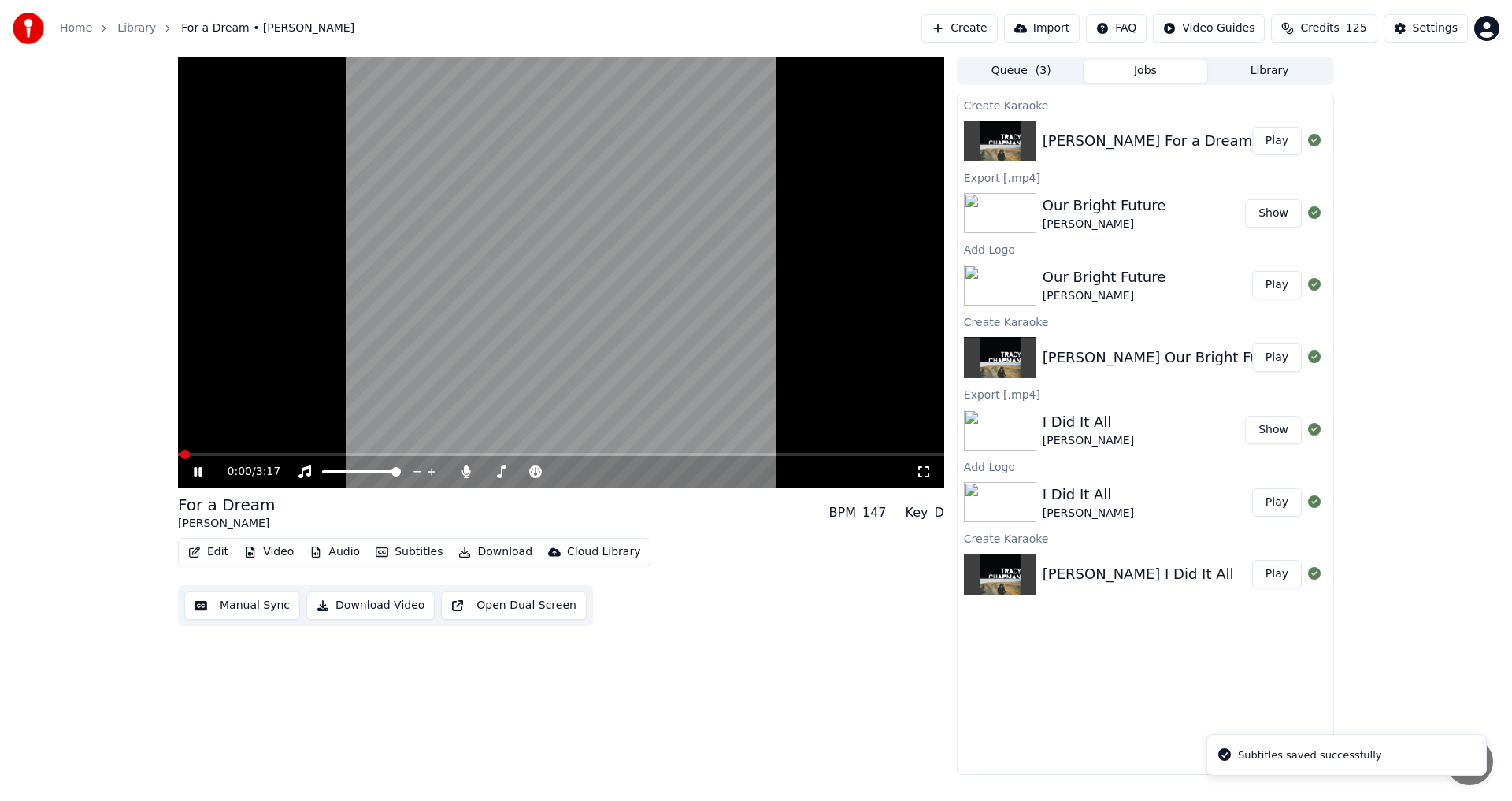
click at [196, 476] on icon at bounding box center [197, 472] width 8 height 10
click at [469, 473] on icon at bounding box center [466, 471] width 15 height 12
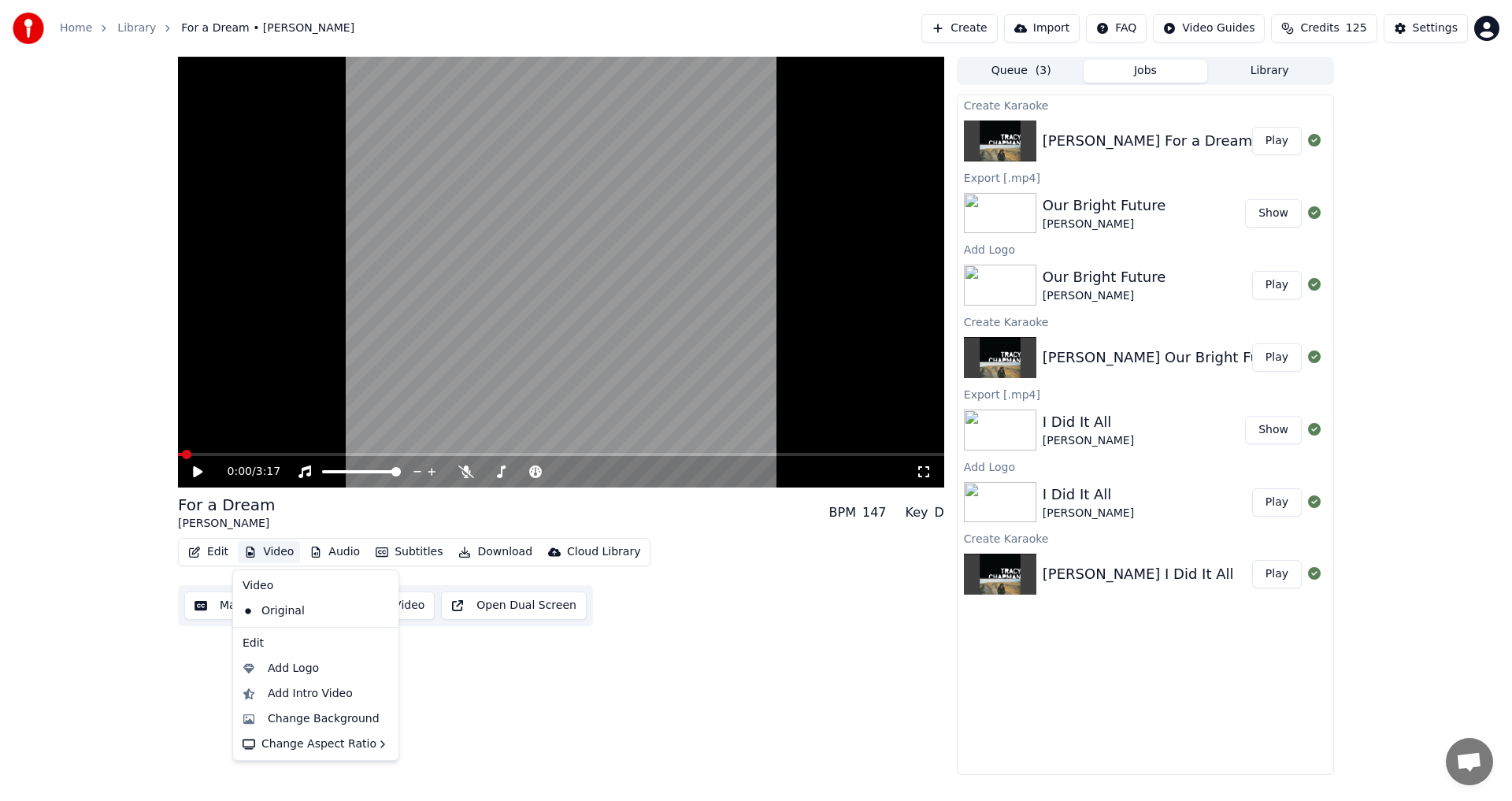
click at [278, 553] on button "Video" at bounding box center [268, 551] width 62 height 22
click at [308, 668] on div "Add Logo" at bounding box center [293, 668] width 51 height 15
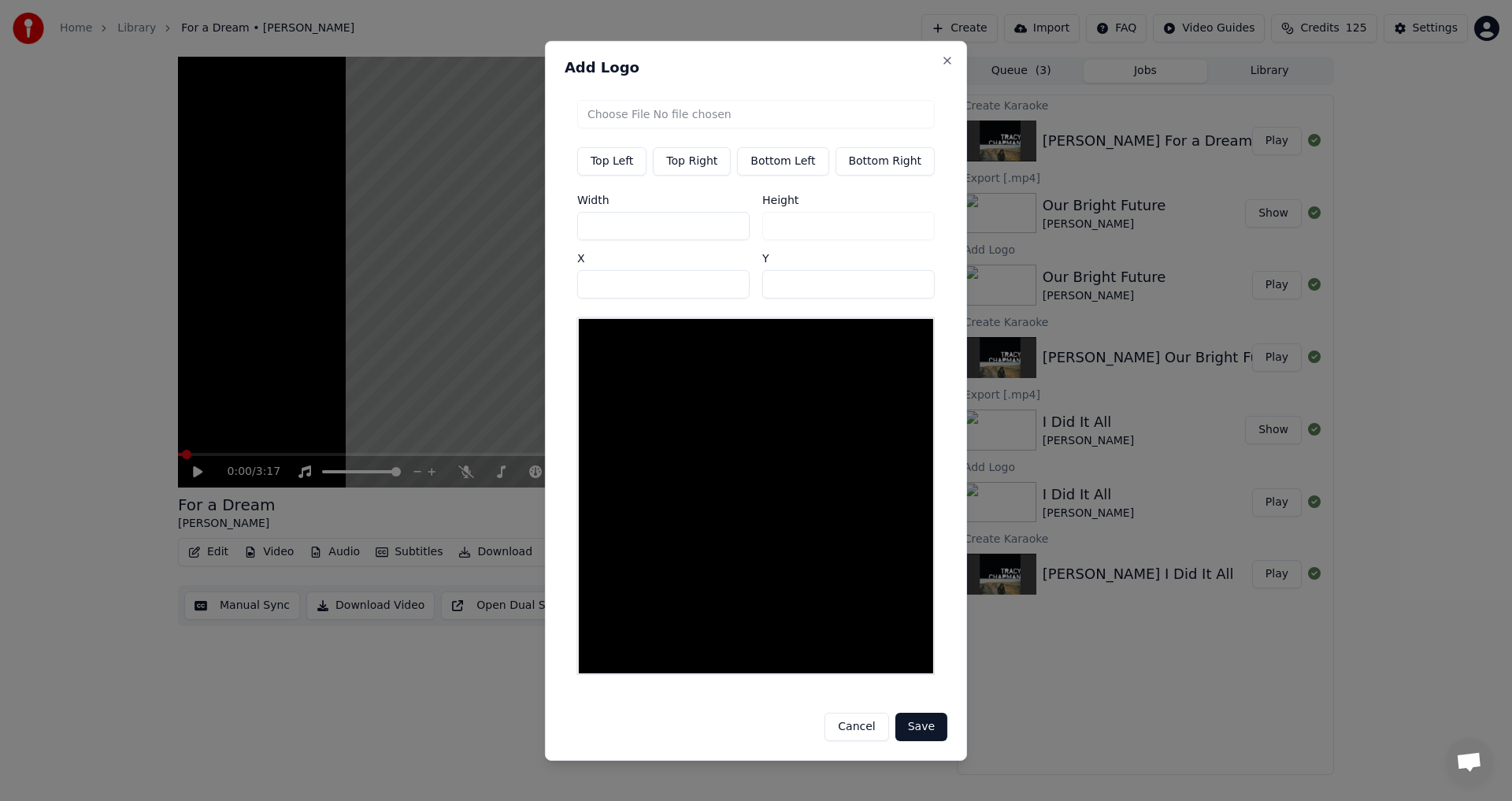
click at [692, 168] on button "Top Right" at bounding box center [691, 161] width 78 height 29
type input "***"
click at [723, 126] on input "file" at bounding box center [756, 114] width 358 height 29
type input "**********"
type input "***"
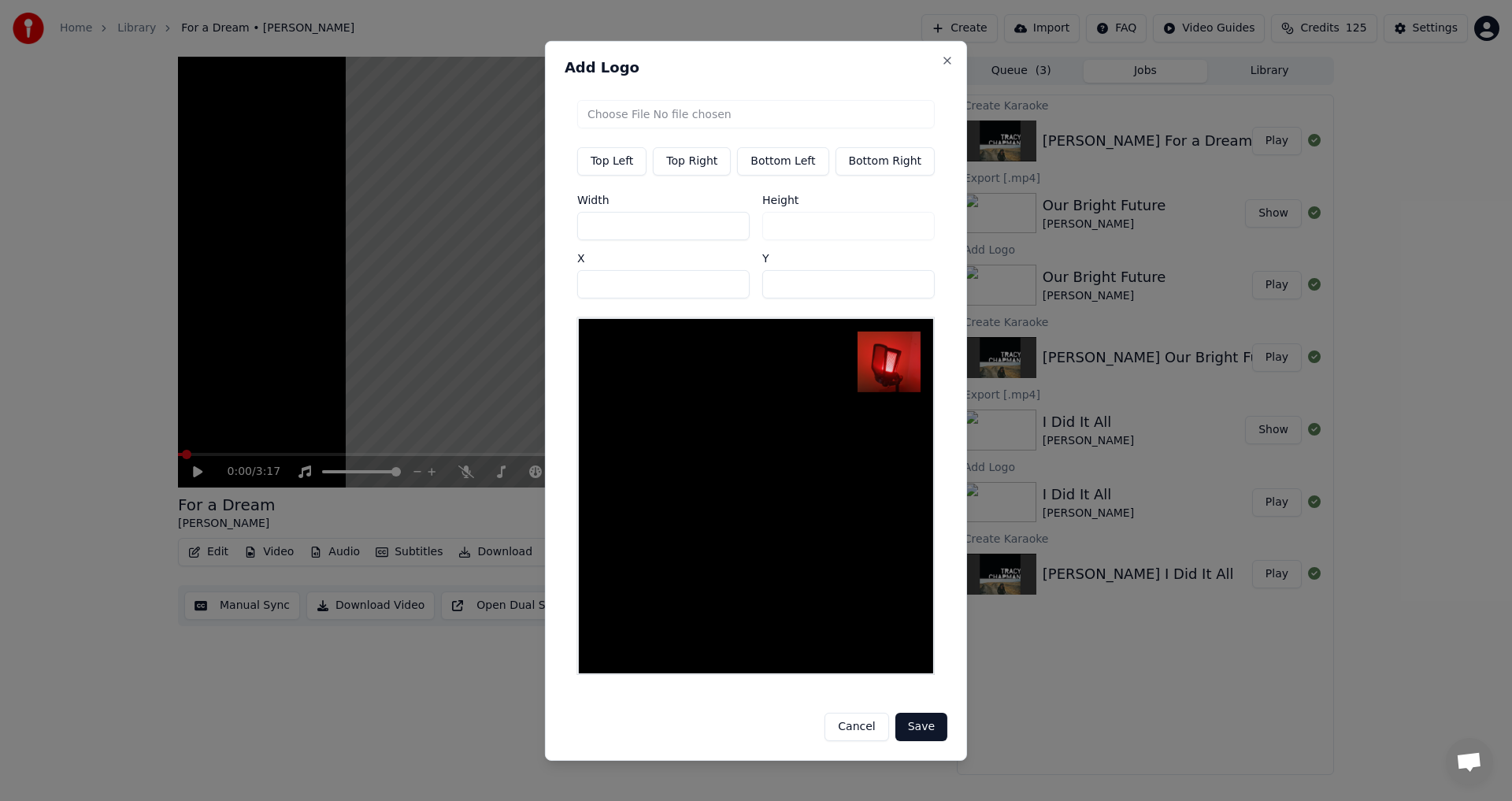
click at [920, 717] on button "Save" at bounding box center [921, 727] width 52 height 29
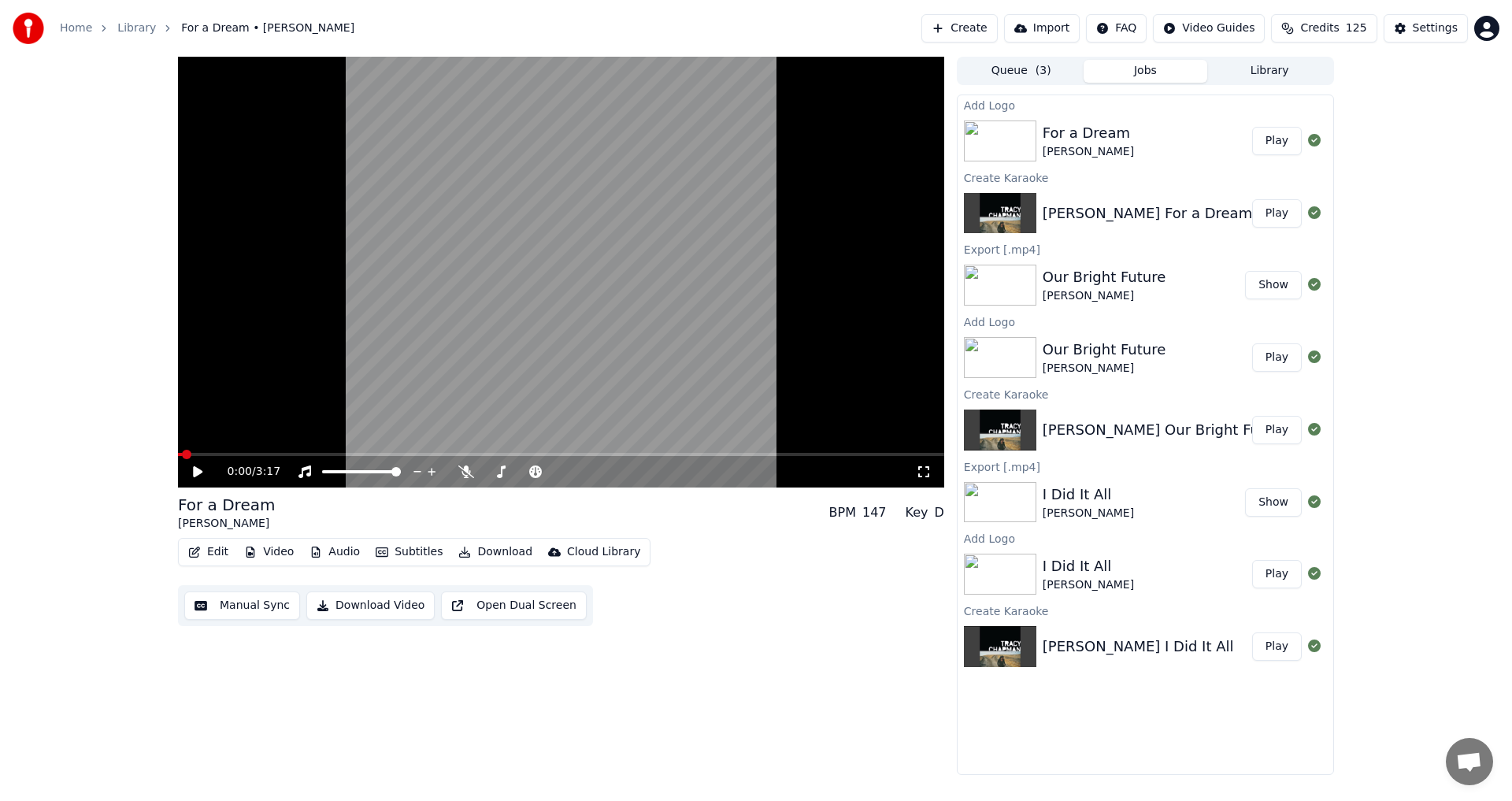
click at [1279, 139] on button "Play" at bounding box center [1277, 141] width 50 height 29
click at [196, 473] on icon at bounding box center [197, 472] width 8 height 10
click at [484, 557] on button "Download" at bounding box center [495, 551] width 86 height 22
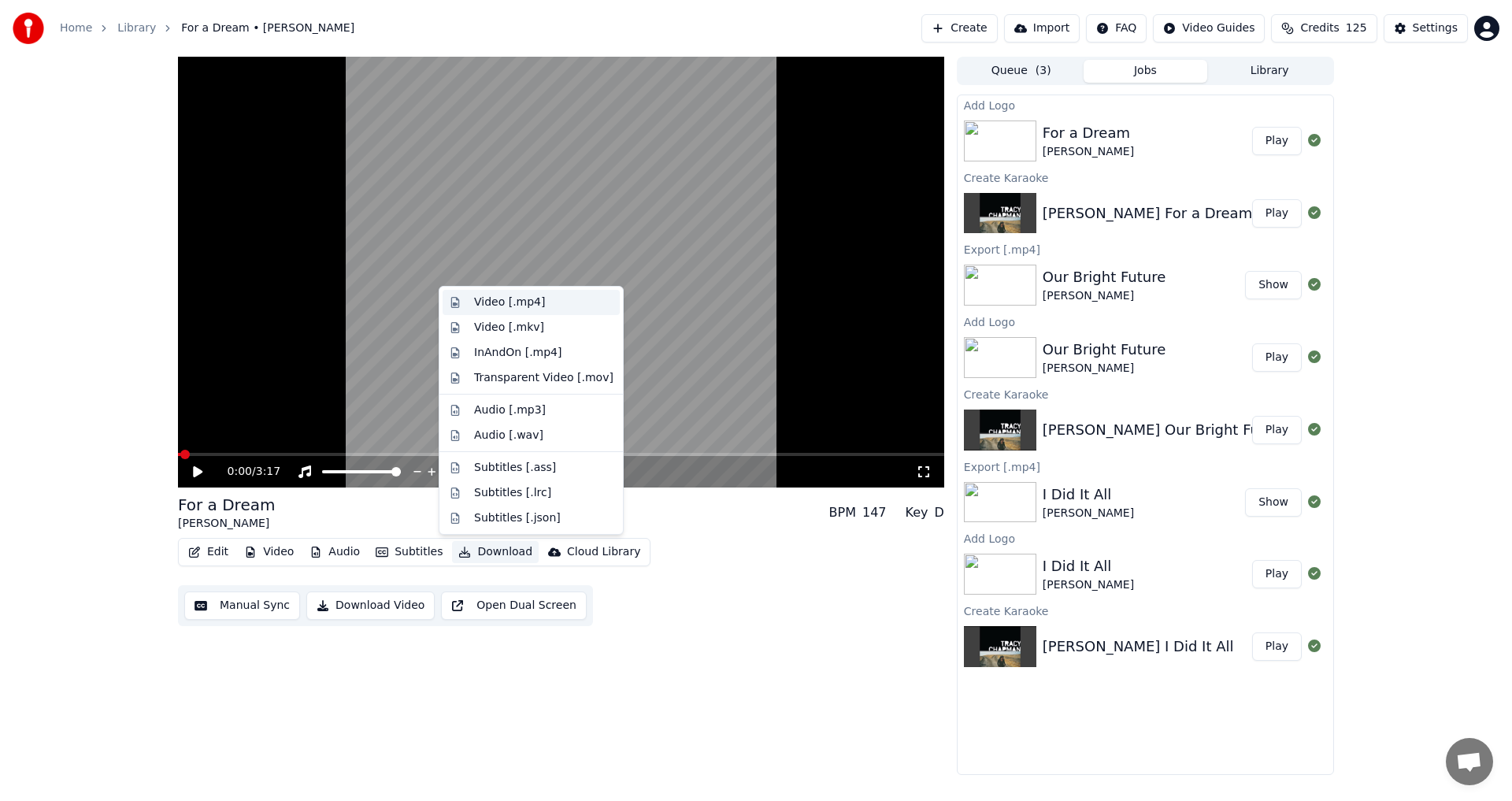
click at [523, 300] on div "Video [.mp4]" at bounding box center [509, 302] width 71 height 15
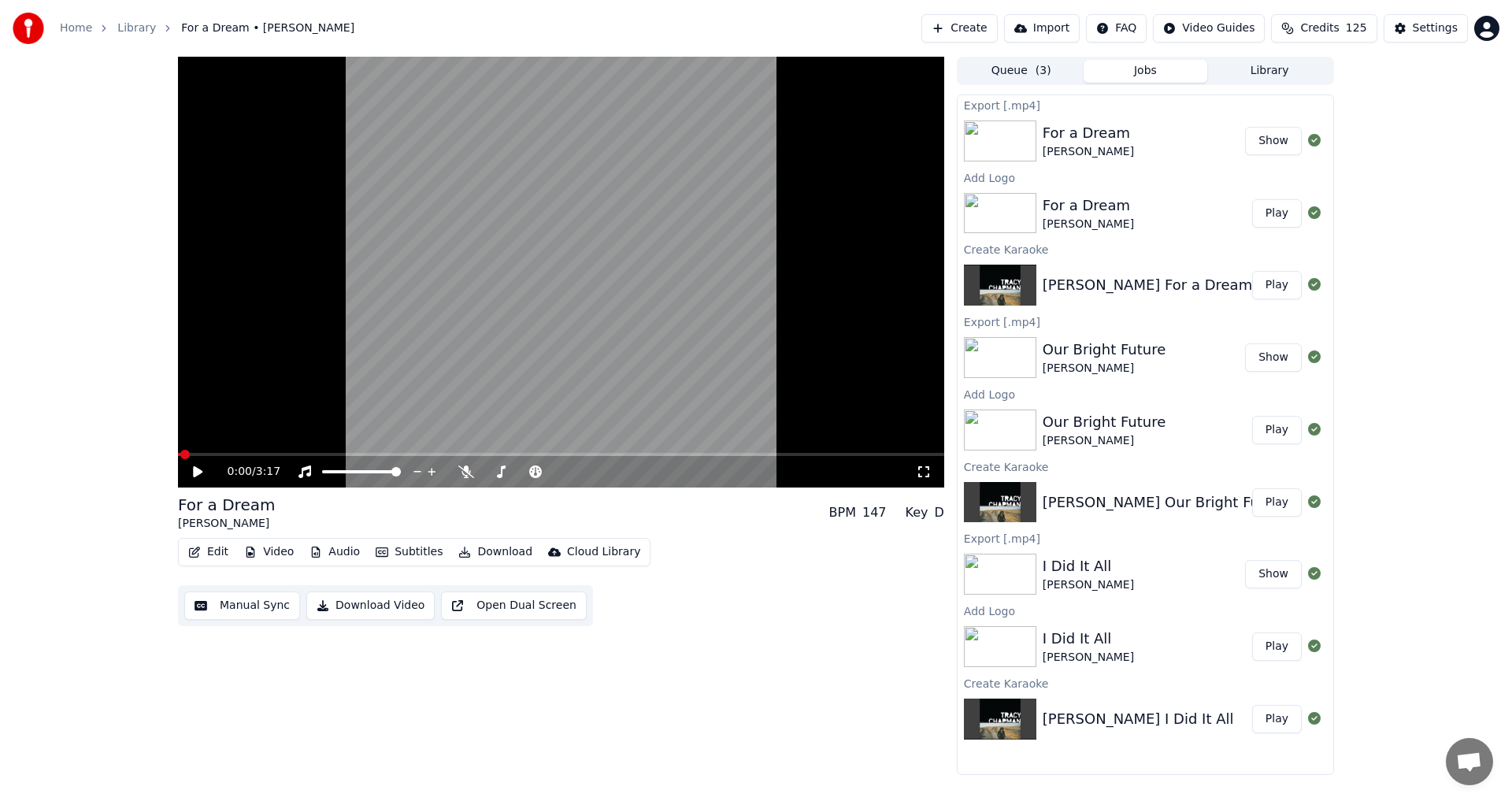
click at [552, 19] on div "Home Library For a Dream • [PERSON_NAME] Create Import FAQ Video Guides Credits…" at bounding box center [756, 28] width 1512 height 56
